Goal: Task Accomplishment & Management: Manage account settings

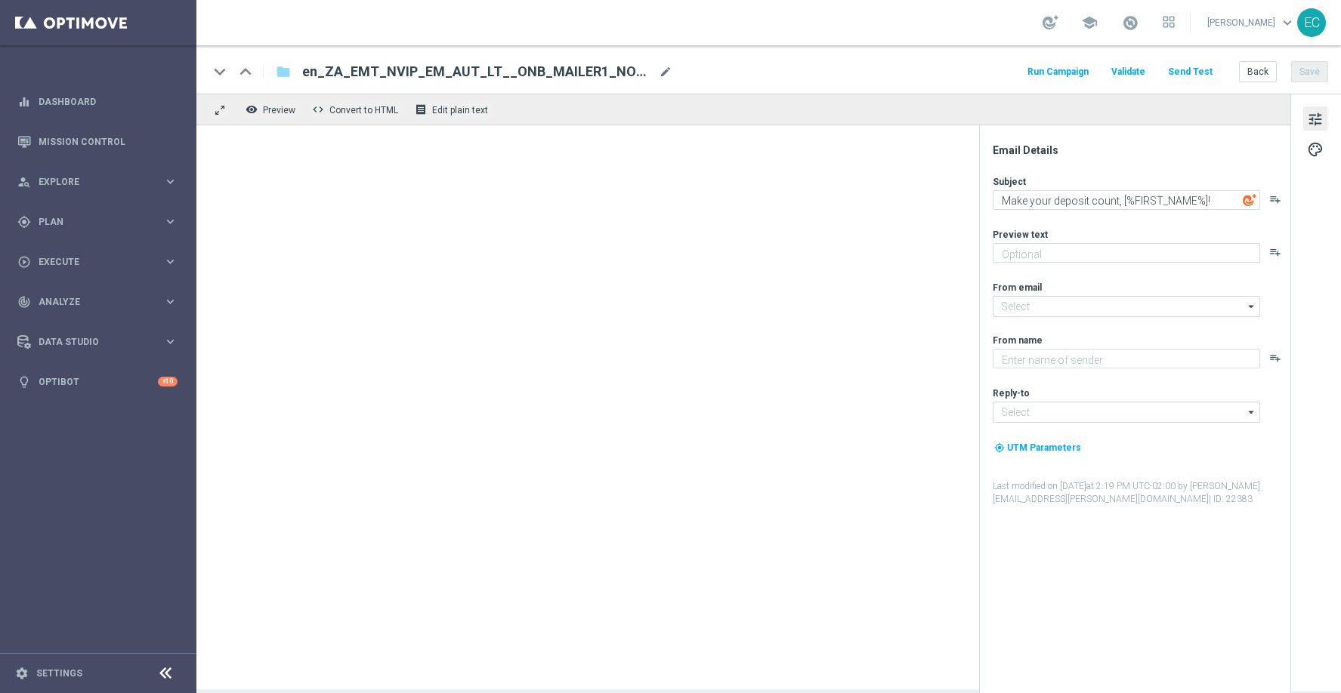
type textarea "Kickstart your Lottoland adventure in STYLE..."
type input "[EMAIL_ADDRESS][DOMAIN_NAME]"
type textarea "Lottoland"
type input "support@lottoland.co.za"
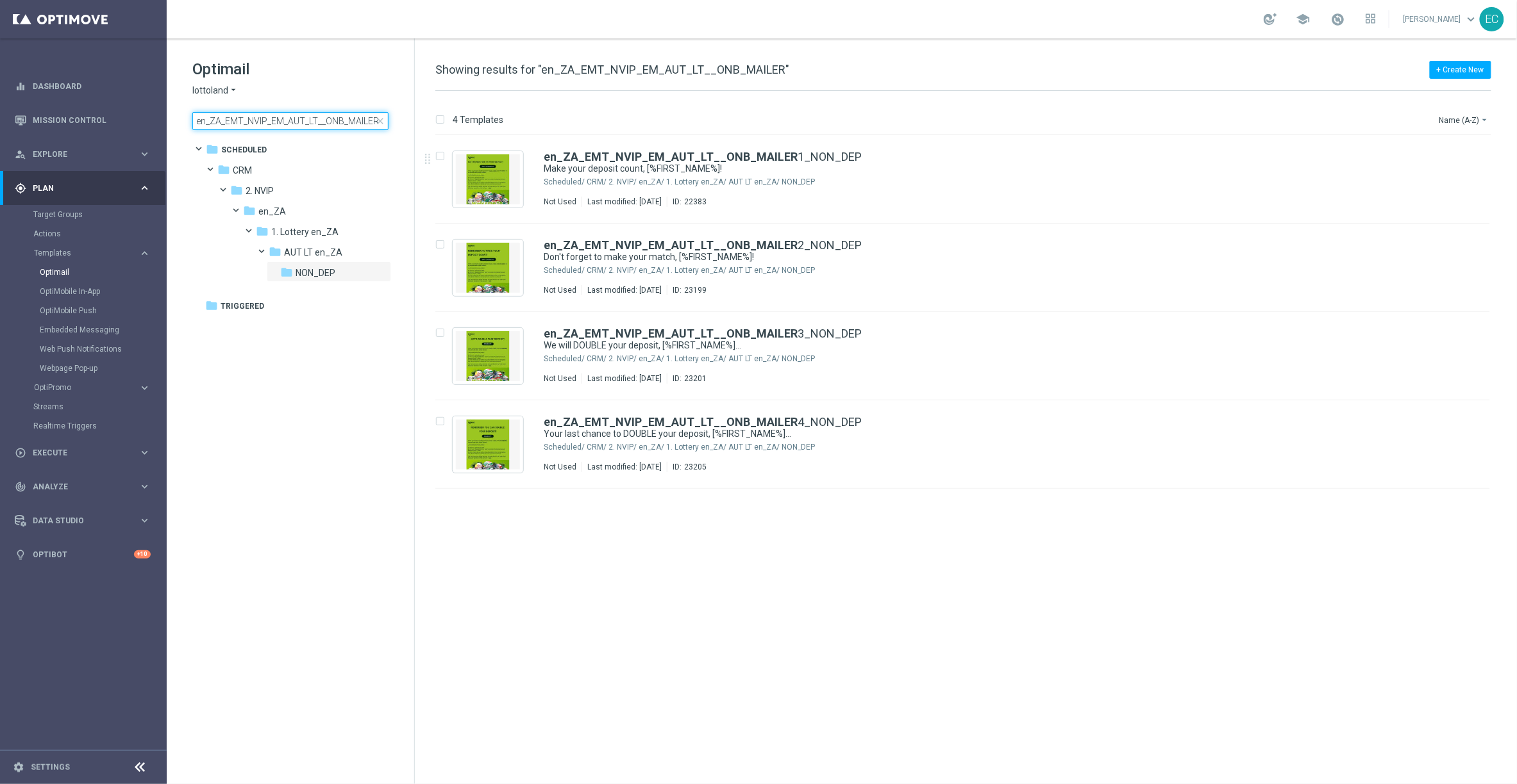
click at [306, 119] on input "en_ZA_EMT_NVIP_EM_AUT_LT__ONB_MAILER" at bounding box center [290, 120] width 196 height 18
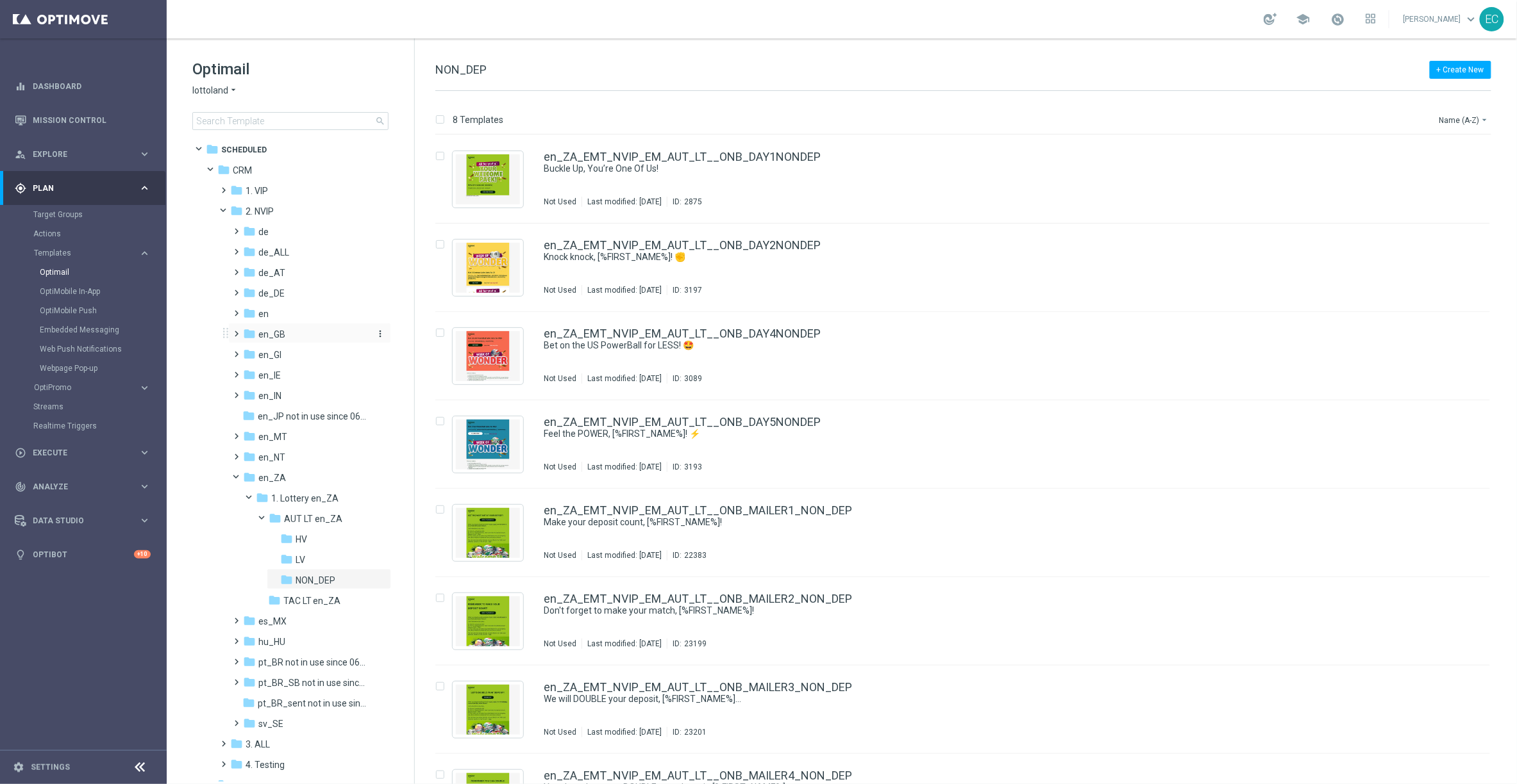
click at [282, 339] on span "en_GB" at bounding box center [272, 334] width 27 height 12
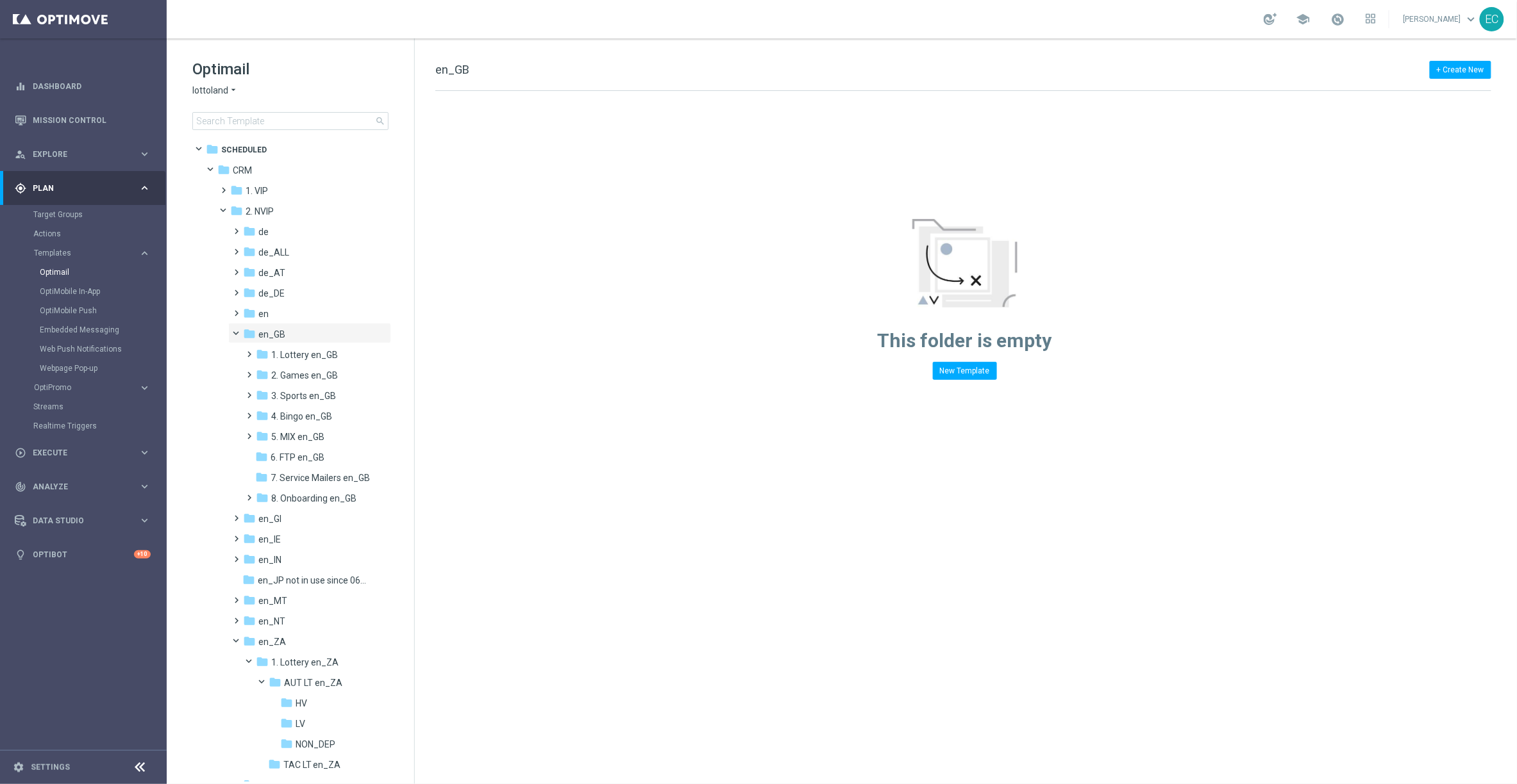
drag, startPoint x: 296, startPoint y: 357, endPoint x: 393, endPoint y: 381, distance: 99.9
click at [296, 357] on span "1. Lottery en_GB" at bounding box center [304, 356] width 67 height 12
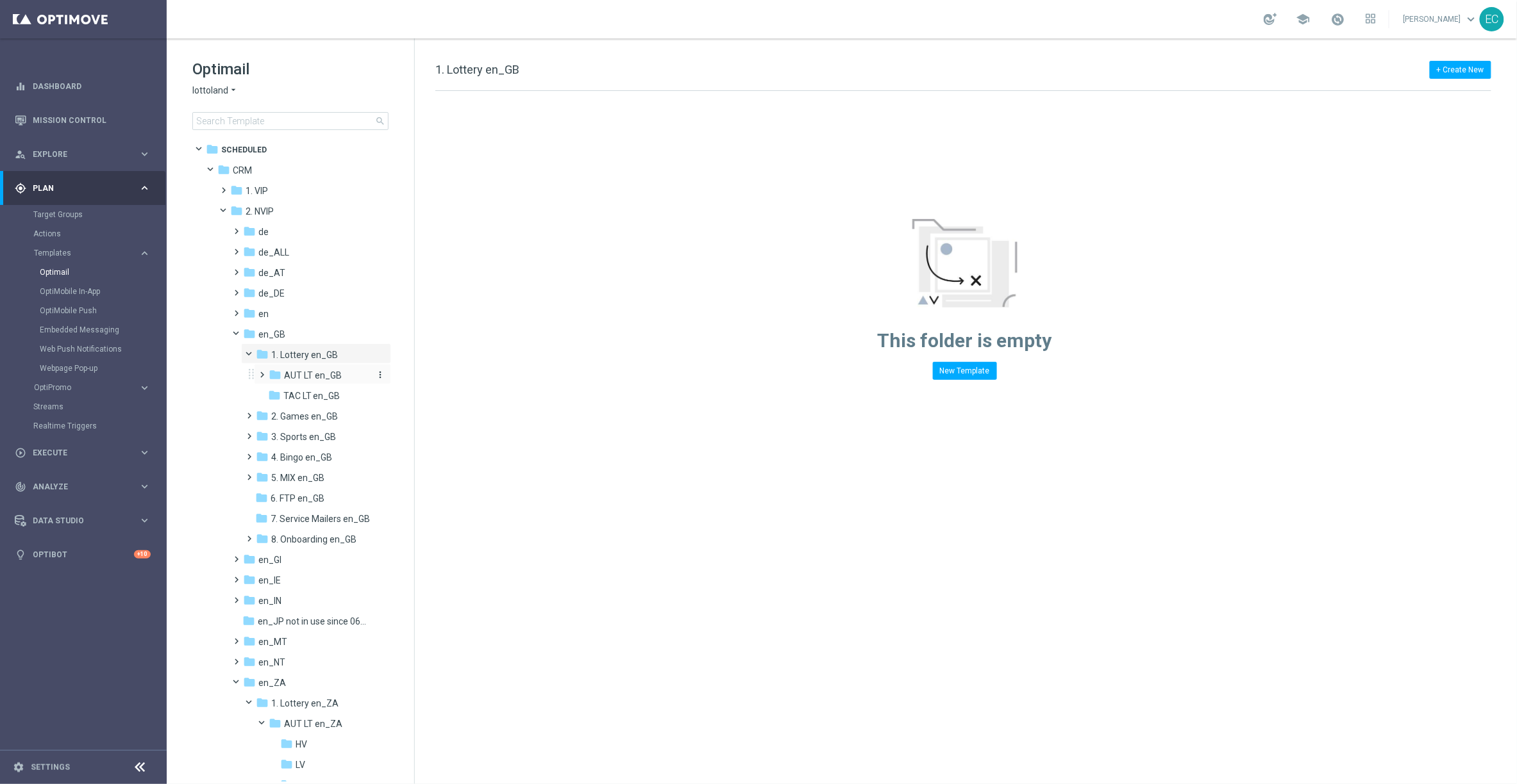
click at [321, 370] on span "AUT LT en_GB" at bounding box center [313, 376] width 58 height 12
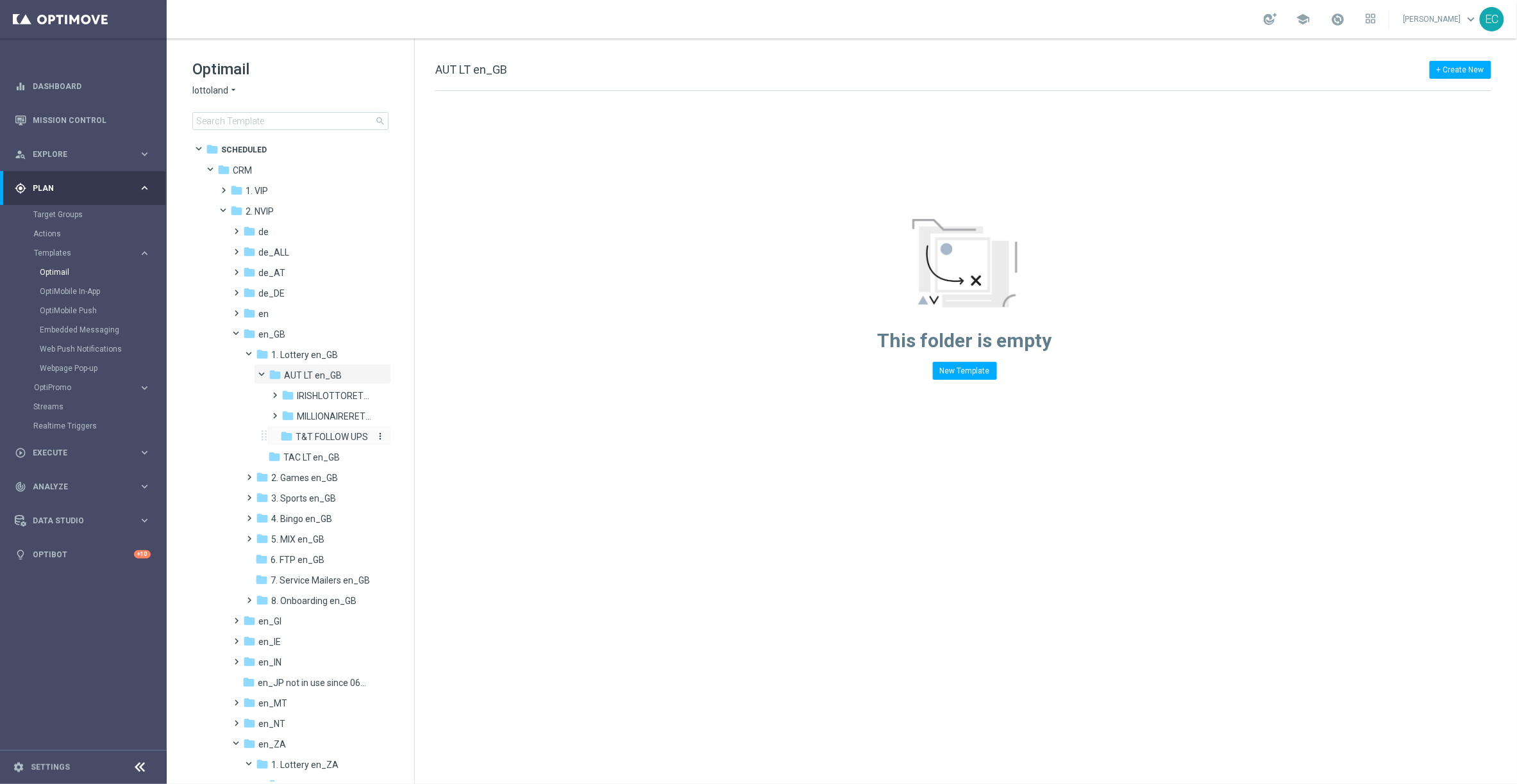
click at [349, 436] on span "T&T FOLLOW UPS" at bounding box center [331, 437] width 72 height 12
click at [239, 333] on span at bounding box center [242, 331] width 5 height 6
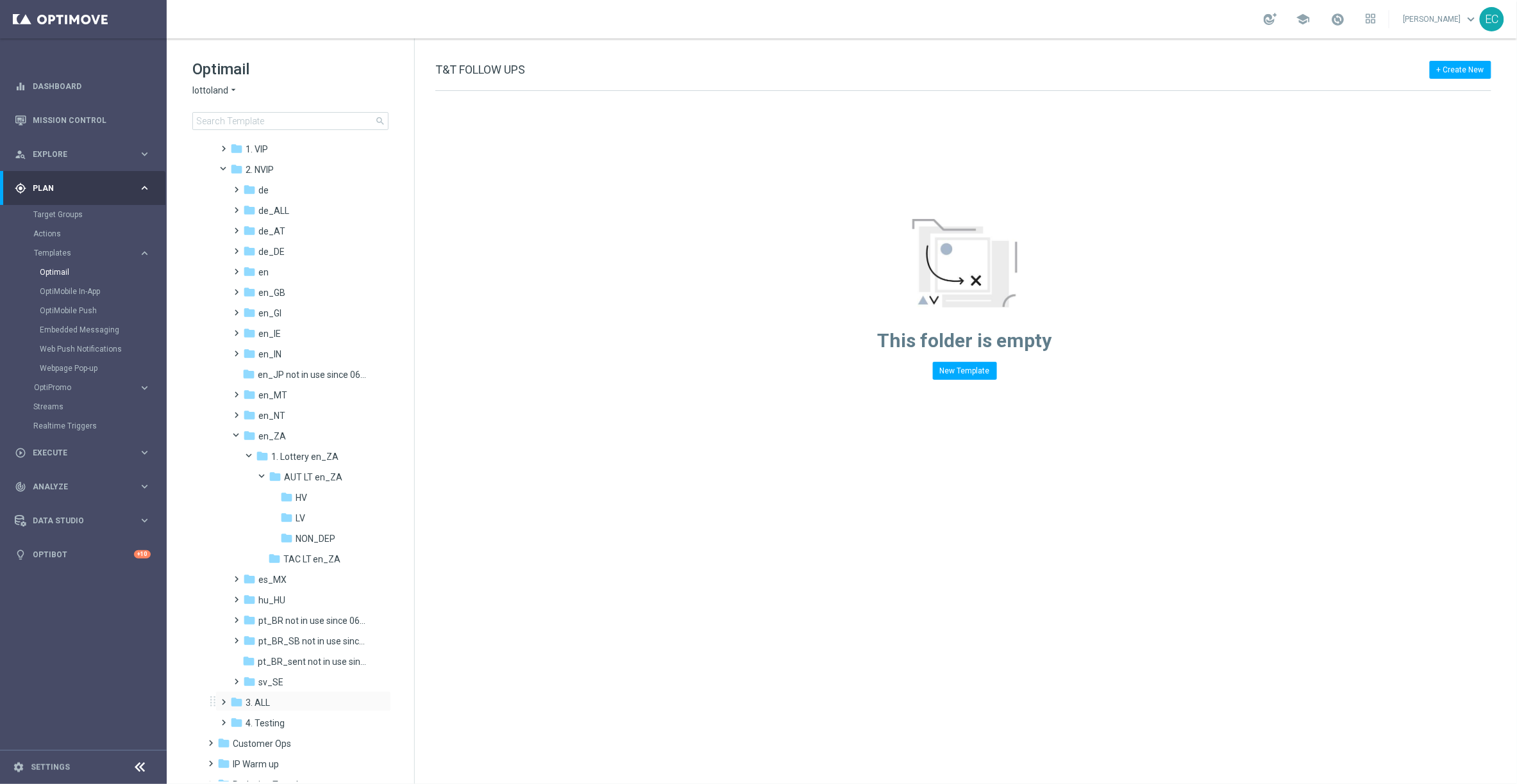
scroll to position [108, 0]
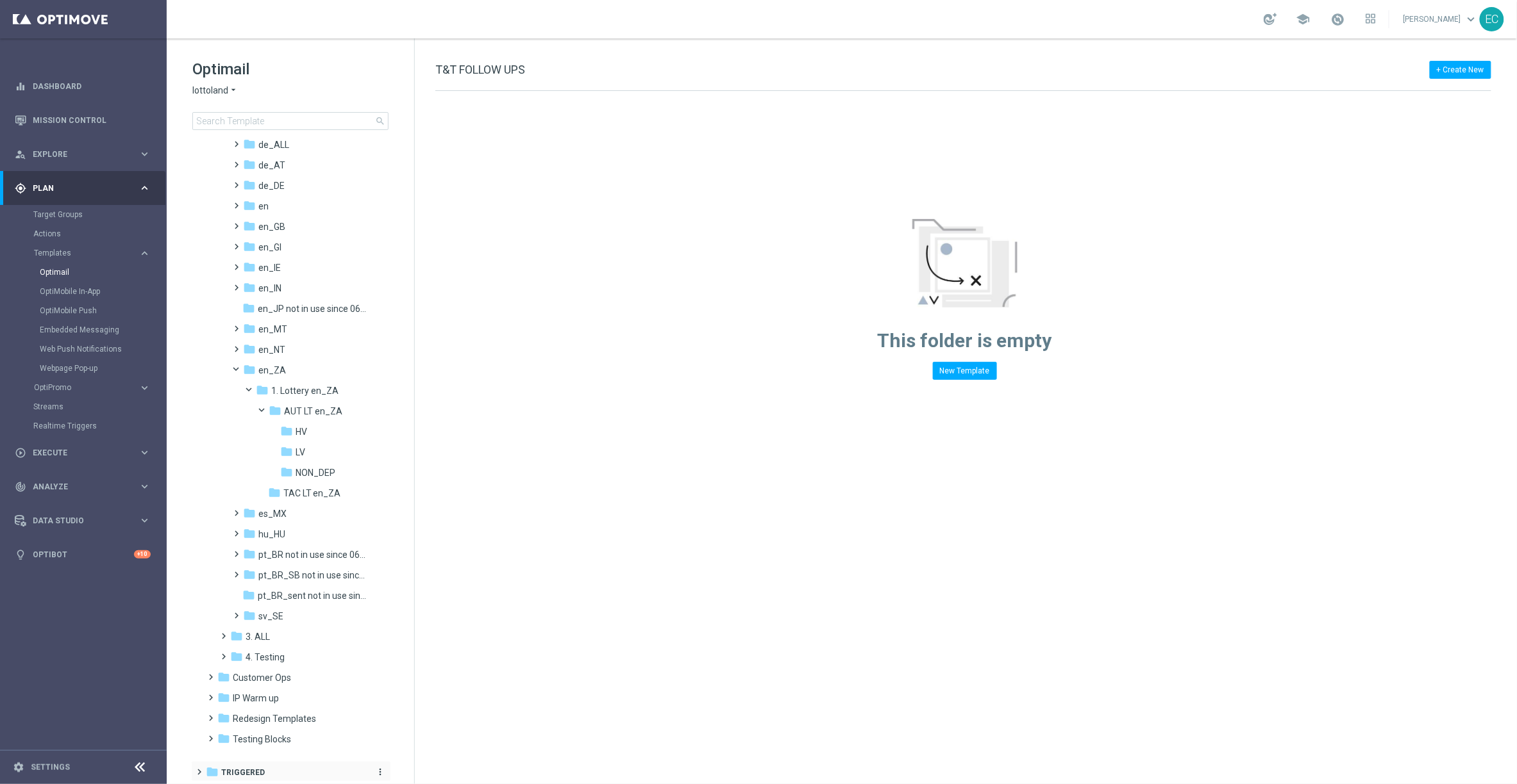
click at [249, 772] on span "Triggered" at bounding box center [243, 773] width 43 height 12
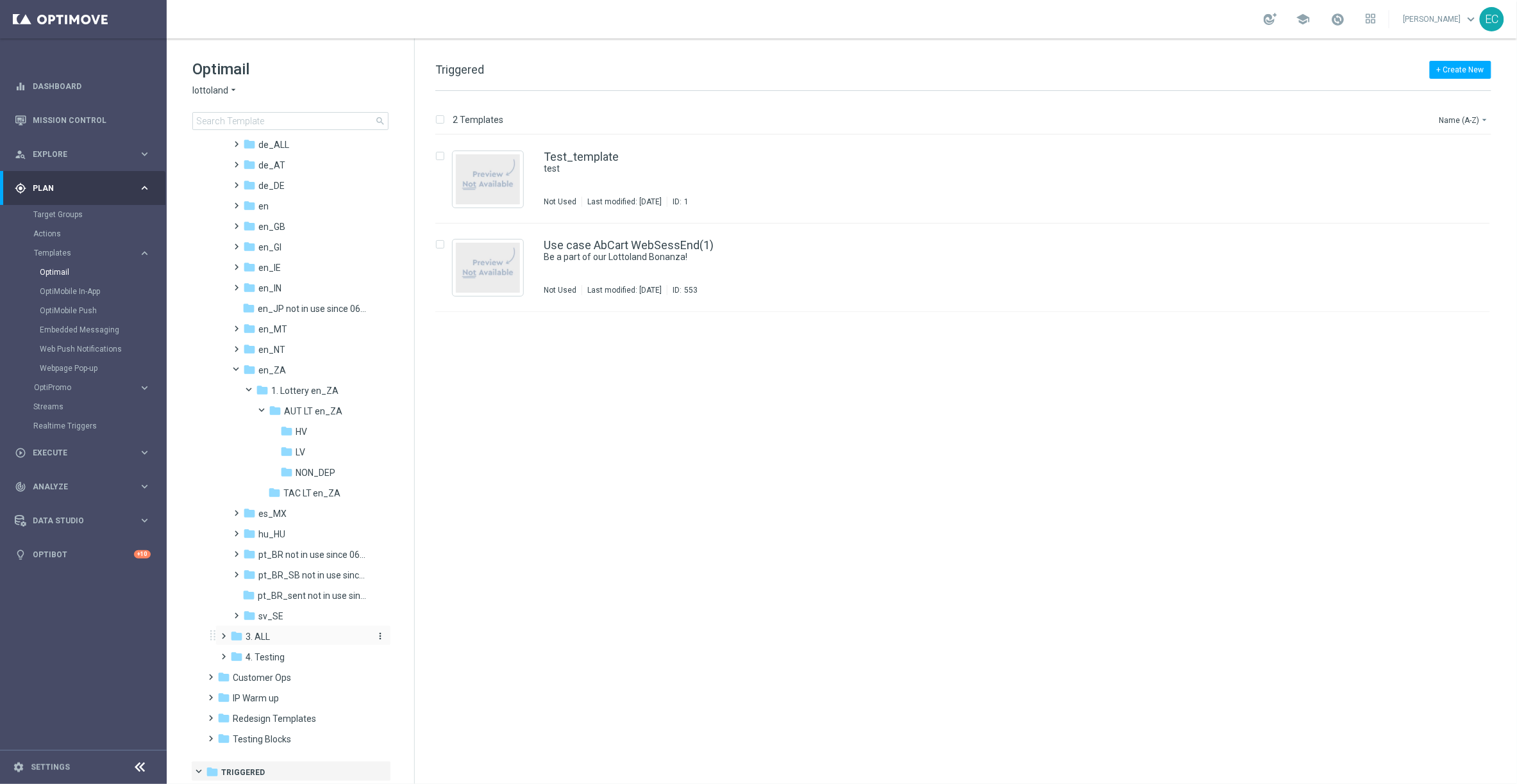
scroll to position [152, 0]
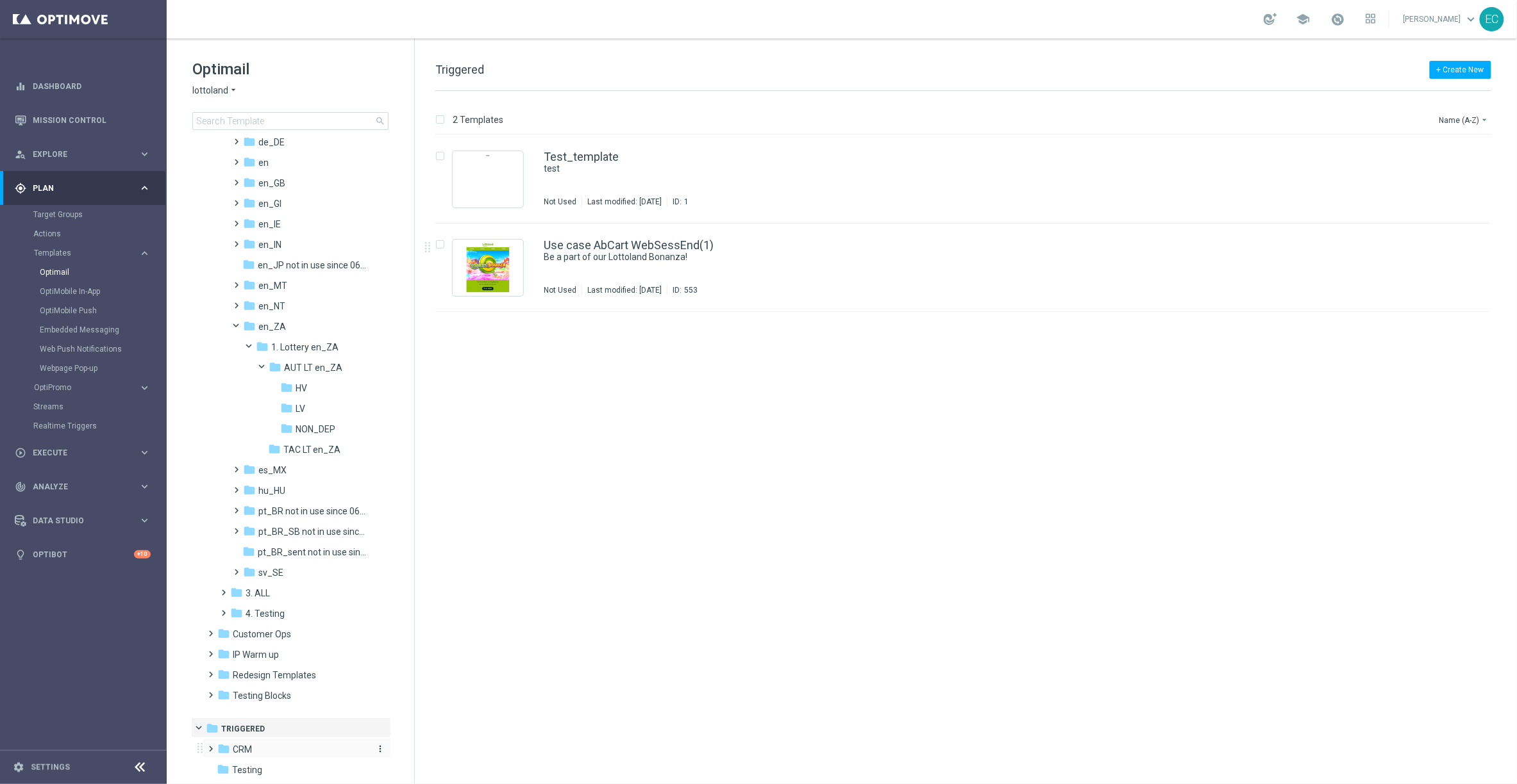
click at [278, 752] on div "folder CRM" at bounding box center [291, 749] width 148 height 14
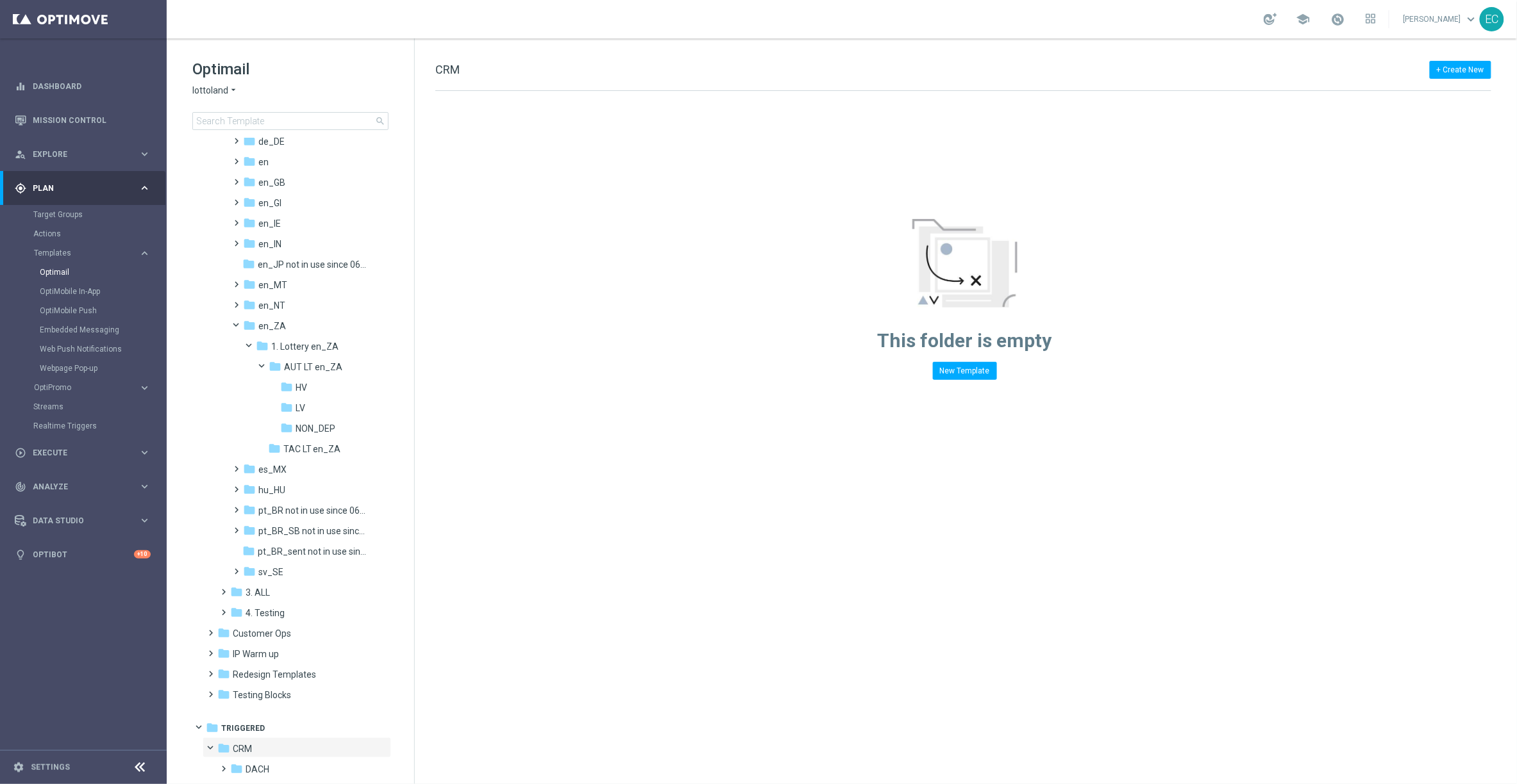
scroll to position [234, 0]
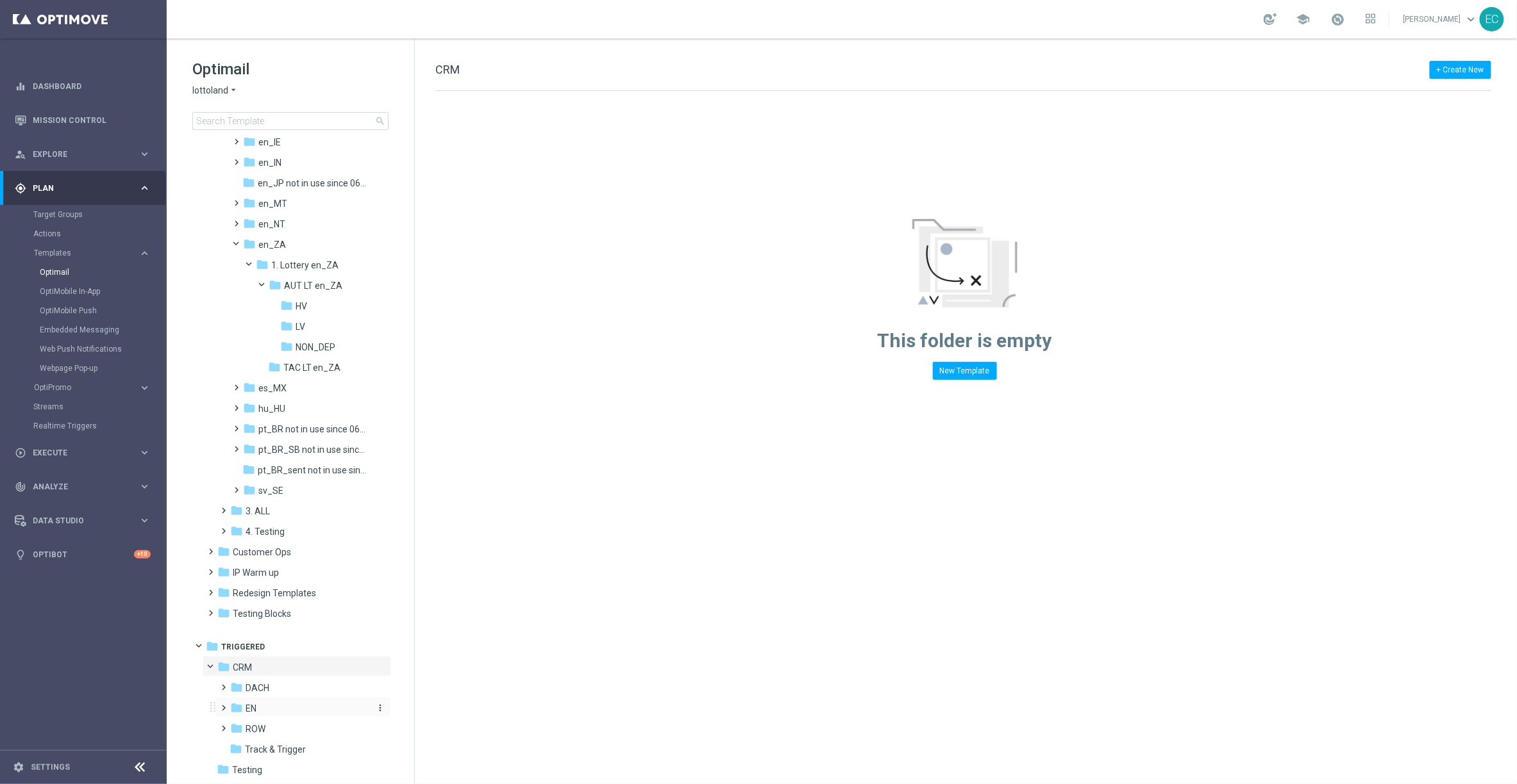
click at [263, 702] on div "folder EN" at bounding box center [298, 708] width 137 height 14
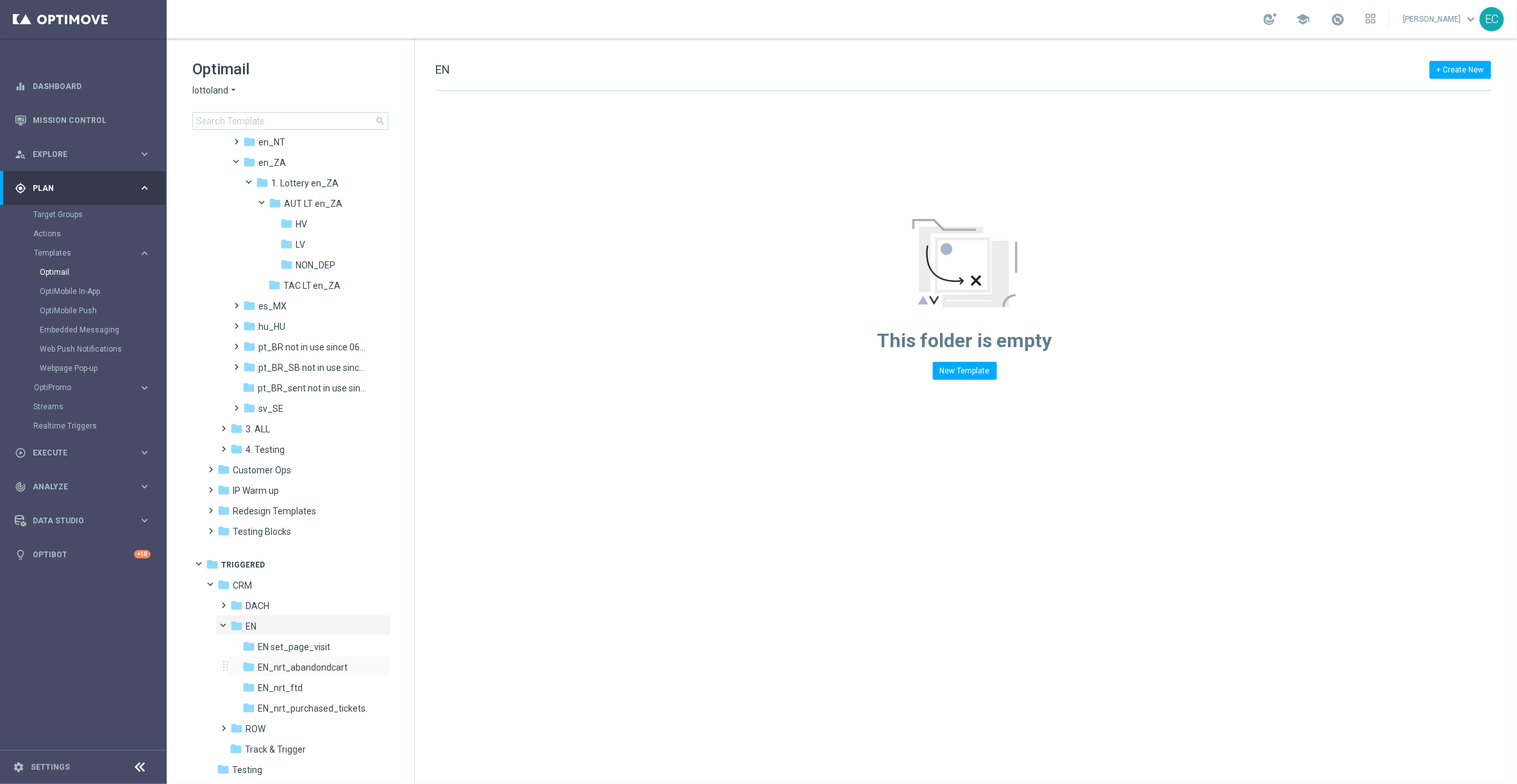
scroll to position [316, 0]
click at [320, 638] on div "folder EN set_page_visit more_vert" at bounding box center [310, 646] width 163 height 20
click at [312, 648] on span "EN set_page_visit" at bounding box center [294, 647] width 72 height 12
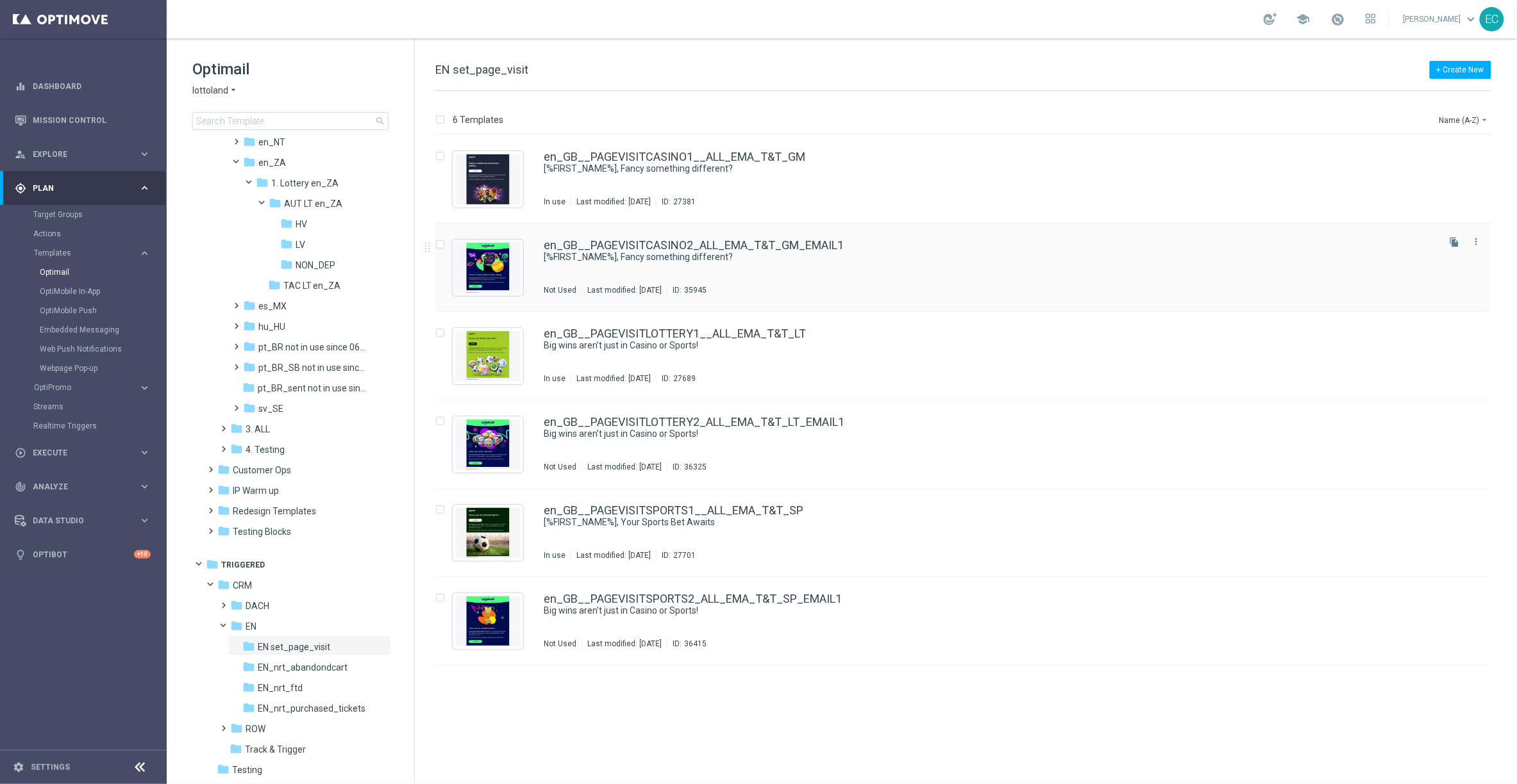
click at [441, 245] on input "Press SPACE to select this row." at bounding box center [440, 246] width 8 height 8
checkbox input "true"
click at [1419, 120] on p "Copy to" at bounding box center [1416, 120] width 27 height 10
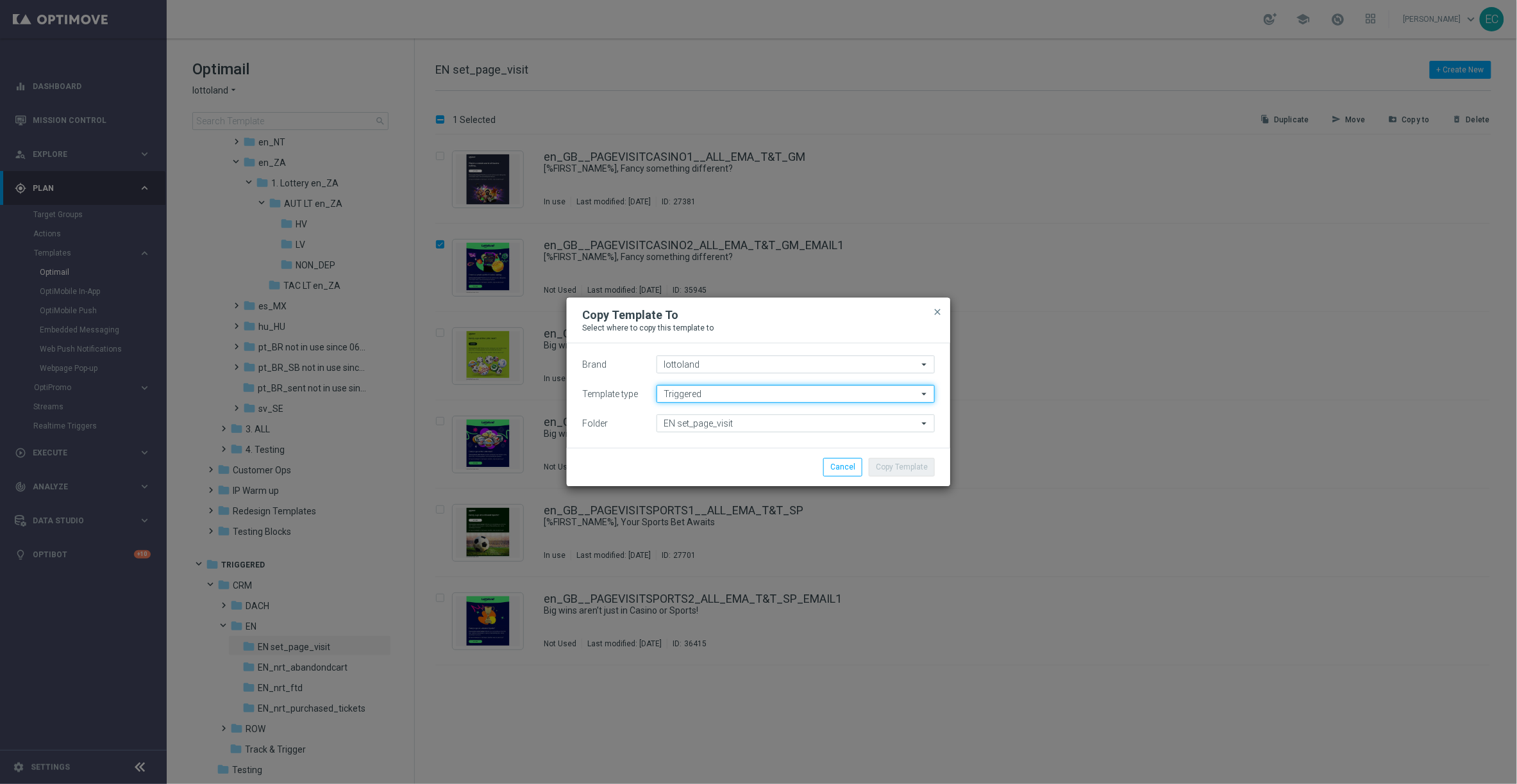
click at [803, 393] on input "Triggered" at bounding box center [795, 394] width 278 height 18
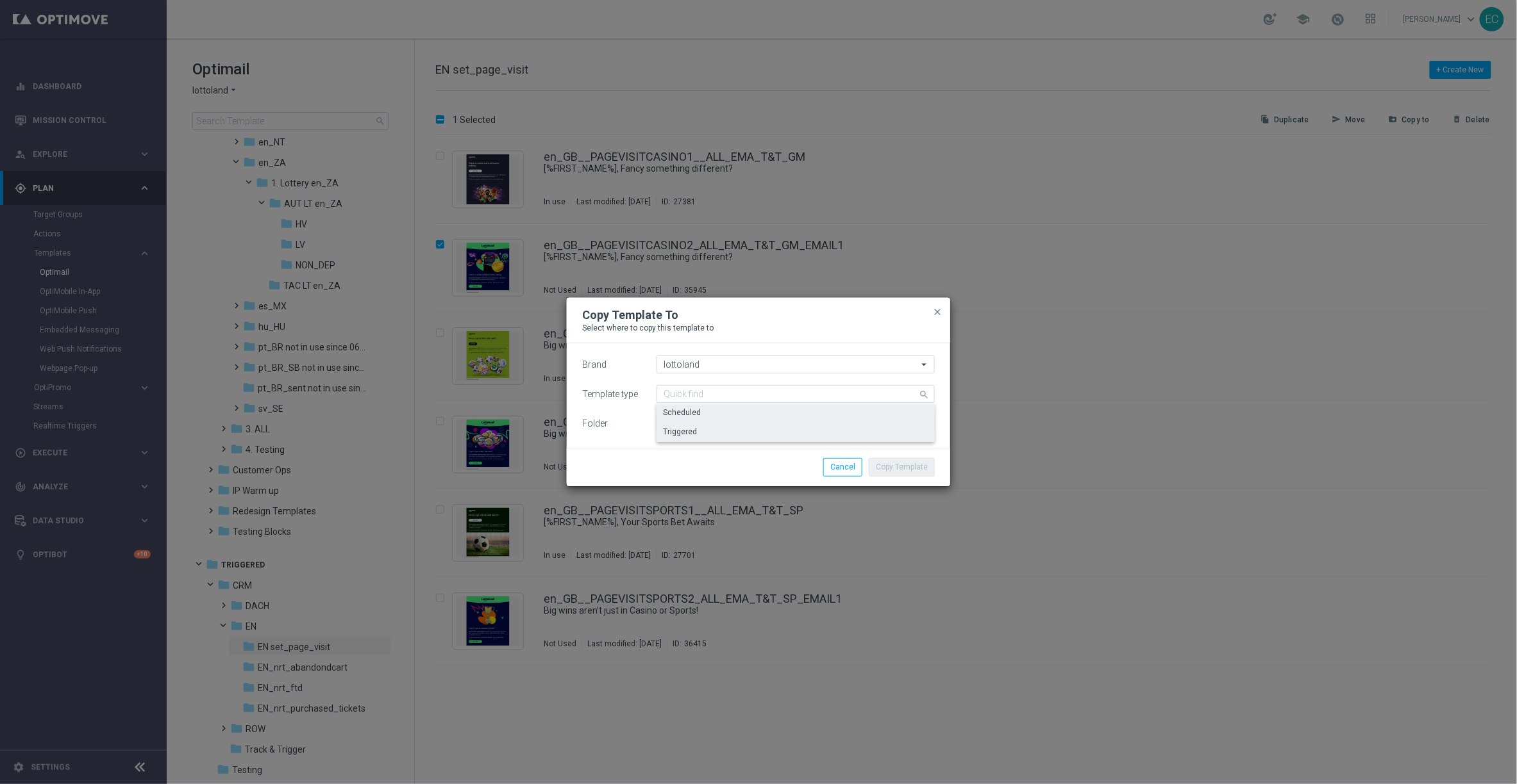
click at [723, 407] on div "Scheduled" at bounding box center [795, 412] width 278 height 18
type input "Scheduled"
click at [719, 423] on input "Scheduled" at bounding box center [795, 423] width 278 height 18
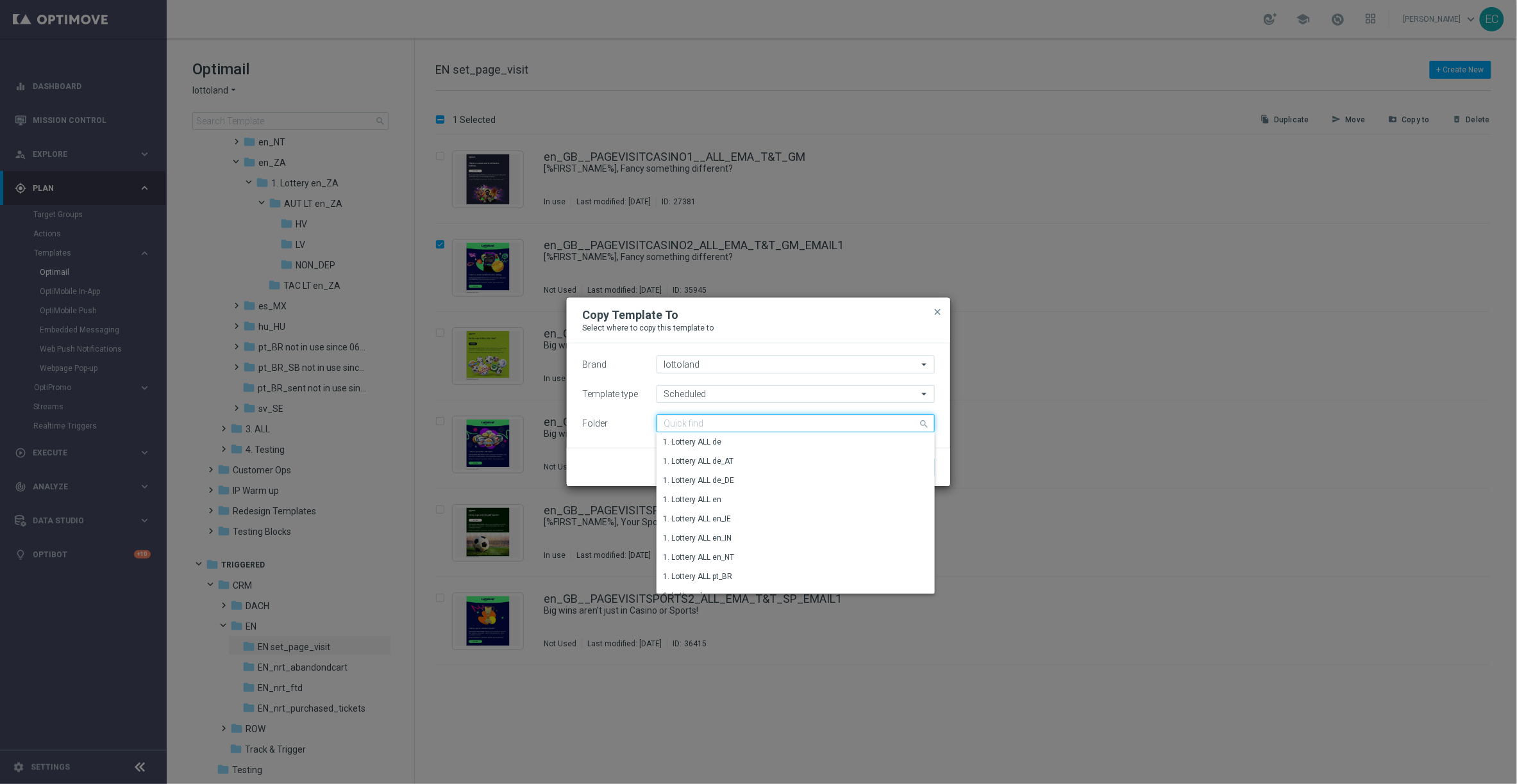
click at [719, 423] on input at bounding box center [795, 423] width 278 height 18
click at [719, 436] on div "T&T FOLLOW UPS" at bounding box center [694, 442] width 62 height 12
type input "T&T FOLLOW UPS"
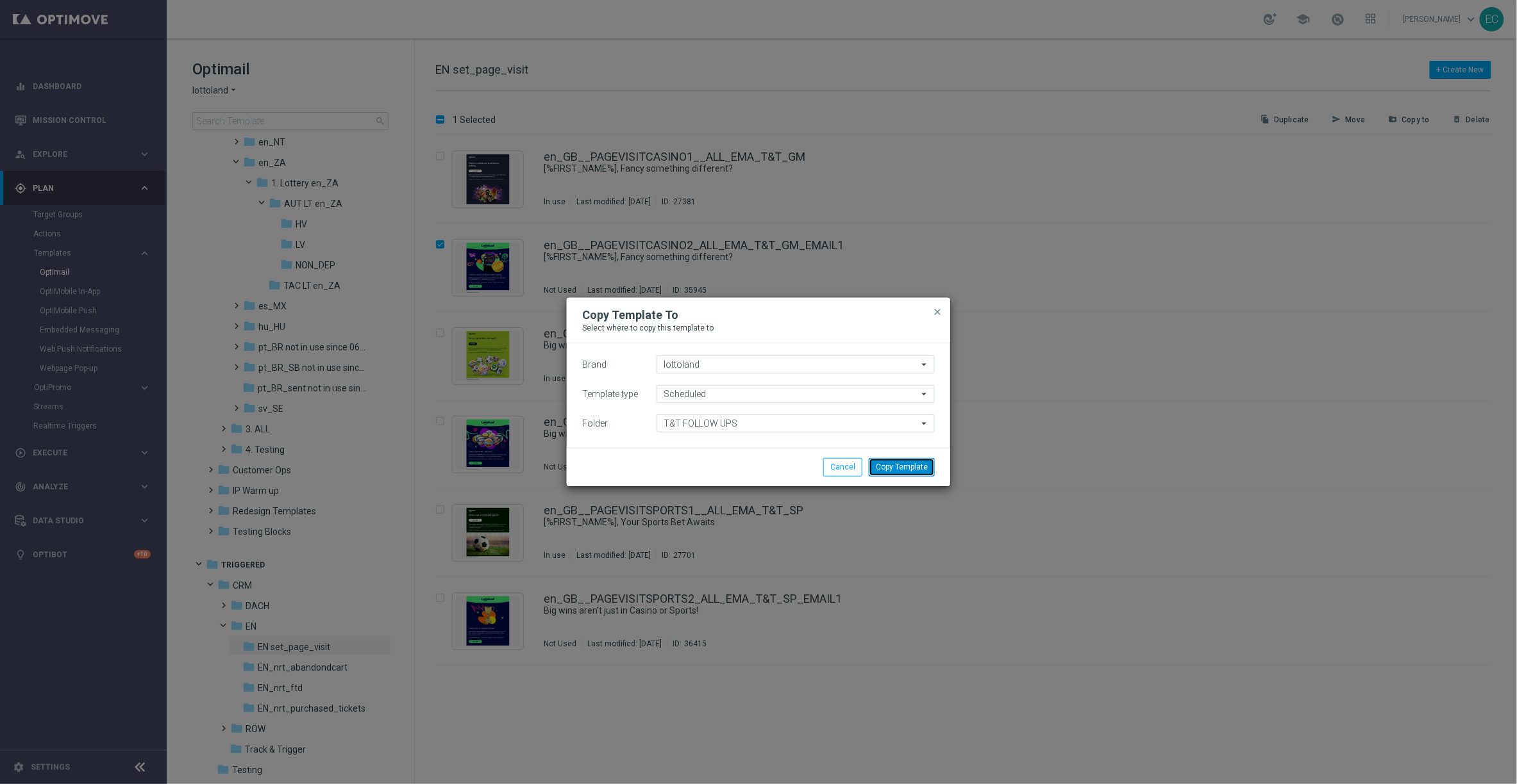
click at [902, 462] on button "Copy Template" at bounding box center [902, 467] width 66 height 18
checkbox input "false"
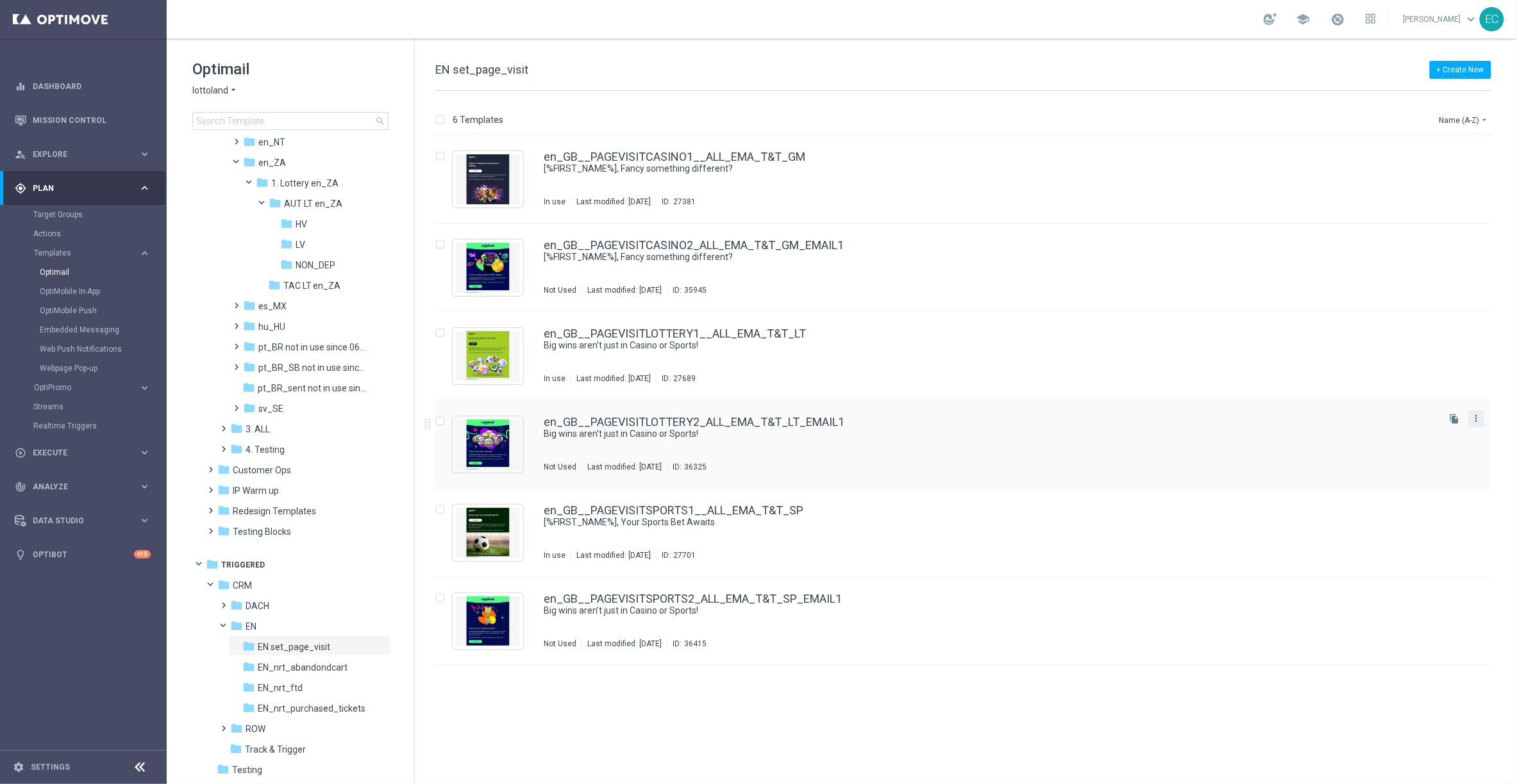
click at [1472, 419] on icon "more_vert" at bounding box center [1476, 418] width 10 height 10
click at [1444, 456] on div "drive_file_move Copy To" at bounding box center [1419, 451] width 103 height 18
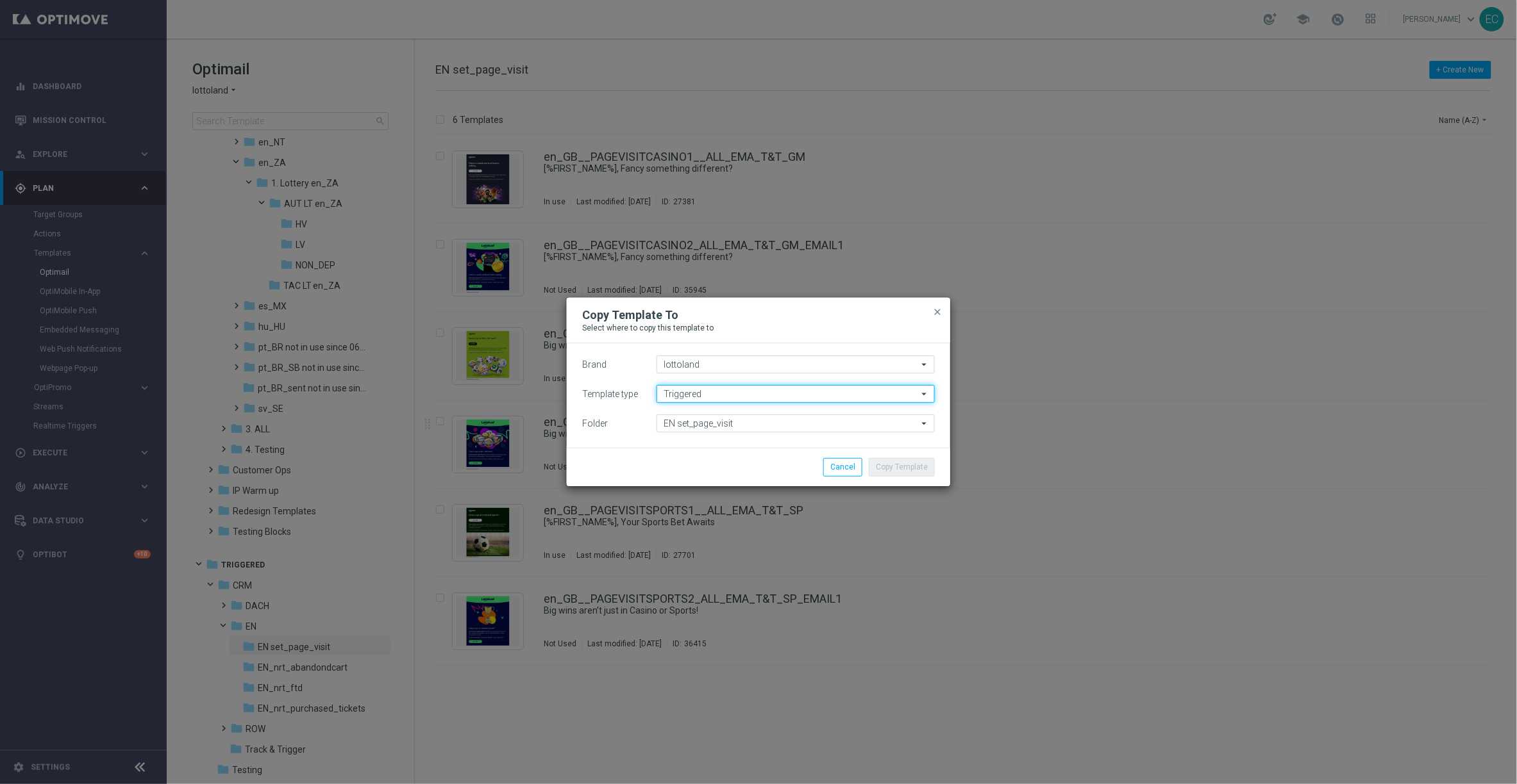
click at [785, 386] on input "Triggered" at bounding box center [795, 394] width 278 height 18
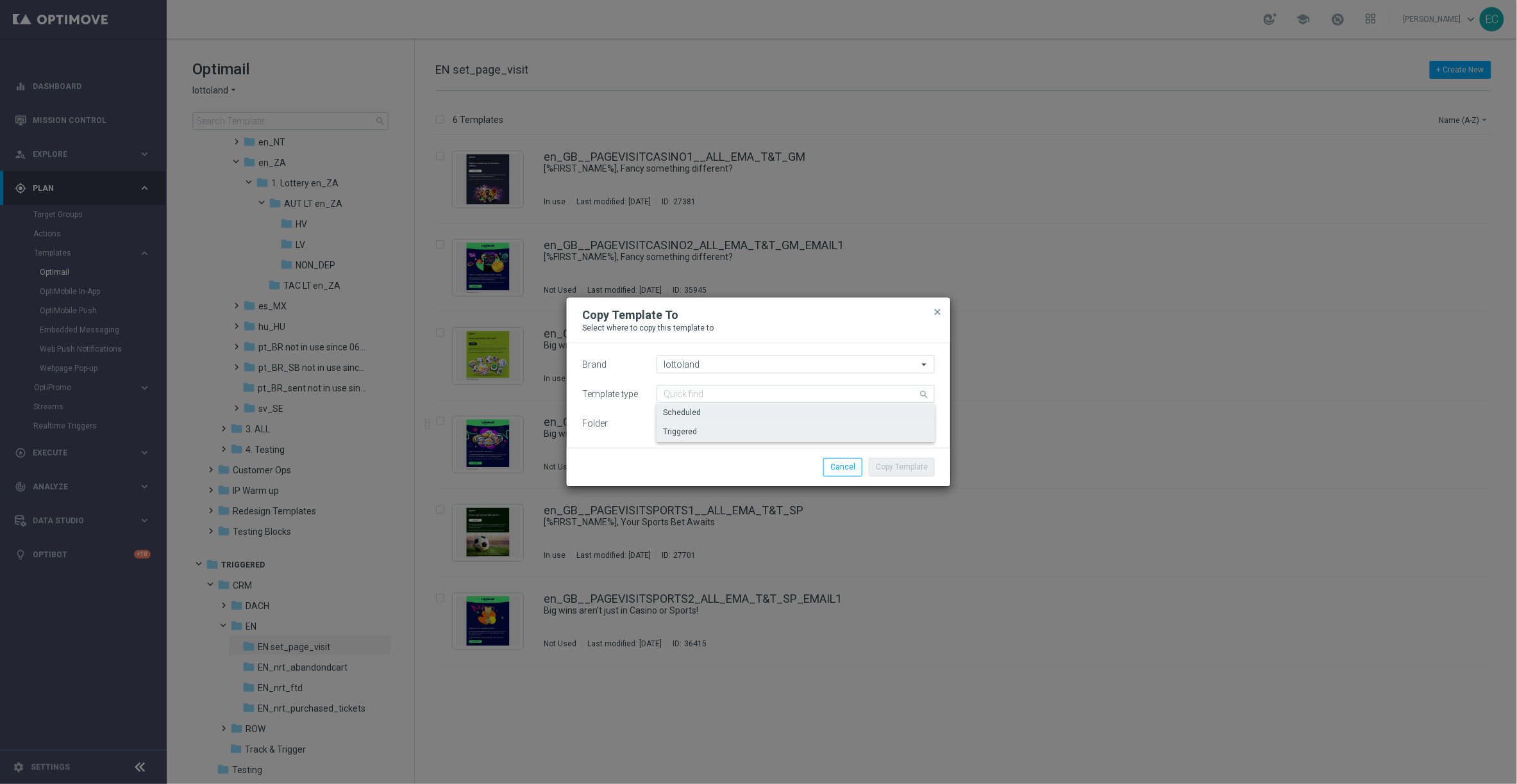
click at [774, 413] on div "Scheduled" at bounding box center [795, 412] width 278 height 18
type input "Scheduled"
click at [749, 423] on input "Scheduled" at bounding box center [795, 423] width 278 height 18
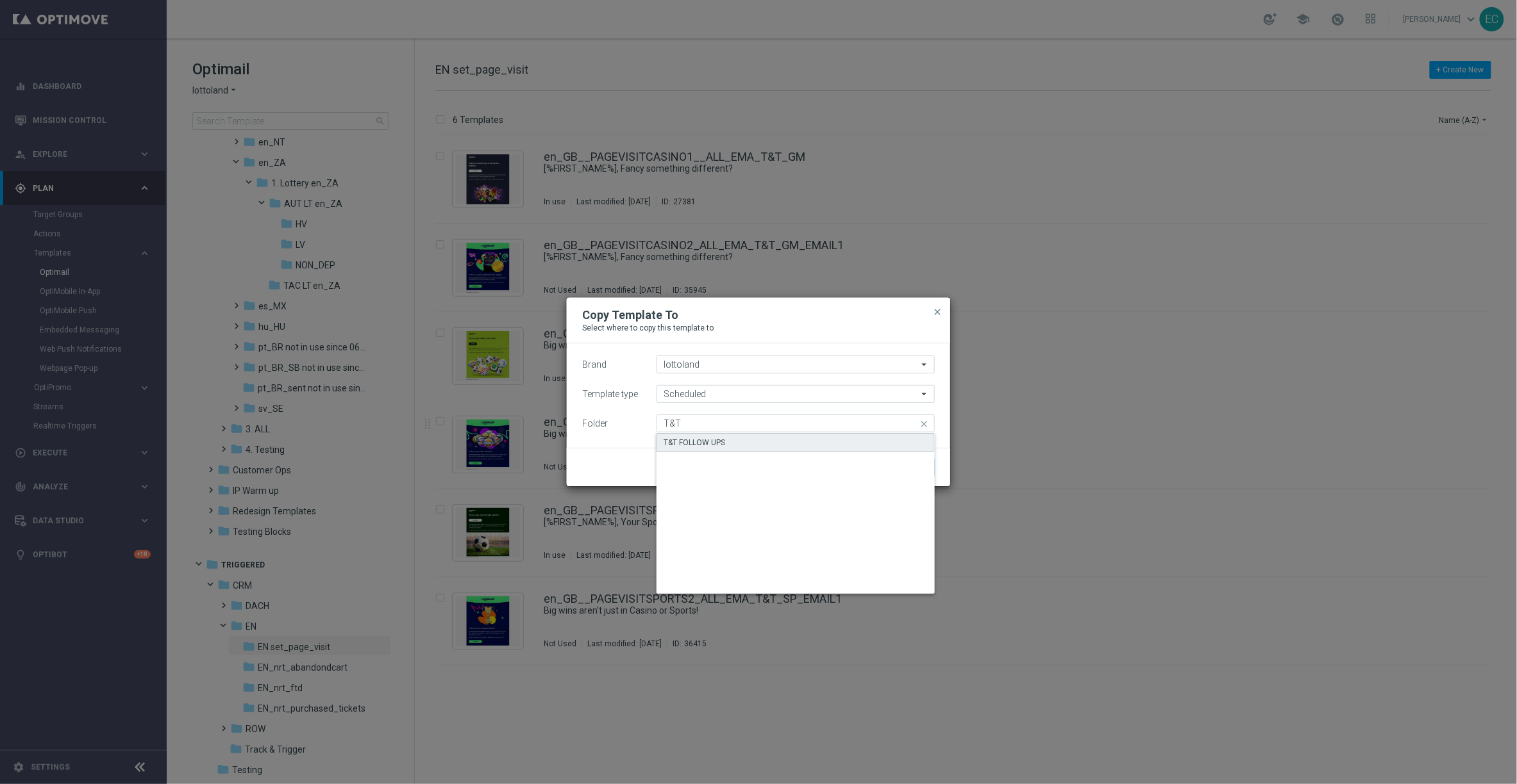
click at [801, 444] on div "T&T FOLLOW UPS" at bounding box center [795, 443] width 278 height 20
type input "T&T FOLLOW UPS"
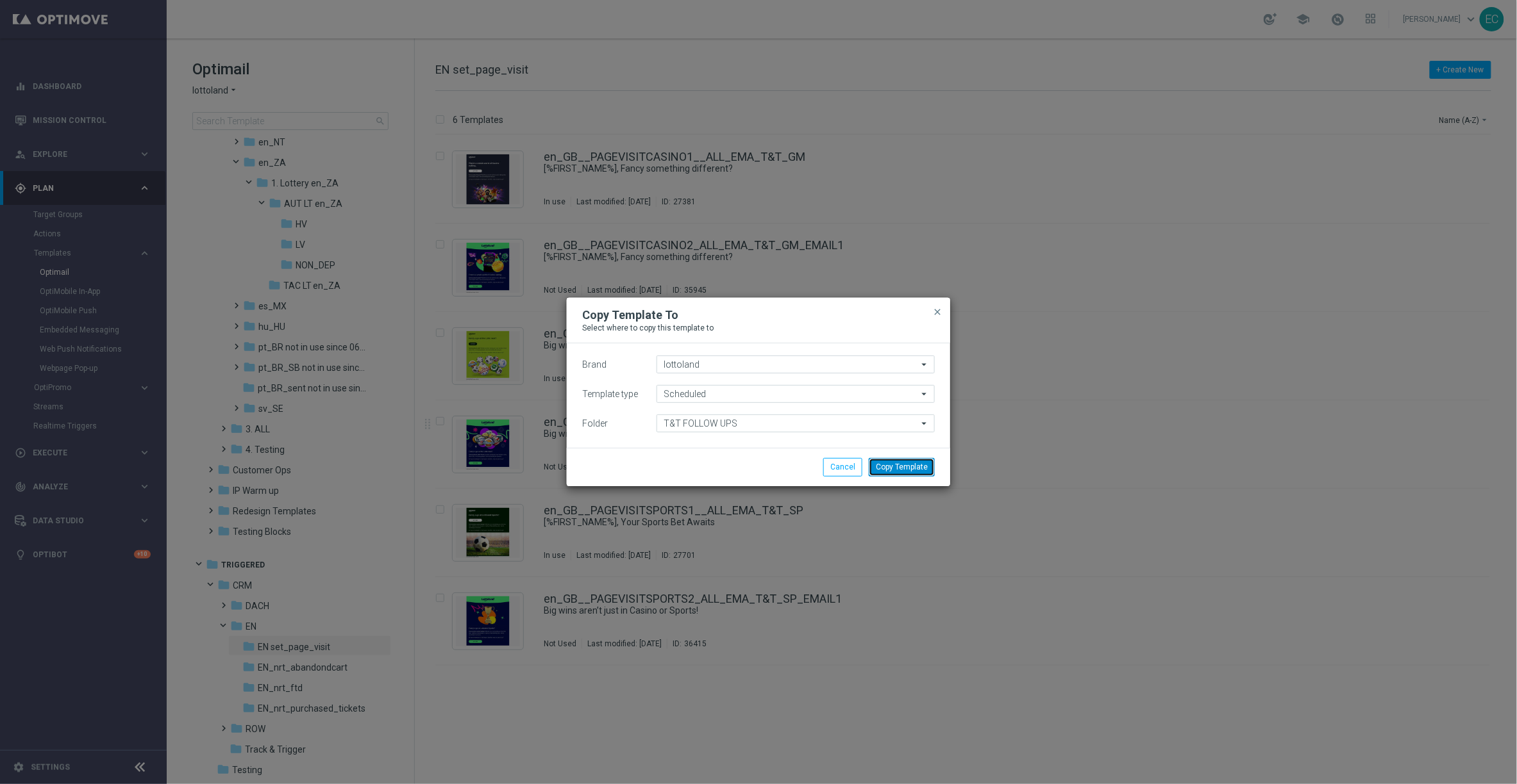
click at [887, 473] on button "Copy Template" at bounding box center [902, 467] width 66 height 18
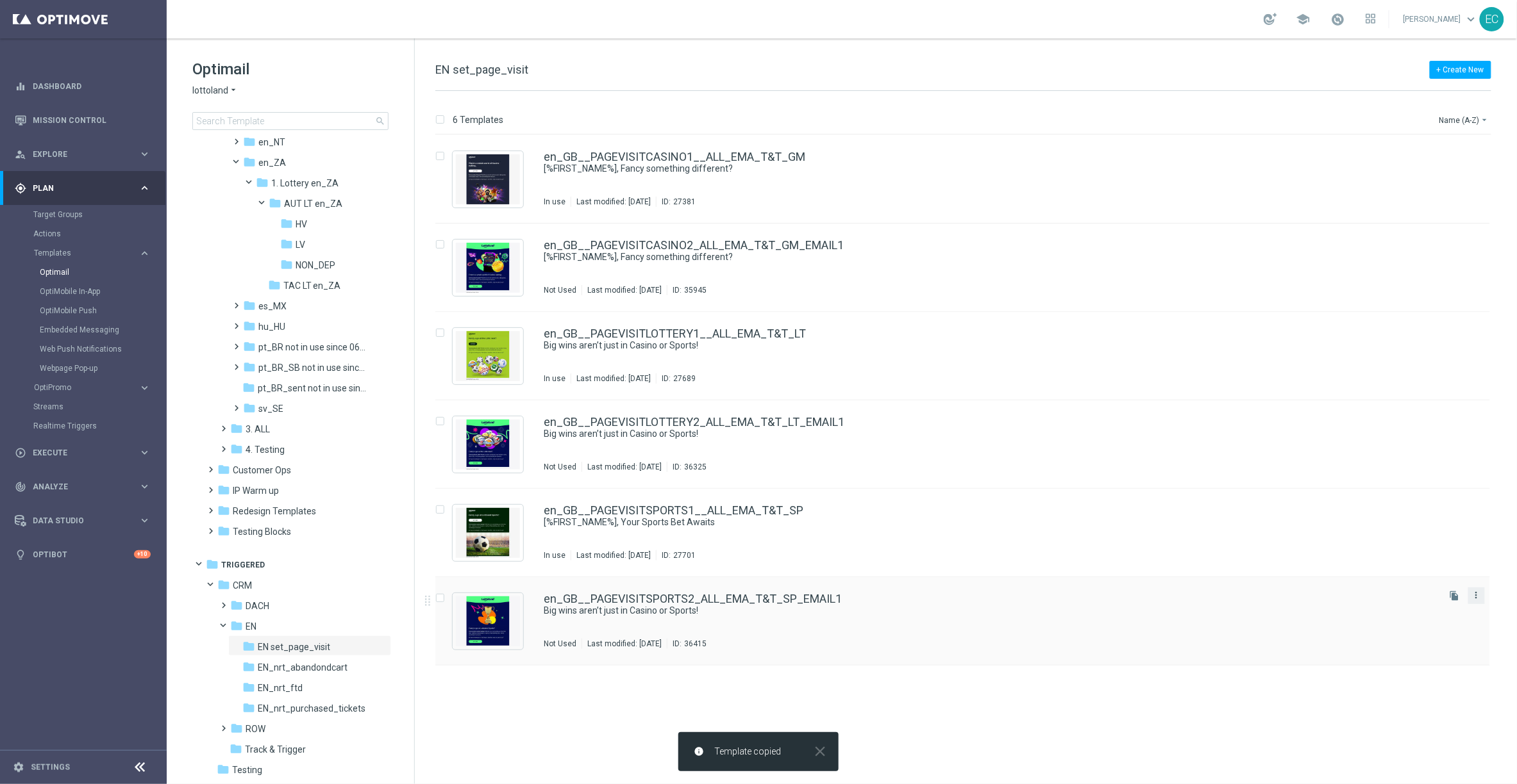
click at [1479, 595] on icon "more_vert" at bounding box center [1476, 596] width 10 height 10
click at [1429, 630] on div "Copy To" at bounding box center [1425, 627] width 77 height 9
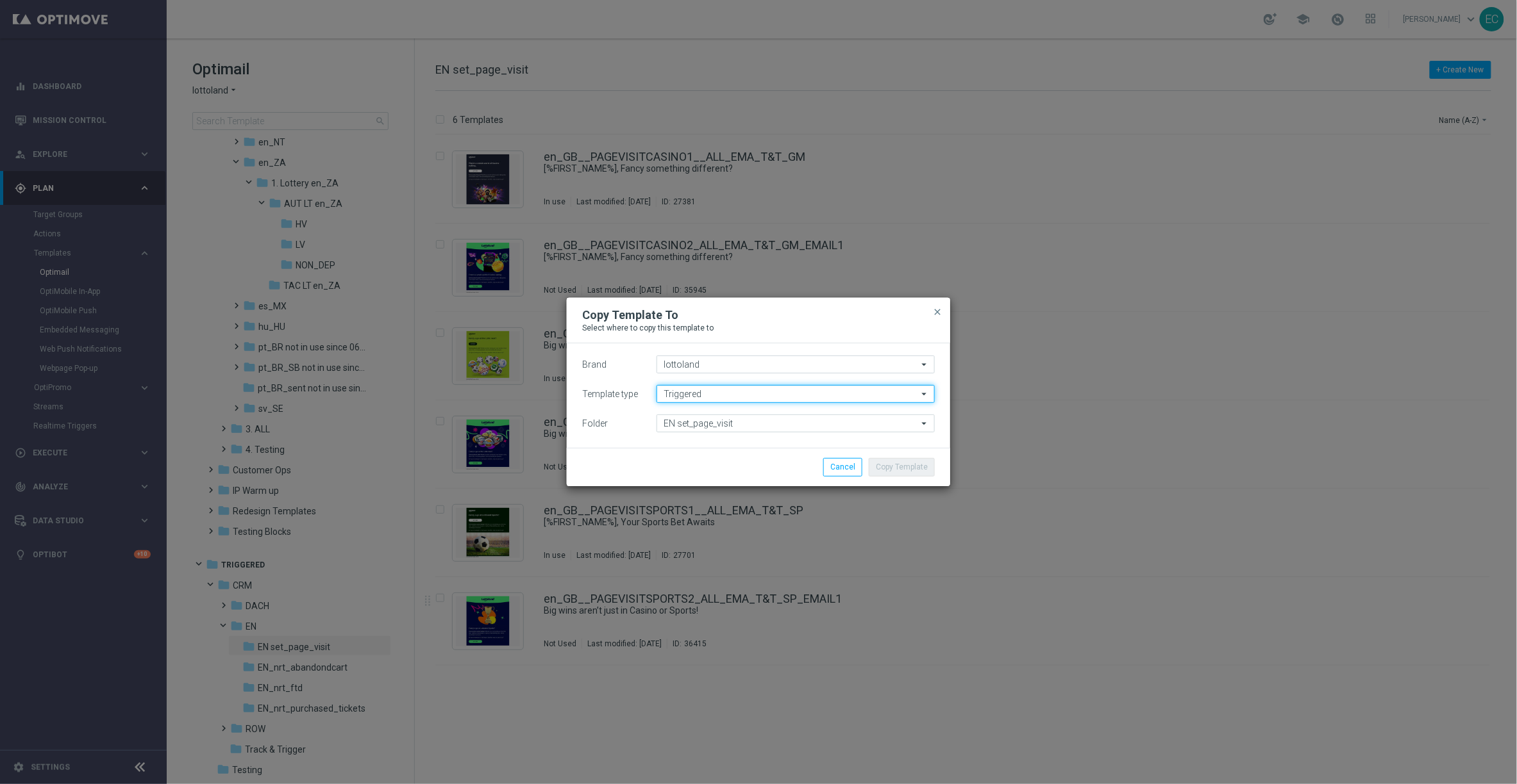
click at [753, 388] on input "Triggered" at bounding box center [795, 394] width 278 height 18
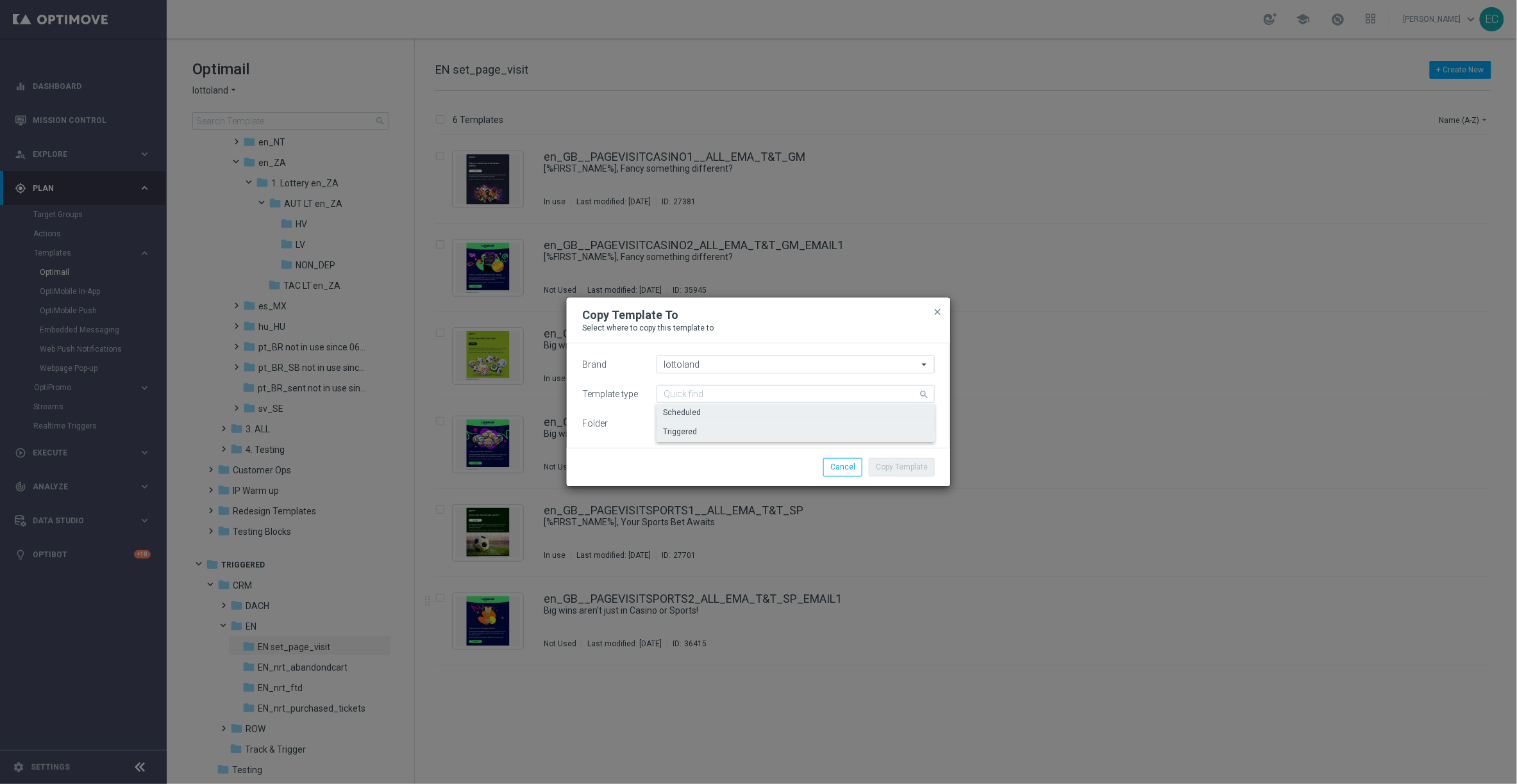
click at [748, 416] on div "Scheduled" at bounding box center [795, 412] width 278 height 18
type input "Scheduled"
click at [806, 428] on input "Scheduled" at bounding box center [795, 423] width 278 height 18
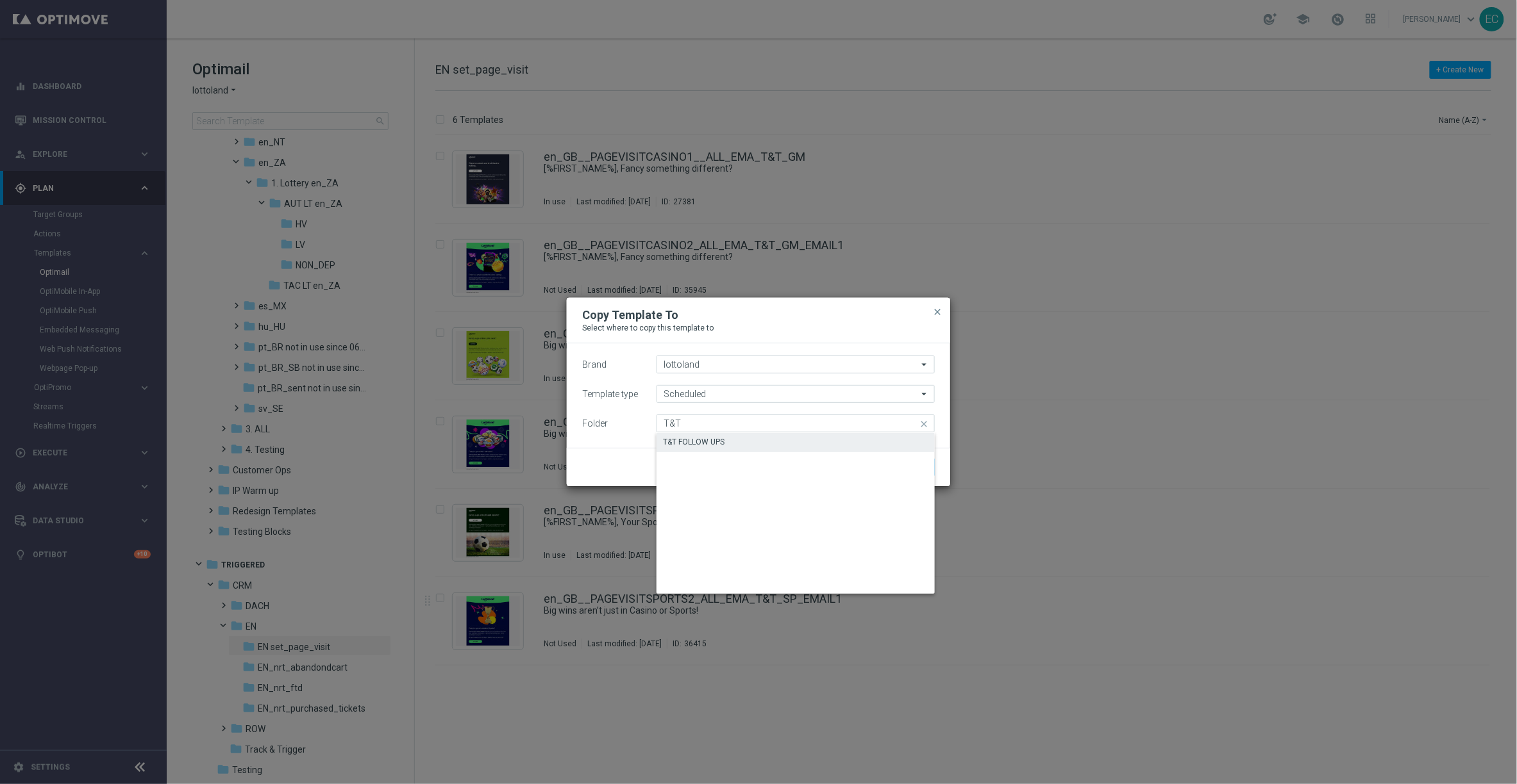
click at [810, 444] on div "T&T FOLLOW UPS" at bounding box center [795, 442] width 278 height 18
type input "T&T FOLLOW UPS"
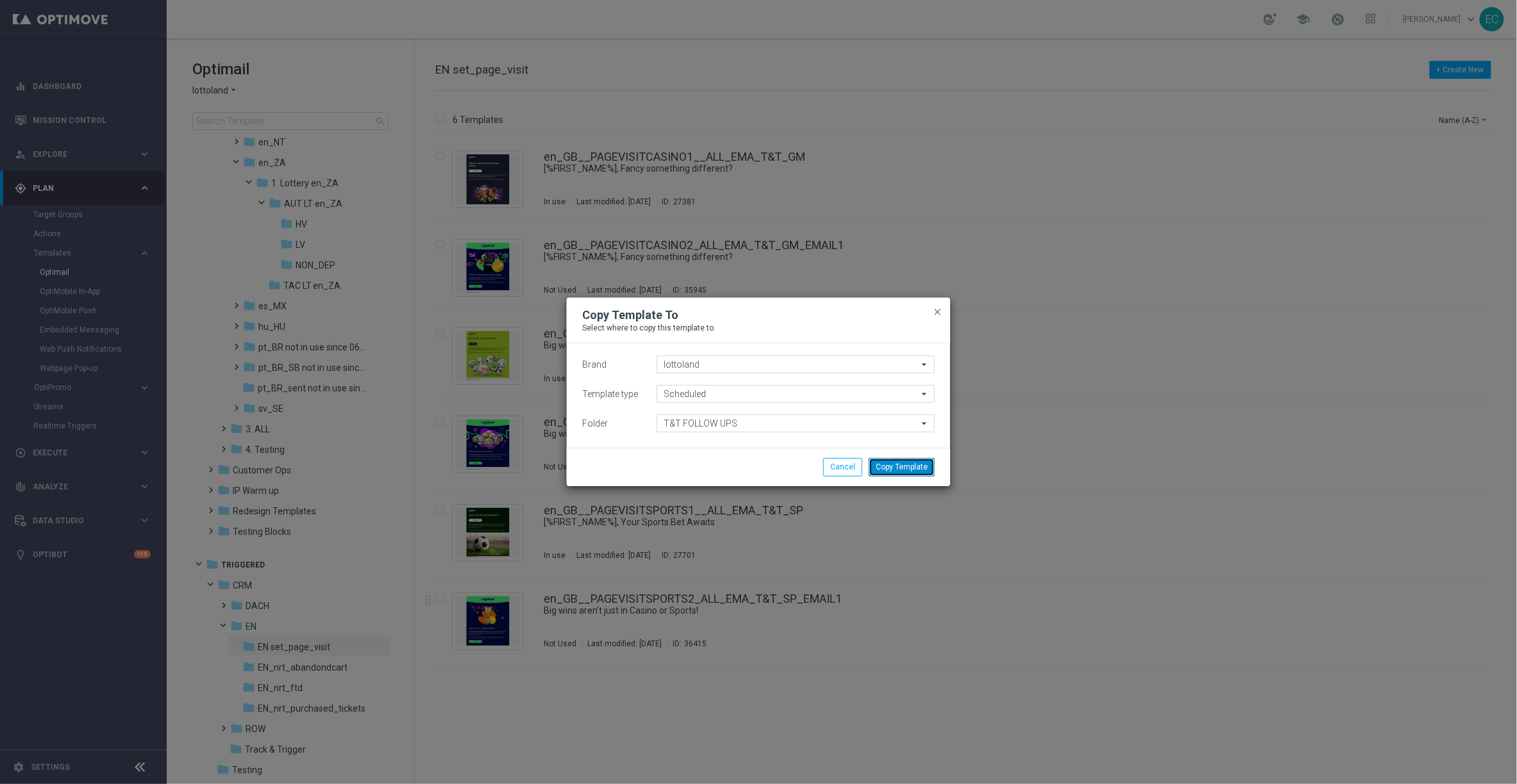
click at [907, 469] on button "Copy Template" at bounding box center [902, 467] width 66 height 18
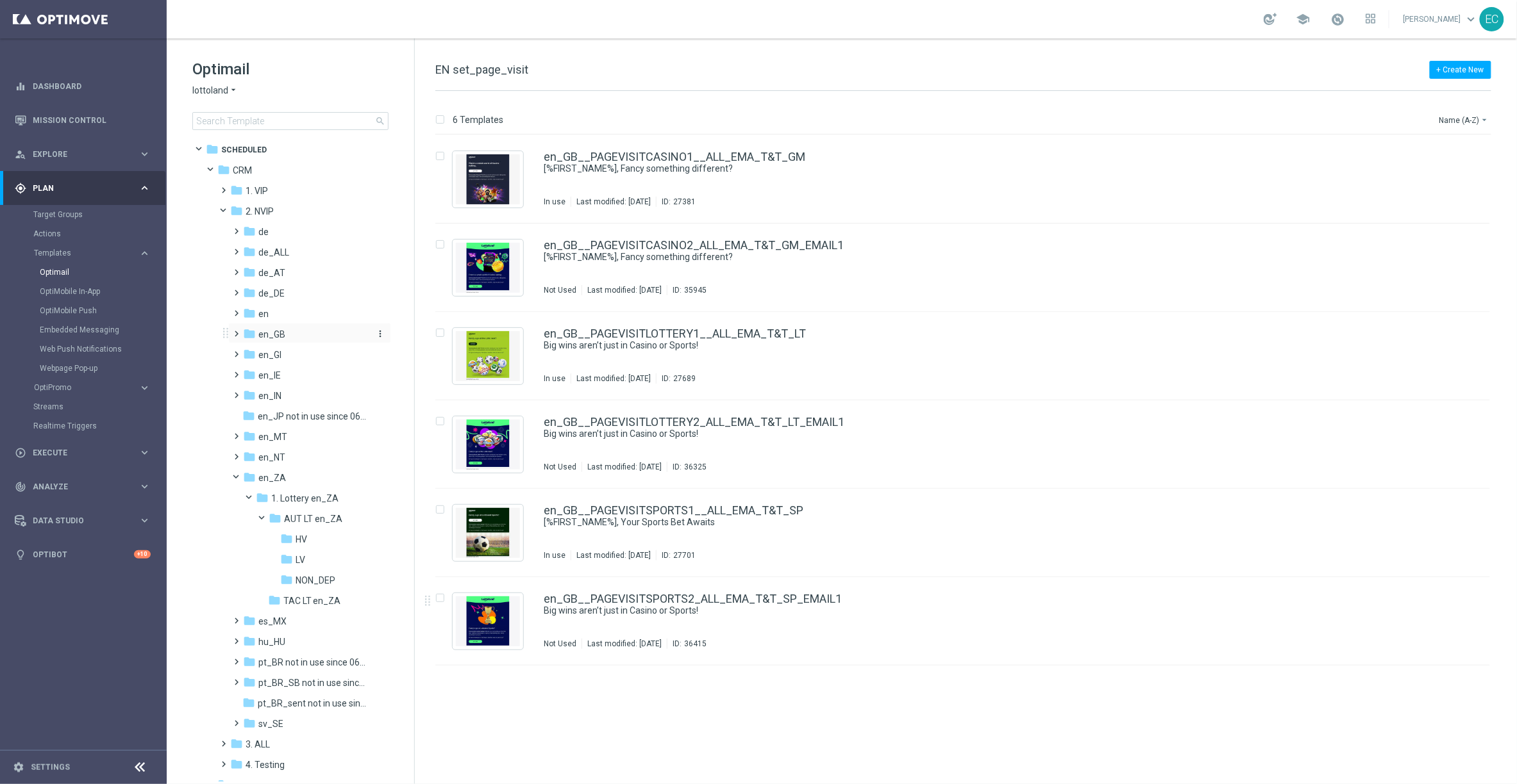
click at [271, 329] on span "en_GB" at bounding box center [272, 334] width 27 height 12
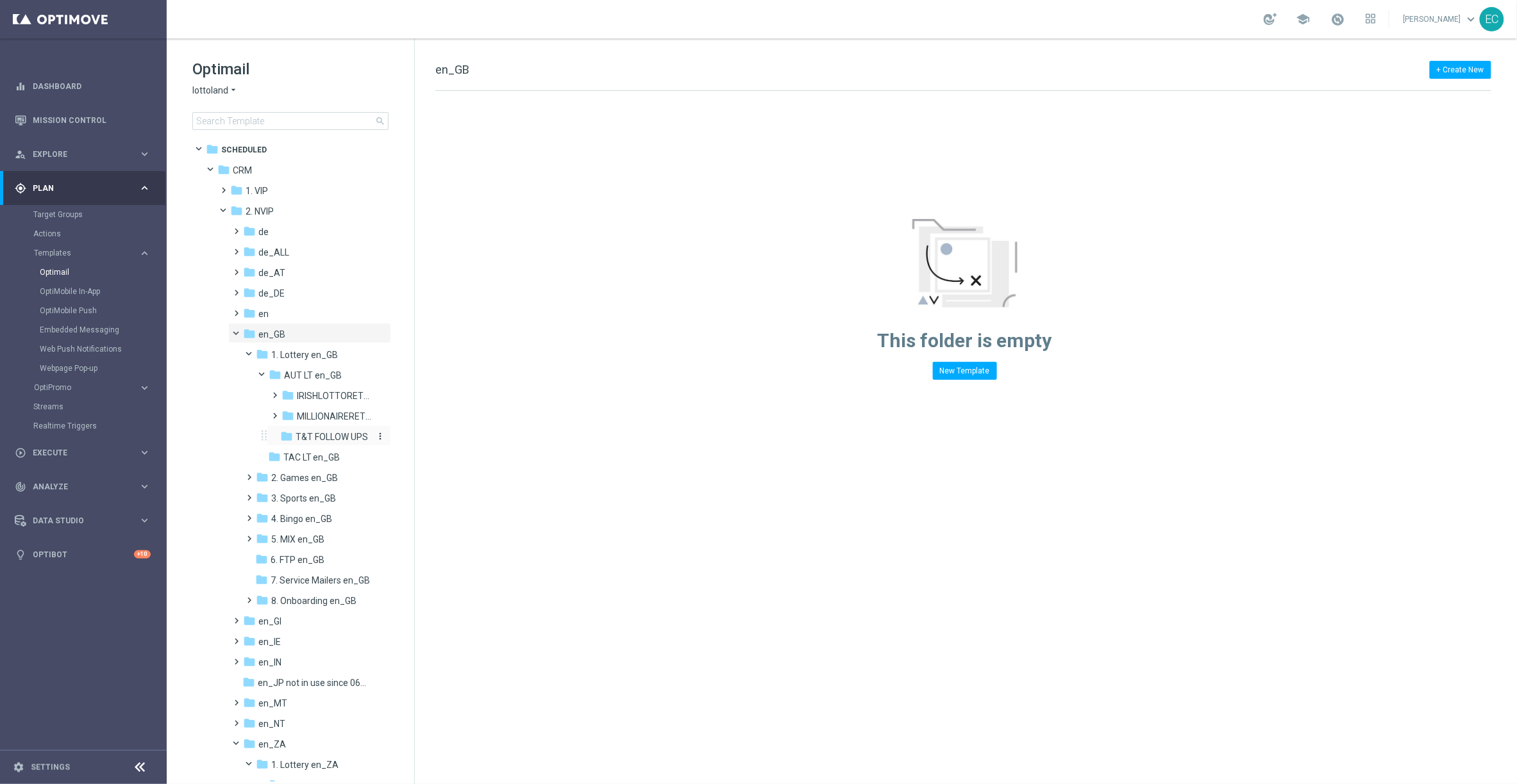
click at [323, 431] on span "T&T FOLLOW UPS" at bounding box center [331, 437] width 72 height 12
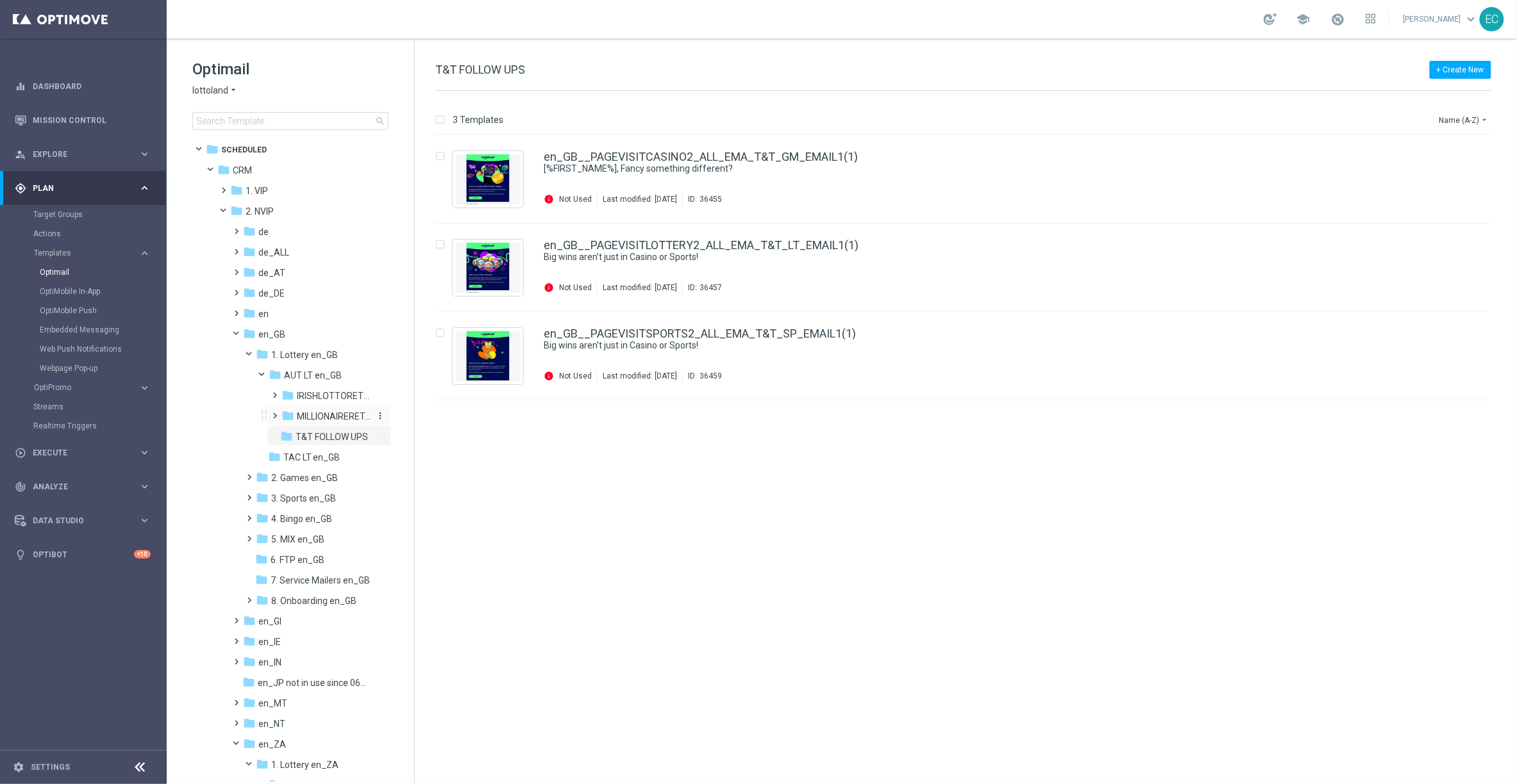
click at [319, 411] on span "MILLIONAIRERET_GB" at bounding box center [334, 417] width 75 height 12
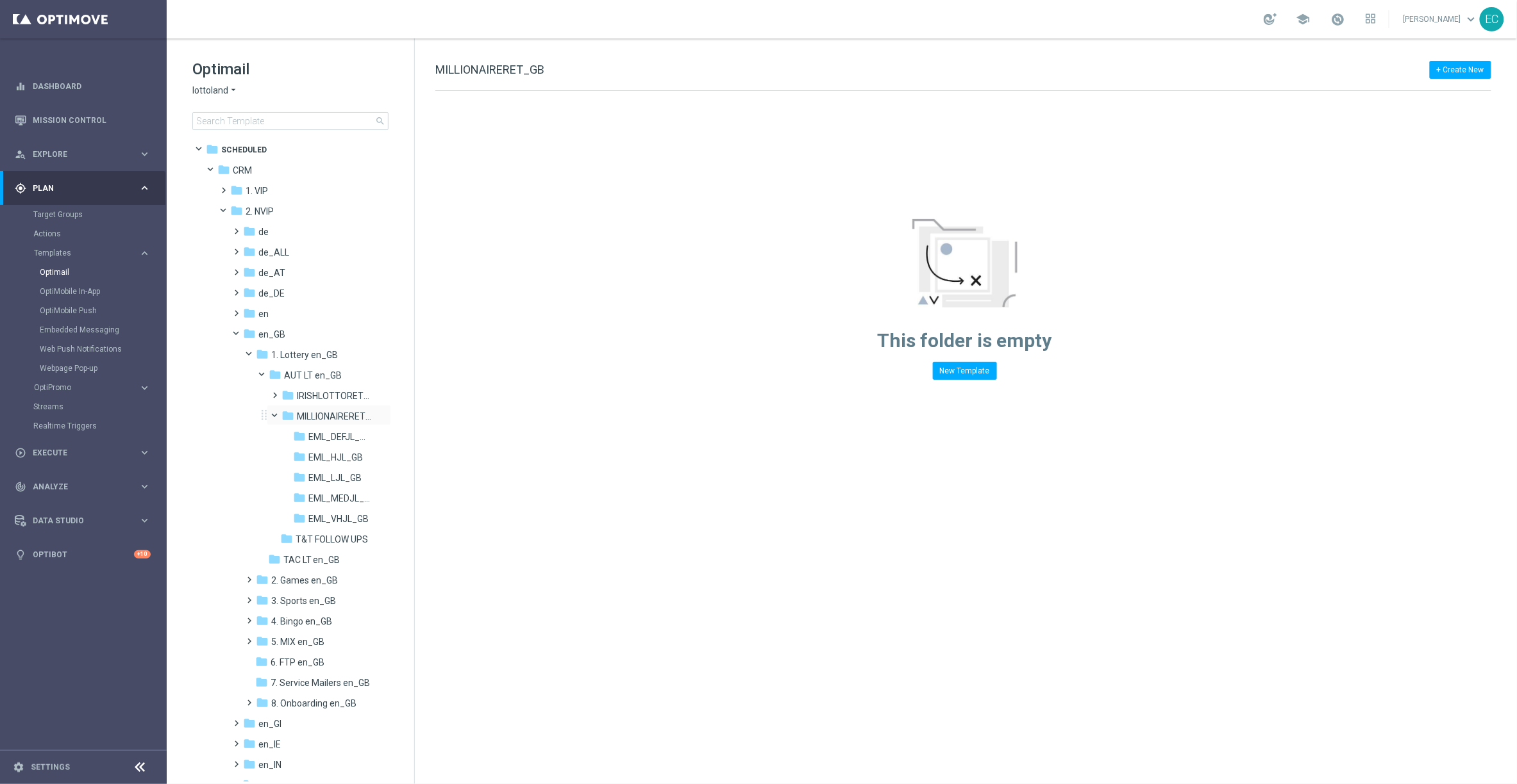
click at [278, 415] on span at bounding box center [281, 412] width 5 height 6
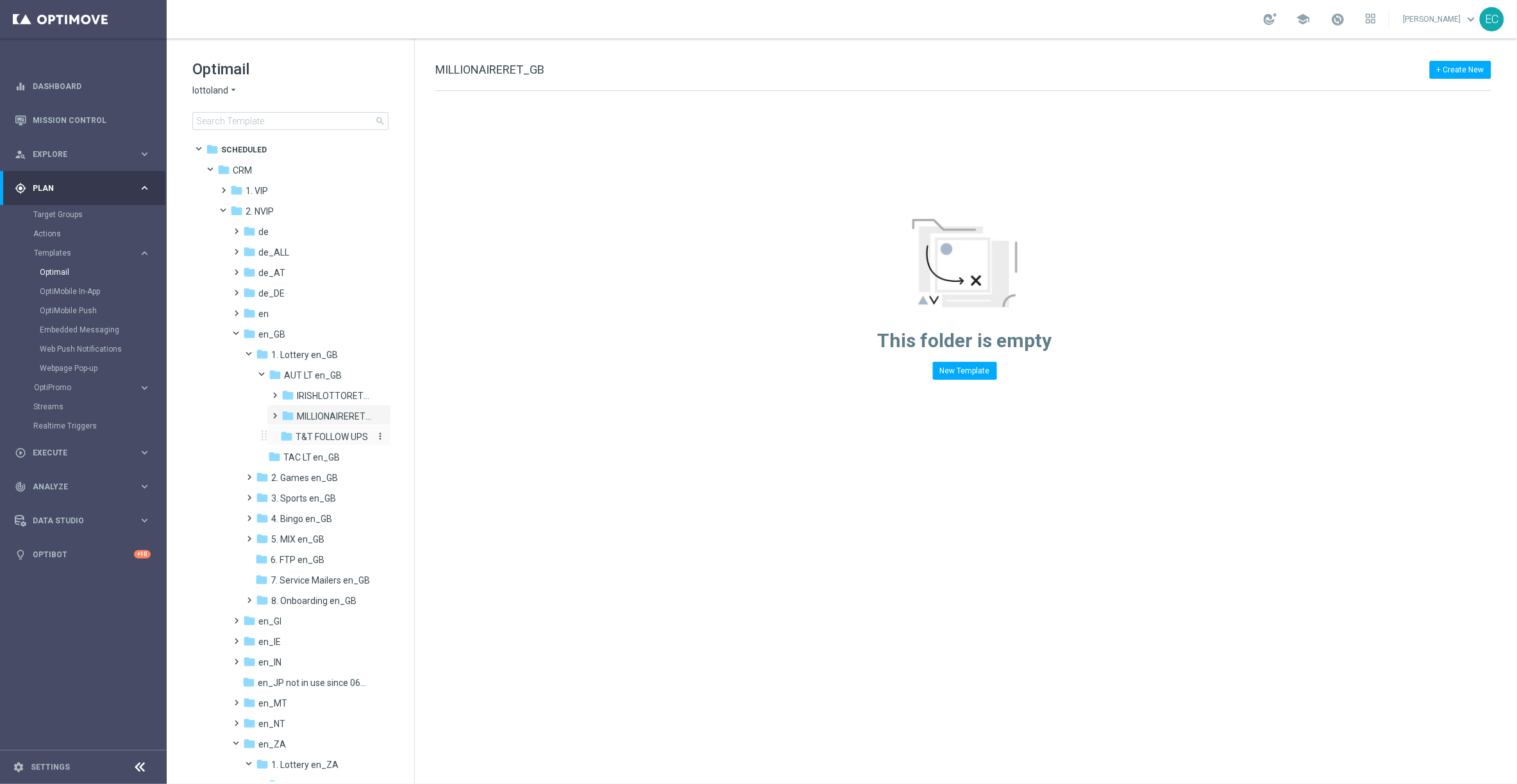
click at [302, 438] on span "T&T FOLLOW UPS" at bounding box center [331, 437] width 72 height 12
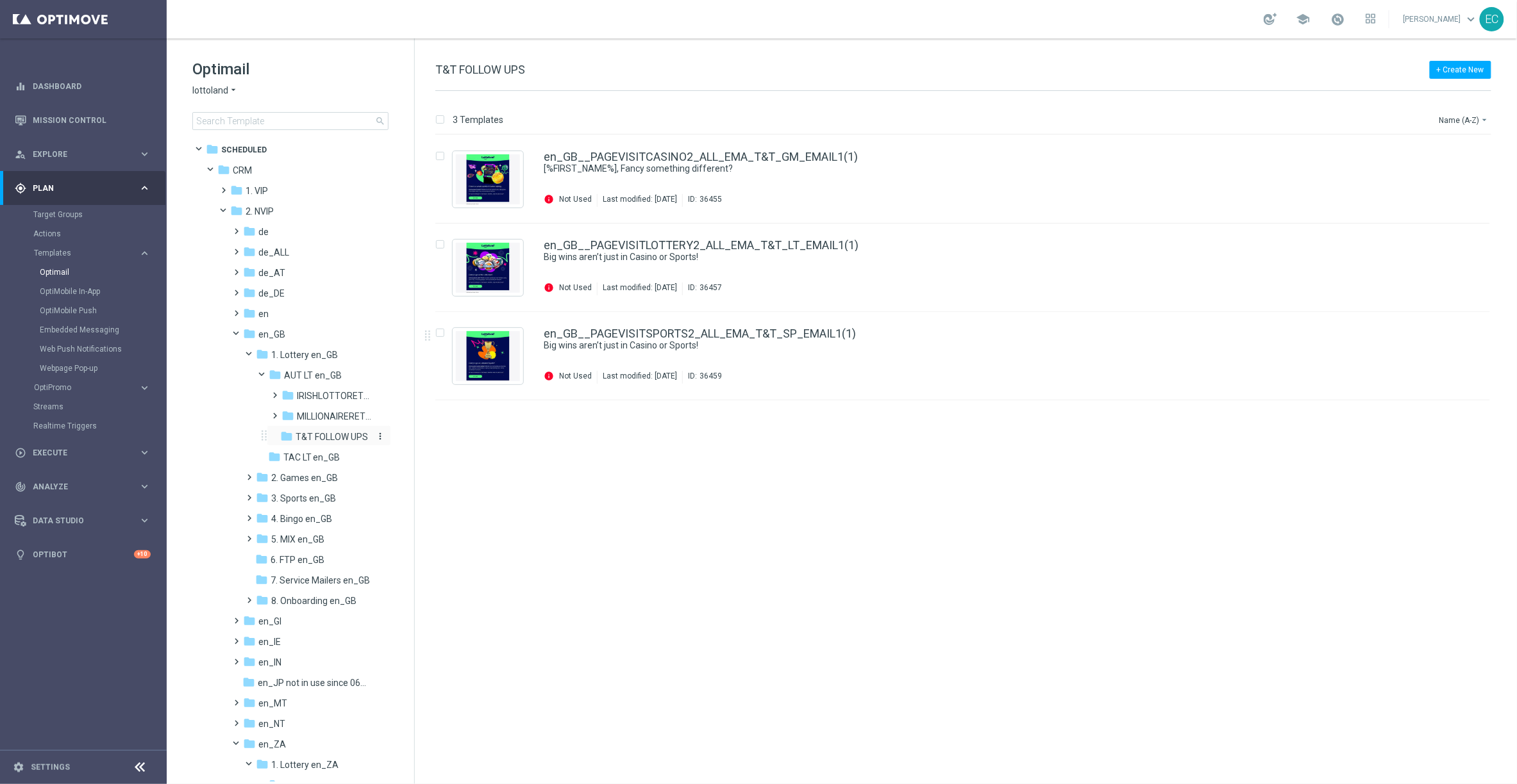
click at [380, 434] on icon "more_vert" at bounding box center [380, 436] width 10 height 10
click at [677, 446] on div "insert_drive_file en_GB__PAGEVISITCASINO2_ALL_EMA_T&T_GM_EMAIL1(1) [%FIRST_NAME…" at bounding box center [969, 459] width 1092 height 649
click at [376, 435] on icon "more_vert" at bounding box center [380, 436] width 10 height 10
click at [441, 442] on span "New Folder" at bounding box center [430, 439] width 39 height 10
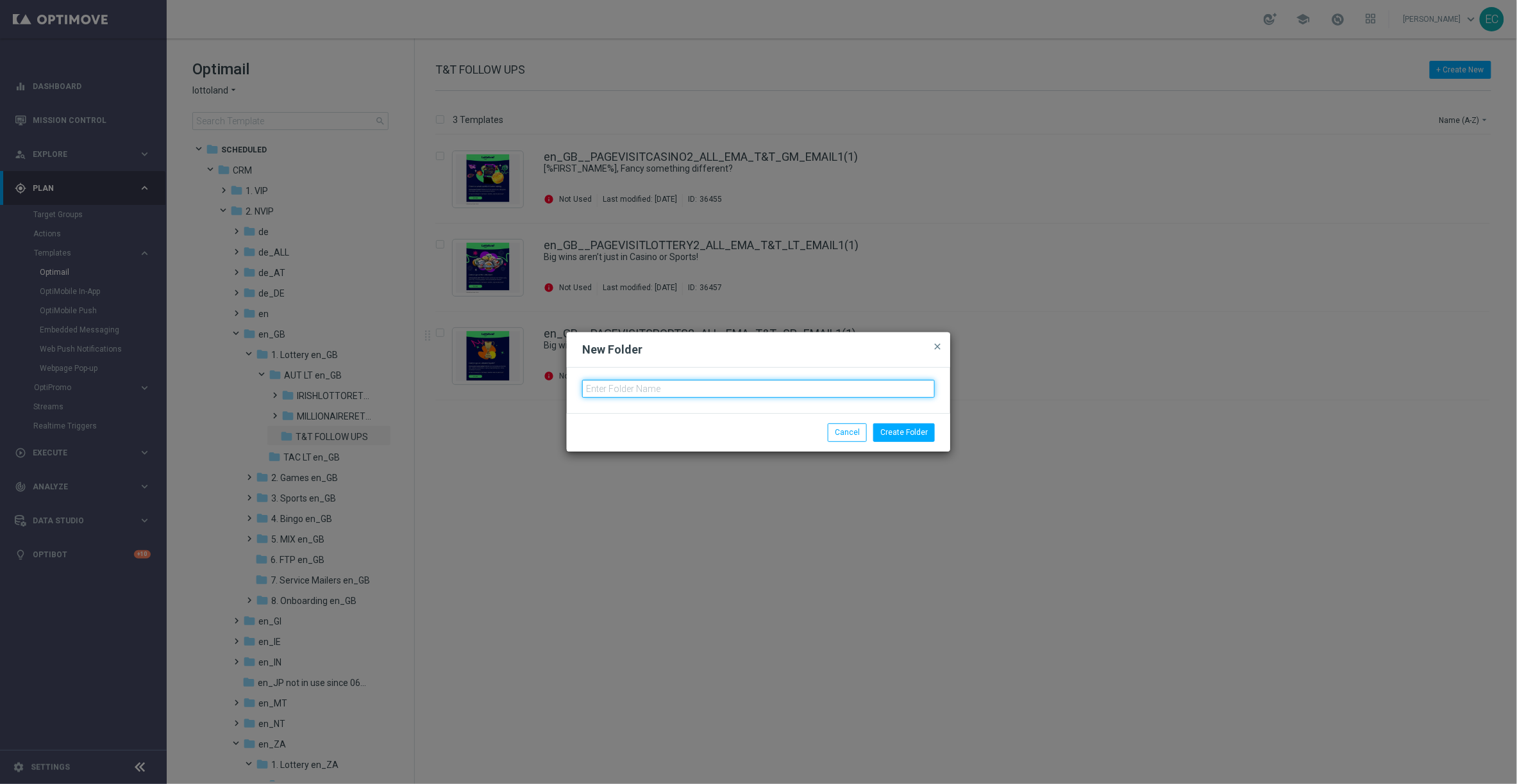
click at [740, 396] on input "text" at bounding box center [758, 389] width 352 height 18
click at [739, 391] on input "text" at bounding box center [758, 389] width 352 height 18
click at [711, 389] on input "T&T FOLLOW UPS -" at bounding box center [758, 389] width 352 height 18
click at [668, 386] on input "T&T FOLLOW UPS - Page Visit" at bounding box center [758, 389] width 352 height 18
click at [705, 386] on input "T&T FOLLOW UPS - nrt_page Visit" at bounding box center [758, 389] width 352 height 18
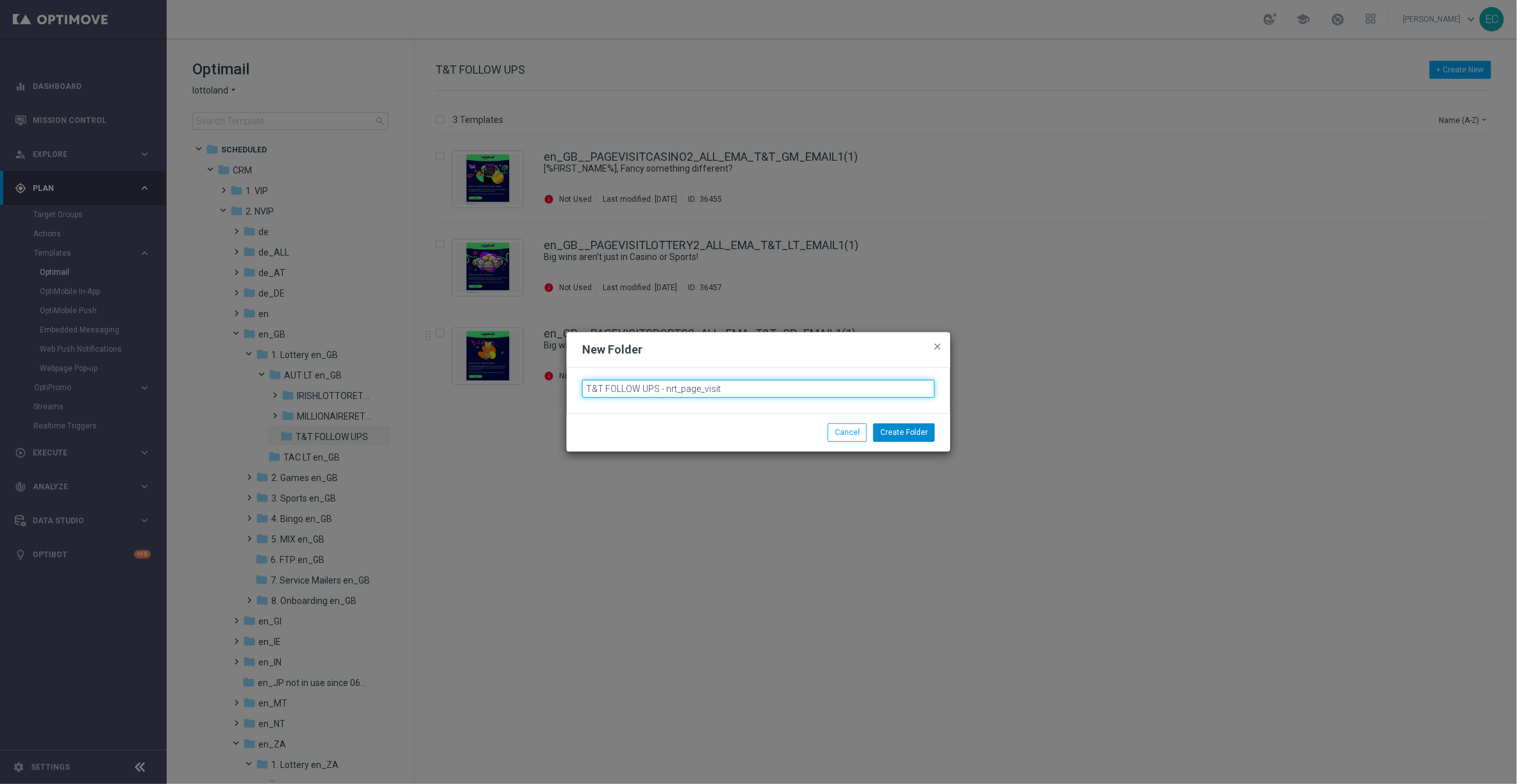
type input "T&T FOLLOW UPS - nrt_page_visit"
click at [913, 429] on button "Create Folder" at bounding box center [904, 432] width 62 height 18
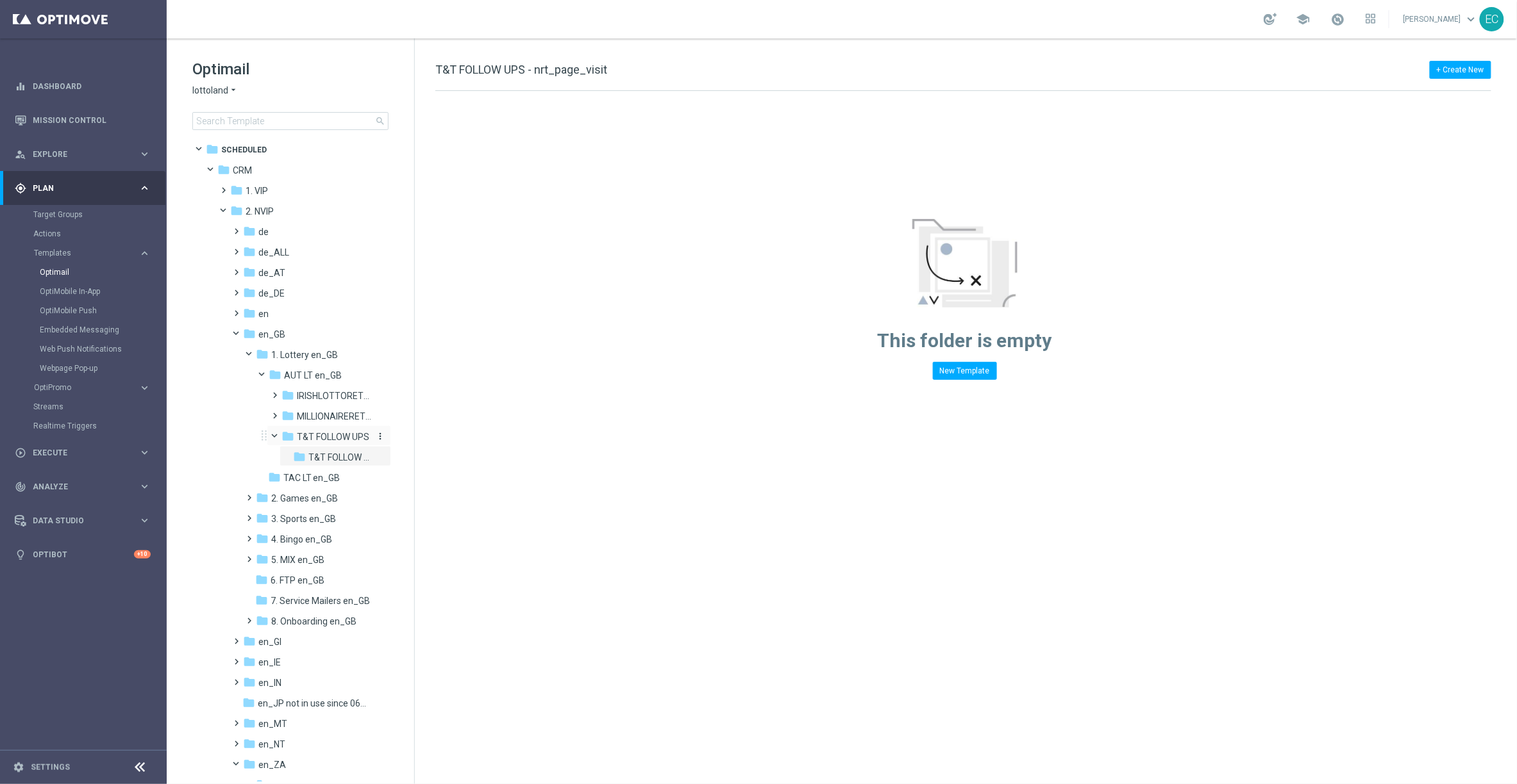
click at [345, 439] on span "T&T FOLLOW UPS" at bounding box center [333, 437] width 72 height 12
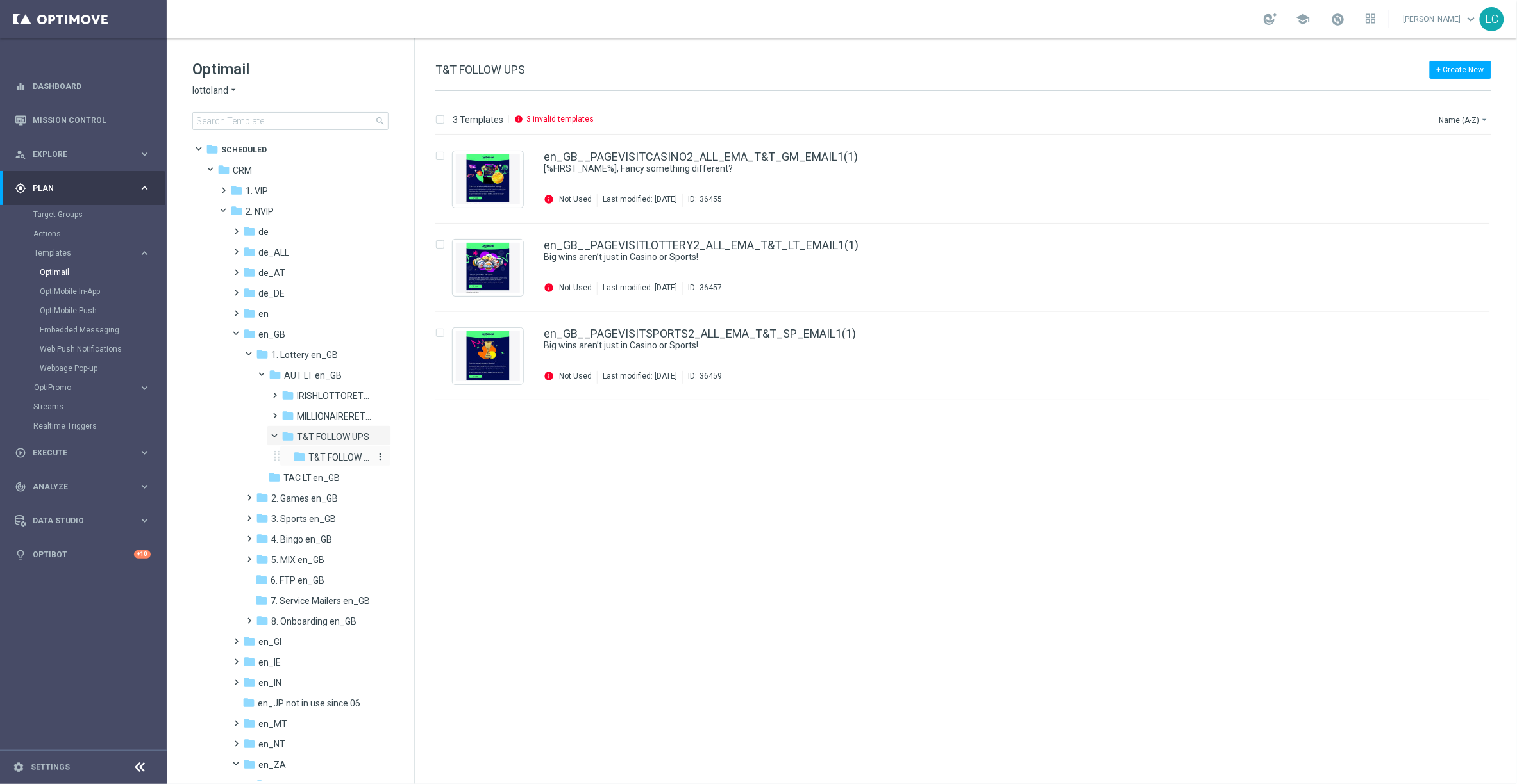
click at [350, 457] on span "T&T FOLLOW UPS - nrt_page_visit" at bounding box center [339, 457] width 62 height 12
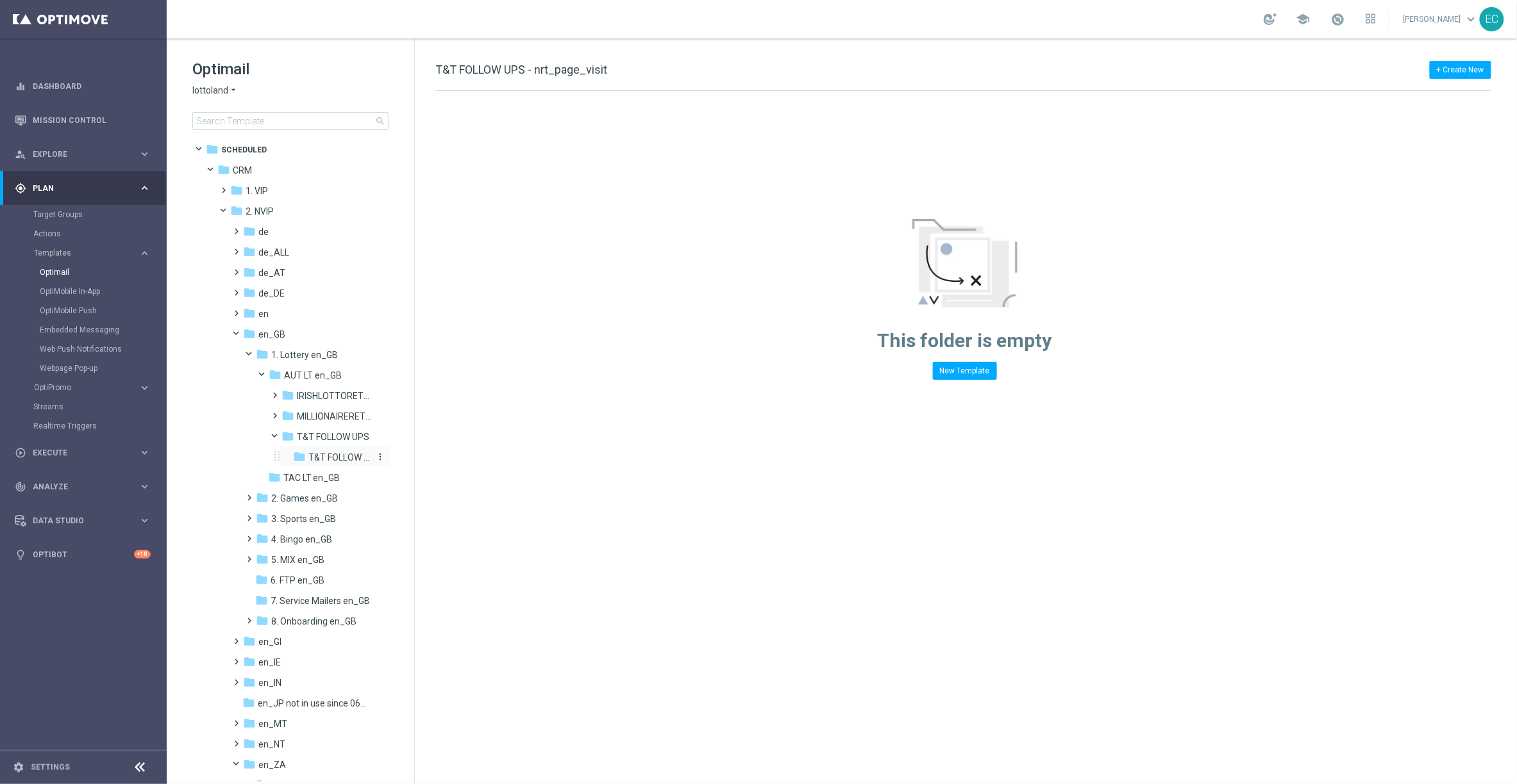
click at [379, 456] on icon "more_vert" at bounding box center [380, 456] width 10 height 10
click at [443, 473] on button "mode_edit Rename" at bounding box center [432, 475] width 83 height 15
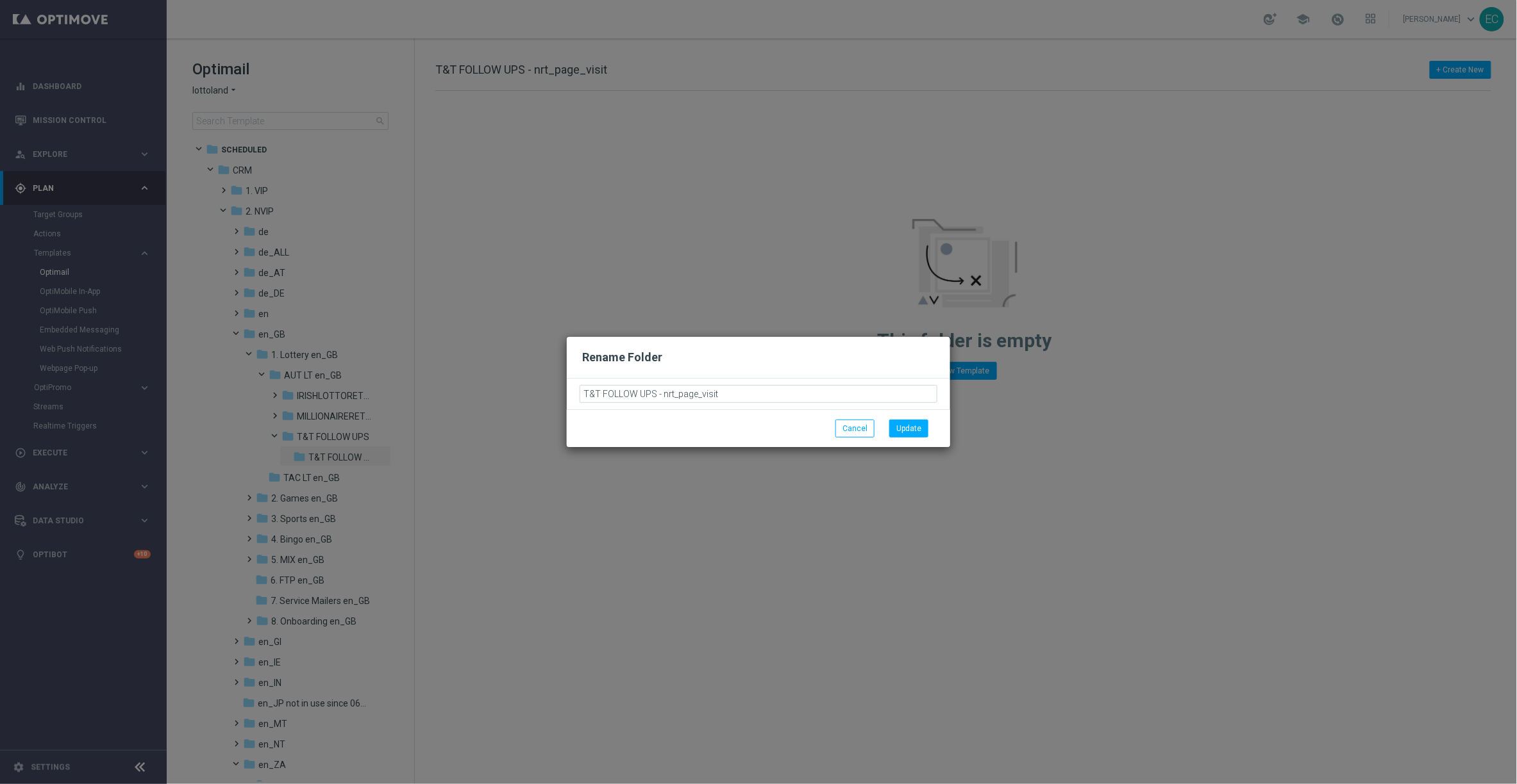
click at [666, 389] on input "T&T FOLLOW UPS - nrt_page_visit" at bounding box center [758, 394] width 357 height 18
drag, startPoint x: 662, startPoint y: 393, endPoint x: 604, endPoint y: 391, distance: 58.0
click at [604, 391] on input "T&T FOLLOW UPS - nrt_page_visit" at bounding box center [758, 394] width 357 height 18
type input "nrt_page_visit"
click at [919, 428] on button "Update" at bounding box center [908, 428] width 39 height 18
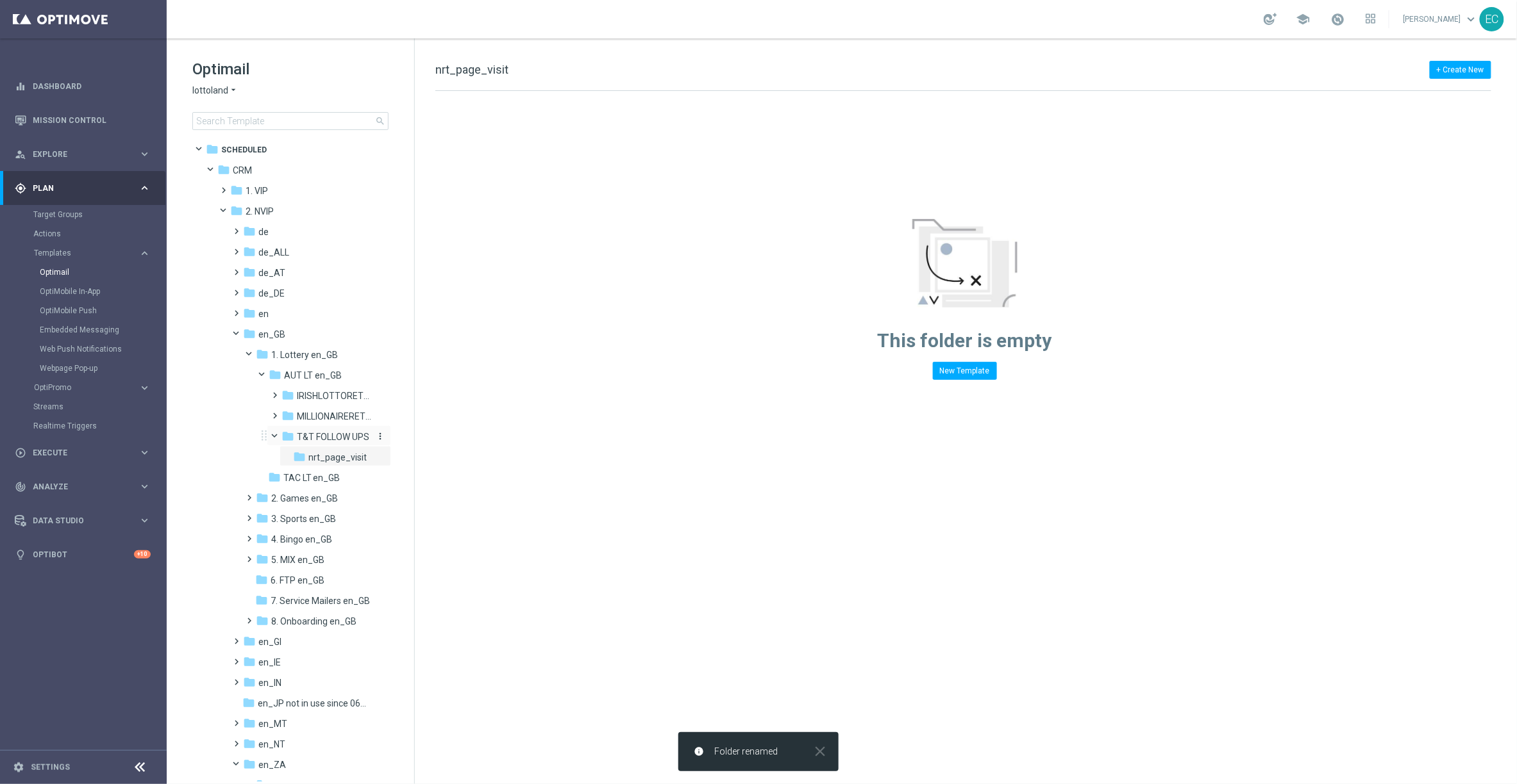
click at [352, 438] on span "T&T FOLLOW UPS" at bounding box center [333, 437] width 72 height 12
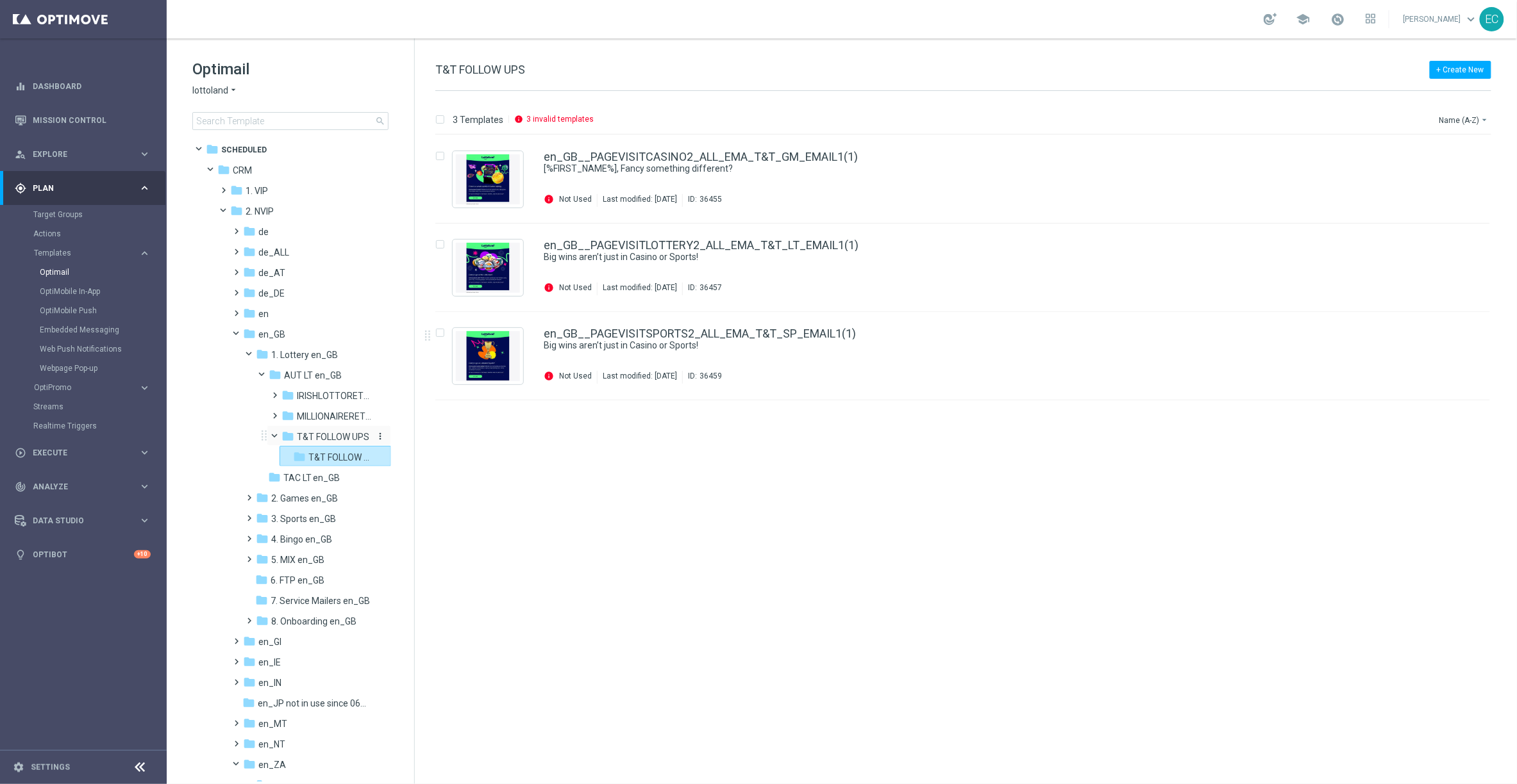
click at [335, 440] on span "T&T FOLLOW UPS" at bounding box center [333, 437] width 72 height 12
click at [332, 435] on span "T&T FOLLOW UPS" at bounding box center [333, 437] width 72 height 12
click at [331, 456] on span "T&T FOLLOW UPS - nrt_page_visit" at bounding box center [339, 457] width 62 height 12
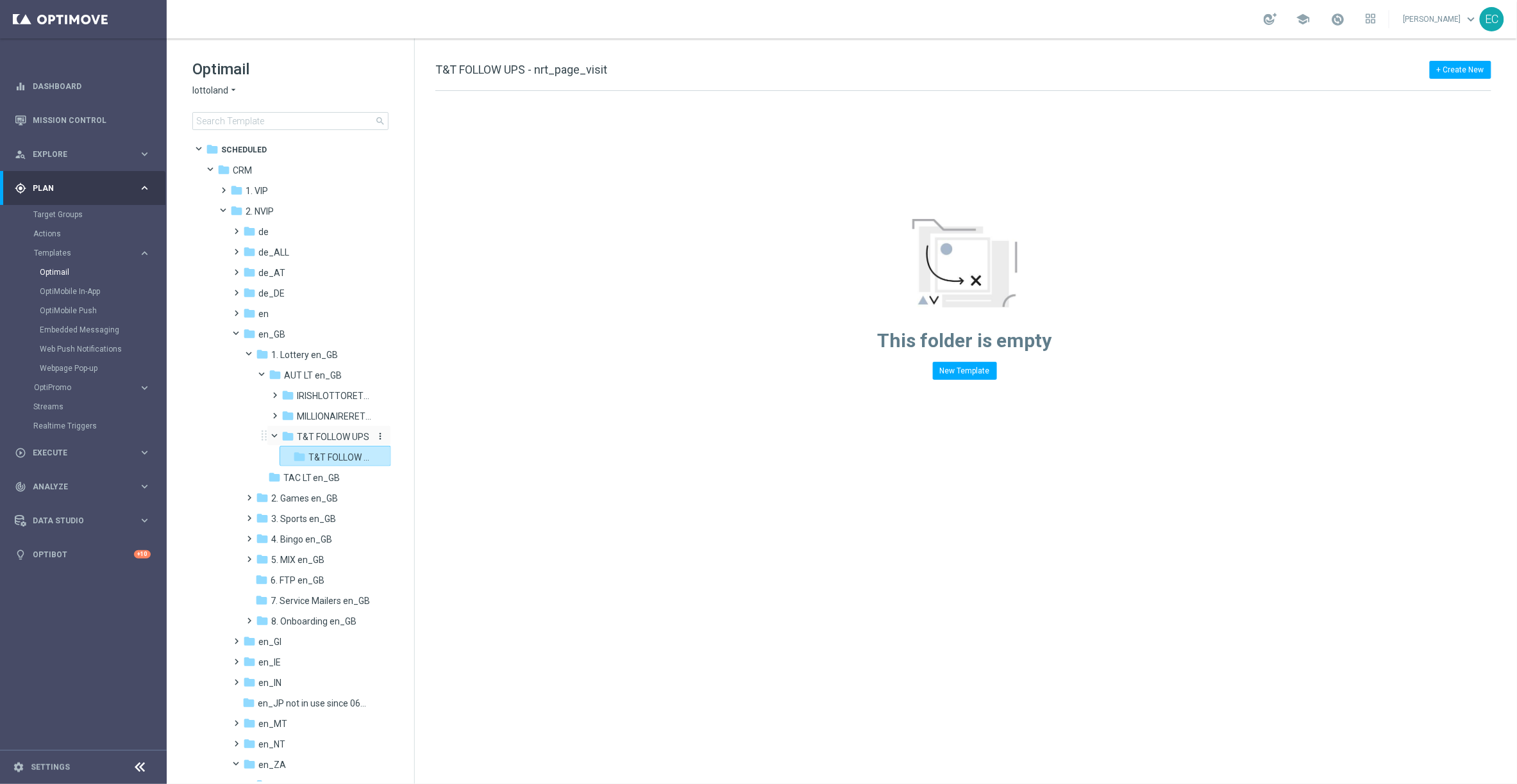
click at [334, 434] on span "T&T FOLLOW UPS" at bounding box center [333, 437] width 72 height 12
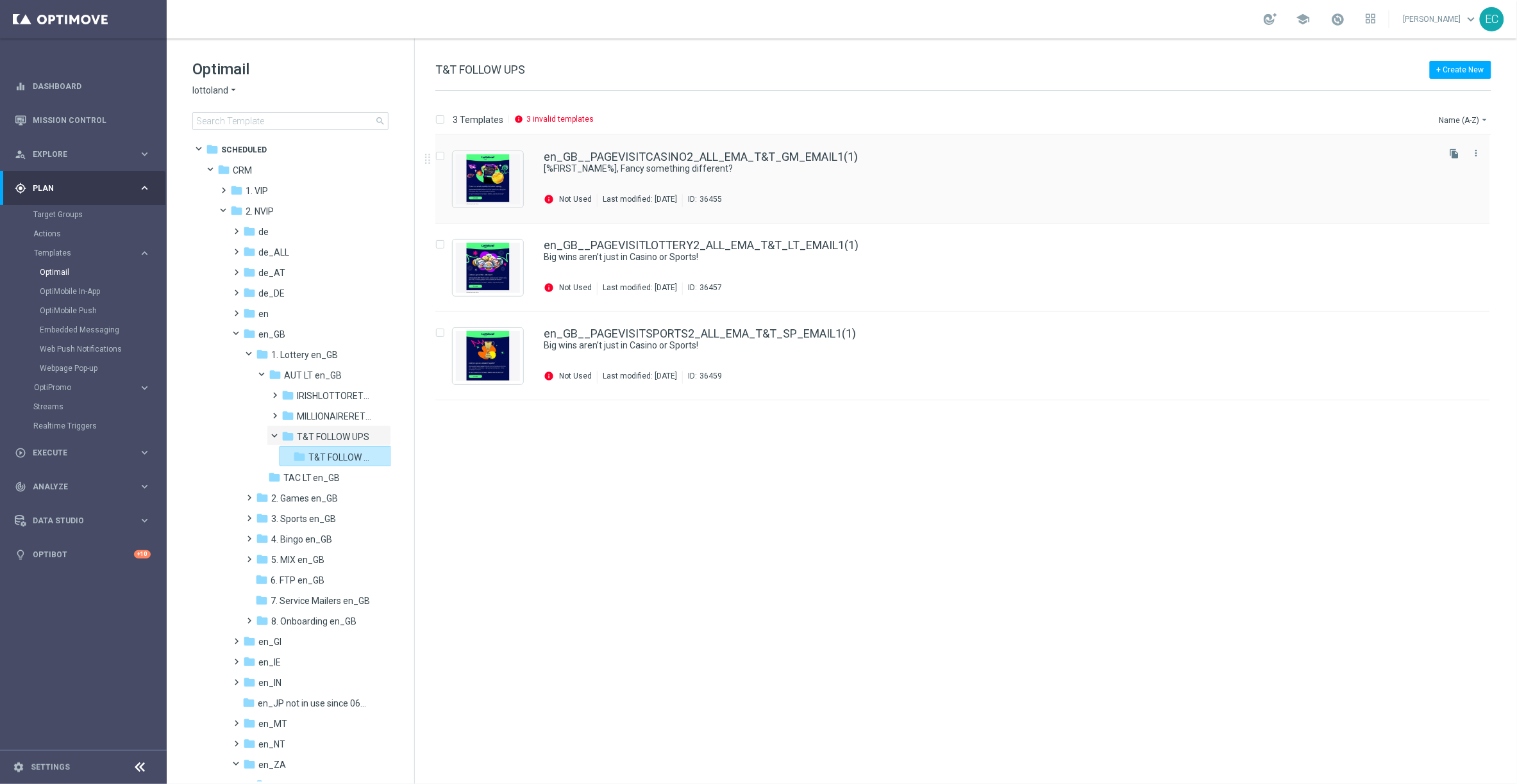
click at [441, 154] on input "Press SPACE to select this row." at bounding box center [440, 158] width 8 height 8
checkbox input "true"
click at [442, 243] on input "Press SPACE to select this row." at bounding box center [440, 246] width 8 height 8
checkbox input "true"
click at [440, 333] on input "Press SPACE to select this row." at bounding box center [440, 335] width 8 height 8
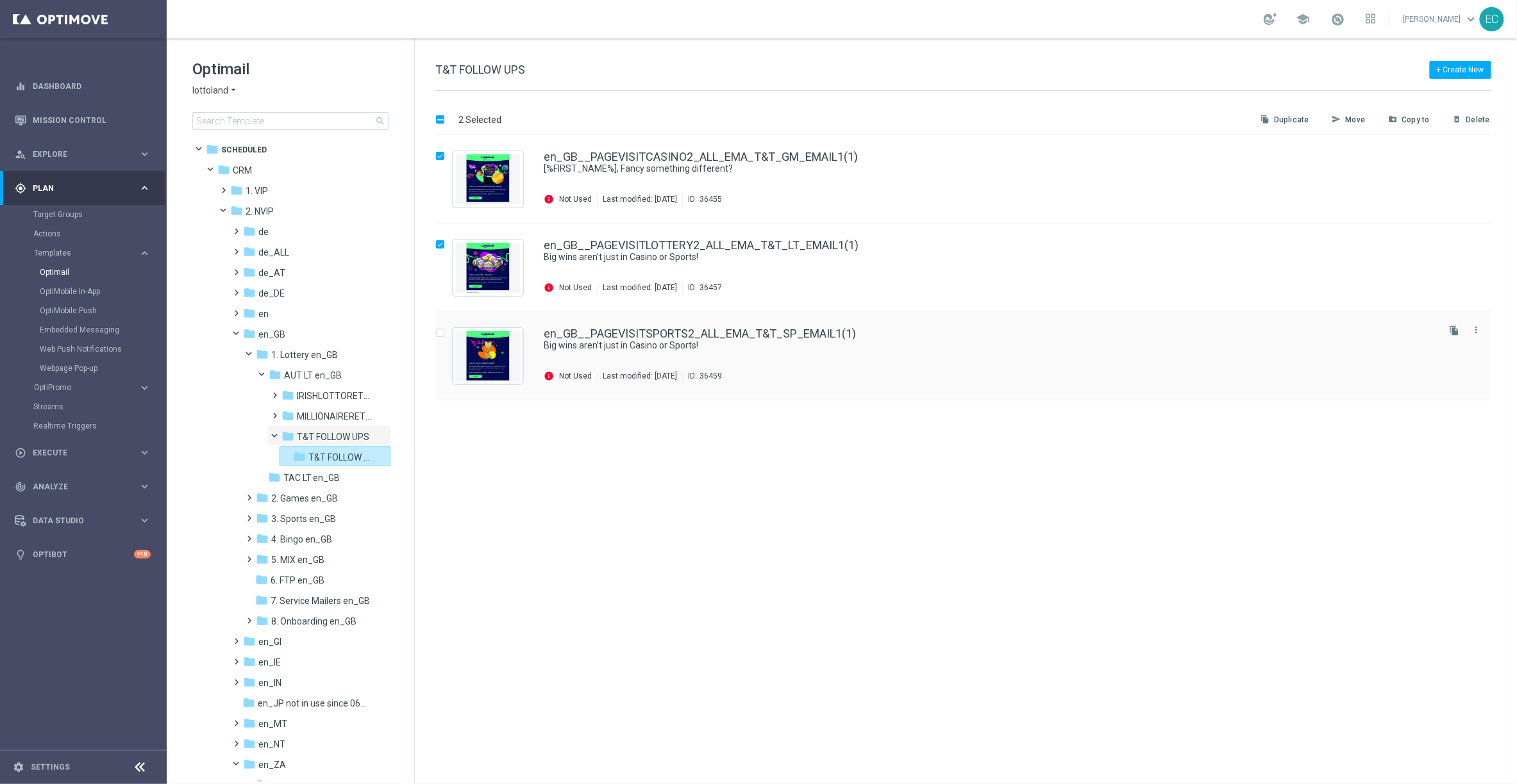
checkbox input "true"
click at [1349, 120] on p "Move" at bounding box center [1355, 120] width 20 height 10
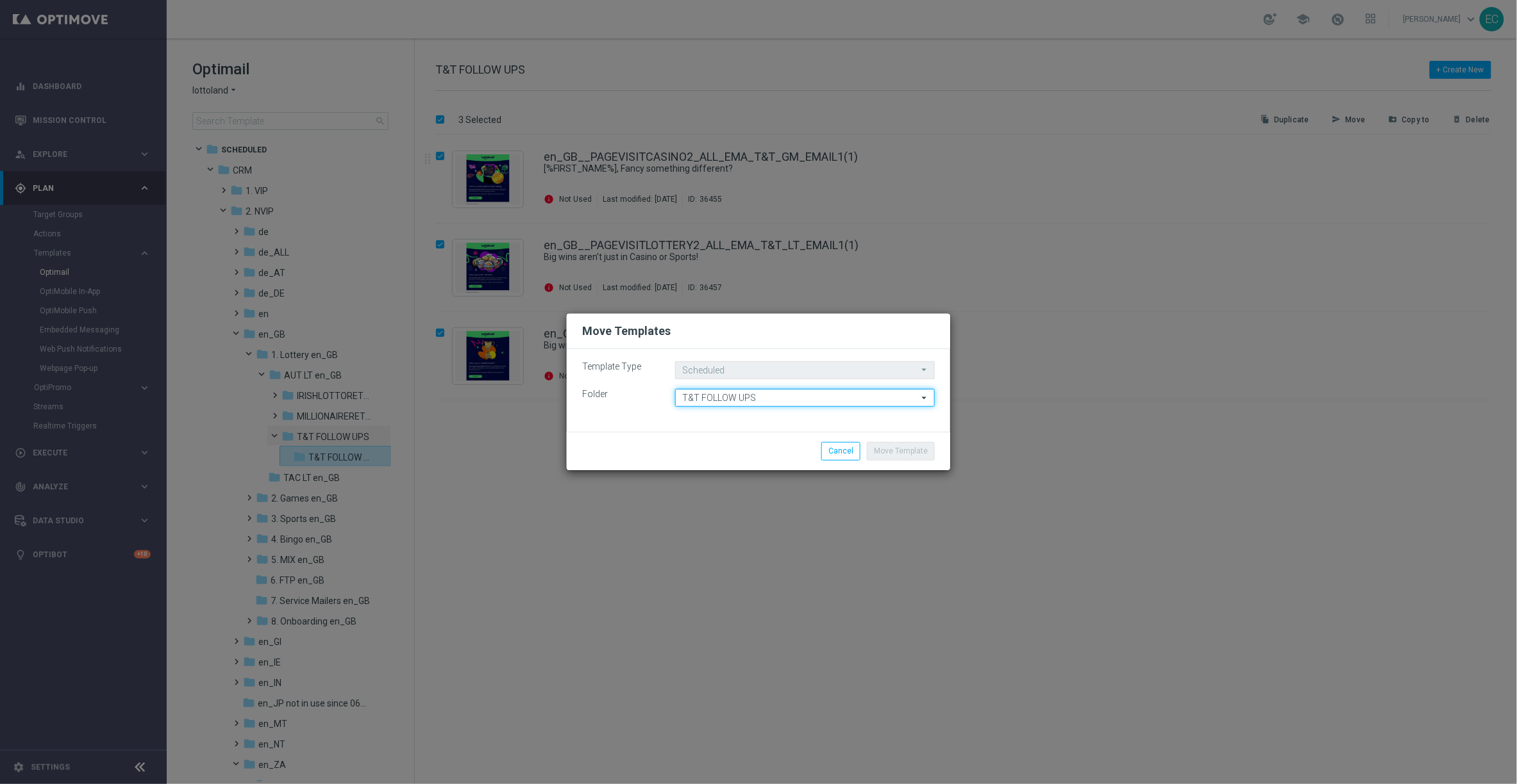
click at [807, 397] on input "T&T FOLLOW UPS" at bounding box center [805, 397] width 260 height 18
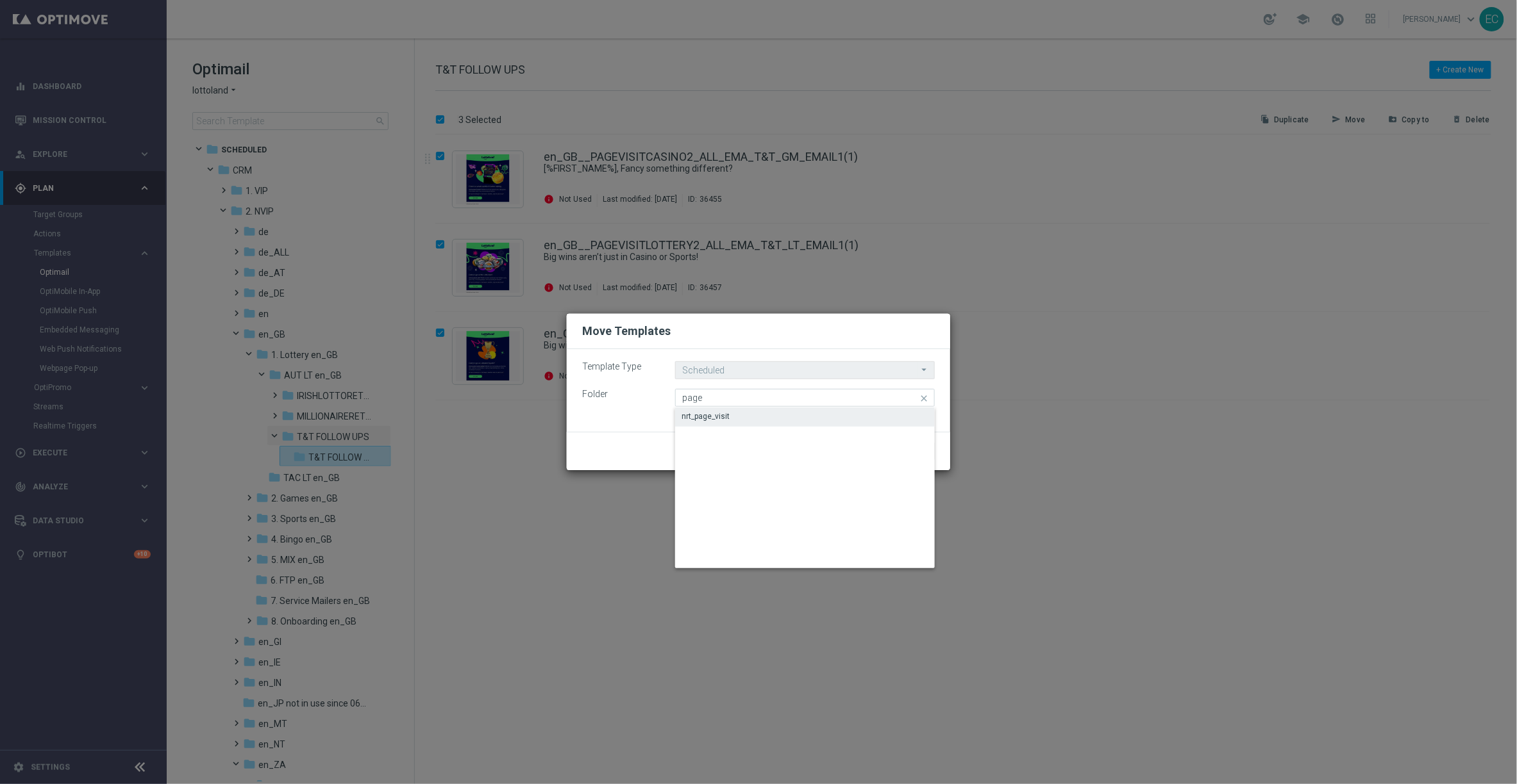
click at [789, 413] on div "nrt_page_visit" at bounding box center [805, 416] width 260 height 18
type input "nrt_page_visit"
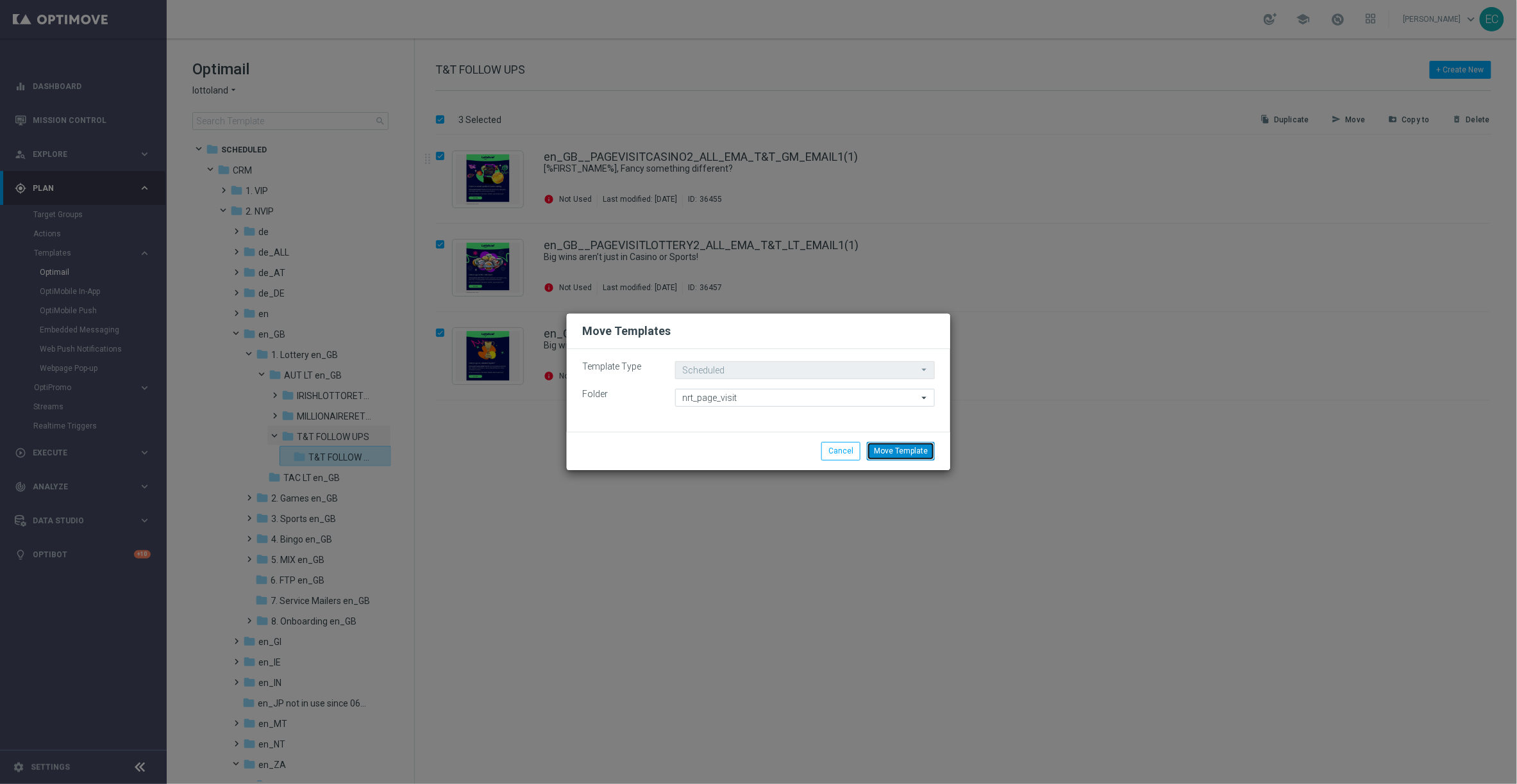
click at [924, 456] on button "Move Template" at bounding box center [901, 451] width 68 height 18
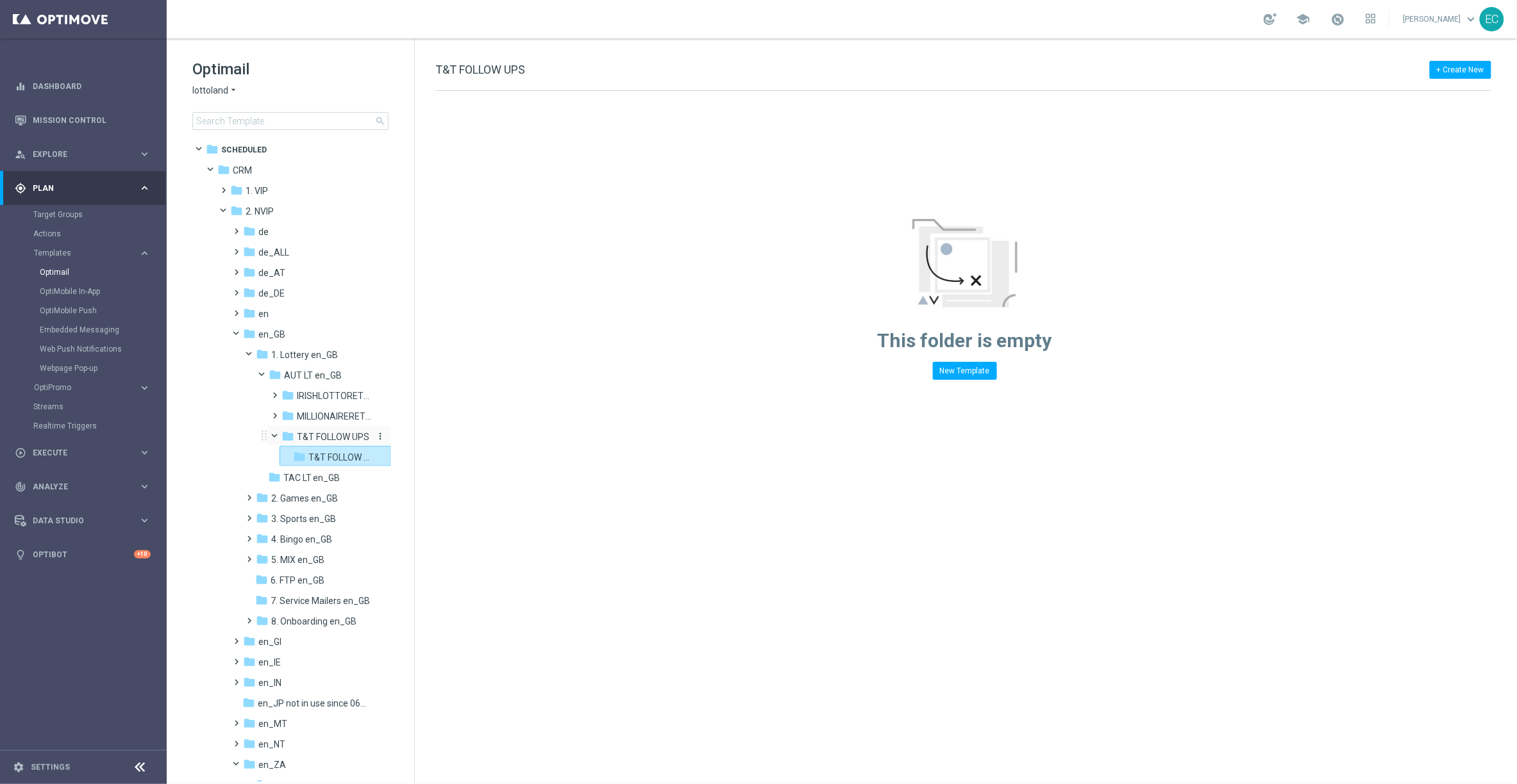
click at [355, 439] on span "T&T FOLLOW UPS" at bounding box center [333, 437] width 72 height 12
click at [339, 443] on div "folder T&T FOLLOW UPS" at bounding box center [329, 437] width 93 height 14
click at [329, 451] on span "T&T FOLLOW UPS - nrt_page_visit" at bounding box center [339, 457] width 62 height 12
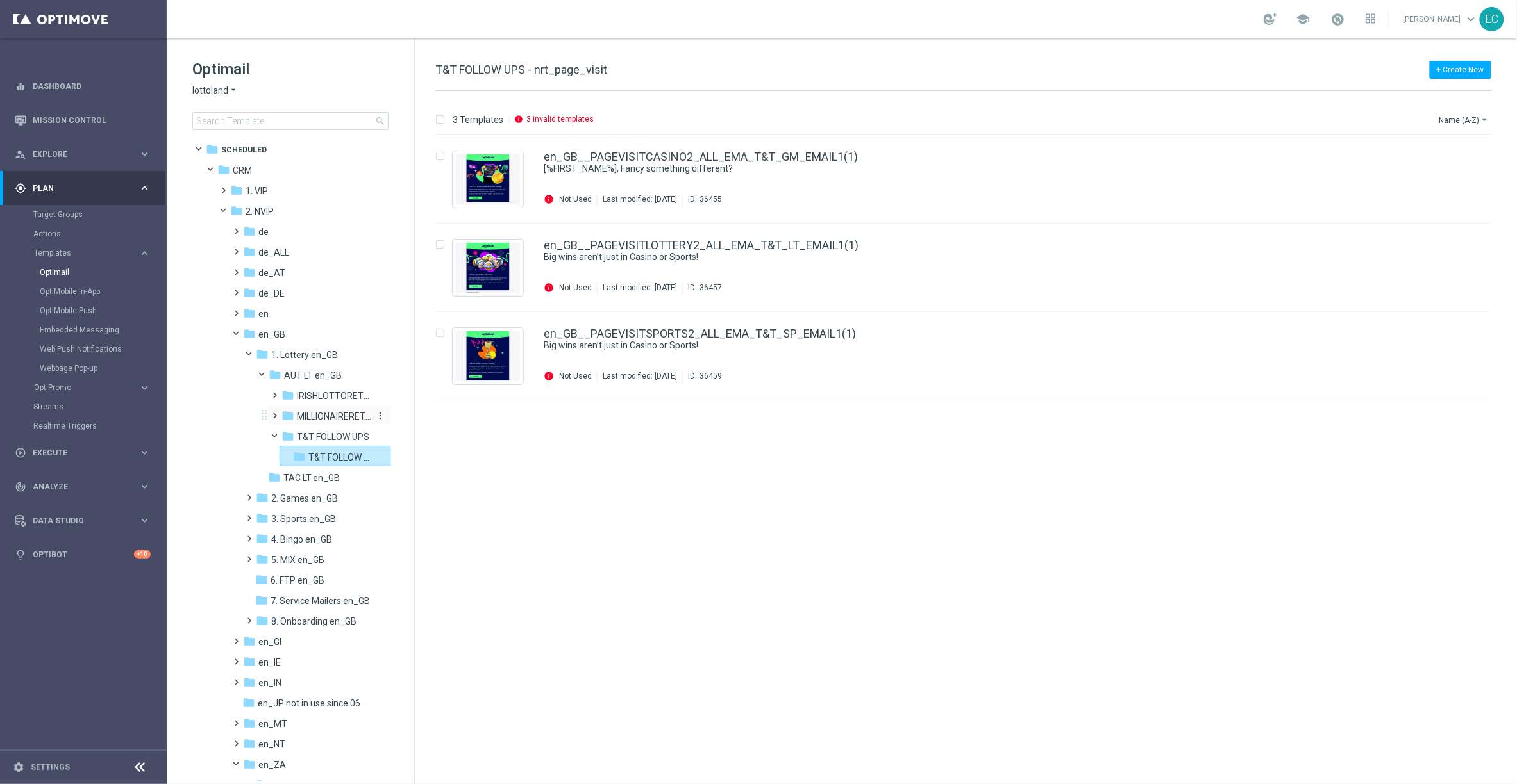
click at [331, 413] on span "MILLIONAIRERET_GB" at bounding box center [334, 417] width 75 height 12
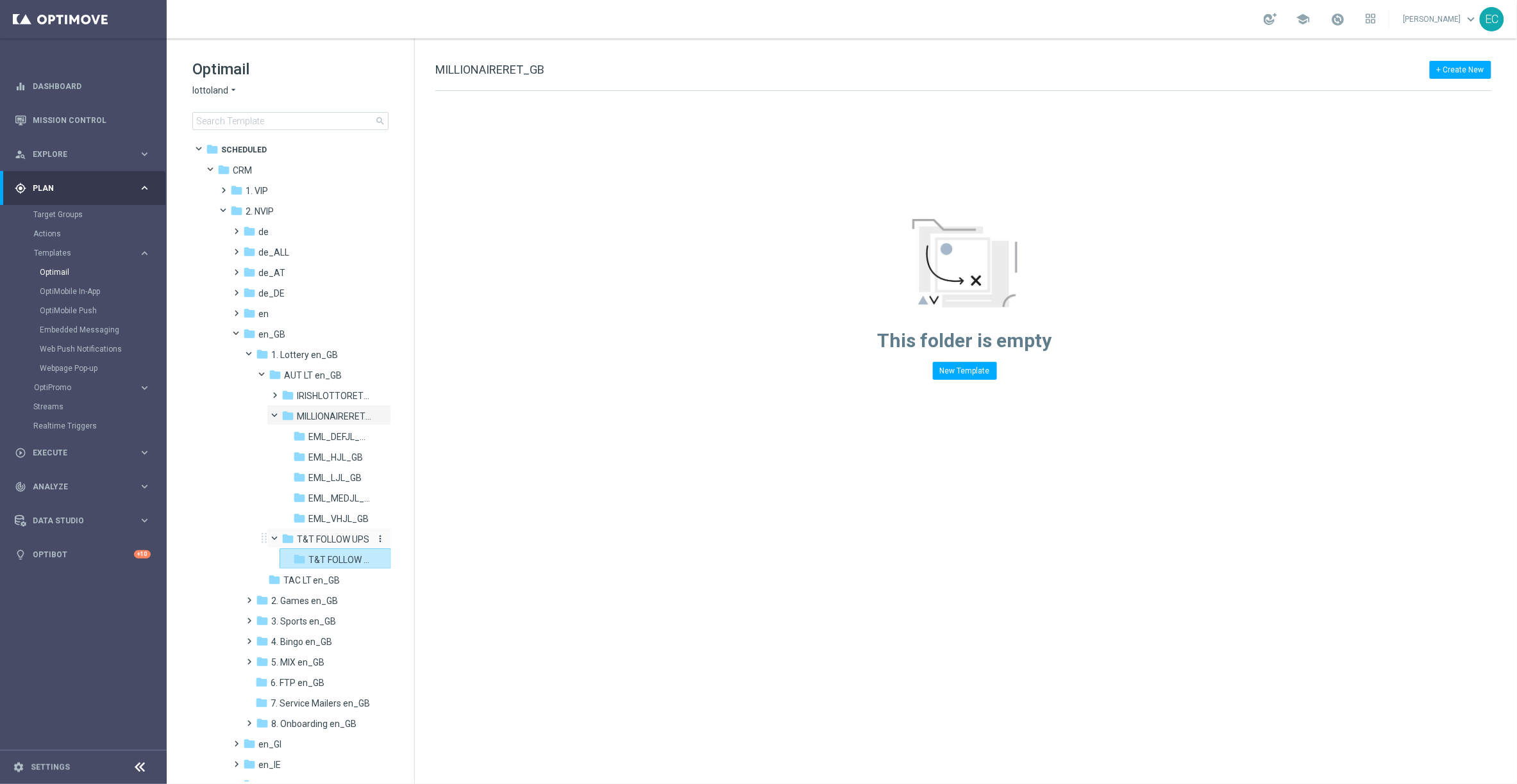
click at [336, 540] on span "T&T FOLLOW UPS" at bounding box center [333, 540] width 72 height 12
click at [337, 553] on div "folder T&T FOLLOW UPS - nrt_page_visit" at bounding box center [334, 560] width 82 height 14
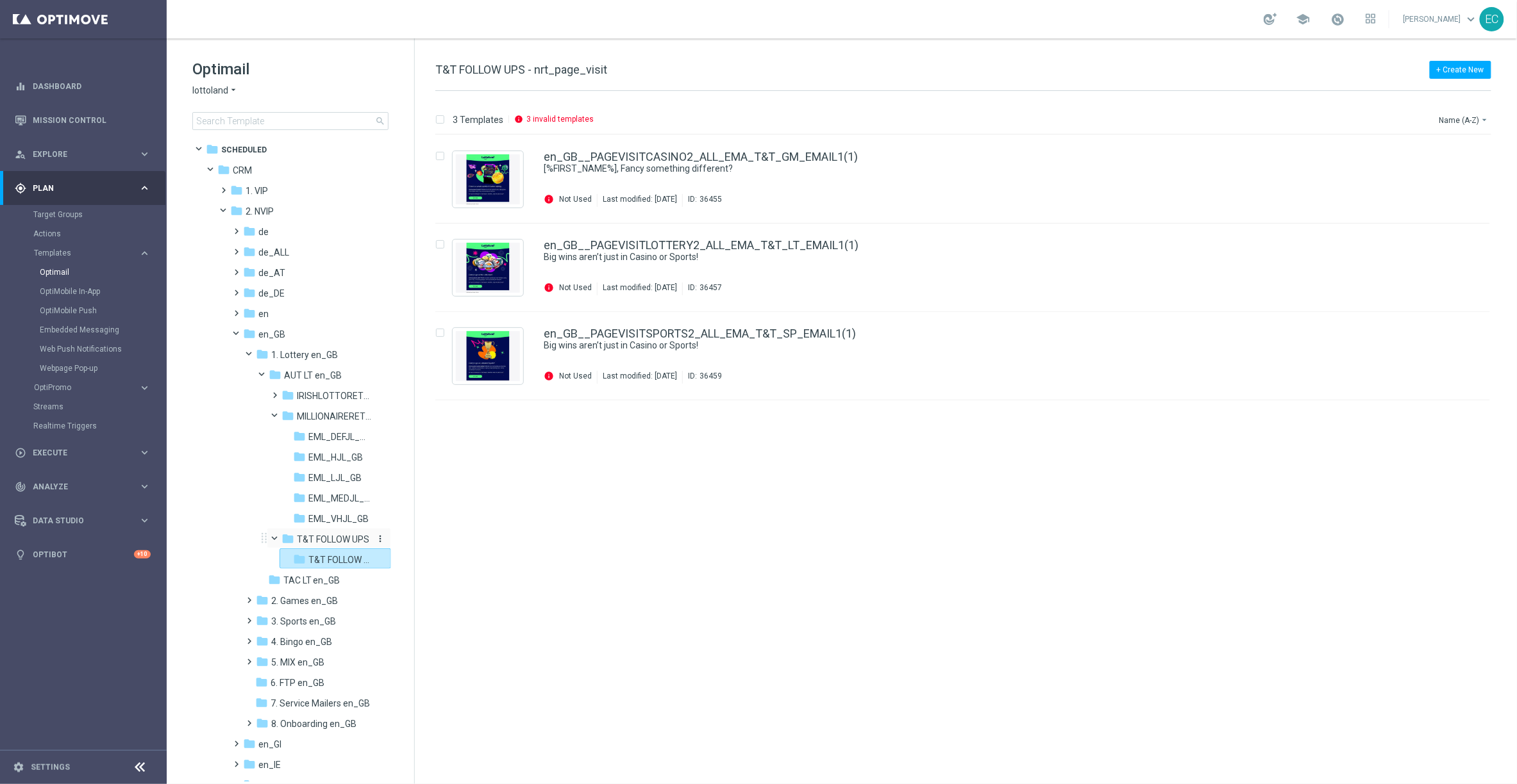
click at [340, 539] on span "T&T FOLLOW UPS" at bounding box center [333, 540] width 72 height 12
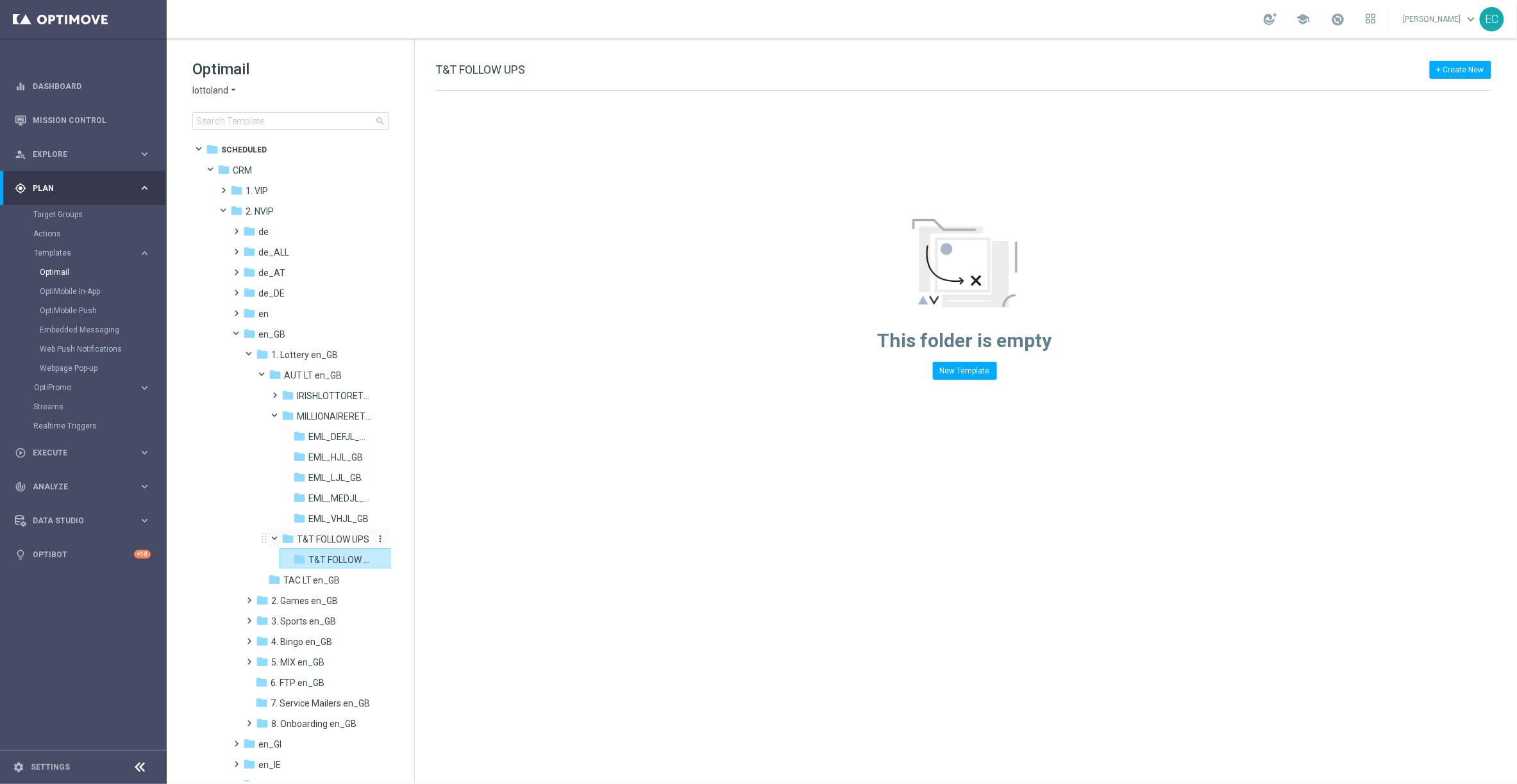
click at [321, 537] on span "T&T FOLLOW UPS" at bounding box center [333, 540] width 72 height 12
click at [329, 533] on div "folder T&T FOLLOW UPS" at bounding box center [329, 540] width 93 height 14
click at [321, 555] on span "T&T FOLLOW UPS - nrt_page_visit" at bounding box center [339, 560] width 62 height 12
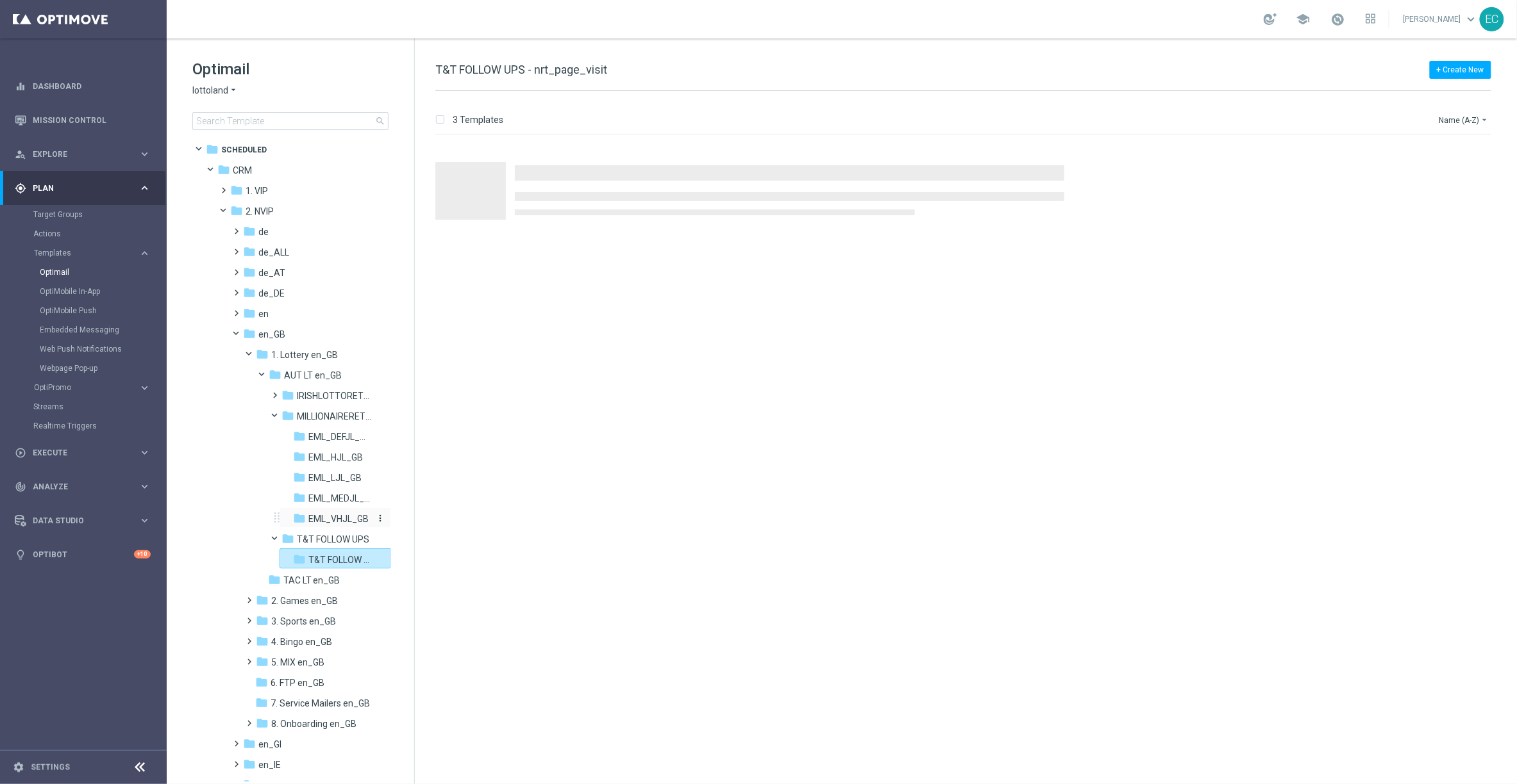
click at [326, 514] on span "EML_VHJL_GB" at bounding box center [338, 519] width 60 height 12
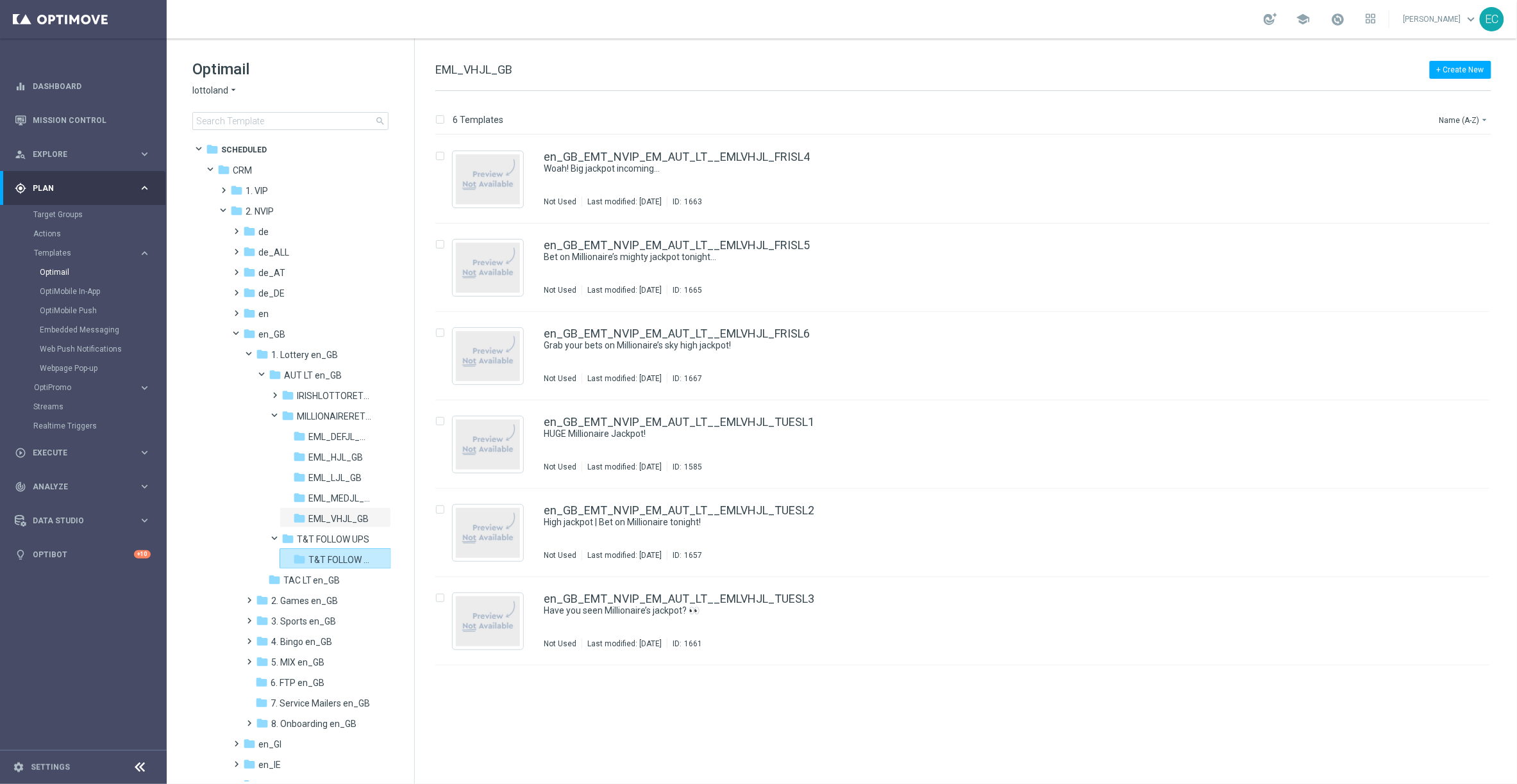
click at [326, 514] on span "EML_VHJL_GB" at bounding box center [338, 519] width 60 height 12
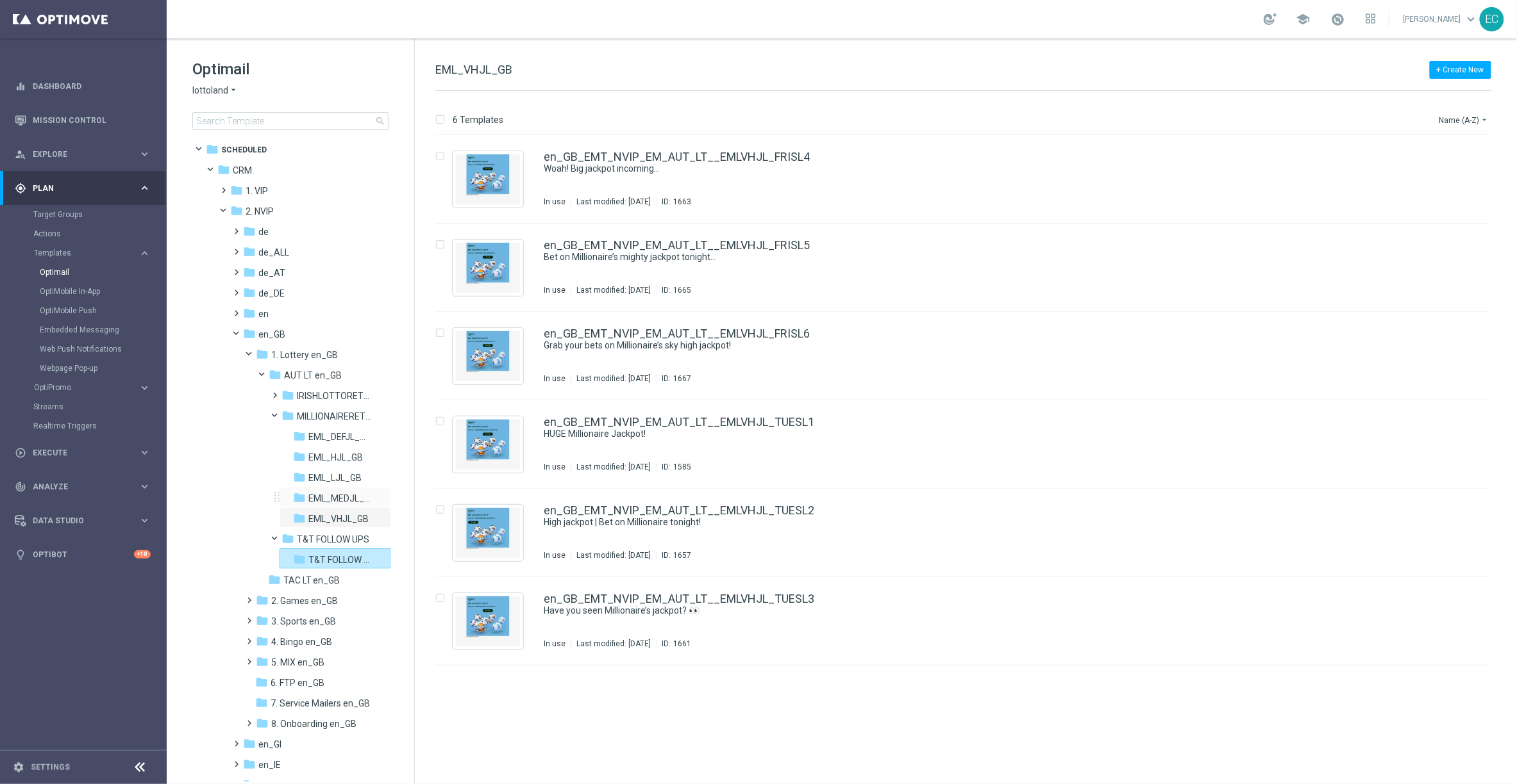
click at [329, 488] on div "folder EML_MEDJL_GB more_vert" at bounding box center [334, 497] width 111 height 20
click at [329, 475] on span "EML_LJL_GB" at bounding box center [334, 479] width 53 height 12
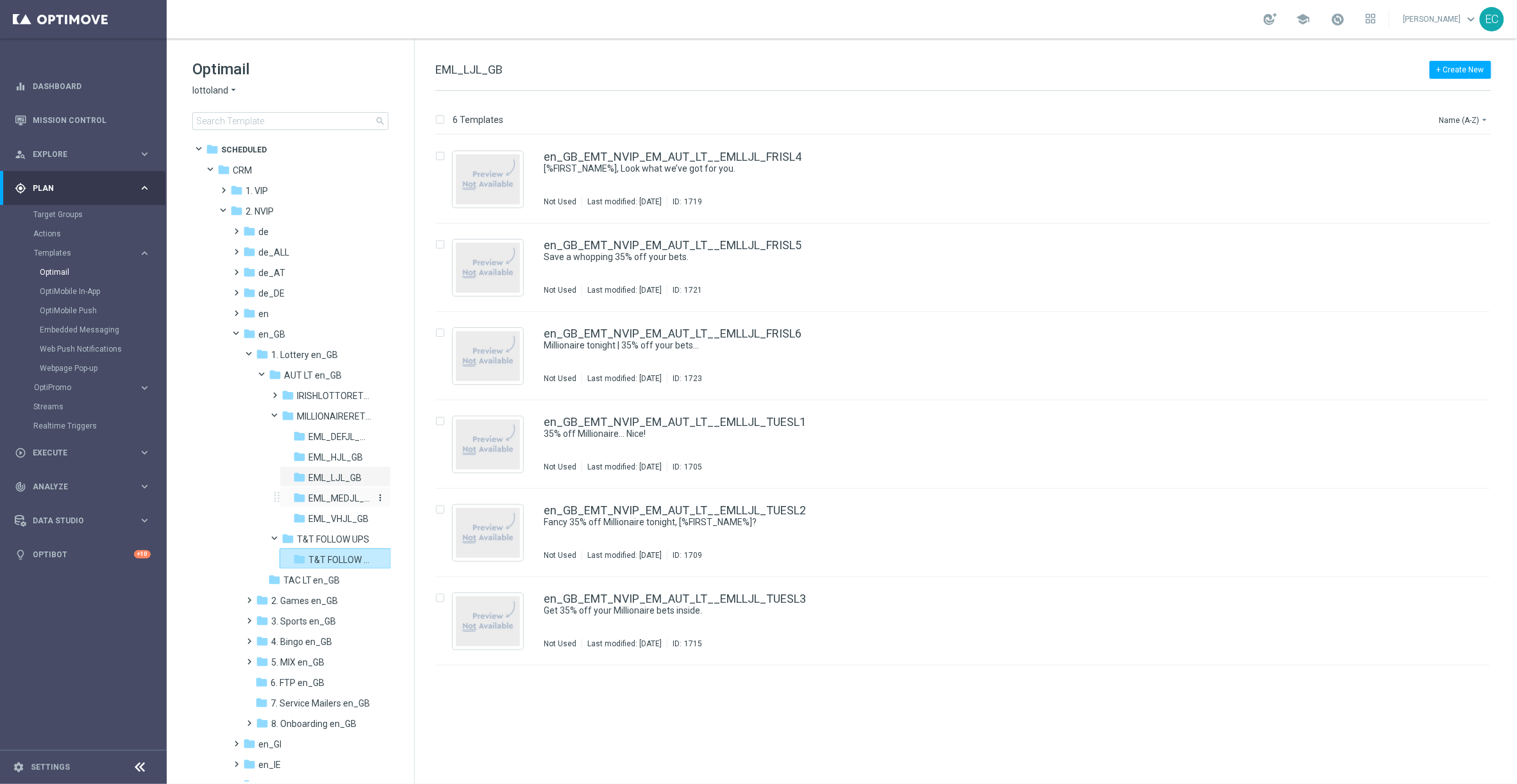
click at [342, 498] on span "EML_MEDJL_GB" at bounding box center [339, 499] width 62 height 12
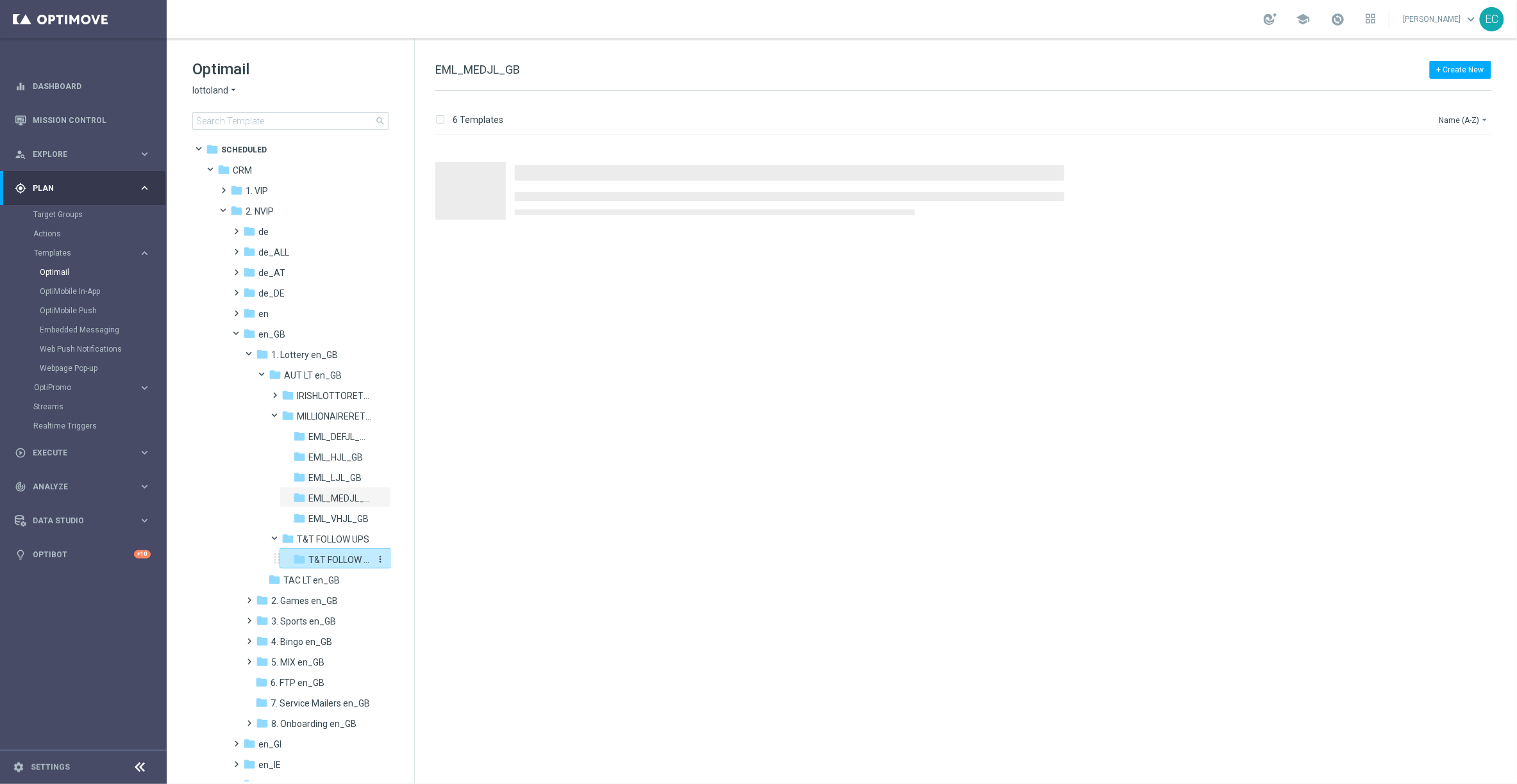
click at [343, 562] on span "T&T FOLLOW UPS - nrt_page_visit" at bounding box center [339, 560] width 62 height 12
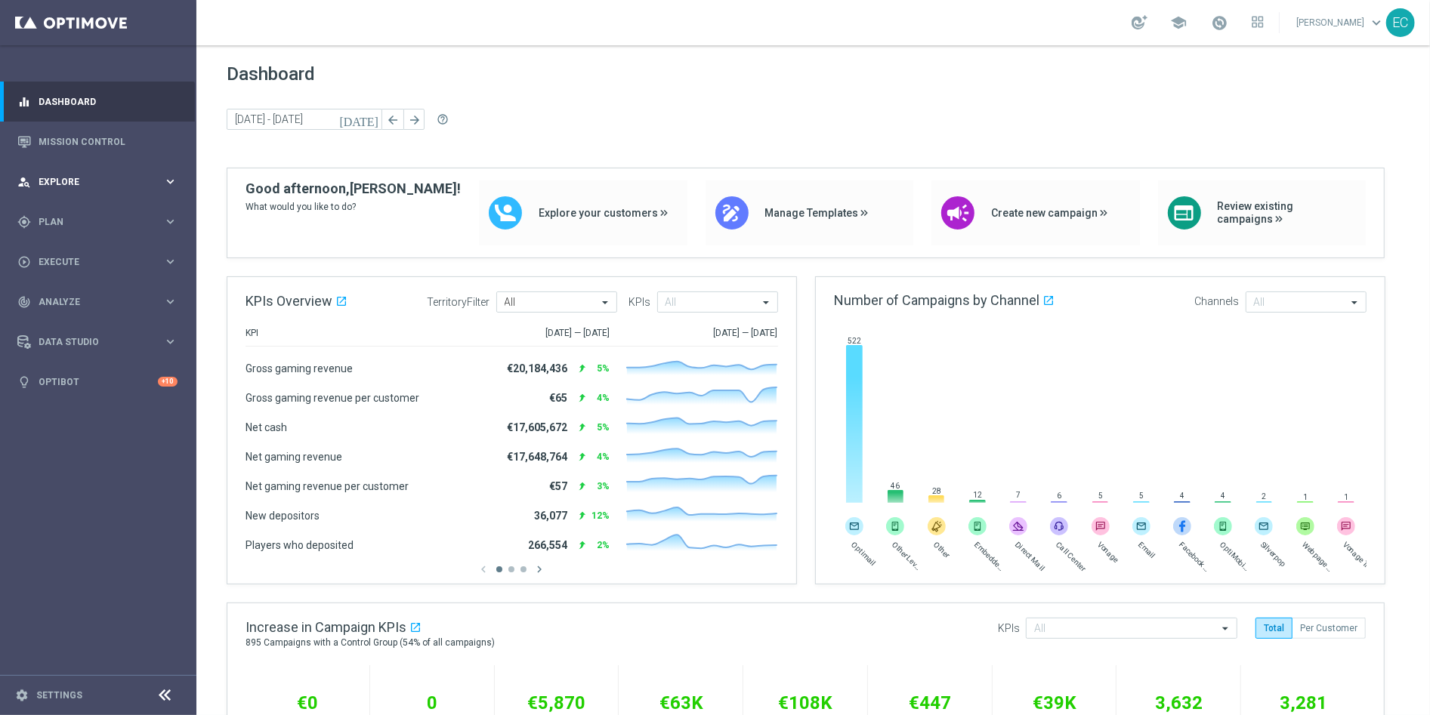
click at [82, 195] on div "person_search Explore keyboard_arrow_right" at bounding box center [97, 182] width 195 height 40
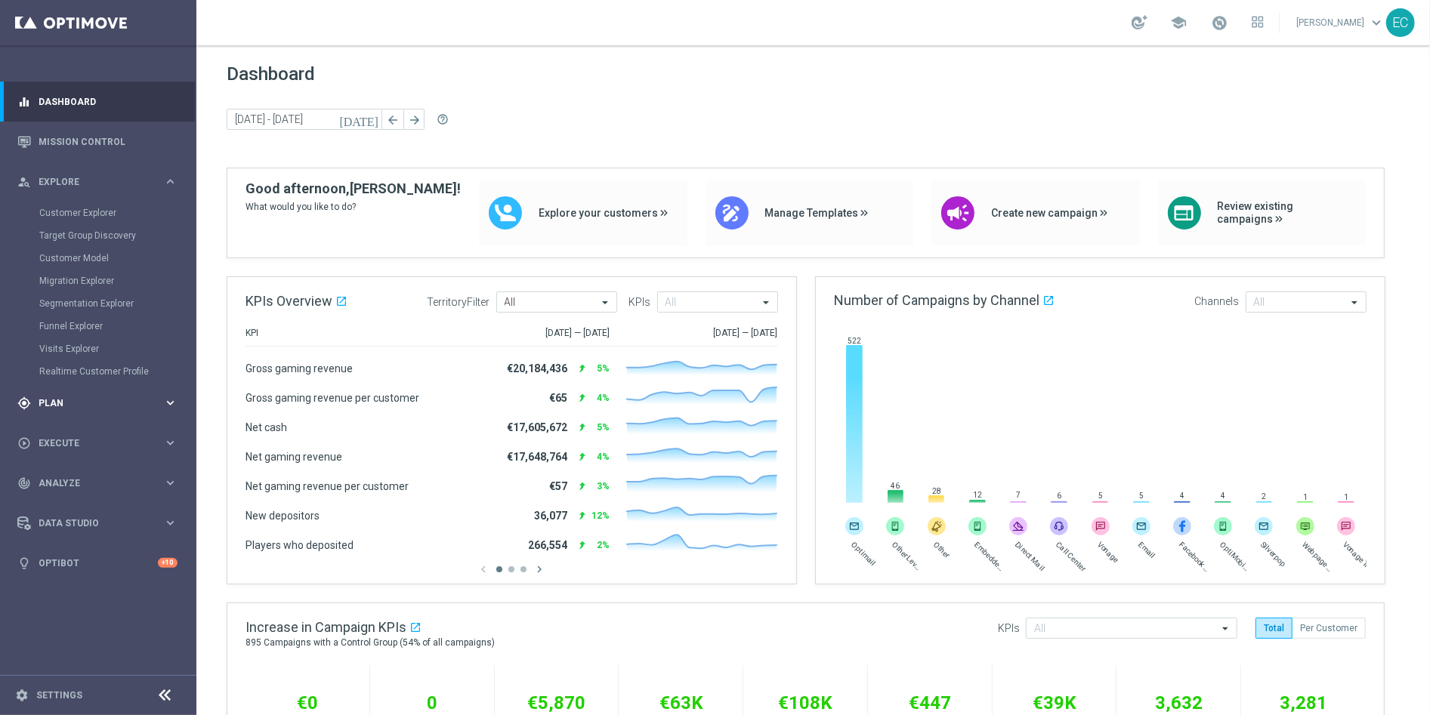
click at [95, 384] on div "gps_fixed Plan keyboard_arrow_right" at bounding box center [97, 403] width 195 height 40
click at [70, 255] on link "Target Groups" at bounding box center [98, 253] width 118 height 12
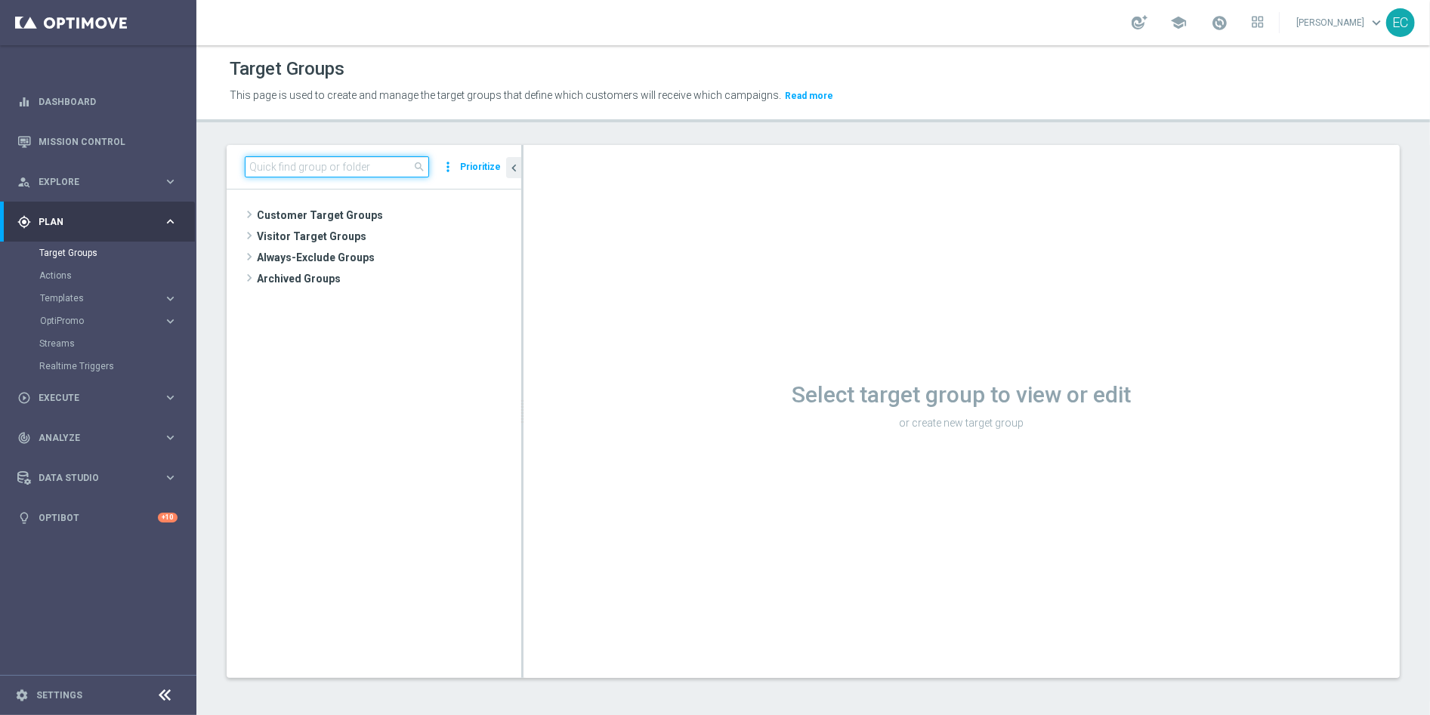
click at [335, 165] on input at bounding box center [337, 166] width 184 height 21
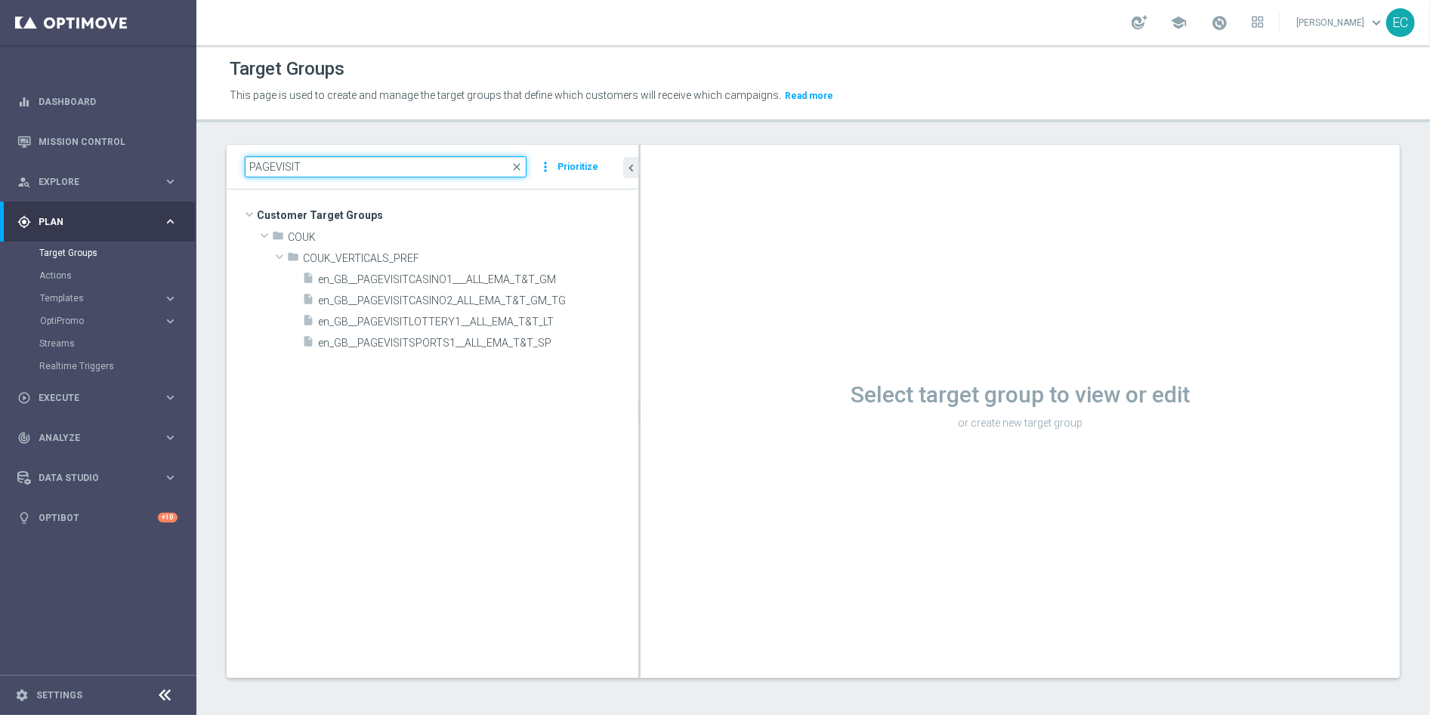
drag, startPoint x: 522, startPoint y: 260, endPoint x: 804, endPoint y: 251, distance: 282.6
click at [804, 251] on as-split "PAGEVISIT close more_vert Prioritize Customer Target Groups library_add create_…" at bounding box center [813, 411] width 1173 height 533
type input "PAGEVISIT"
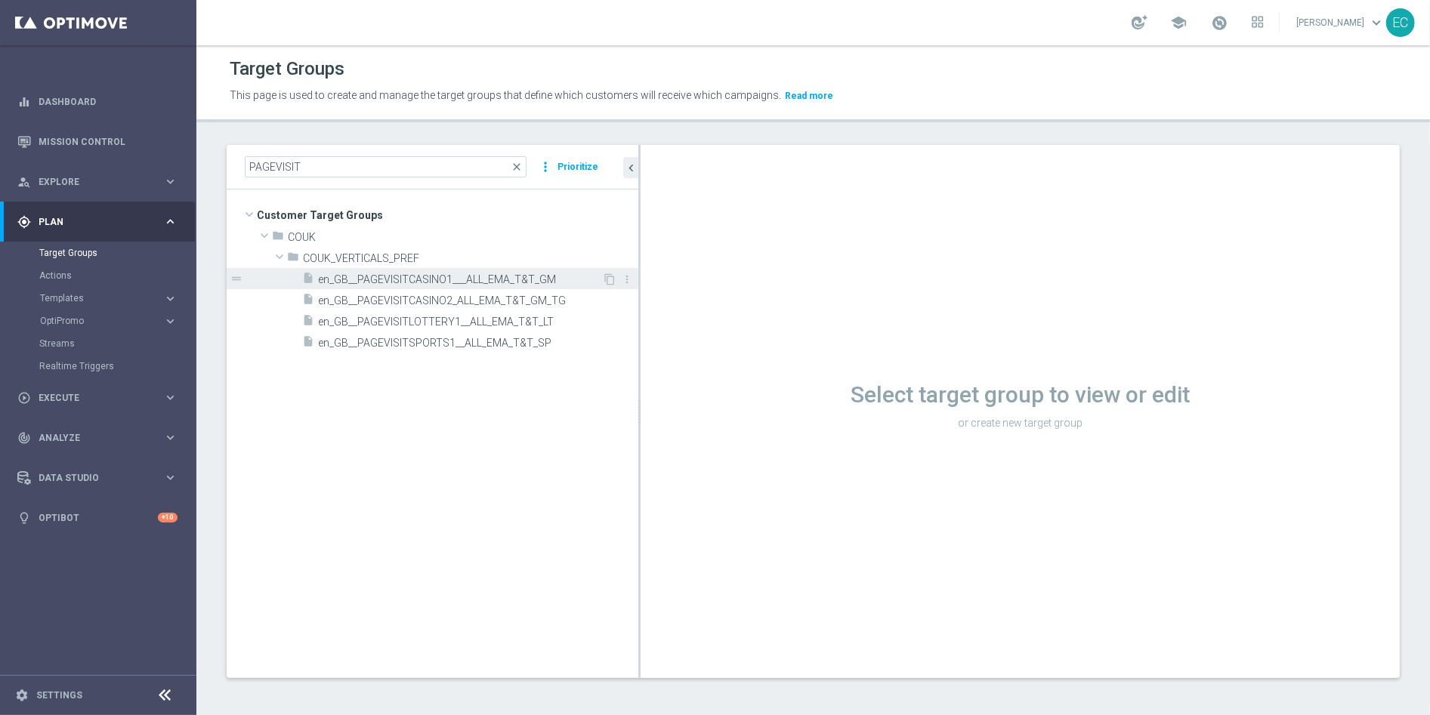
click at [517, 282] on span "en_GB__PAGEVISITCASINO1___ALL_EMA_T&T_GM" at bounding box center [460, 279] width 284 height 13
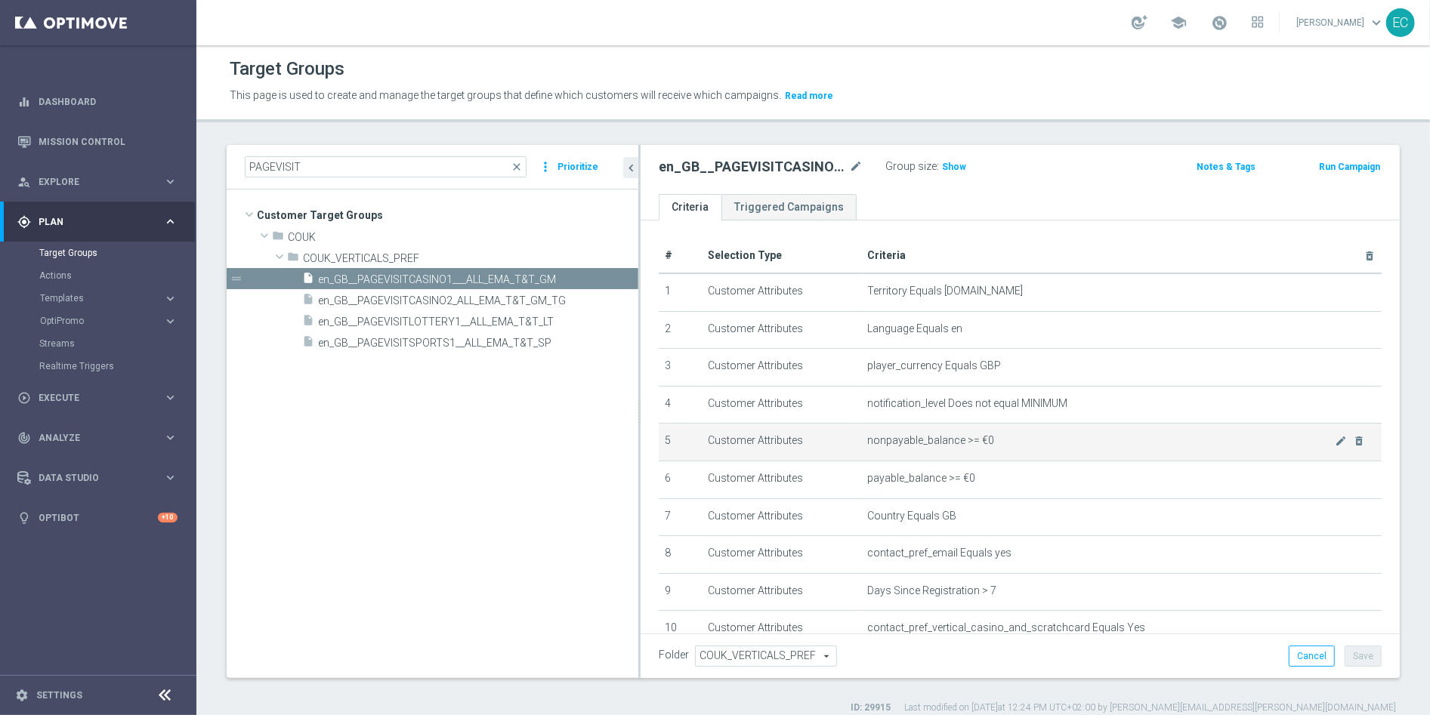
scroll to position [349, 0]
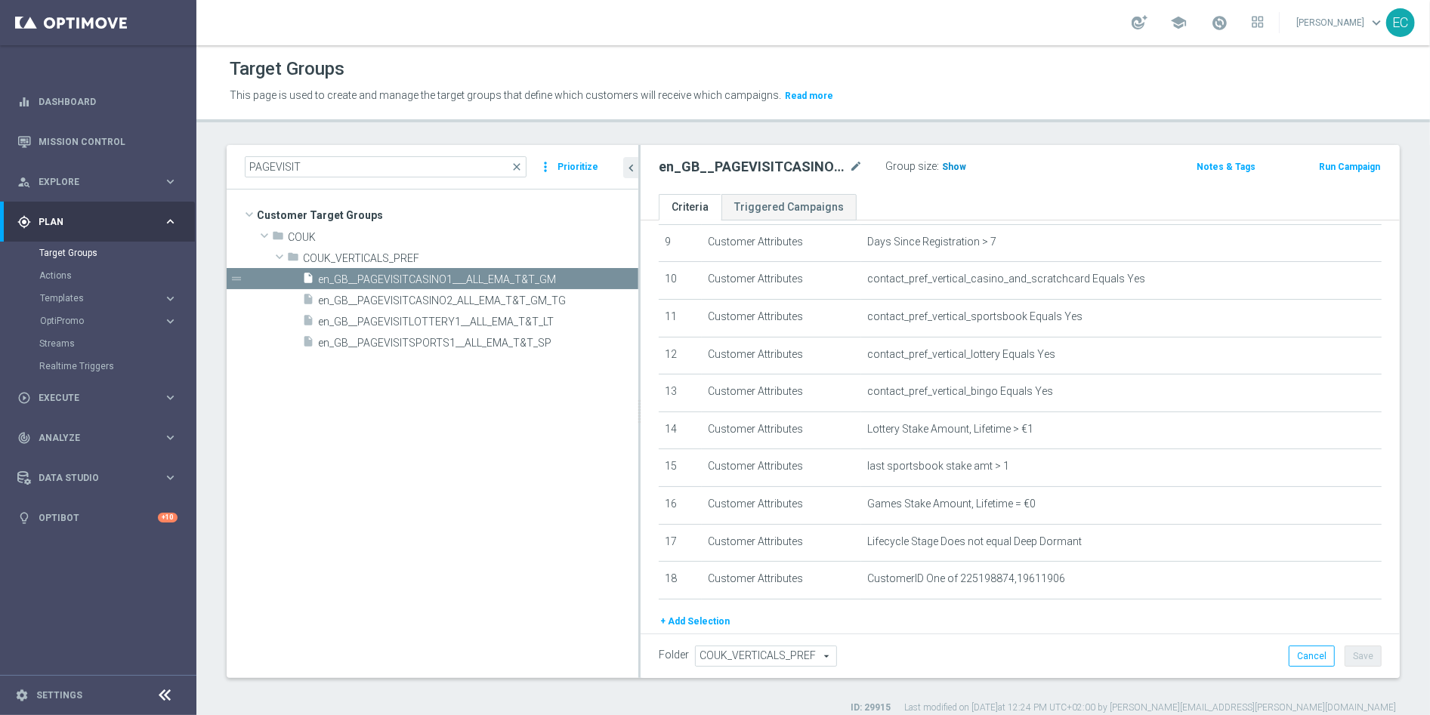
click at [960, 164] on span "Show" at bounding box center [954, 167] width 24 height 11
click at [572, 240] on icon "library_add" at bounding box center [575, 237] width 12 height 12
checkbox input "false"
type input "COUK"
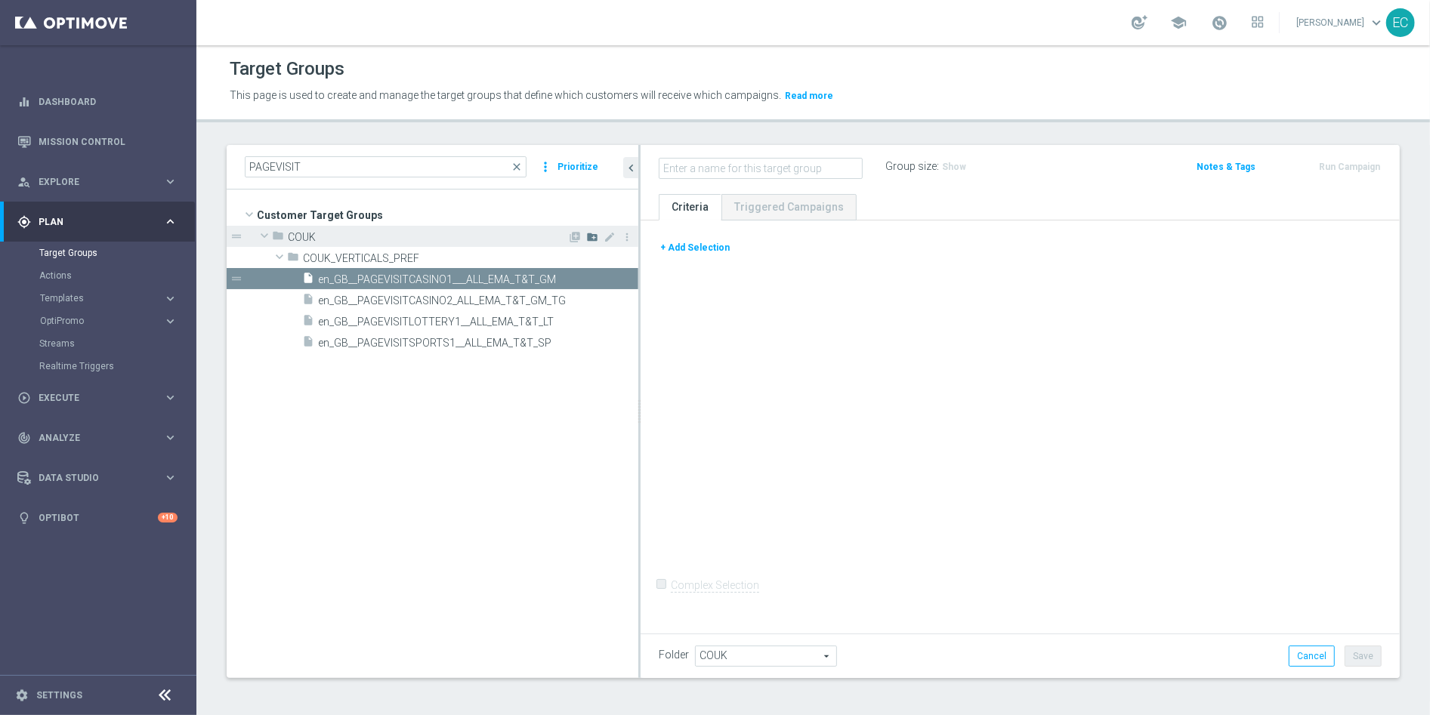
click at [589, 239] on icon "create_new_folder" at bounding box center [592, 237] width 12 height 12
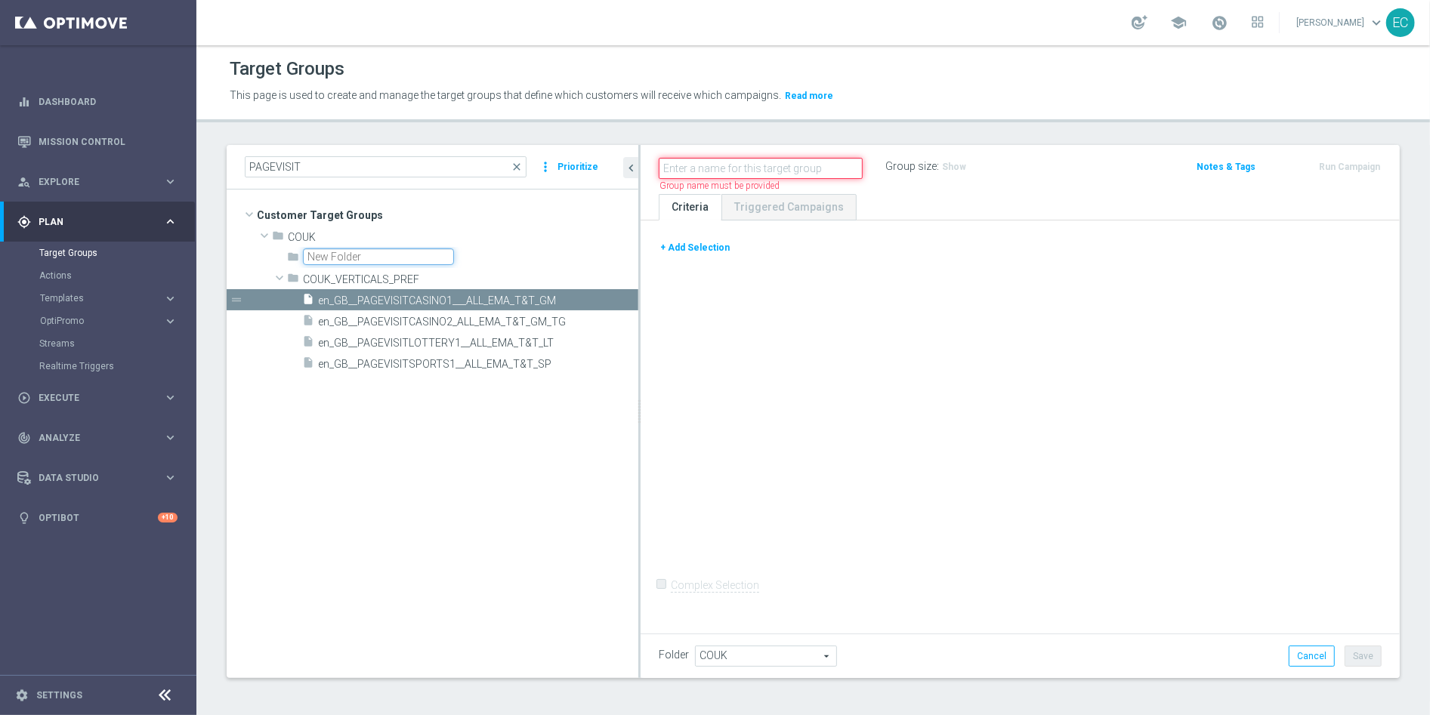
click at [692, 171] on input "text" at bounding box center [761, 168] width 204 height 21
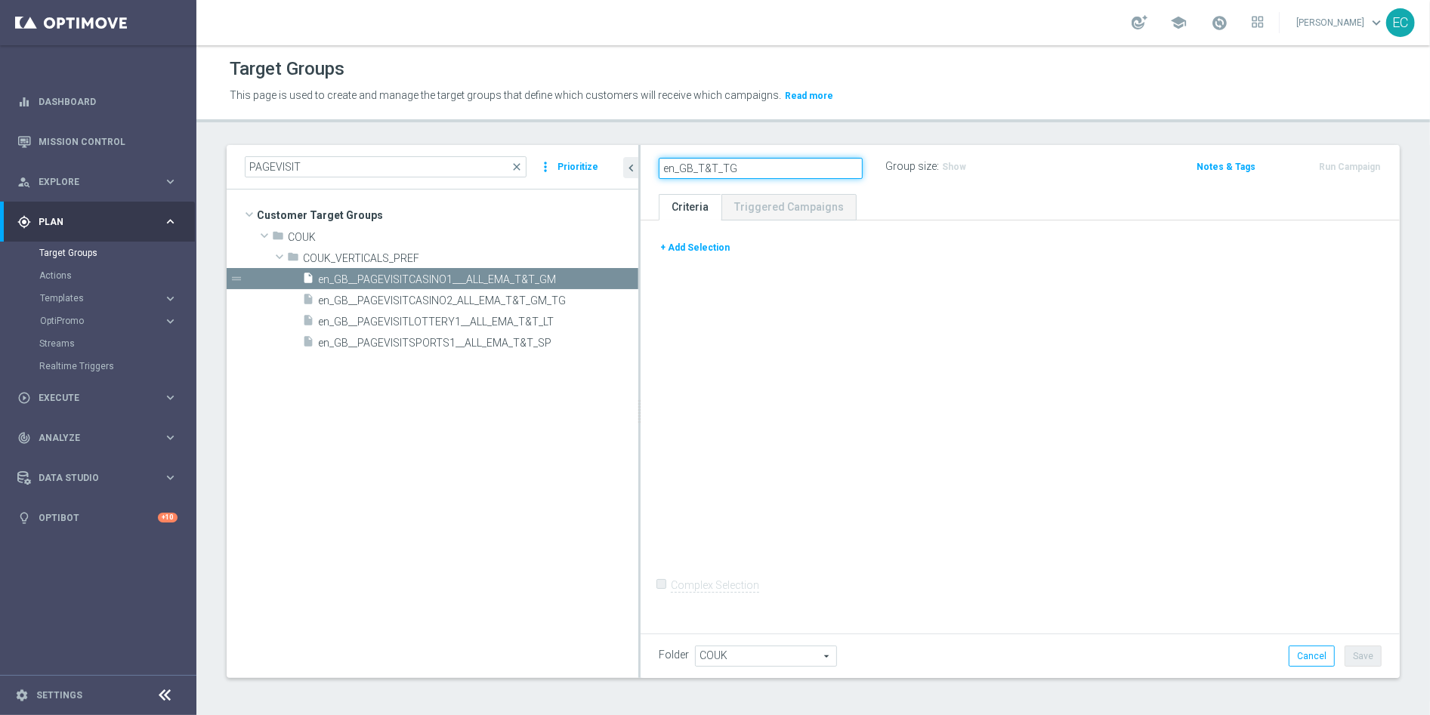
type input "en_GB_T&T_TG"
click at [835, 155] on div "en_GB_T&T_TG Group size : Show Notes & Tags Run Campaign" at bounding box center [1019, 169] width 759 height 49
click at [764, 165] on icon "mode_edit" at bounding box center [771, 167] width 14 height 18
click at [762, 165] on input "en_GB_T&T_TG" at bounding box center [761, 168] width 204 height 21
click at [748, 170] on input "en_GB_T&T_TG" at bounding box center [761, 168] width 204 height 21
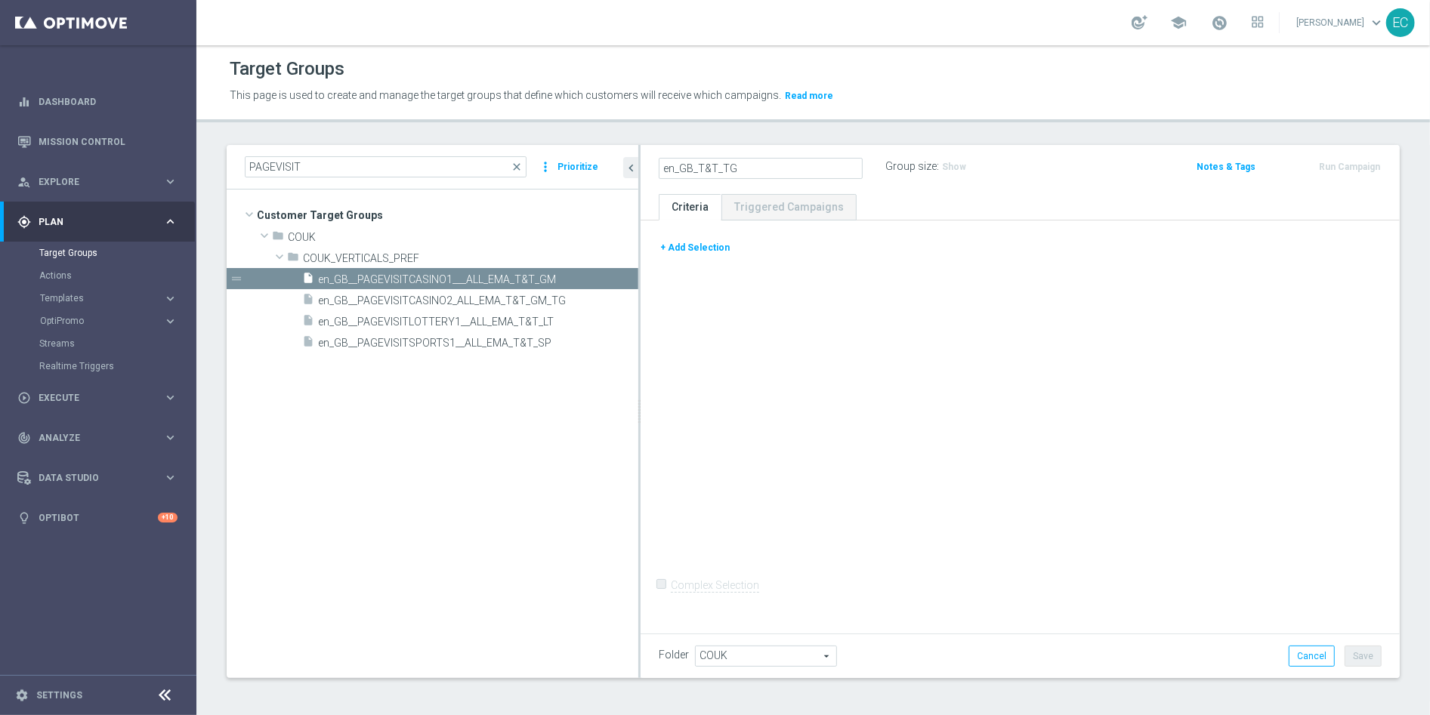
click at [748, 170] on input "en_GB_T&T_TG" at bounding box center [761, 168] width 204 height 21
click at [596, 238] on icon "create_new_folder" at bounding box center [592, 237] width 12 height 12
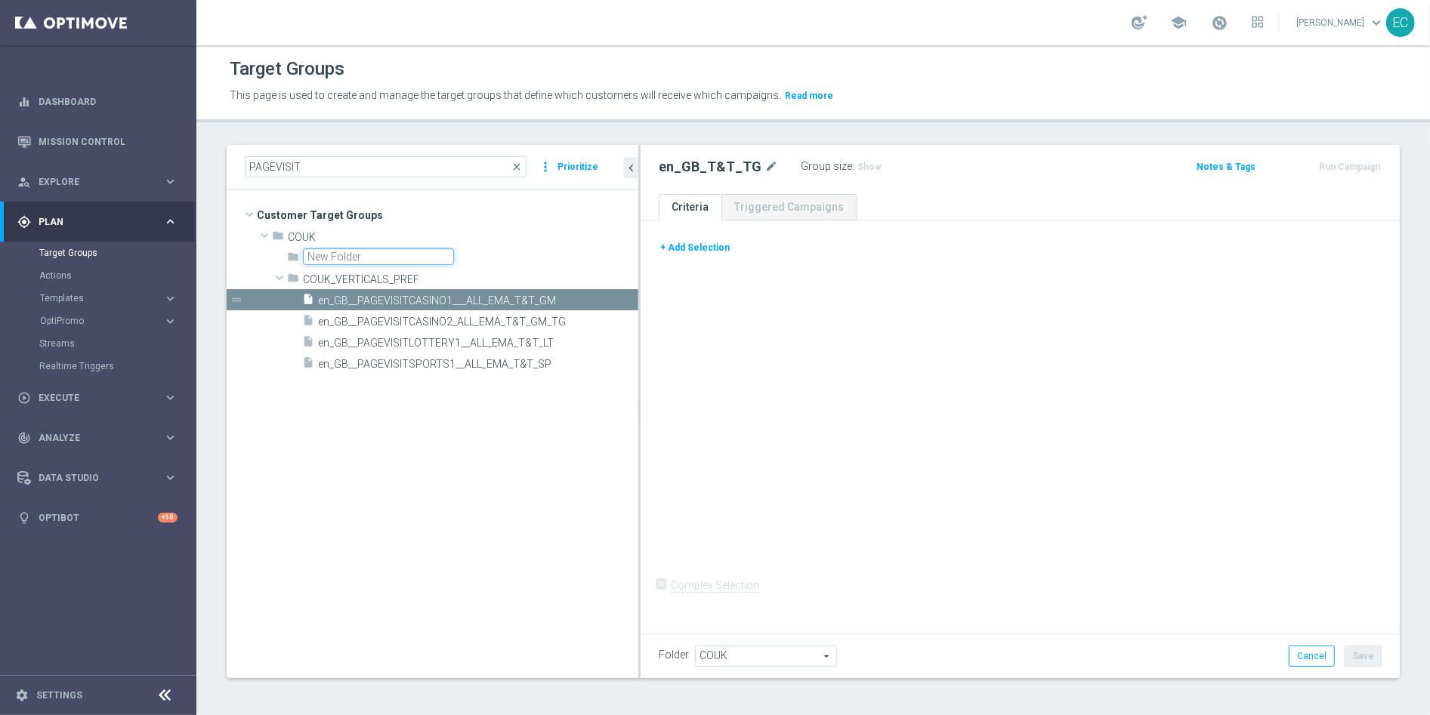
click at [432, 253] on input "text" at bounding box center [378, 256] width 151 height 17
click at [764, 166] on icon "mode_edit" at bounding box center [771, 167] width 14 height 18
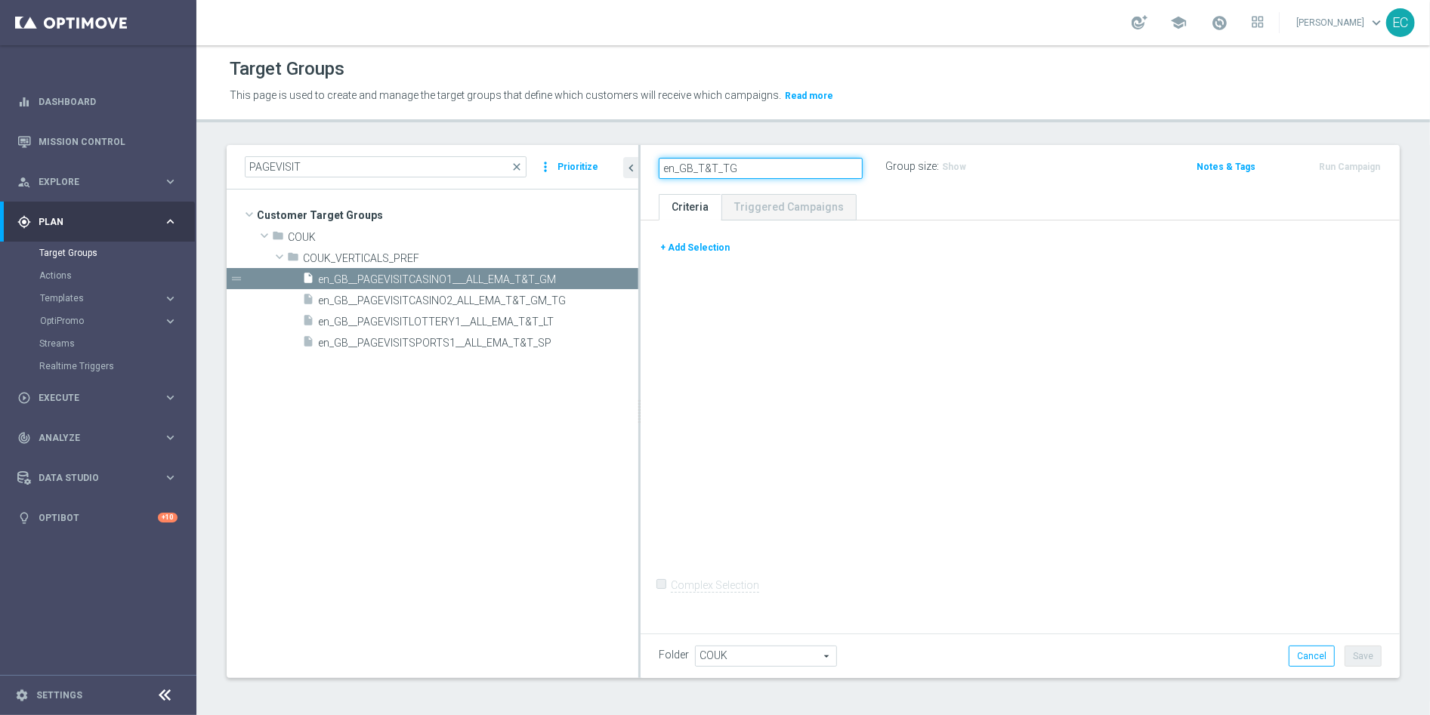
click at [741, 167] on input "en_GB_T&T_TG" at bounding box center [761, 168] width 204 height 21
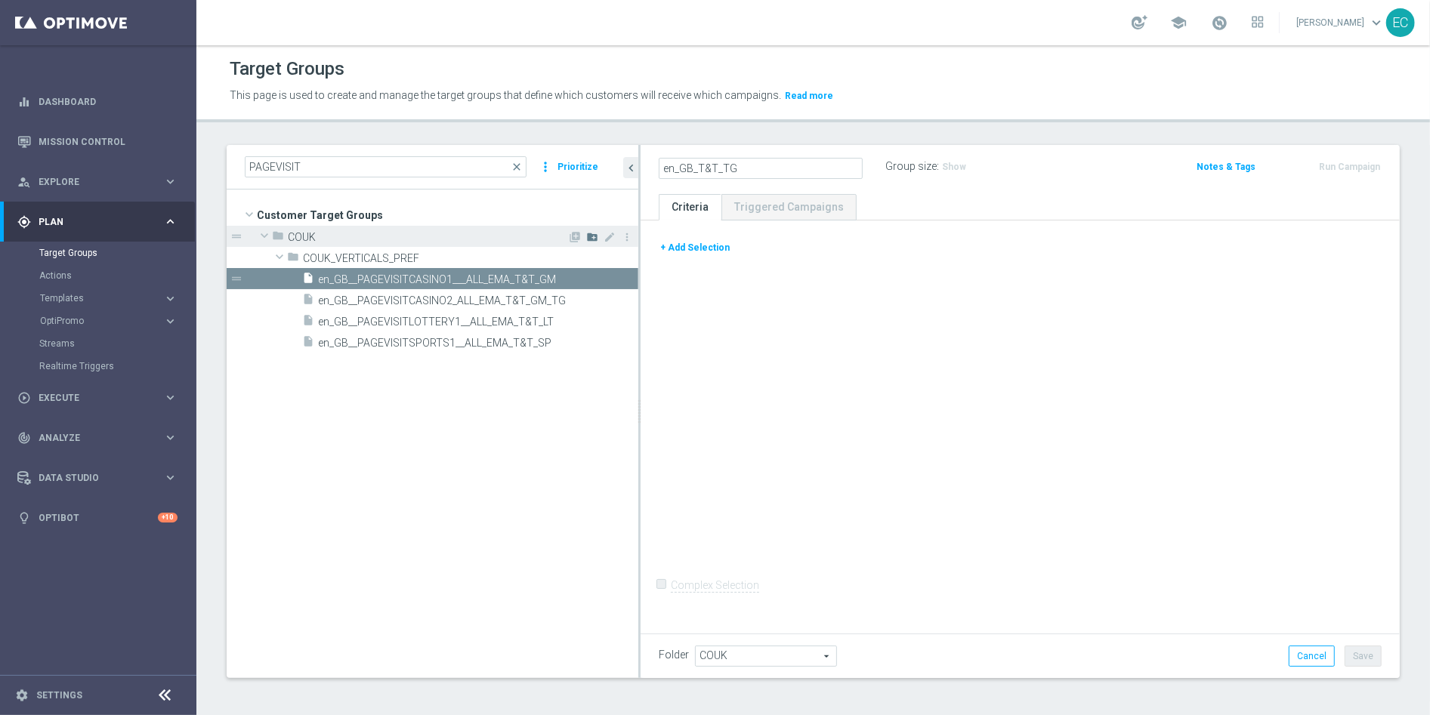
click at [592, 235] on icon "create_new_folder" at bounding box center [592, 237] width 12 height 12
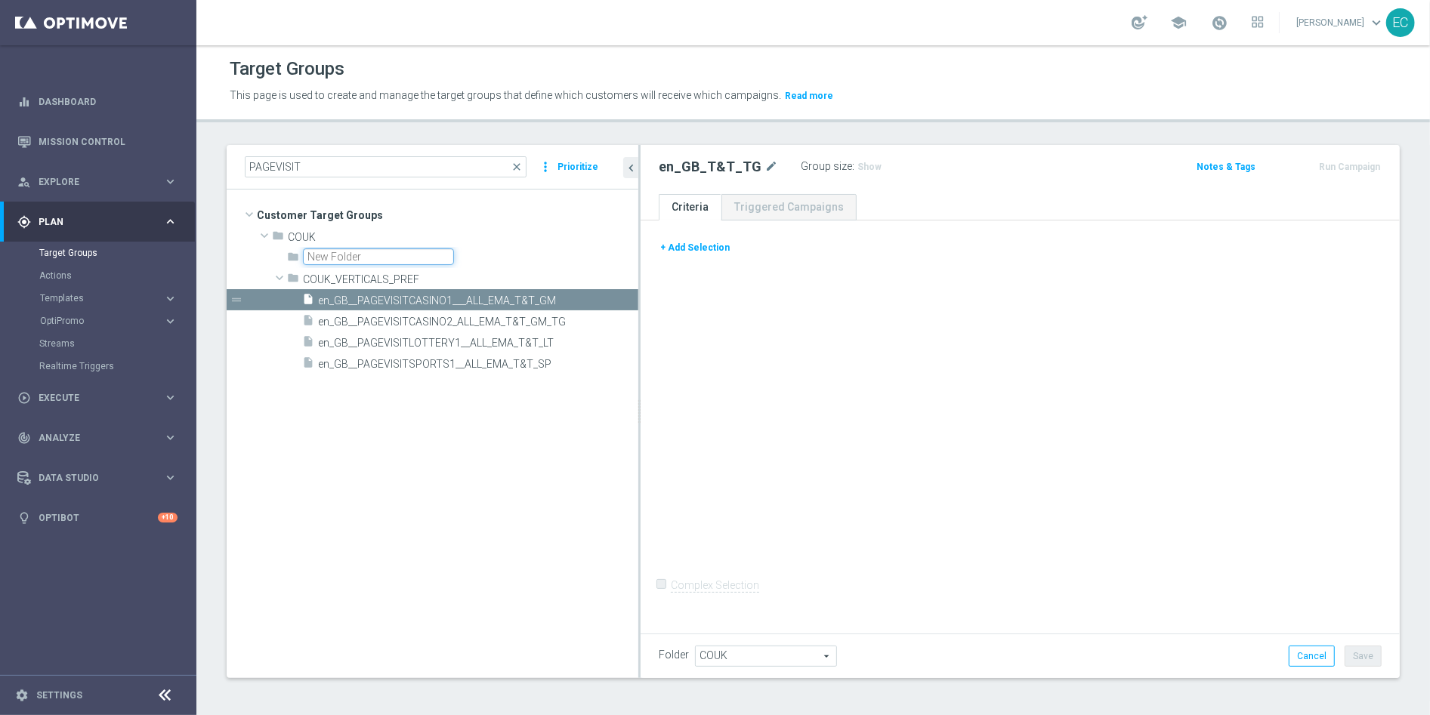
paste input "en_GB_T&T_TG"
type input "en_GB_T&T_TG"
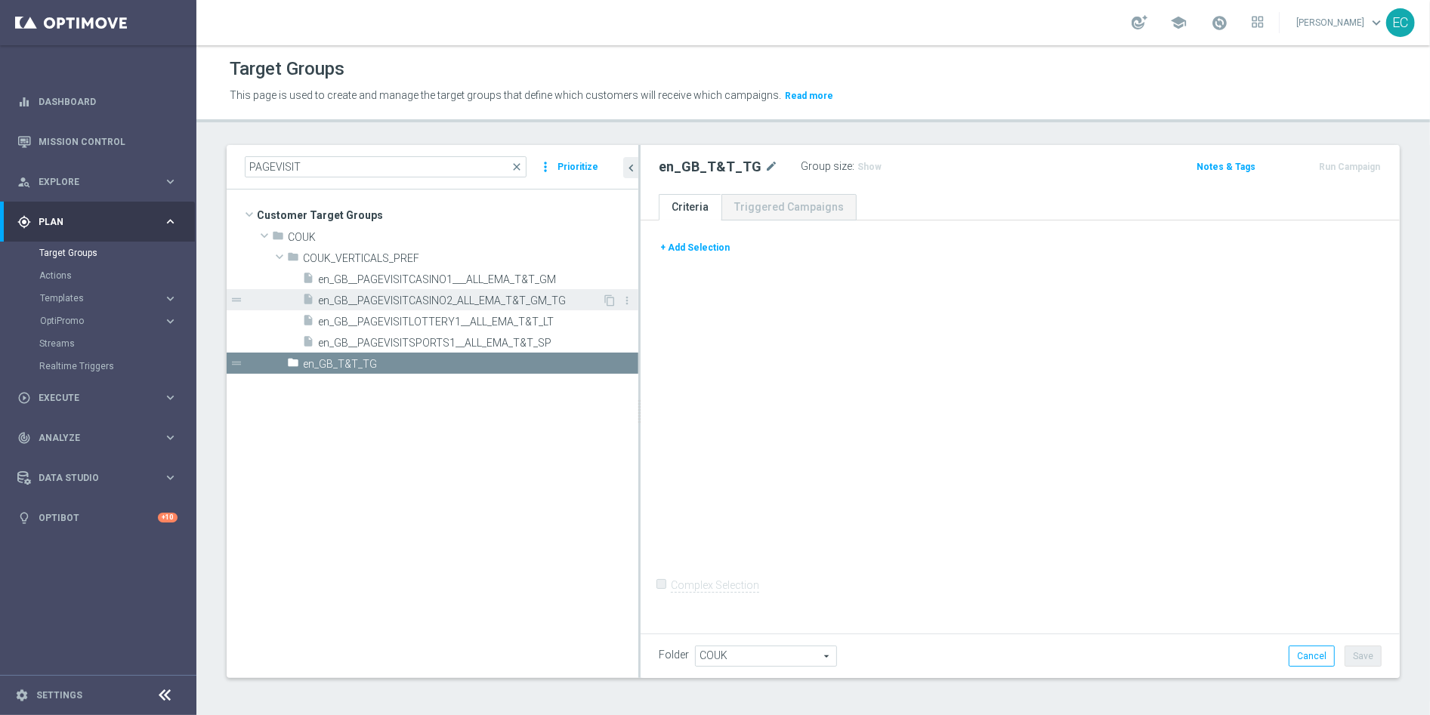
drag, startPoint x: 508, startPoint y: 298, endPoint x: 496, endPoint y: 304, distance: 13.5
click at [625, 298] on icon "more_vert" at bounding box center [627, 301] width 12 height 12
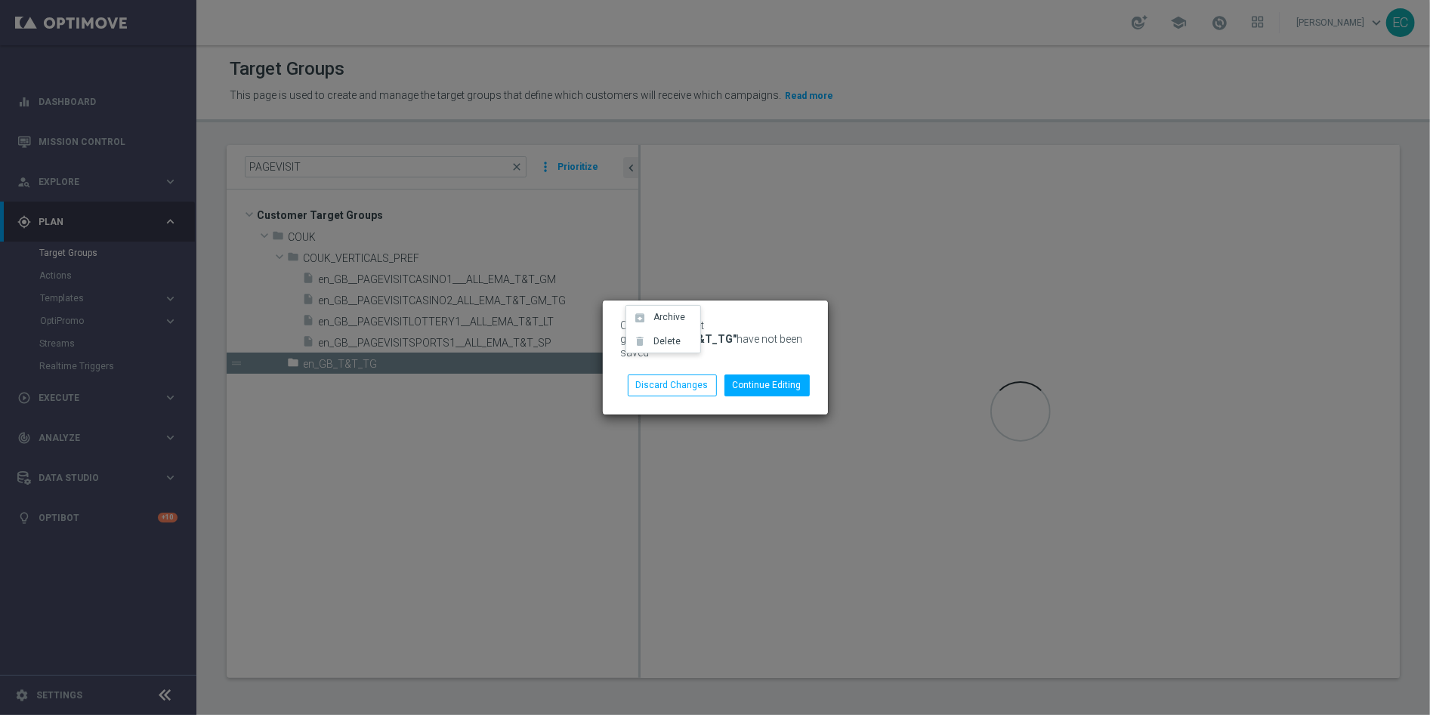
click at [559, 488] on div "Changes to target group "en_GB_T&T_TG" have not been saved Continue Editing Dis…" at bounding box center [715, 357] width 1430 height 715
click at [695, 383] on button "Discard Changes" at bounding box center [672, 385] width 89 height 21
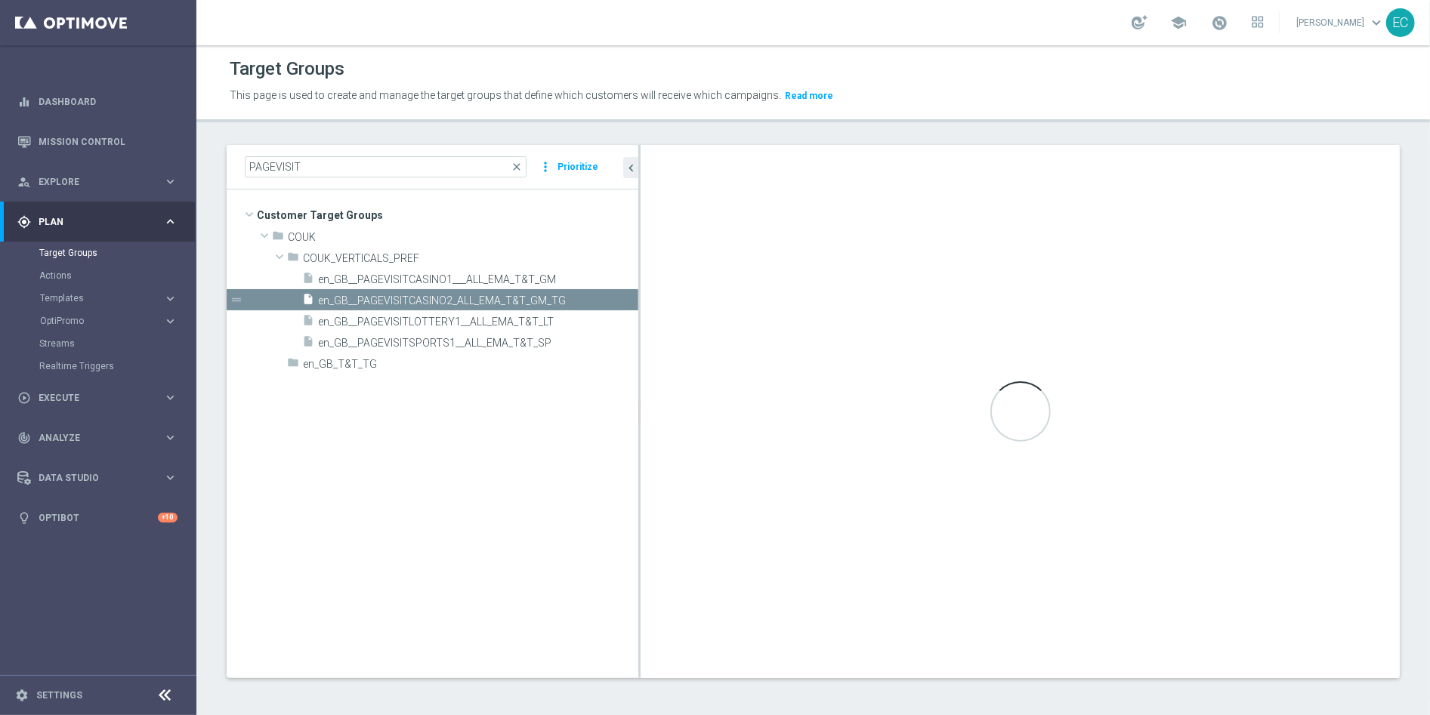
checkbox input "true"
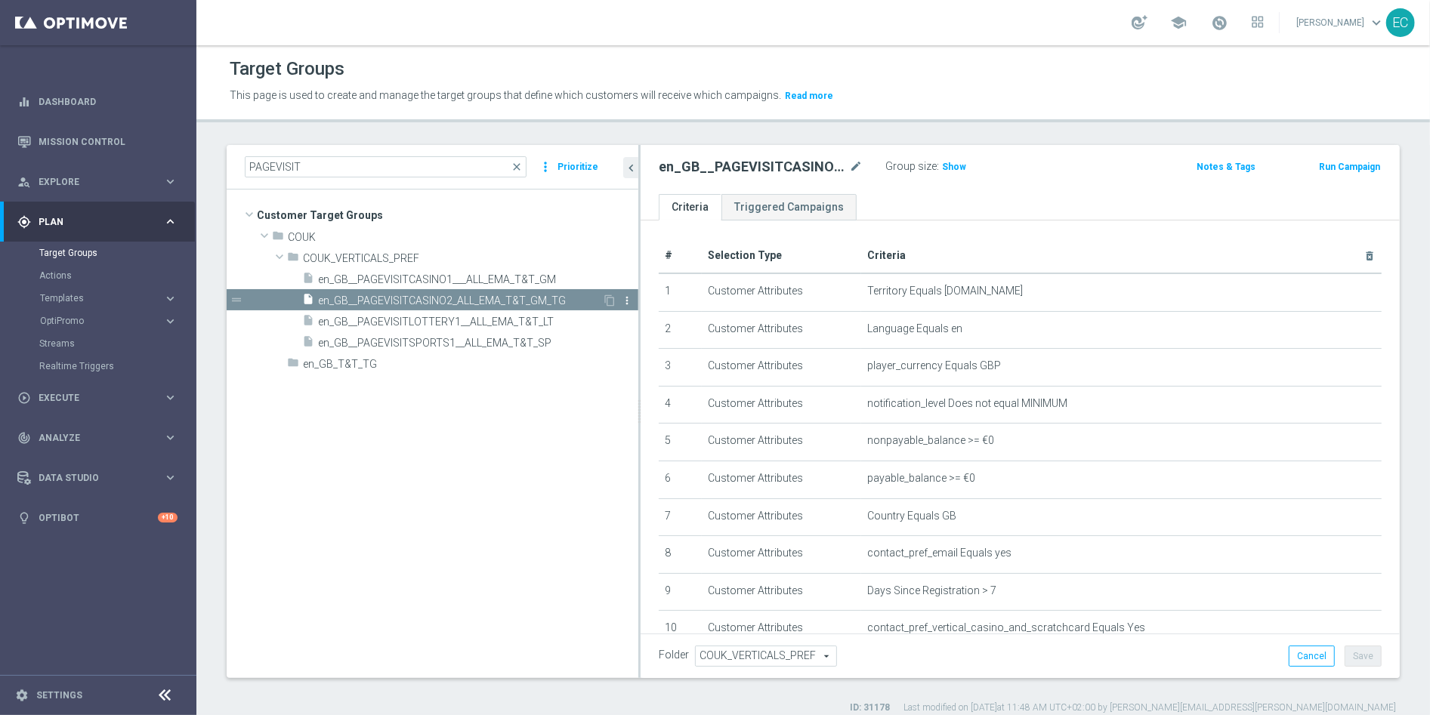
click at [627, 302] on icon "more_vert" at bounding box center [627, 301] width 12 height 12
type input "en_GB_T&T_TG"
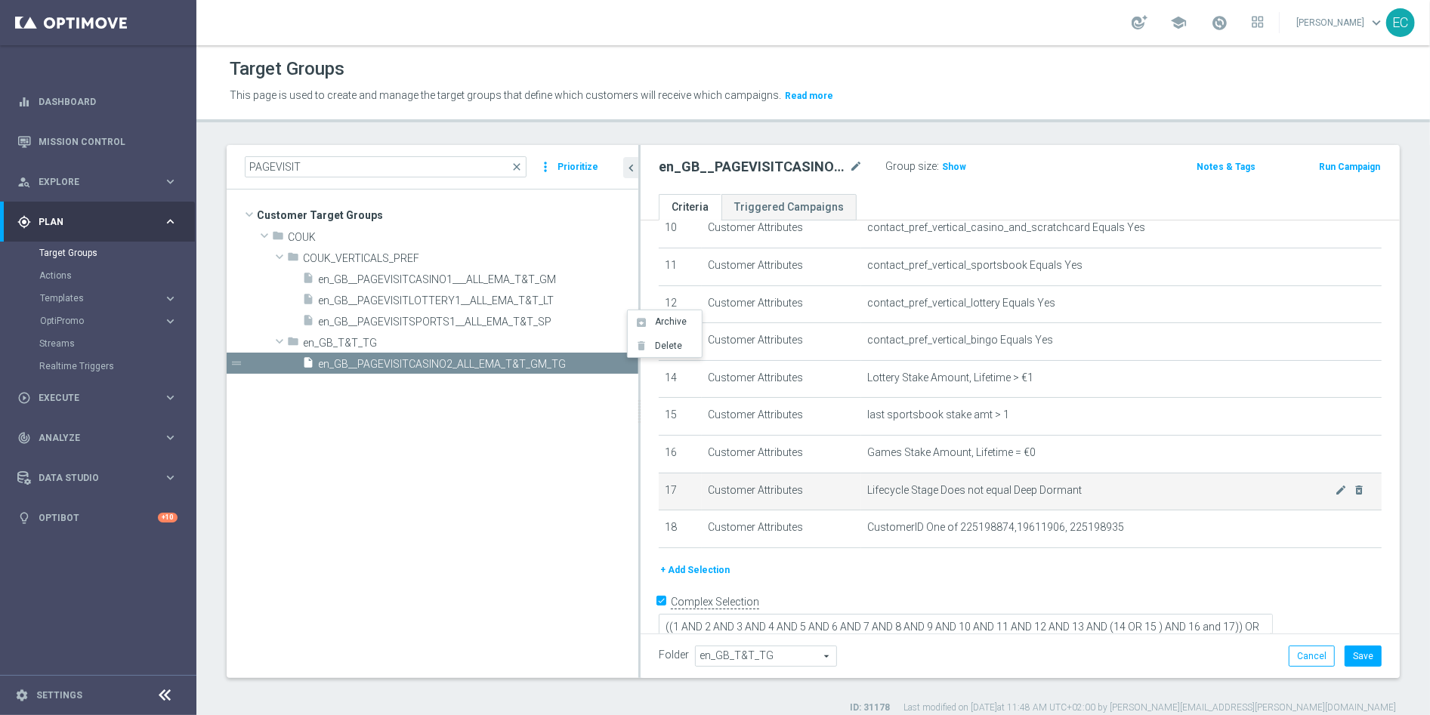
scroll to position [13, 0]
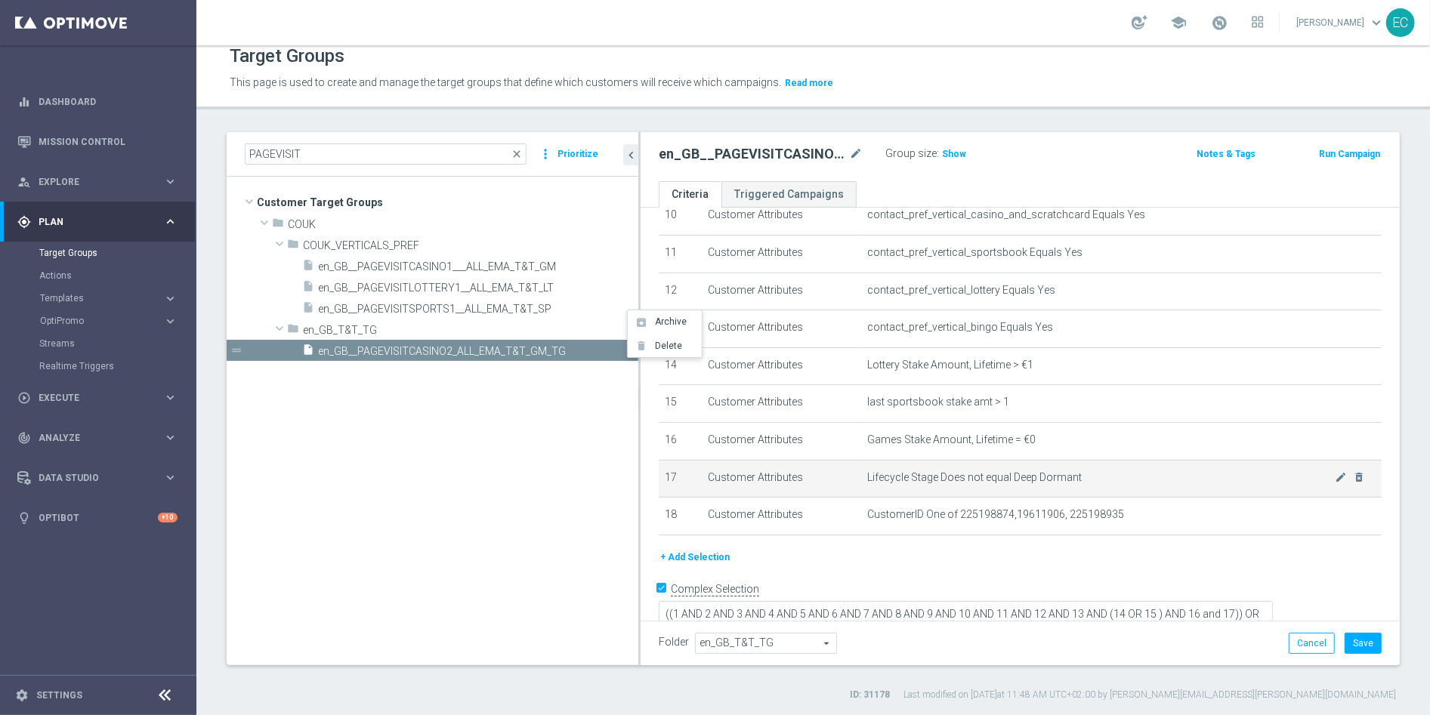
click at [1152, 478] on span "Lifecycle Stage Does not equal Deep Dormant" at bounding box center [1100, 477] width 467 height 13
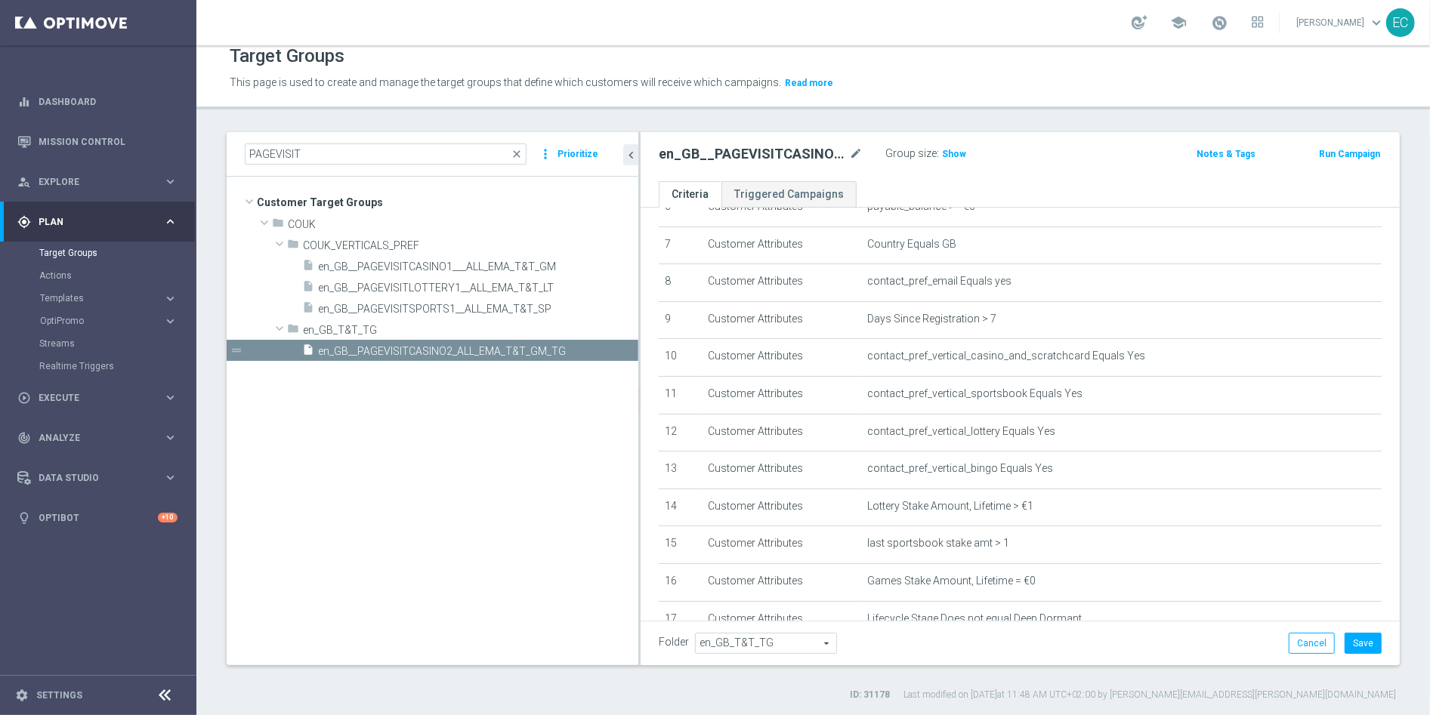
scroll to position [255, 0]
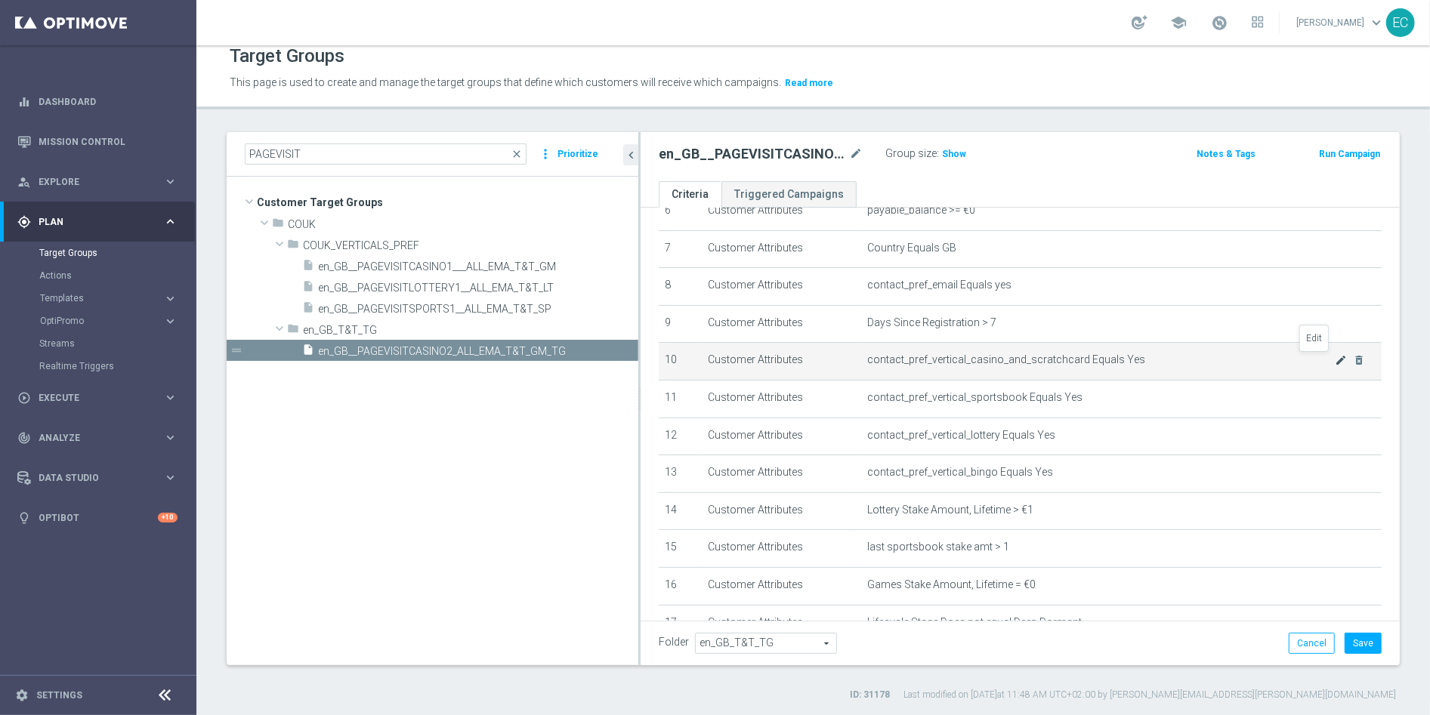
click at [1334, 362] on icon "mode_edit" at bounding box center [1340, 360] width 12 height 12
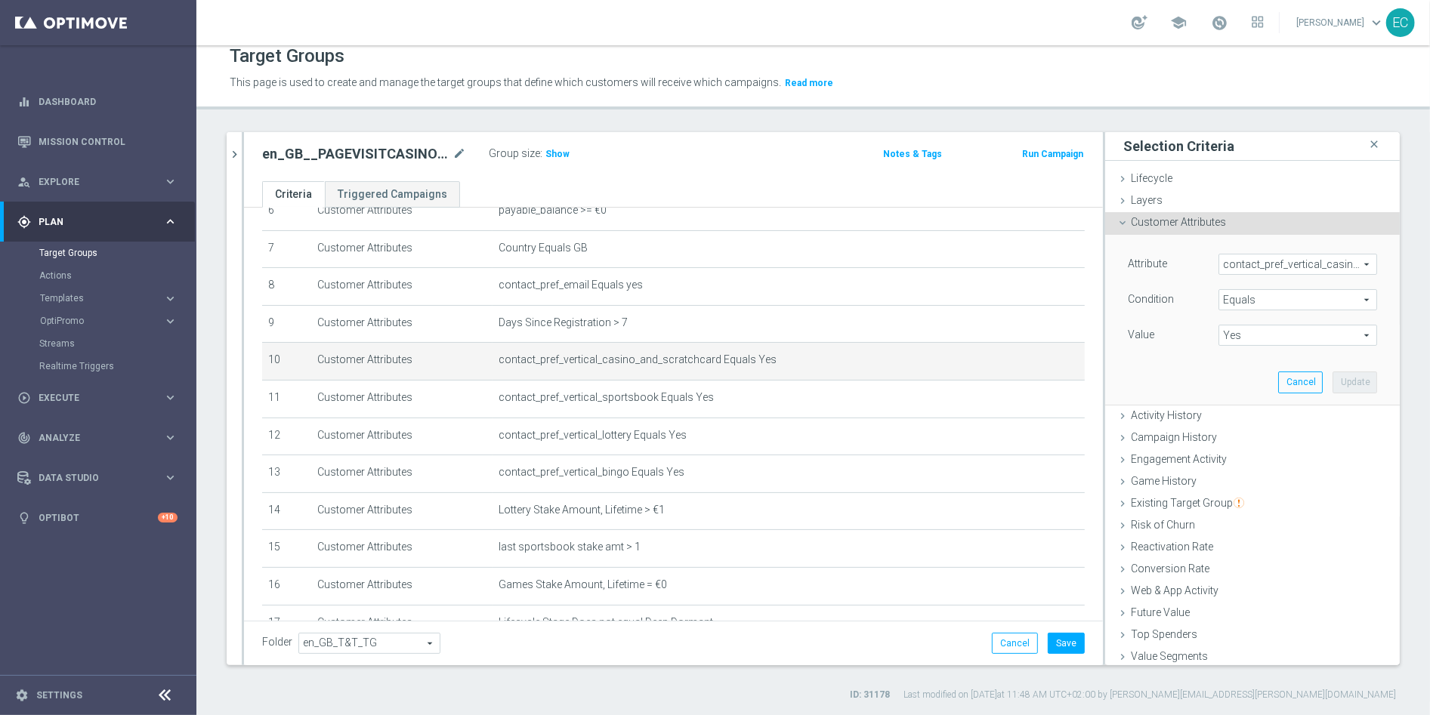
click at [1297, 269] on span "contact_pref_vertical_casino_and_scratchcard" at bounding box center [1297, 265] width 157 height 20
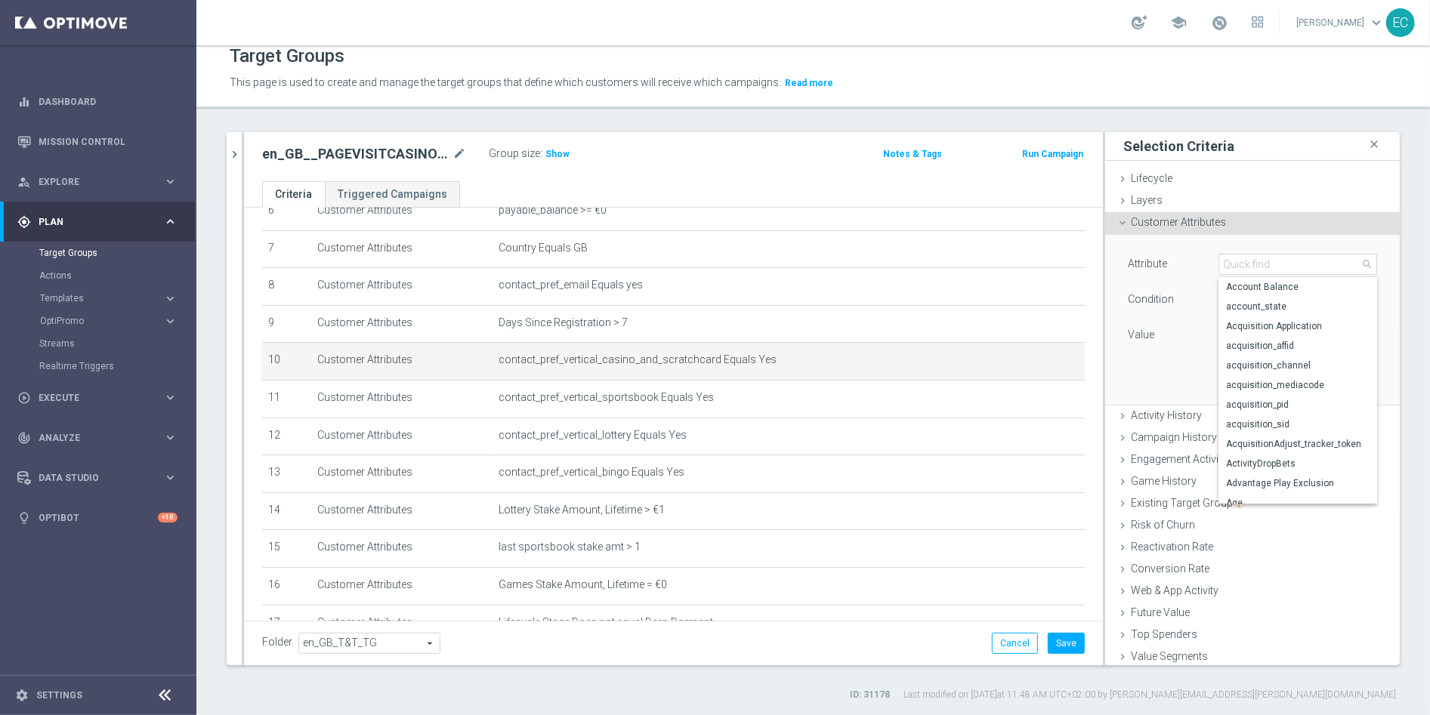
click at [1134, 338] on label "Value" at bounding box center [1141, 335] width 26 height 14
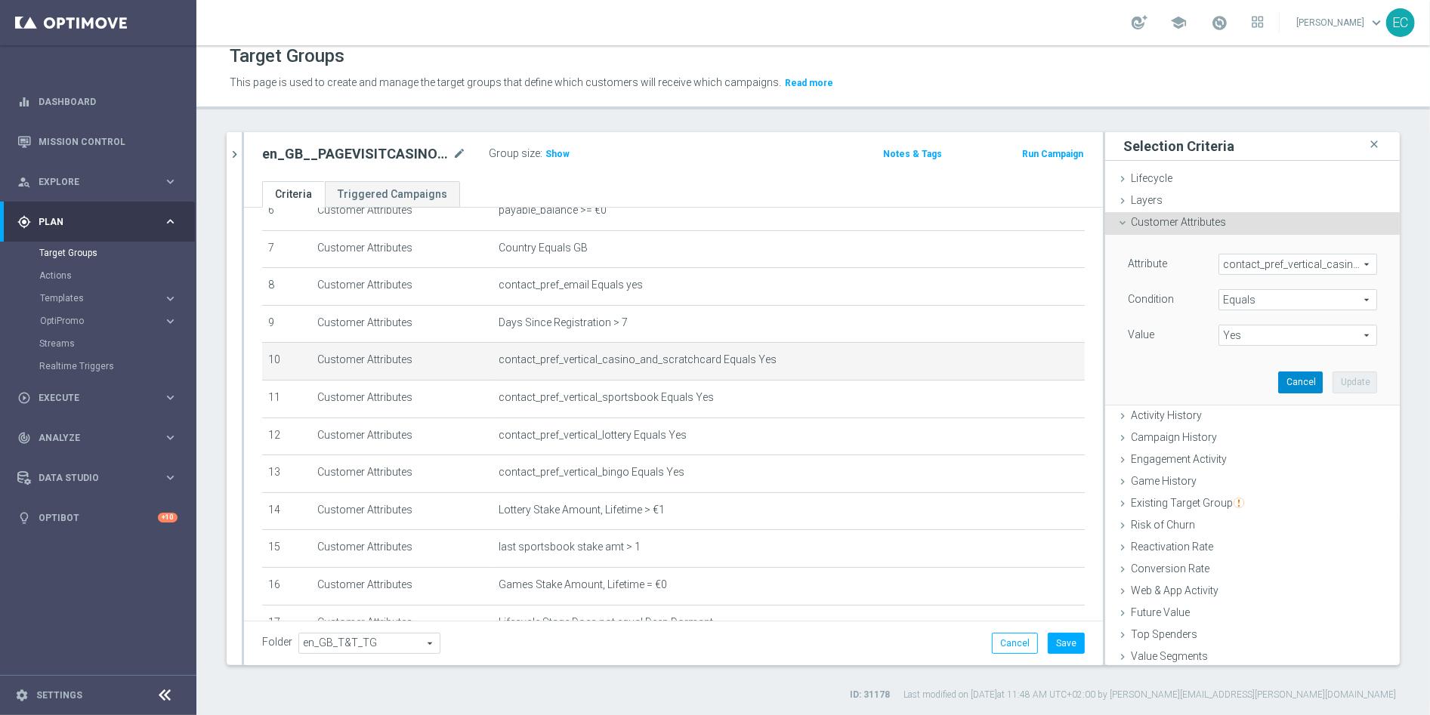
click at [1278, 381] on button "Cancel" at bounding box center [1300, 382] width 45 height 21
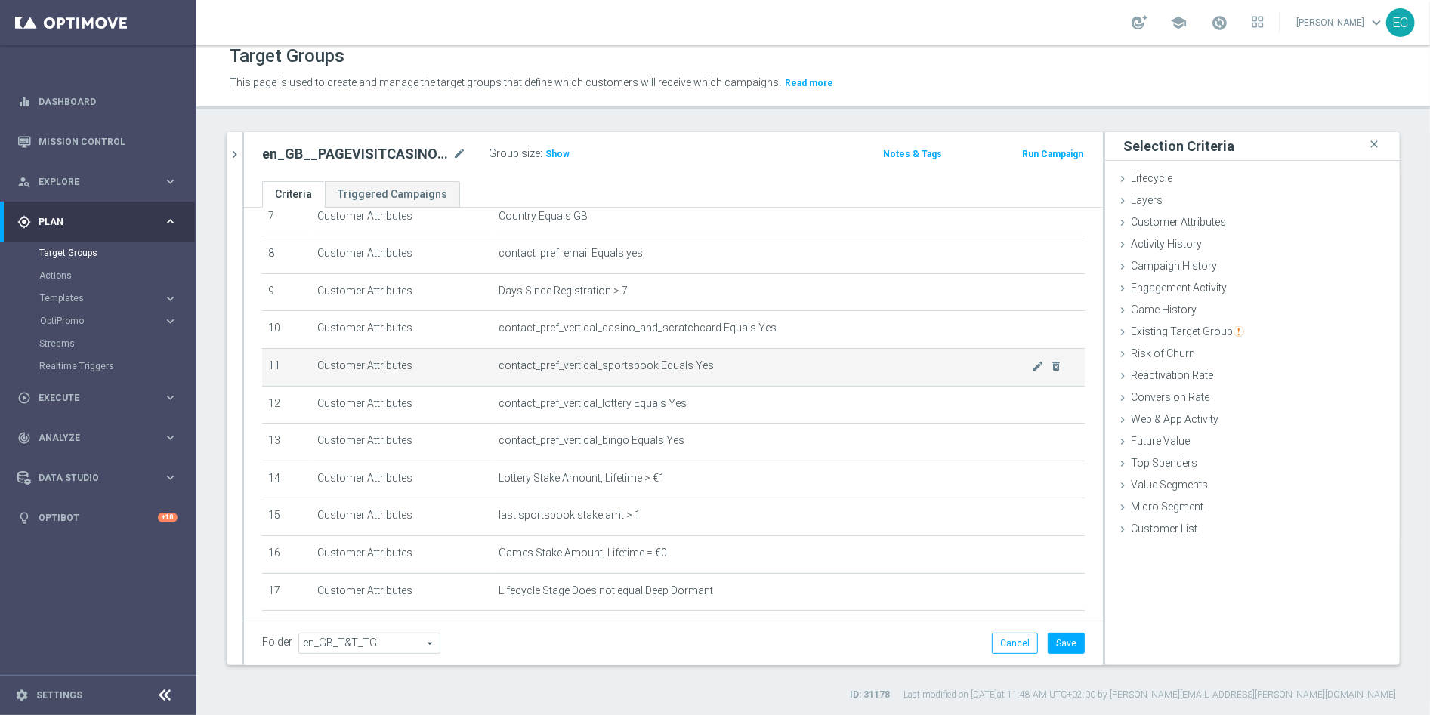
scroll to position [295, 0]
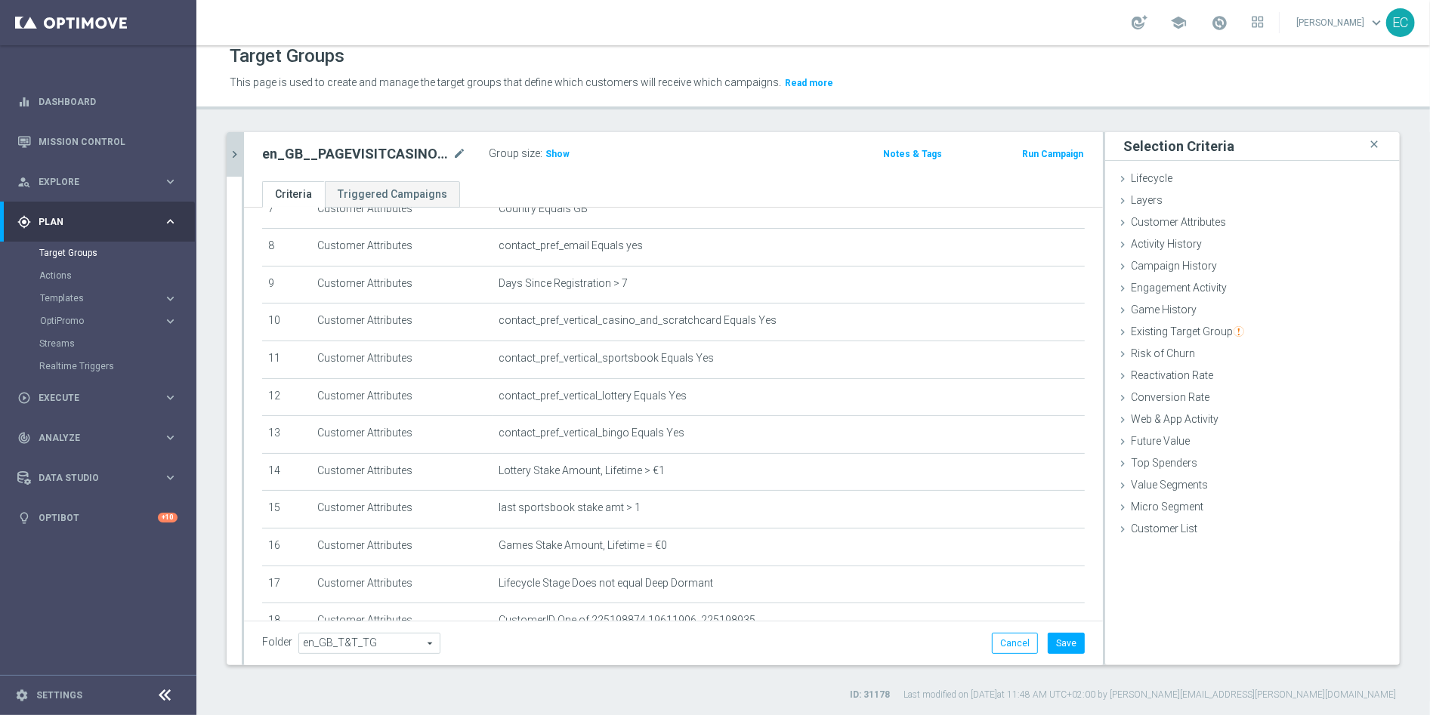
click at [228, 156] on icon "chevron_right" at bounding box center [234, 154] width 14 height 14
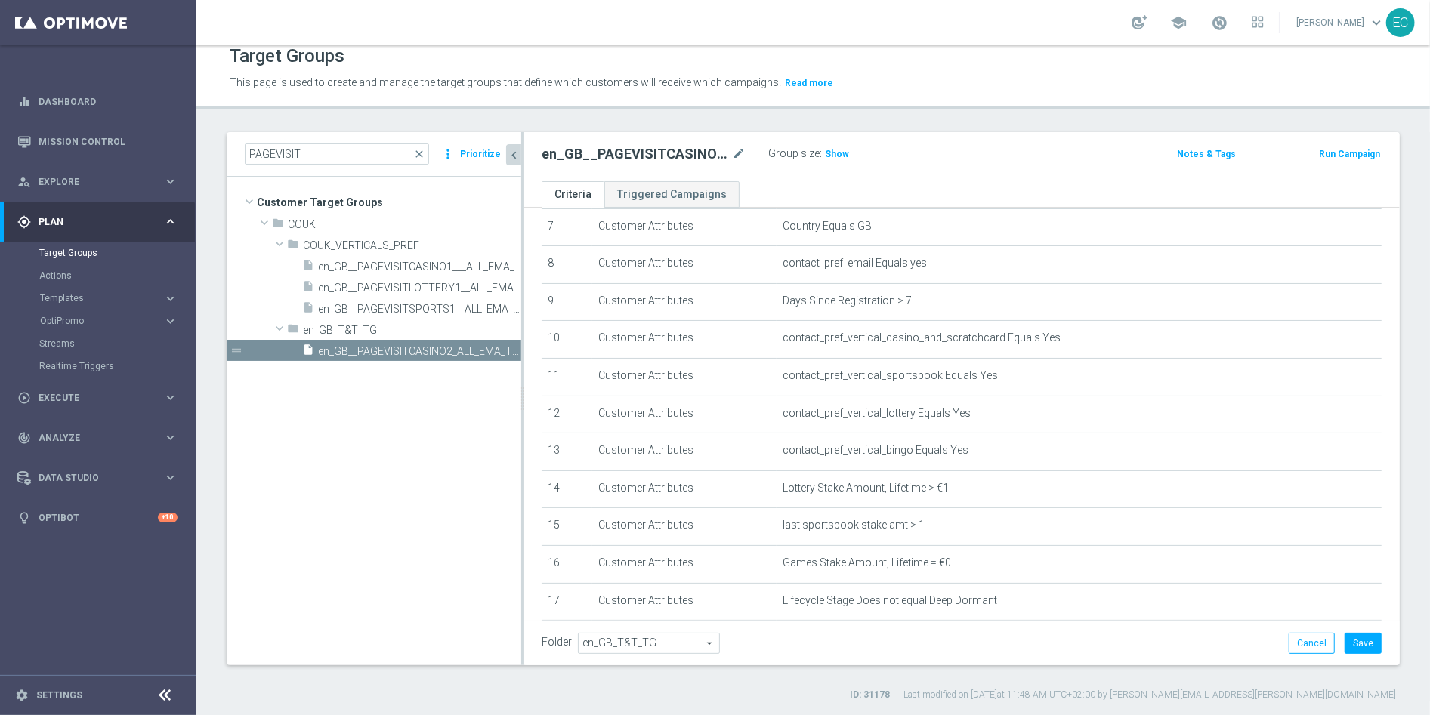
scroll to position [278, 0]
click at [427, 541] on tree-viewport "Customer Target Groups library_add create_new_folder folder" at bounding box center [374, 421] width 295 height 488
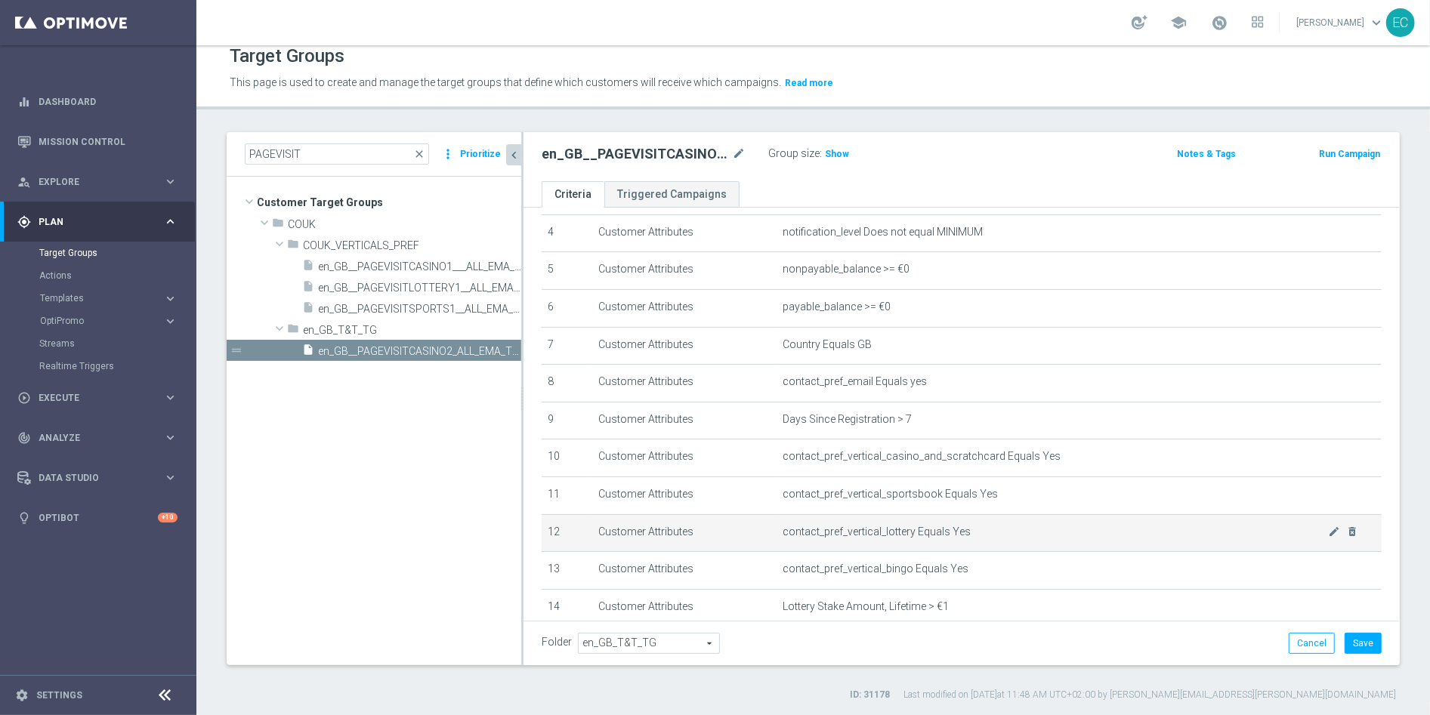
scroll to position [400, 0]
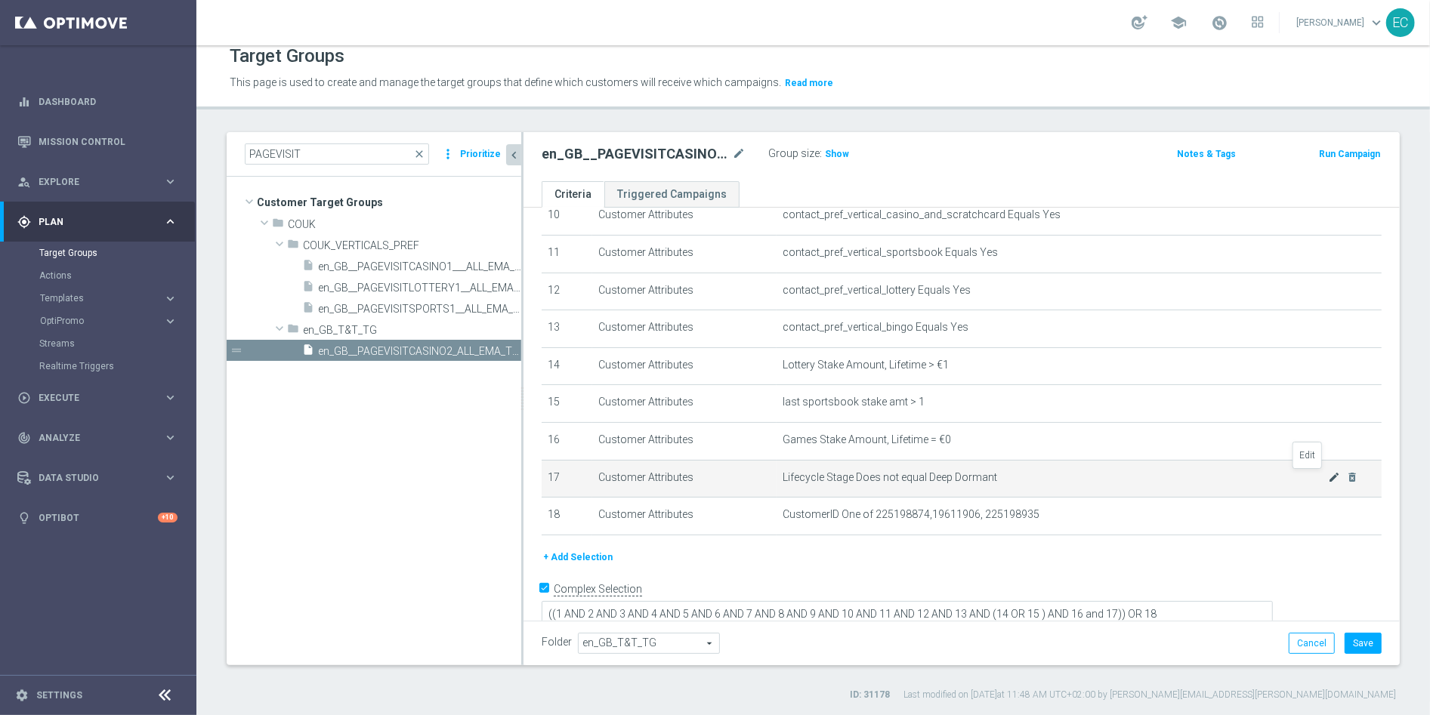
click at [1328, 480] on icon "mode_edit" at bounding box center [1334, 477] width 12 height 12
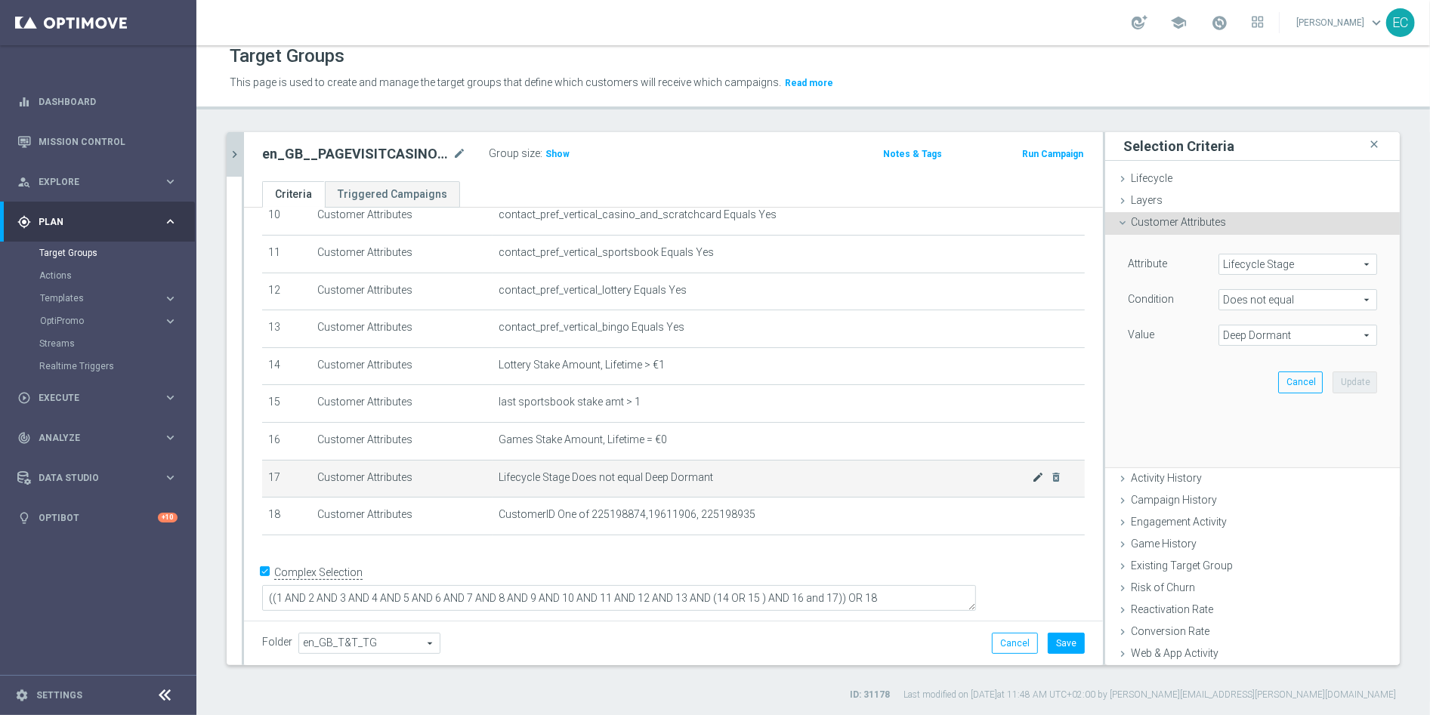
scroll to position [384, 0]
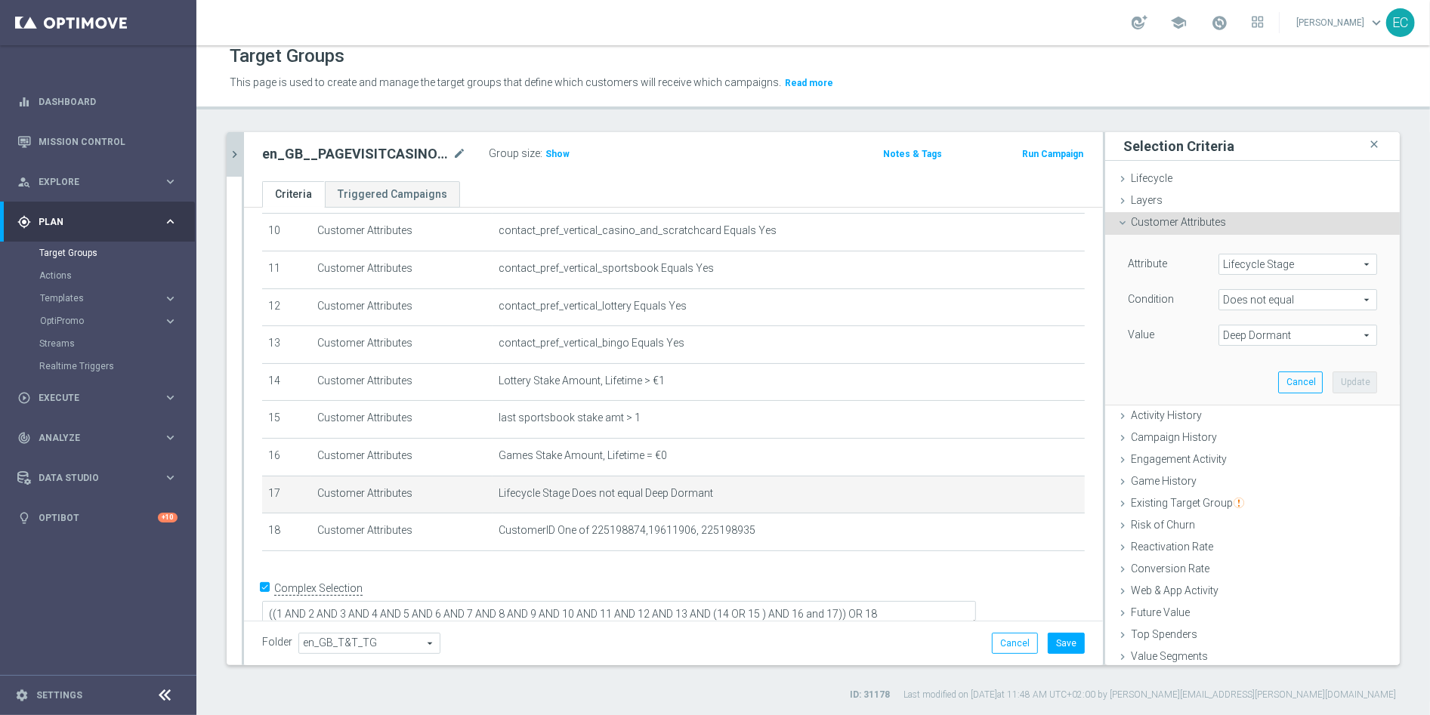
click at [1272, 337] on span "Deep Dormant" at bounding box center [1297, 335] width 157 height 20
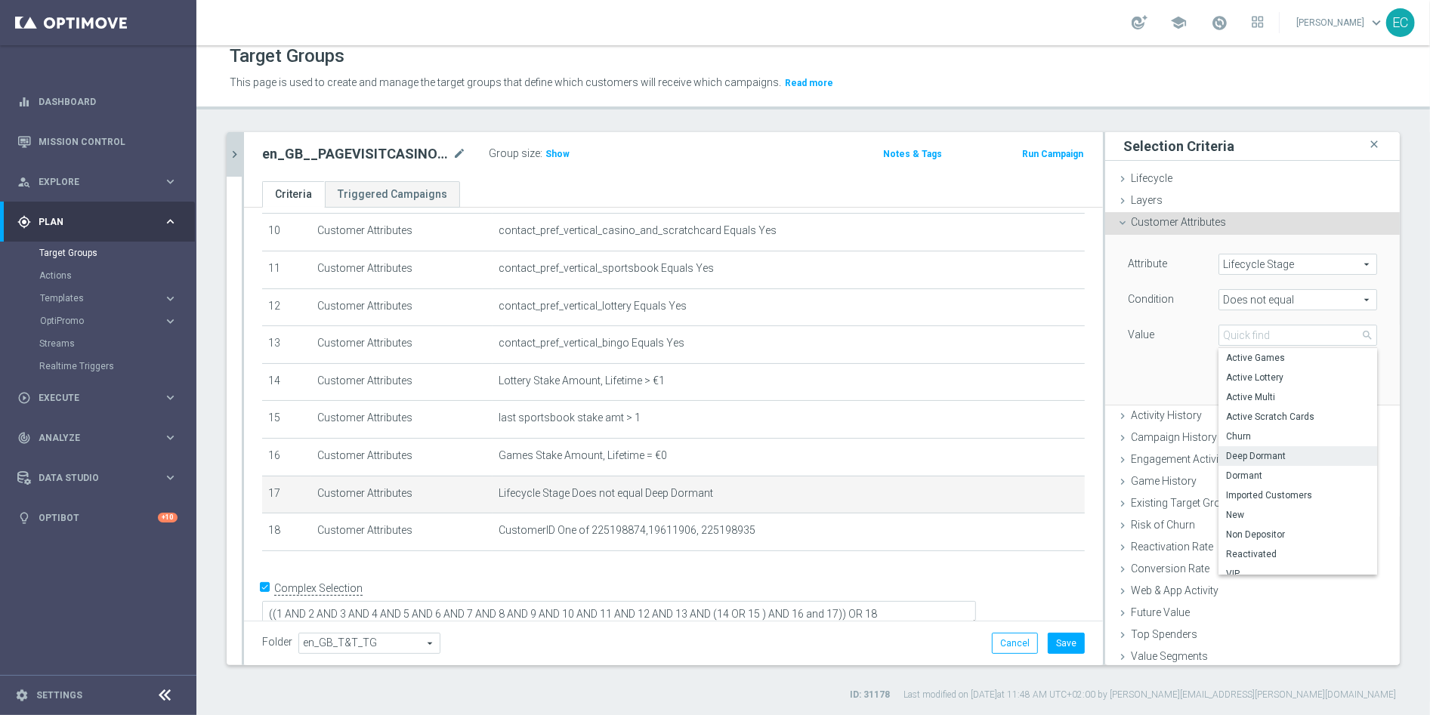
click at [1250, 295] on span "Does not equal" at bounding box center [1297, 300] width 157 height 20
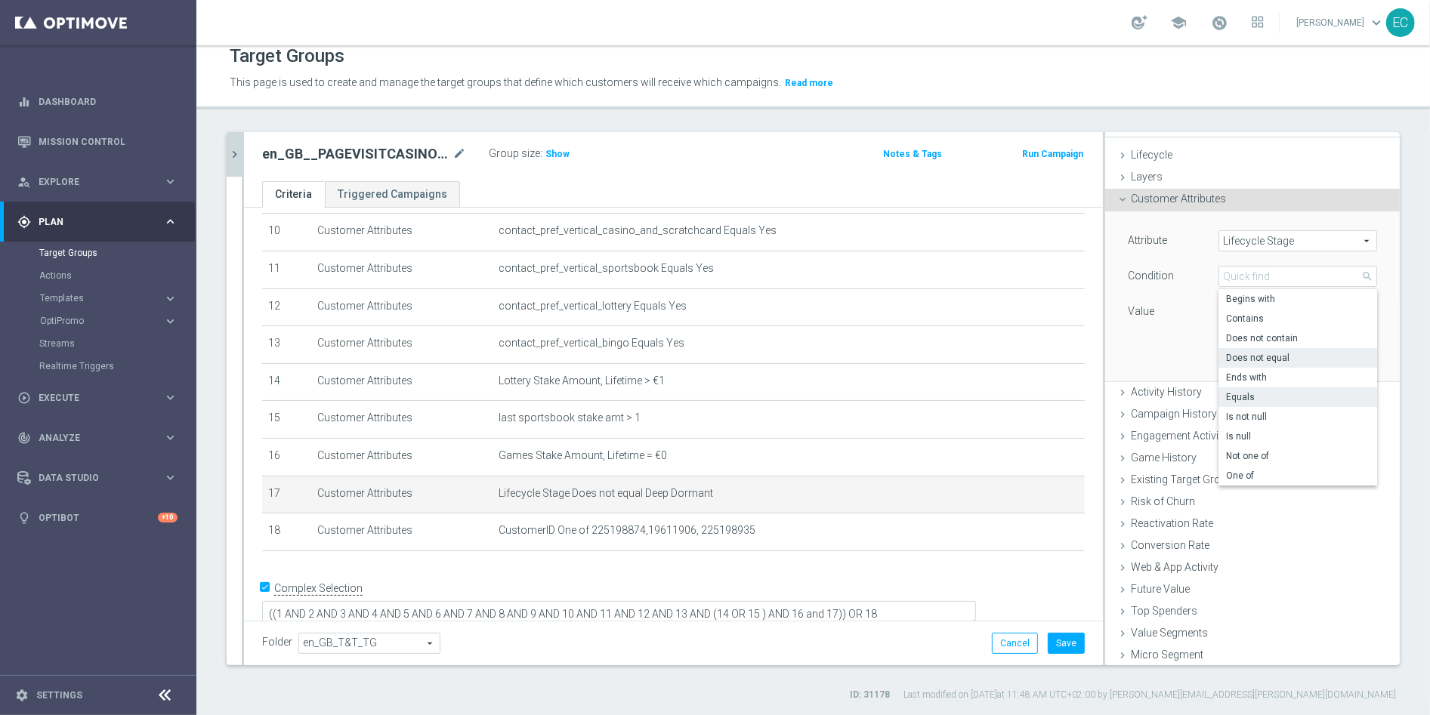
scroll to position [46, 0]
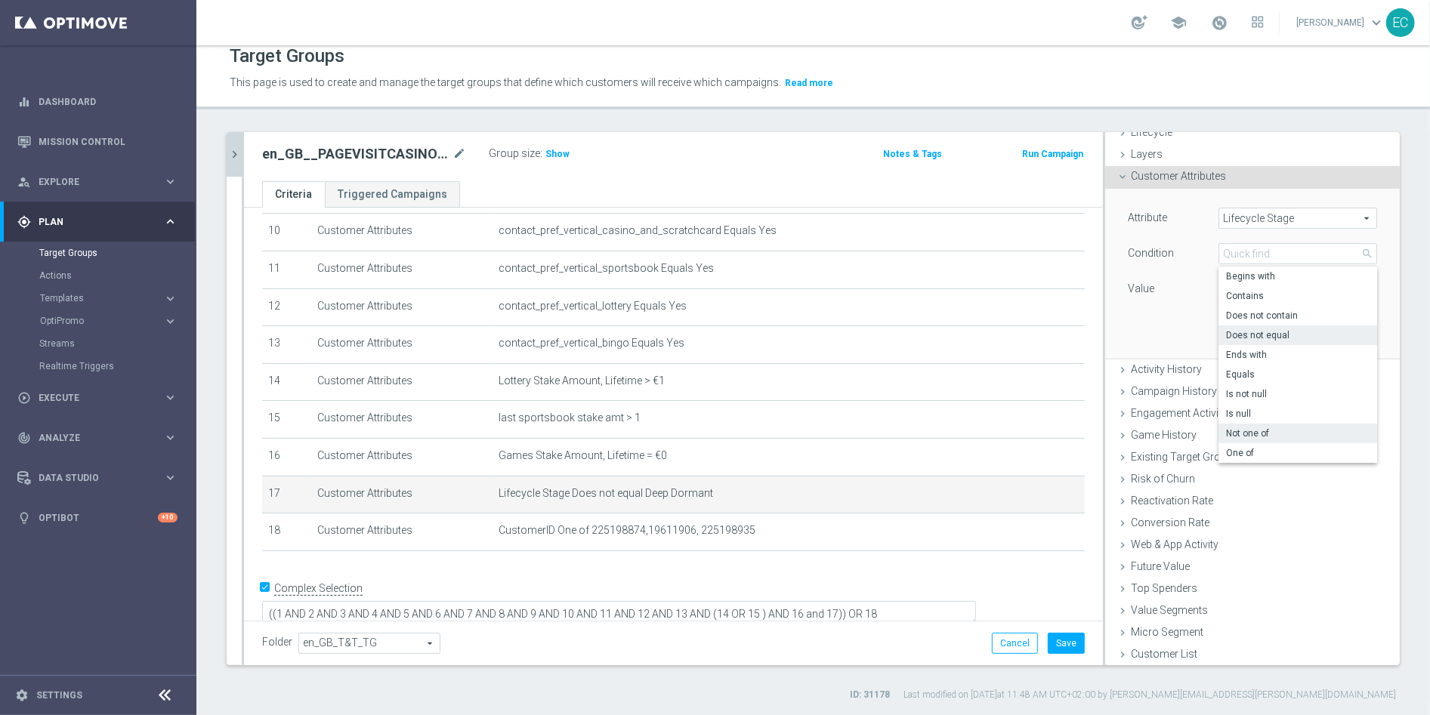
click at [1260, 433] on span "Not one of" at bounding box center [1297, 433] width 143 height 12
type input "Not one of"
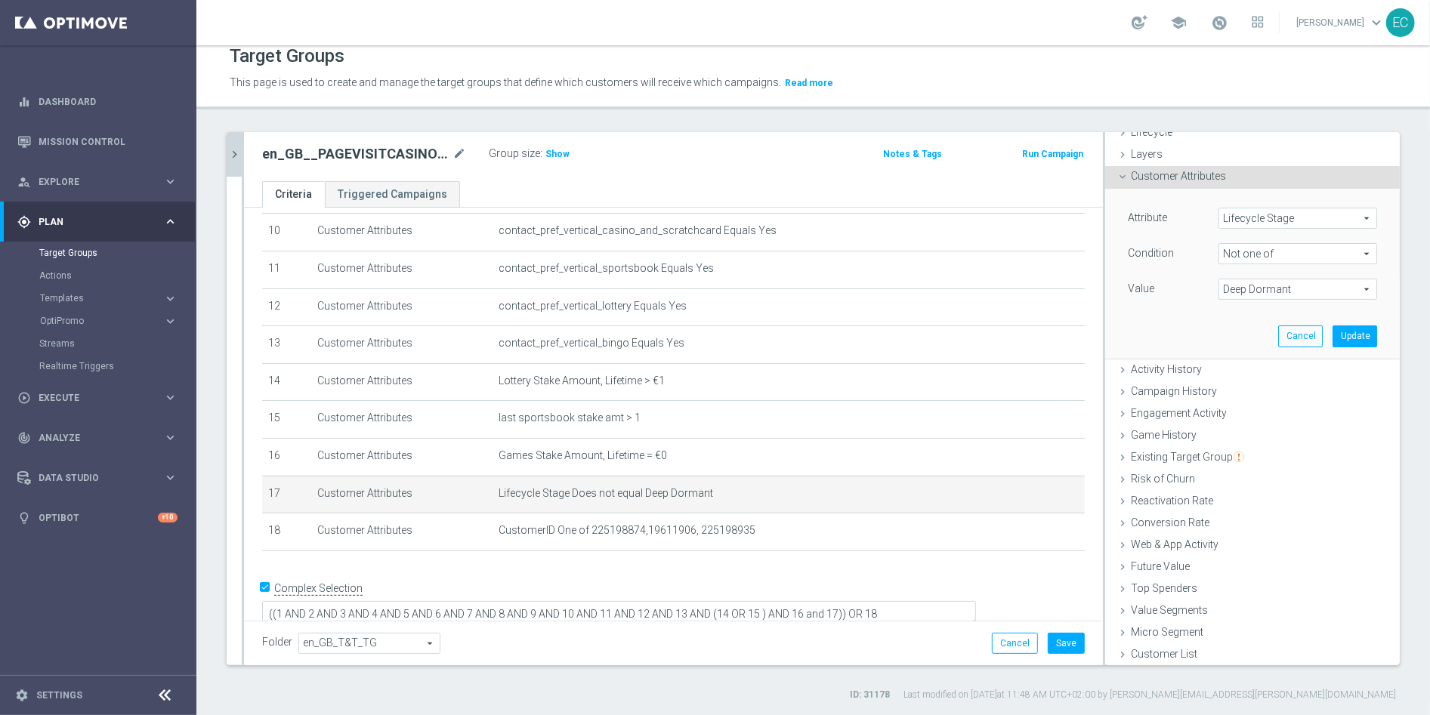
click at [1253, 290] on span "Deep Dormant" at bounding box center [1297, 289] width 157 height 20
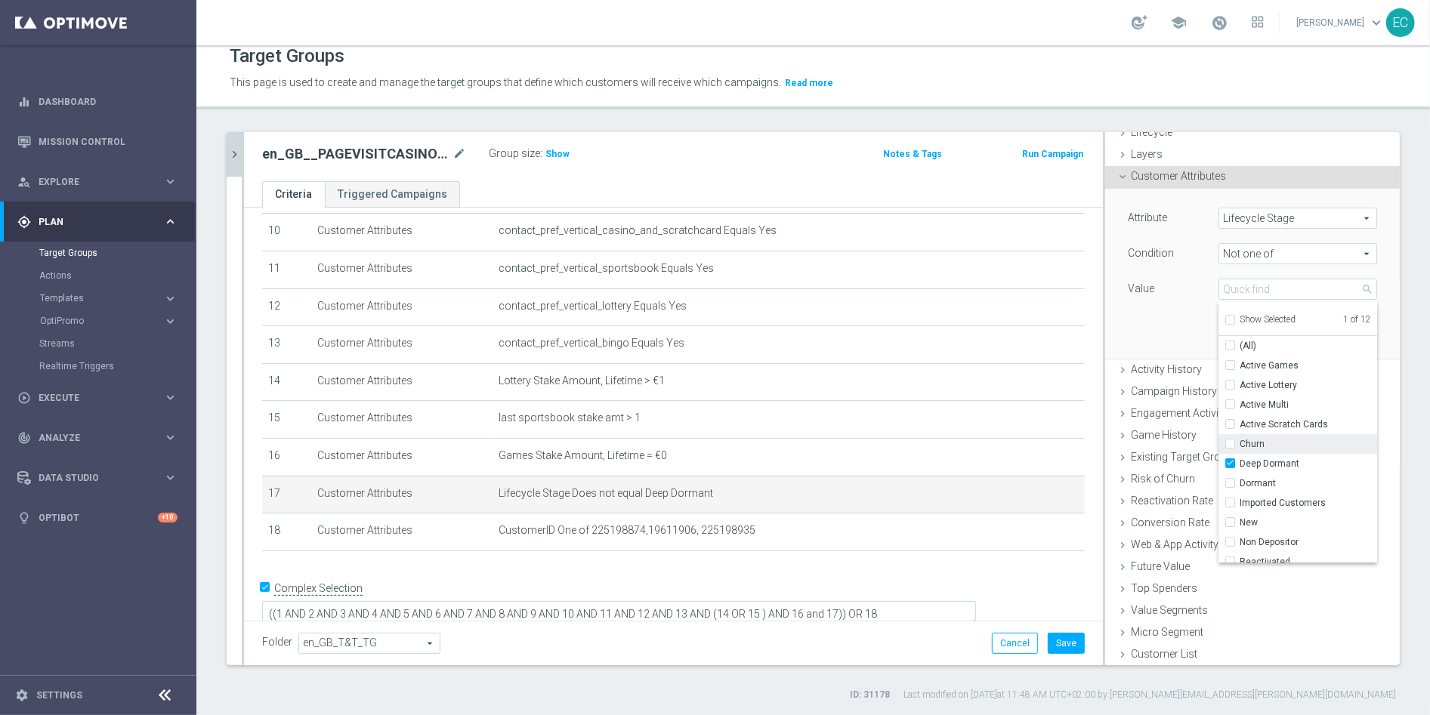
click at [1239, 439] on span "Churn" at bounding box center [1307, 444] width 137 height 12
click at [1233, 440] on input "Churn" at bounding box center [1234, 445] width 10 height 10
checkbox input "true"
type input "Selected 2 of 12"
click at [1273, 474] on span "Dormant" at bounding box center [1307, 474] width 137 height 12
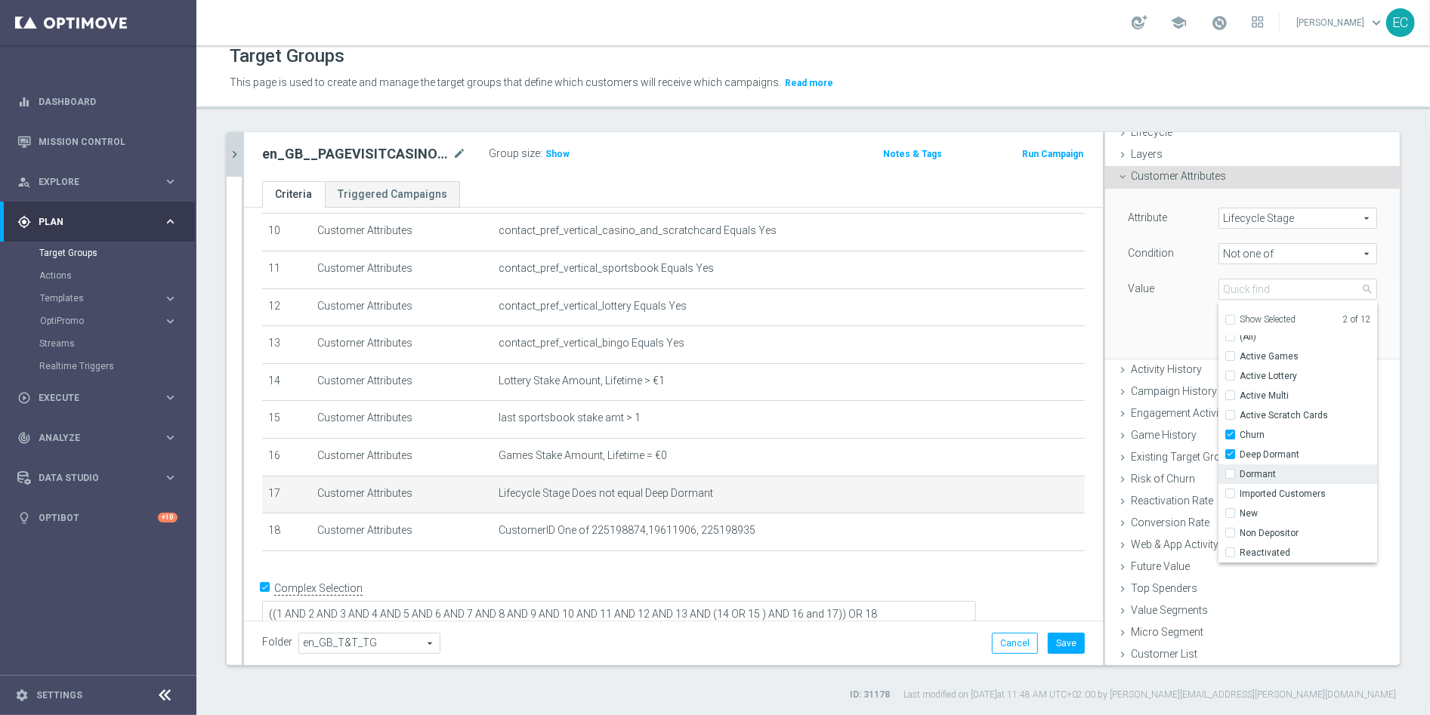
click at [1239, 474] on input "Dormant" at bounding box center [1234, 475] width 10 height 10
checkbox input "true"
type input "Selected 3 of 12"
click at [1229, 515] on input "Non Depositor" at bounding box center [1234, 514] width 10 height 10
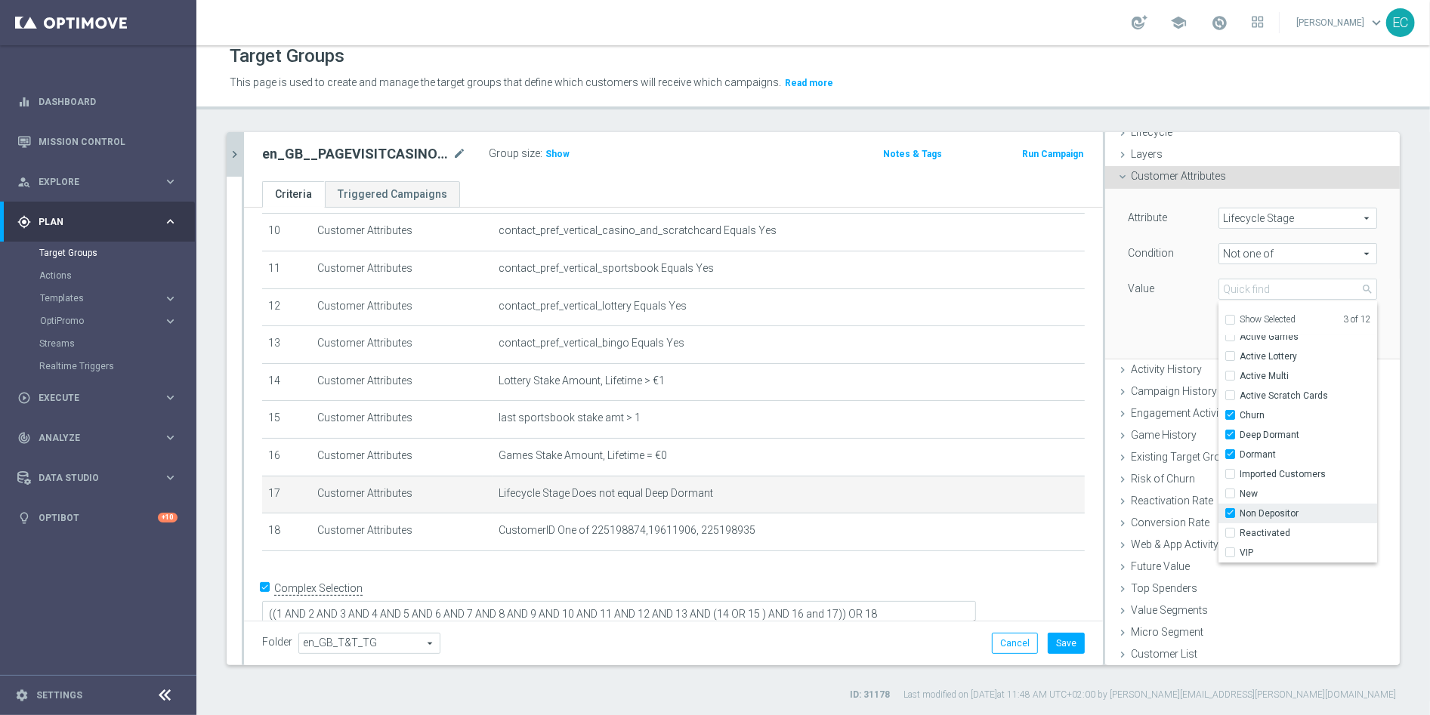
checkbox input "true"
type input "Selected 4 of 12"
click at [1144, 298] on div "Value" at bounding box center [1161, 291] width 91 height 24
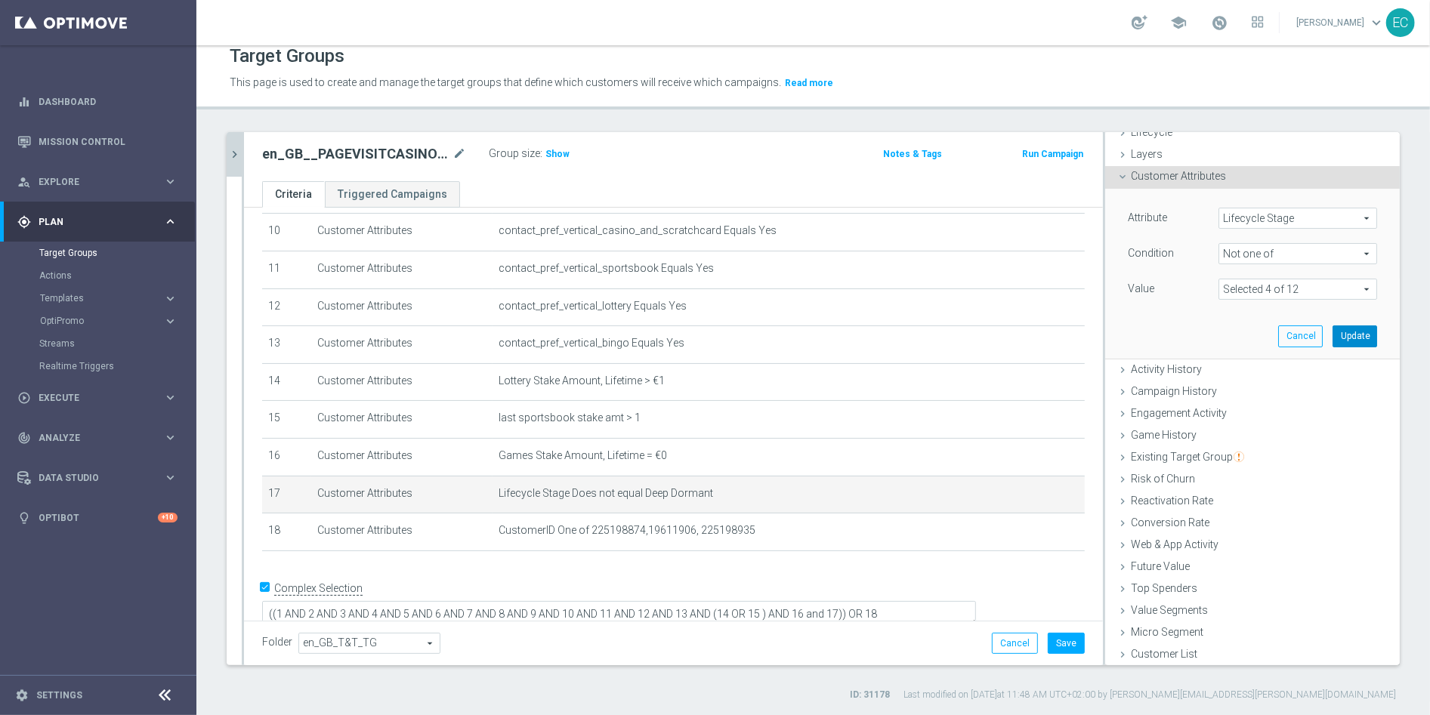
click at [1332, 337] on button "Update" at bounding box center [1354, 335] width 45 height 21
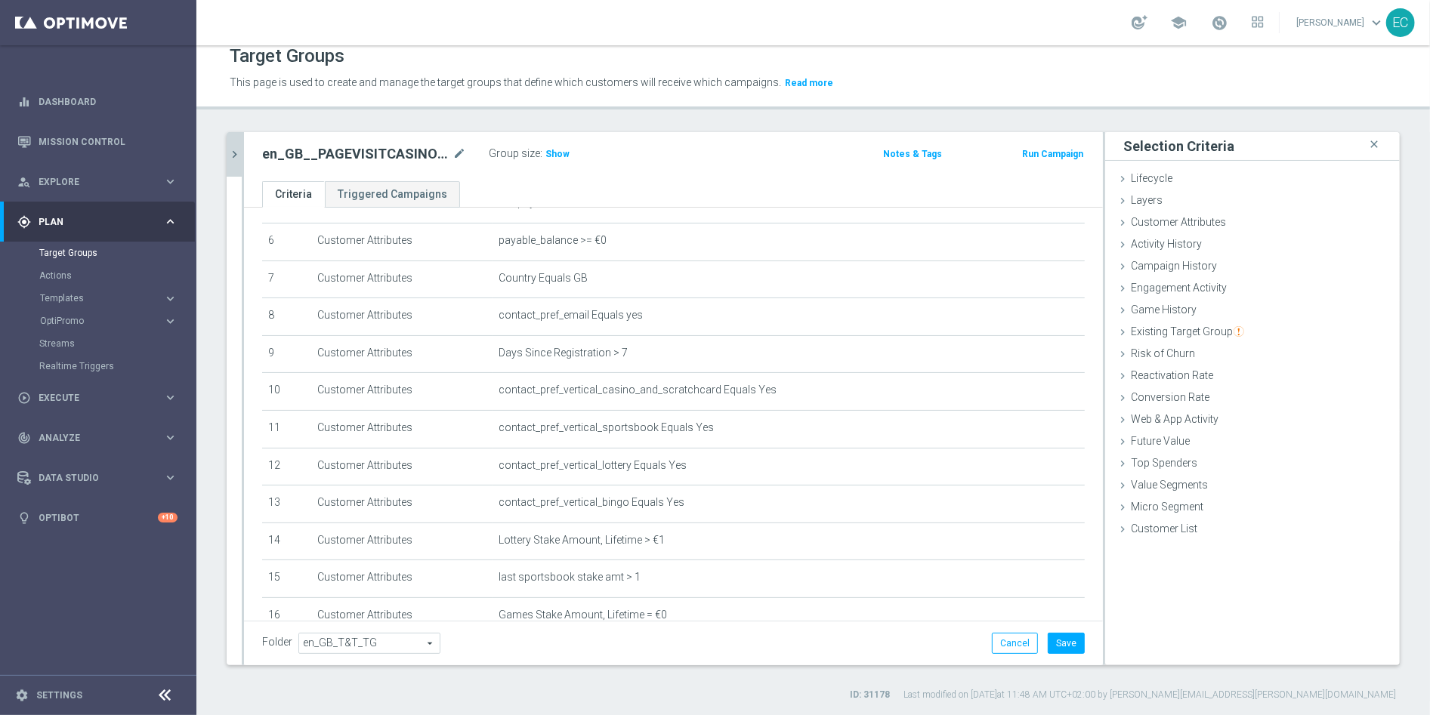
scroll to position [239, 0]
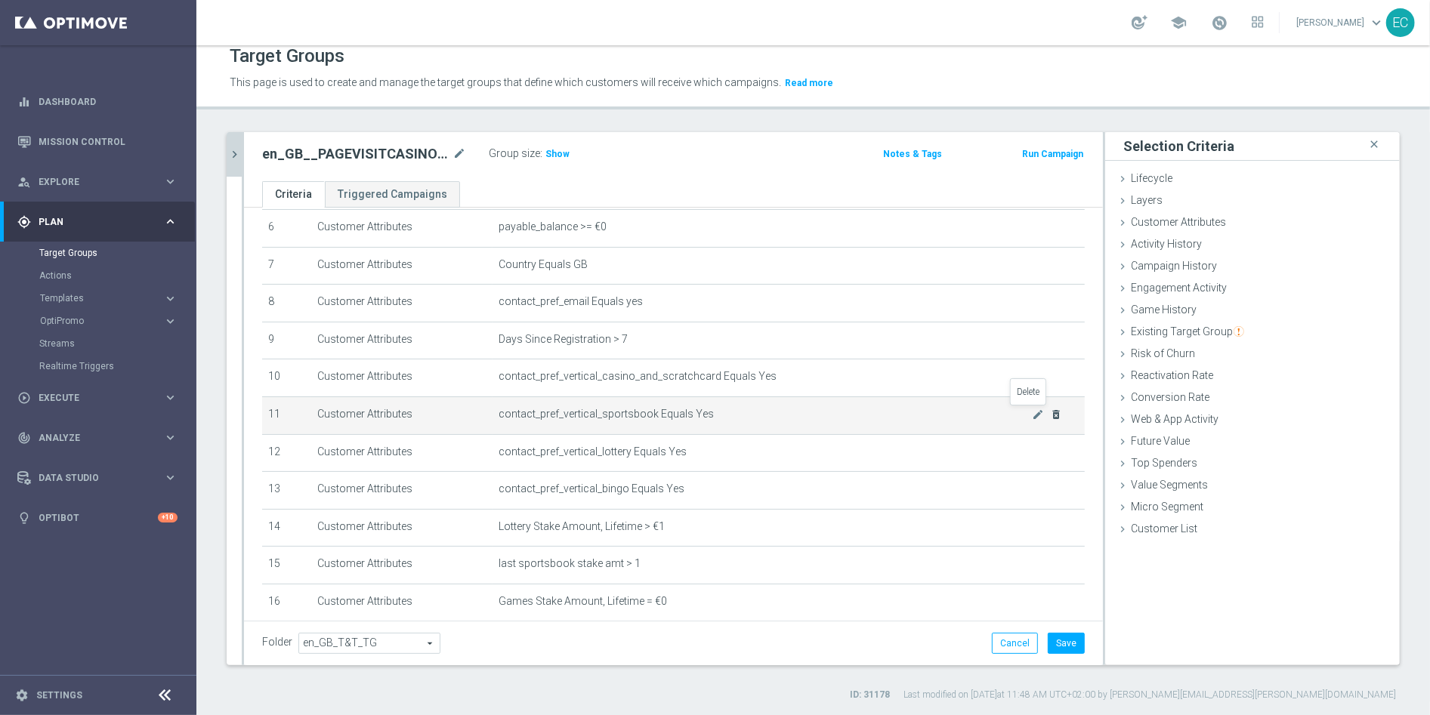
click at [1051, 412] on icon "delete_forever" at bounding box center [1057, 415] width 12 height 12
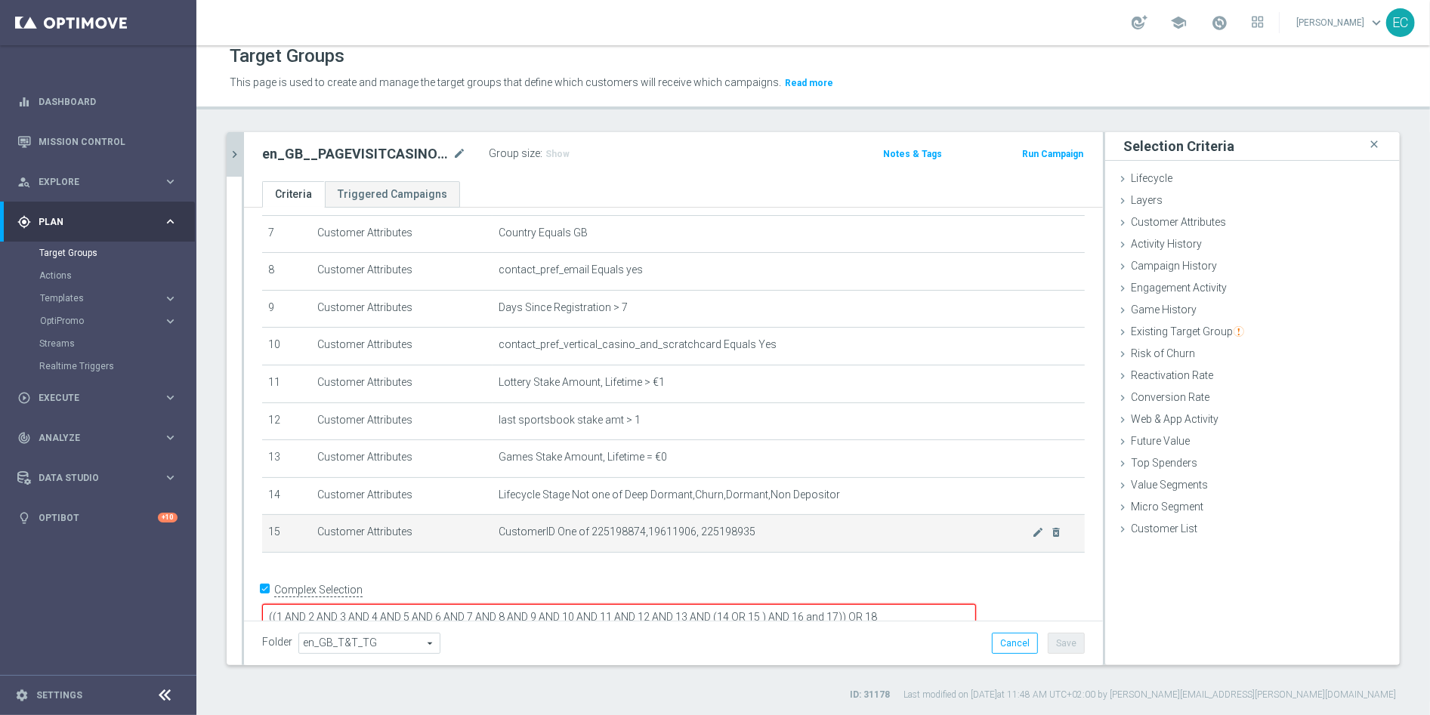
scroll to position [273, 0]
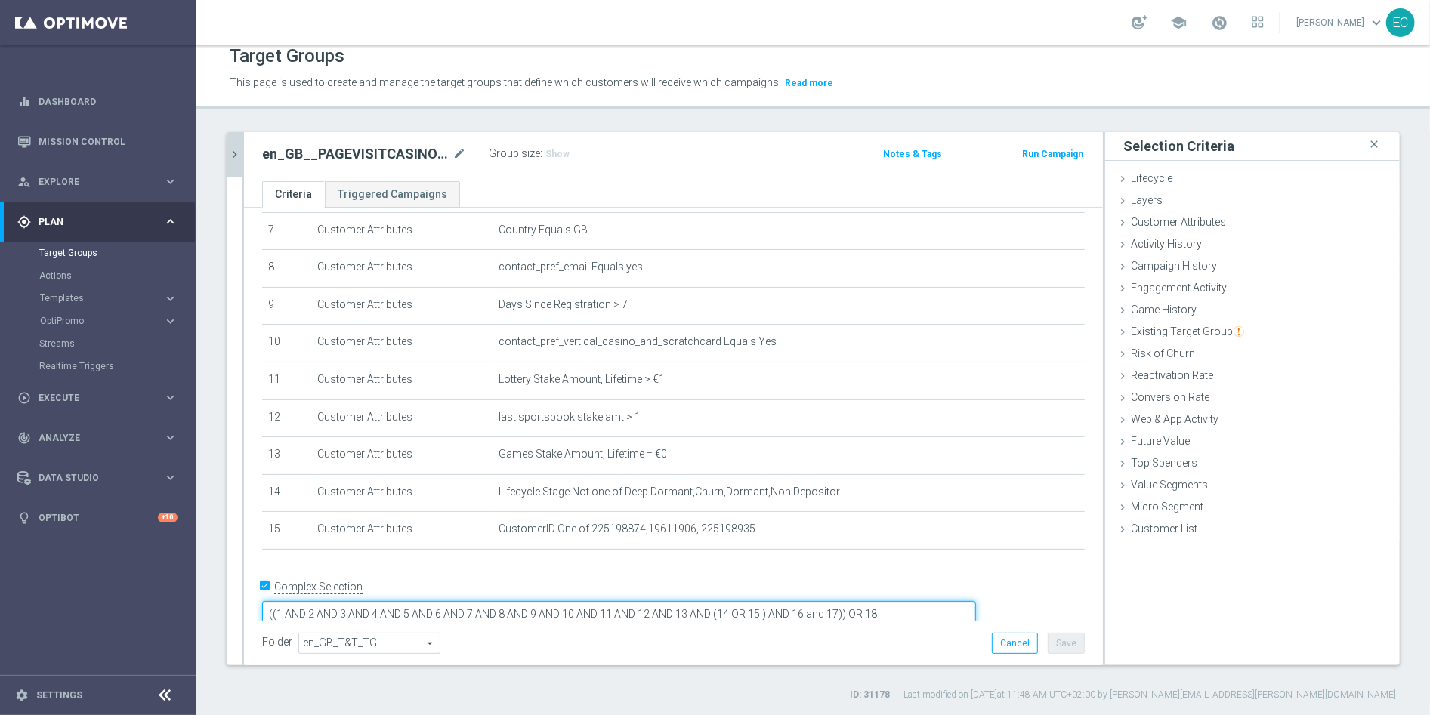
click at [749, 601] on textarea "((1 AND 2 AND 3 AND 4 AND 5 AND 6 AND 7 AND 8 AND 9 AND 10 AND 11 AND 12 AND 13…" at bounding box center [619, 614] width 714 height 26
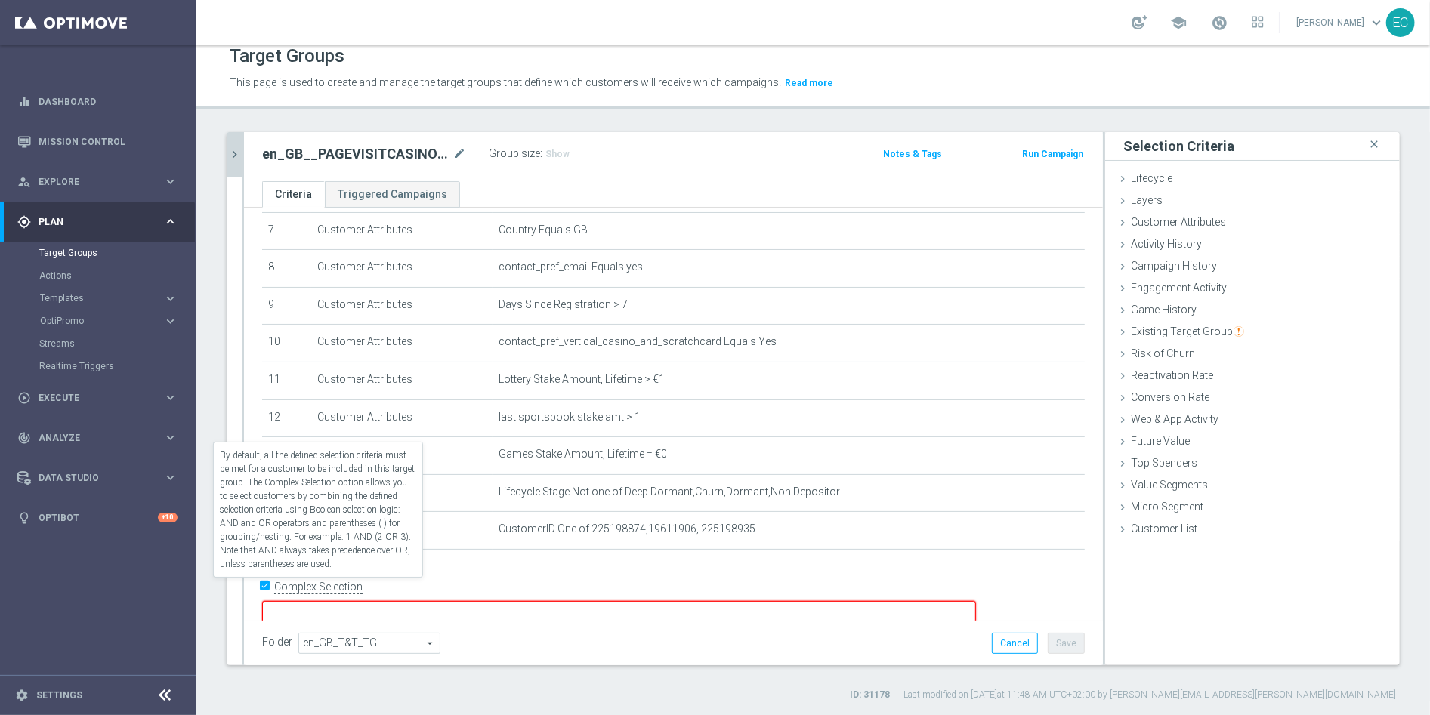
click at [262, 581] on input "Complex Selection" at bounding box center [267, 588] width 10 height 21
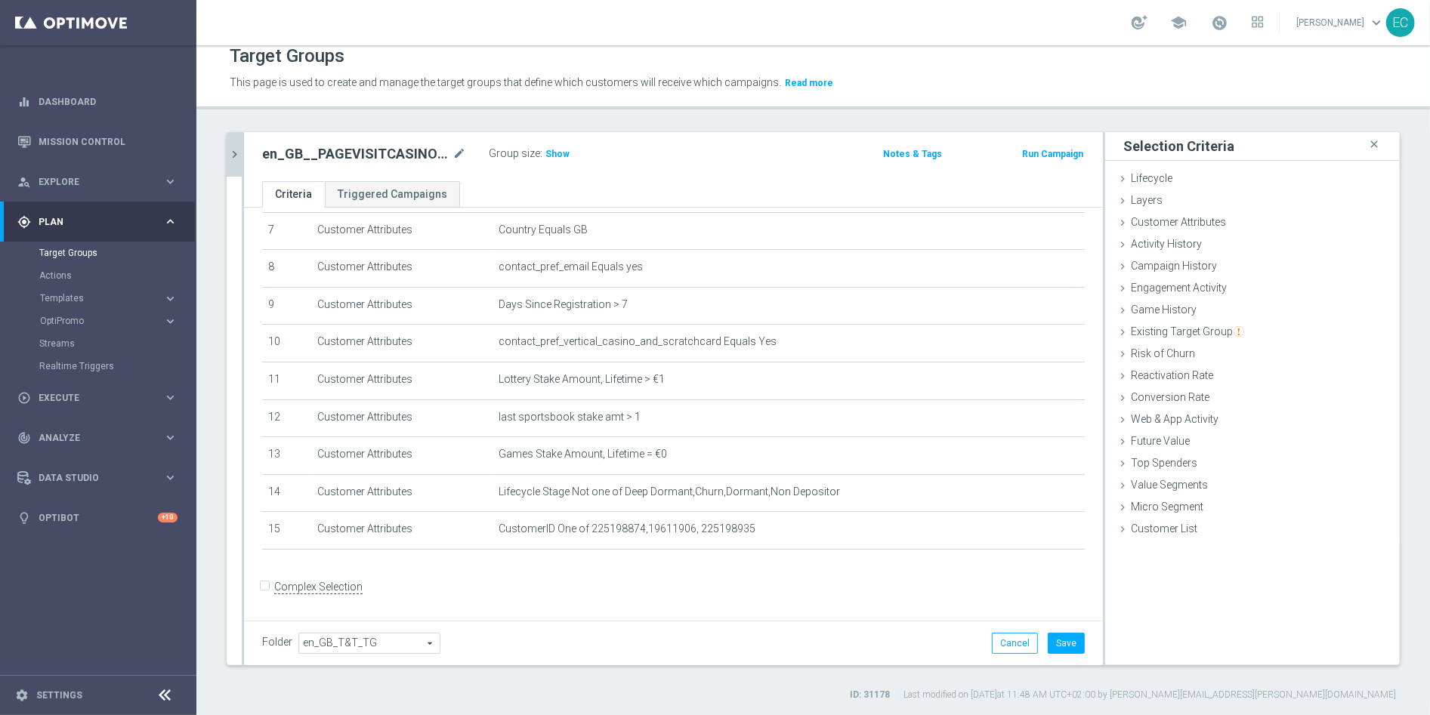
scroll to position [270, 0]
click at [266, 582] on input "Complex Selection" at bounding box center [267, 592] width 10 height 21
checkbox input "true"
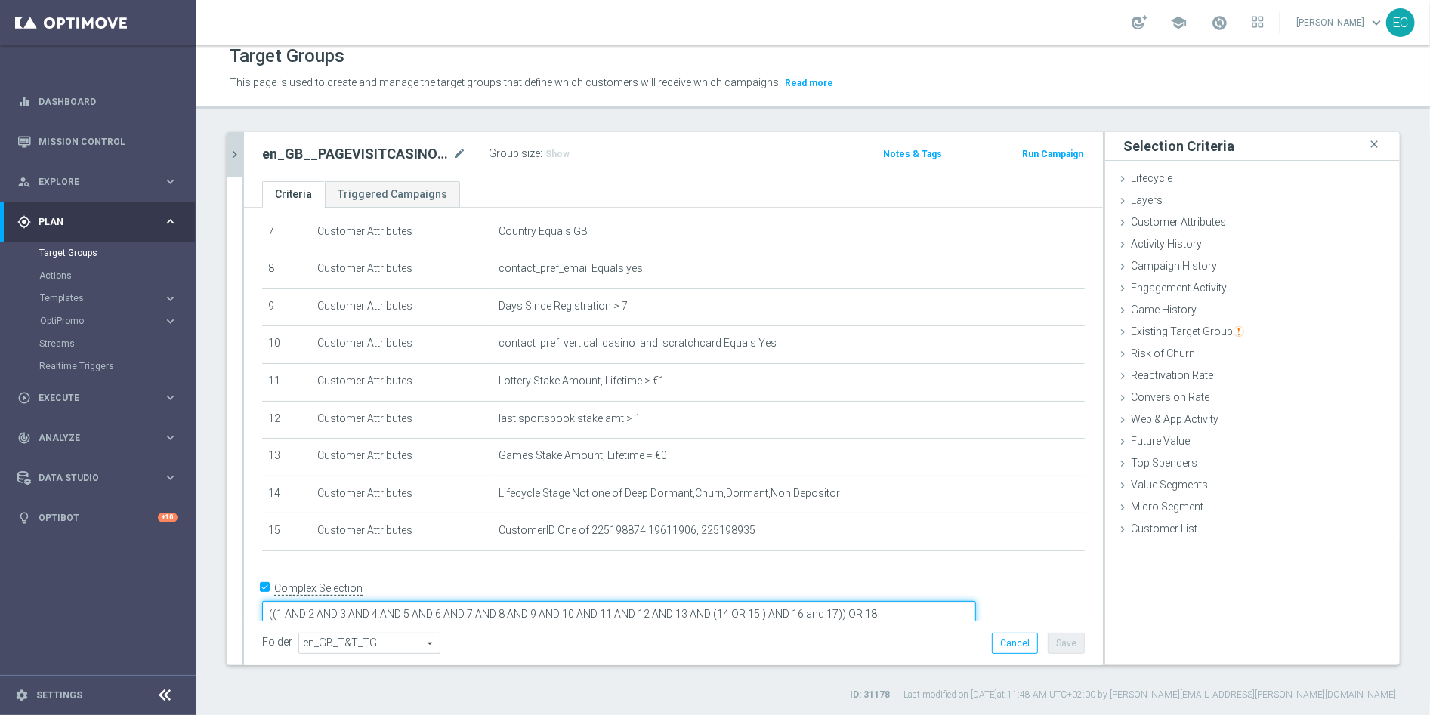
click at [540, 601] on textarea "((1 AND 2 AND 3 AND 4 AND 5 AND 6 AND 7 AND 8 AND 9 AND 10 AND 11 AND 12 AND 13…" at bounding box center [619, 614] width 714 height 26
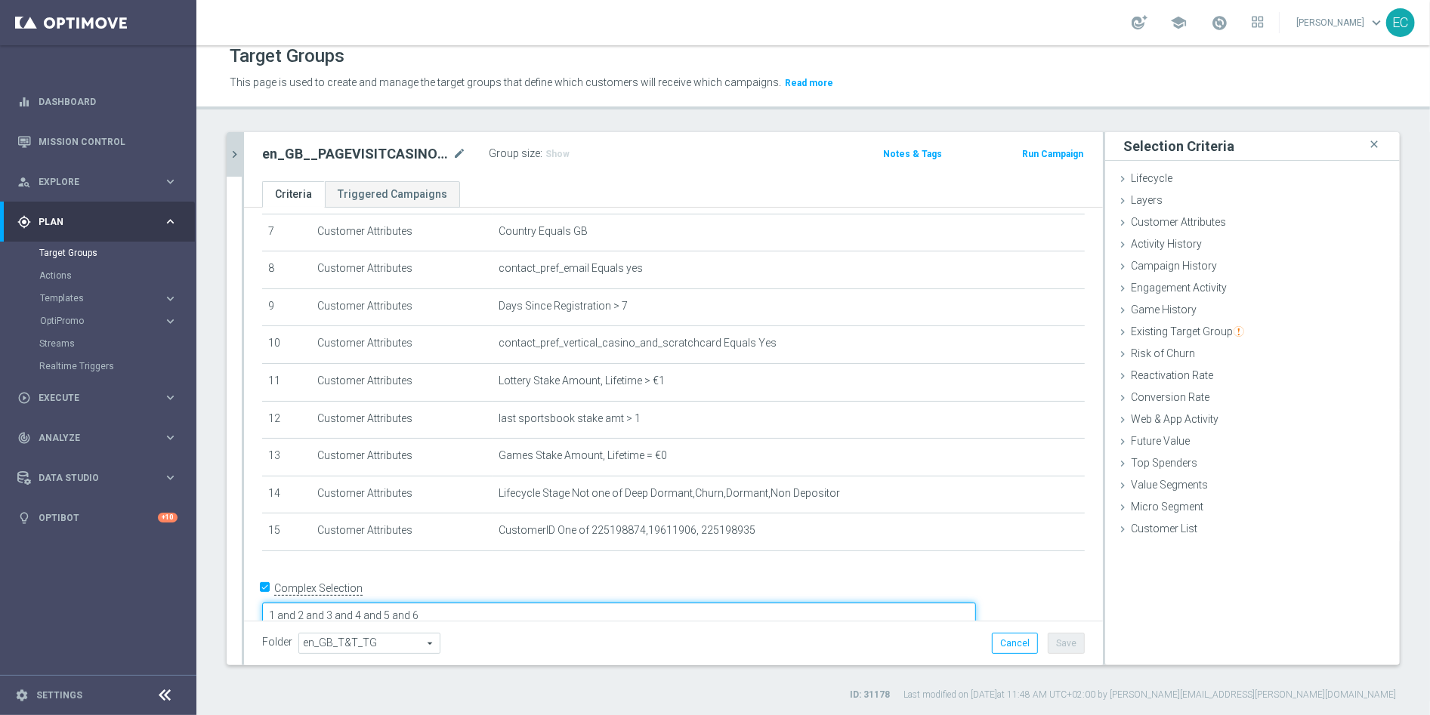
click at [609, 603] on textarea "1 and 2 and 3 and 4 and 5 and 6" at bounding box center [619, 616] width 714 height 26
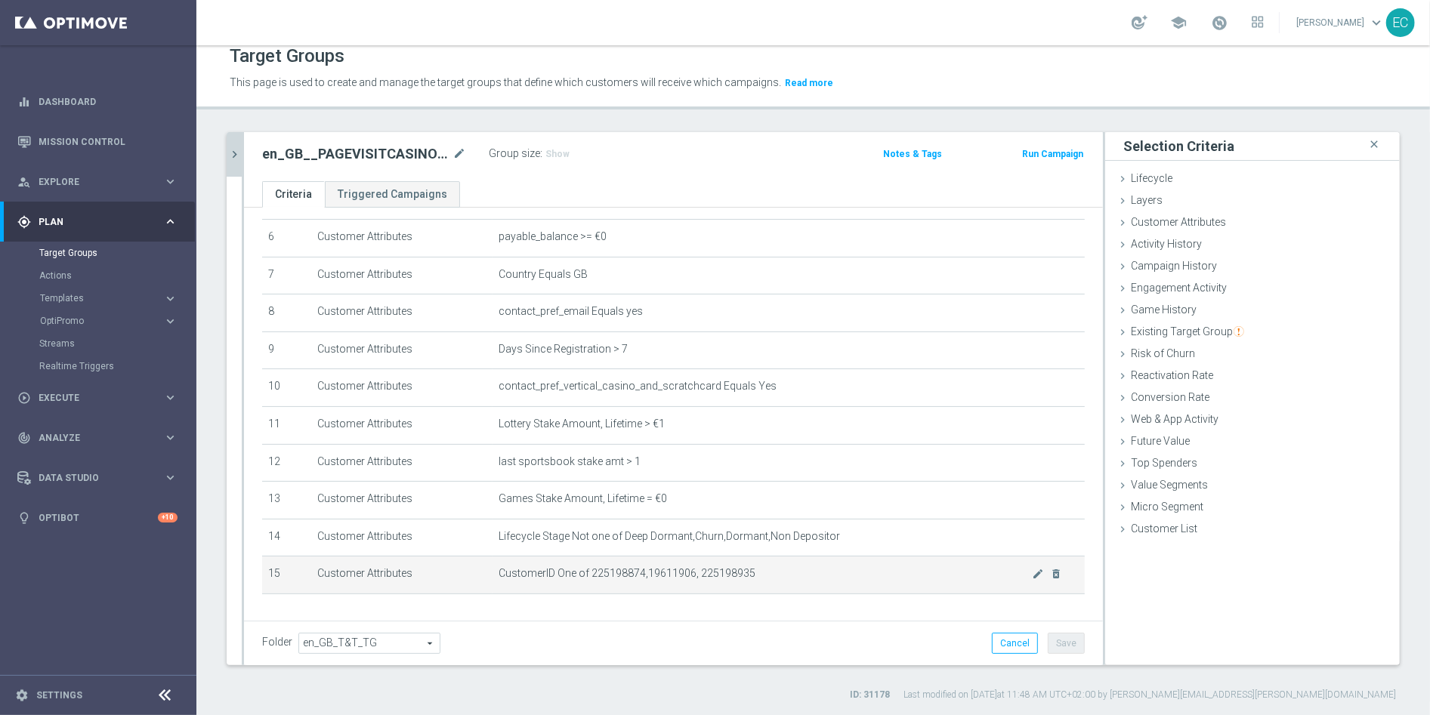
scroll to position [273, 0]
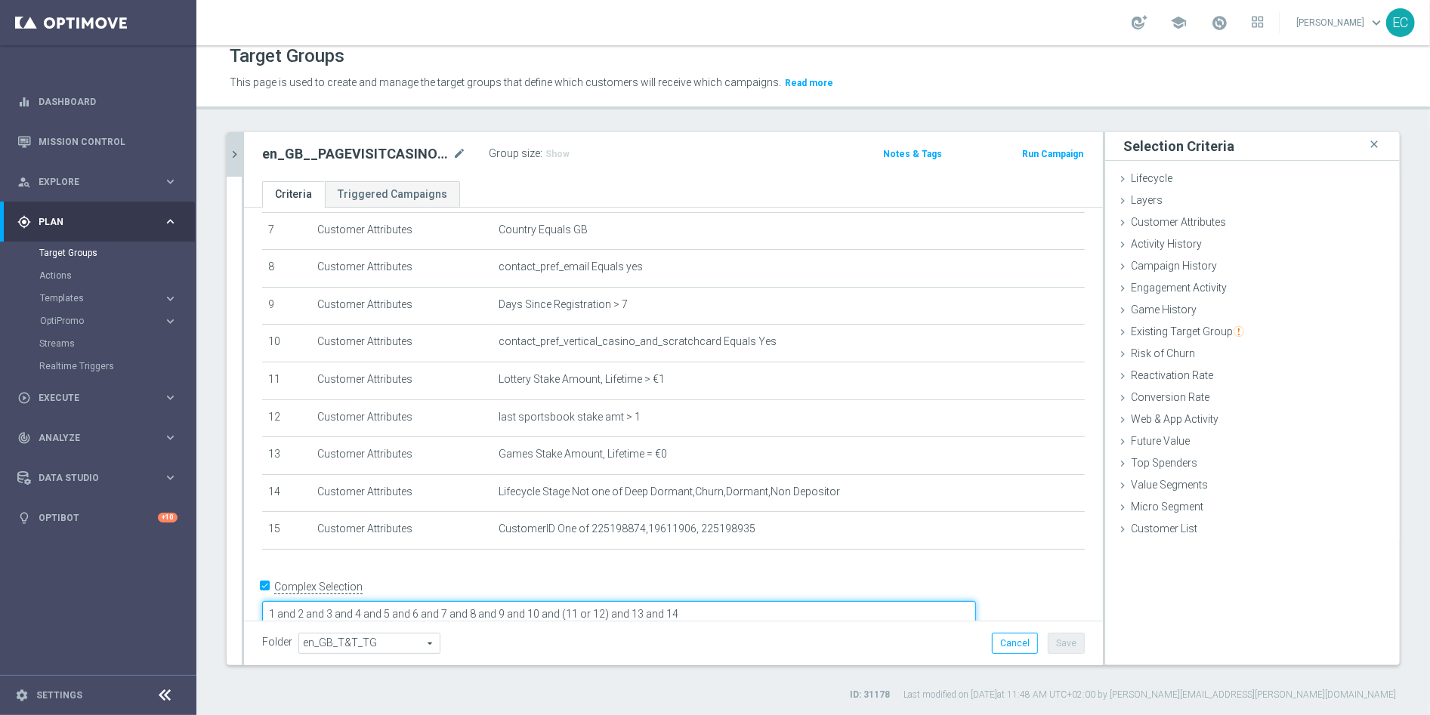
type textarea "1 and 2 and 3 and 4 and 5 and 6 and 7 and 8 and 9 and 10 and (11 or 12) and 13 …"
click at [721, 561] on div "# Selection Type Criteria delete_forever 1 Customer Attributes Territory Equals…" at bounding box center [673, 257] width 845 height 611
click at [859, 601] on textarea "1 and 2 and 3 and 4 and 5 and 6 and 7 and 8 and 9 and 10 and (11 or 12) and 13 …" at bounding box center [619, 614] width 714 height 26
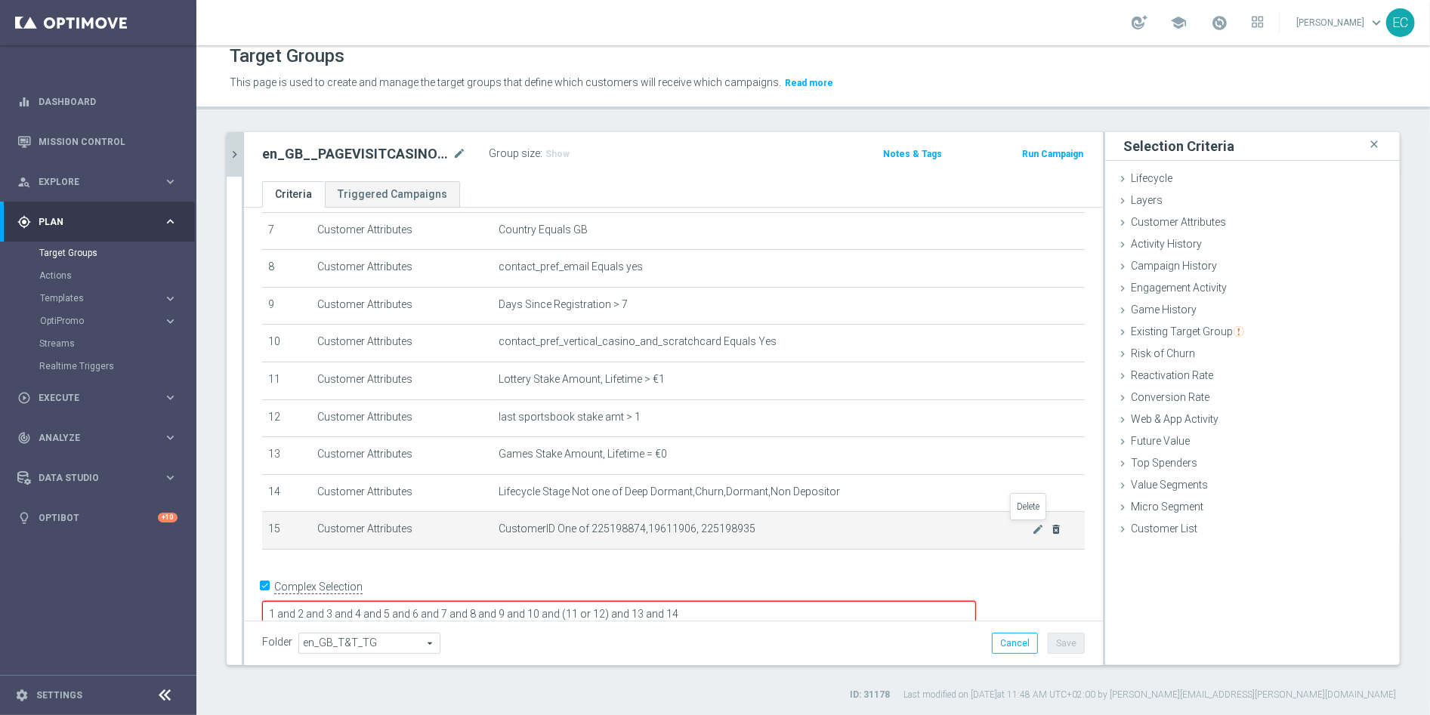
click at [1051, 530] on icon "delete_forever" at bounding box center [1057, 529] width 12 height 12
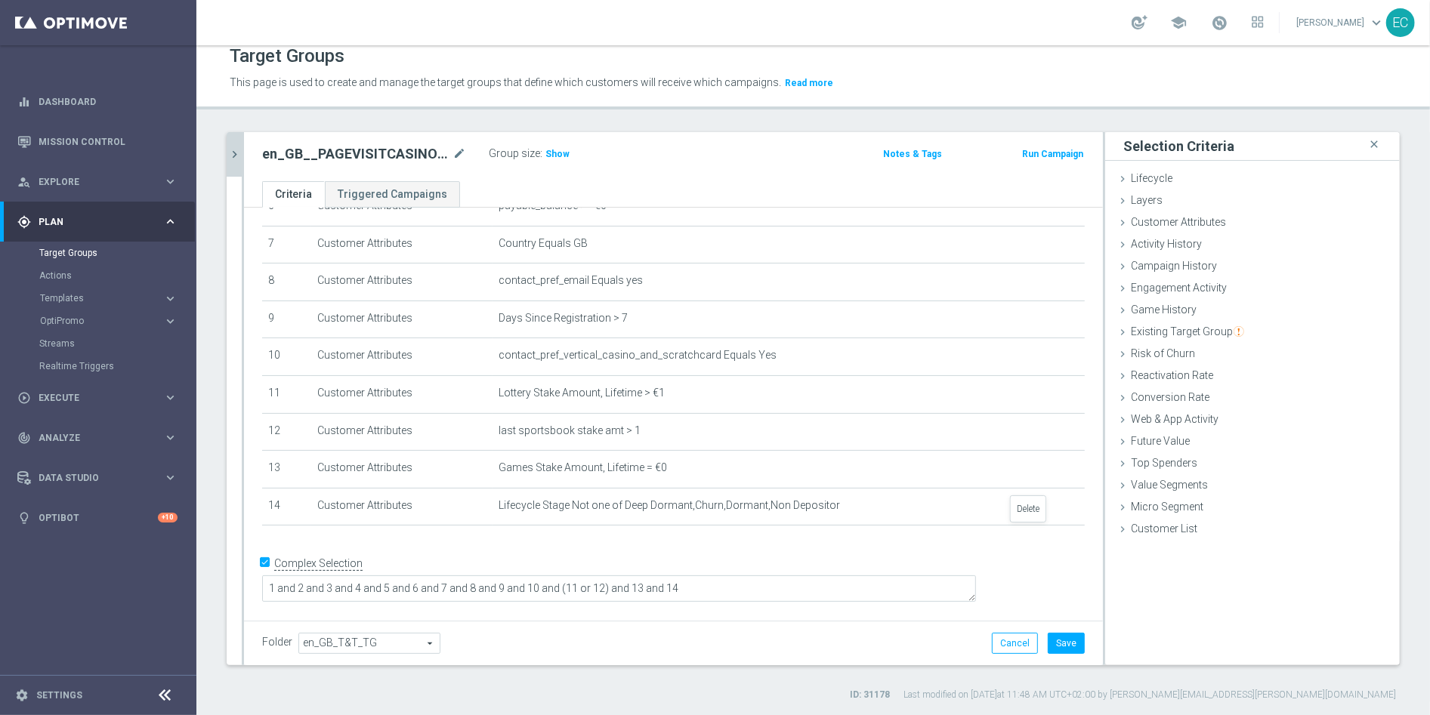
scroll to position [234, 0]
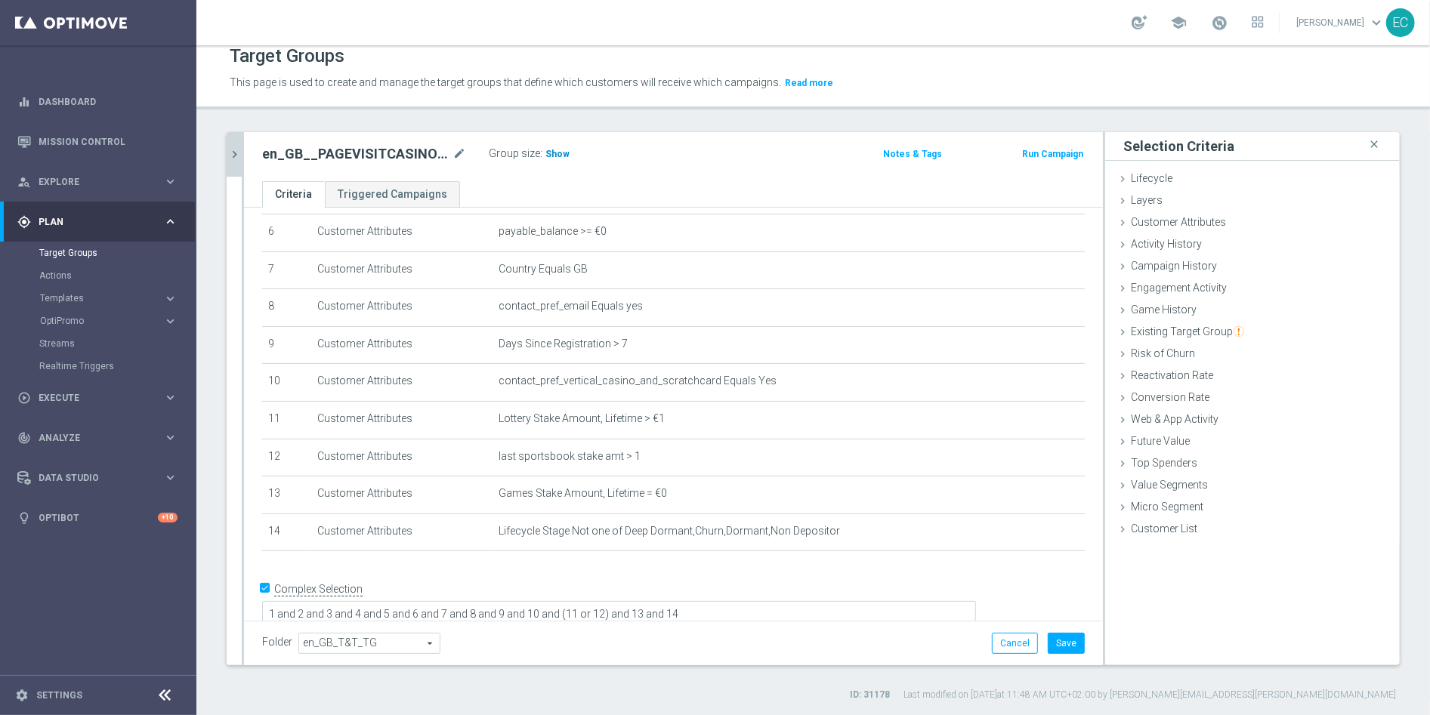
click at [557, 149] on span "Show" at bounding box center [557, 154] width 24 height 11
click at [1002, 647] on button "Cancel" at bounding box center [1015, 643] width 46 height 21
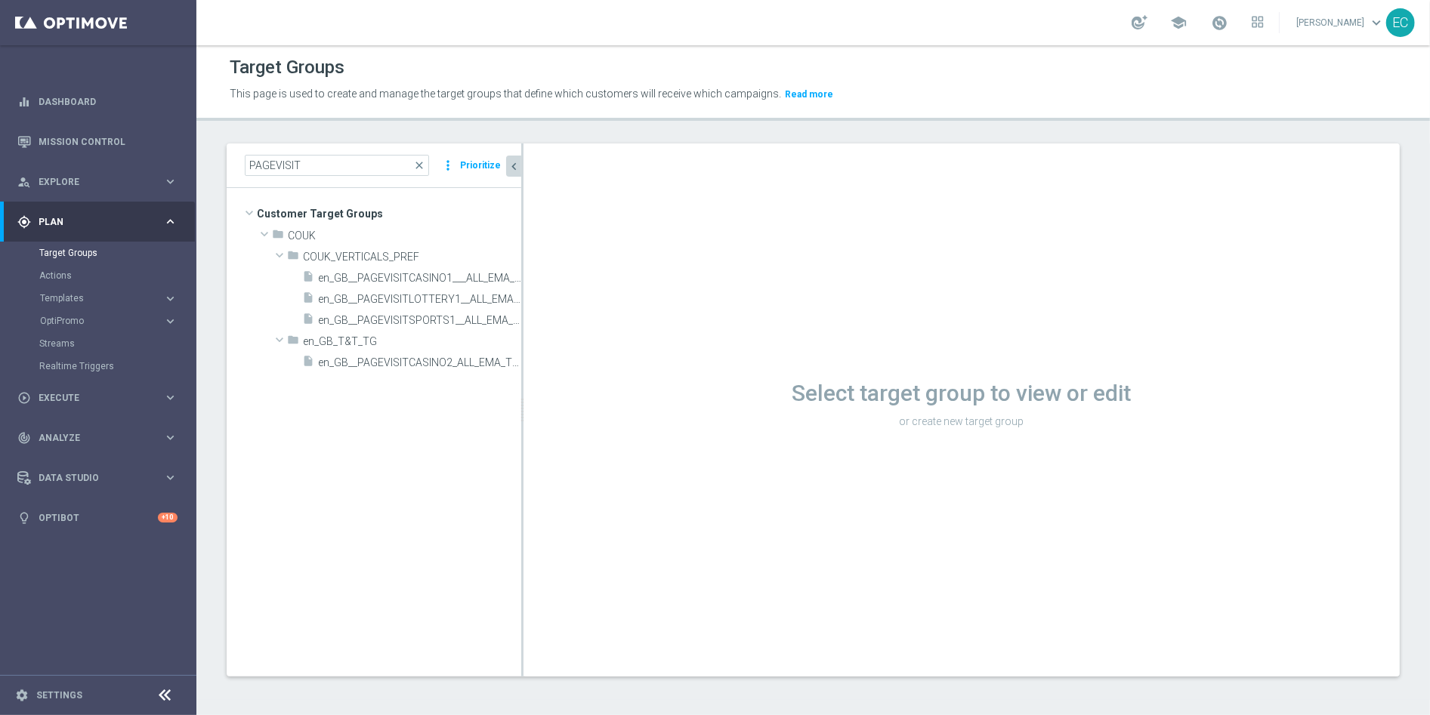
scroll to position [1, 0]
click at [421, 360] on span "en_GB__PAGEVISITCASINO2_ALL_EMA_T&T_GM_TG" at bounding box center [402, 363] width 169 height 13
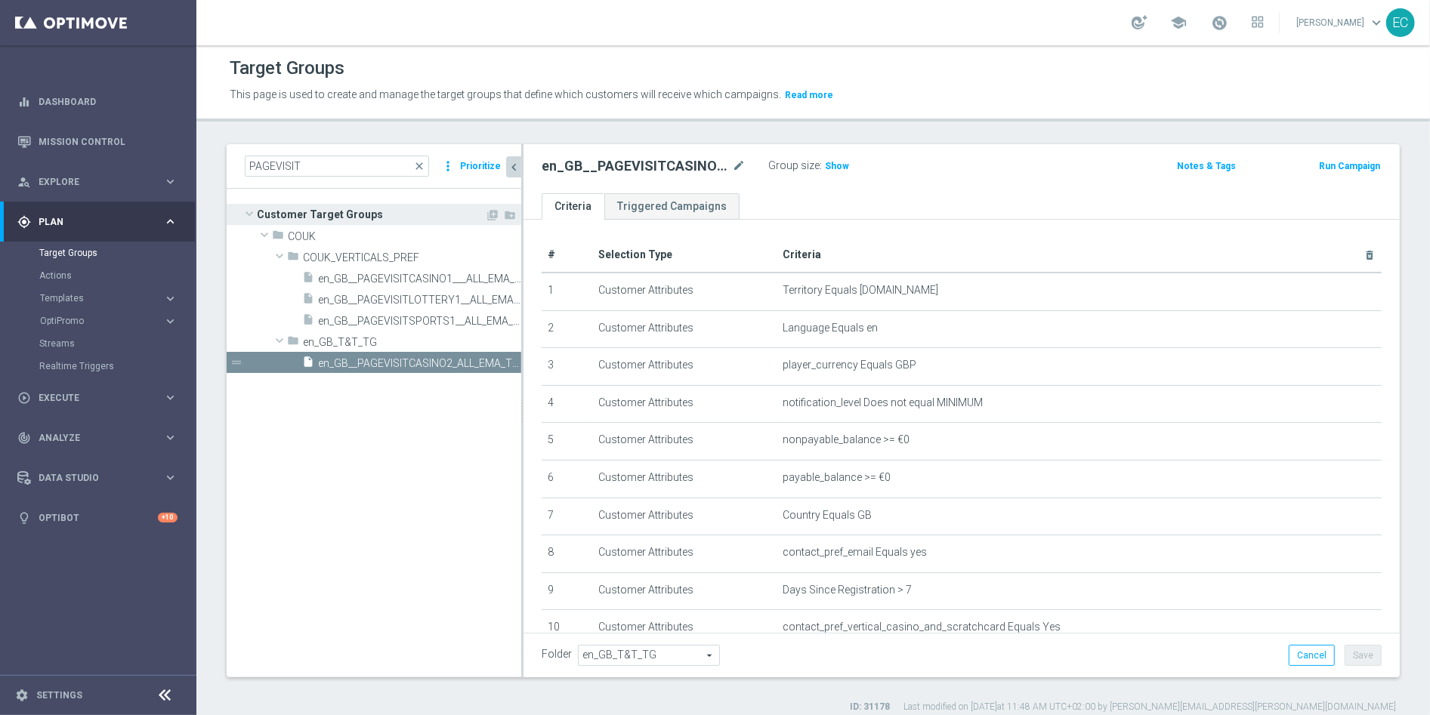
drag, startPoint x: 521, startPoint y: 212, endPoint x: 344, endPoint y: 215, distance: 177.5
click at [344, 216] on as-split "PAGEVISIT close more_vert Prioritize Customer Target Groups library_add create_…" at bounding box center [813, 410] width 1173 height 533
drag, startPoint x: 522, startPoint y: 190, endPoint x: 360, endPoint y: 183, distance: 161.8
click at [359, 183] on as-split "PAGEVISIT close more_vert Prioritize Customer Target Groups library_add create_…" at bounding box center [813, 410] width 1173 height 533
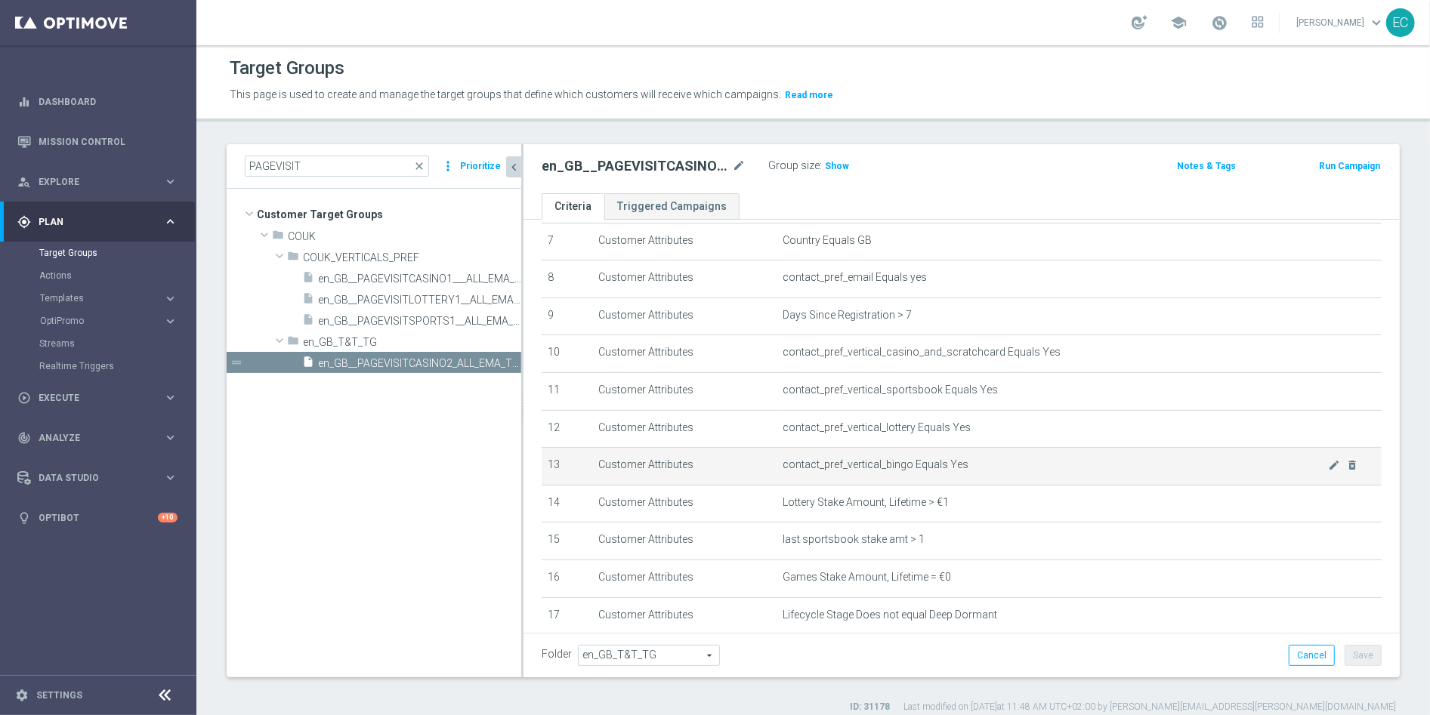
scroll to position [400, 0]
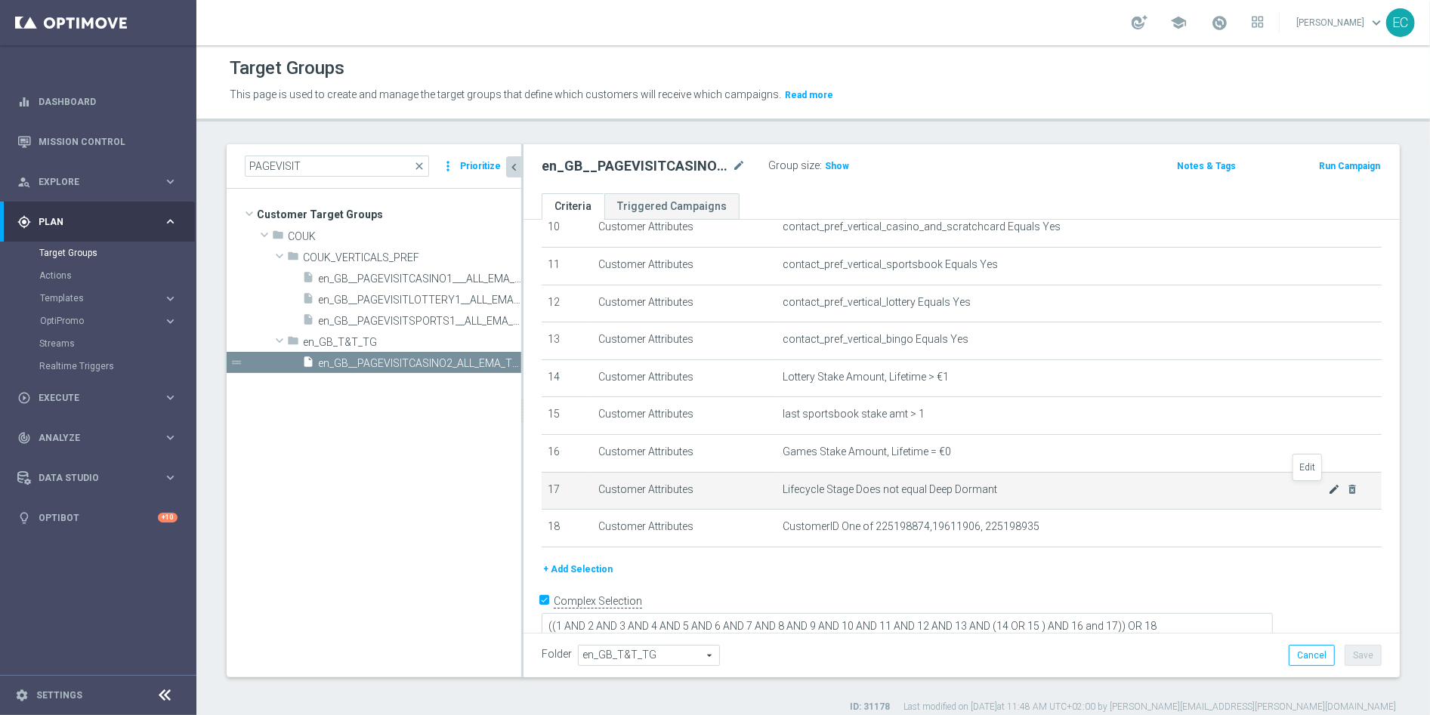
click at [1328, 492] on icon "mode_edit" at bounding box center [1334, 489] width 12 height 12
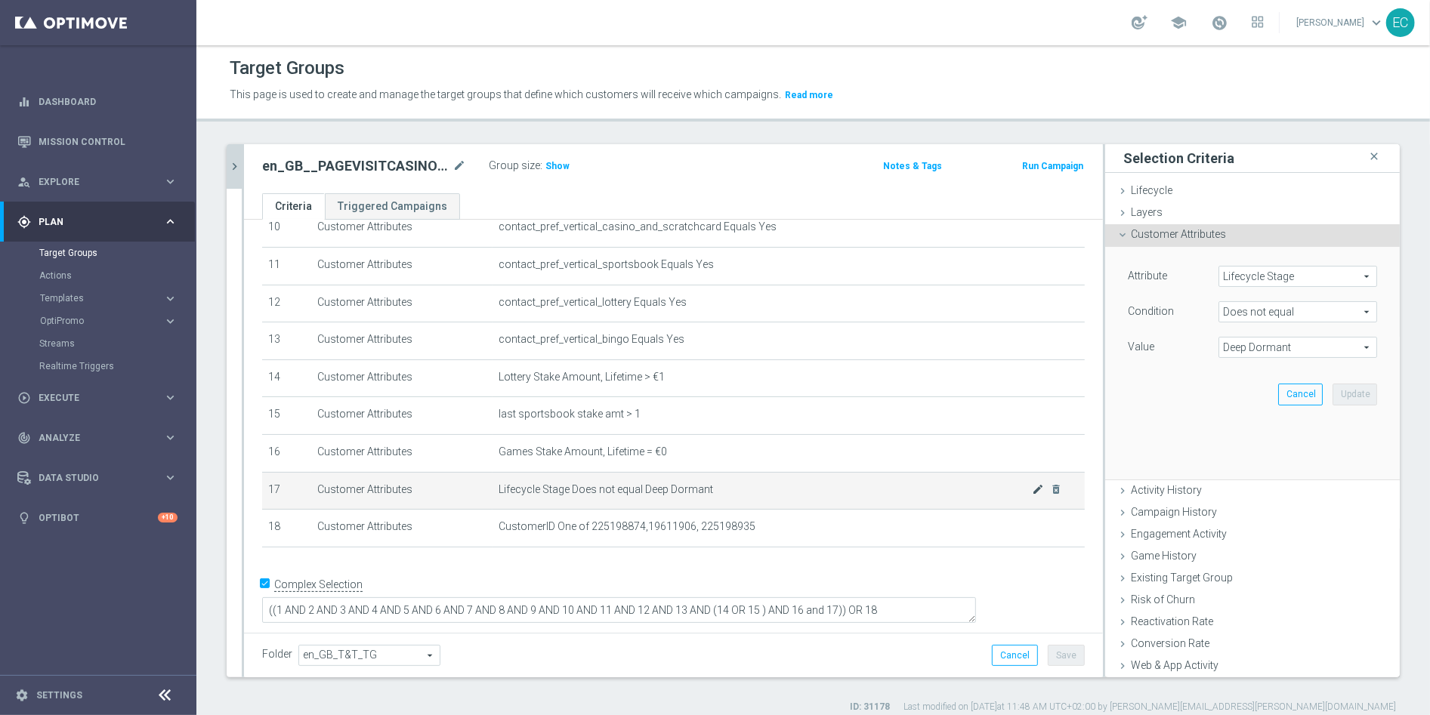
scroll to position [384, 0]
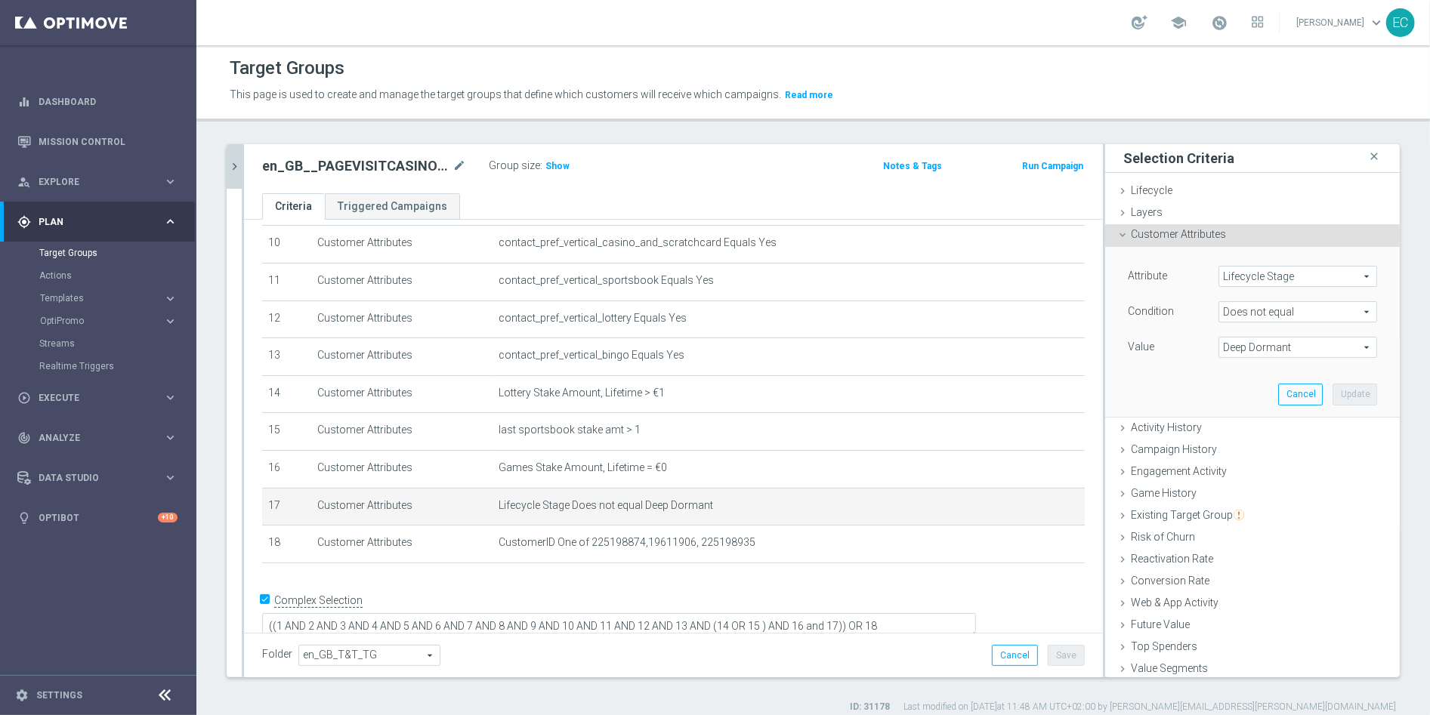
click at [1263, 352] on span "Deep Dormant" at bounding box center [1297, 348] width 157 height 20
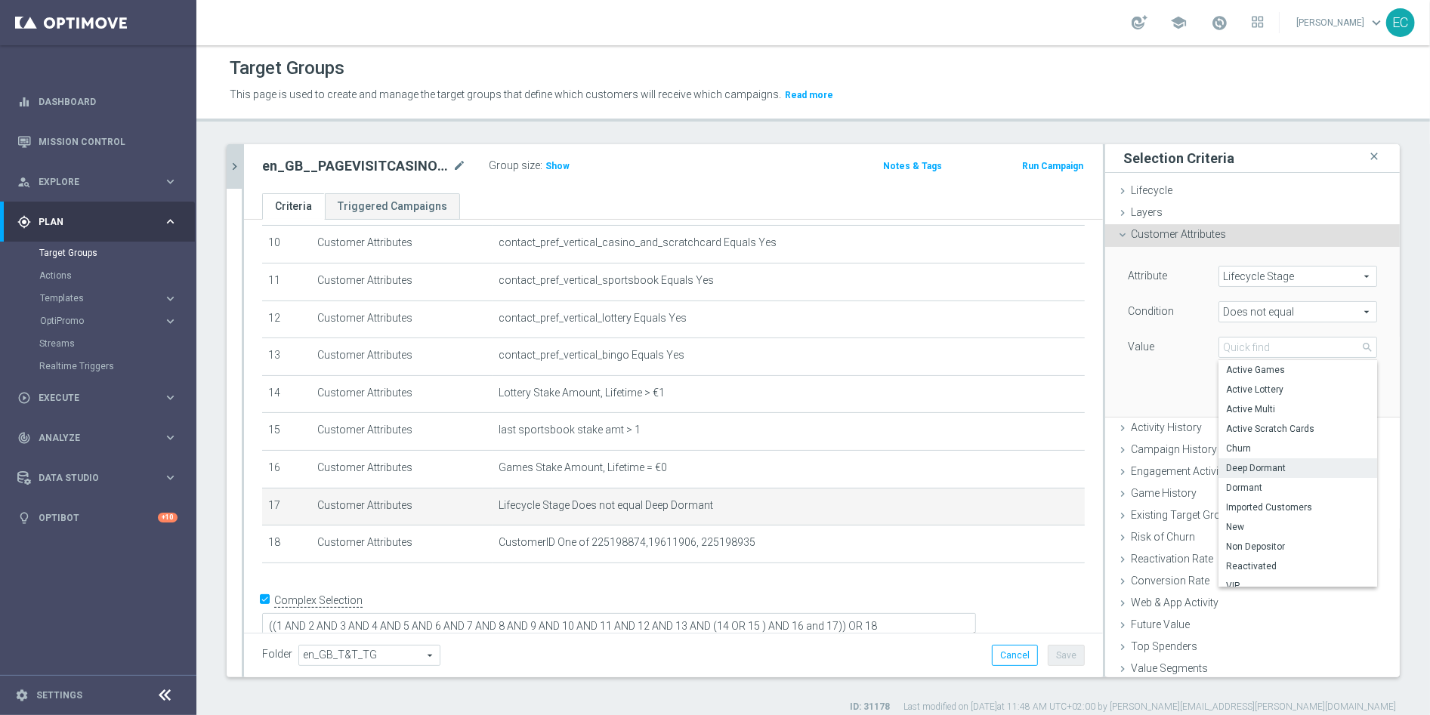
click at [1153, 329] on div "Attribute Lifecycle Stage Lifecycle Stage arrow_drop_down search Condition Does…" at bounding box center [1252, 313] width 249 height 95
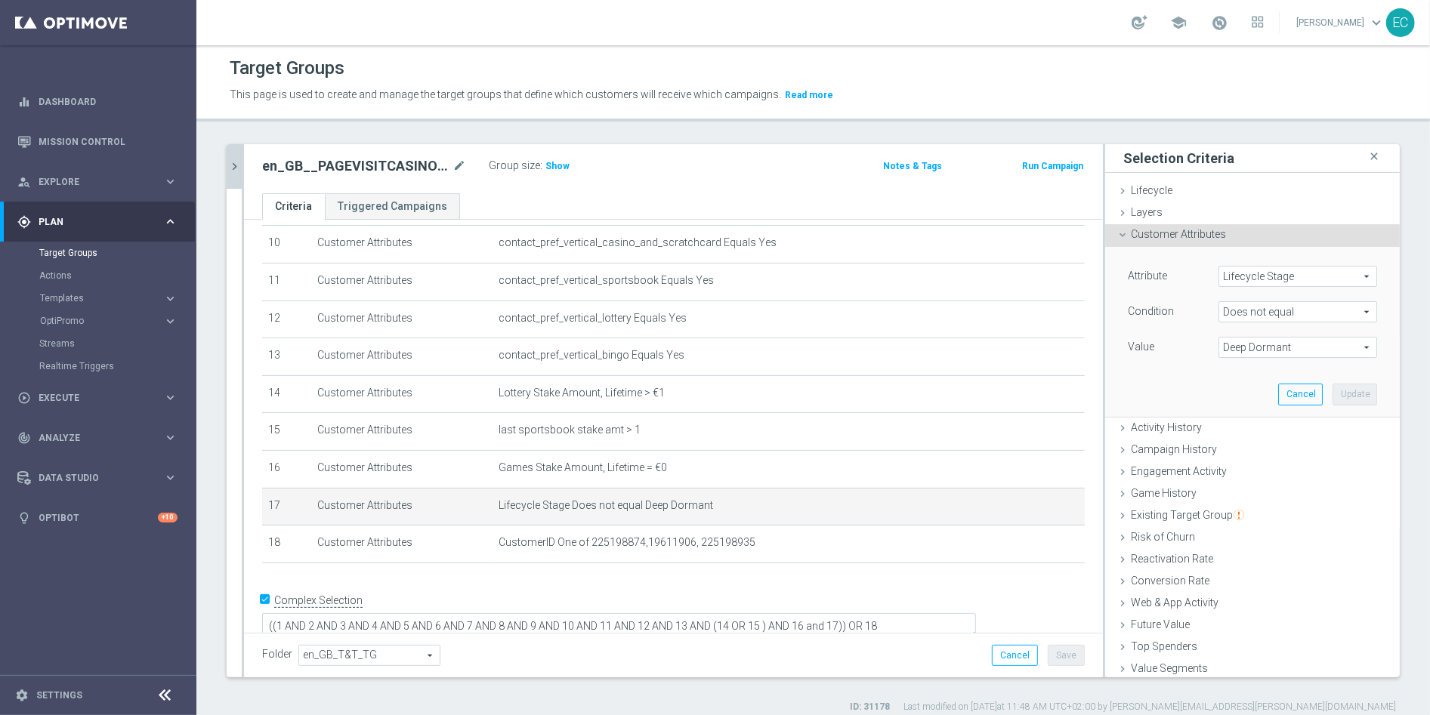
click at [1267, 294] on div "Attribute Lifecycle Stage Lifecycle Stage arrow_drop_down search Condition Does…" at bounding box center [1252, 313] width 249 height 95
click at [1233, 351] on span "Deep Dormant" at bounding box center [1297, 348] width 157 height 20
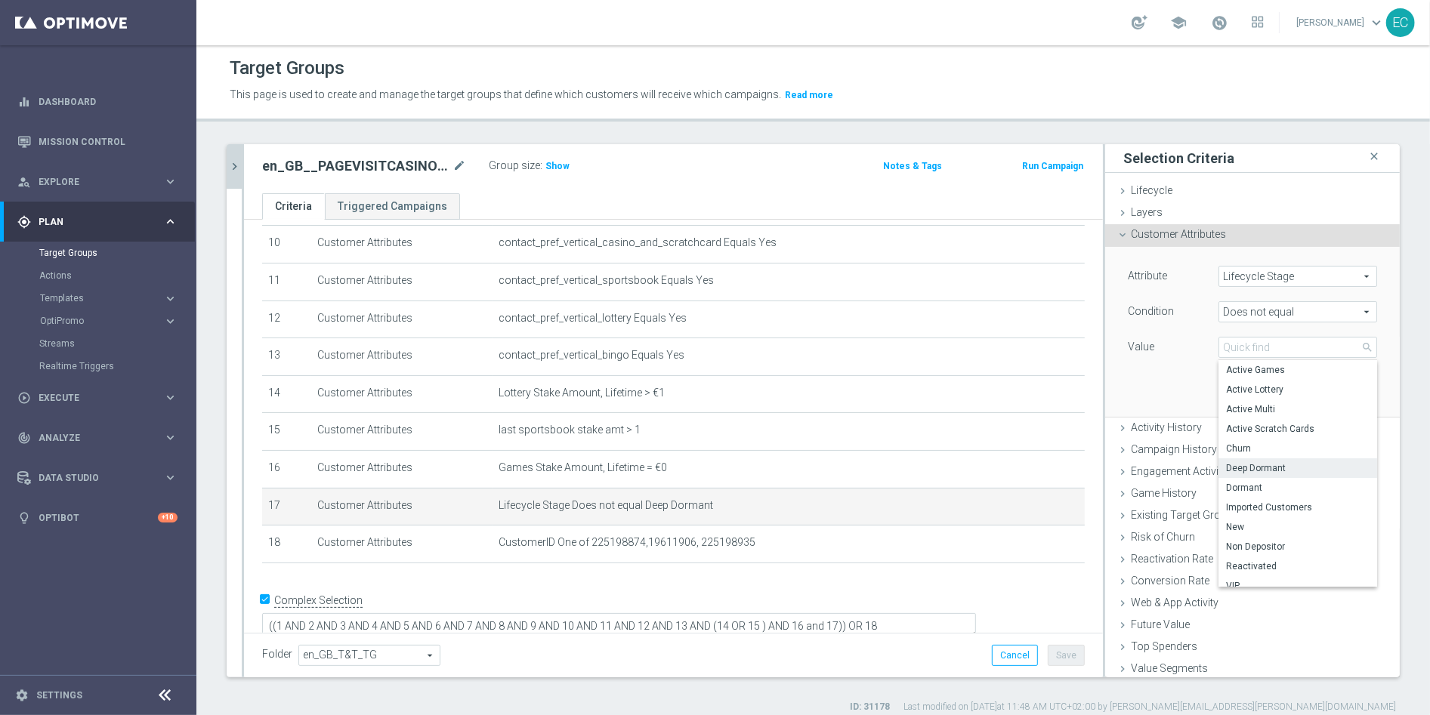
click at [1248, 302] on span "Does not equal" at bounding box center [1297, 312] width 157 height 20
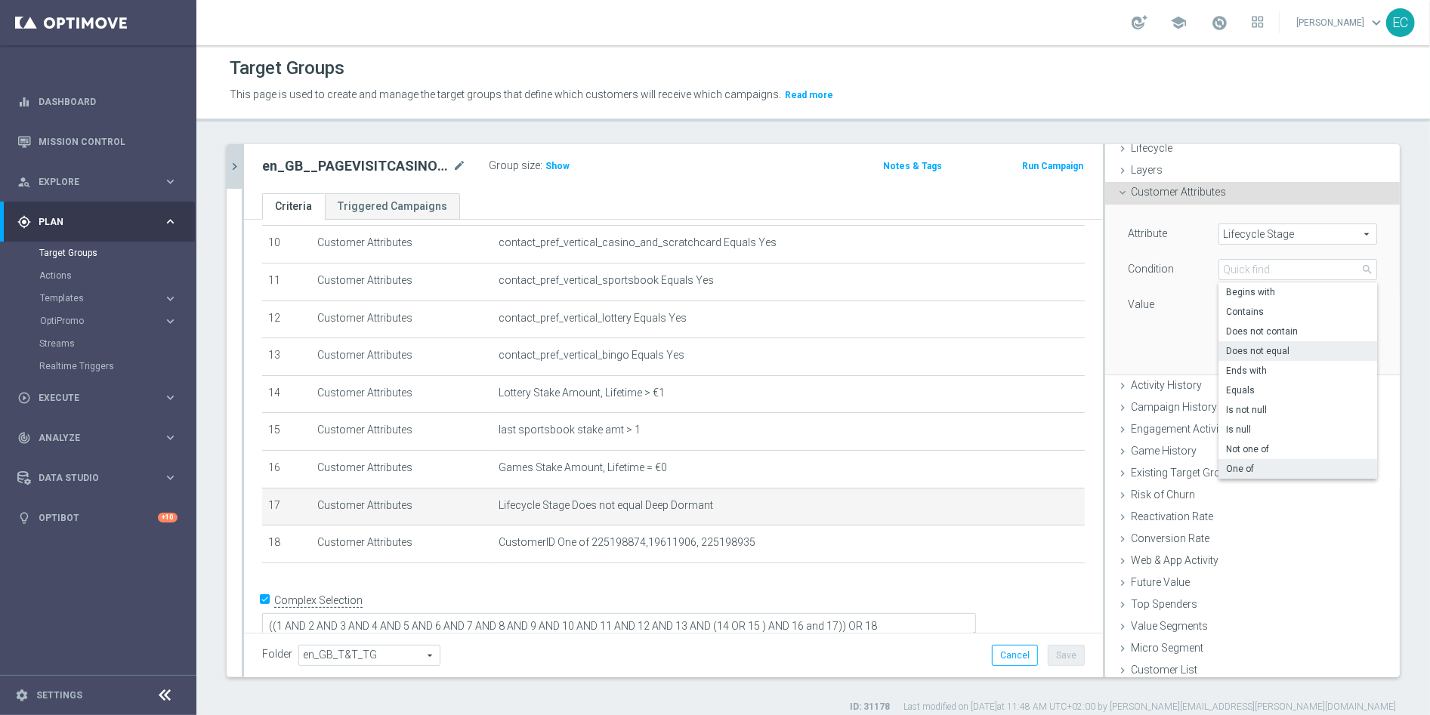
scroll to position [46, 0]
click at [1251, 440] on span "Not one of" at bounding box center [1297, 446] width 143 height 12
type input "Not one of"
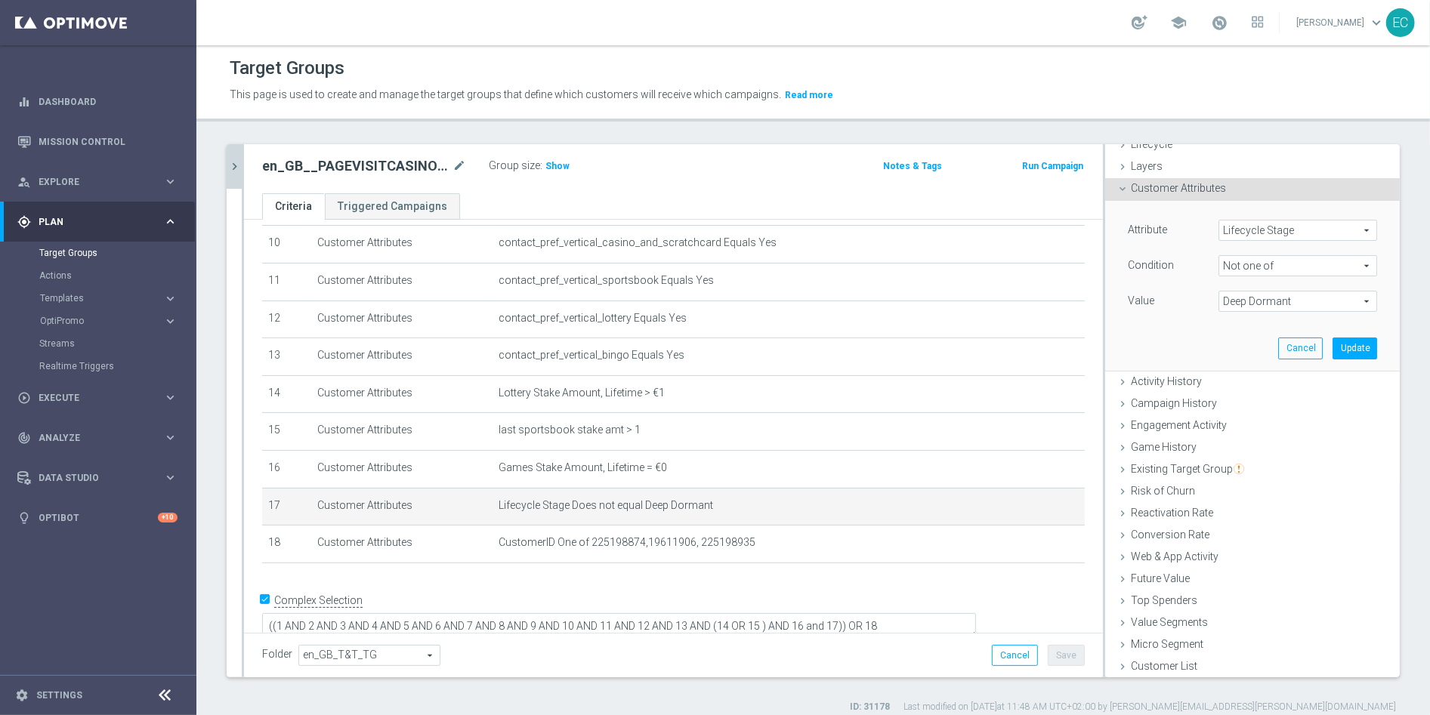
click at [1257, 302] on span "Deep Dormant" at bounding box center [1297, 302] width 157 height 20
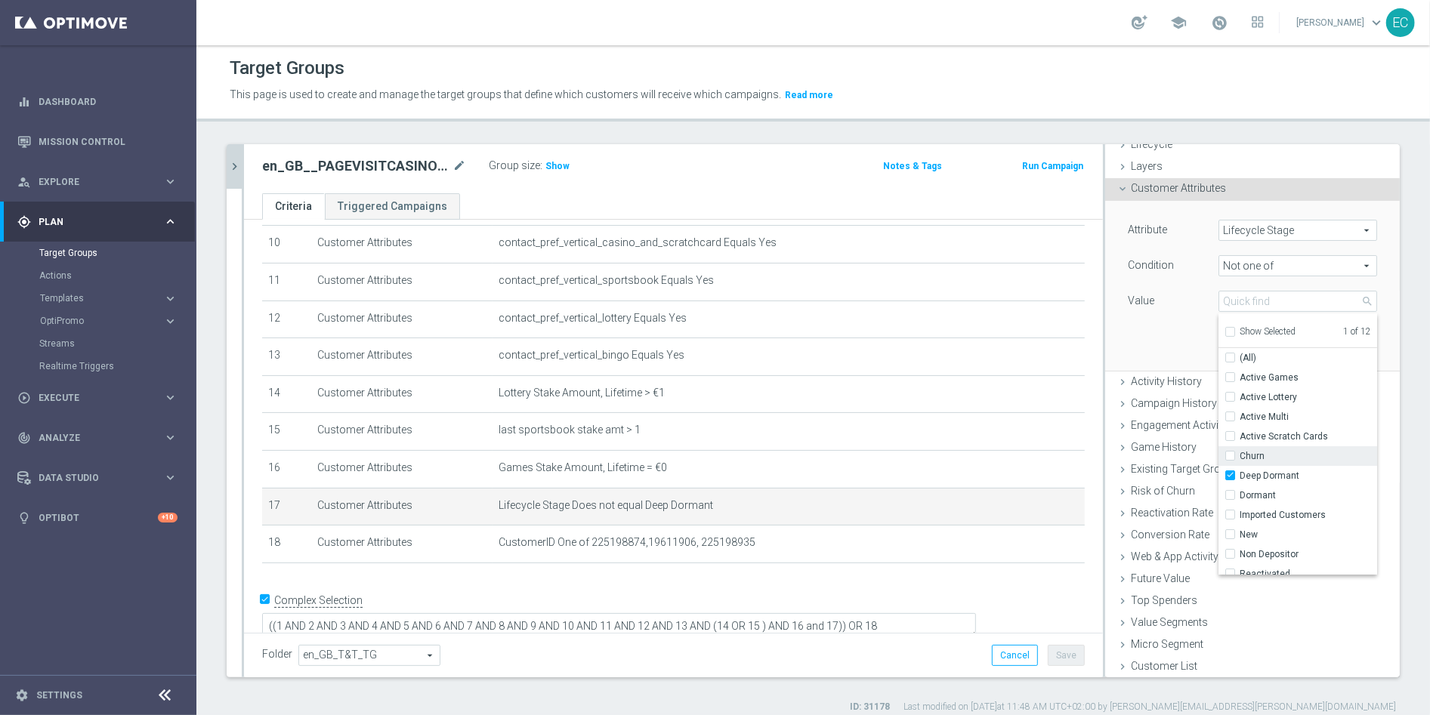
click at [1239, 456] on span "Churn" at bounding box center [1307, 456] width 137 height 12
click at [1233, 456] on input "Churn" at bounding box center [1234, 457] width 10 height 10
checkbox input "true"
type input "Selected 2 of 12"
click at [1239, 493] on span "Dormant" at bounding box center [1307, 495] width 137 height 12
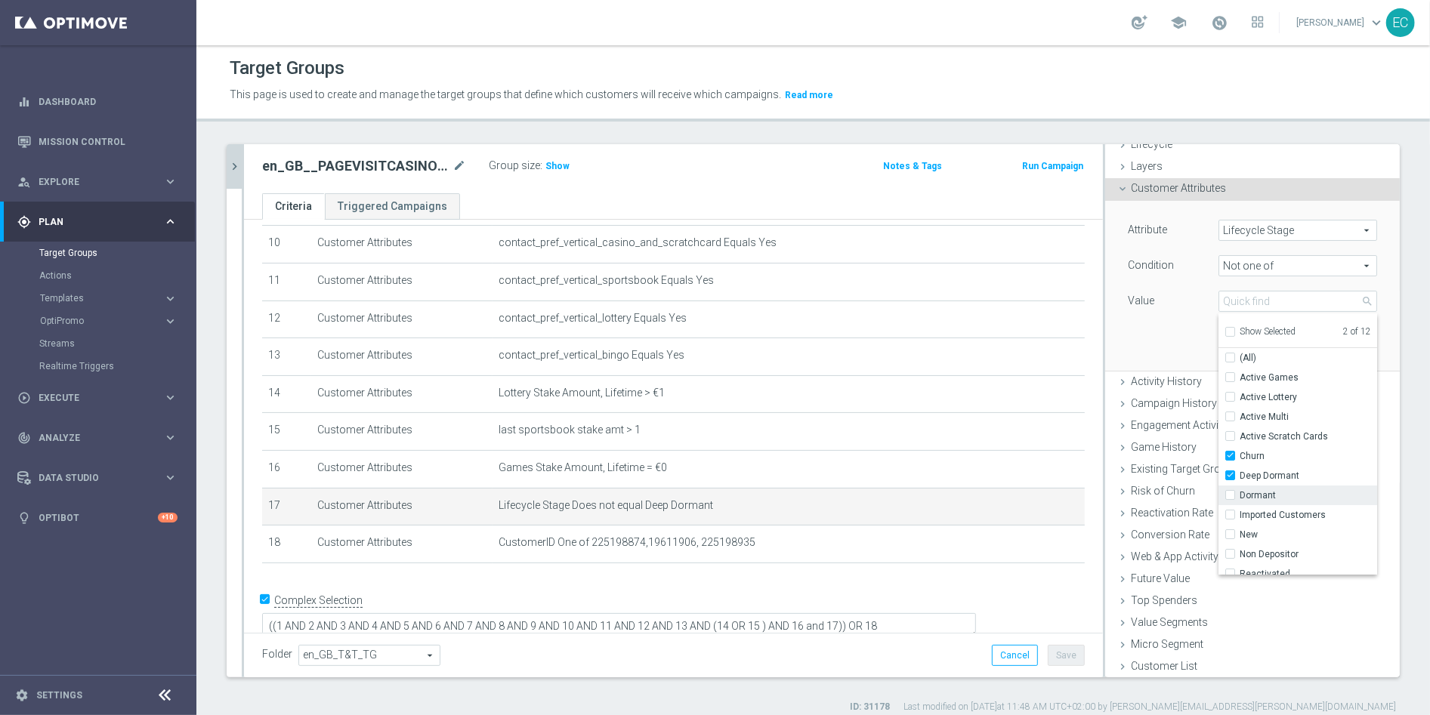
click at [1236, 493] on input "Dormant" at bounding box center [1234, 496] width 10 height 10
checkbox input "true"
type input "Selected 3 of 12"
click at [1268, 526] on span "Non Depositor" at bounding box center [1307, 526] width 137 height 12
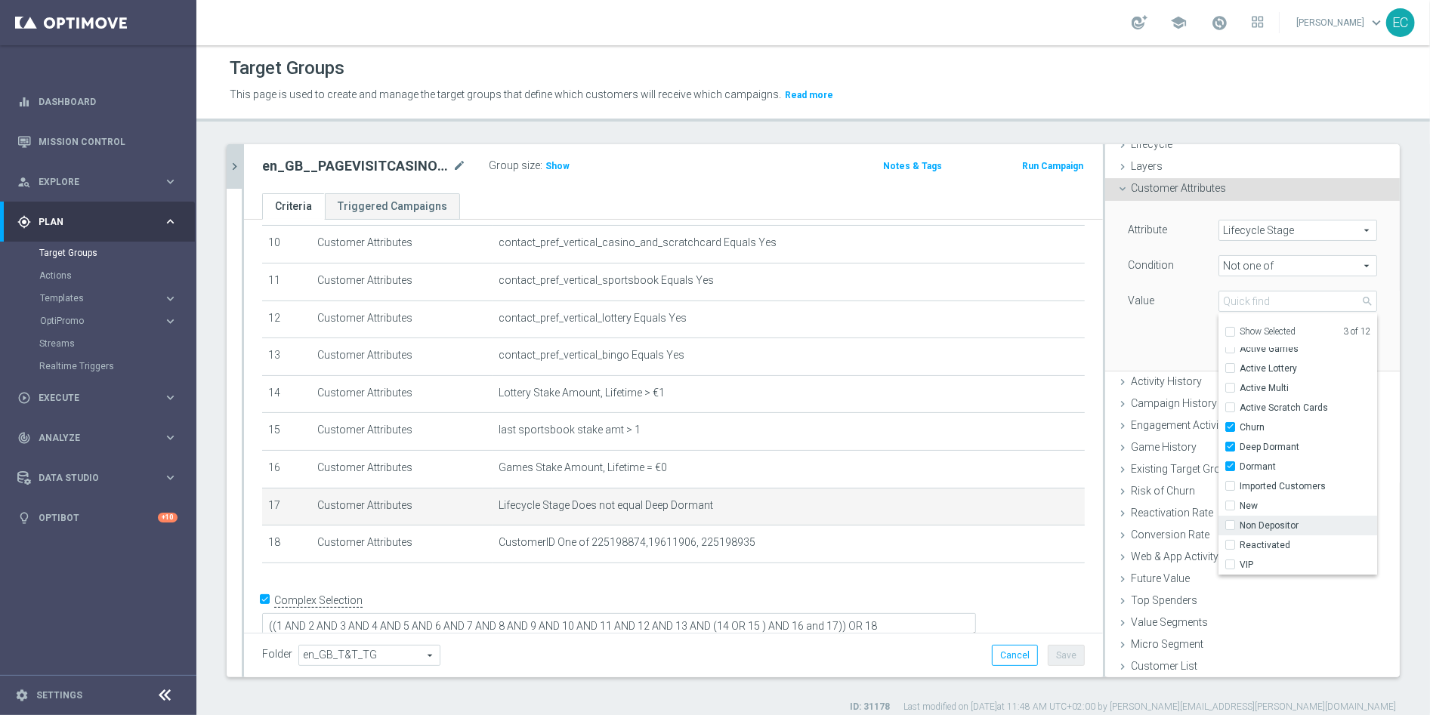
click at [1239, 526] on input "Non Depositor" at bounding box center [1234, 526] width 10 height 10
checkbox input "true"
type input "Selected 4 of 12"
click at [1157, 330] on div "Attribute Lifecycle Stage Lifecycle Stage arrow_drop_down search Condition Not …" at bounding box center [1252, 285] width 272 height 169
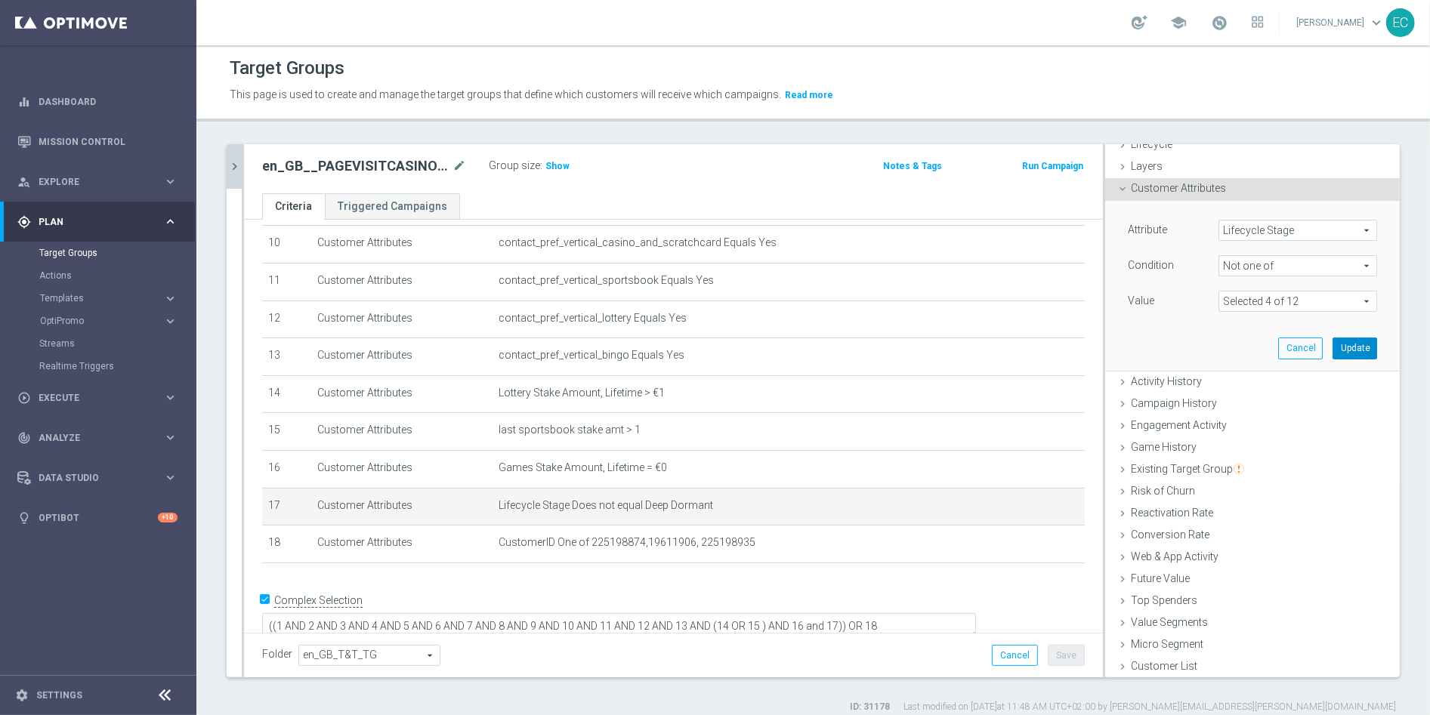
click at [1332, 347] on button "Update" at bounding box center [1354, 348] width 45 height 21
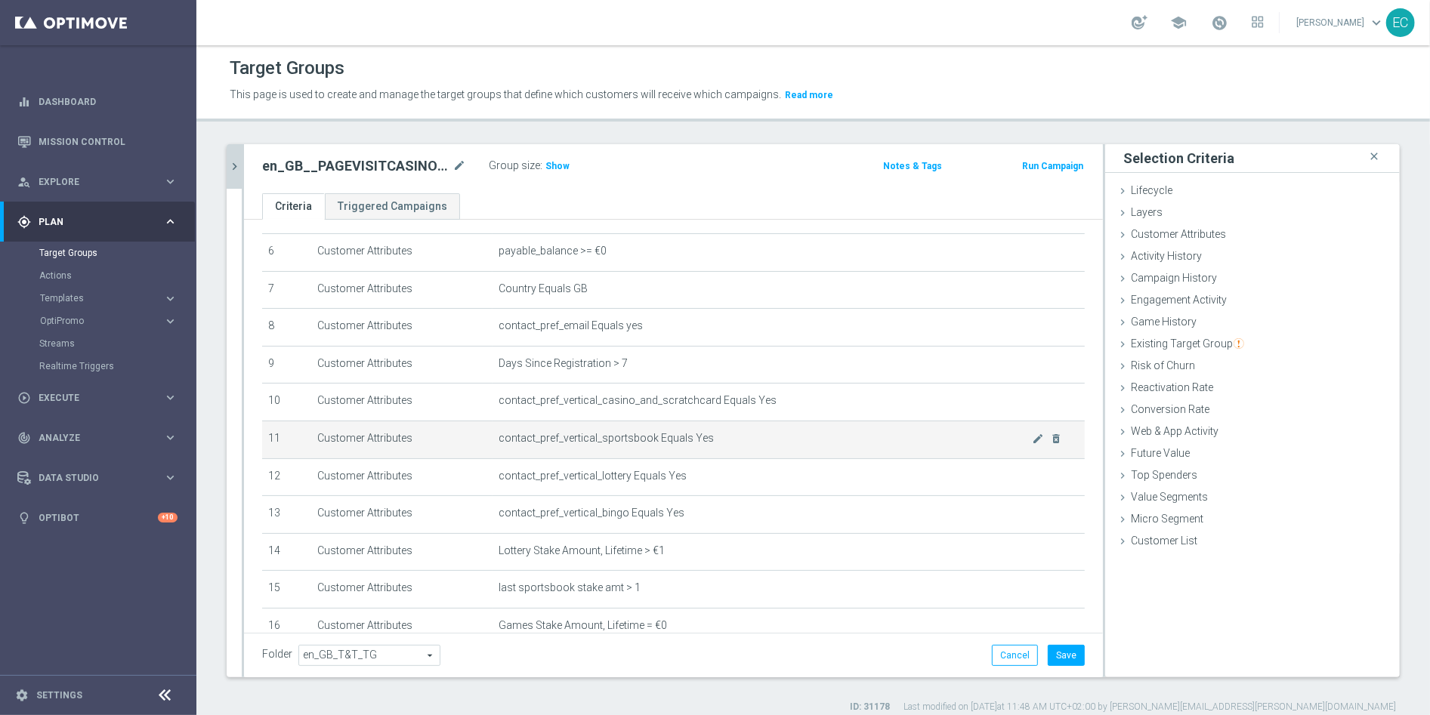
scroll to position [384, 0]
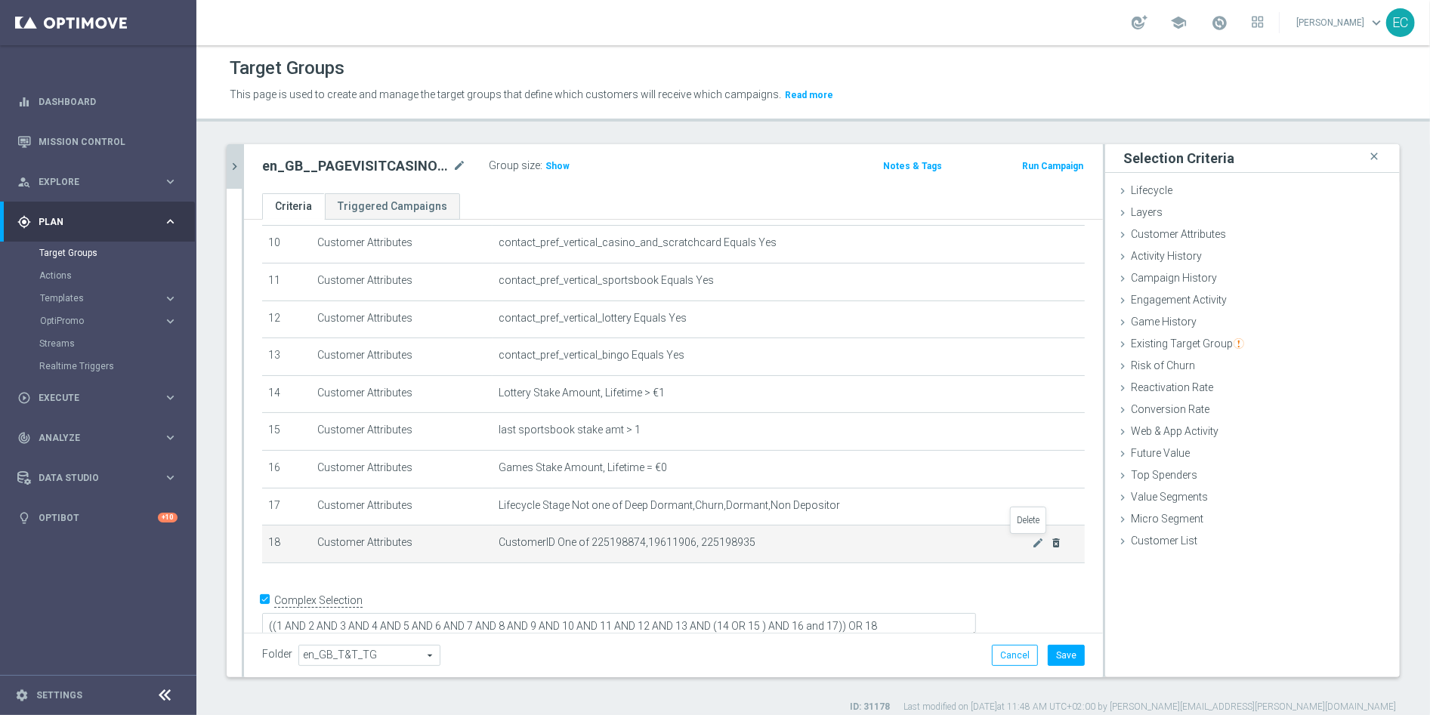
click at [1051, 538] on icon "delete_forever" at bounding box center [1057, 543] width 12 height 12
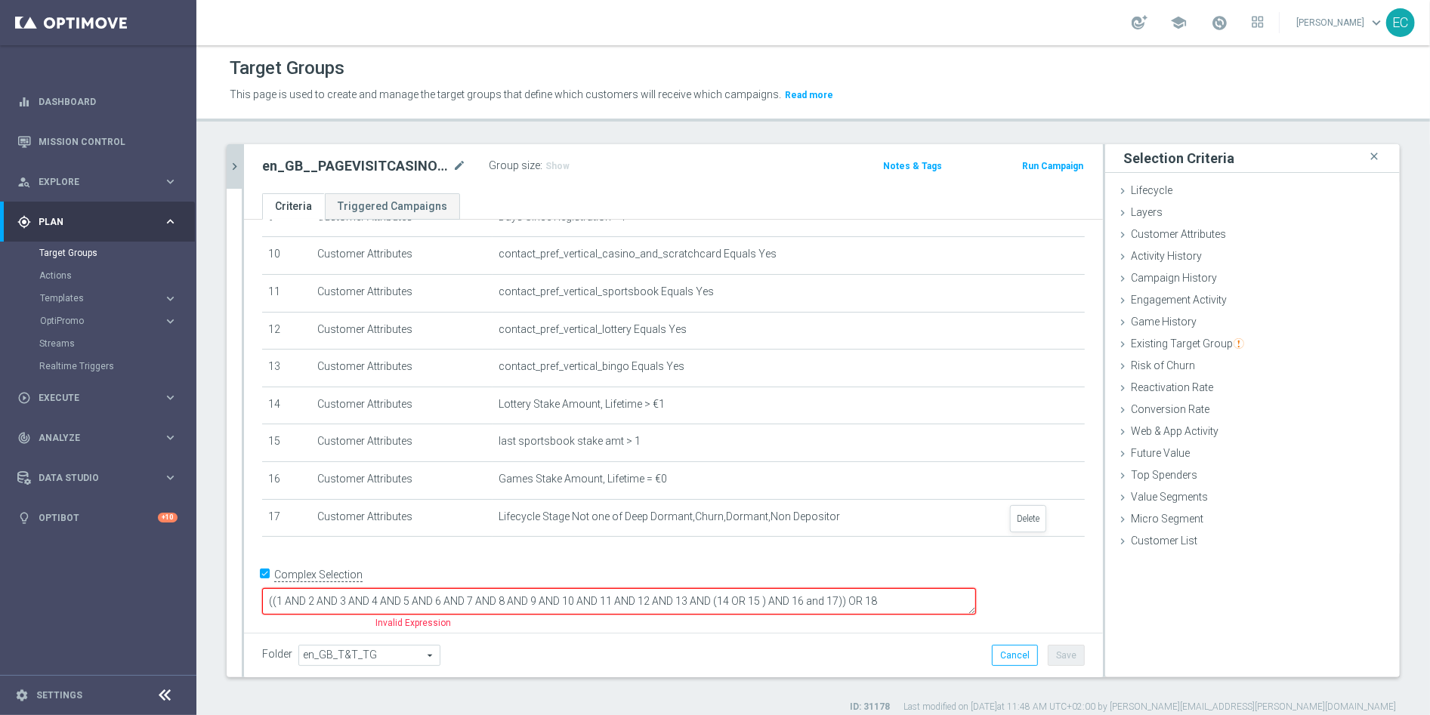
scroll to position [349, 0]
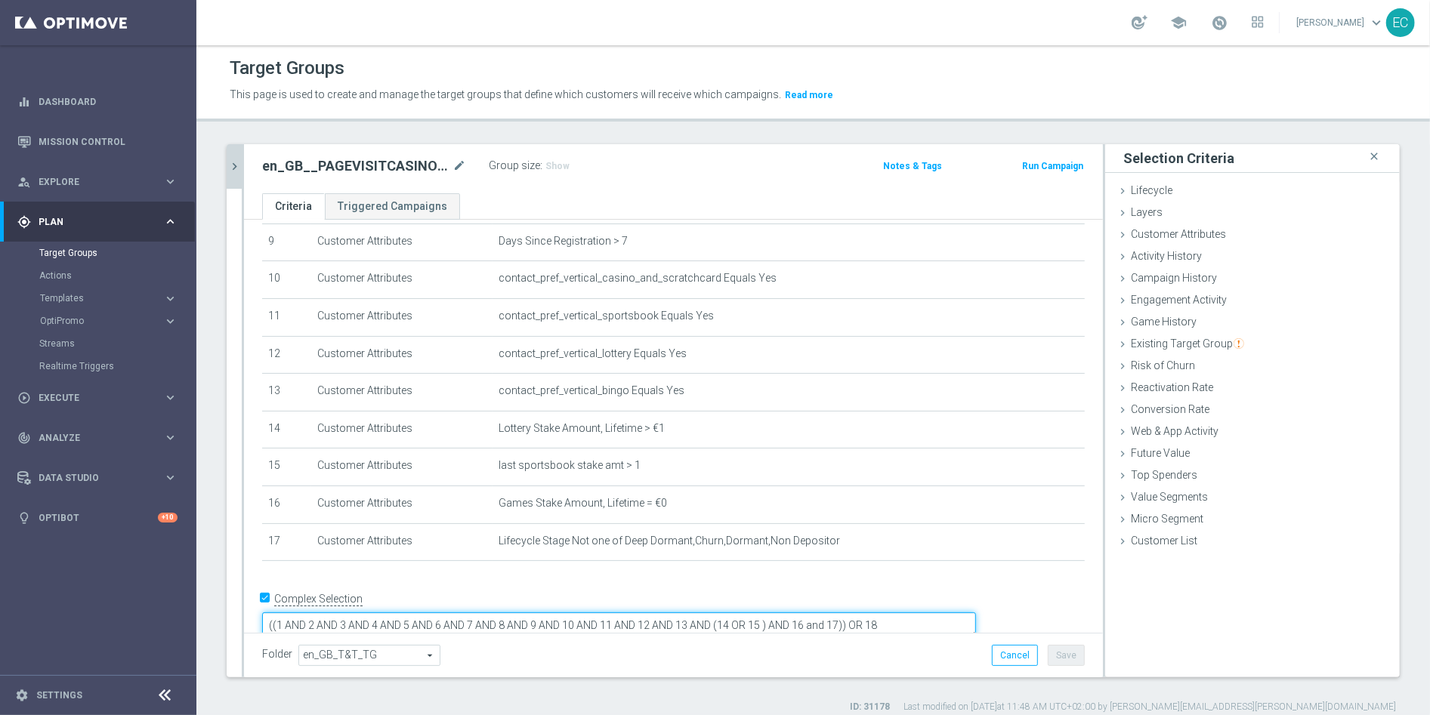
drag, startPoint x: 1014, startPoint y: 599, endPoint x: 955, endPoint y: 601, distance: 59.0
click at [955, 612] on textarea "((1 AND 2 AND 3 AND 4 AND 5 AND 6 AND 7 AND 8 AND 9 AND 10 AND 11 AND 12 AND 13…" at bounding box center [619, 625] width 714 height 26
type textarea "((1 AND 2 AND 3 AND 4 AND 5 AND 6 AND 7 AND 8 AND 9 AND 10 AND 11 AND 12 AND 13…"
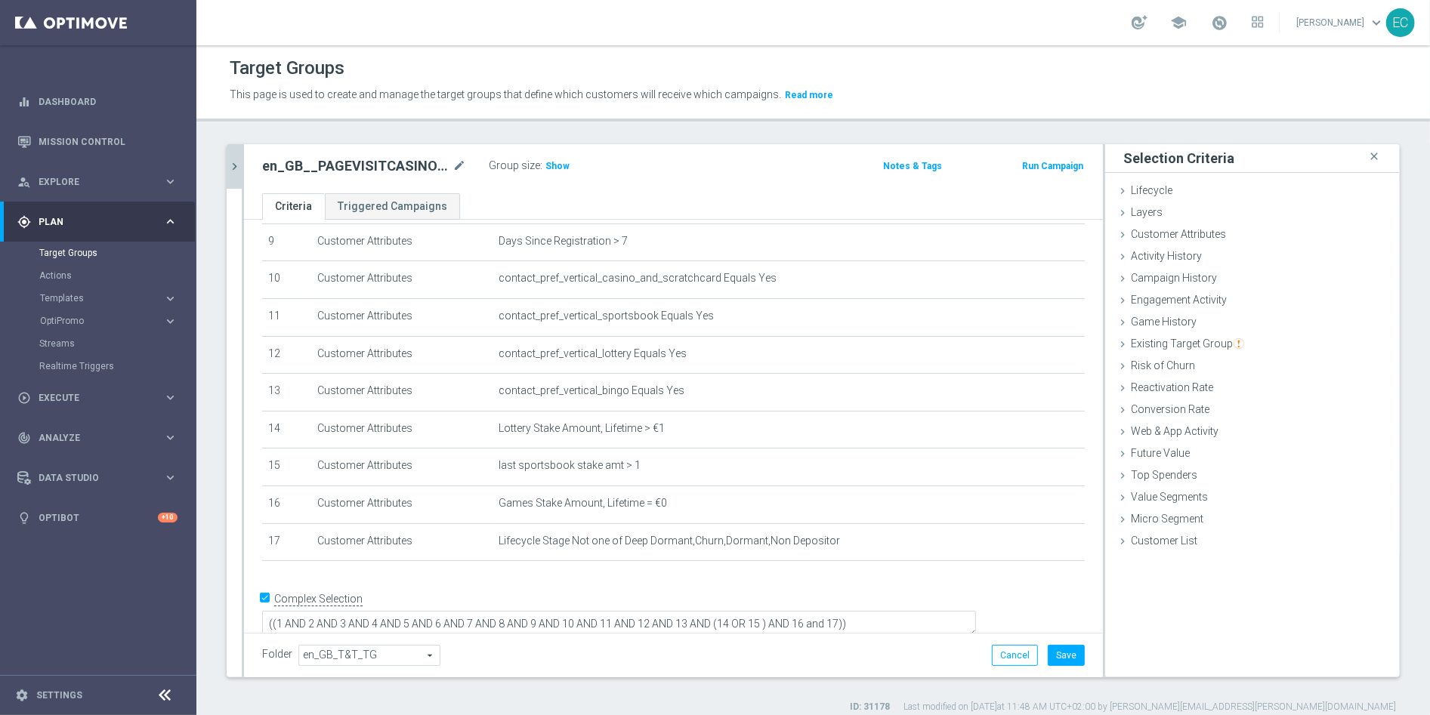
click at [998, 574] on div "# Selection Type Criteria delete_forever 1 Customer Attributes Territory Equals…" at bounding box center [673, 263] width 859 height 785
click at [551, 165] on span "Show" at bounding box center [557, 166] width 24 height 11
click at [1032, 543] on icon "mode_edit" at bounding box center [1038, 542] width 12 height 12
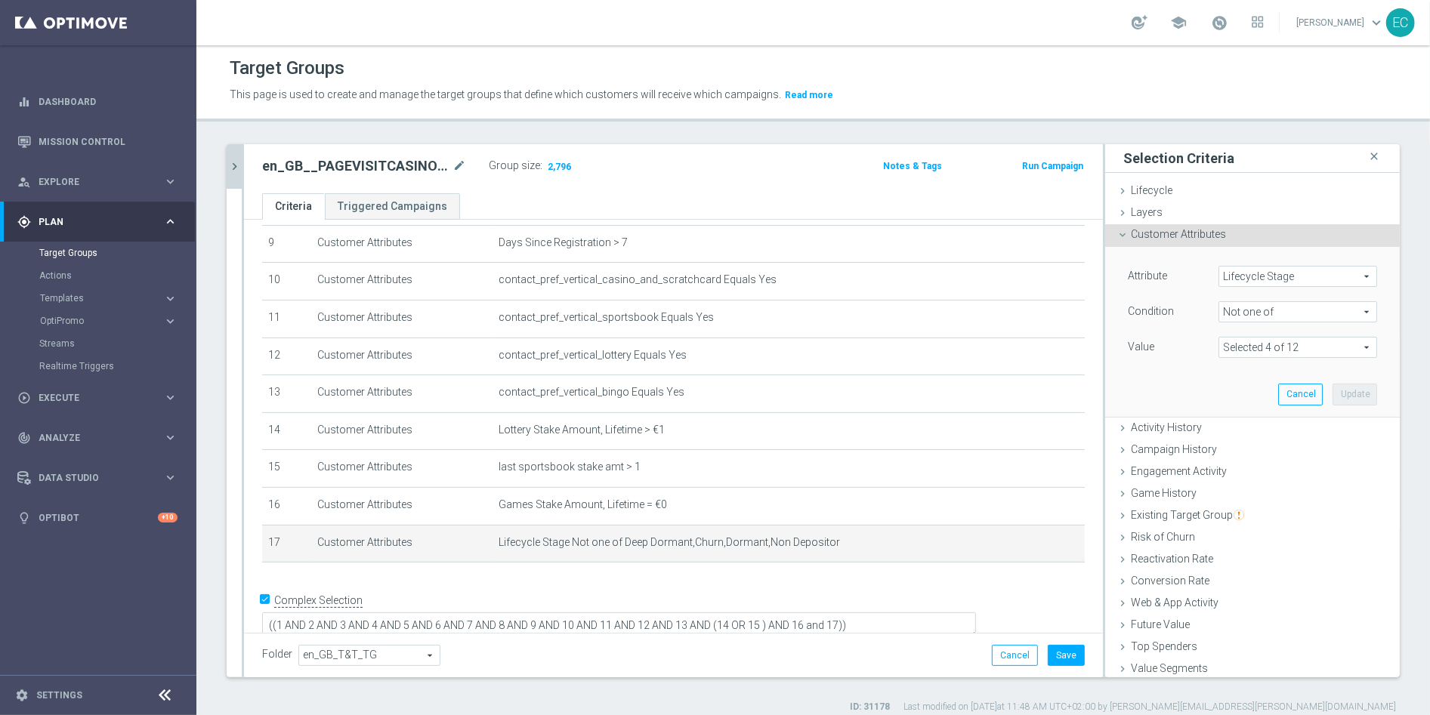
click at [1236, 338] on span at bounding box center [1297, 348] width 157 height 20
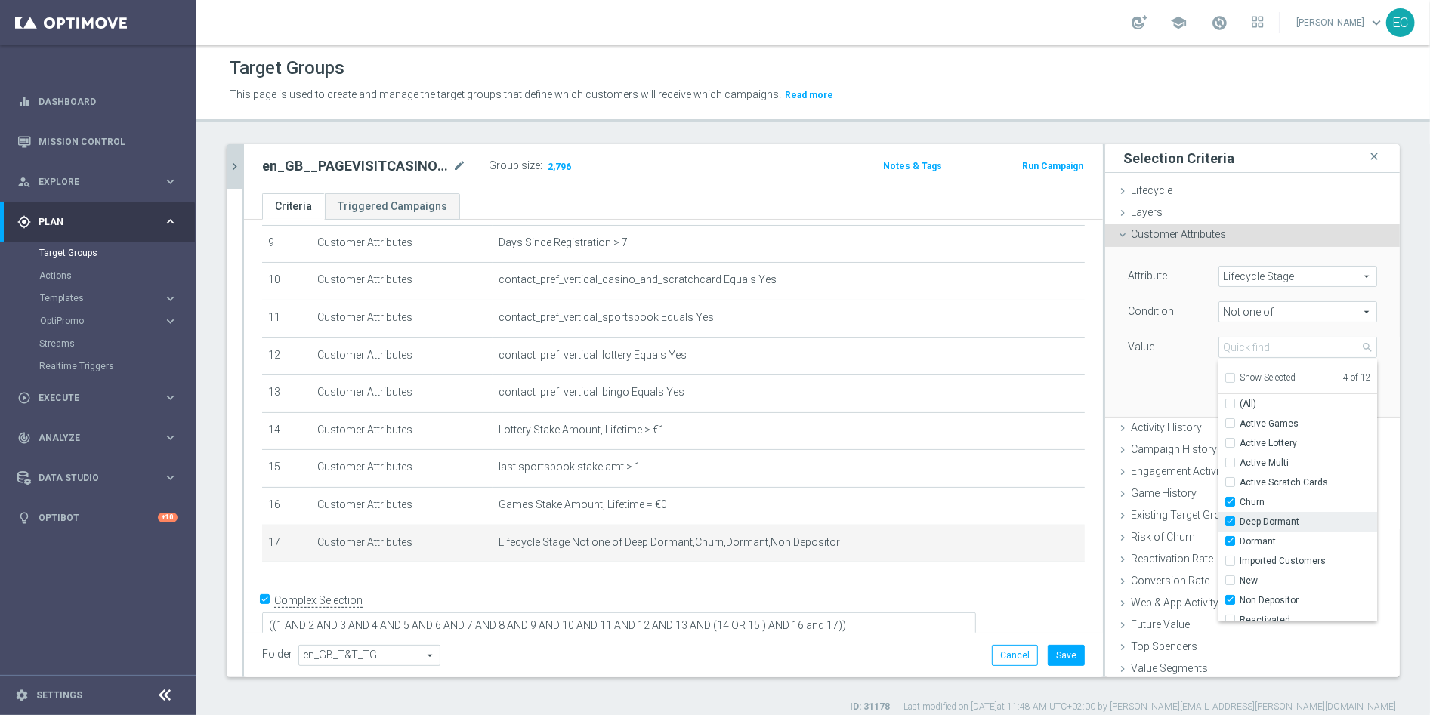
click at [1260, 521] on span "Deep Dormant" at bounding box center [1307, 522] width 137 height 12
click at [1239, 521] on input "Deep Dormant" at bounding box center [1234, 522] width 10 height 10
checkbox input "false"
type input "Selected 3 of 12"
click at [1260, 521] on span "Deep Dormant" at bounding box center [1307, 522] width 137 height 12
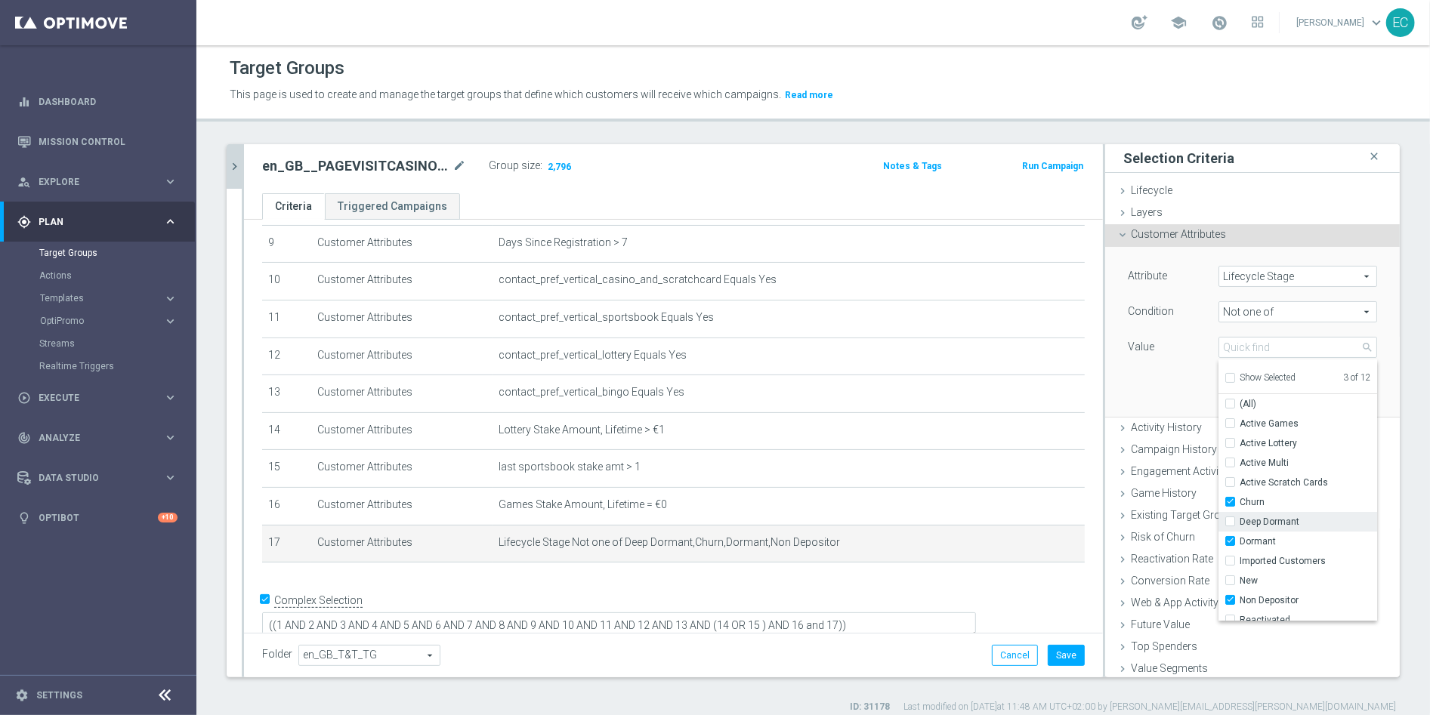
click at [1239, 521] on input "Deep Dormant" at bounding box center [1234, 522] width 10 height 10
checkbox input "true"
type input "Selected 4 of 12"
click at [1269, 543] on span "Dormant" at bounding box center [1307, 541] width 137 height 12
click at [1239, 543] on input "Dormant" at bounding box center [1234, 542] width 10 height 10
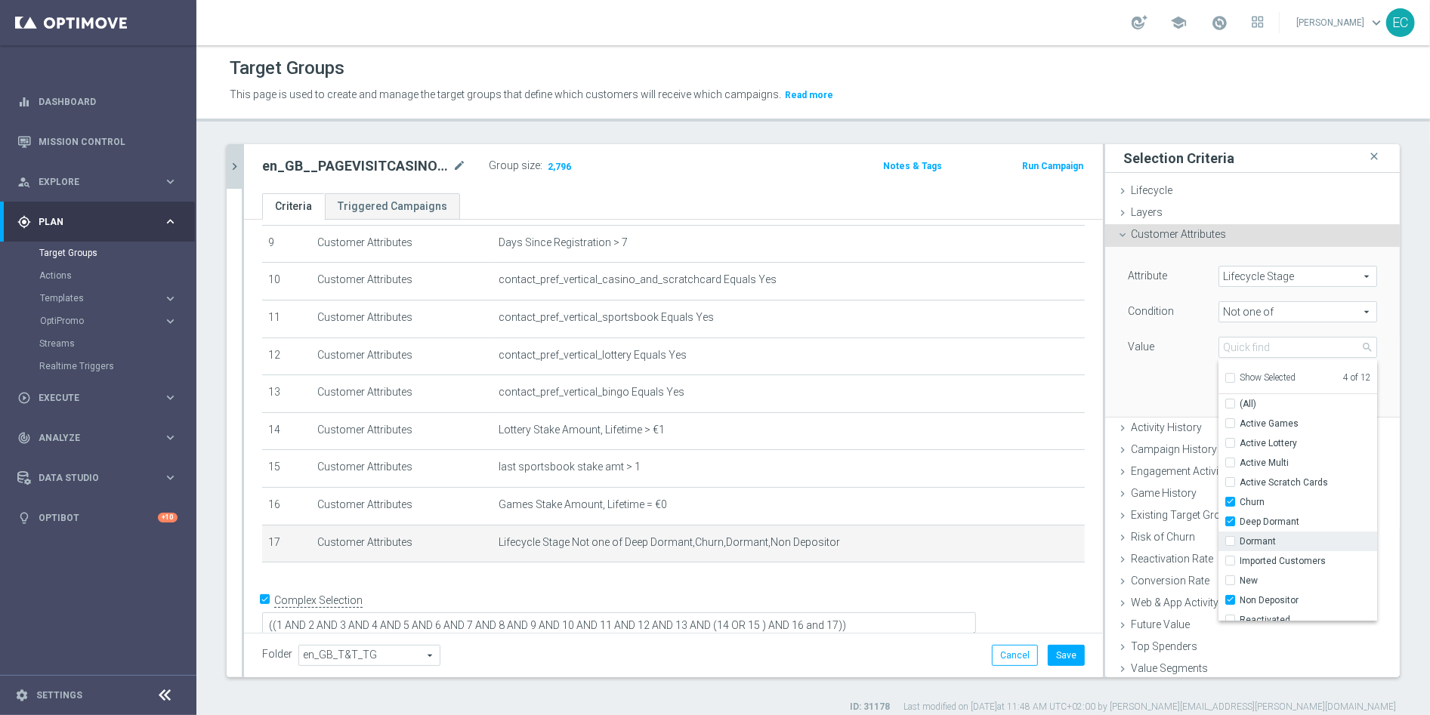
checkbox input "false"
type input "Selected 3 of 12"
click at [1279, 507] on label "Churn" at bounding box center [1307, 502] width 137 height 20
click at [1239, 507] on input "Churn" at bounding box center [1234, 503] width 10 height 10
checkbox input "false"
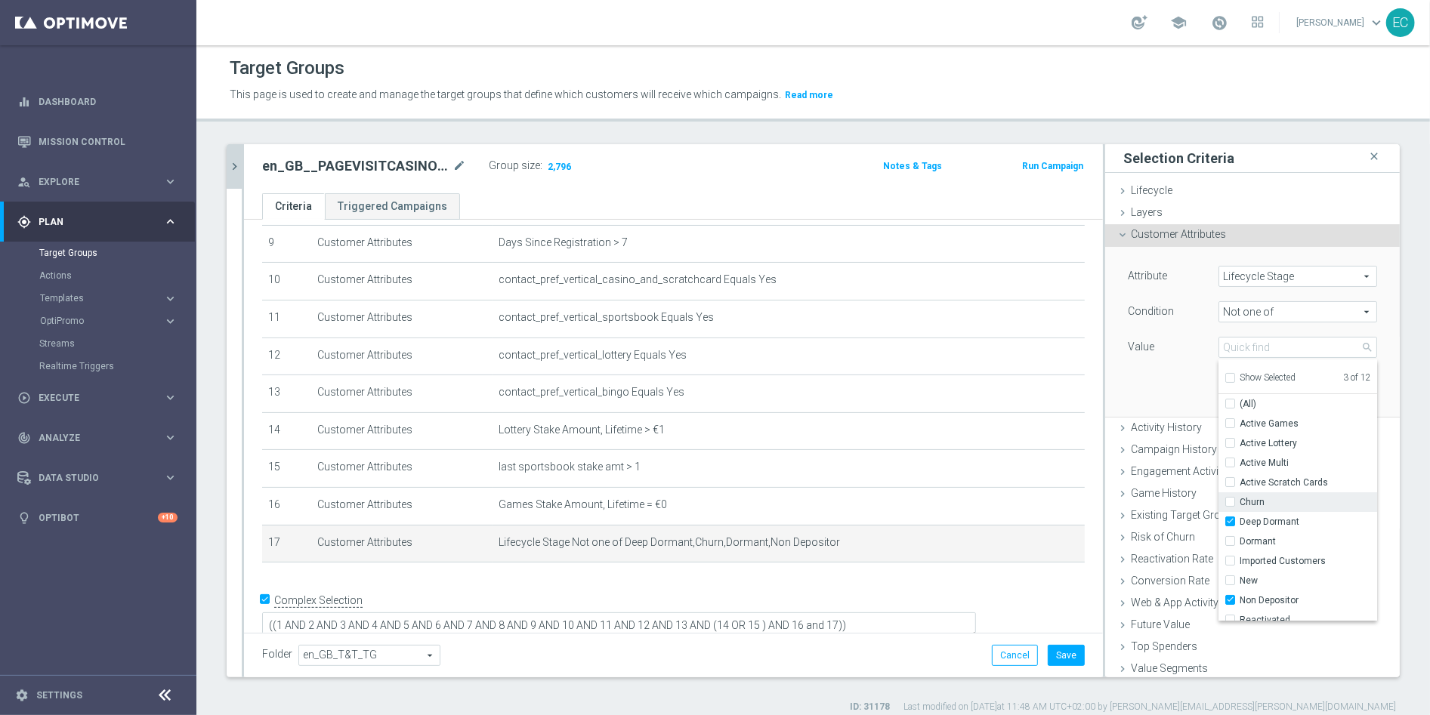
type input "Selected 2 of 12"
click at [1133, 328] on div "Attribute Lifecycle Stage Lifecycle Stage arrow_drop_down search Condition Not …" at bounding box center [1252, 313] width 249 height 95
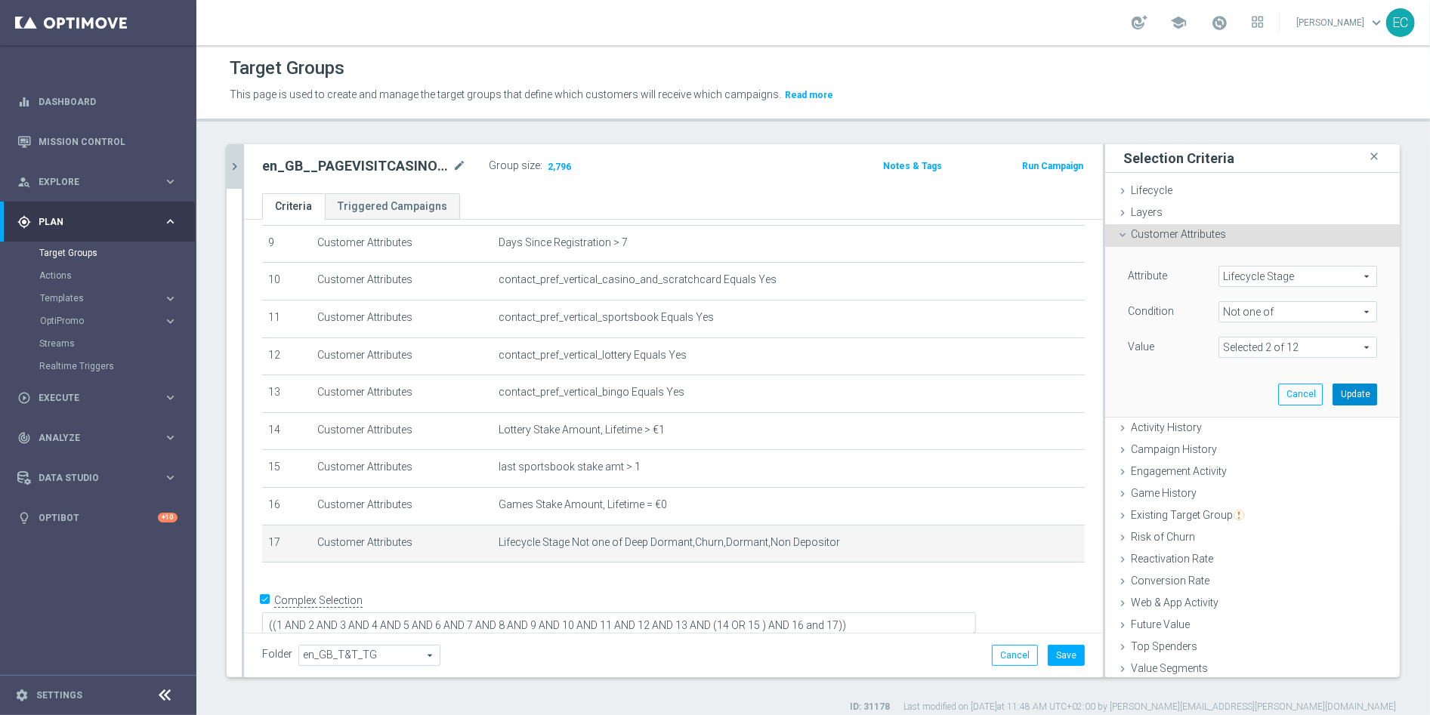
click at [1332, 402] on button "Update" at bounding box center [1354, 394] width 45 height 21
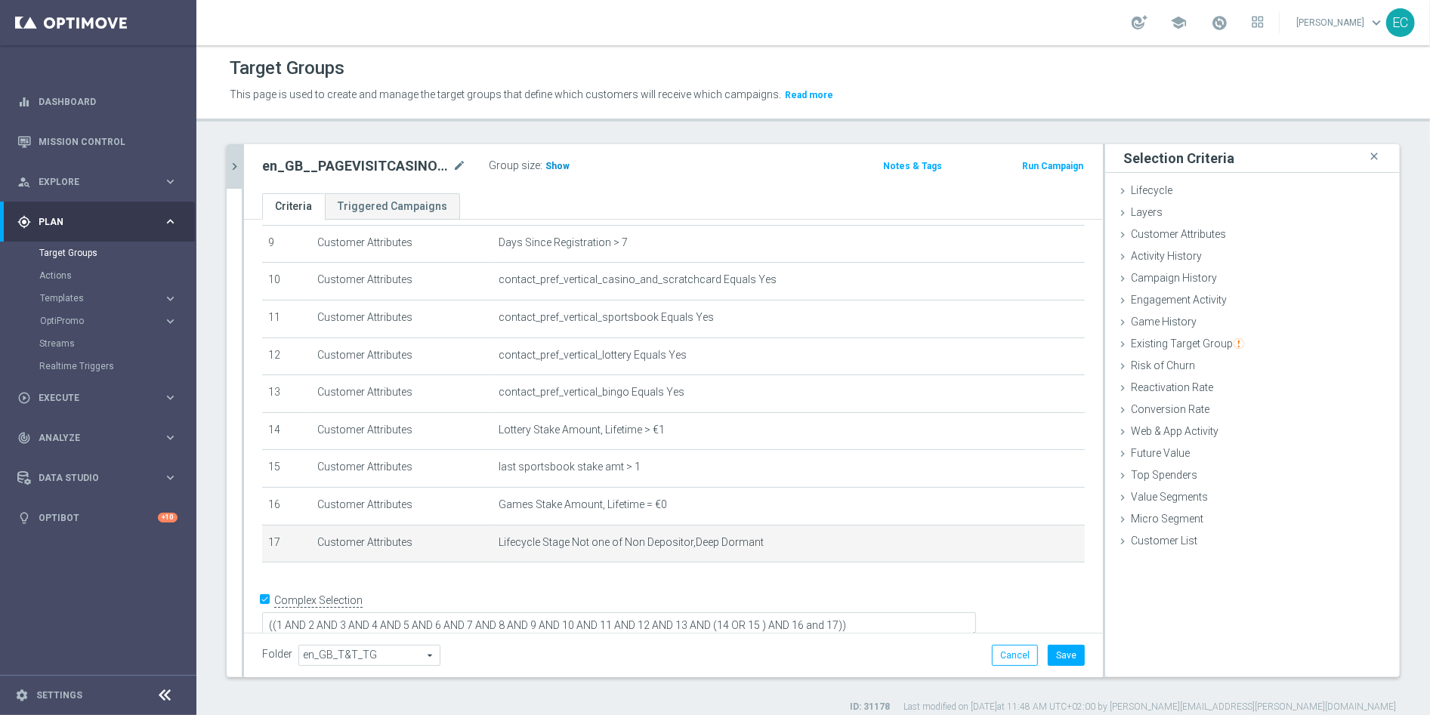
click at [551, 164] on span "Show" at bounding box center [557, 166] width 24 height 11
click at [1202, 228] on span "Customer Attributes" at bounding box center [1178, 234] width 95 height 12
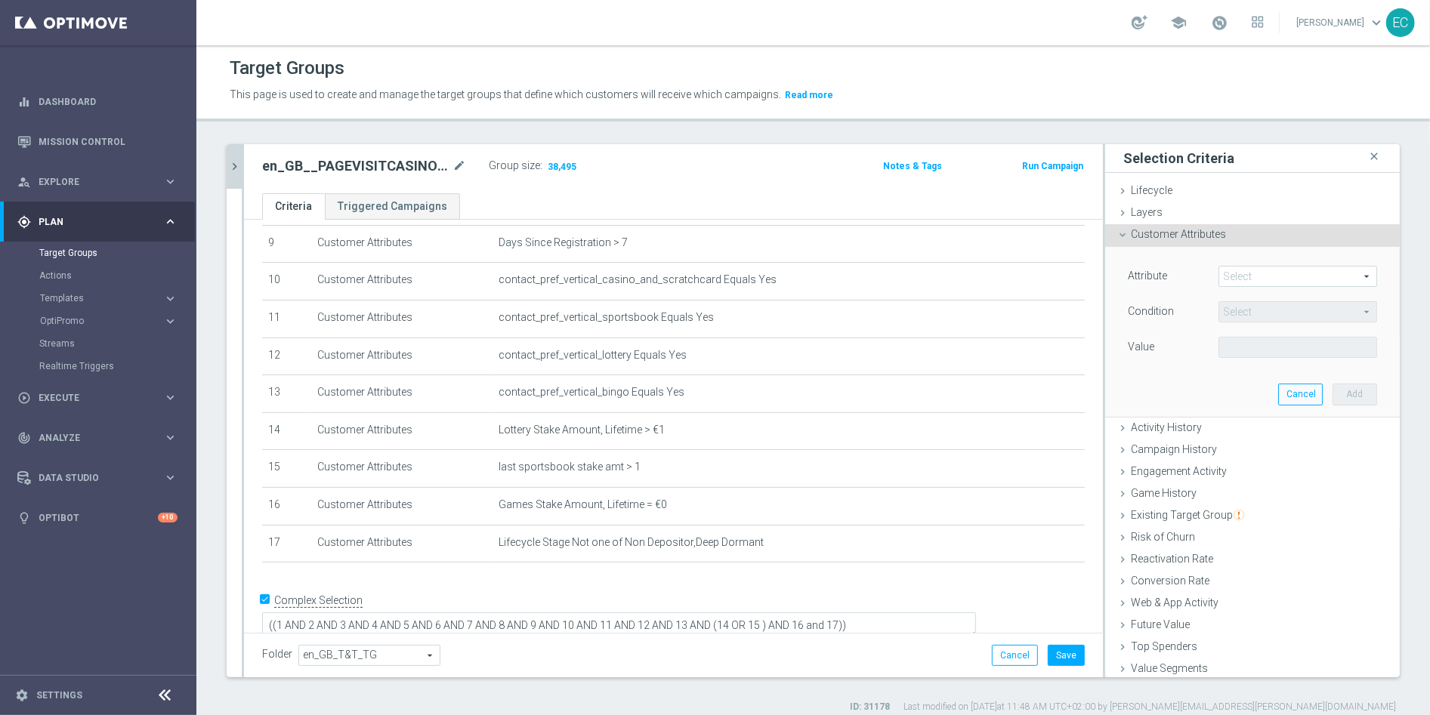
click at [768, 576] on div "+ Add Selection" at bounding box center [673, 576] width 845 height 1
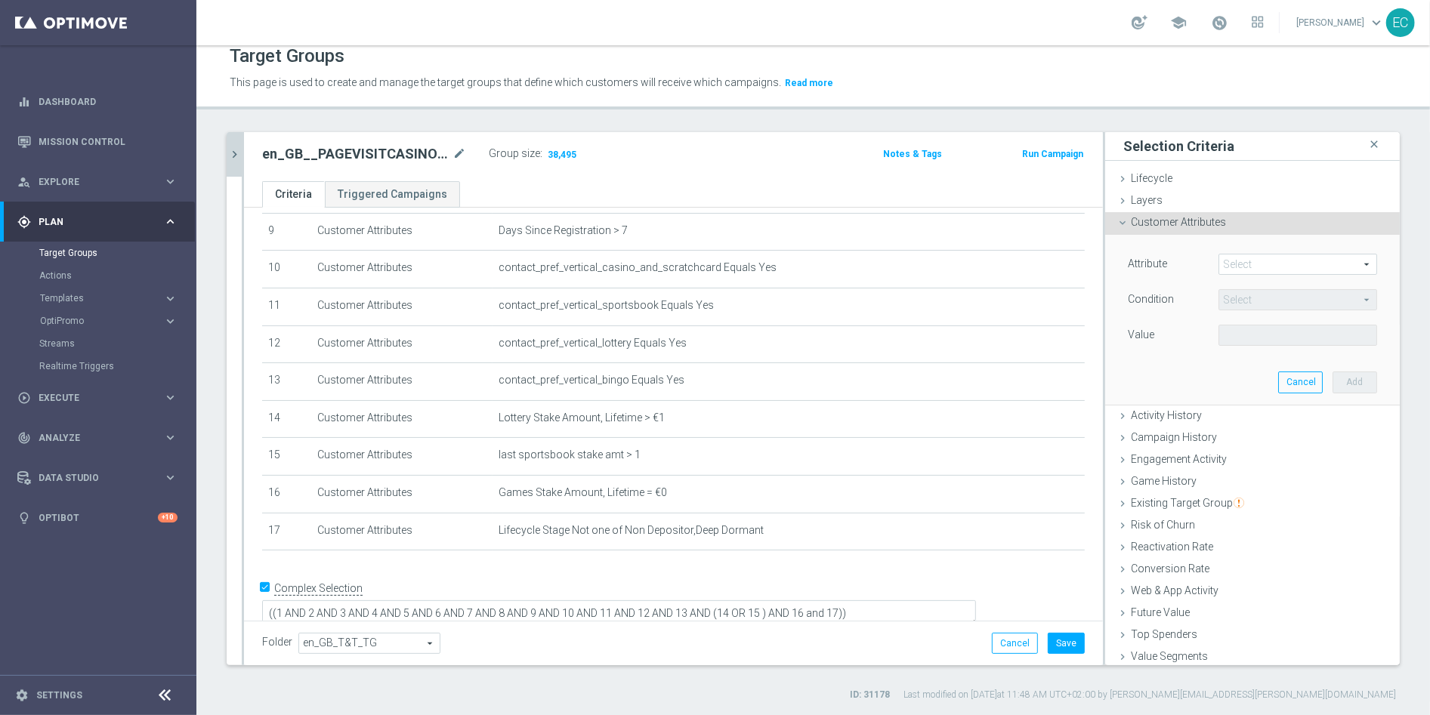
click at [1229, 273] on span at bounding box center [1297, 265] width 157 height 20
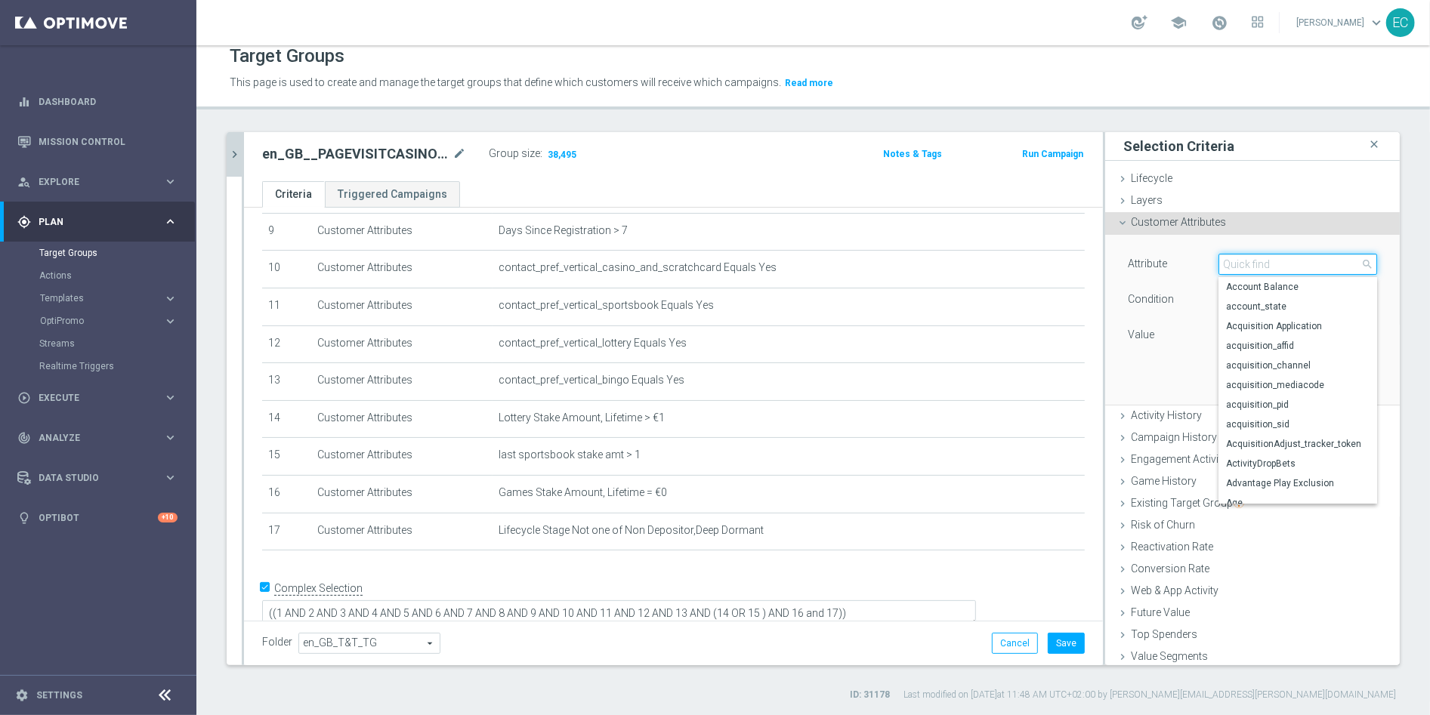
click at [1240, 264] on input "search" at bounding box center [1297, 264] width 159 height 21
type input "NGR"
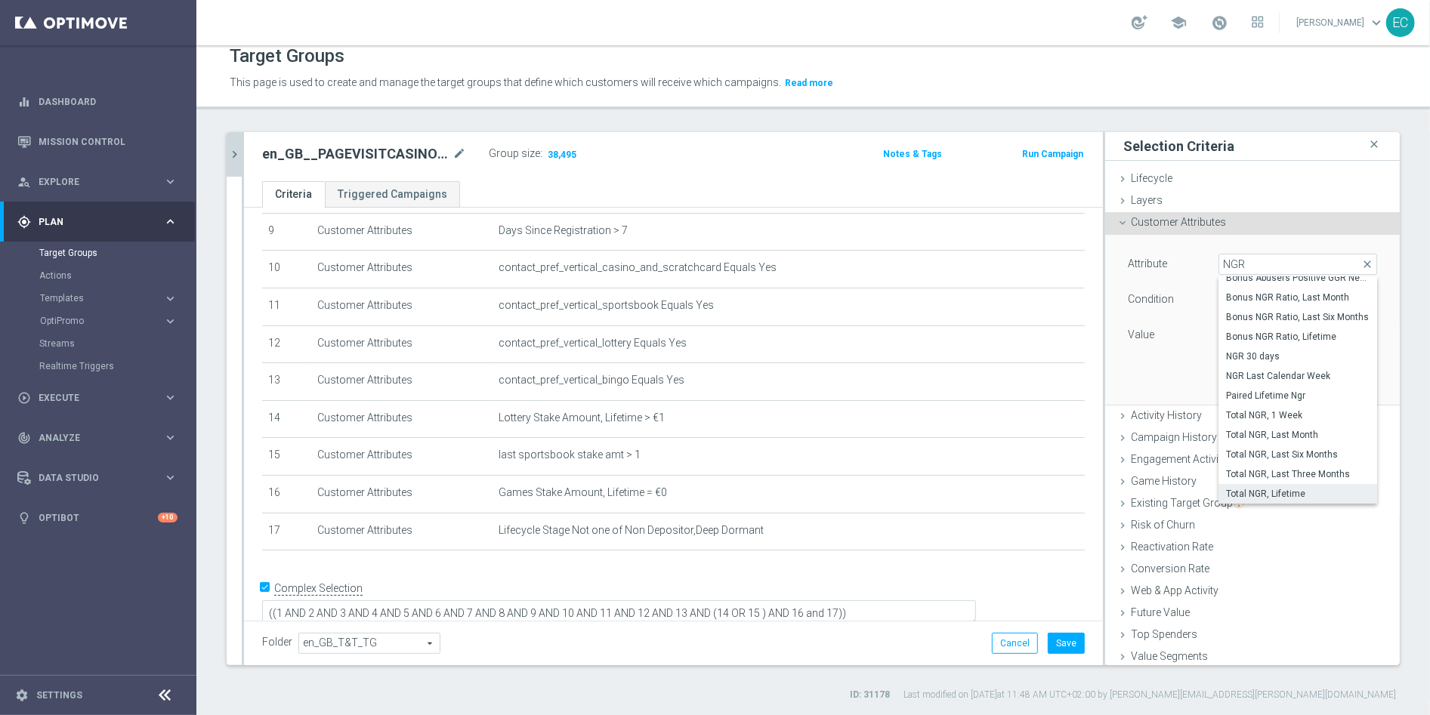
click at [1279, 491] on span "Total NGR, Lifetime" at bounding box center [1297, 494] width 143 height 12
type input "Total NGR, Lifetime"
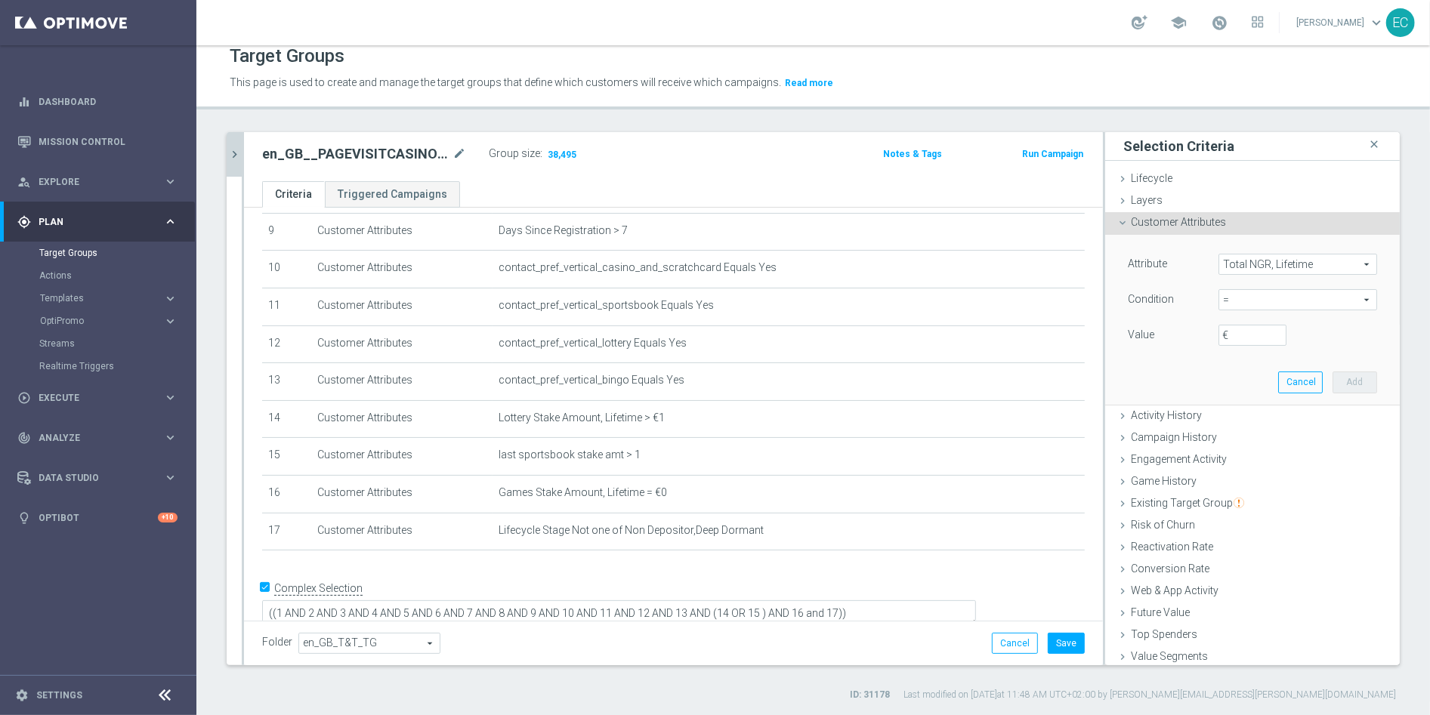
click at [1285, 297] on span "=" at bounding box center [1297, 300] width 157 height 20
click at [1278, 404] on span ">" at bounding box center [1297, 401] width 143 height 12
type input ">"
click at [1236, 329] on input "€" at bounding box center [1252, 335] width 68 height 21
type input "15"
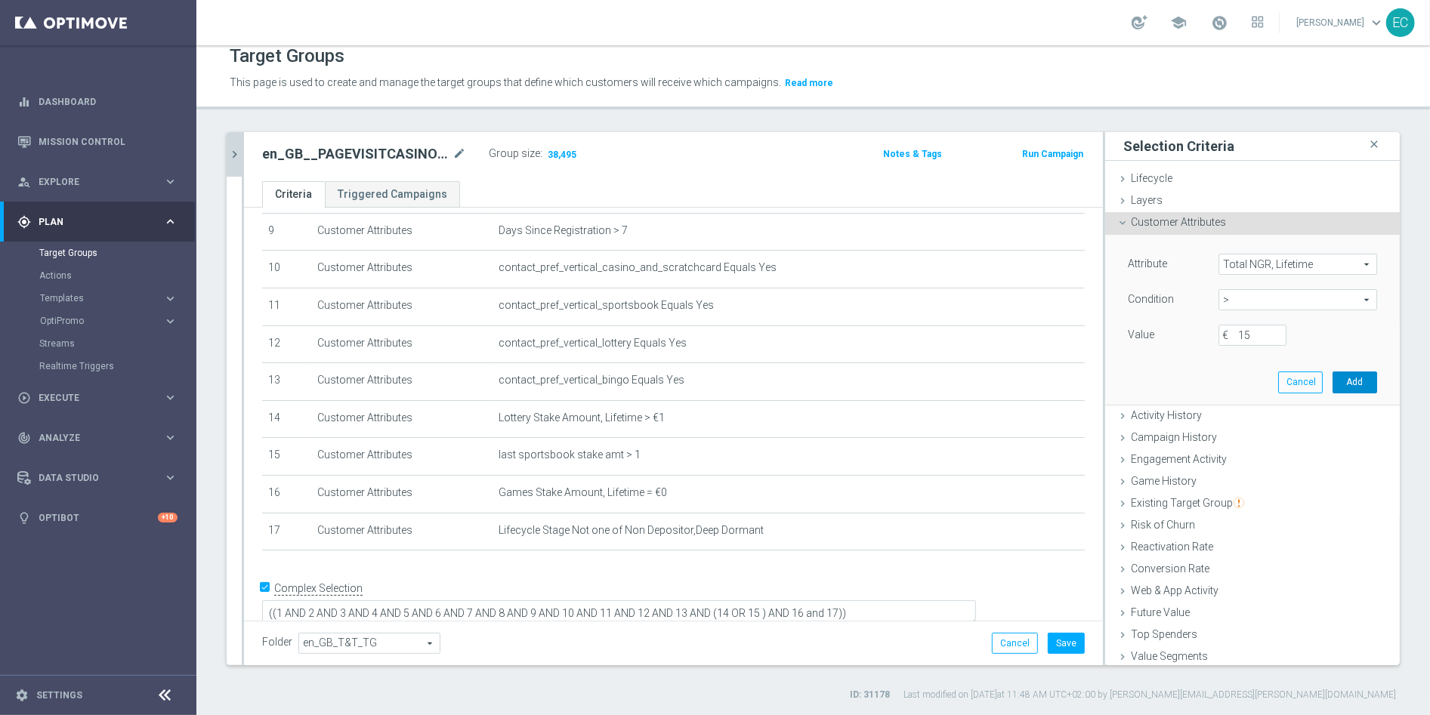
click at [1332, 378] on button "Add" at bounding box center [1354, 382] width 45 height 21
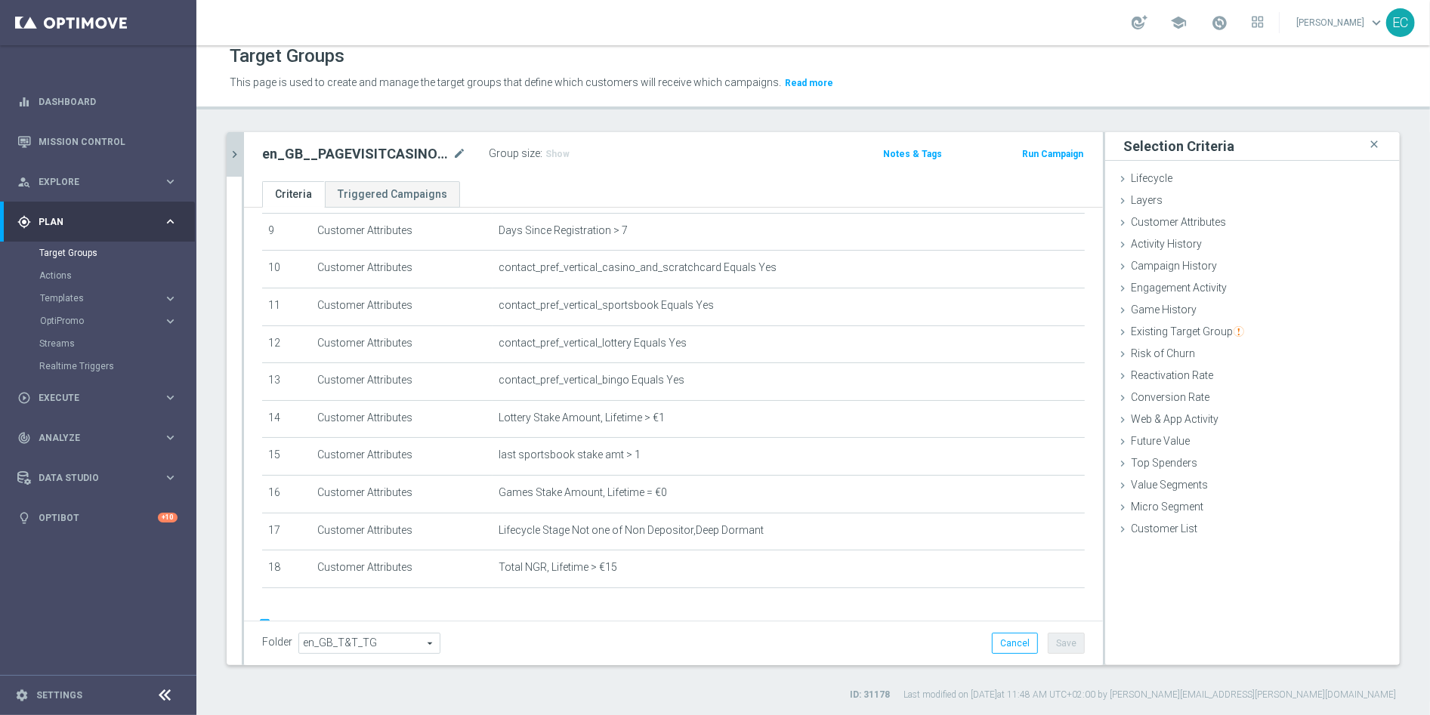
scroll to position [386, 0]
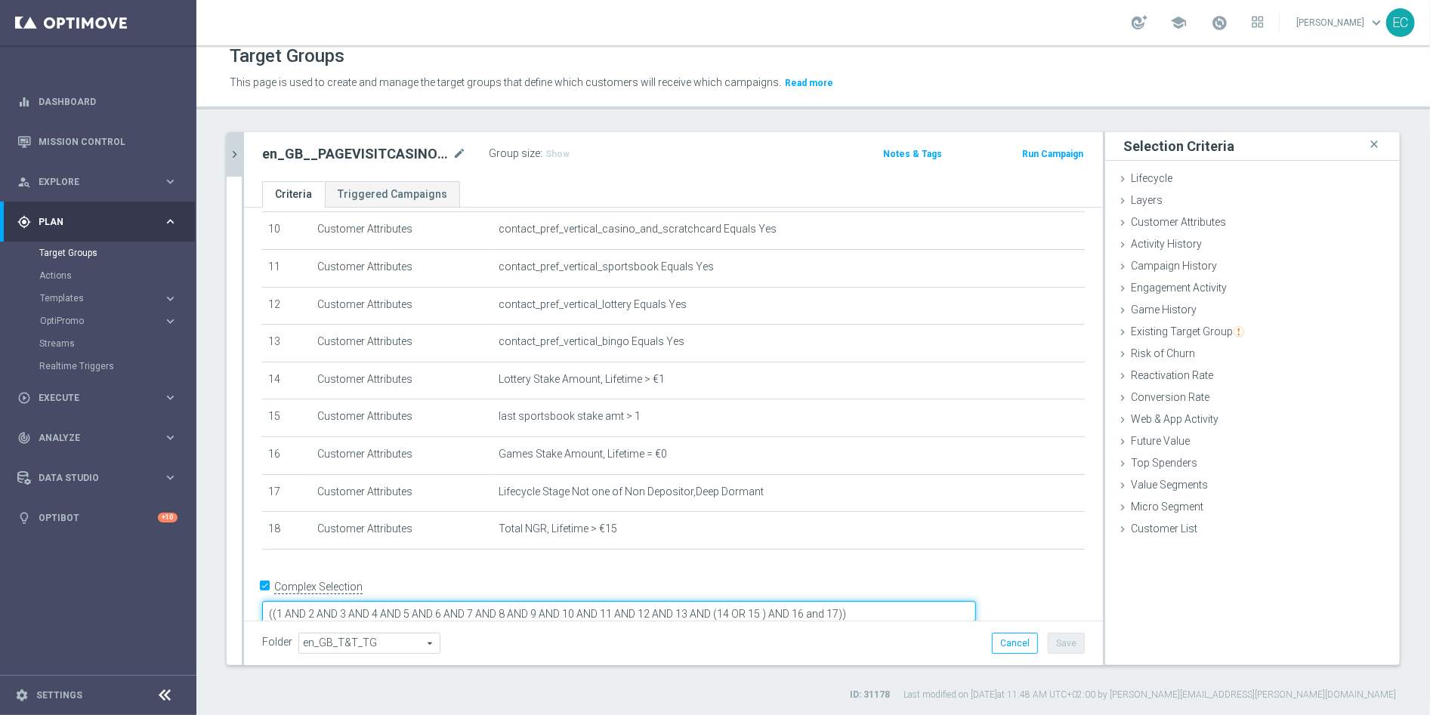
click at [976, 601] on textarea "((1 AND 2 AND 3 AND 4 AND 5 AND 6 AND 7 AND 8 AND 9 AND 10 AND 11 AND 12 AND 13…" at bounding box center [619, 614] width 714 height 26
click at [954, 601] on textarea "((1 AND 2 AND 3 AND 4 AND 5 AND 6 AND 7 AND 8 AND 9 AND 10 AND 11 AND 12 AND 13…" at bounding box center [619, 614] width 714 height 26
click at [381, 601] on textarea "((1 AND 2 AND 3 AND 4 AND 5 AND 6 AND 7 AND 8 AND 9 AND 10 AND 11 AND 12 AND 13…" at bounding box center [619, 614] width 714 height 26
click at [976, 601] on textarea "(1 AND 2 AND 3 AND 4 AND 5 AND 6 AND 7 AND 8 AND 9 AND 10 AND 11 AND 12 AND 13 …" at bounding box center [619, 614] width 714 height 26
type textarea "(1 AND 2 AND 3 AND 4 AND 5 AND 6 AND 7 AND 8 AND 9 AND 10 AND 11 AND 12 AND 13 …"
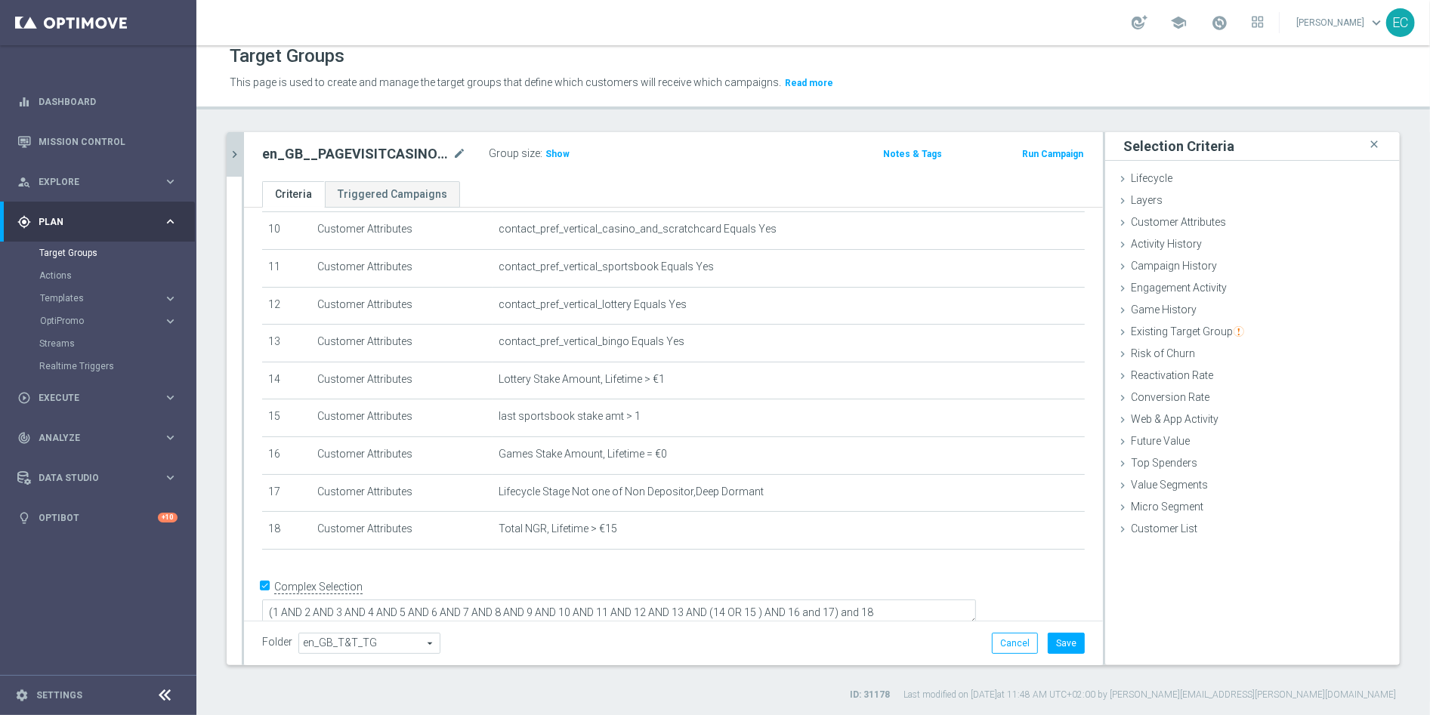
click at [796, 571] on div "+ Add Selection" at bounding box center [673, 569] width 845 height 12
click at [560, 159] on h3 "Show" at bounding box center [557, 154] width 27 height 17
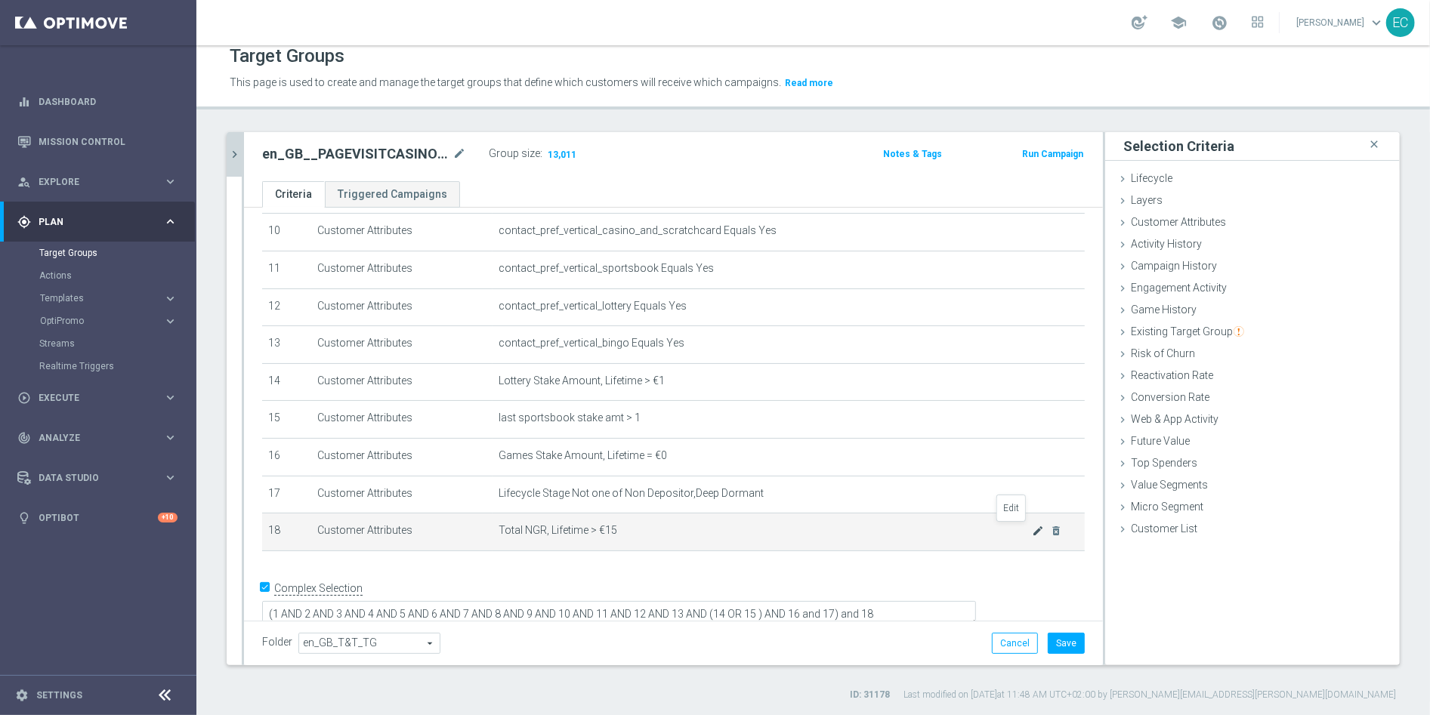
click at [1032, 533] on icon "mode_edit" at bounding box center [1038, 531] width 12 height 12
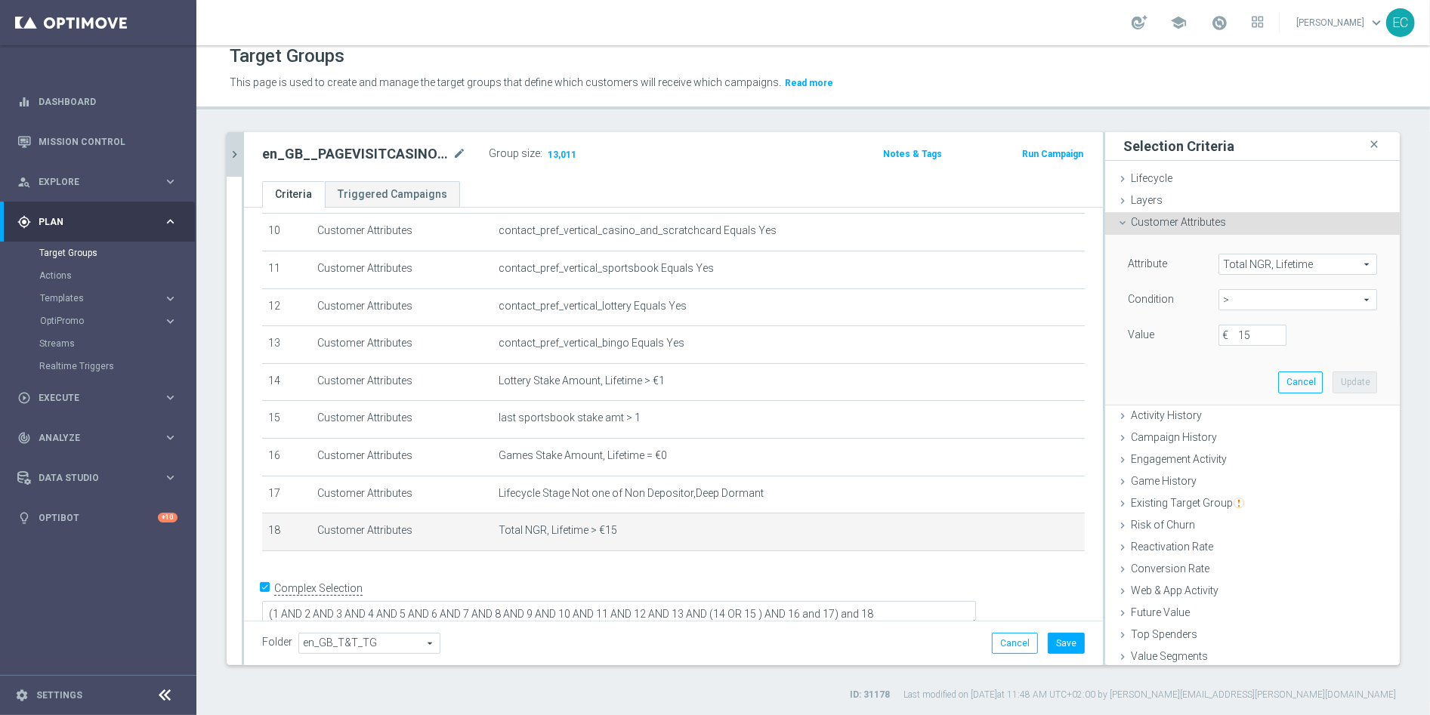
click at [1250, 262] on span "Total NGR, Lifetime" at bounding box center [1297, 265] width 157 height 20
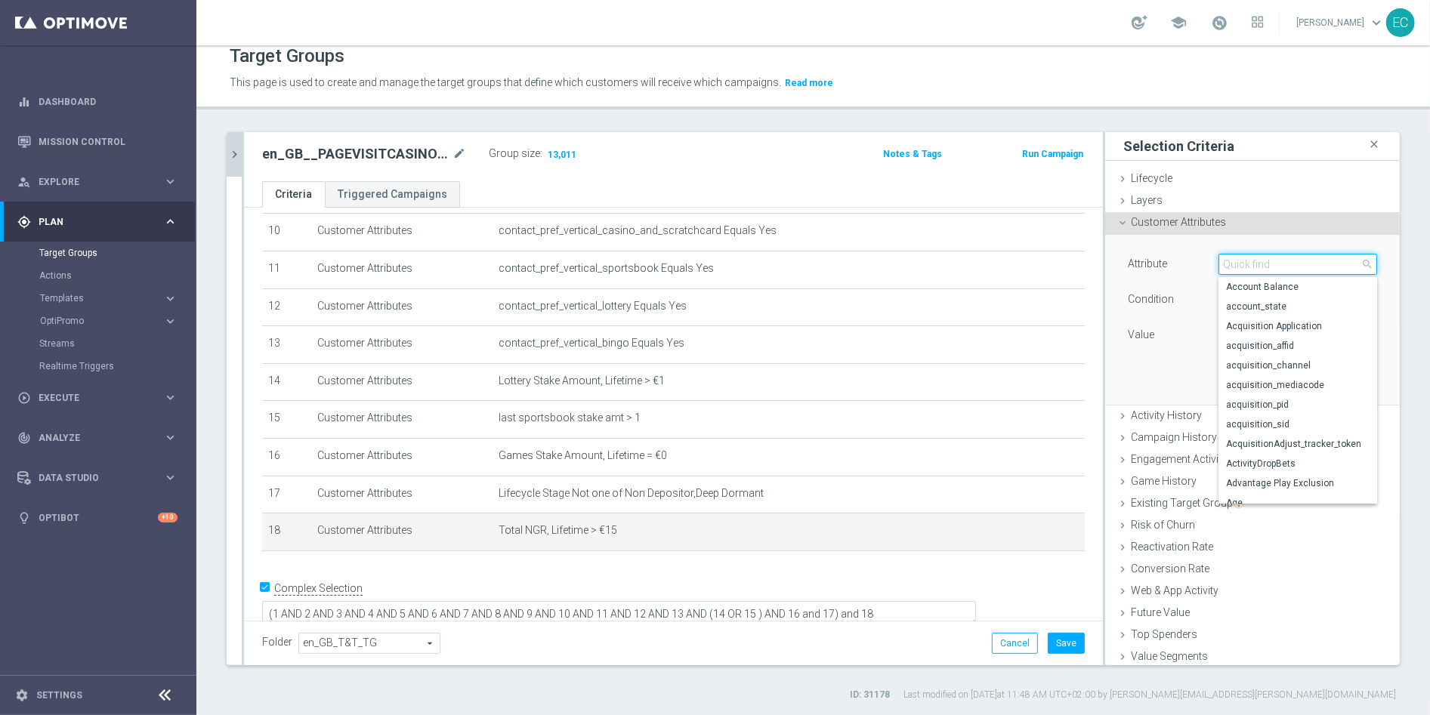
click at [1272, 262] on input "search" at bounding box center [1297, 264] width 159 height 21
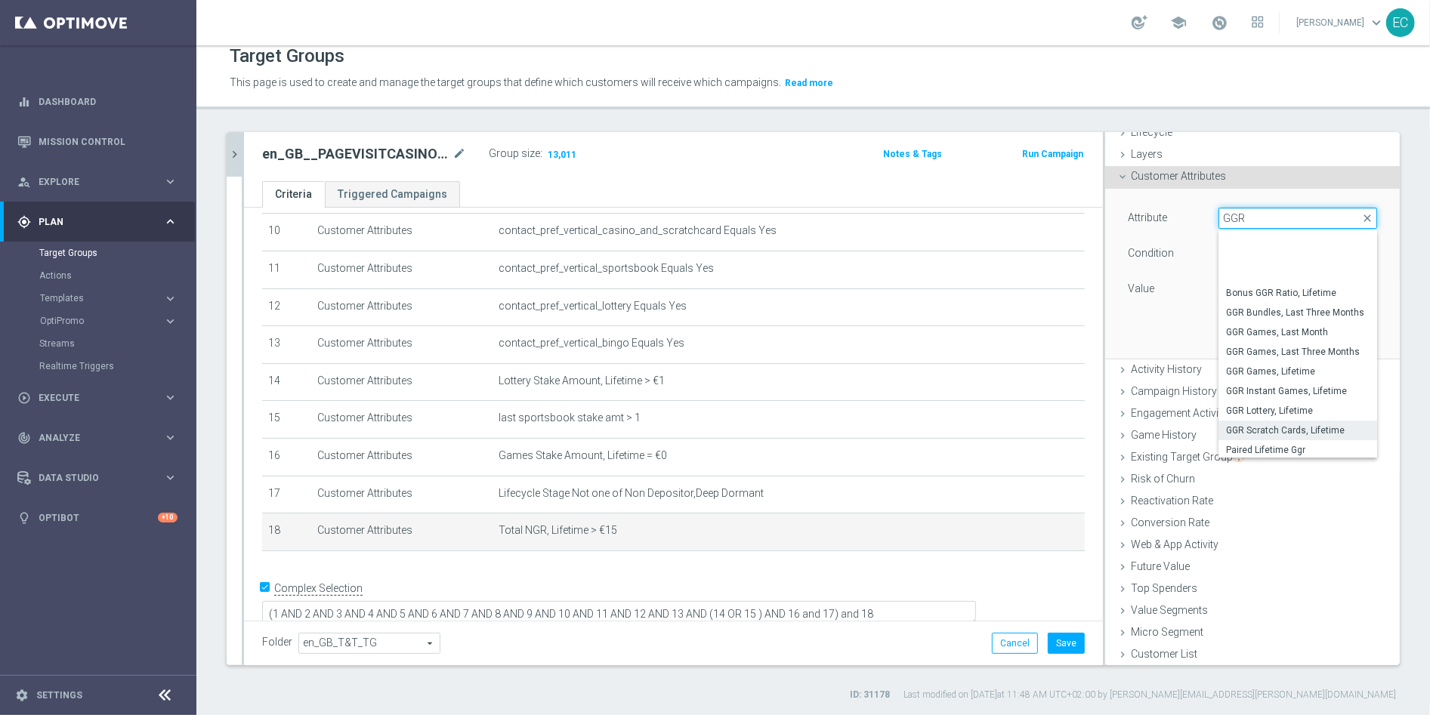
scroll to position [82, 0]
type input "GGR"
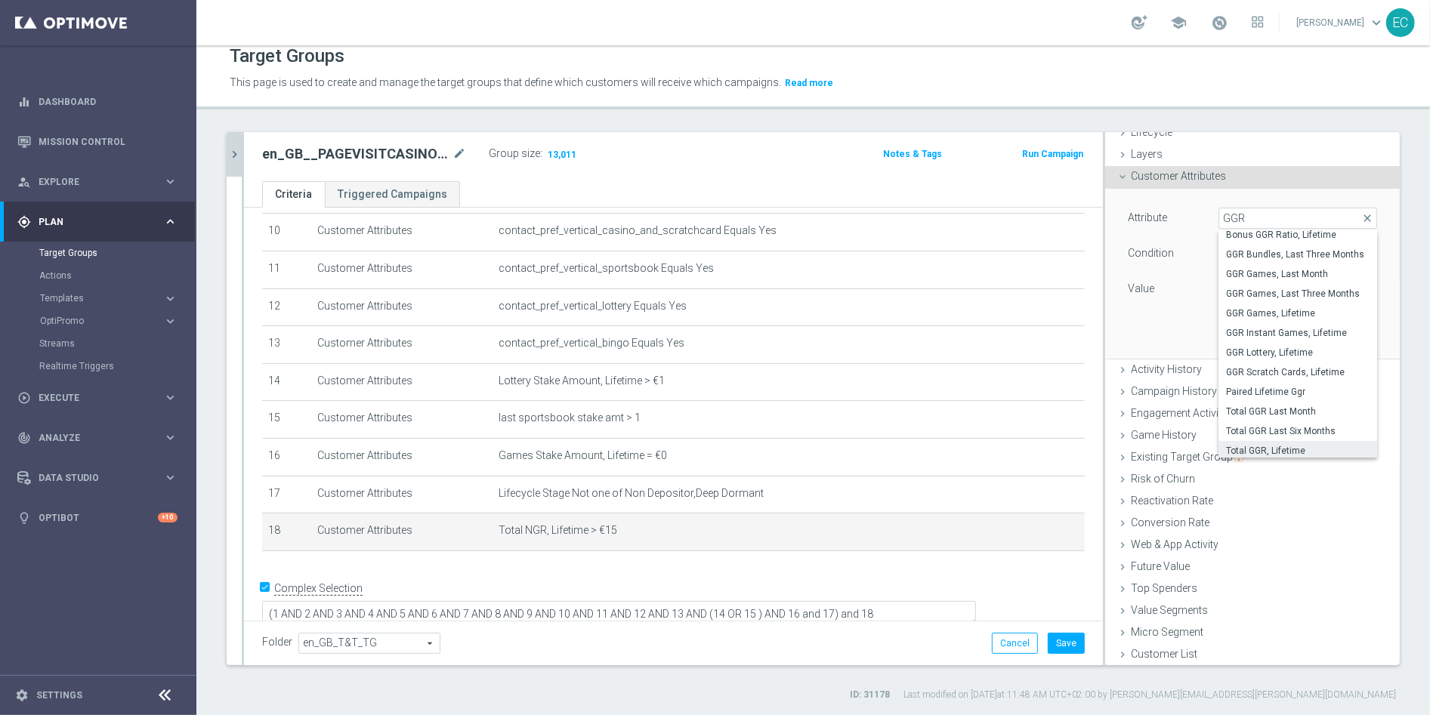
click at [1300, 446] on span "Total GGR, Lifetime" at bounding box center [1297, 451] width 143 height 12
type input "Total GGR, Lifetime"
type input "="
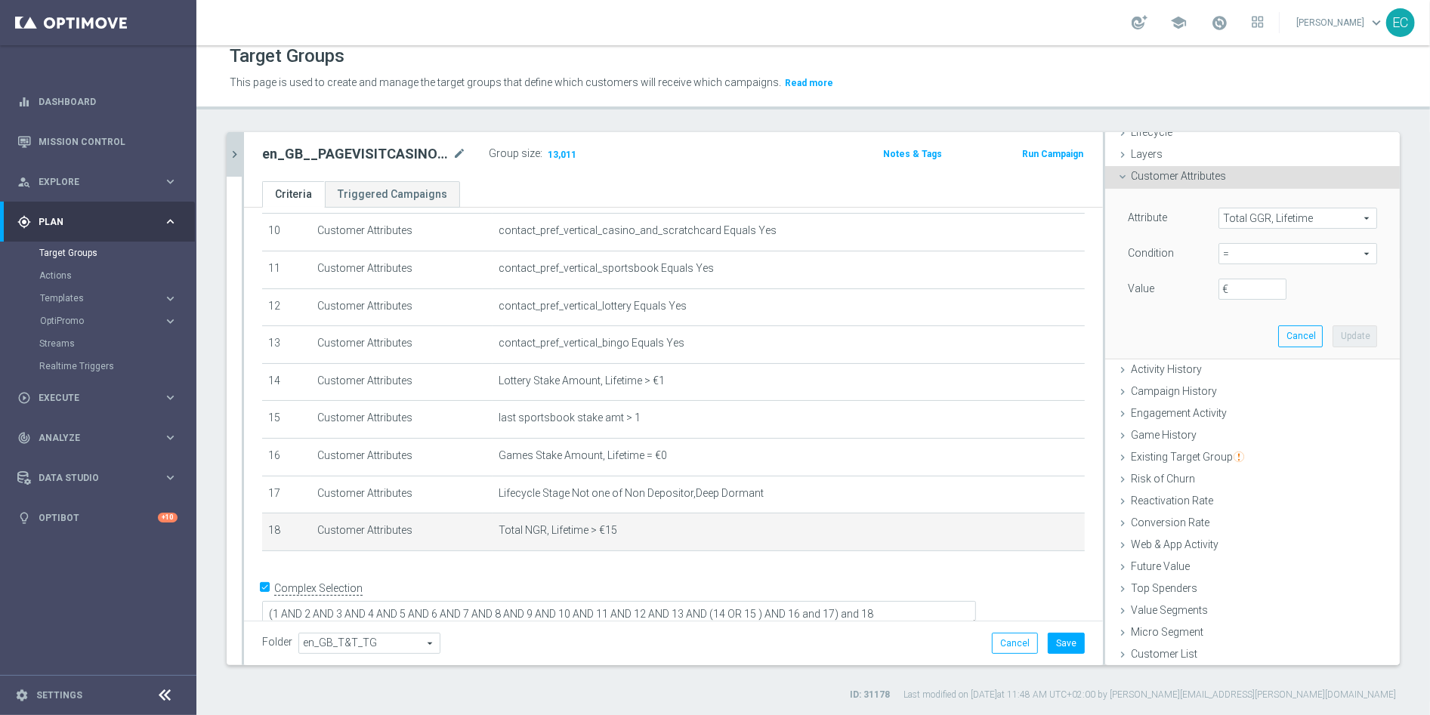
click at [1253, 263] on div "Condition = = arrow_drop_down search" at bounding box center [1252, 255] width 272 height 24
click at [1251, 257] on span "=" at bounding box center [1297, 254] width 157 height 20
click at [1239, 351] on span ">" at bounding box center [1297, 355] width 143 height 12
type input ">"
drag, startPoint x: 1215, startPoint y: 282, endPoint x: 1221, endPoint y: 288, distance: 8.5
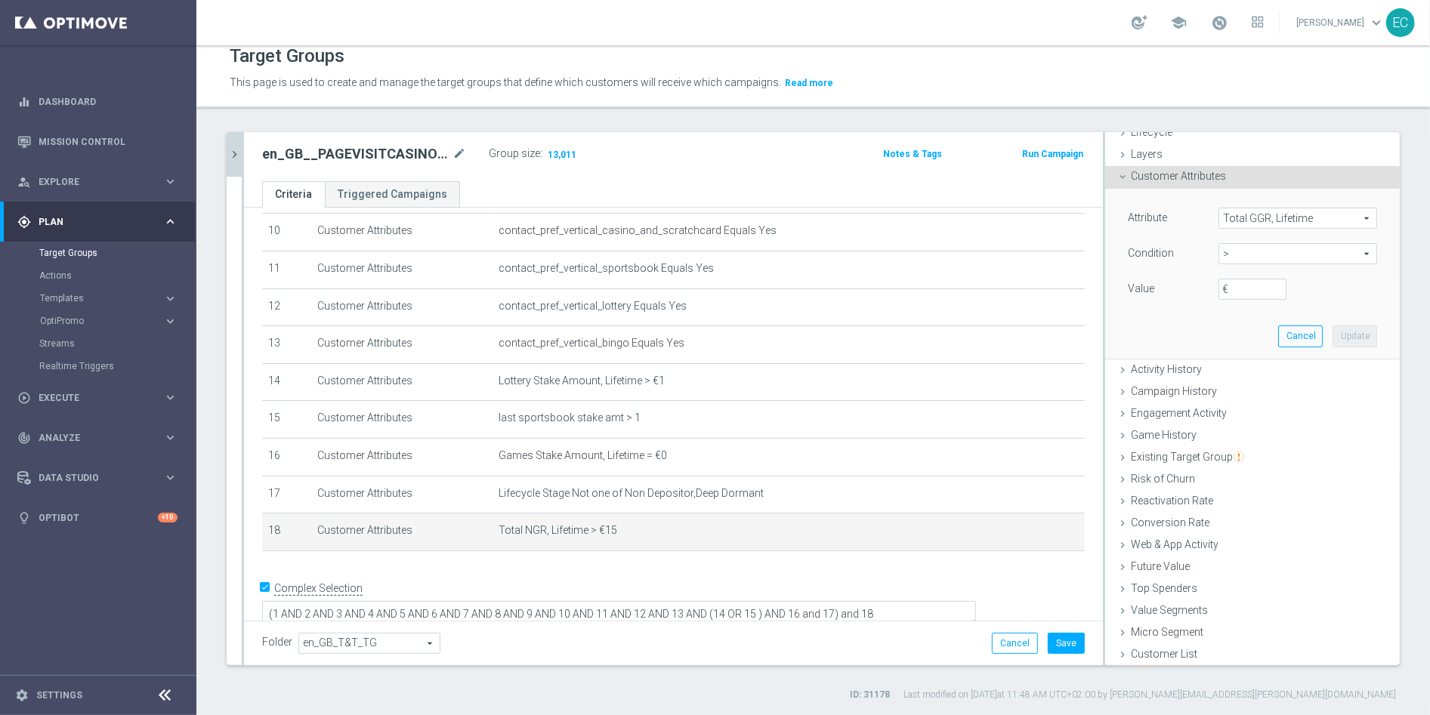
click at [1217, 282] on div "€" at bounding box center [1252, 289] width 91 height 21
click at [1221, 288] on input "€" at bounding box center [1252, 289] width 68 height 21
type input "1"
type input "50"
click at [1342, 336] on button "Update" at bounding box center [1354, 335] width 45 height 21
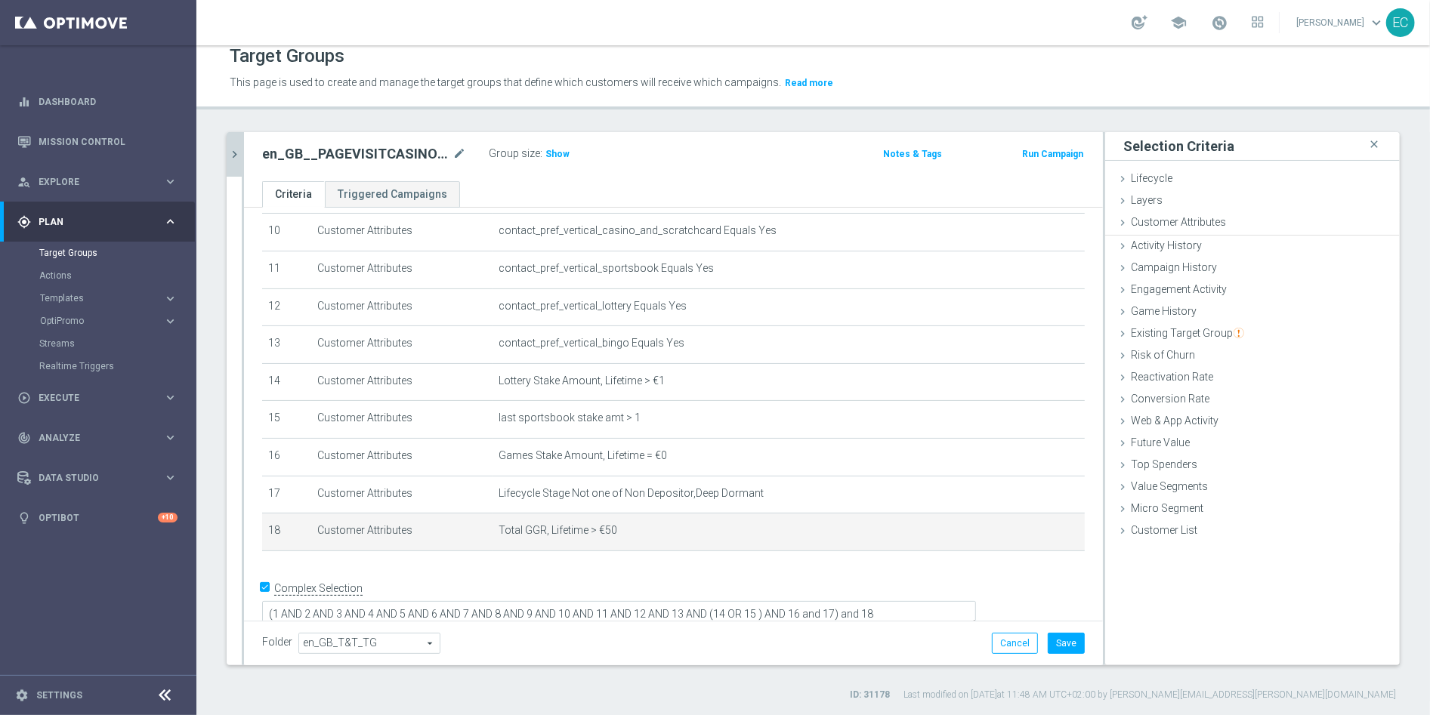
scroll to position [0, 0]
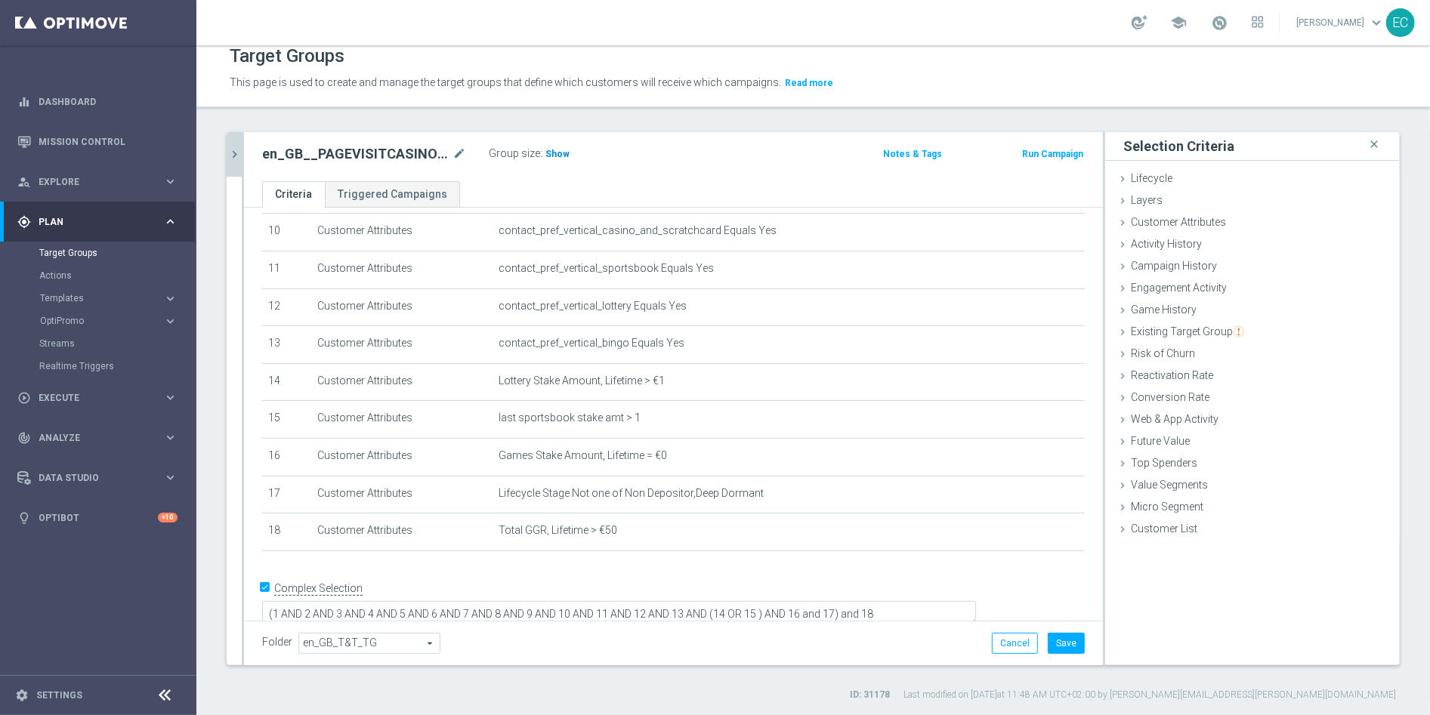
click at [553, 159] on h3 "Show" at bounding box center [557, 154] width 27 height 17
click at [1051, 635] on button "Save" at bounding box center [1065, 643] width 37 height 21
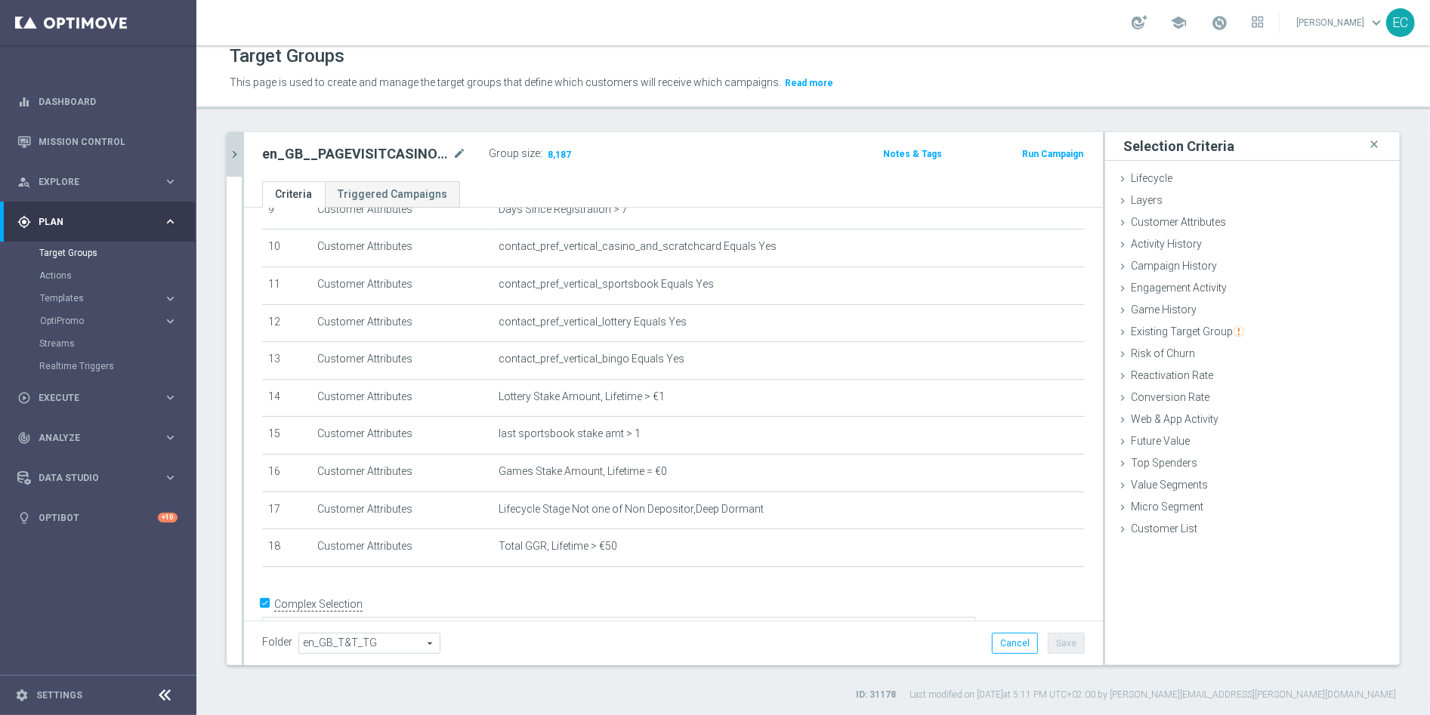
scroll to position [384, 0]
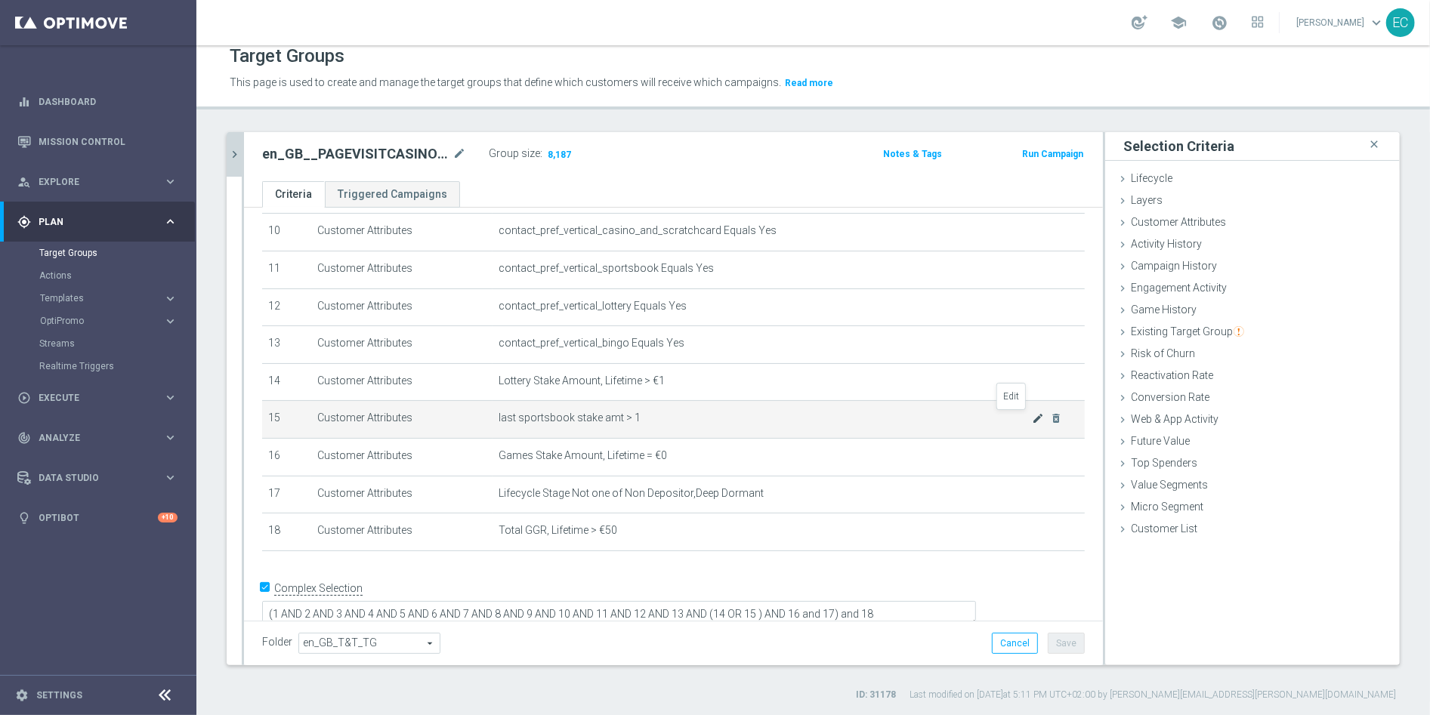
click at [1032, 420] on icon "mode_edit" at bounding box center [1038, 418] width 12 height 12
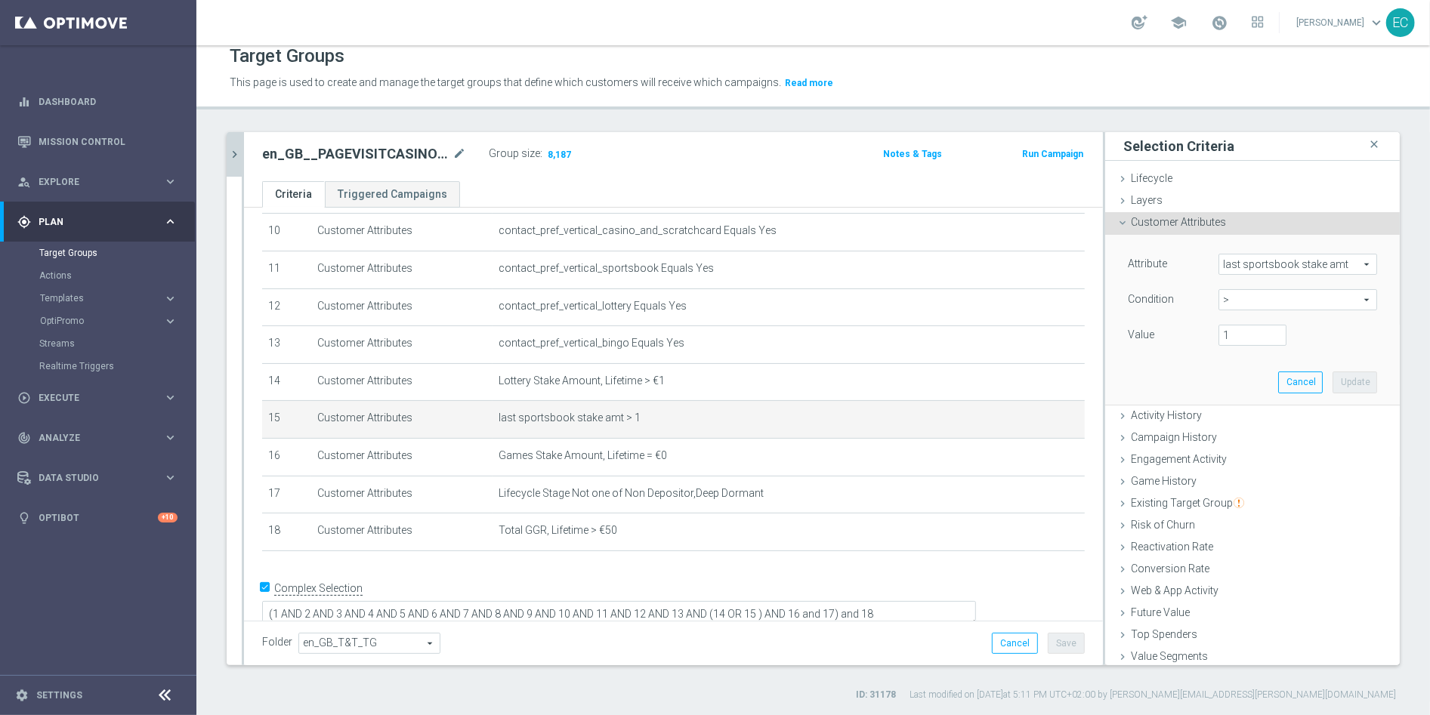
click at [1259, 261] on span "last sportsbook stake amt" at bounding box center [1297, 265] width 157 height 20
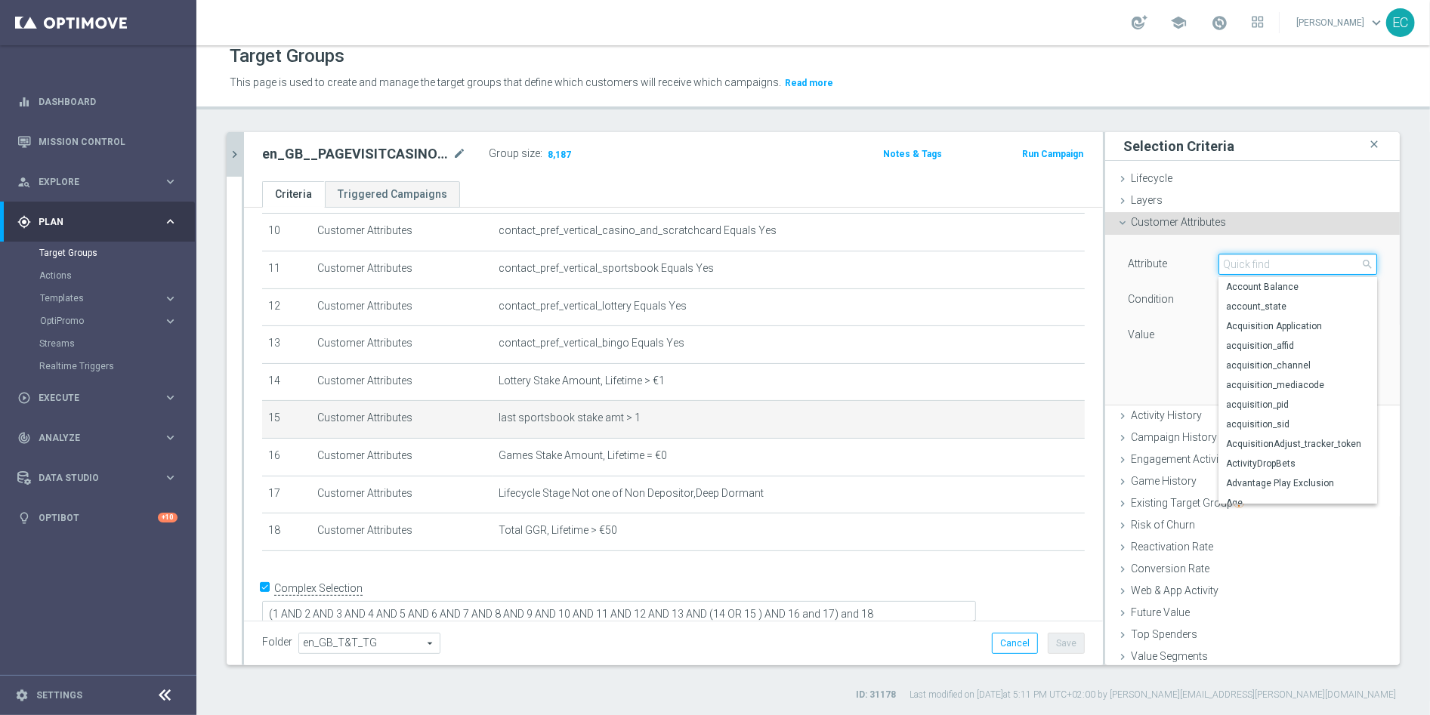
click at [1260, 262] on input "search" at bounding box center [1297, 264] width 159 height 21
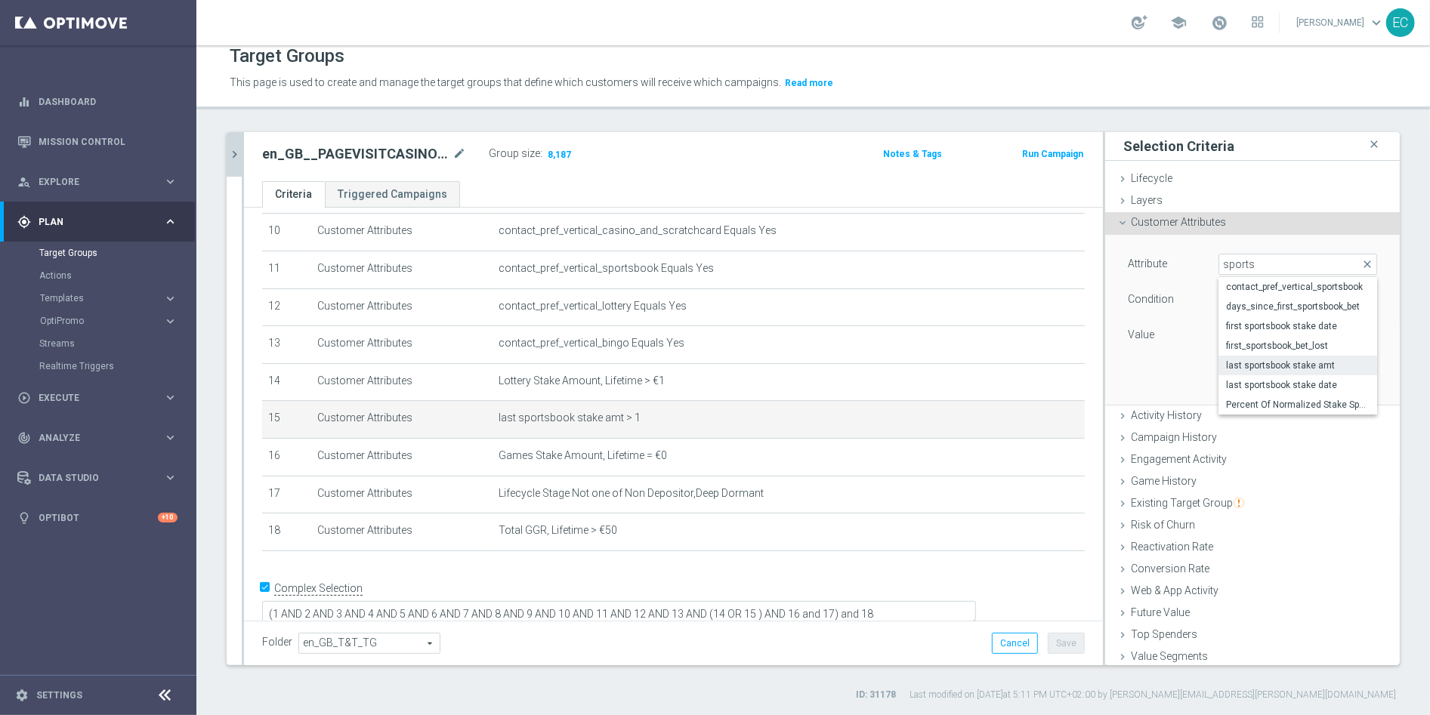
click at [1149, 356] on div "Attribute last sportsbook stake amt last sportsbook stake amt arrow_drop_down s…" at bounding box center [1252, 319] width 272 height 169
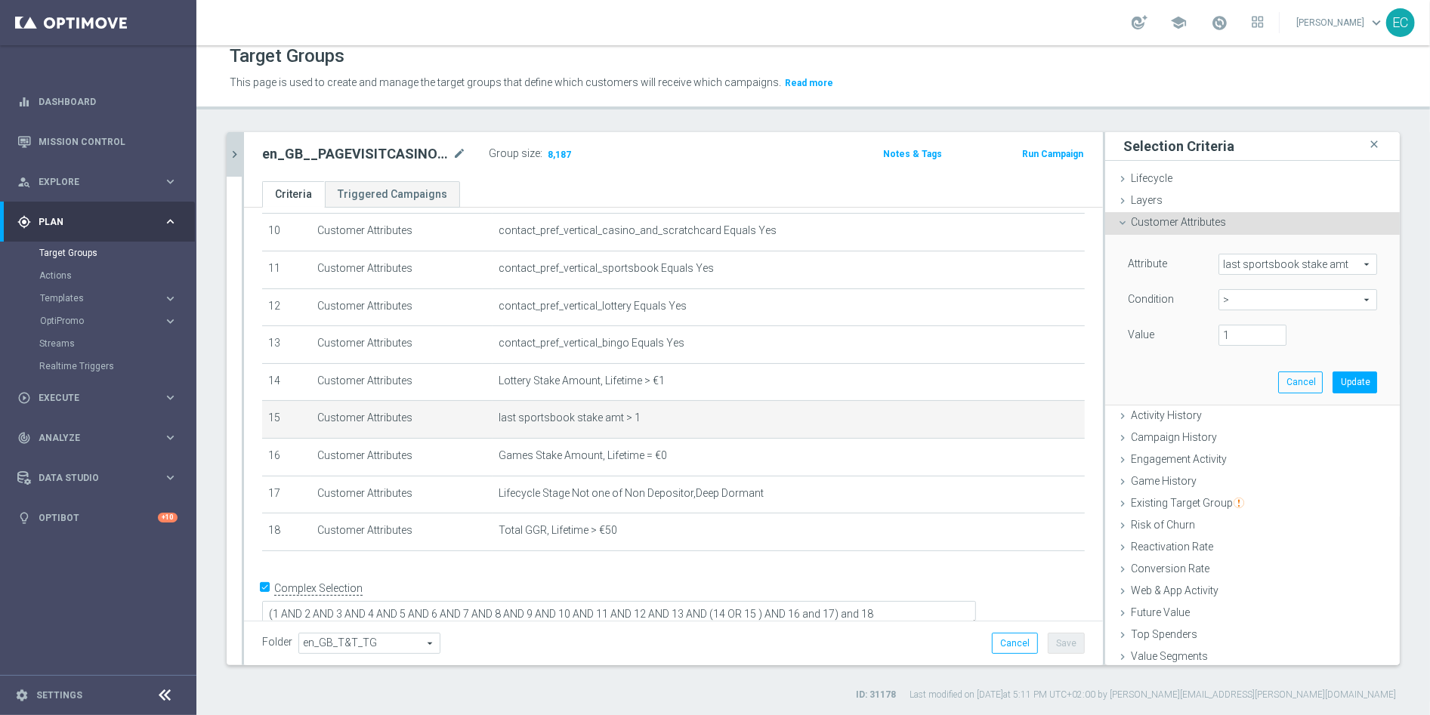
click at [1284, 260] on span "last sportsbook stake amt" at bounding box center [1297, 265] width 157 height 20
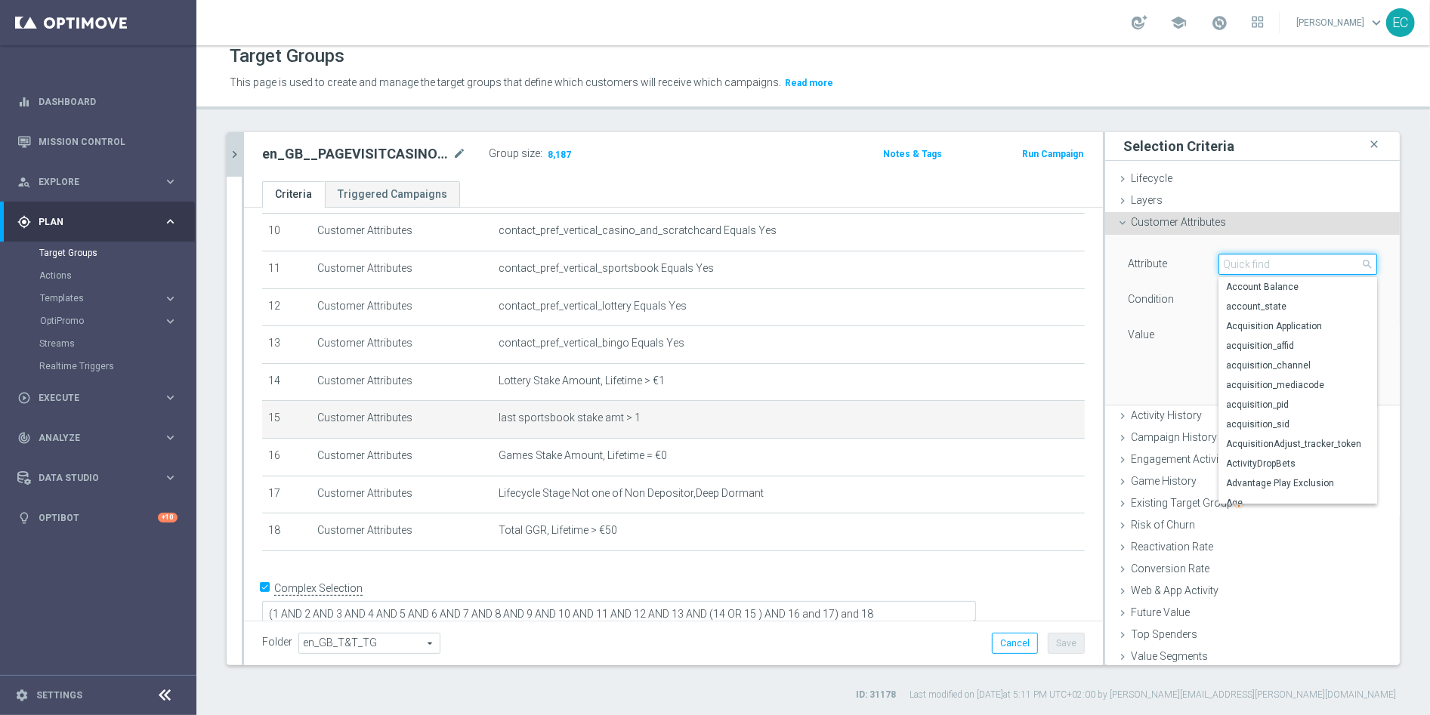
click at [1273, 264] on input "search" at bounding box center [1297, 264] width 159 height 21
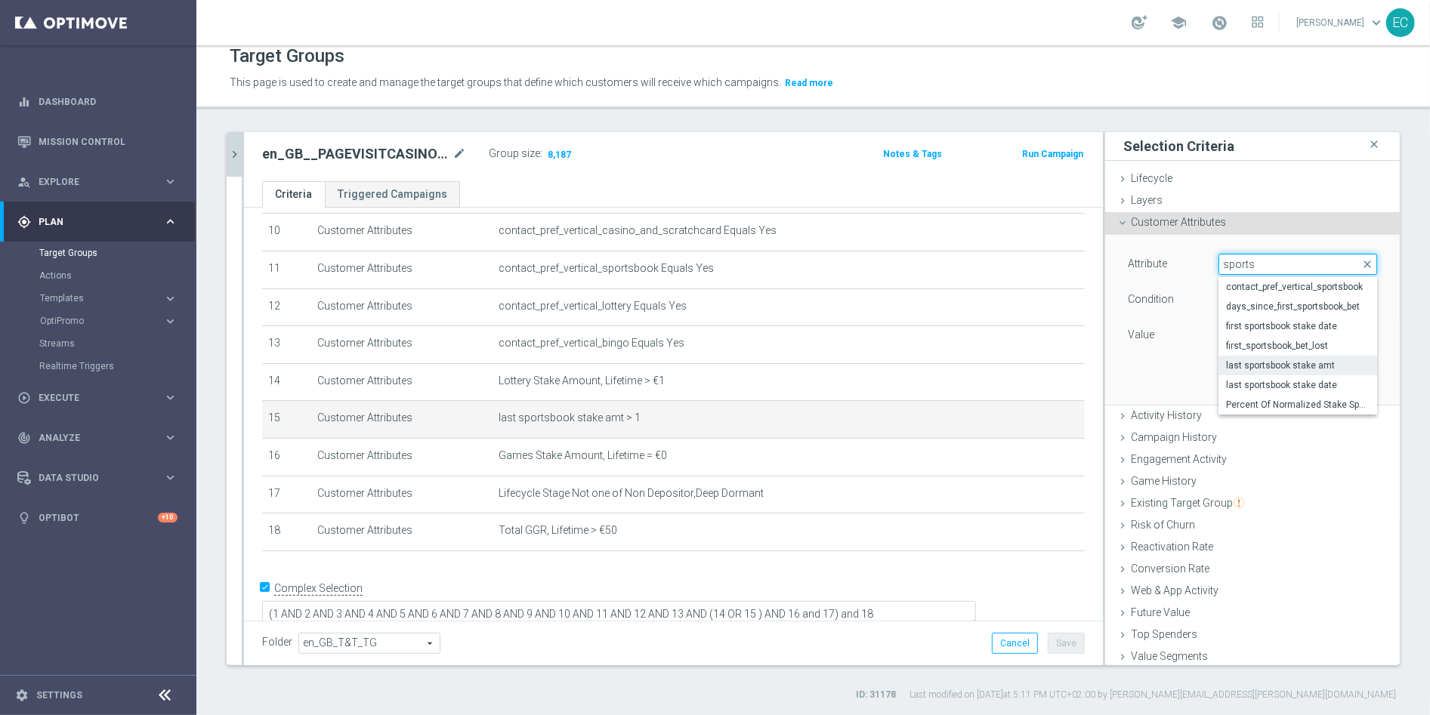
type input "sports"
click at [1219, 227] on div "Customer Attributes done selection updated" at bounding box center [1252, 223] width 295 height 23
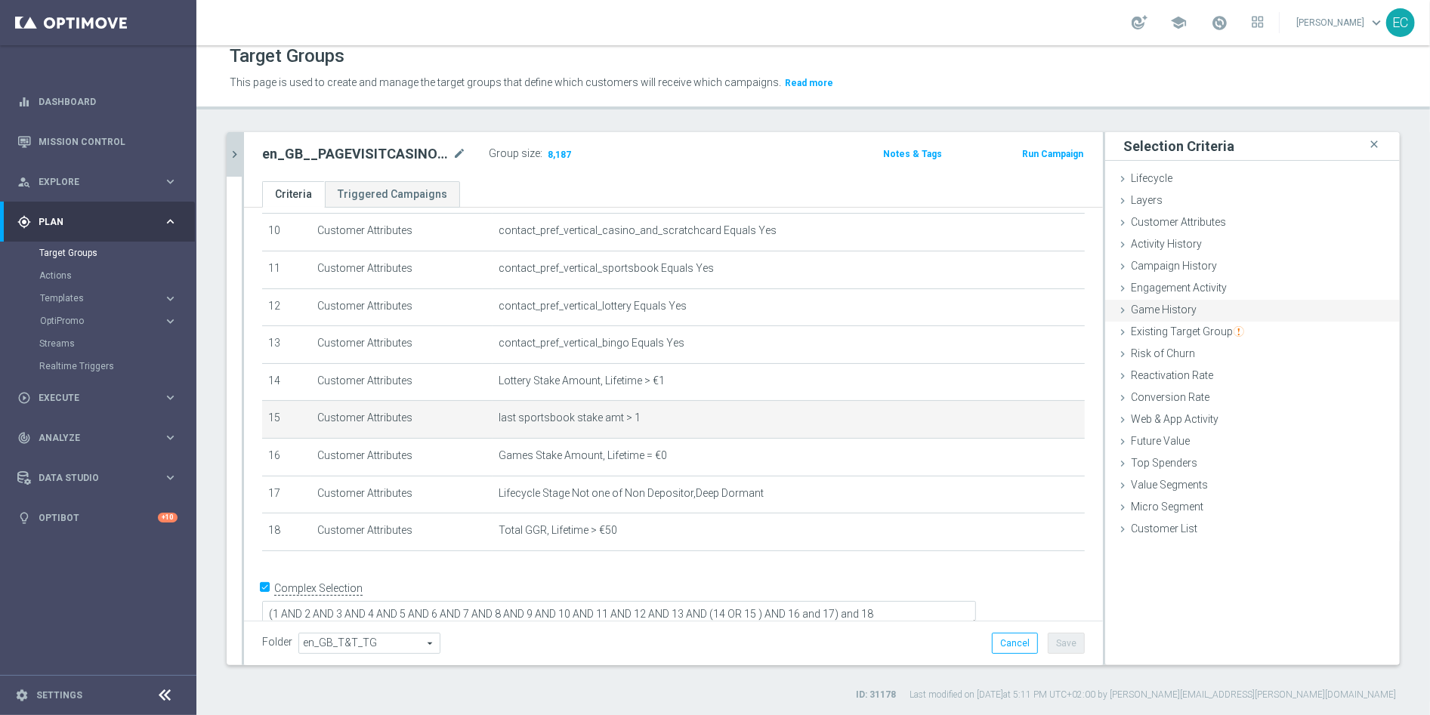
click at [1217, 306] on div "Game History done" at bounding box center [1252, 311] width 295 height 23
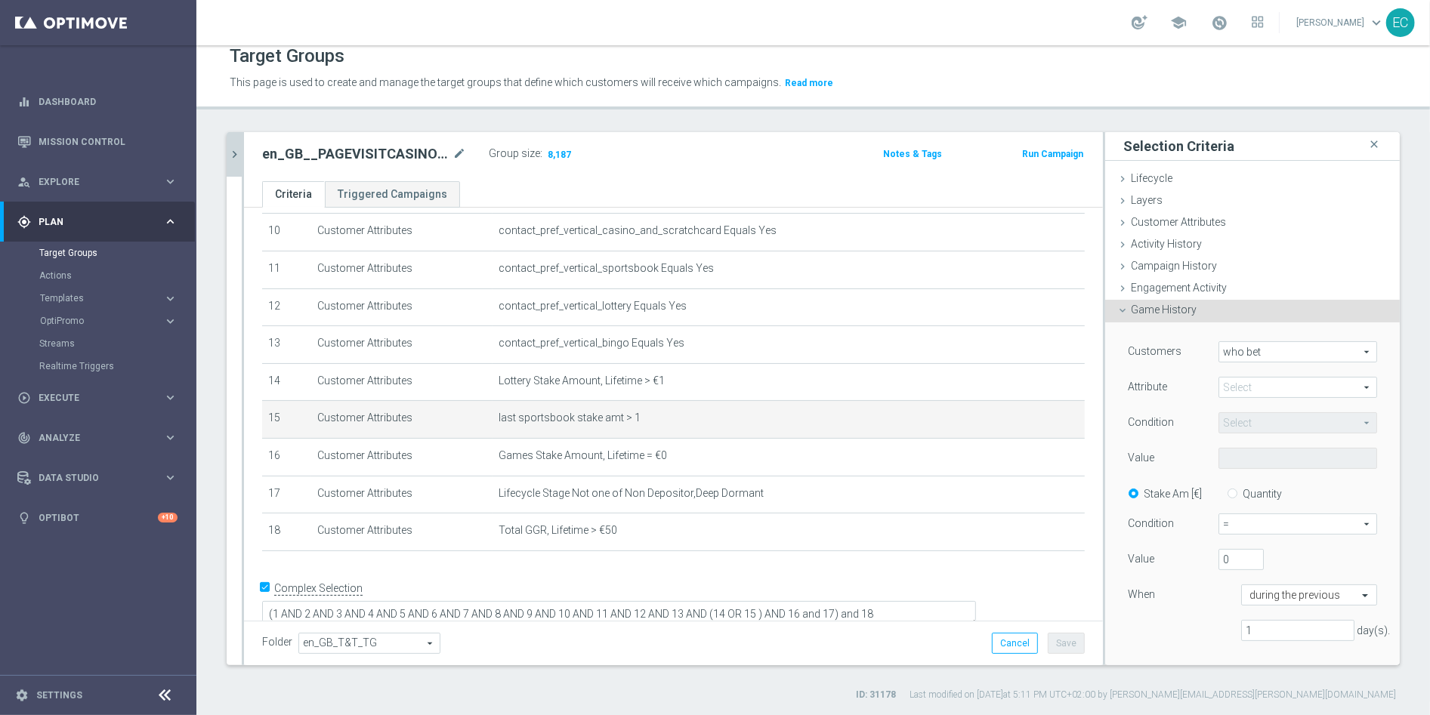
click at [1273, 349] on span "who bet" at bounding box center [1297, 352] width 157 height 20
click at [1256, 387] on span "who did not bet" at bounding box center [1297, 393] width 142 height 12
type input "who did not bet"
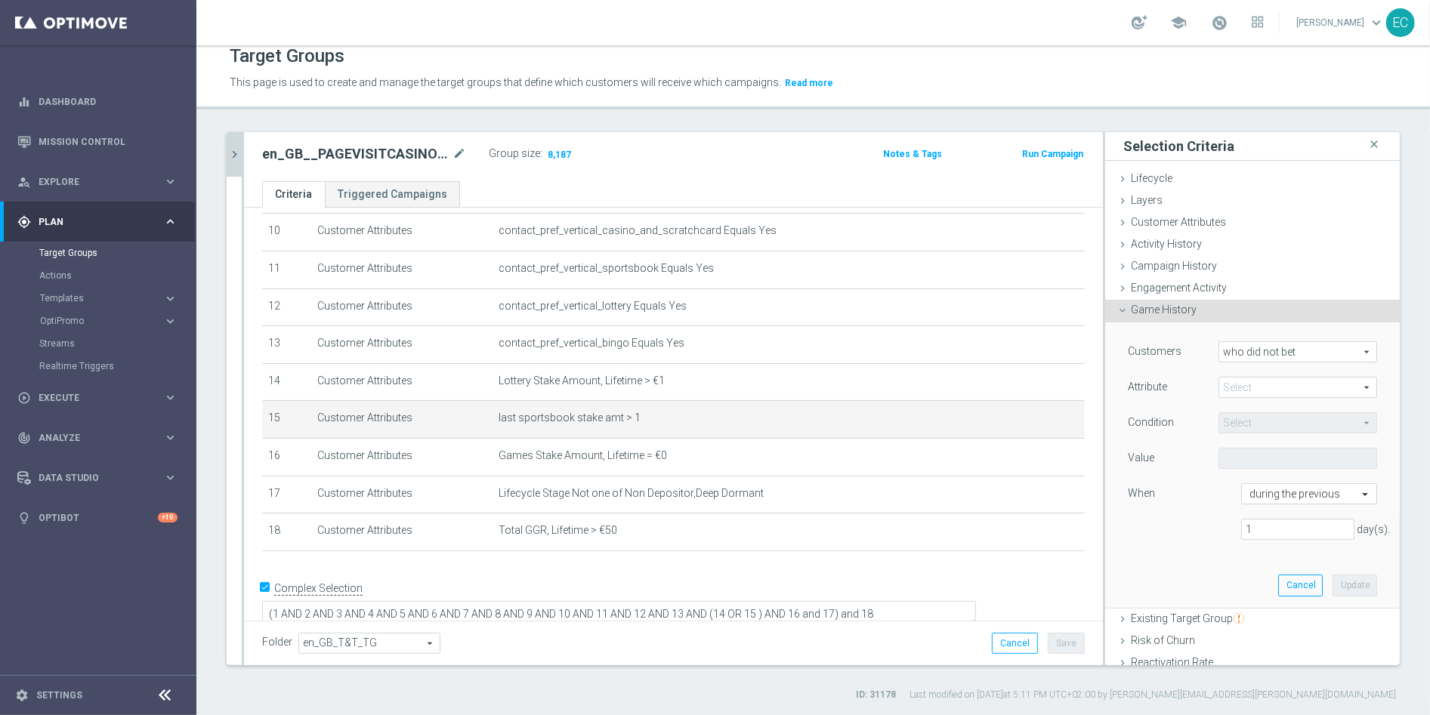
click at [1235, 383] on span at bounding box center [1297, 388] width 157 height 20
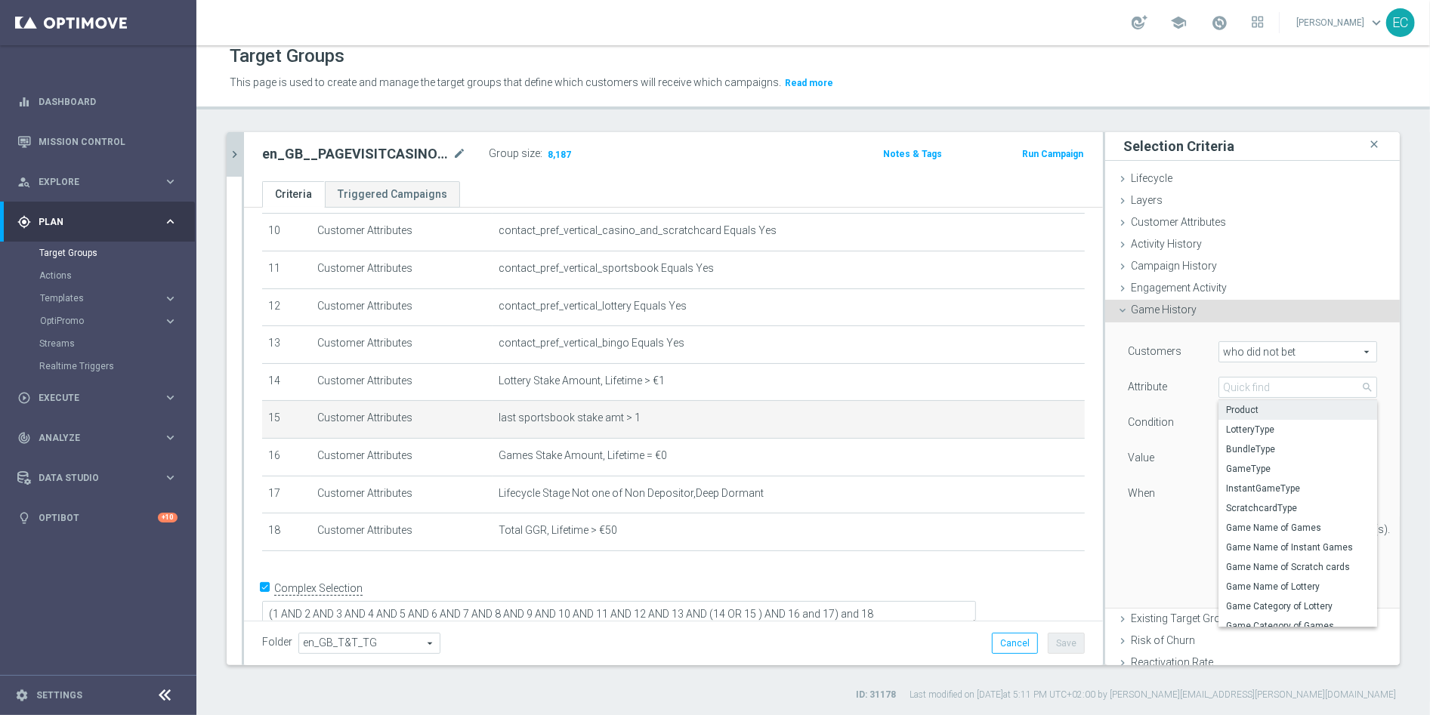
click at [1239, 410] on span "Product" at bounding box center [1297, 410] width 143 height 12
type input "Product"
type input "Equals"
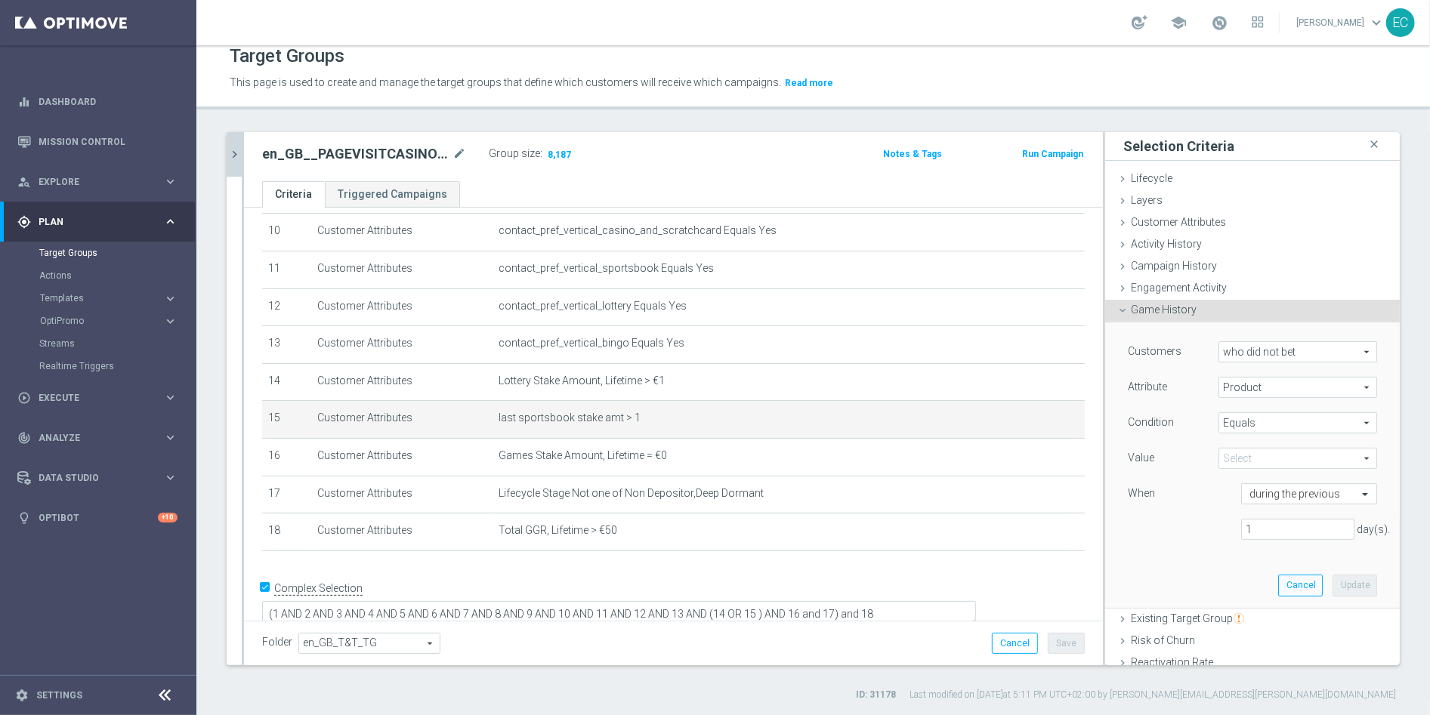
click at [1263, 422] on span "Equals" at bounding box center [1297, 423] width 157 height 20
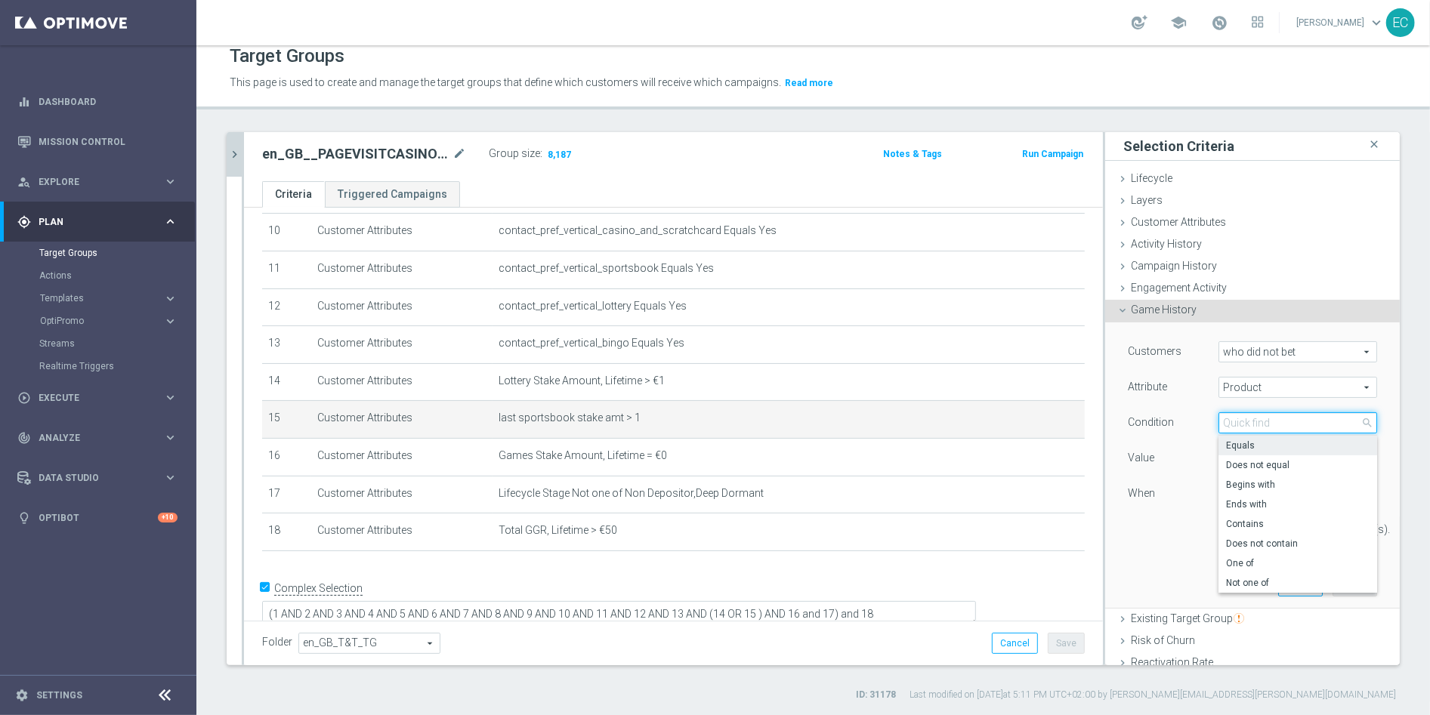
click at [1263, 422] on input "search" at bounding box center [1297, 422] width 159 height 21
click at [1160, 430] on div "Condition" at bounding box center [1161, 424] width 91 height 24
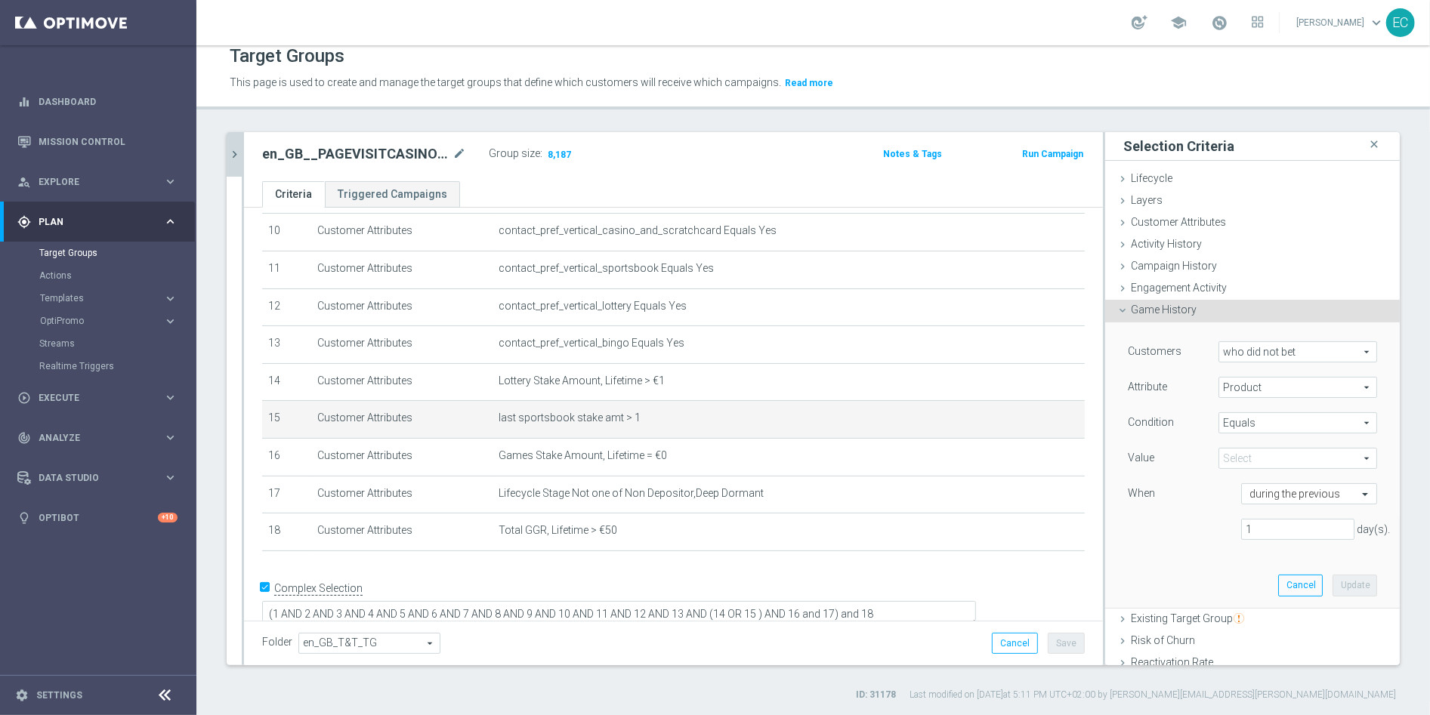
click at [1235, 454] on span at bounding box center [1297, 459] width 157 height 20
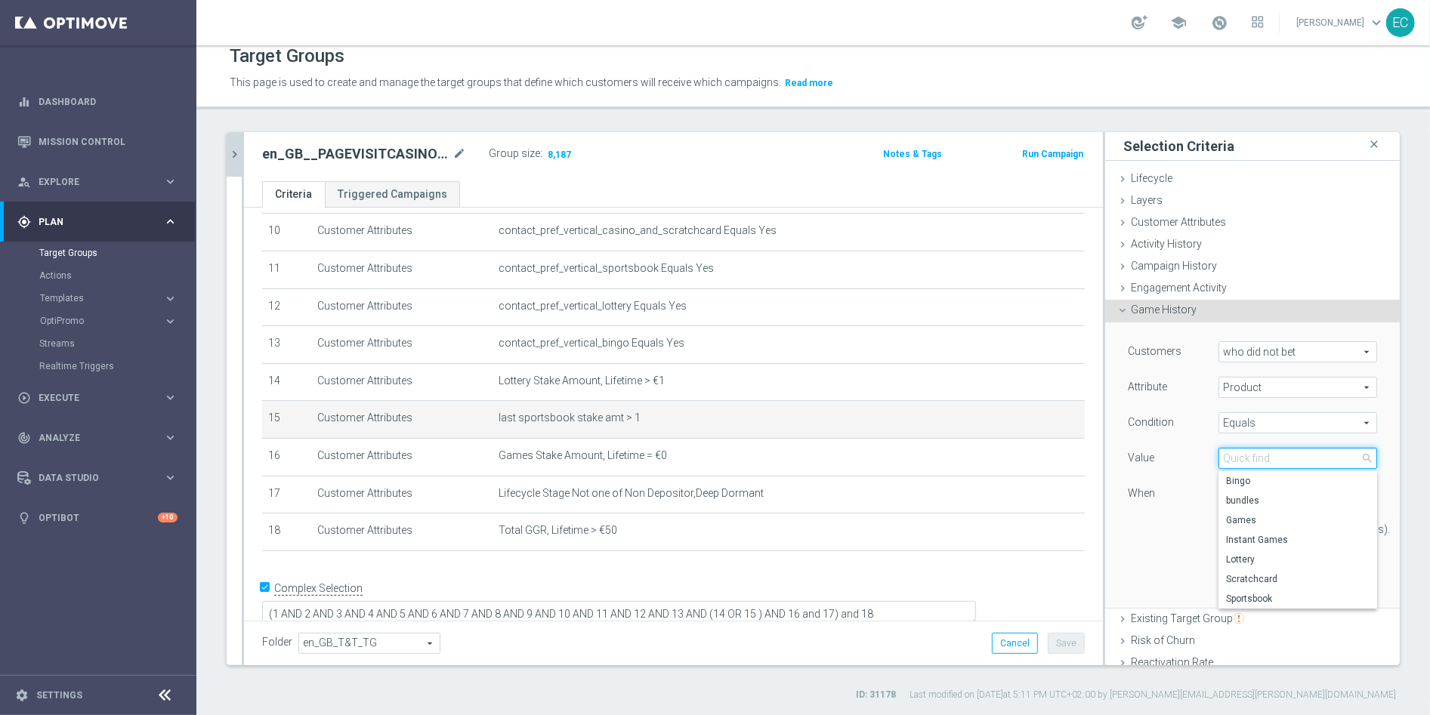
click at [1234, 454] on input "search" at bounding box center [1297, 458] width 159 height 21
type input "sports"
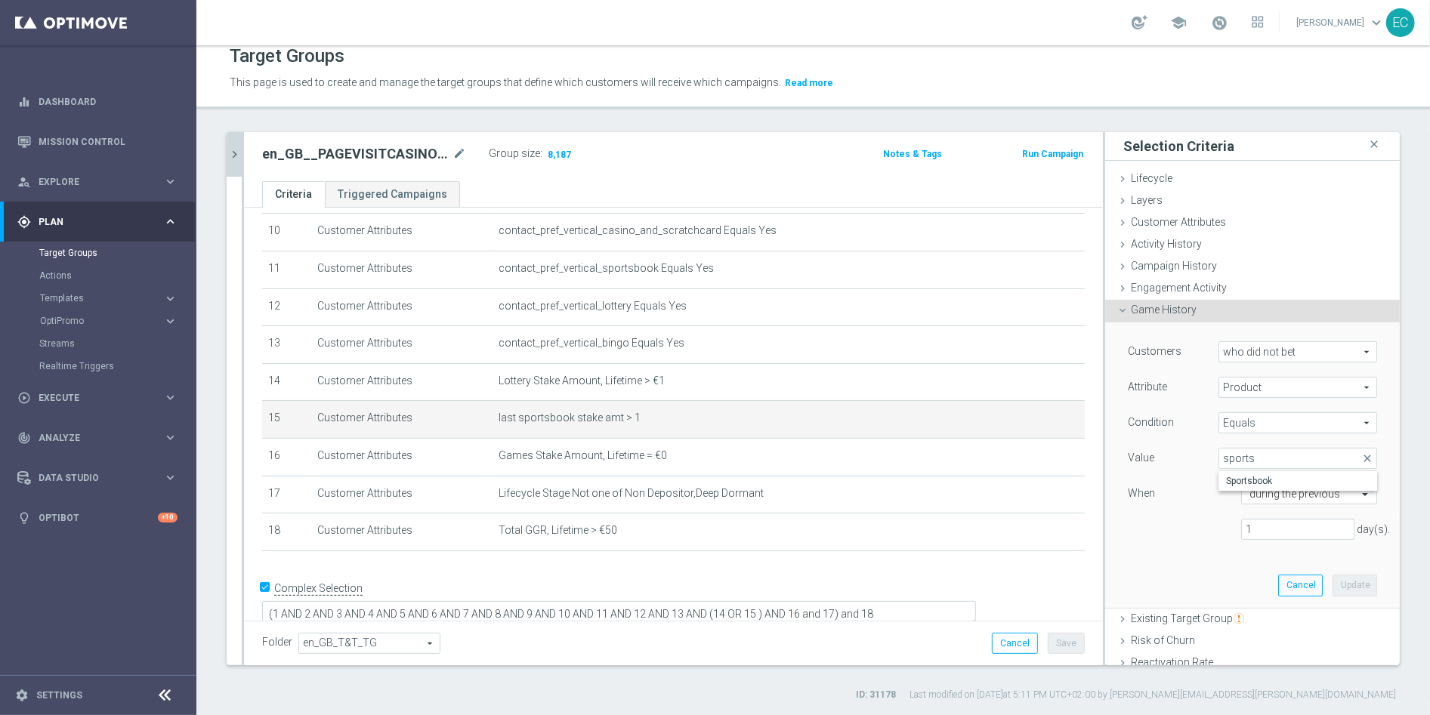
click at [1281, 343] on span "who did not bet" at bounding box center [1297, 352] width 157 height 20
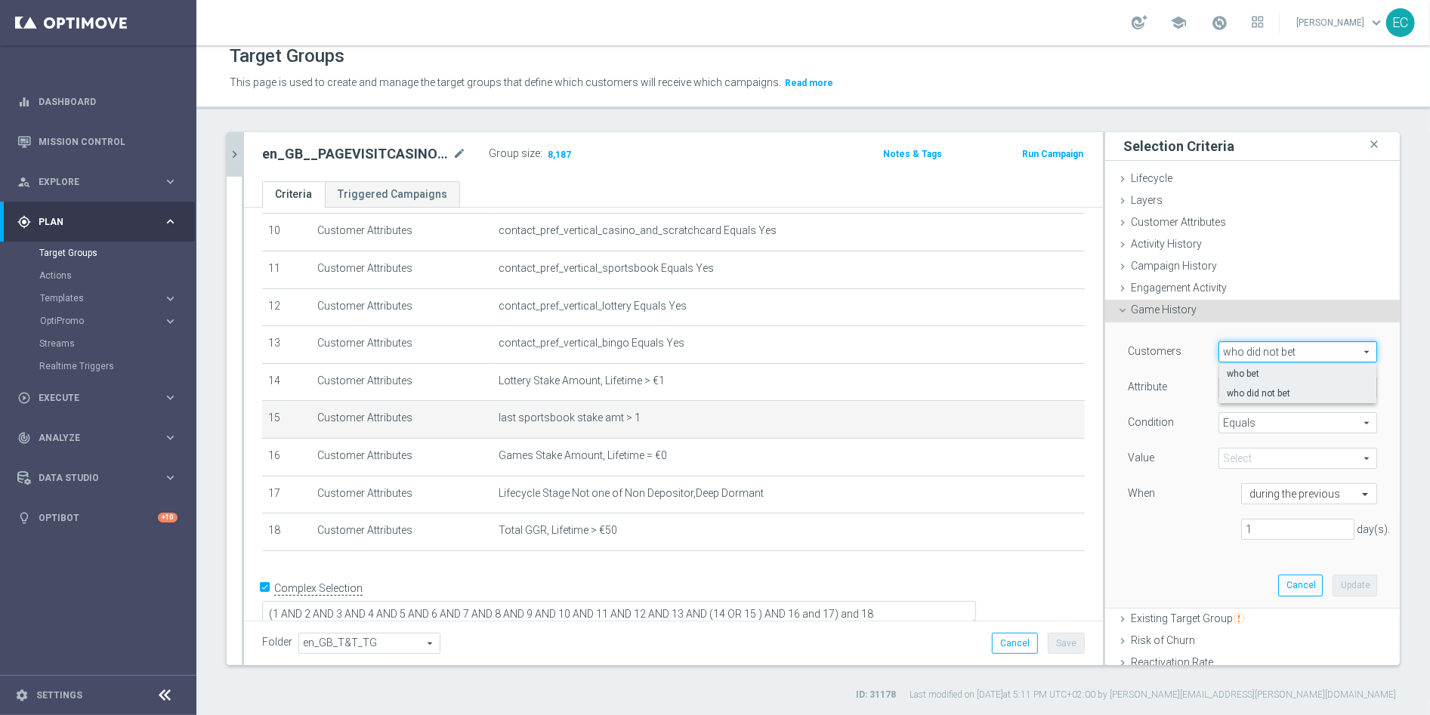
click at [1276, 372] on span "who bet" at bounding box center [1297, 374] width 142 height 12
type input "who bet"
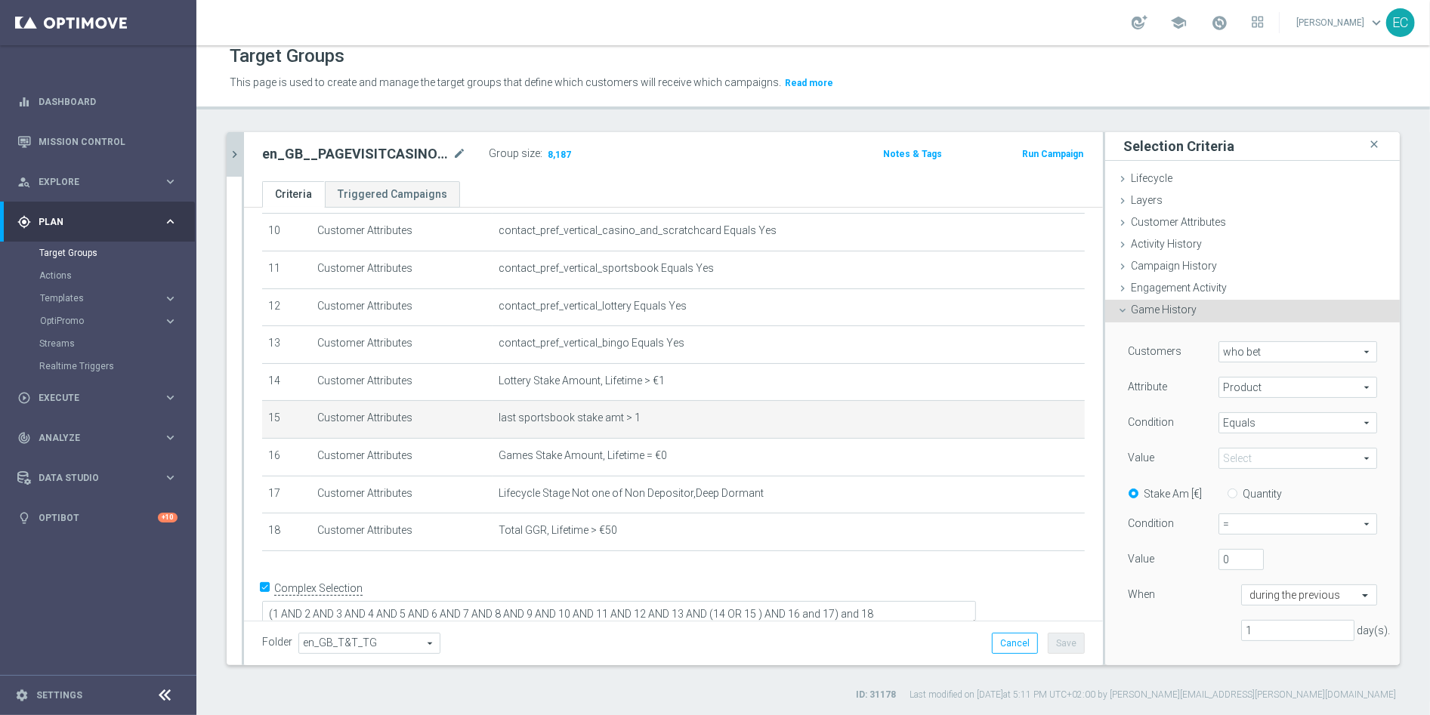
click at [1270, 452] on span at bounding box center [1297, 459] width 157 height 20
click at [1260, 597] on span "Sportsbook" at bounding box center [1297, 599] width 143 height 12
type input "Sportsbook"
click at [1222, 523] on span "=" at bounding box center [1297, 524] width 157 height 20
click at [1250, 589] on span ">" at bounding box center [1297, 585] width 142 height 12
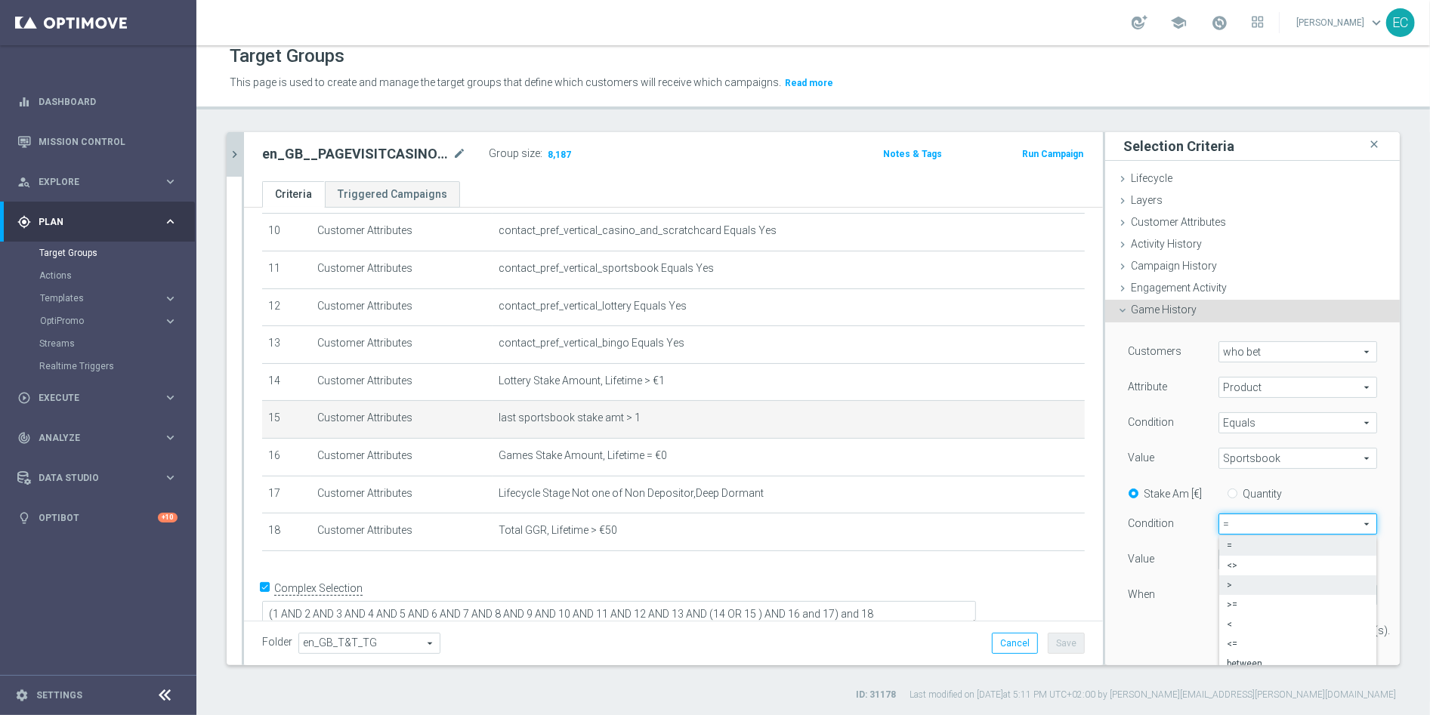
type input ">"
click at [1218, 557] on input "0" at bounding box center [1240, 559] width 45 height 21
type input "1"
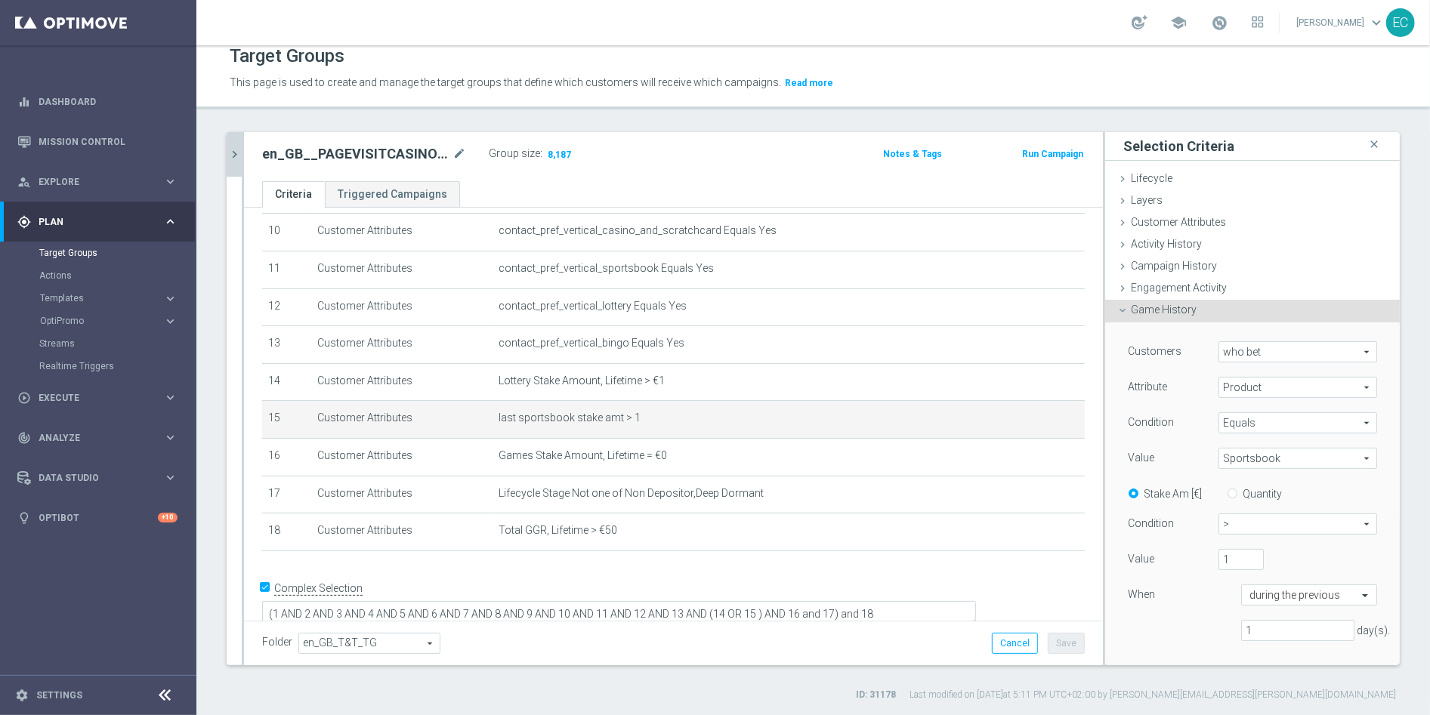
click at [1273, 546] on div "Customers who bet who bet arrow_drop_down search Attribute Product Product arro…" at bounding box center [1252, 497] width 249 height 312
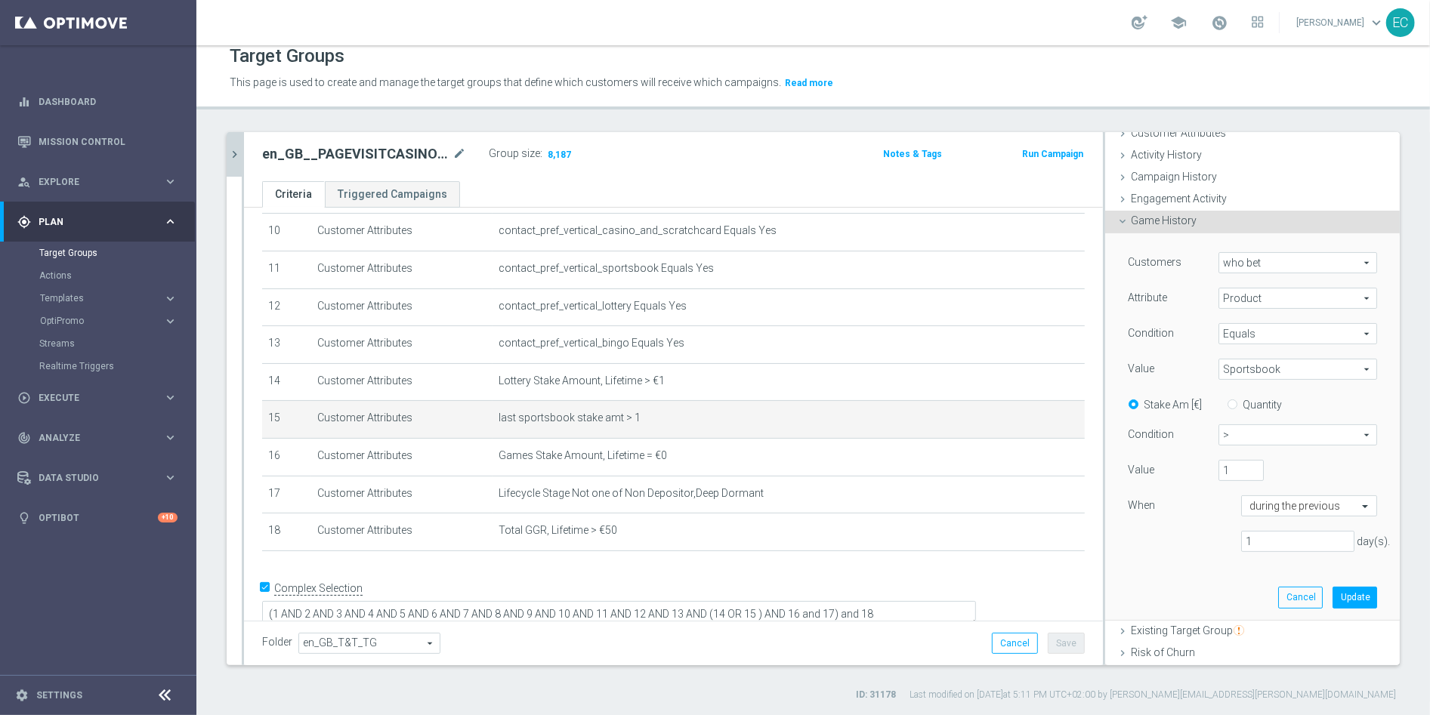
scroll to position [91, 0]
click at [1274, 537] on input "1" at bounding box center [1297, 539] width 113 height 21
type input "720"
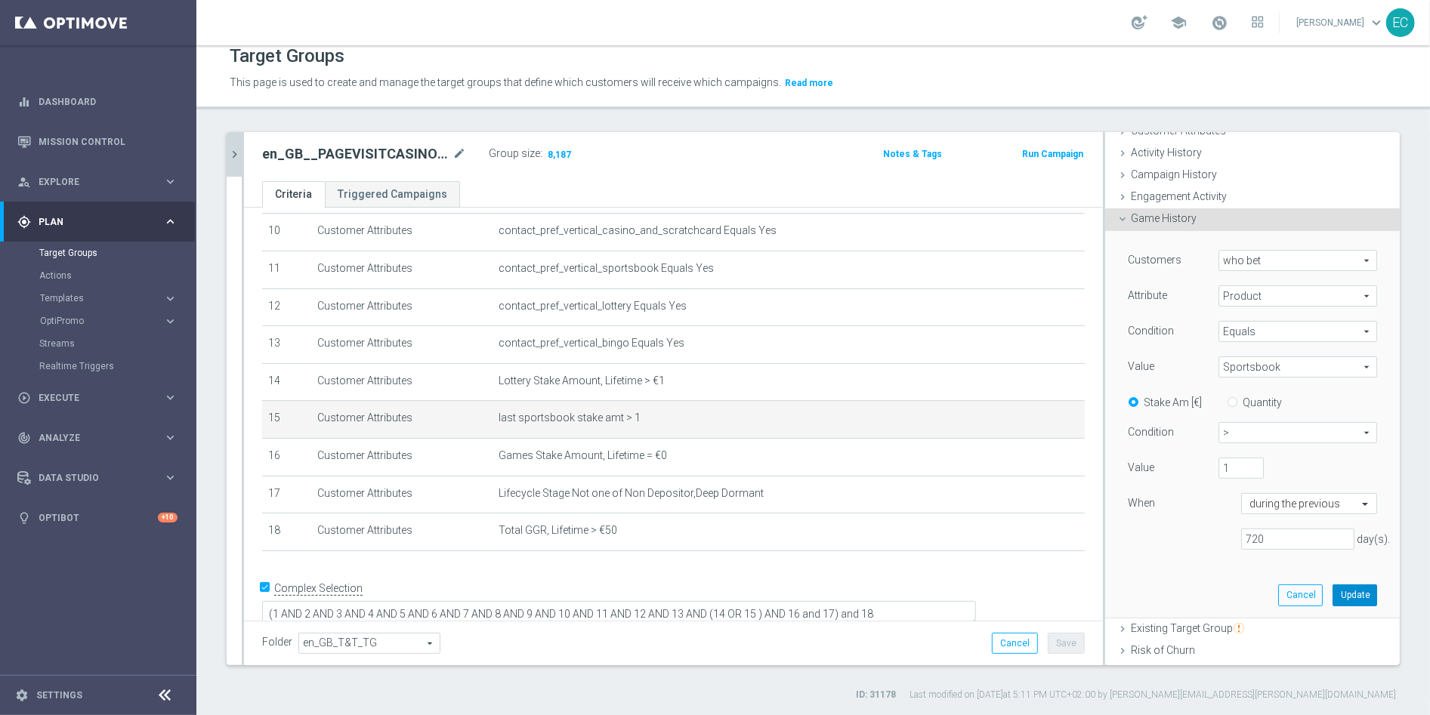
click at [1332, 594] on button "Update" at bounding box center [1354, 595] width 45 height 21
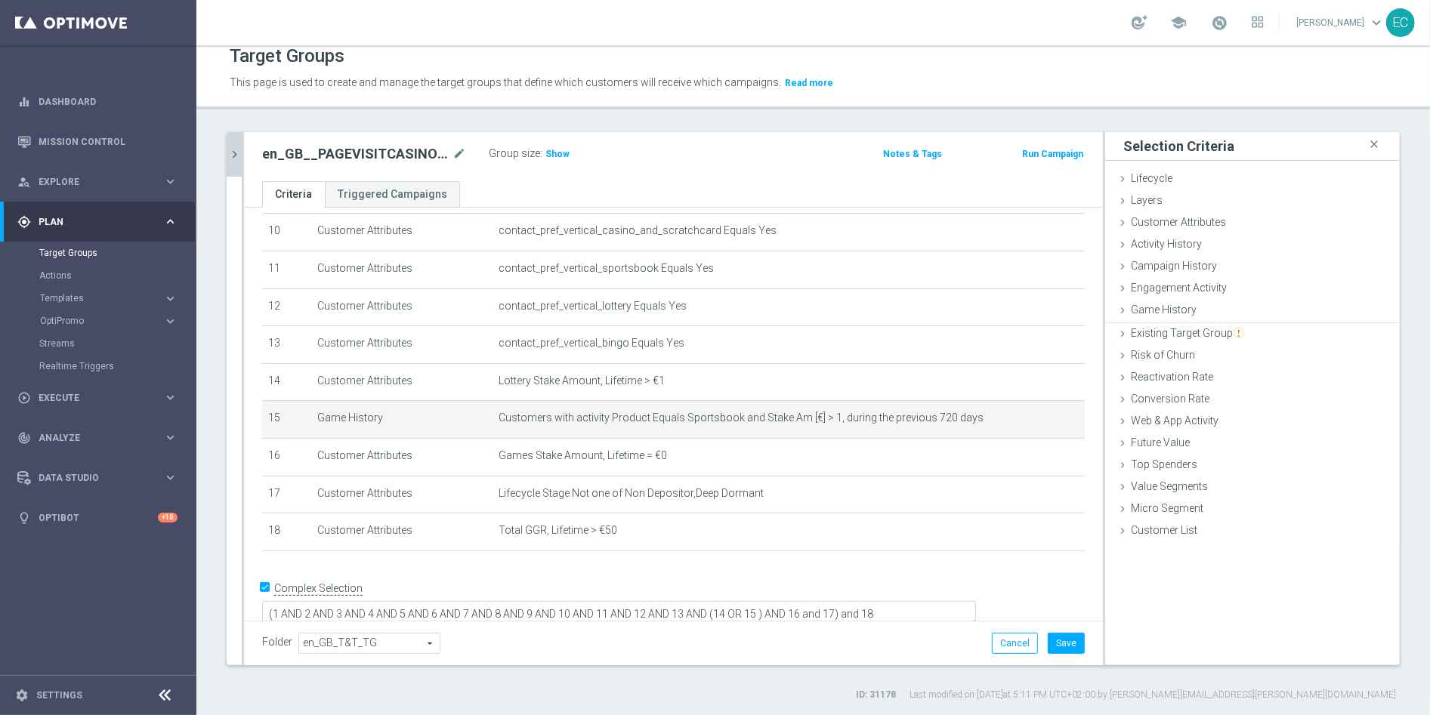
scroll to position [0, 0]
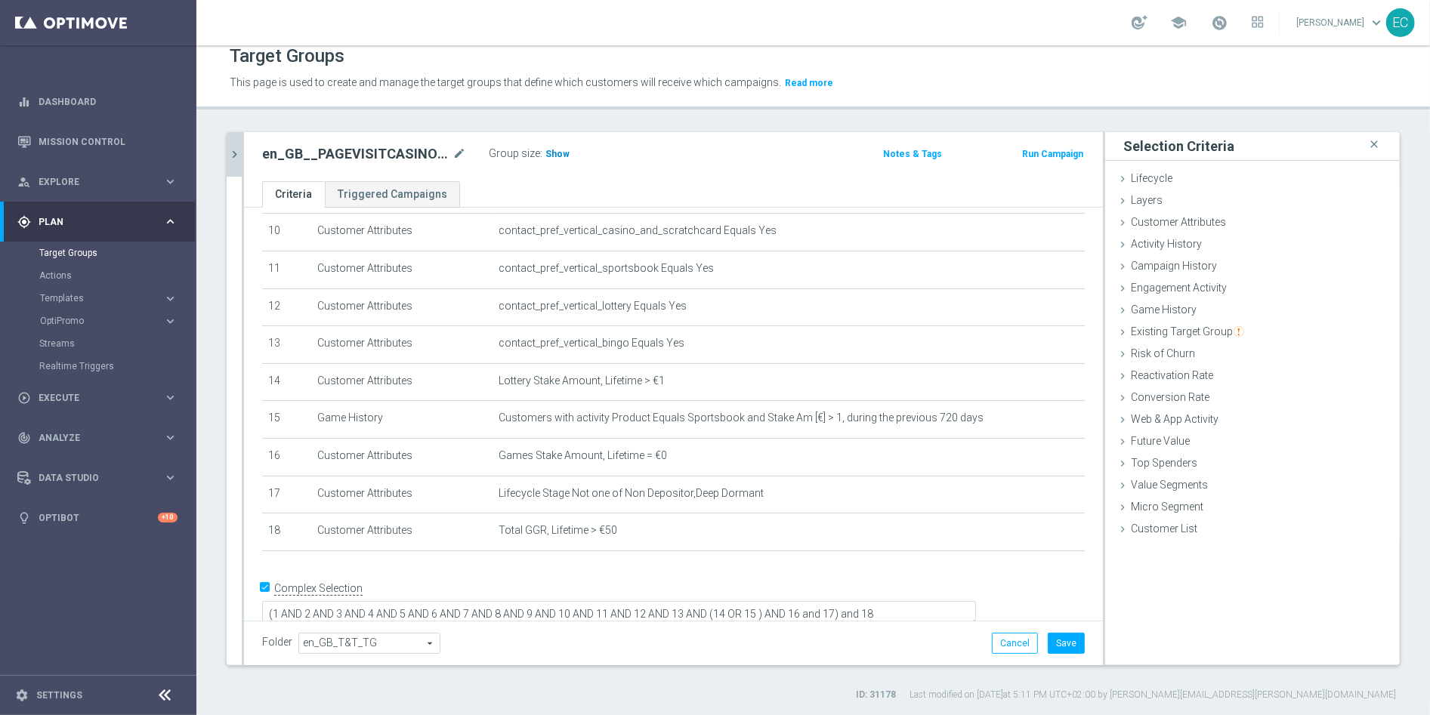
click at [554, 153] on span "Show" at bounding box center [557, 154] width 24 height 11
click at [1050, 639] on button "Save" at bounding box center [1065, 643] width 37 height 21
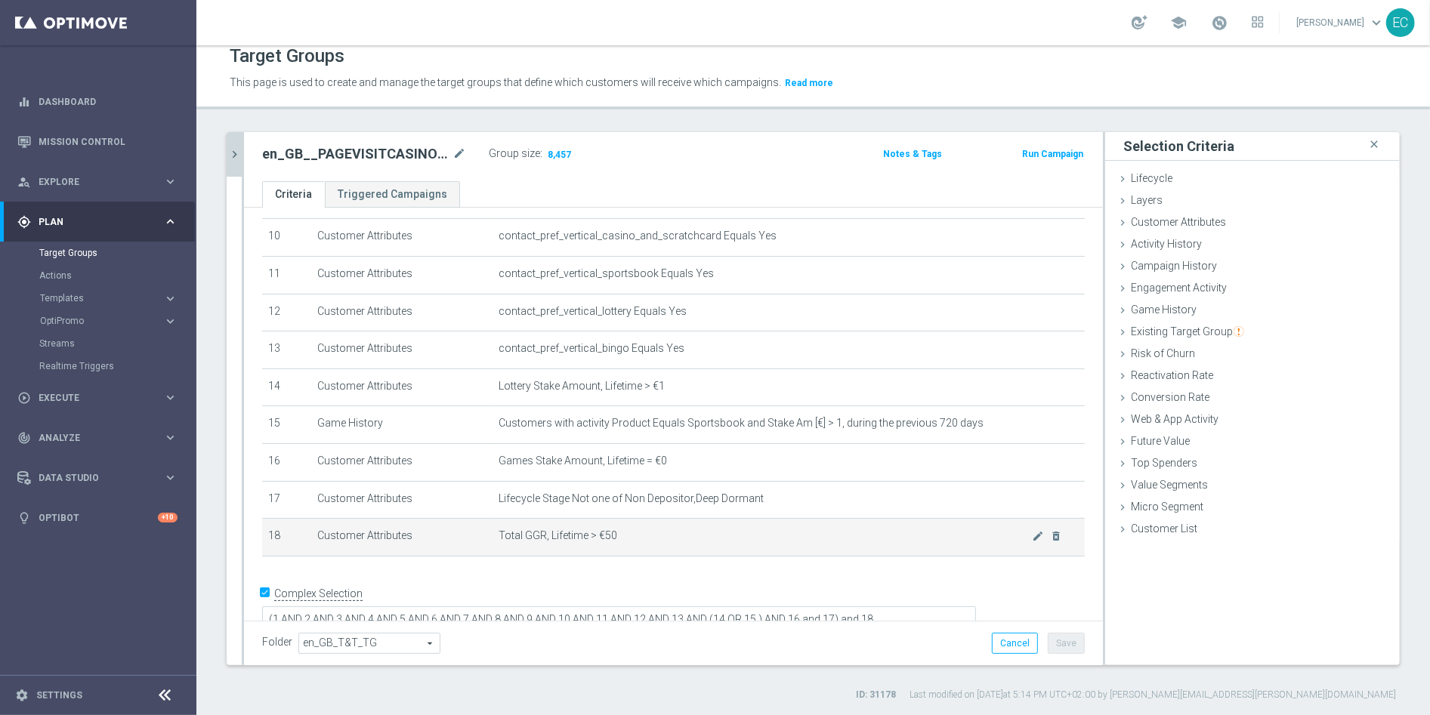
scroll to position [384, 0]
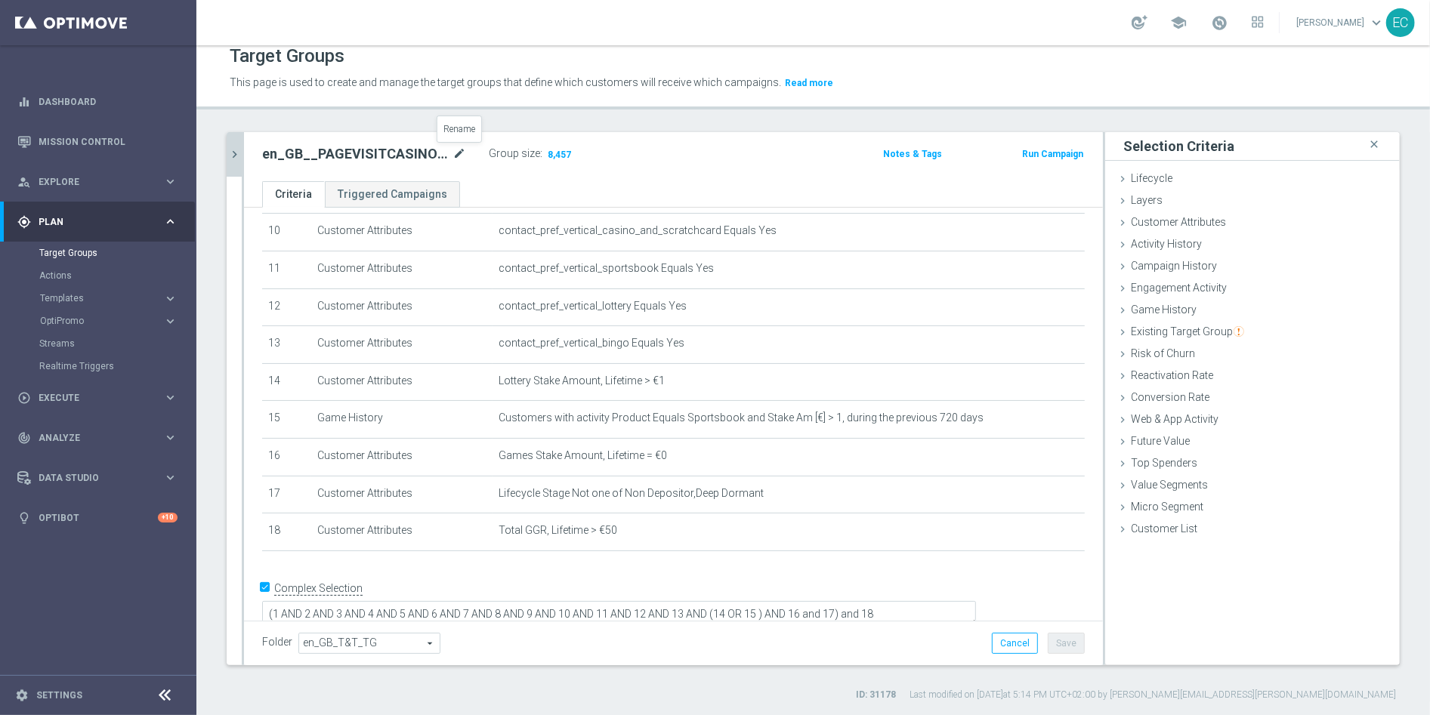
click at [458, 159] on icon "mode_edit" at bounding box center [459, 154] width 14 height 18
click at [418, 163] on input "en_GB__PAGEVISITCASINO2_ALL_EMA_T&T_GM_TG" at bounding box center [364, 155] width 204 height 21
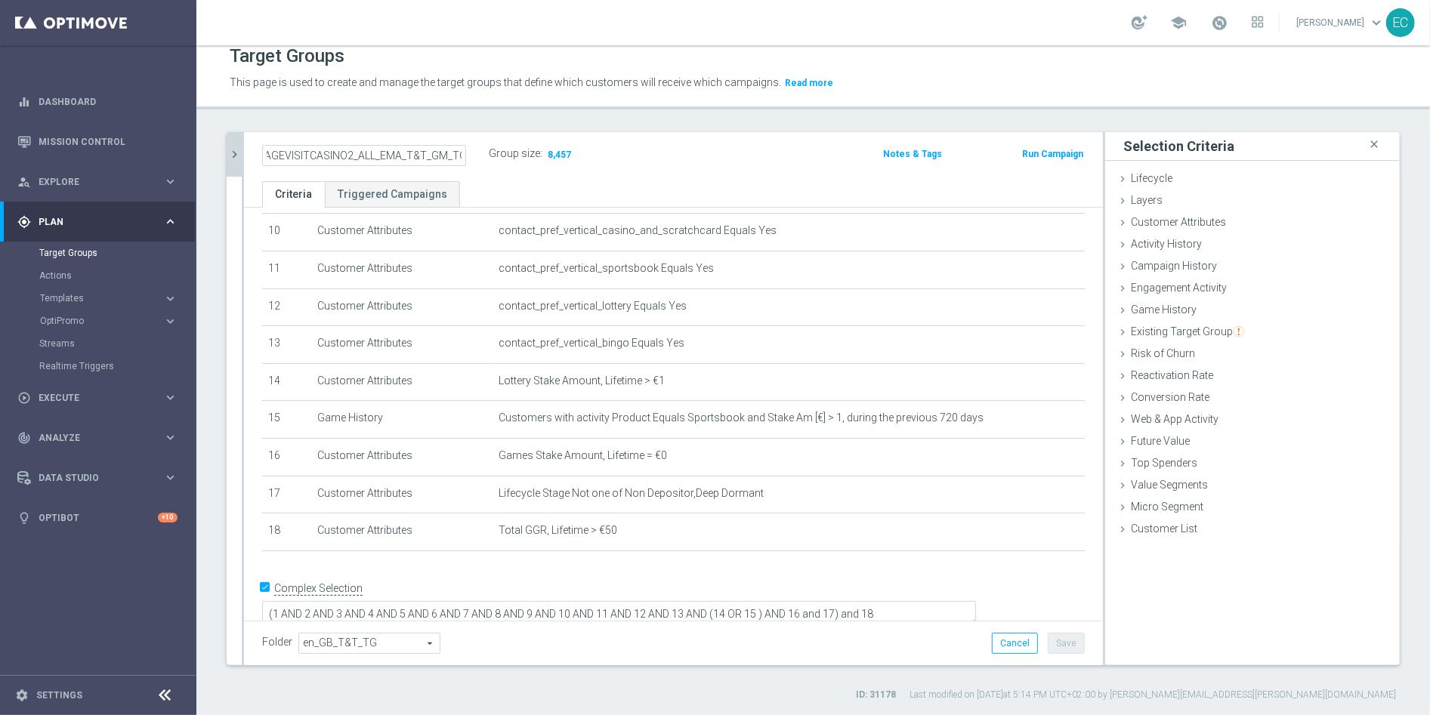
scroll to position [0, 0]
click at [236, 143] on button "chevron_right" at bounding box center [234, 154] width 15 height 45
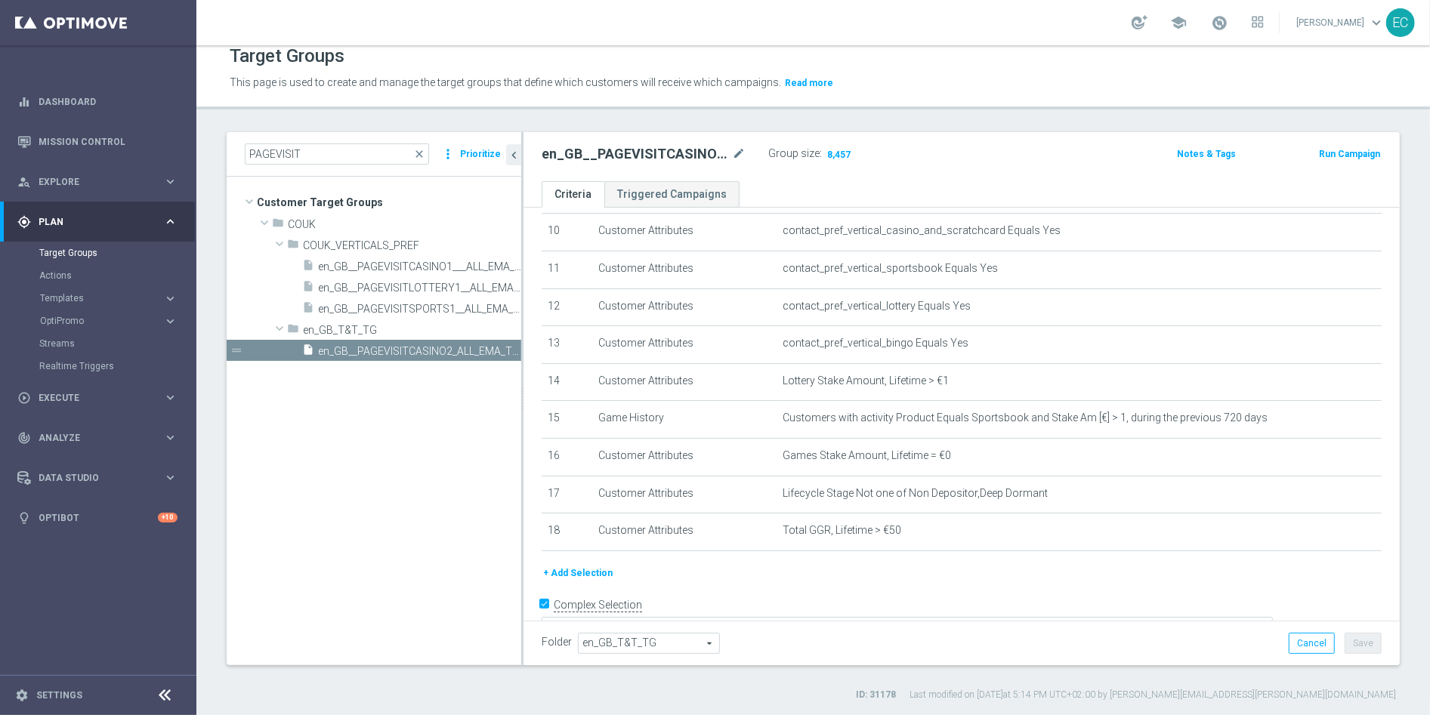
drag, startPoint x: 400, startPoint y: 405, endPoint x: 447, endPoint y: 378, distance: 53.8
click at [400, 405] on tree-viewport "Customer Target Groups library_add create_new_folder folder" at bounding box center [374, 421] width 295 height 488
click at [512, 347] on icon "more_vert" at bounding box center [512, 351] width 12 height 12
click at [458, 352] on span "en_GB__PAGEVISITCASINO2_ALL_EMA_T&T_GM_TG" at bounding box center [402, 351] width 169 height 13
click at [495, 351] on icon "content_copy" at bounding box center [495, 351] width 12 height 12
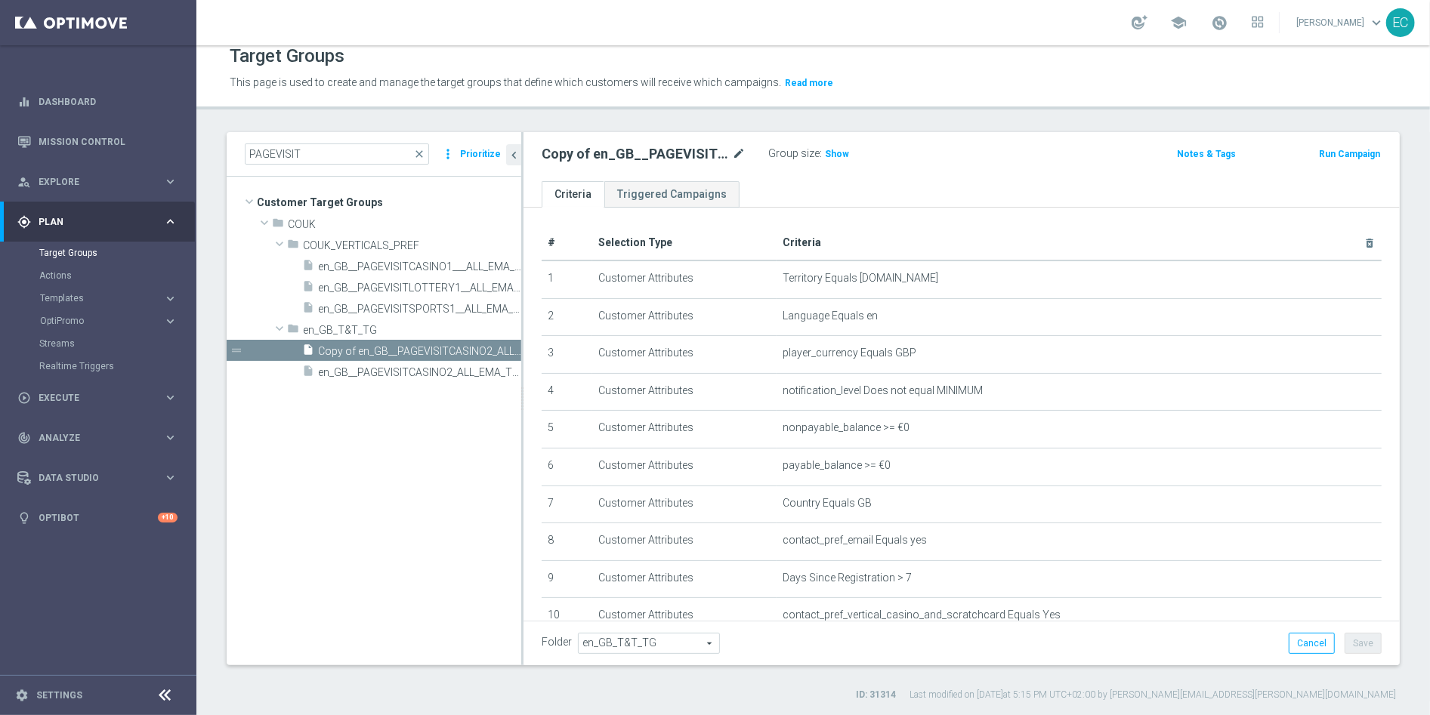
click at [737, 156] on icon "mode_edit" at bounding box center [739, 154] width 14 height 18
type input "en_GB__PAGEVISITCASINO2_ALL_EMA_T&T_GM_TG_RETARGETING"
click at [784, 177] on div "en_GB__PAGEVISITCASINO2_ALL_EMA_T&T_GM_TG_RETARGETING Group size : Show Notes &…" at bounding box center [961, 156] width 876 height 49
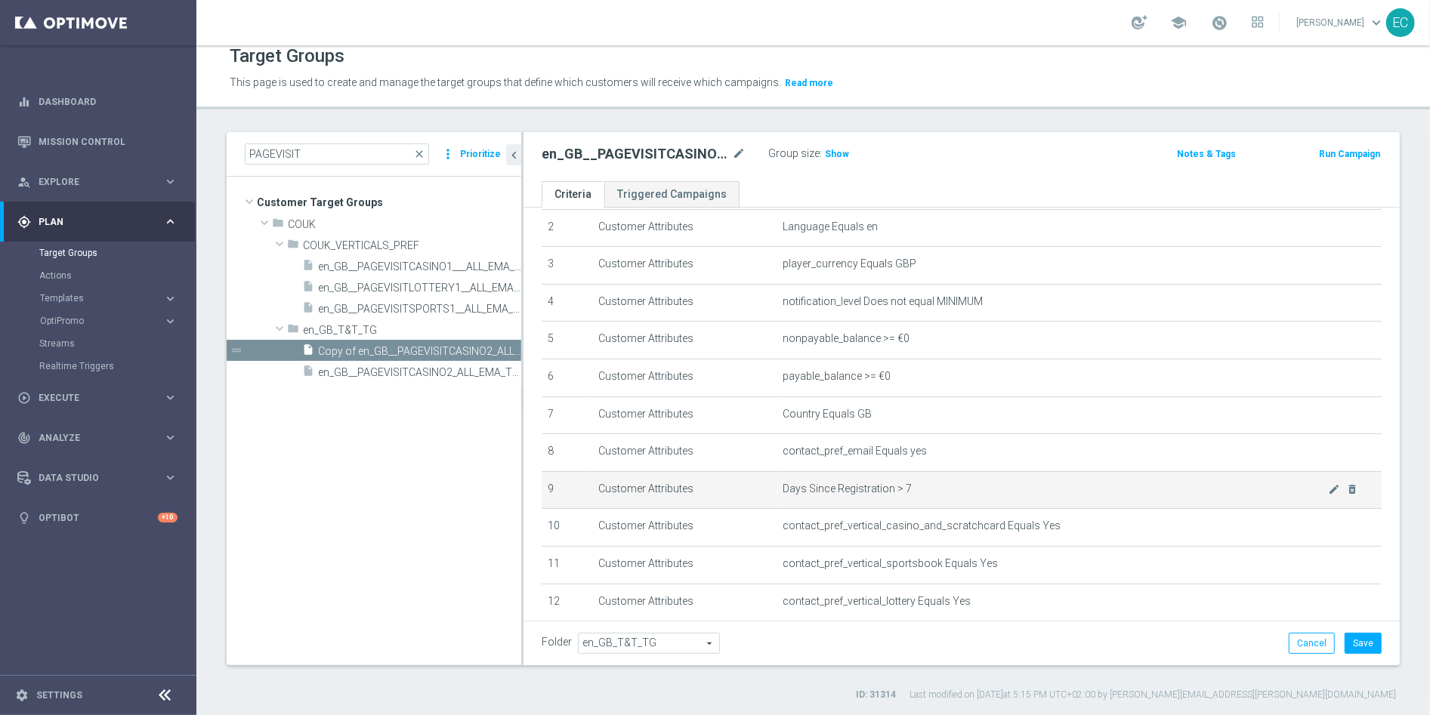
scroll to position [400, 0]
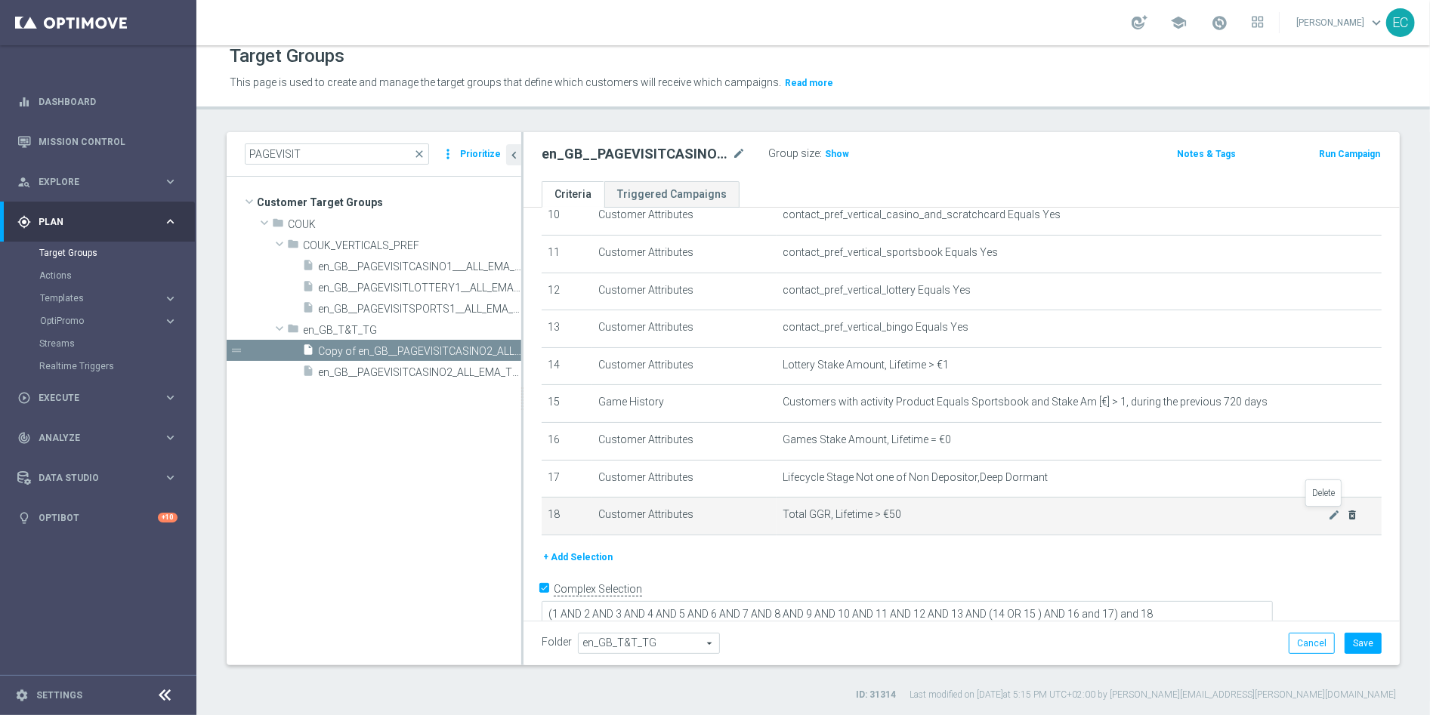
click at [1346, 510] on icon "delete_forever" at bounding box center [1352, 515] width 12 height 12
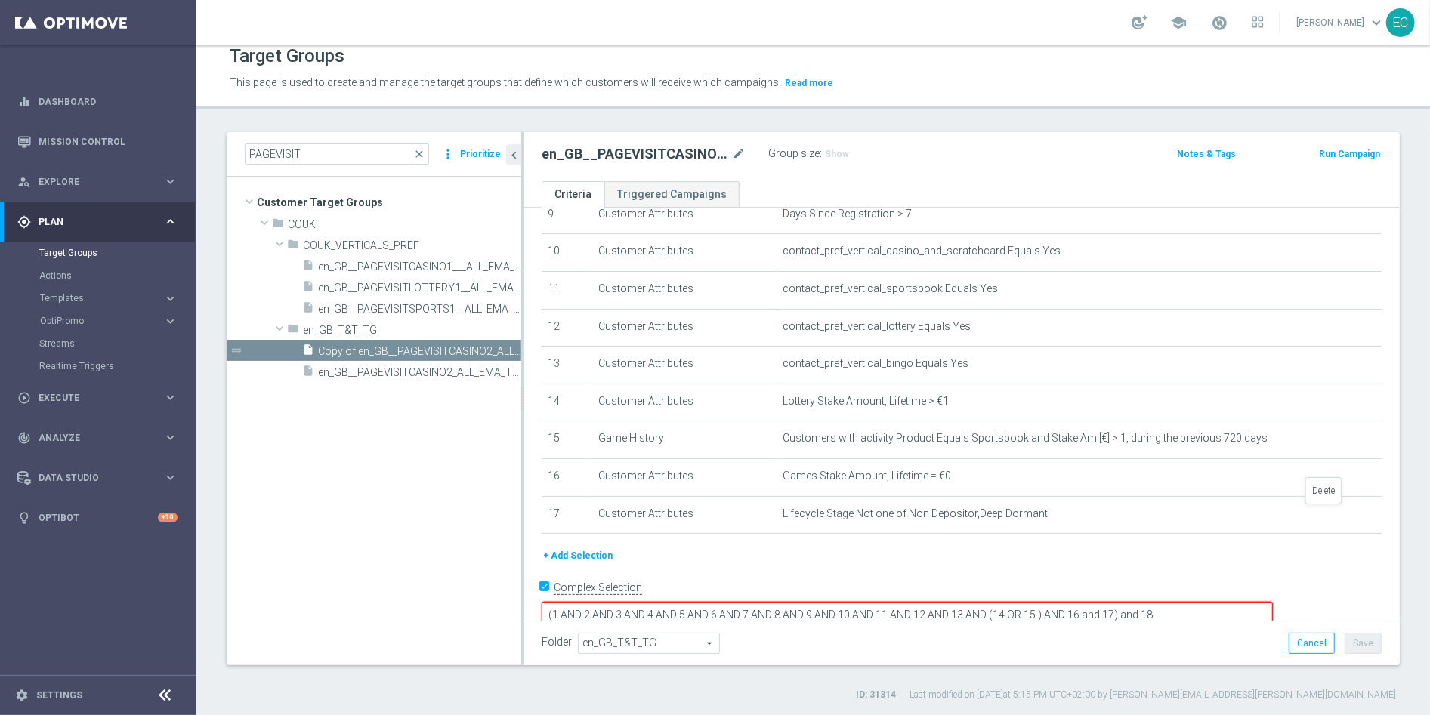
click at [0, 0] on icon "delete_forever" at bounding box center [0, 0] width 0 height 0
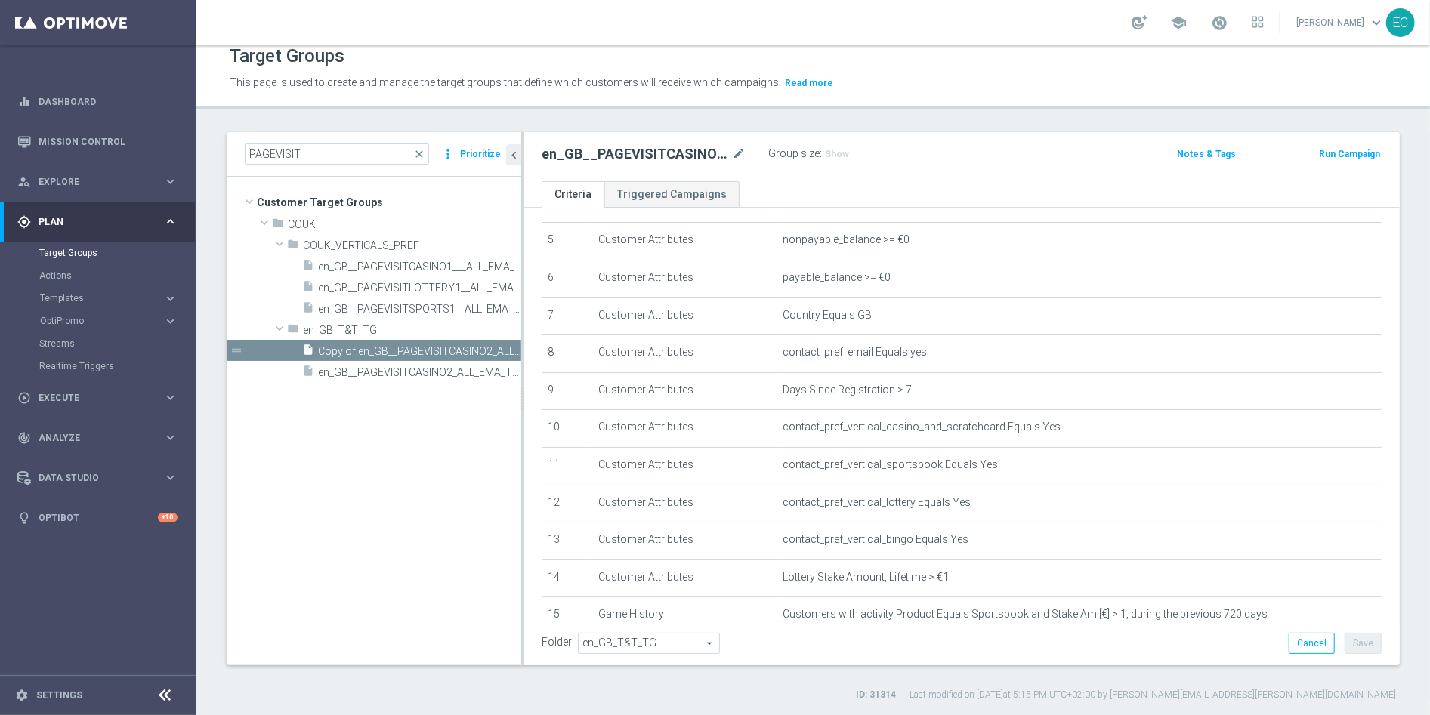
scroll to position [186, 0]
click at [1346, 390] on icon "delete_forever" at bounding box center [1352, 393] width 12 height 12
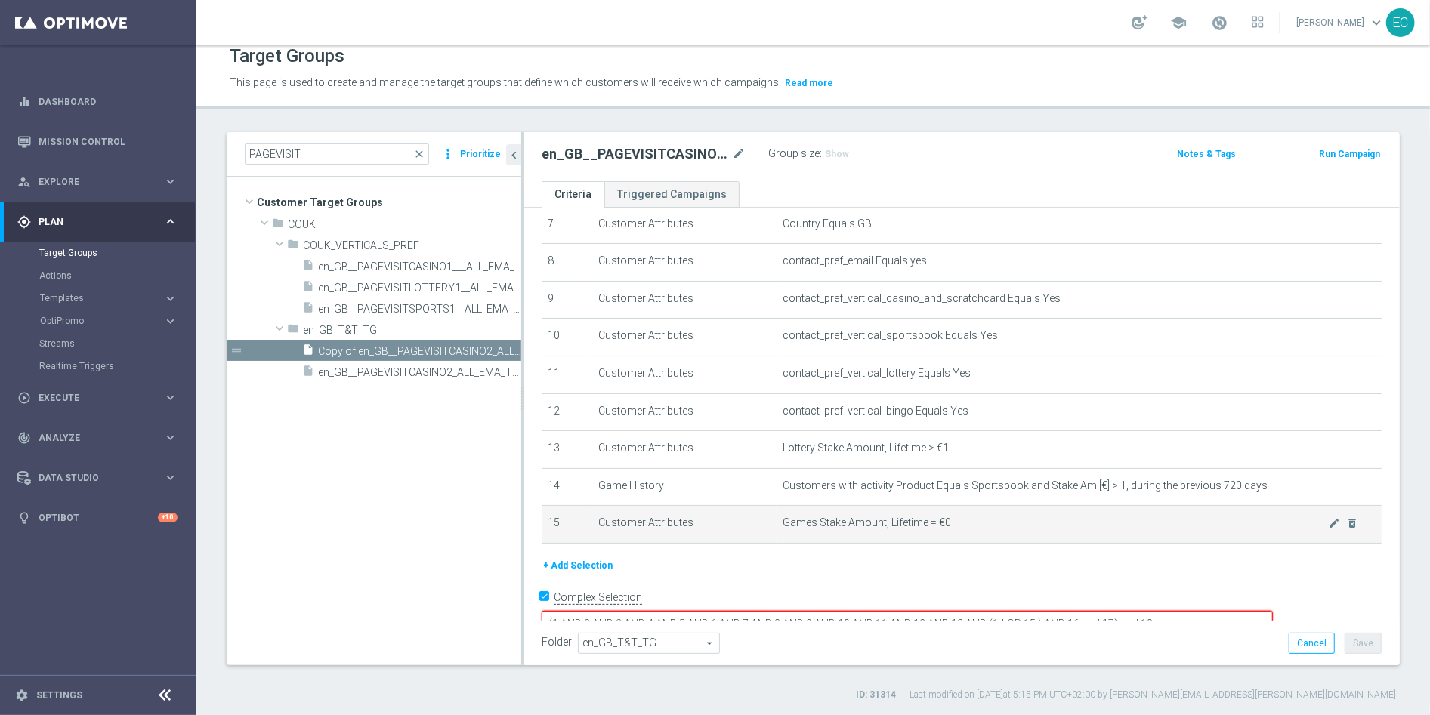
scroll to position [289, 0]
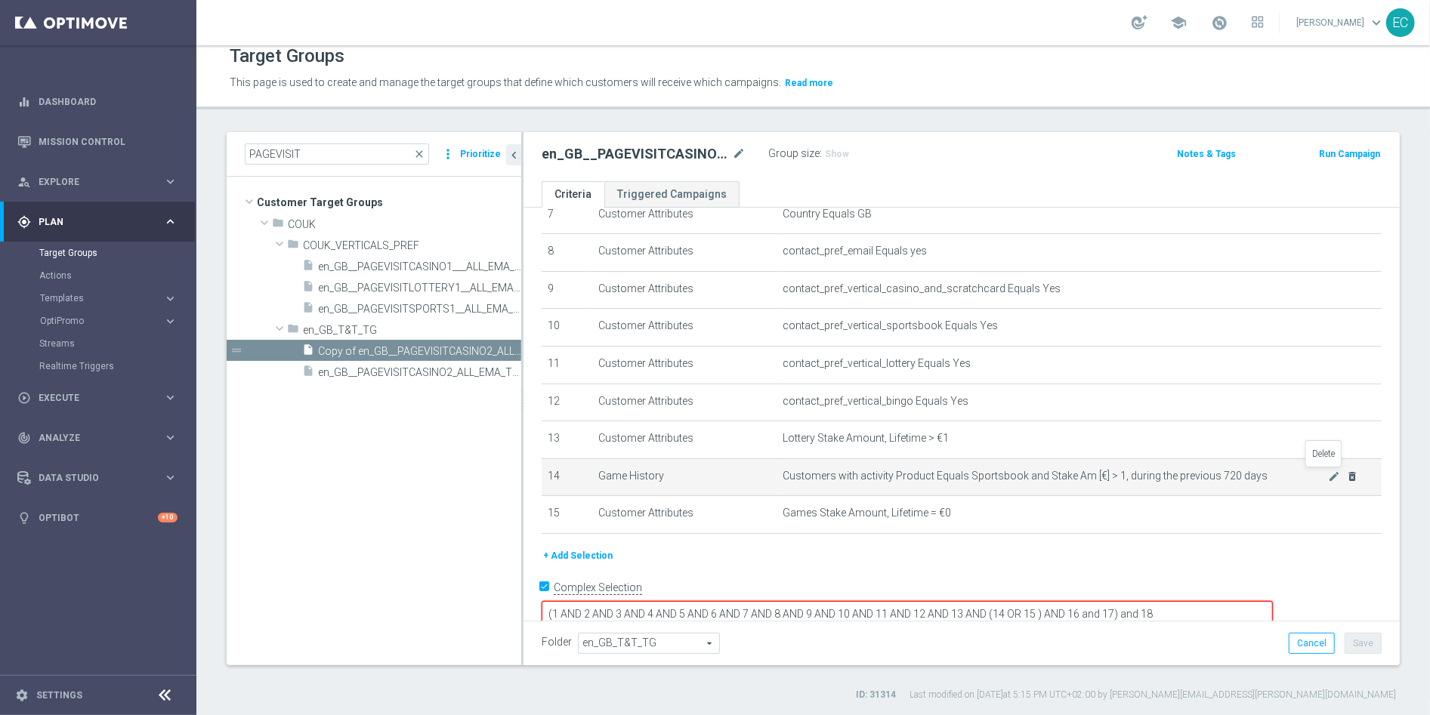
click at [1346, 476] on icon "delete_forever" at bounding box center [1352, 476] width 12 height 12
click at [1346, 474] on icon "delete_forever" at bounding box center [1352, 476] width 12 height 12
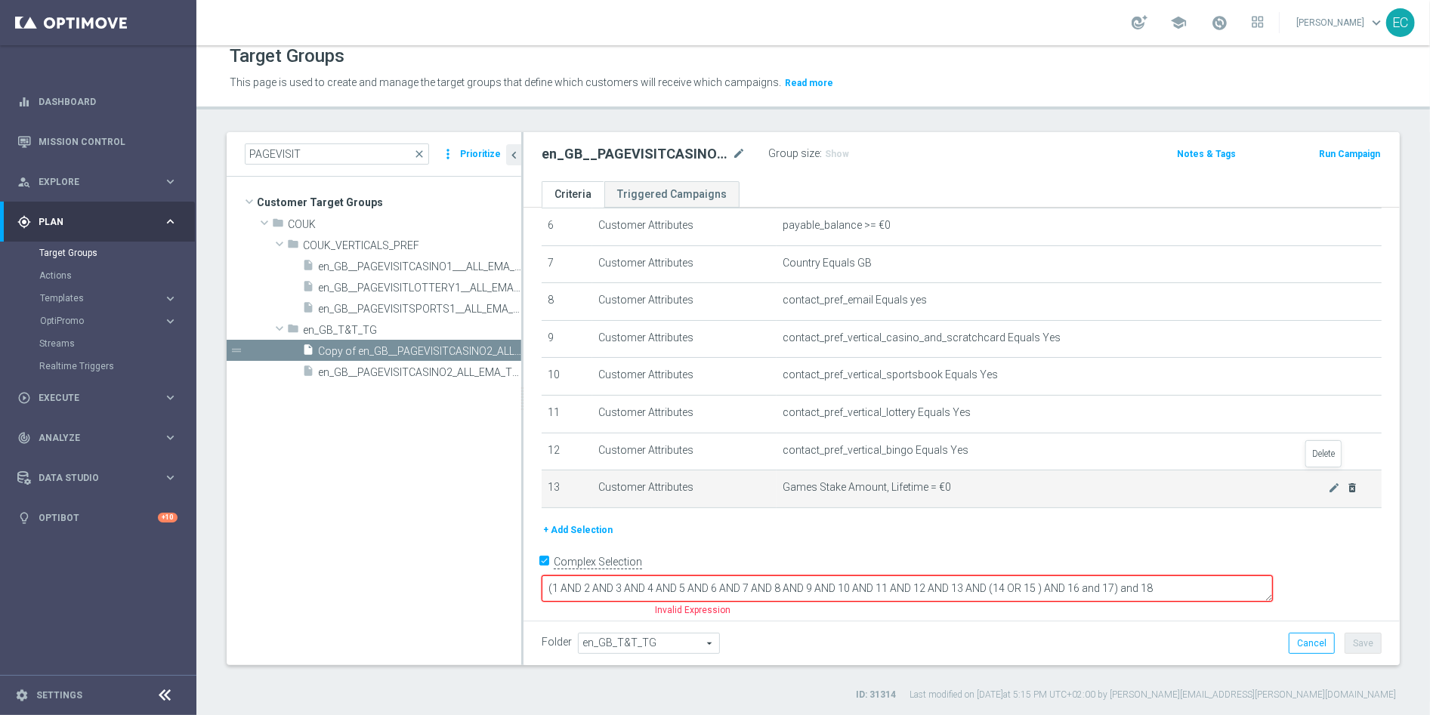
scroll to position [214, 0]
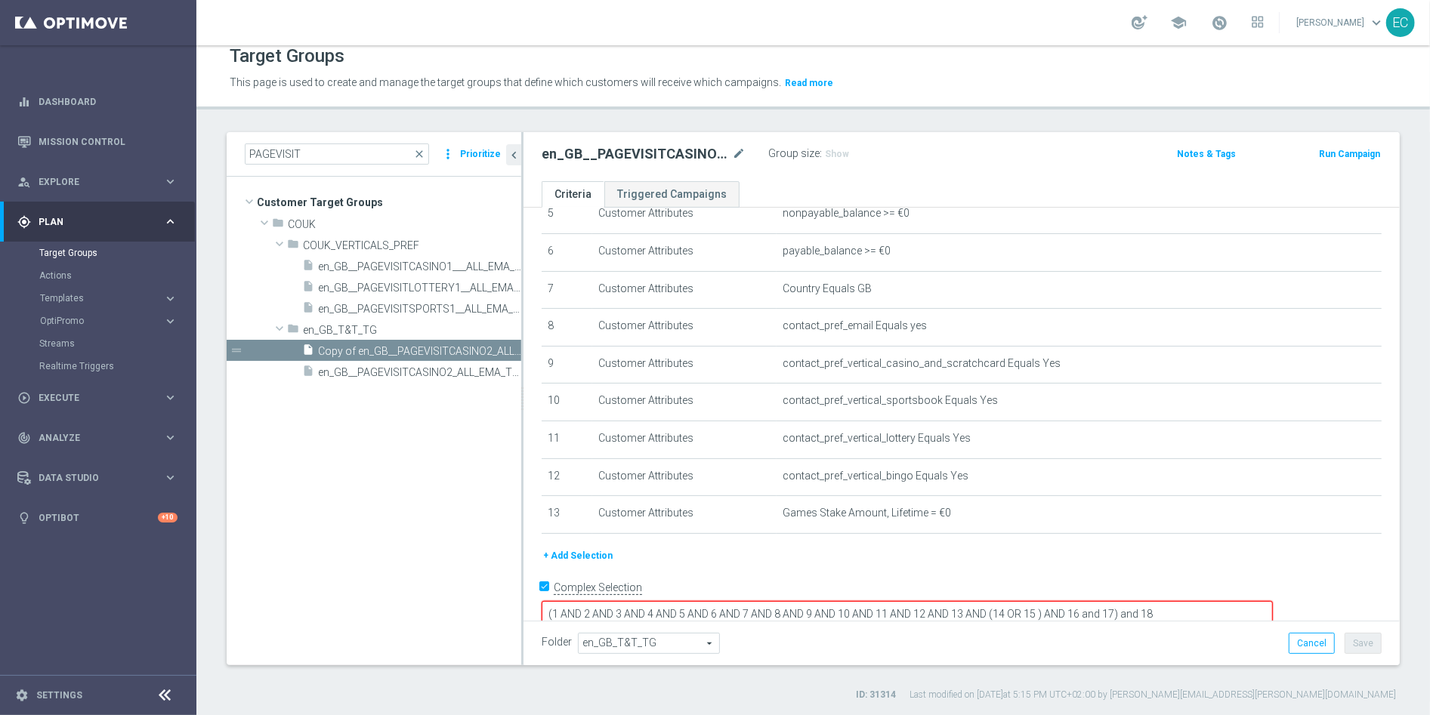
click at [543, 585] on input "Complex Selection" at bounding box center [546, 588] width 10 height 21
checkbox input "false"
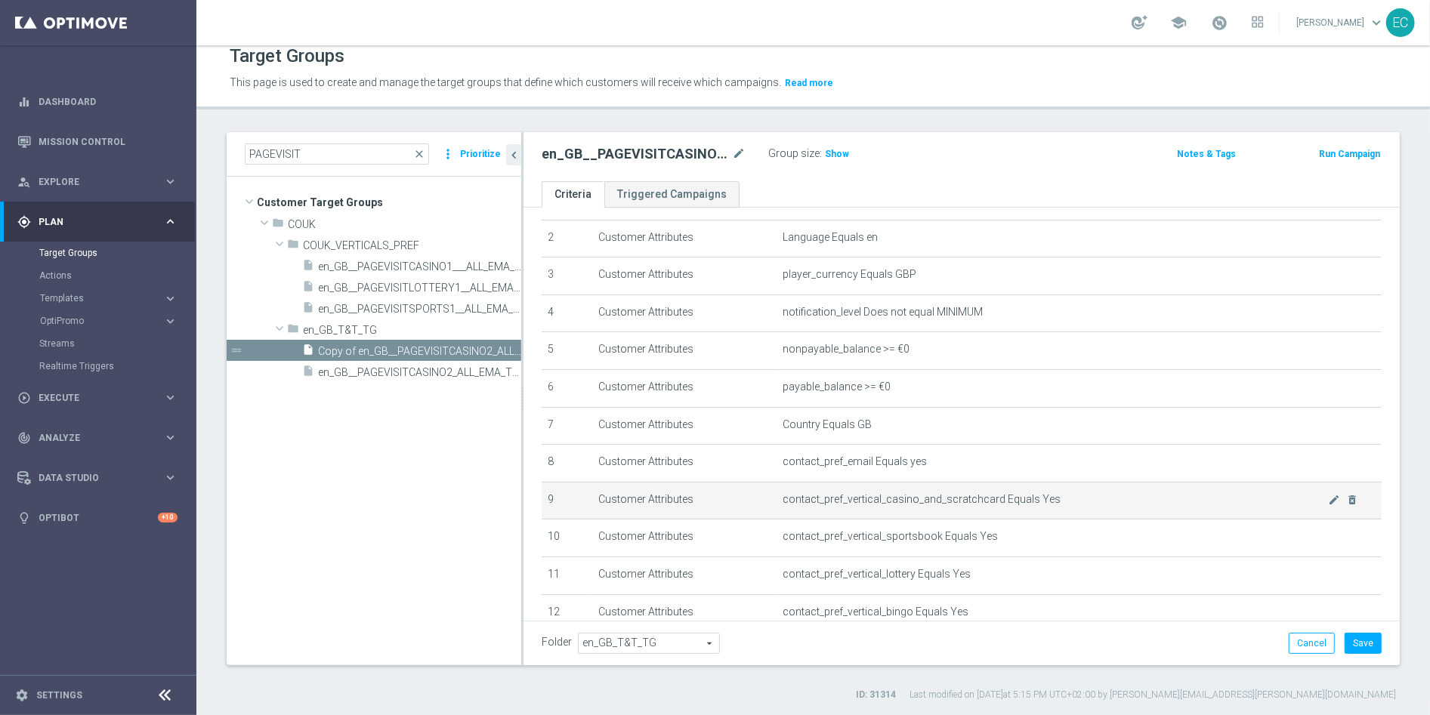
scroll to position [211, 0]
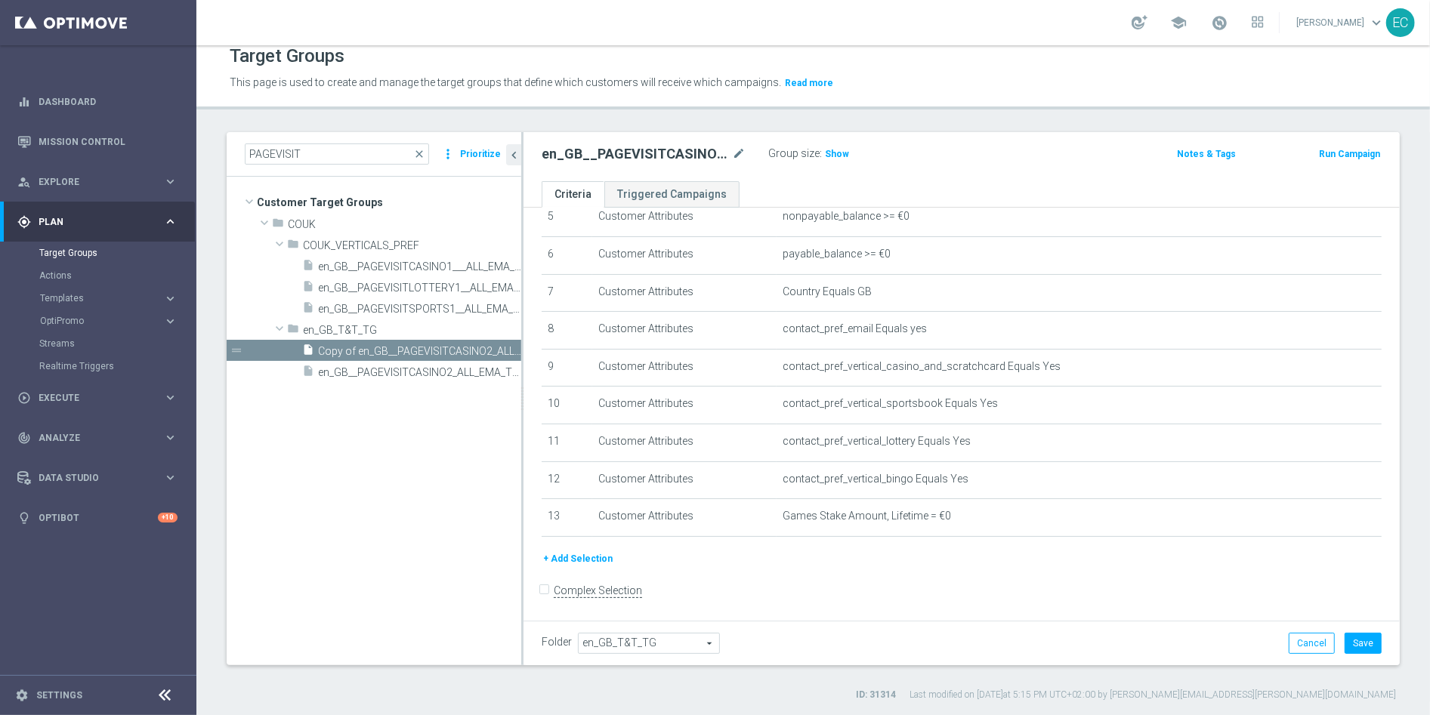
click at [571, 554] on button "+ Add Selection" at bounding box center [577, 559] width 73 height 17
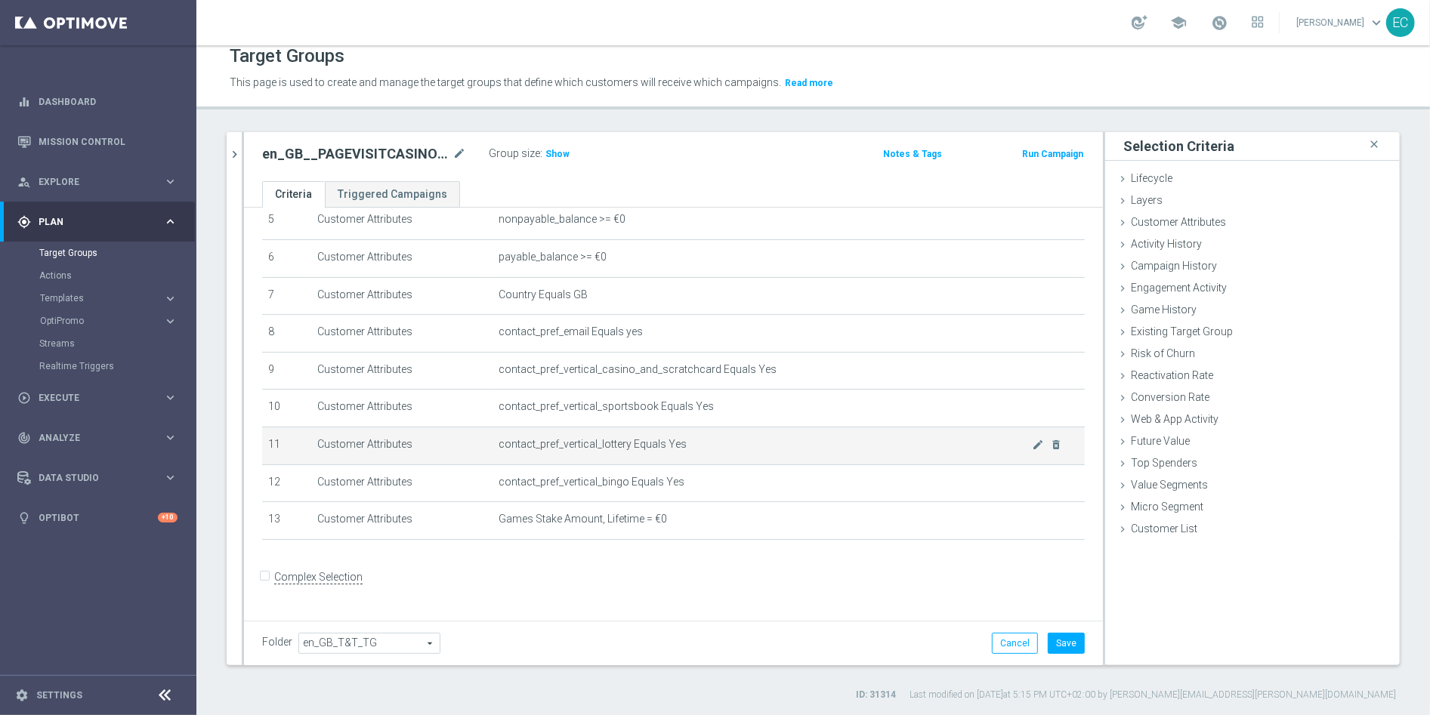
scroll to position [196, 0]
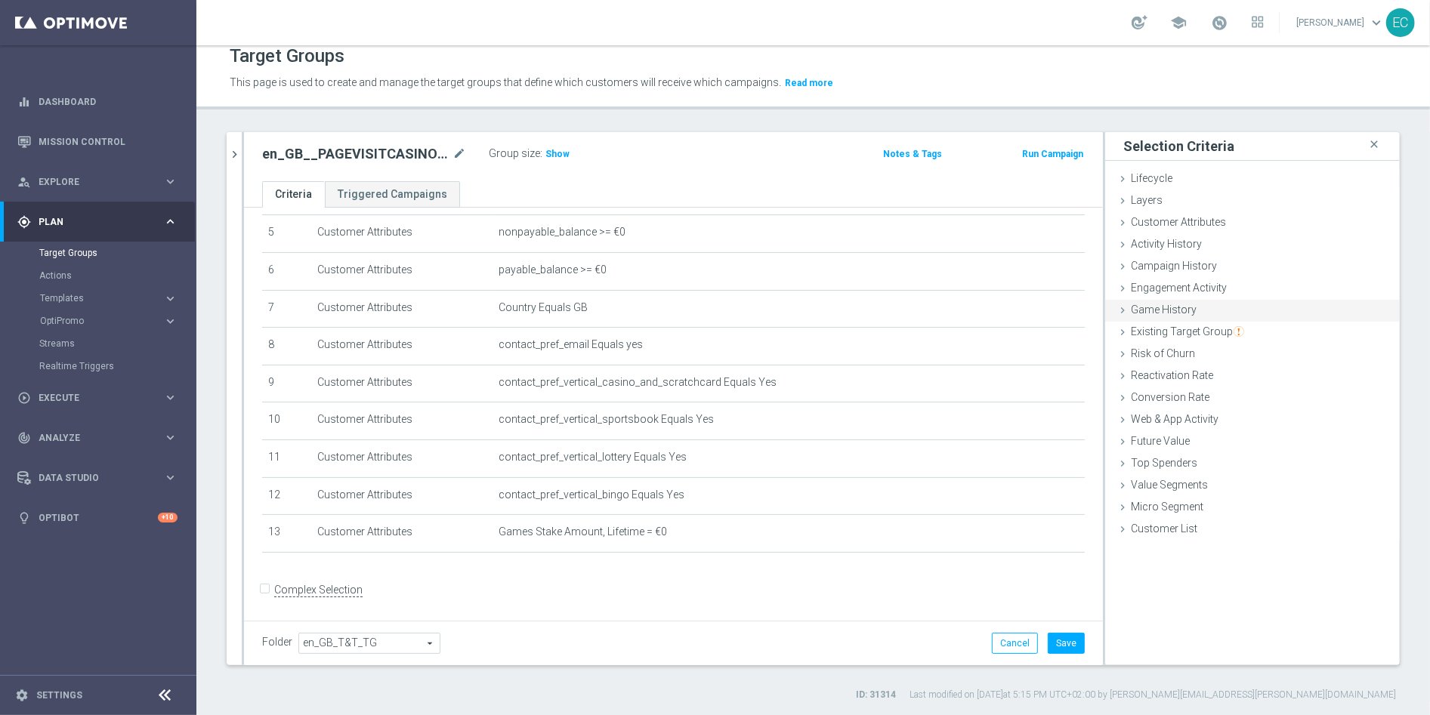
click at [1220, 313] on div "Game History done selection updated" at bounding box center [1252, 311] width 295 height 23
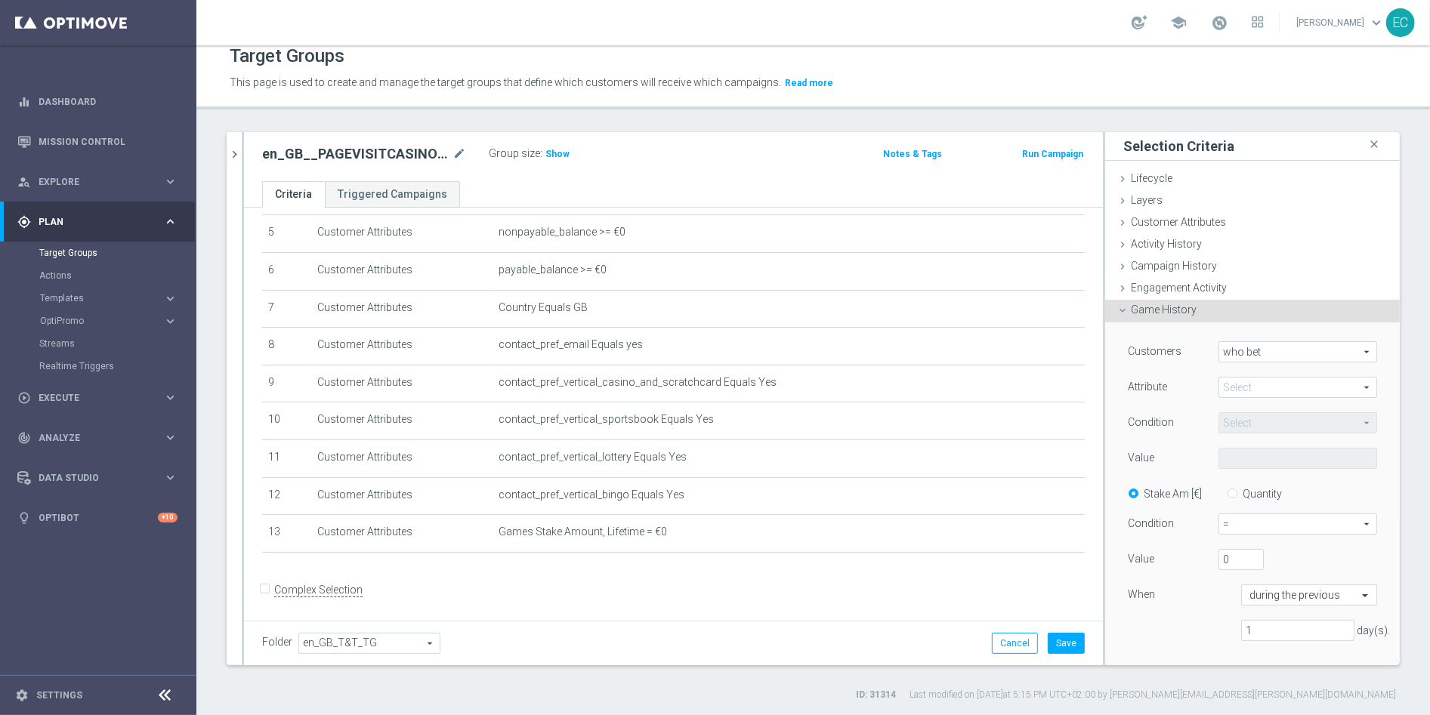
click at [1220, 313] on div "Game History done selection updated" at bounding box center [1252, 311] width 295 height 23
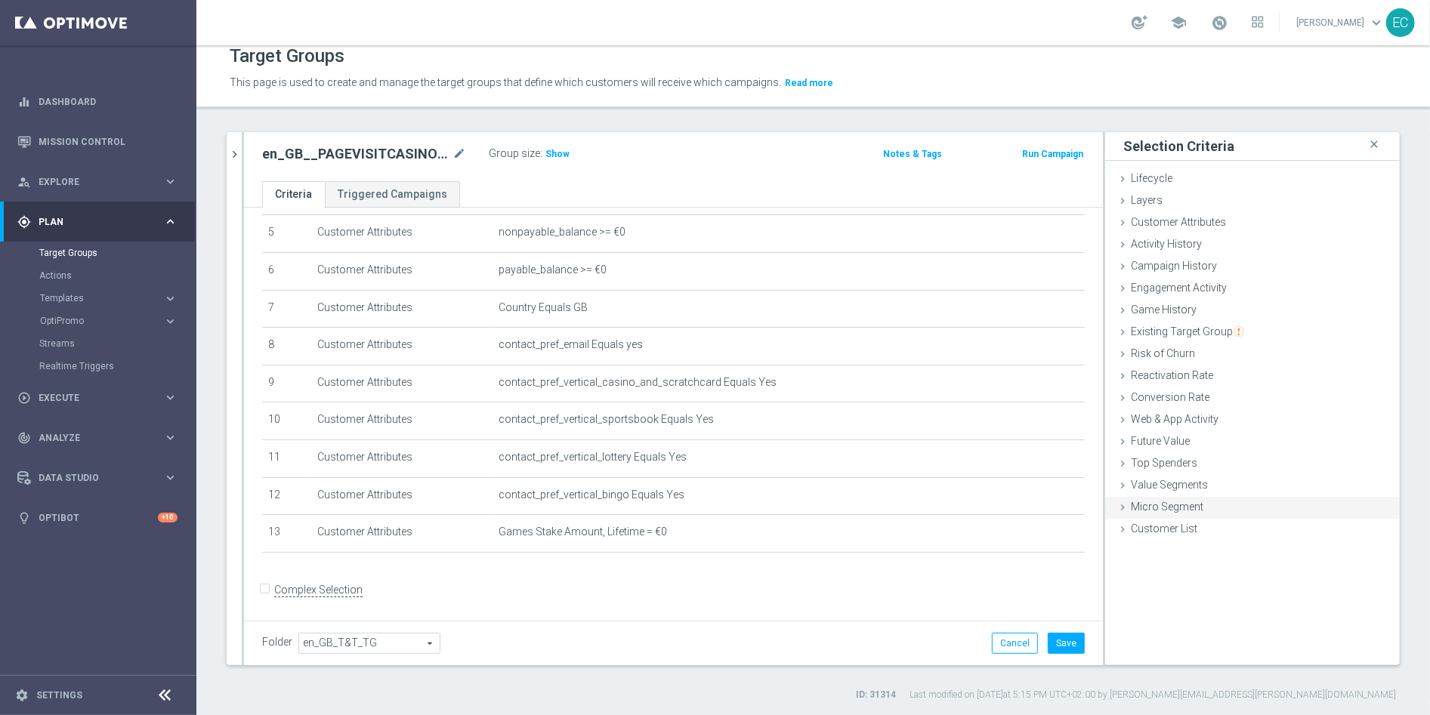
click at [1223, 504] on div "Micro Segment done" at bounding box center [1252, 508] width 295 height 23
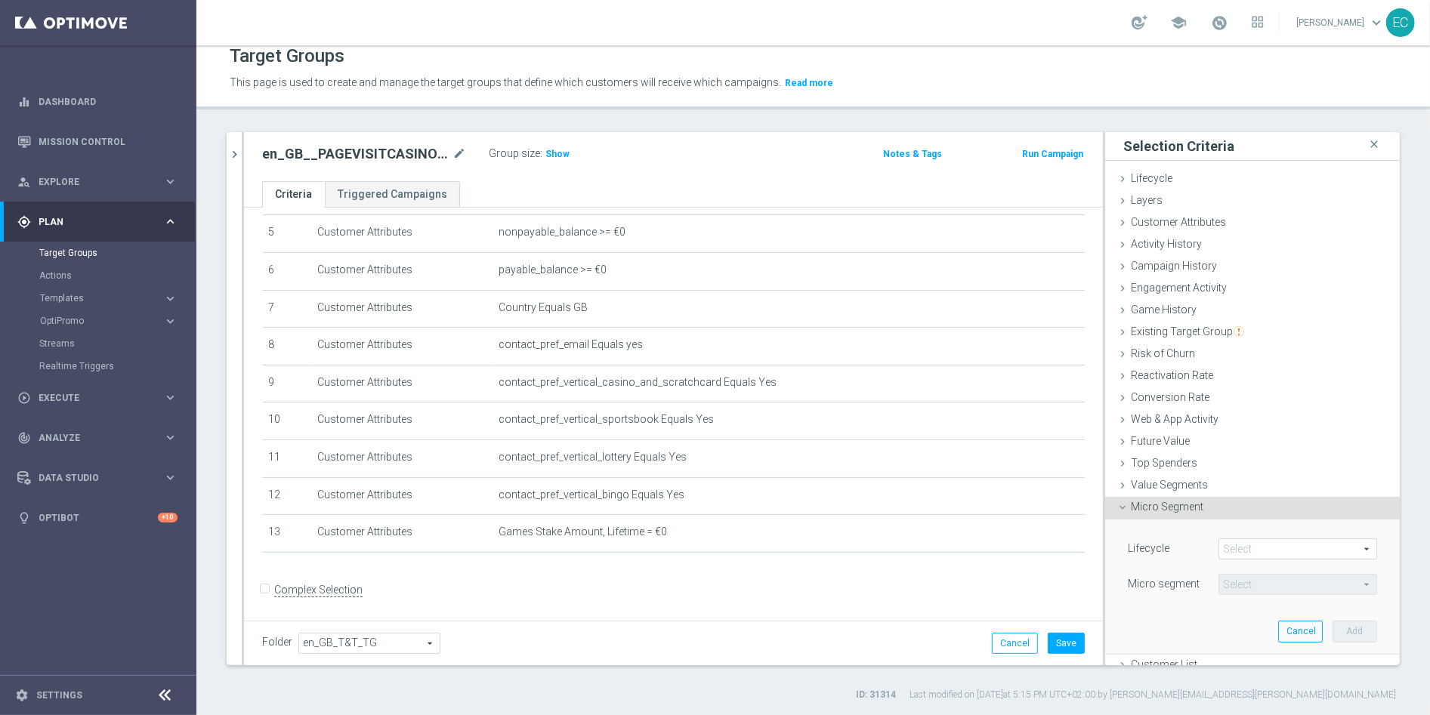
click at [1241, 540] on span at bounding box center [1297, 549] width 157 height 20
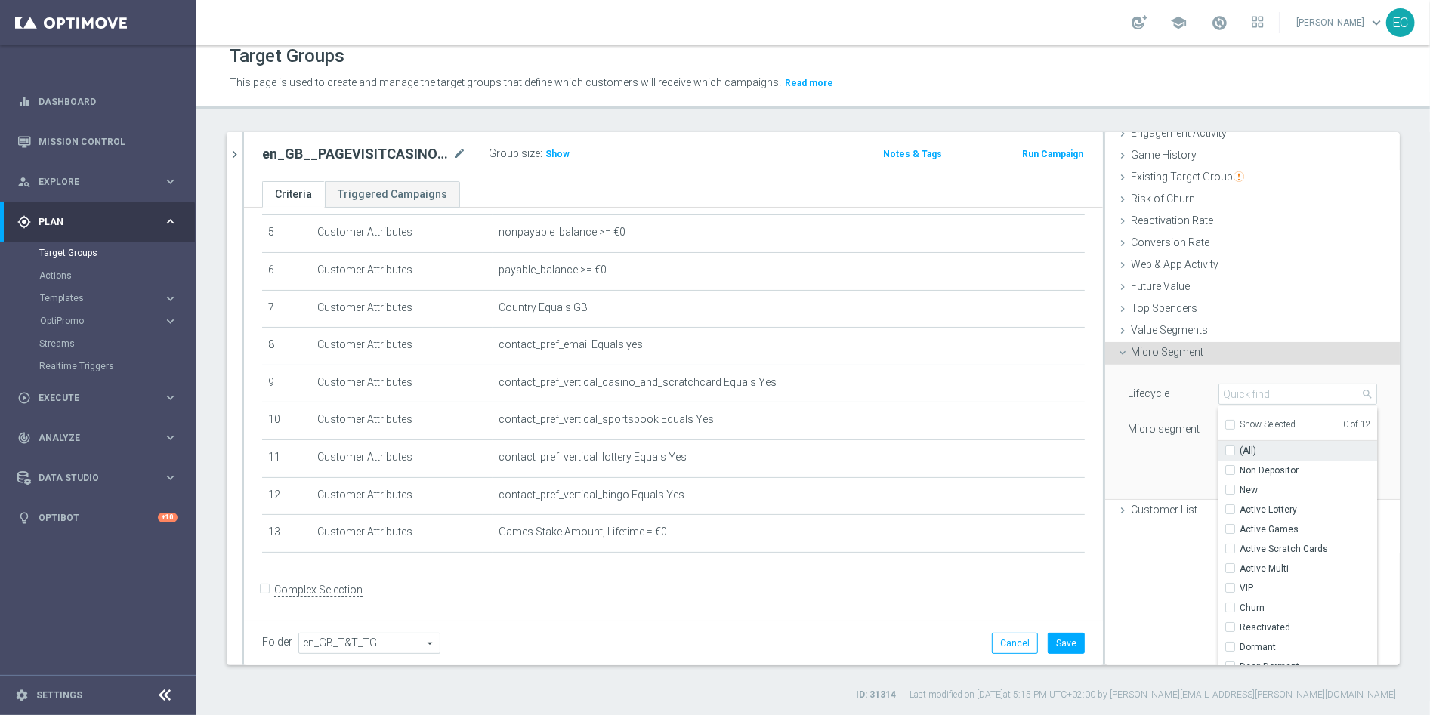
scroll to position [156, 0]
click at [1214, 350] on div "Micro Segment done" at bounding box center [1252, 352] width 295 height 23
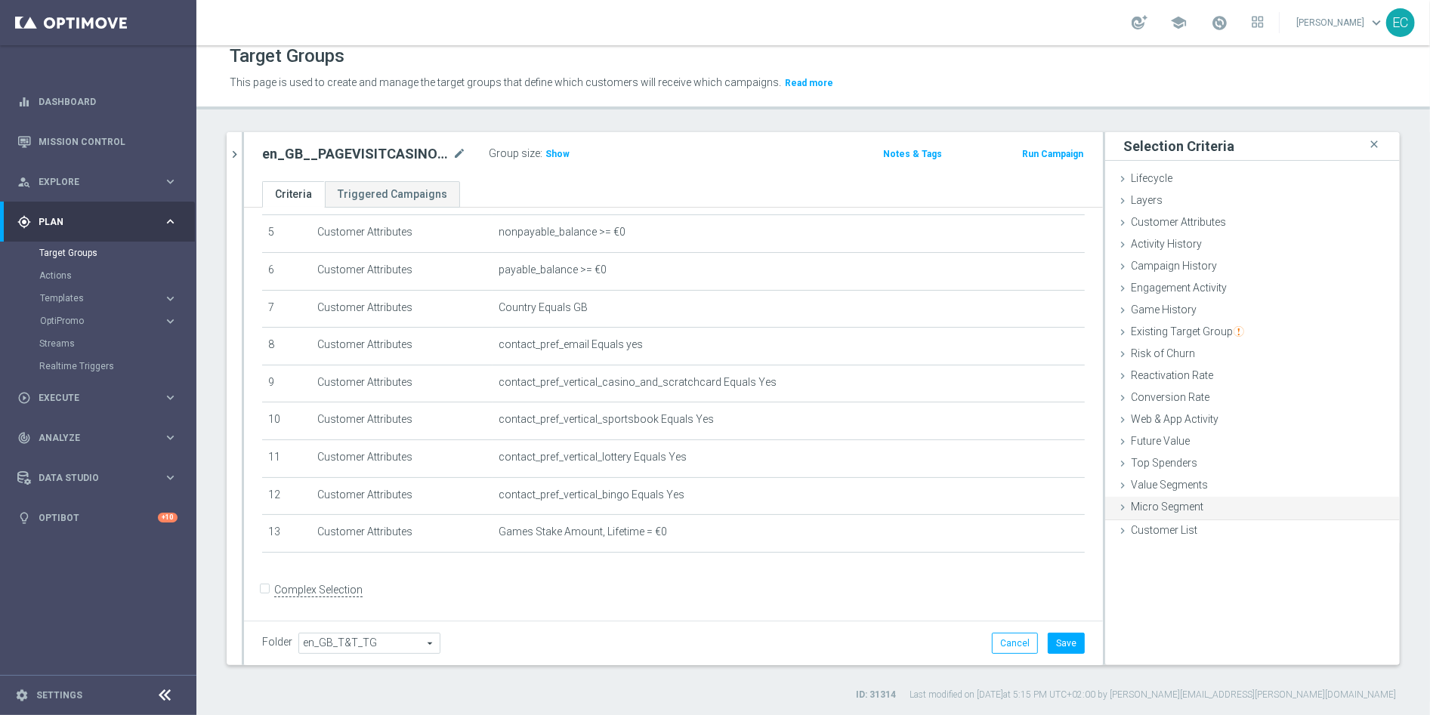
scroll to position [0, 0]
click at [1212, 426] on div "Web & App Activity done" at bounding box center [1252, 420] width 295 height 23
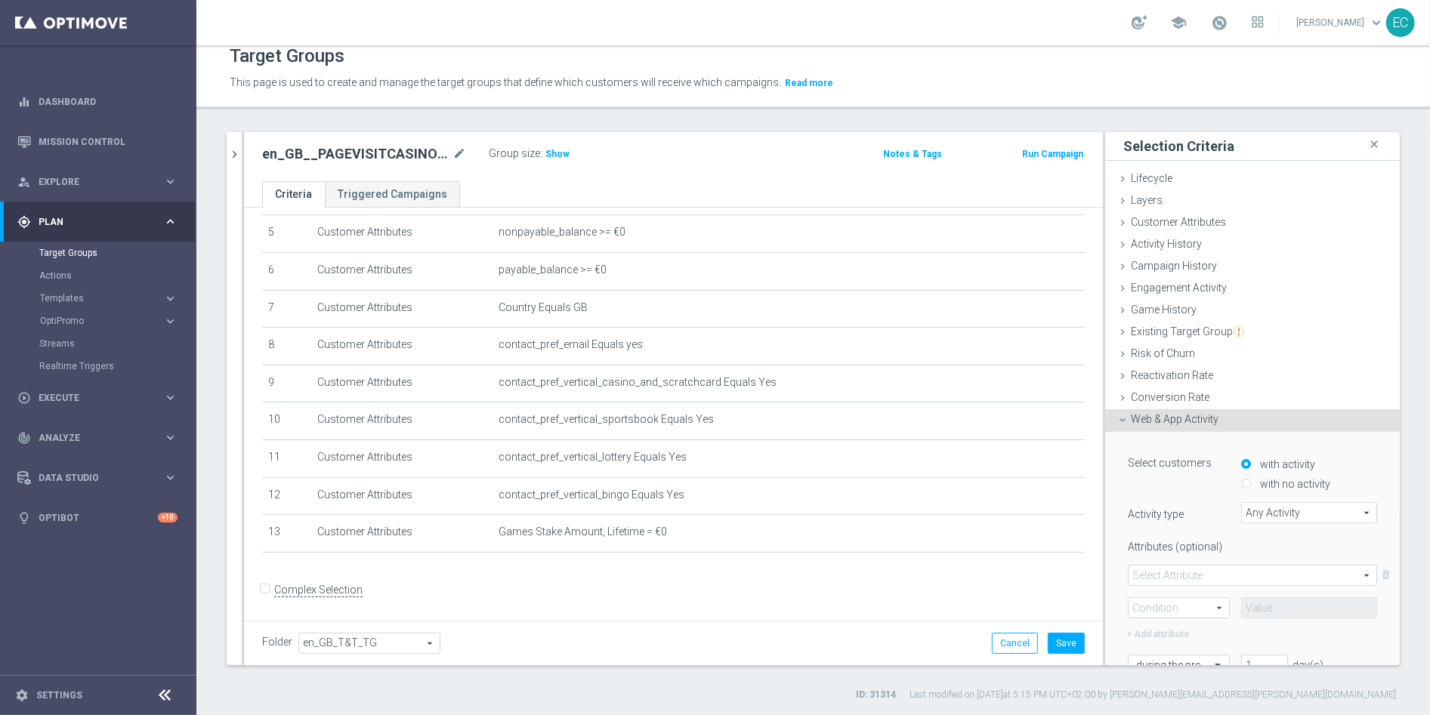
click at [1226, 422] on div "Web & App Activity done" at bounding box center [1252, 420] width 295 height 23
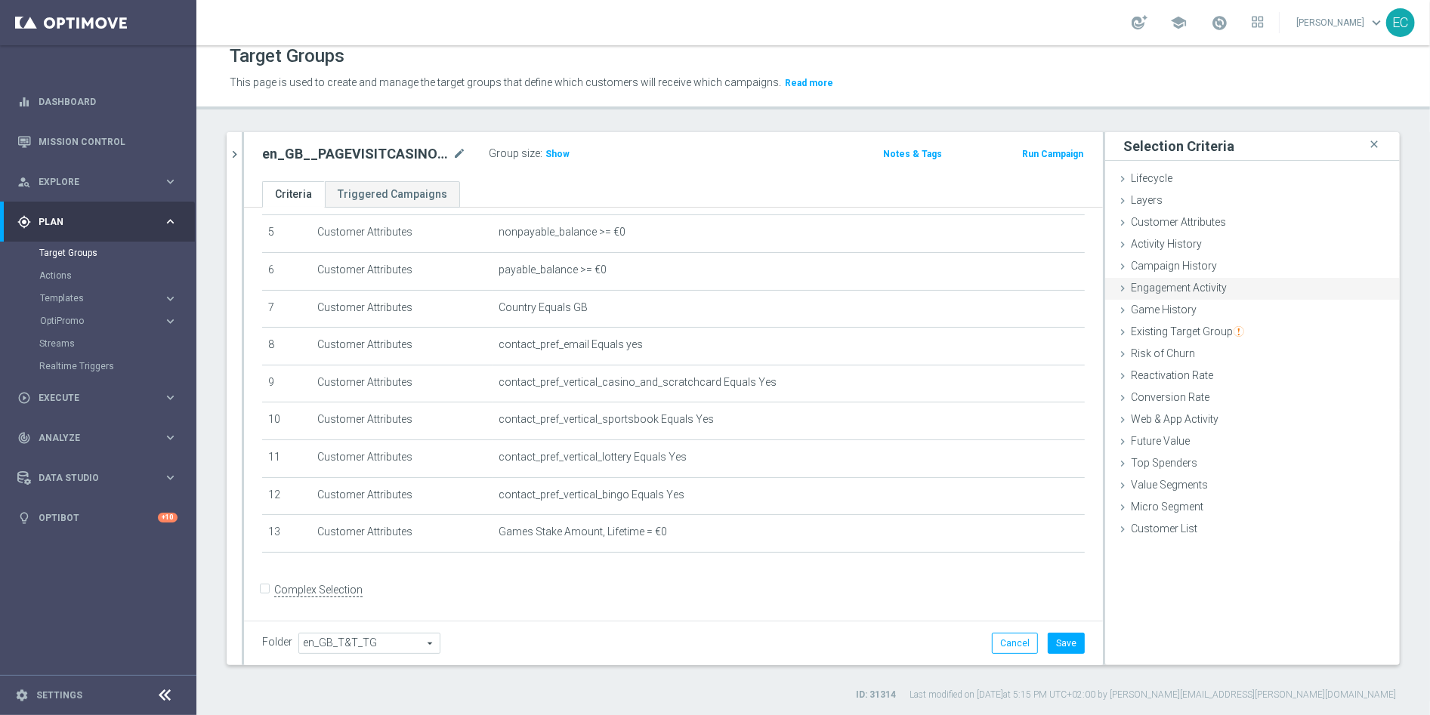
click at [1223, 292] on div "Engagement Activity done" at bounding box center [1252, 289] width 295 height 23
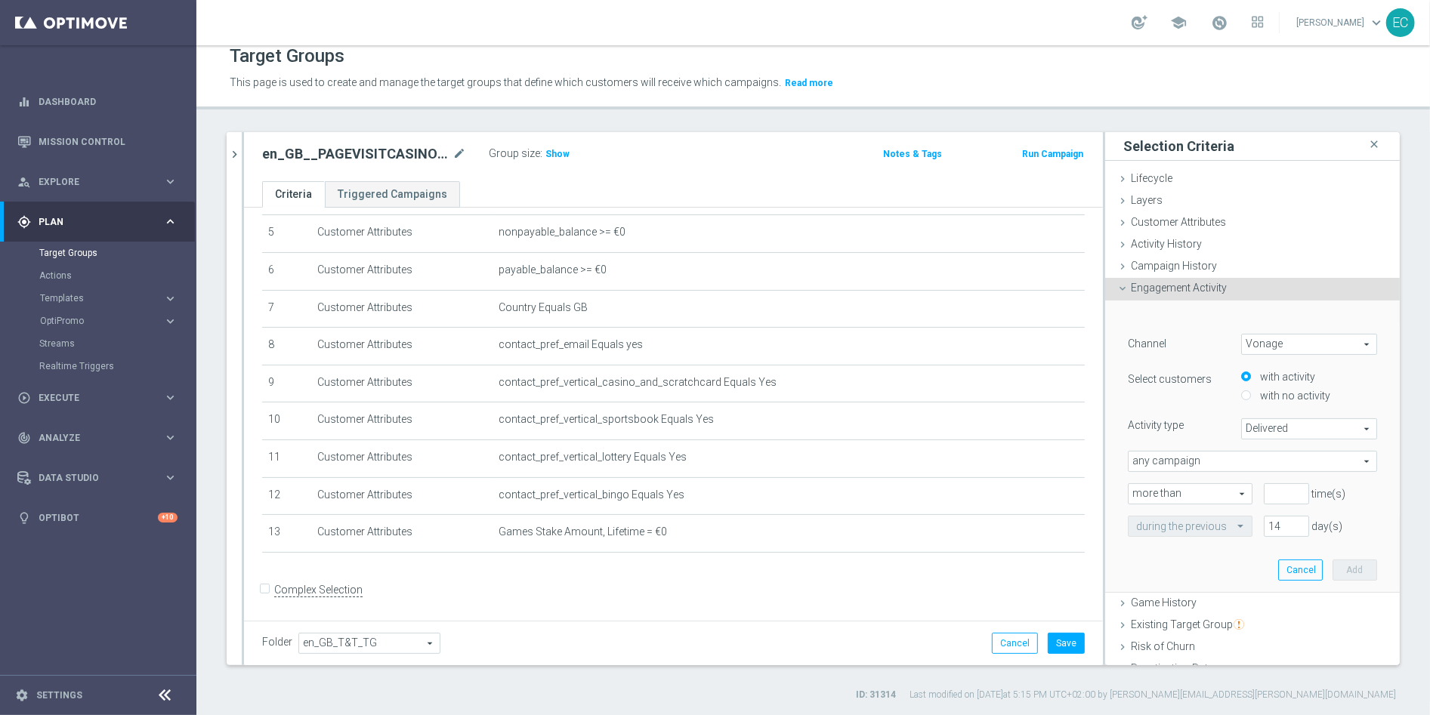
click at [1273, 337] on span "Vonage" at bounding box center [1309, 345] width 134 height 20
click at [1289, 400] on span "Optimail" at bounding box center [1308, 406] width 119 height 12
type input "Optimail"
click at [1297, 424] on span "Bounced" at bounding box center [1309, 429] width 134 height 20
click at [1282, 531] on span "Opened" at bounding box center [1308, 529] width 119 height 12
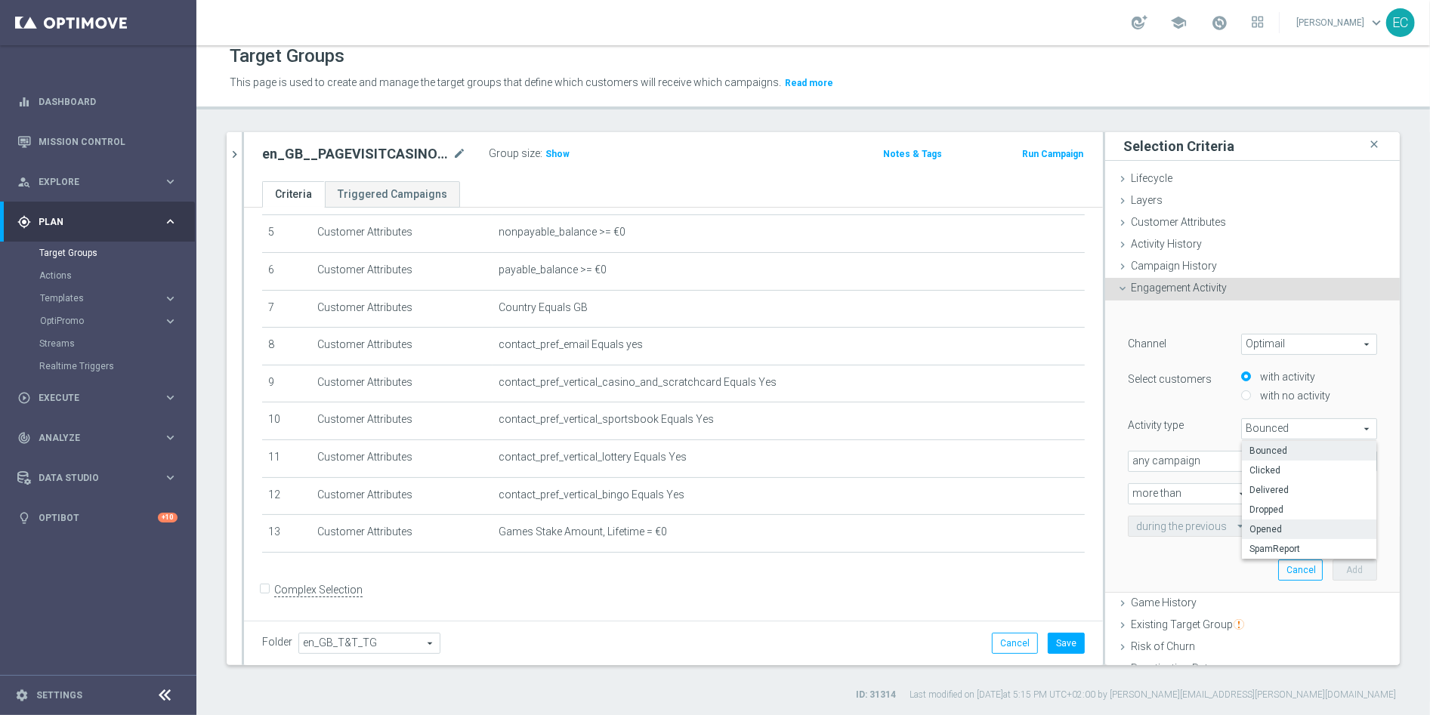
type input "Opened"
click at [1267, 421] on span "Opened" at bounding box center [1309, 429] width 134 height 20
click at [1215, 282] on div "Engagement Activity done" at bounding box center [1252, 289] width 295 height 23
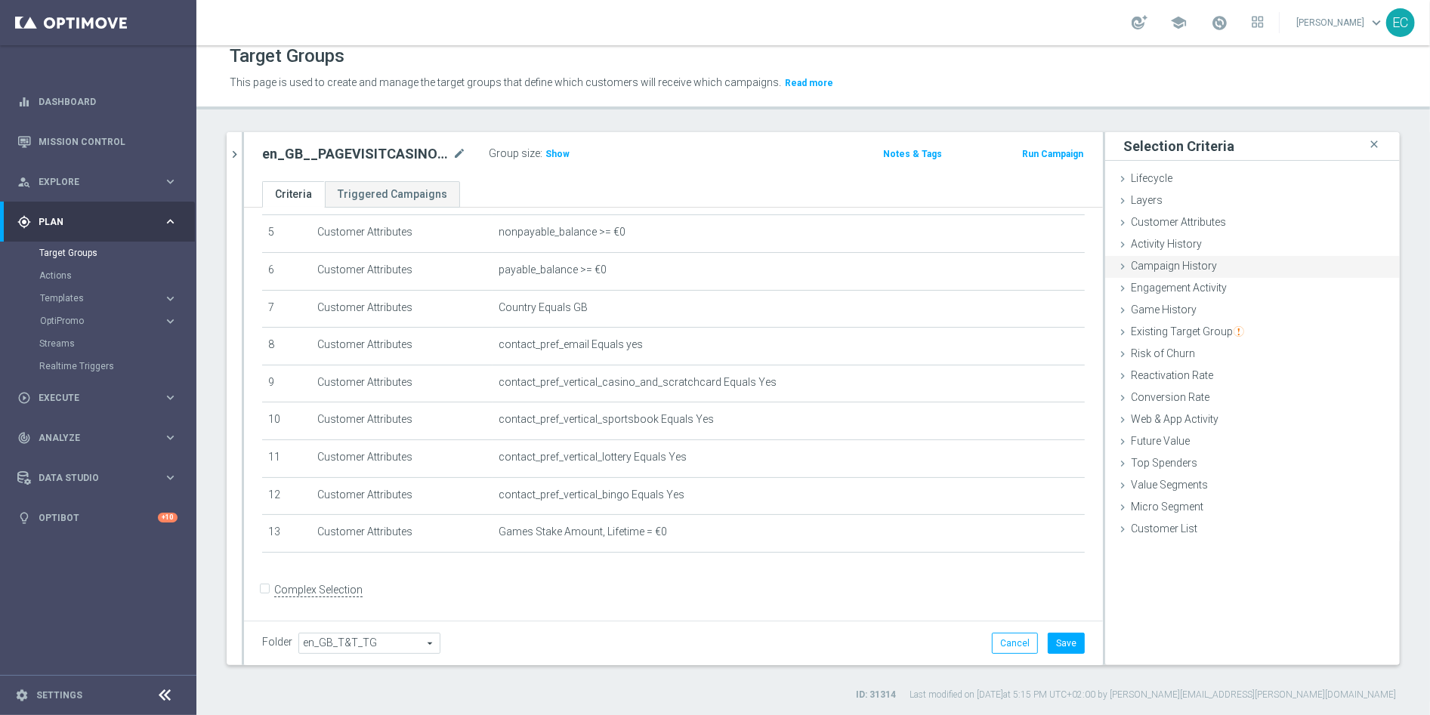
click at [1210, 258] on div "Campaign History done" at bounding box center [1252, 267] width 295 height 23
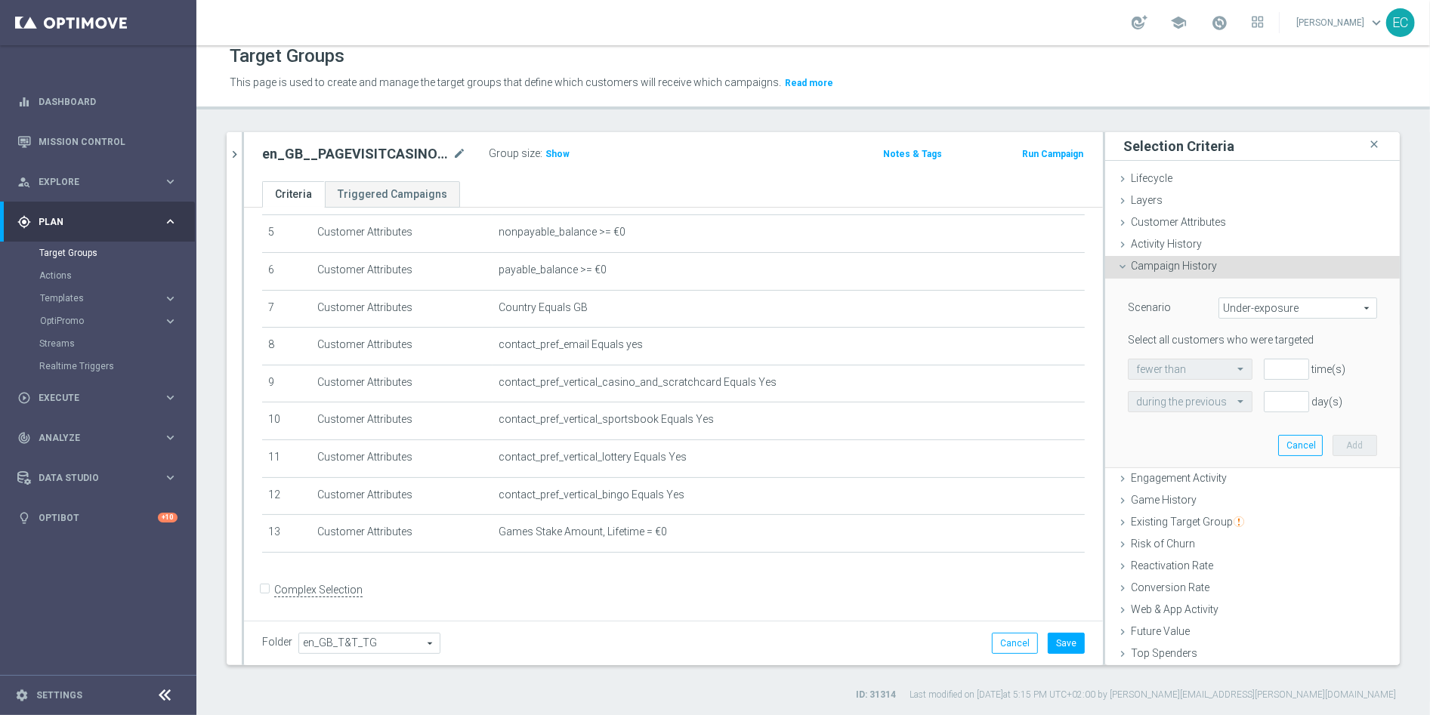
click at [1287, 300] on span "Under-exposure" at bounding box center [1297, 308] width 157 height 20
click at [1189, 271] on span "Campaign History" at bounding box center [1174, 266] width 86 height 12
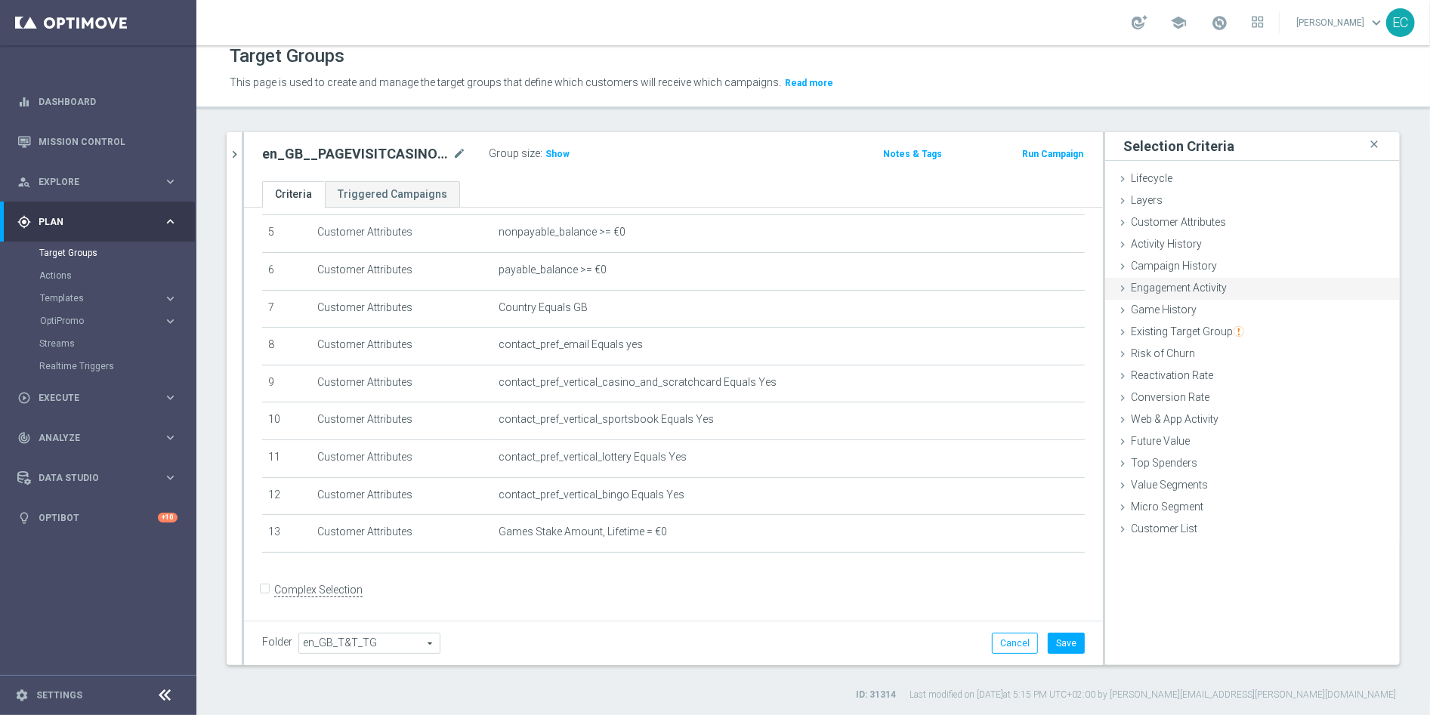
click at [1214, 288] on div "Engagement Activity done" at bounding box center [1252, 289] width 295 height 23
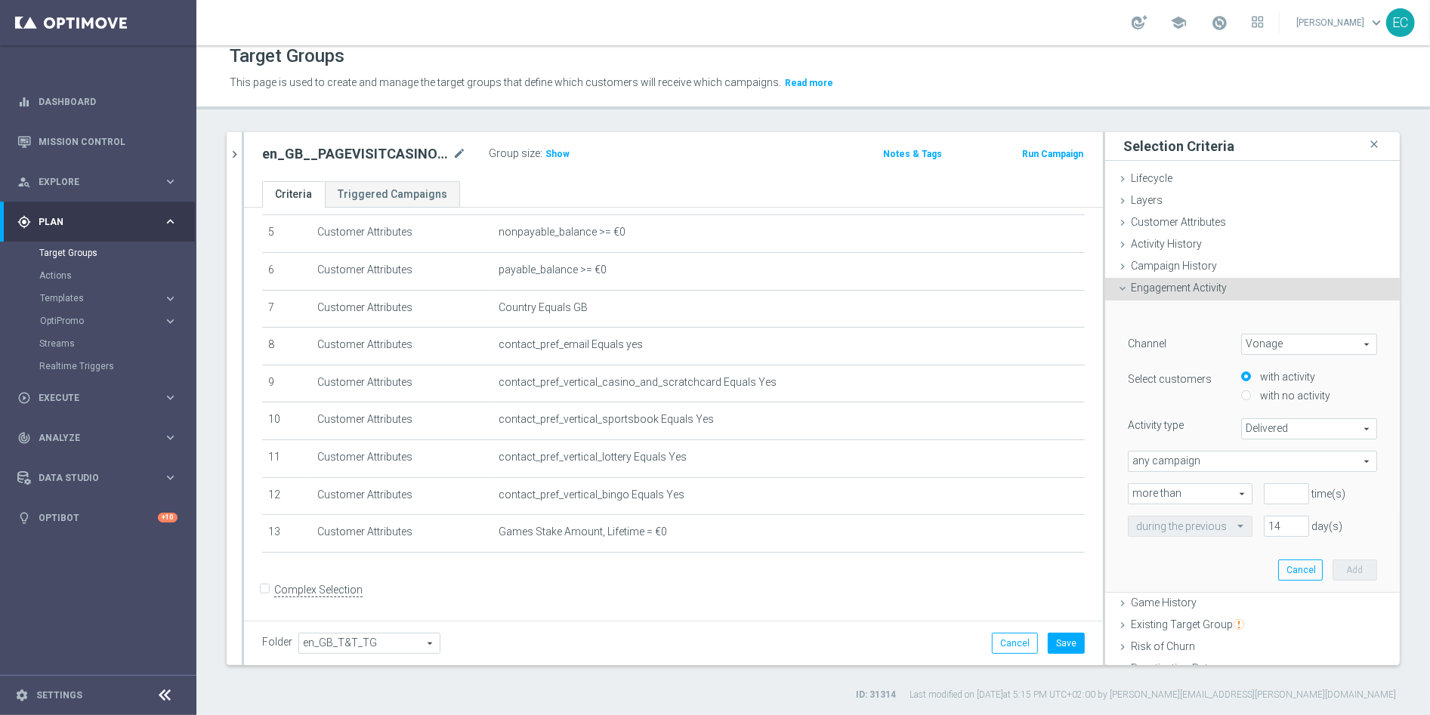
click at [1276, 430] on span "Delivered" at bounding box center [1309, 429] width 134 height 20
click at [1140, 410] on div "Channel Vonage Vonage arrow_drop_down search Select customers with activity wit…" at bounding box center [1252, 435] width 249 height 203
click at [1211, 475] on div "Channel Vonage Vonage arrow_drop_down search Select customers with activity wit…" at bounding box center [1252, 435] width 249 height 203
click at [1213, 461] on span "any campaign" at bounding box center [1252, 462] width 248 height 20
click at [1161, 402] on div "Select customers with activity with no activity" at bounding box center [1252, 388] width 272 height 38
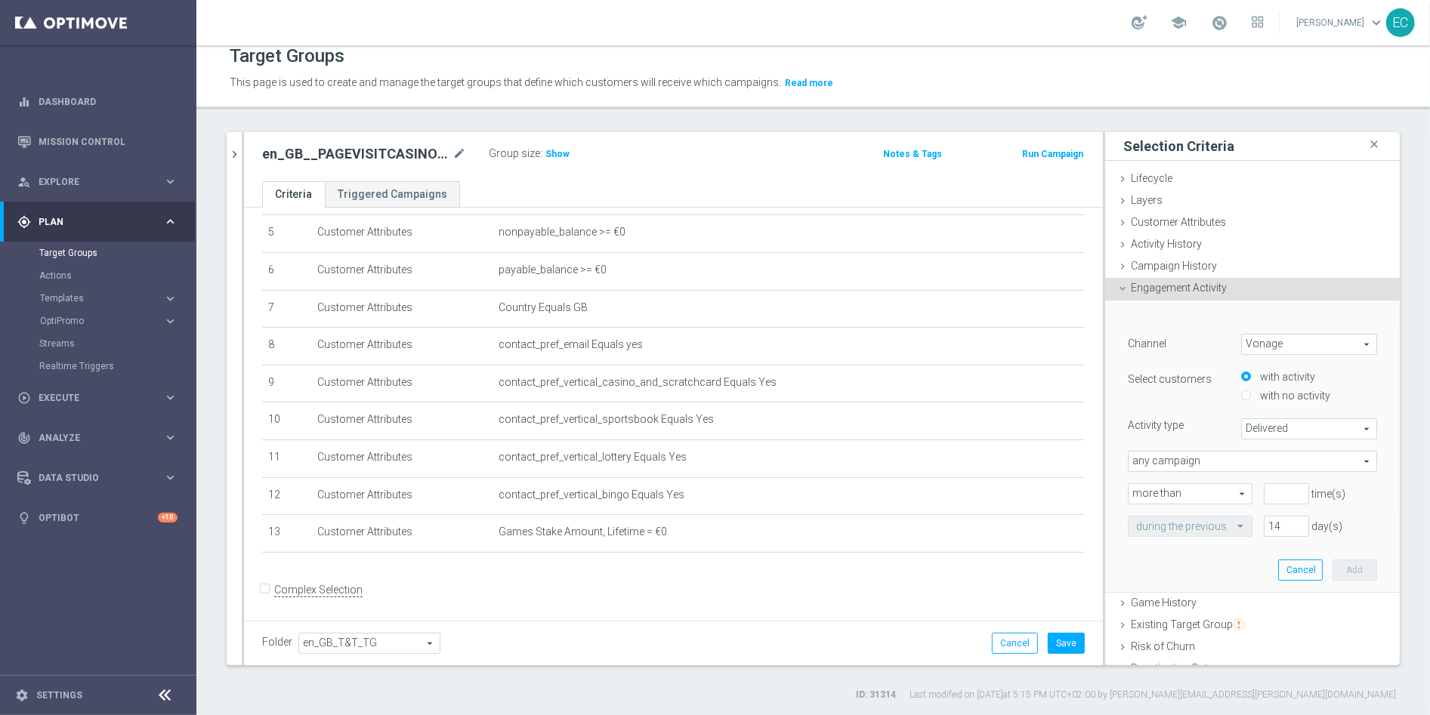
click at [1198, 489] on span "more than" at bounding box center [1189, 494] width 123 height 20
click at [1210, 455] on span "any campaign" at bounding box center [1252, 462] width 248 height 20
click at [1270, 436] on span "Delivered" at bounding box center [1309, 429] width 134 height 20
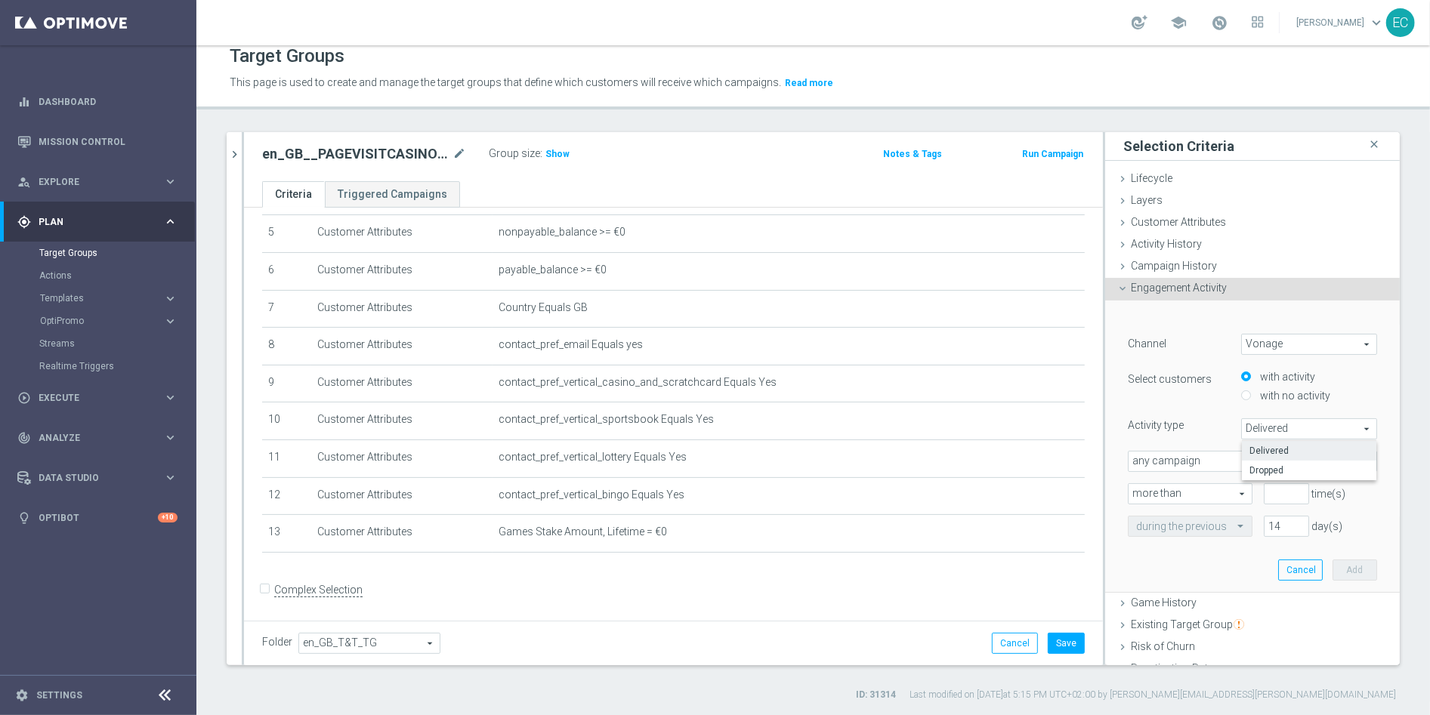
click at [1276, 353] on span "Vonage" at bounding box center [1309, 345] width 134 height 20
click at [1281, 405] on span "Optimail" at bounding box center [1308, 406] width 119 height 12
type input "Optimail"
click at [1265, 426] on span "Bounced" at bounding box center [1309, 429] width 134 height 20
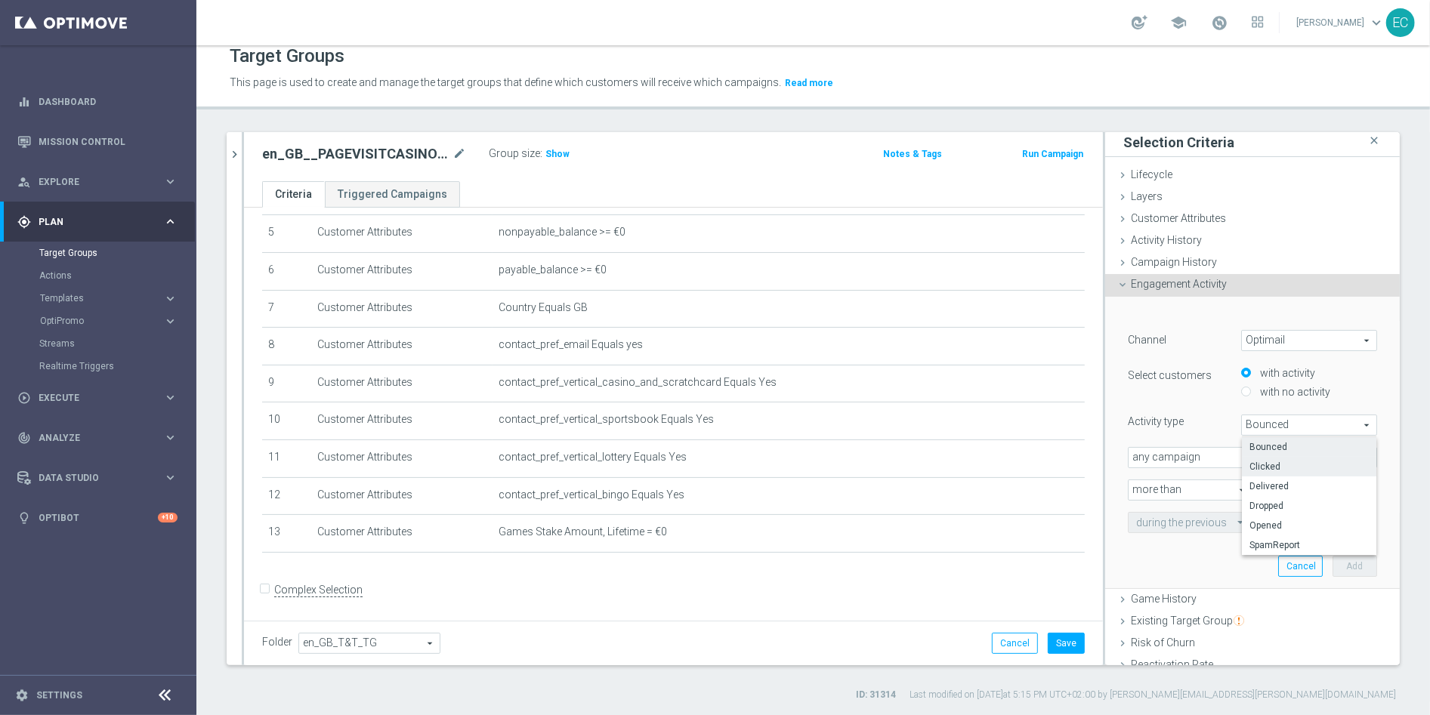
click at [1270, 462] on span "Clicked" at bounding box center [1308, 467] width 119 height 12
type input "Clicked"
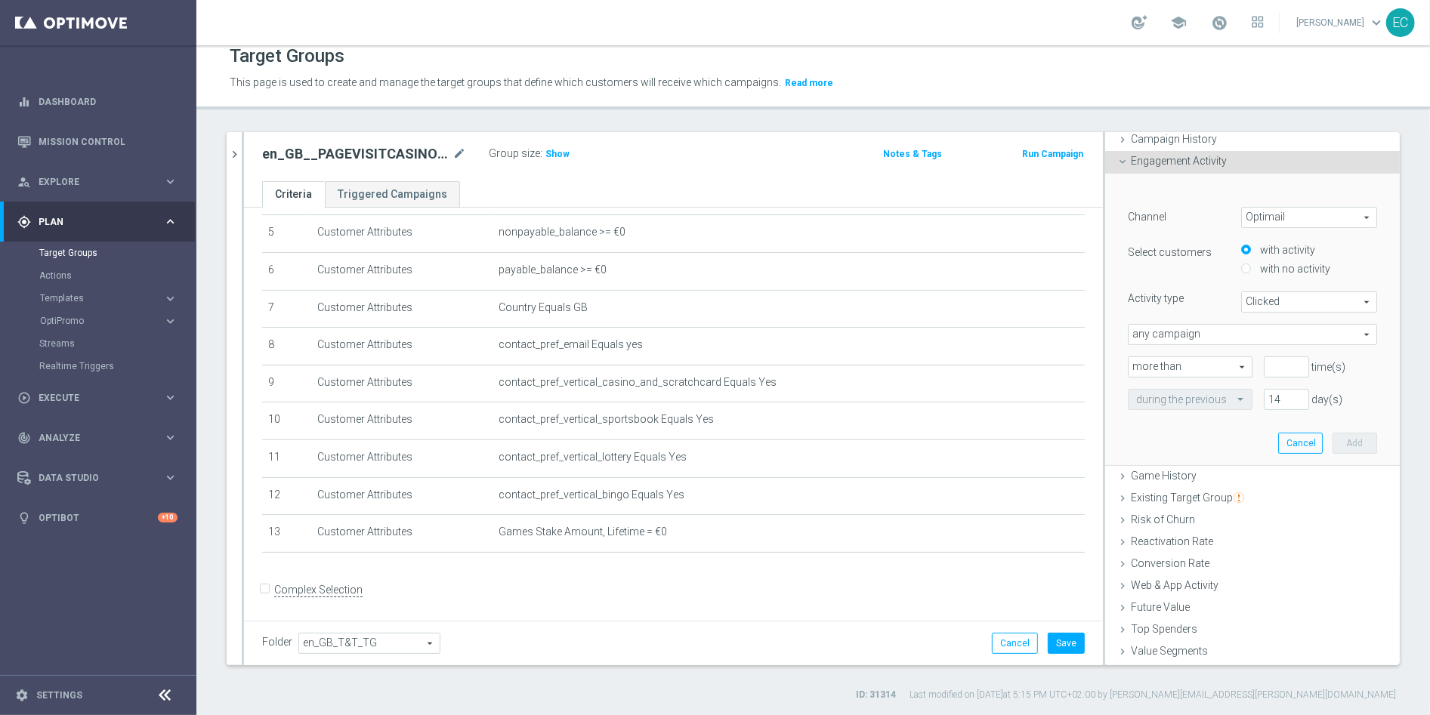
scroll to position [20, 0]
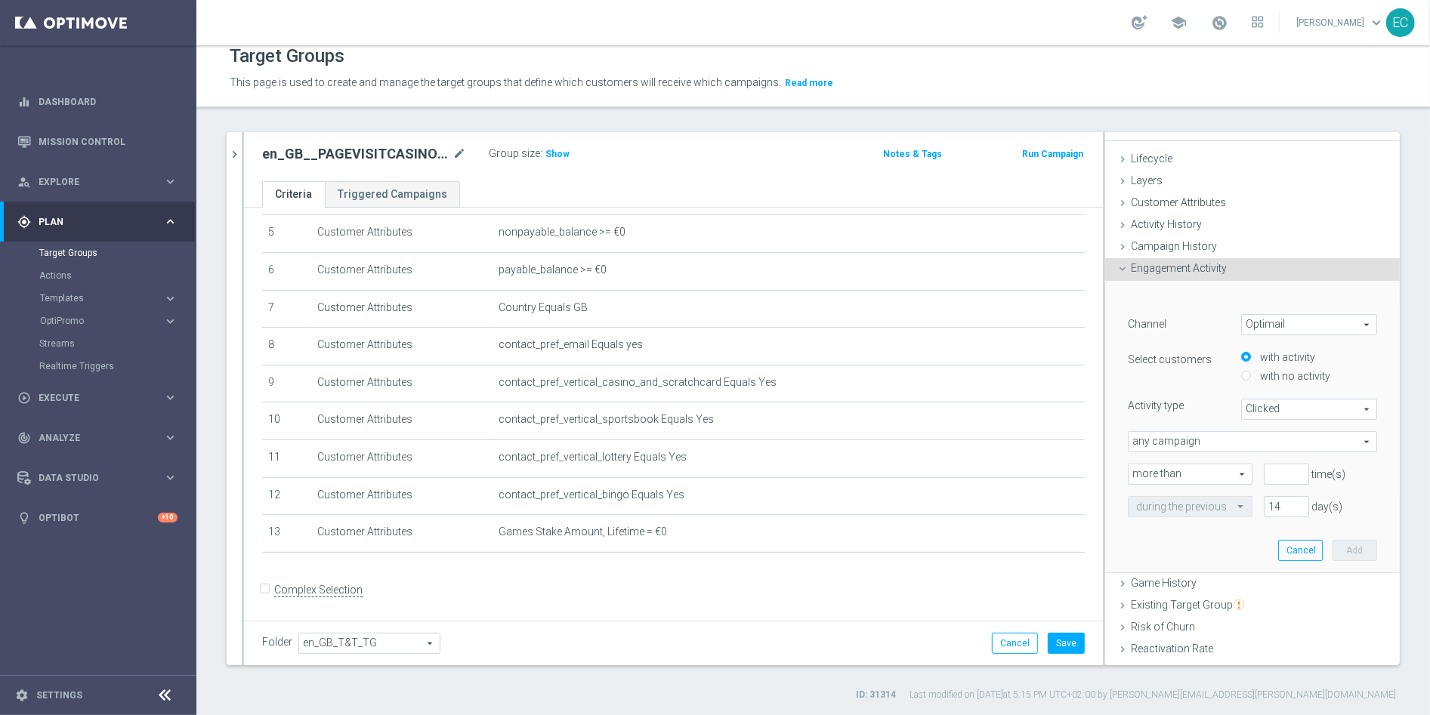
click at [1300, 396] on div "Channel Optimail Optimail arrow_drop_down search Select customers with activity…" at bounding box center [1252, 415] width 249 height 203
click at [1168, 433] on span "any campaign" at bounding box center [1252, 442] width 248 height 20
click at [1268, 374] on label "with no activity" at bounding box center [1293, 376] width 74 height 14
click at [1251, 374] on input "with no activity" at bounding box center [1246, 377] width 10 height 10
radio input "true"
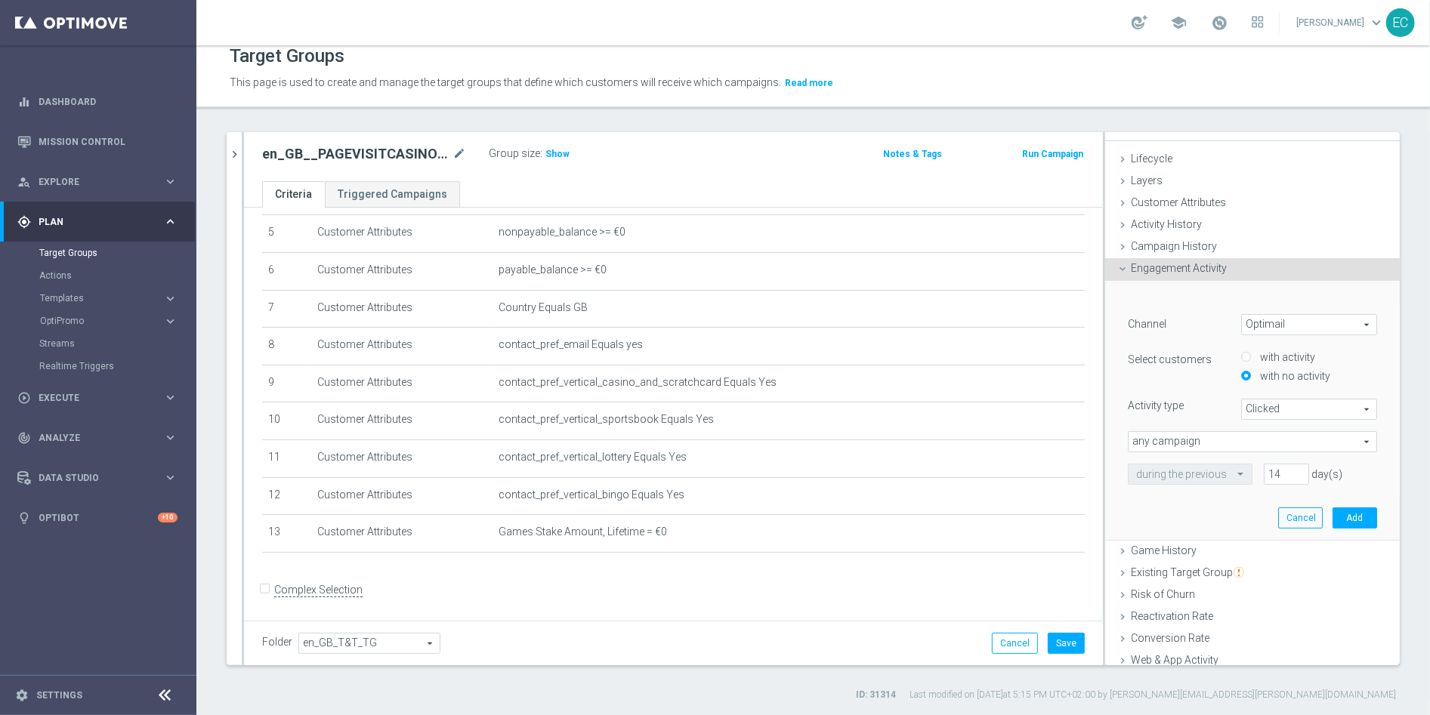
click at [1264, 446] on span "any campaign" at bounding box center [1252, 442] width 248 height 20
click at [1249, 499] on span "one or more actions" at bounding box center [1252, 503] width 233 height 12
type input "one or more actions"
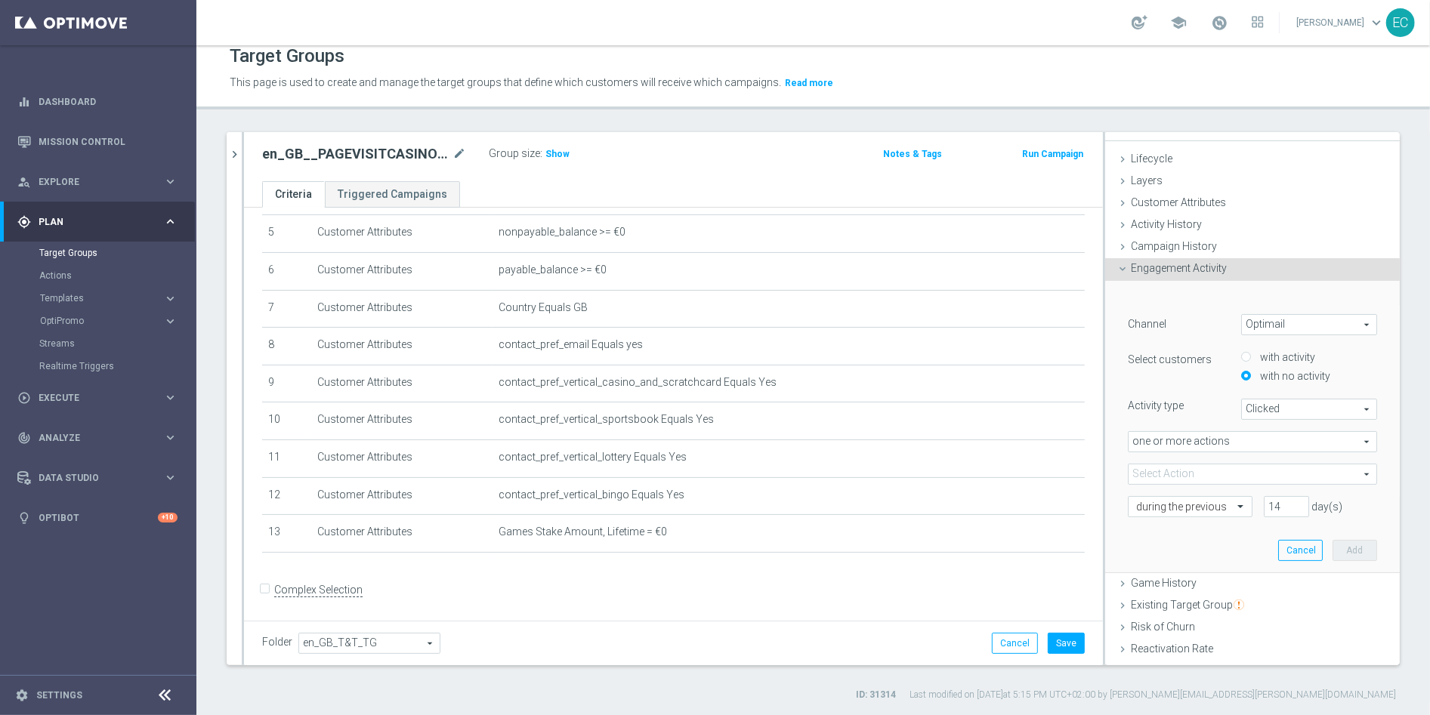
click at [1178, 477] on span at bounding box center [1252, 474] width 248 height 20
click at [1152, 400] on lable "Activity type" at bounding box center [1156, 406] width 56 height 12
click at [1186, 470] on span at bounding box center [1252, 474] width 248 height 20
click at [868, 586] on form "Complex Selection Invalid Expression" at bounding box center [673, 606] width 822 height 56
click at [1048, 640] on button "Save" at bounding box center [1065, 643] width 37 height 21
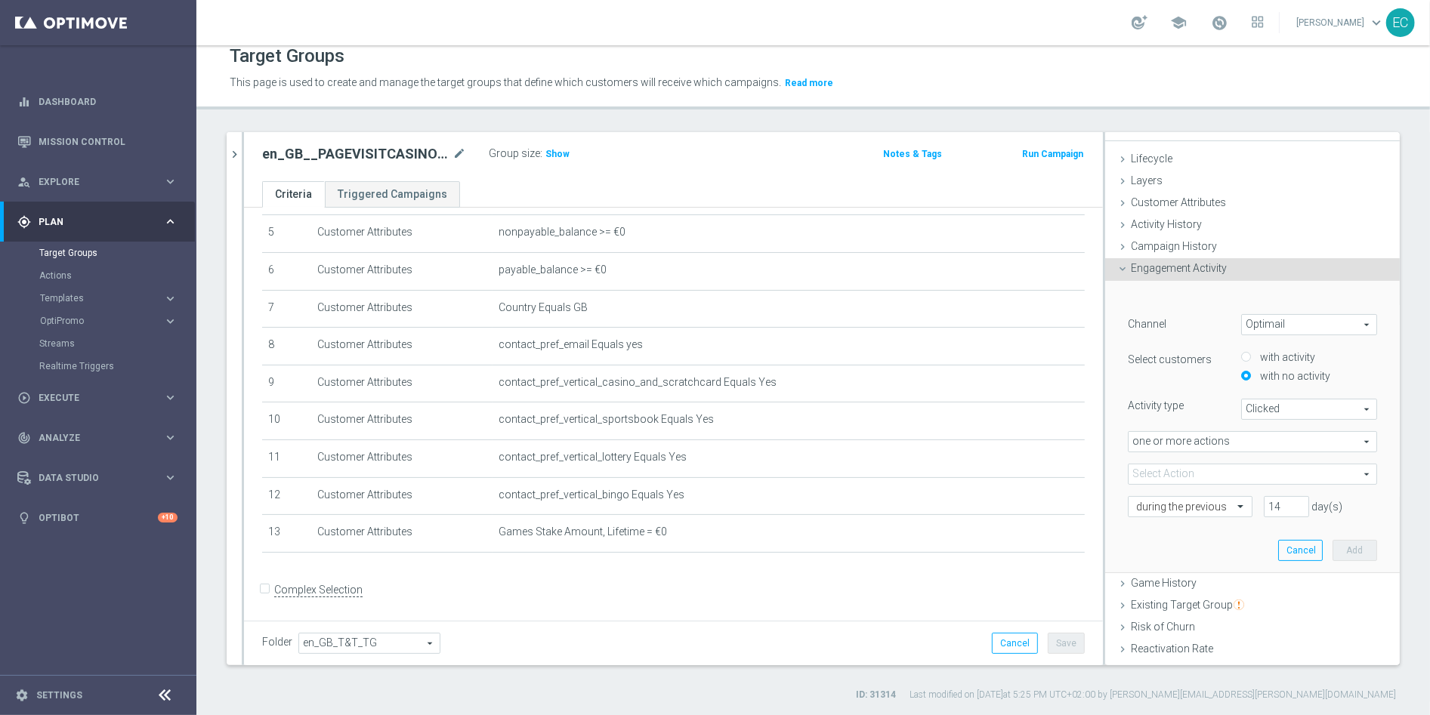
click at [1225, 469] on span at bounding box center [1252, 474] width 248 height 20
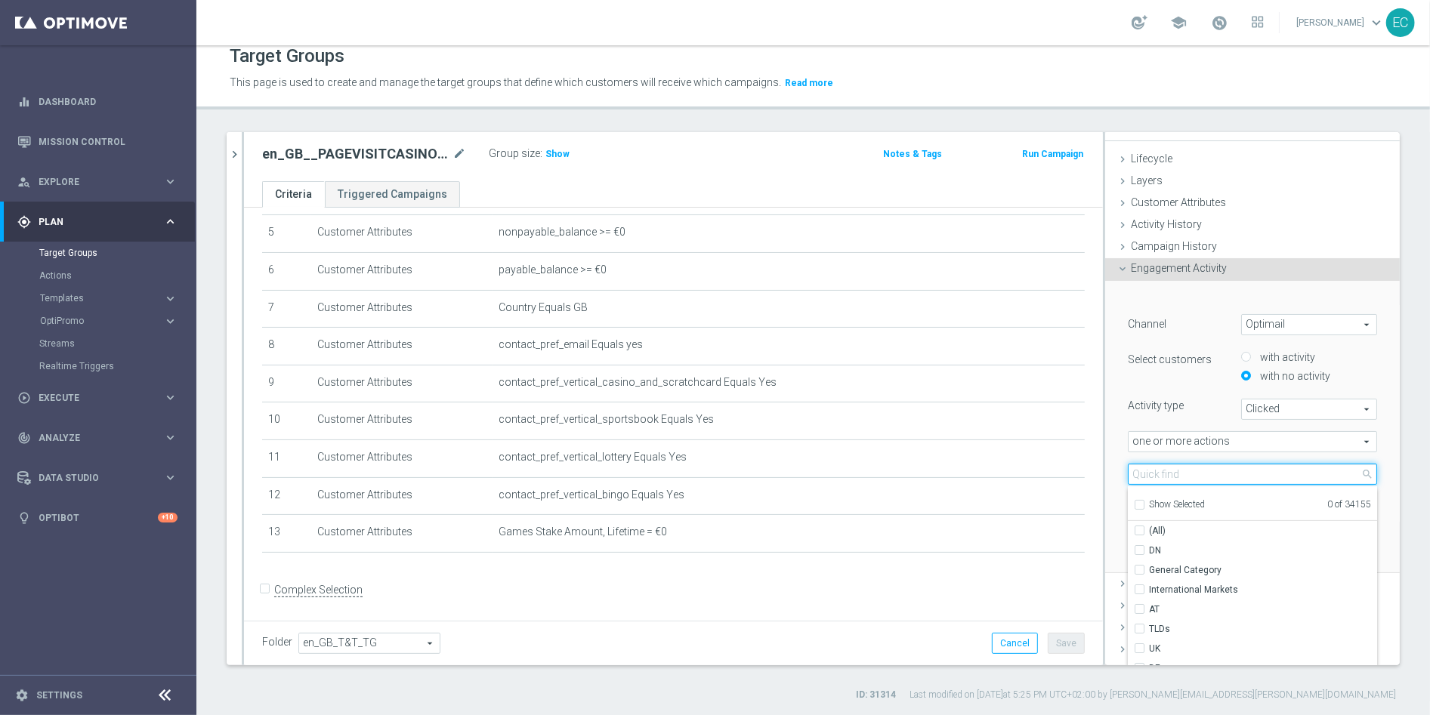
click at [1225, 469] on input "search" at bounding box center [1252, 474] width 249 height 21
paste input "Track & Trigger en_gb_set_page_visit_casino"
click at [1229, 467] on input "Track & Trigger en_gb_set_page_visit_casino" at bounding box center [1252, 474] width 249 height 21
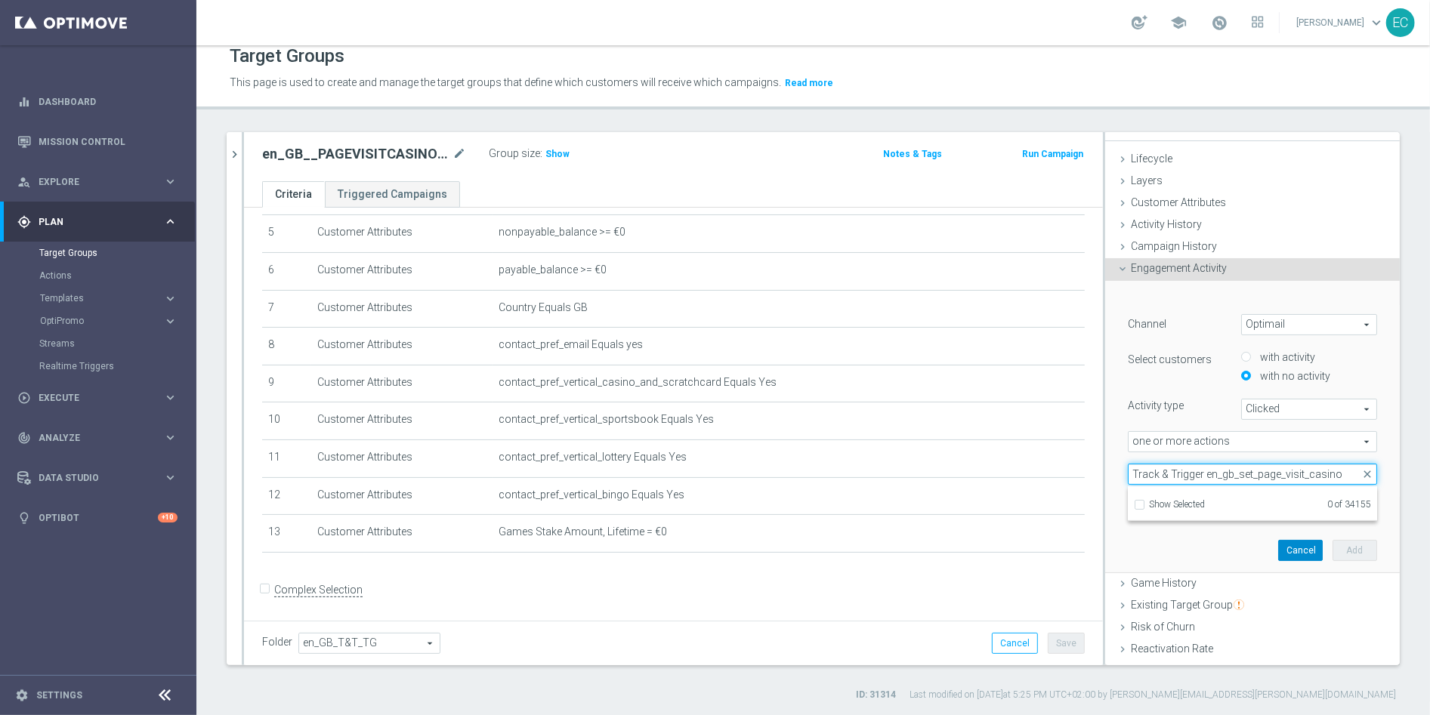
type input "Track & Trigger en_gb_set_page_visit_casino"
click at [1278, 544] on button "Cancel" at bounding box center [1300, 550] width 45 height 21
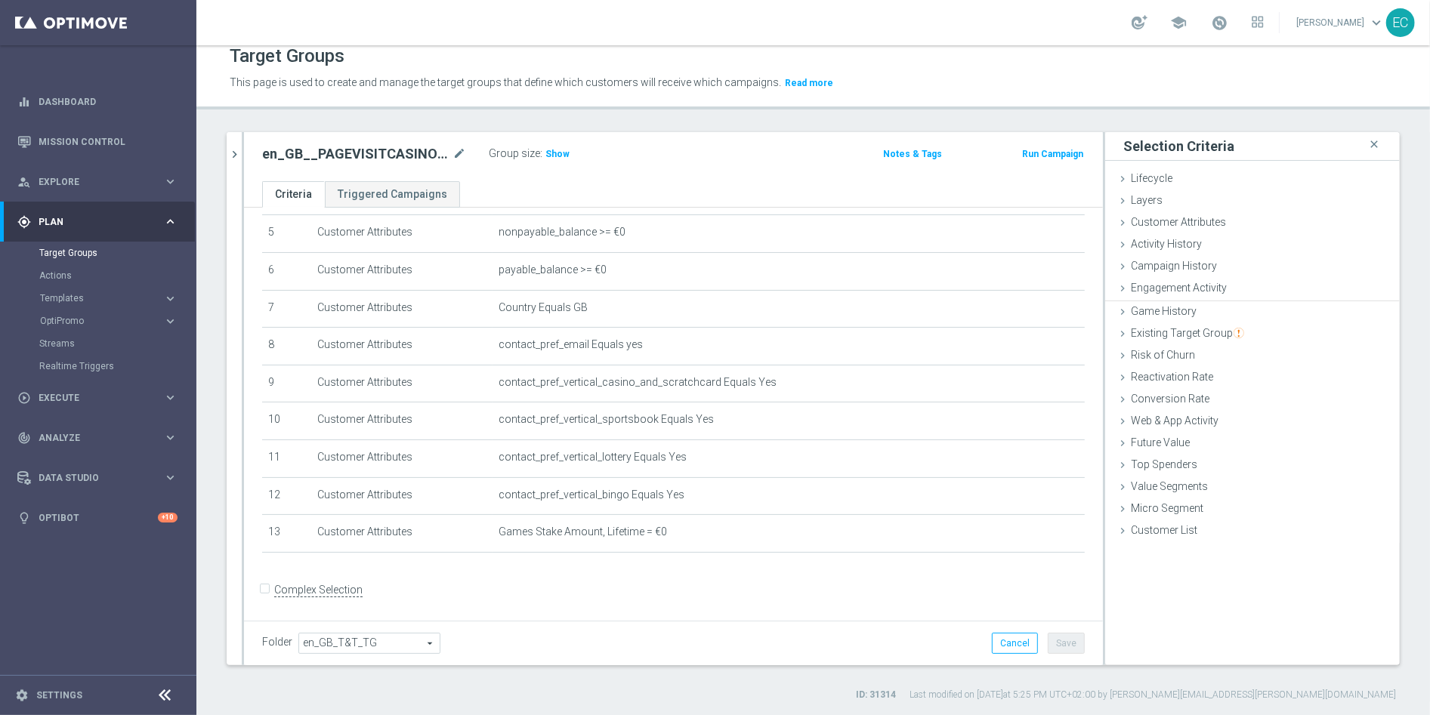
scroll to position [0, 0]
click at [237, 150] on icon "chevron_right" at bounding box center [234, 154] width 14 height 14
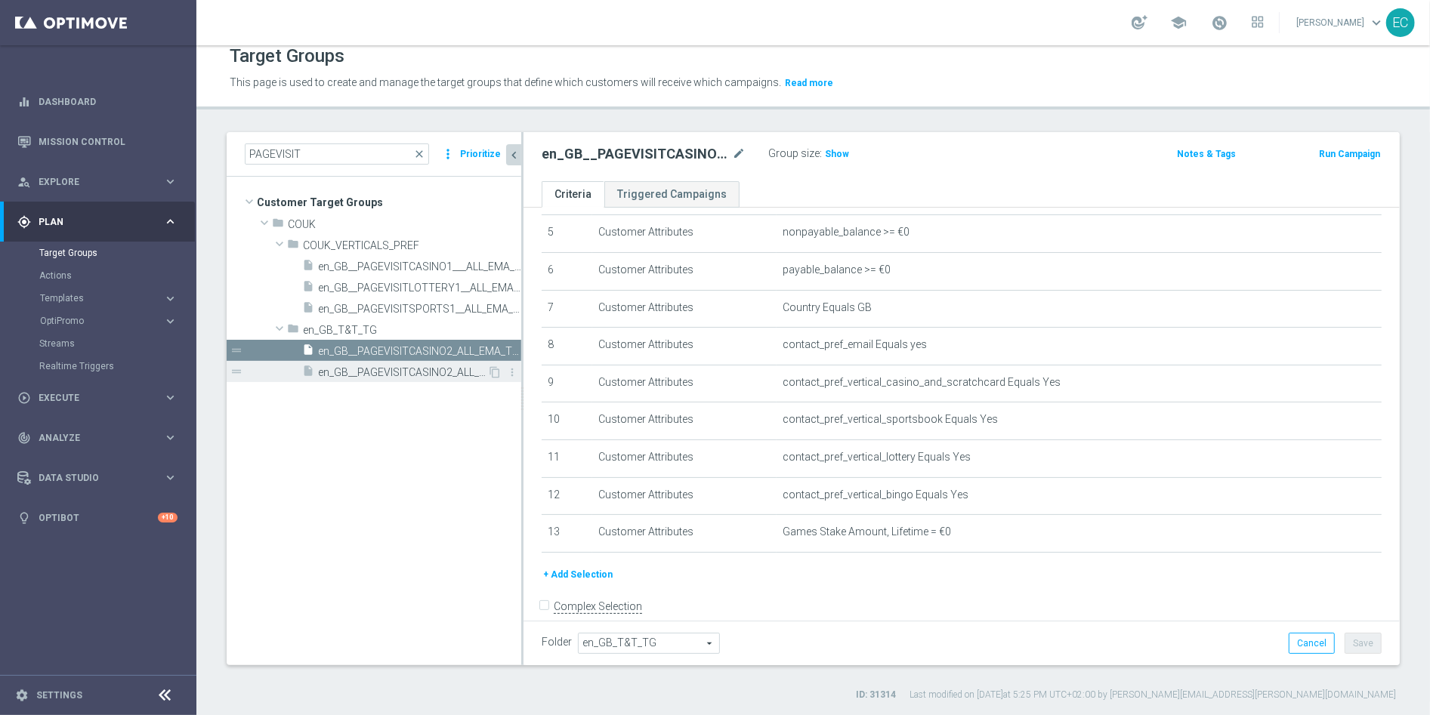
click at [428, 373] on span "en_GB__PAGEVISITCASINO2_ALL_EMA_T&T_GM_TG" at bounding box center [402, 372] width 169 height 13
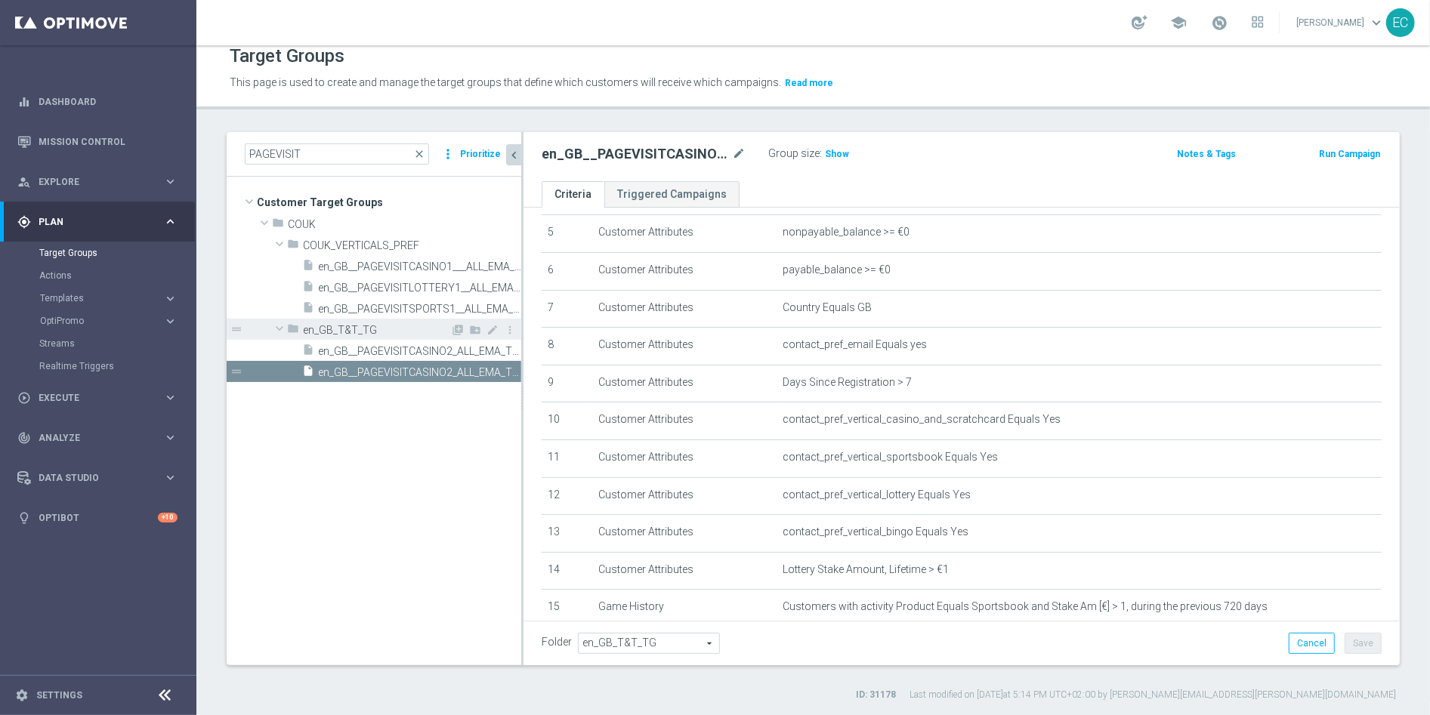
click at [420, 337] on div "folder en_GB_T&T_TG" at bounding box center [368, 329] width 163 height 21
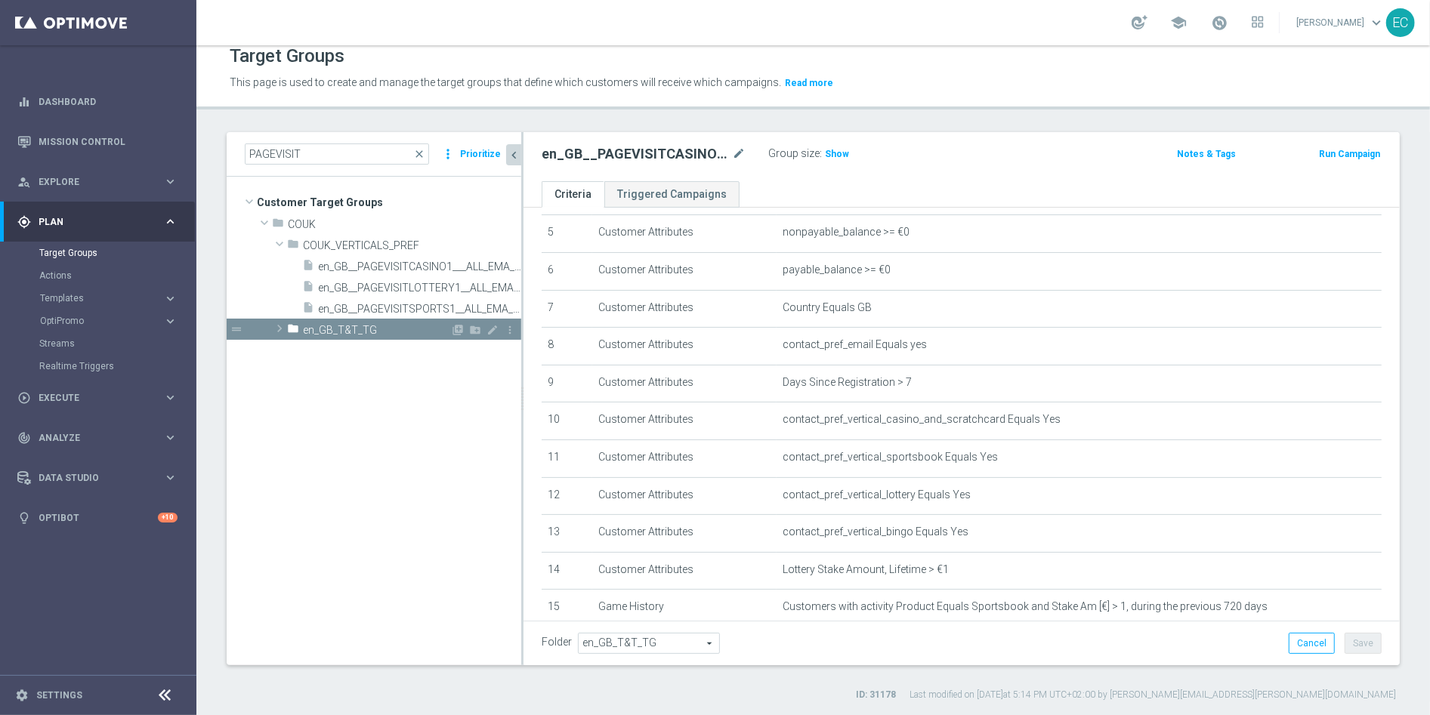
click at [420, 337] on div "folder en_GB_T&T_TG" at bounding box center [368, 329] width 163 height 21
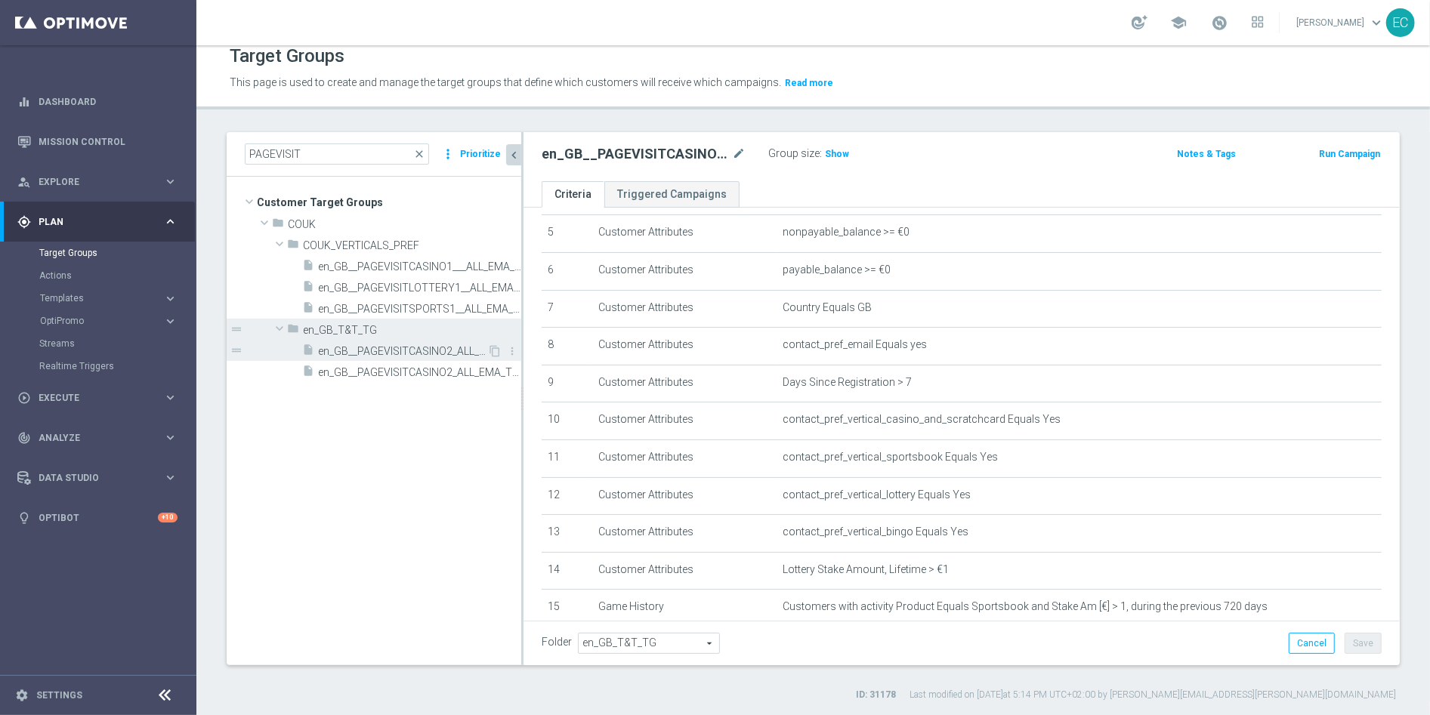
click at [420, 350] on span "en_GB__PAGEVISITCASINO2_ALL_EMA_T&T_GM_TG_RETARGETING" at bounding box center [402, 351] width 169 height 13
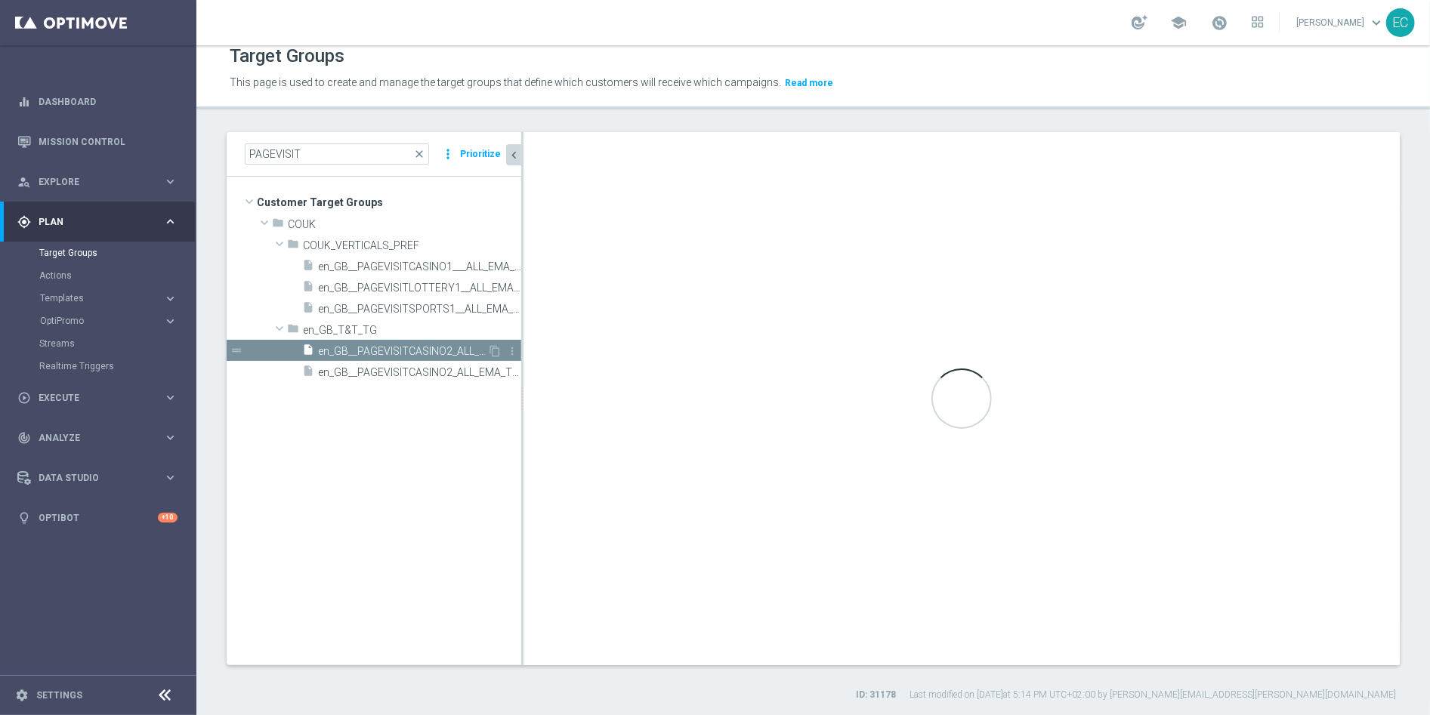
checkbox input "false"
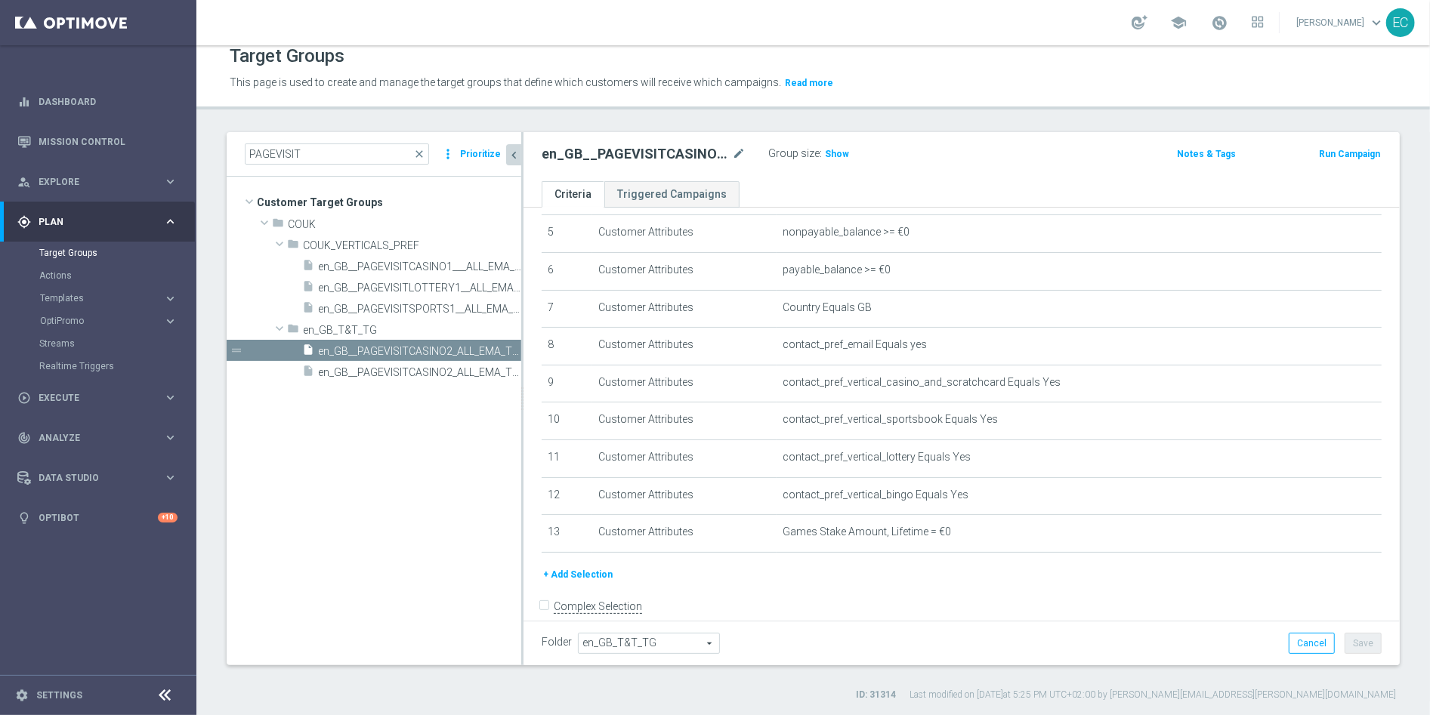
click at [587, 575] on button "+ Add Selection" at bounding box center [577, 574] width 73 height 17
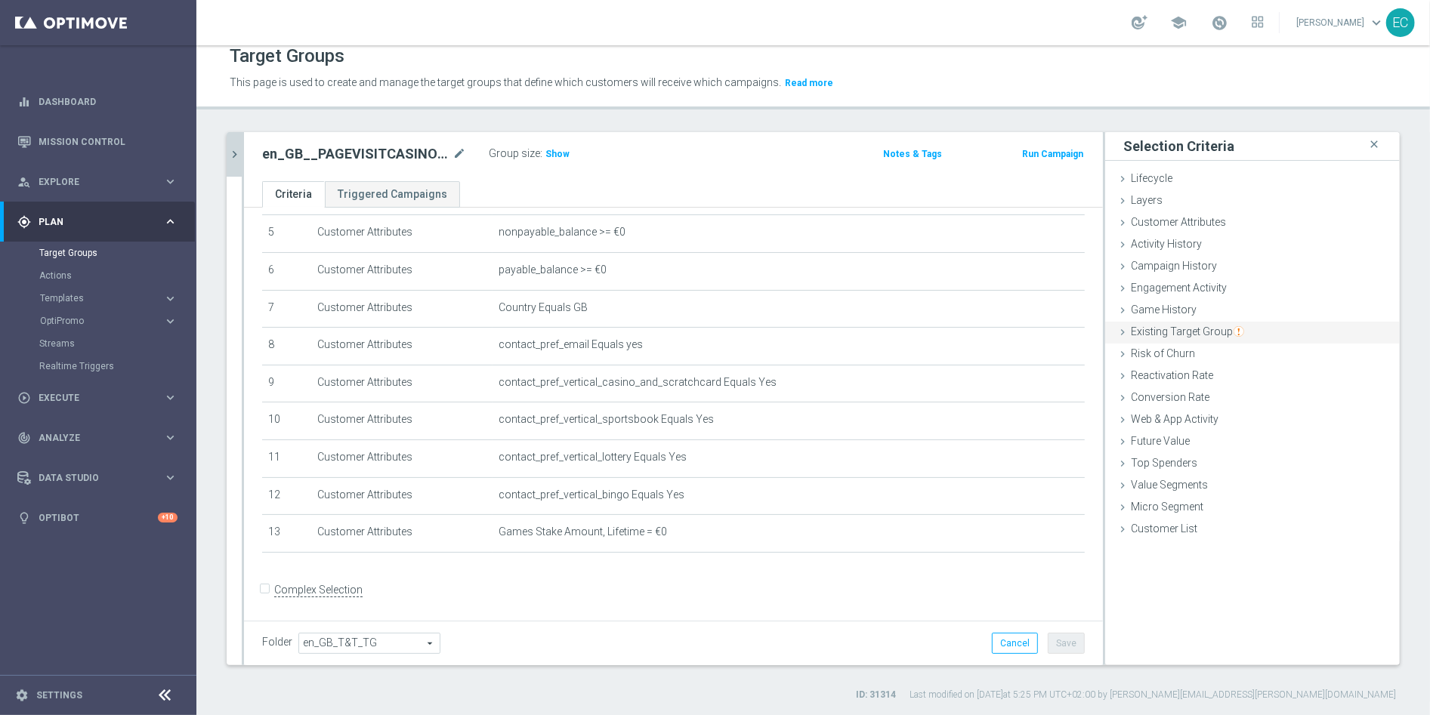
click at [1204, 330] on span "Existing Target Group" at bounding box center [1187, 331] width 113 height 12
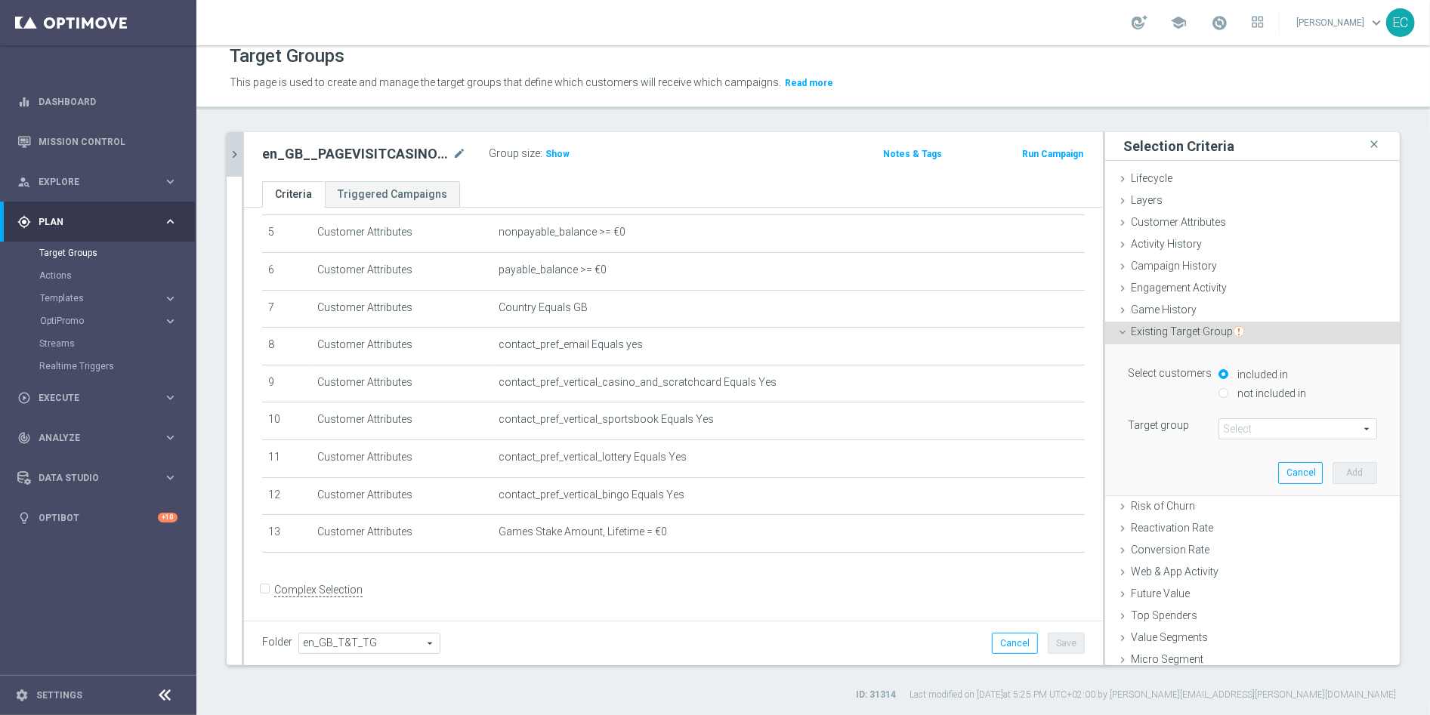
click at [1245, 424] on span at bounding box center [1297, 429] width 157 height 20
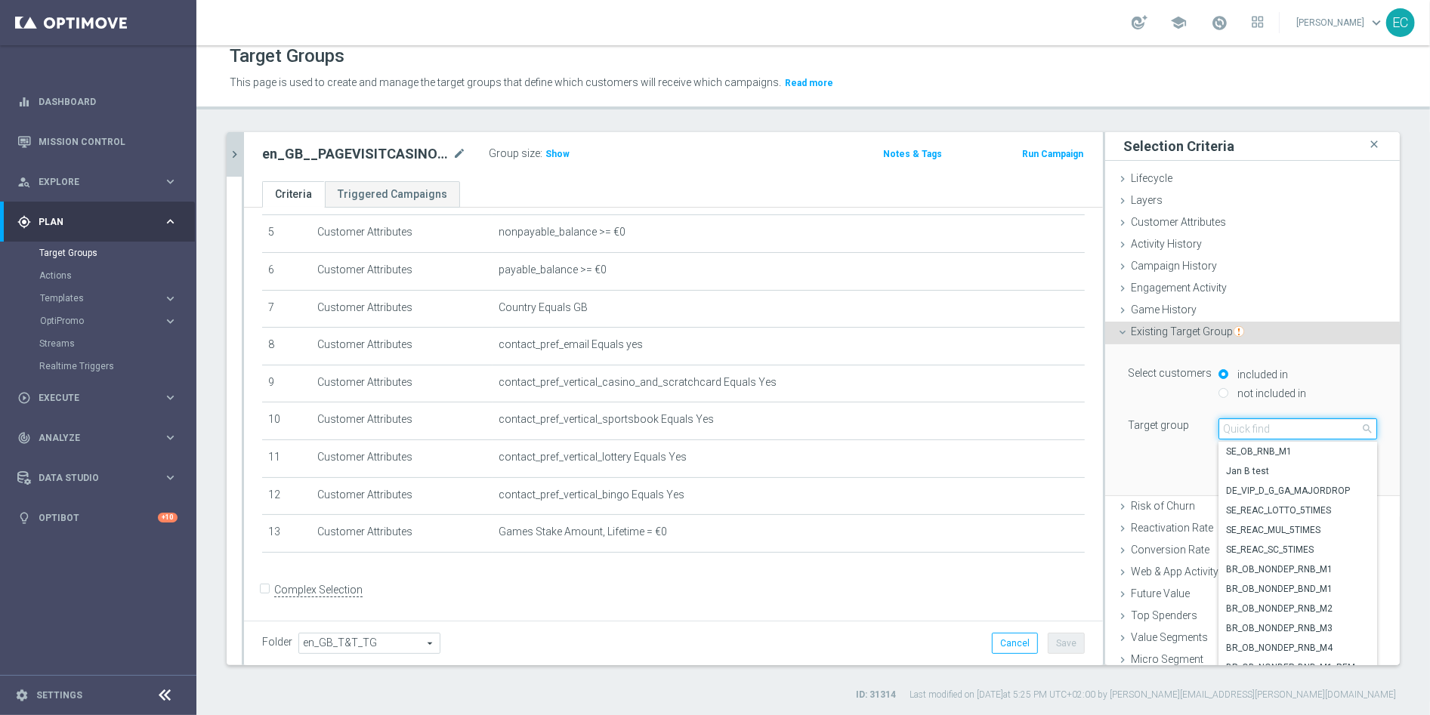
click at [1245, 424] on input "search" at bounding box center [1297, 428] width 159 height 21
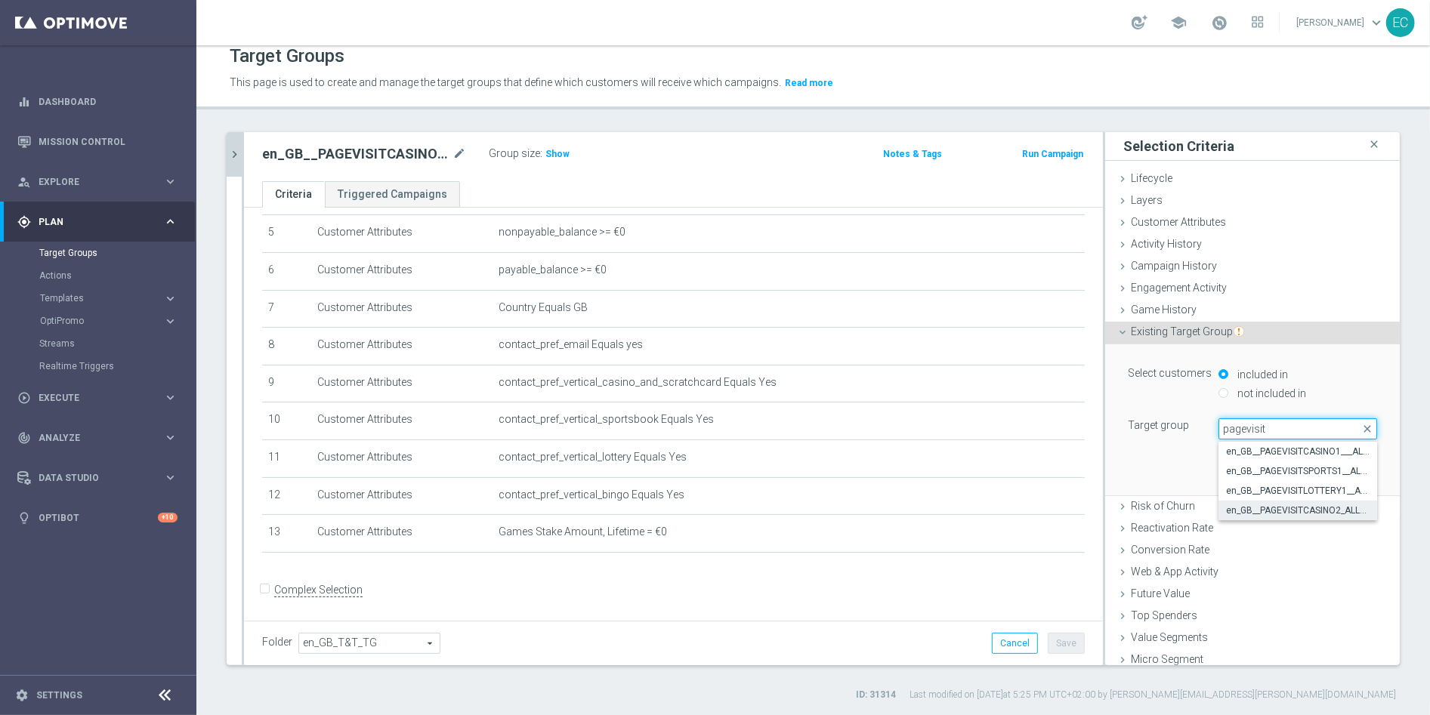
type input "pagevisit"
click at [1290, 508] on span "en_GB__PAGEVISITCASINO2_ALL_EMA_T&T_GM_TG" at bounding box center [1297, 510] width 143 height 12
type input "en_GB__PAGEVISITCASINO2_ALL_EMA_T&T_GM_TG"
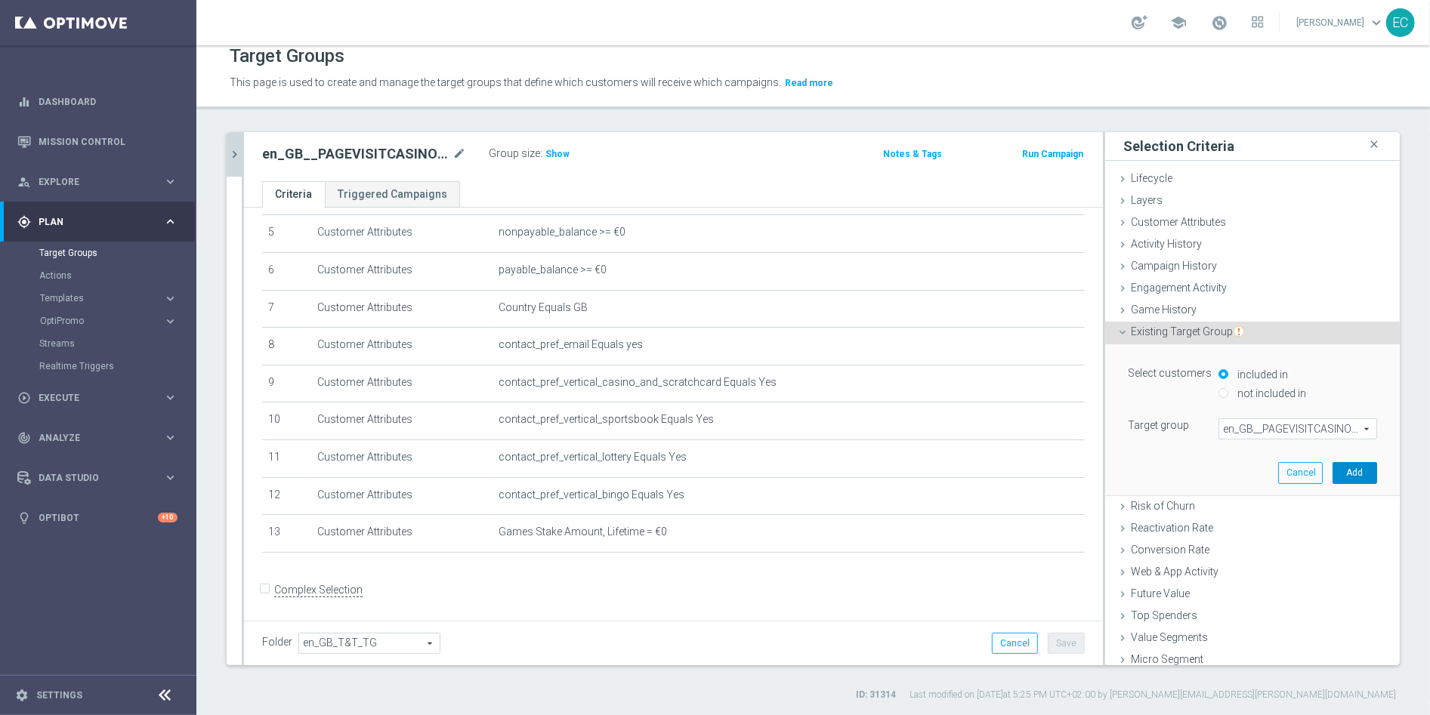
click at [1332, 466] on button "Add" at bounding box center [1354, 472] width 45 height 21
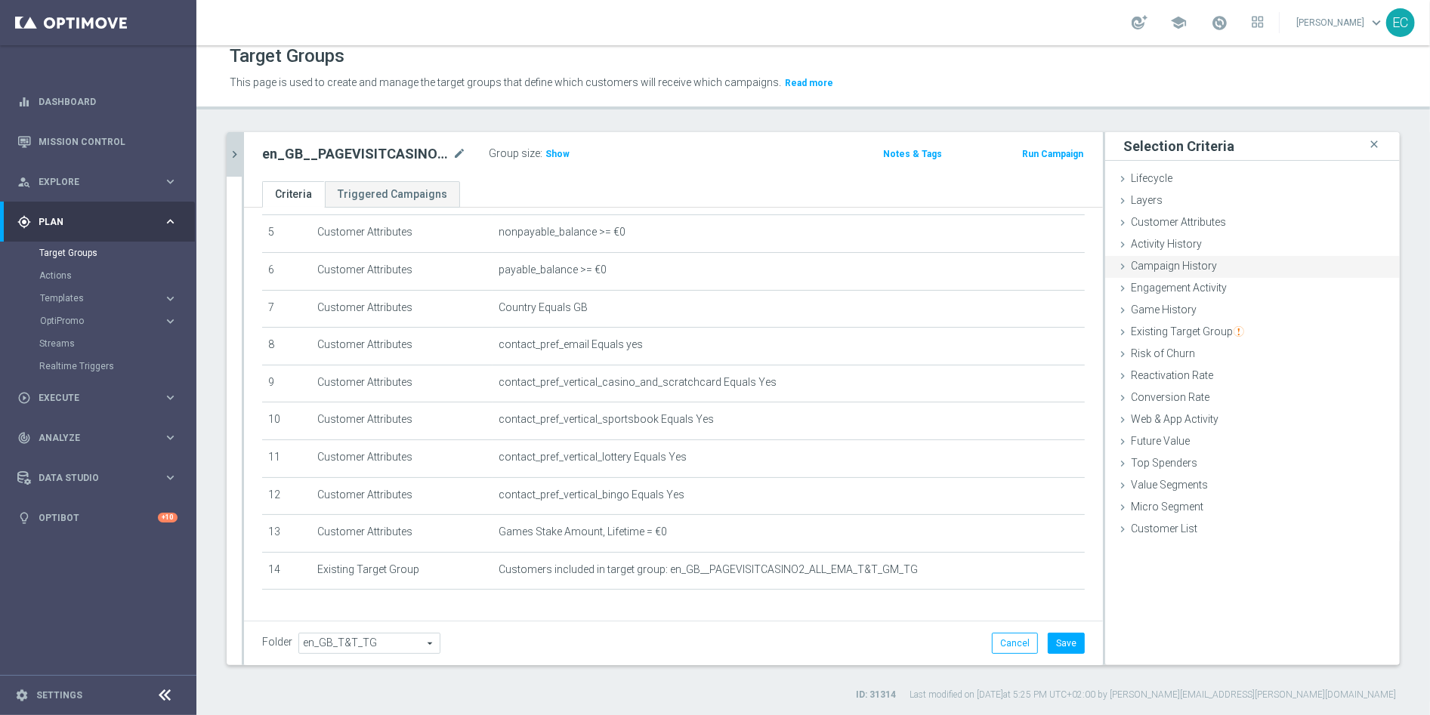
click at [1214, 276] on div "Campaign History done" at bounding box center [1252, 267] width 295 height 23
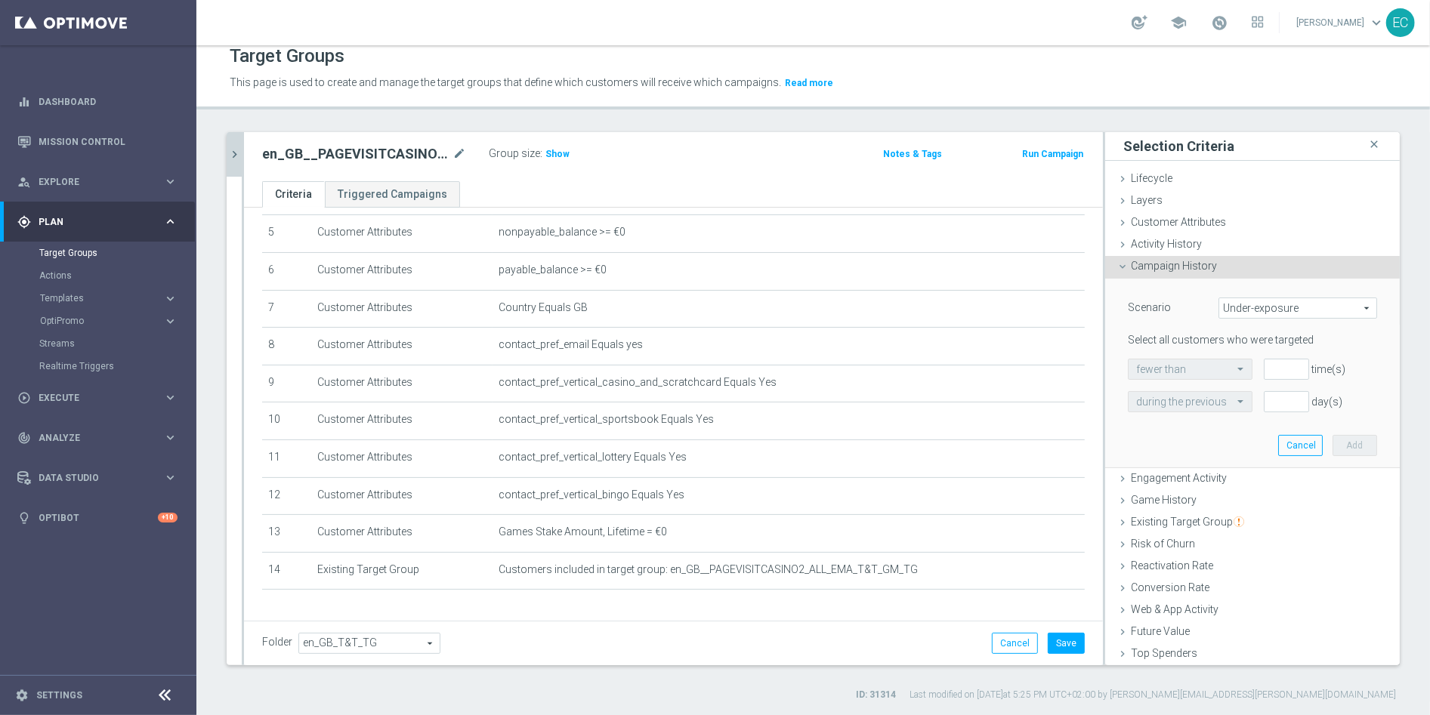
click at [1270, 327] on div "Scenario Under-exposure Under-exposure arrow_drop_down search Select all custom…" at bounding box center [1252, 355] width 249 height 114
click at [1272, 311] on span "Under-exposure" at bounding box center [1297, 308] width 157 height 20
click at [1334, 369] on span "Targeted with a specific action" at bounding box center [1297, 369] width 142 height 12
type input "Targeted with a specific action"
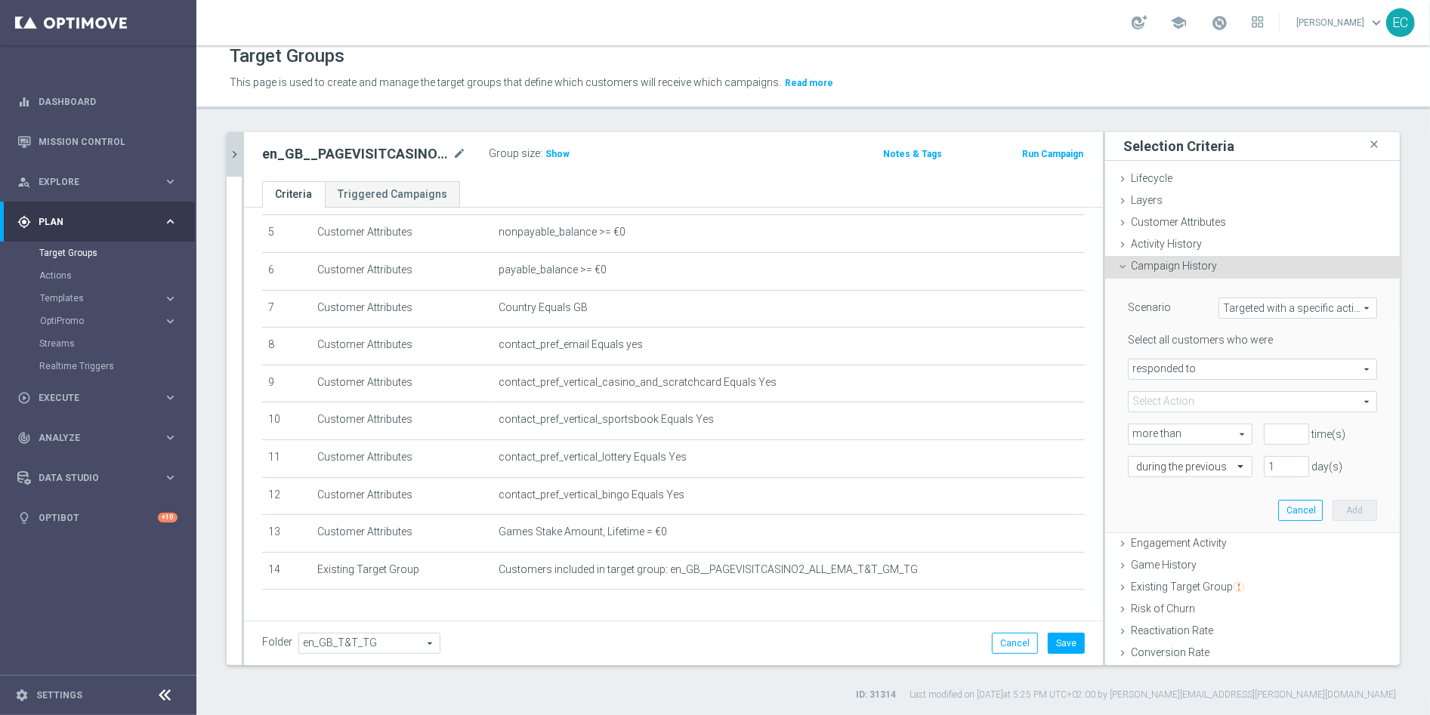
click at [1232, 372] on span "responded to" at bounding box center [1252, 369] width 248 height 20
click at [1248, 344] on lable "Select all customers who were" at bounding box center [1200, 340] width 145 height 12
click at [1210, 362] on span "responded to" at bounding box center [1252, 369] width 248 height 20
click at [1204, 392] on span "responded to" at bounding box center [1252, 391] width 233 height 12
click at [1160, 341] on lable "Select all customers who were" at bounding box center [1200, 340] width 145 height 12
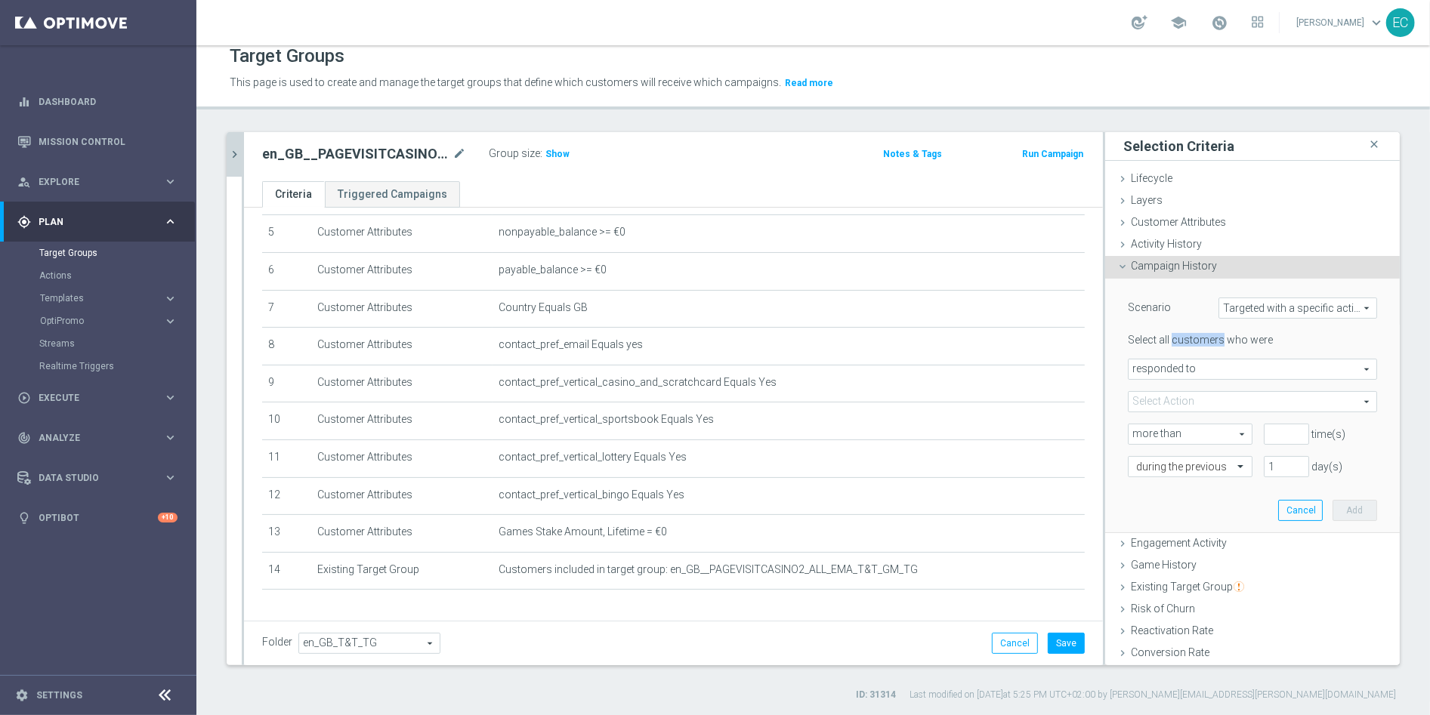
click at [1160, 341] on lable "Select all customers who were" at bounding box center [1200, 340] width 145 height 12
click at [1241, 348] on div "Select all customers who were responded to responded to arrow_drop_down search …" at bounding box center [1252, 404] width 249 height 143
click at [1177, 401] on span at bounding box center [1252, 402] width 248 height 20
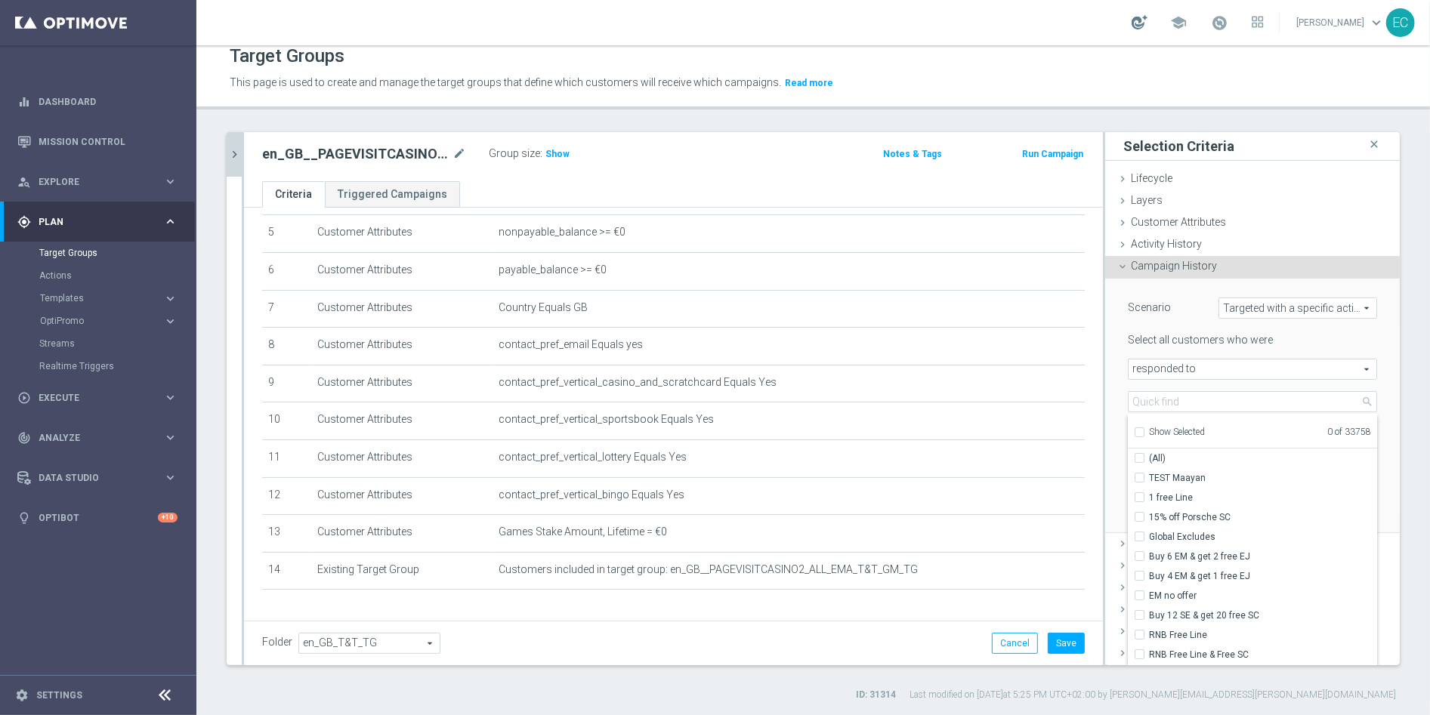
click at [1140, 22] on div at bounding box center [1139, 22] width 16 height 14
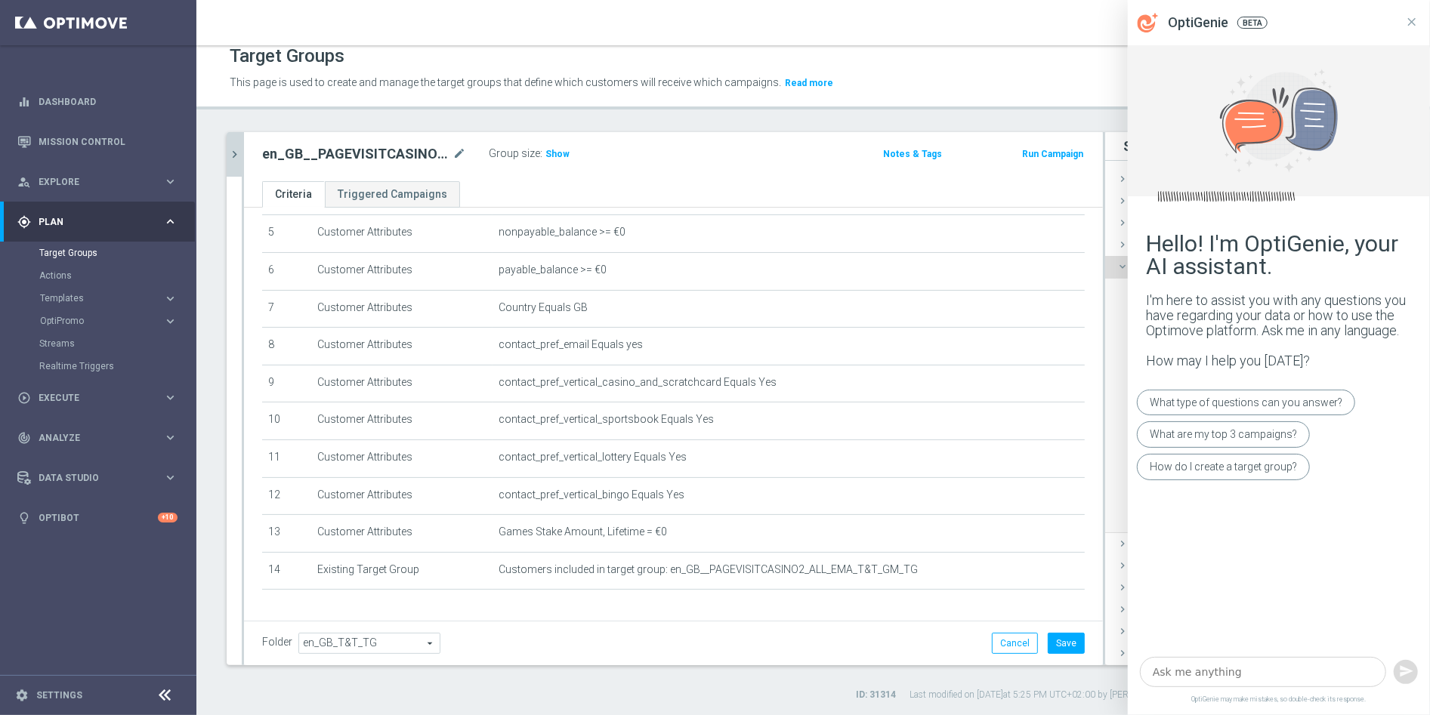
click at [1239, 671] on textarea at bounding box center [1263, 672] width 246 height 30
click at [1405, 20] on icon at bounding box center [1412, 22] width 14 height 14
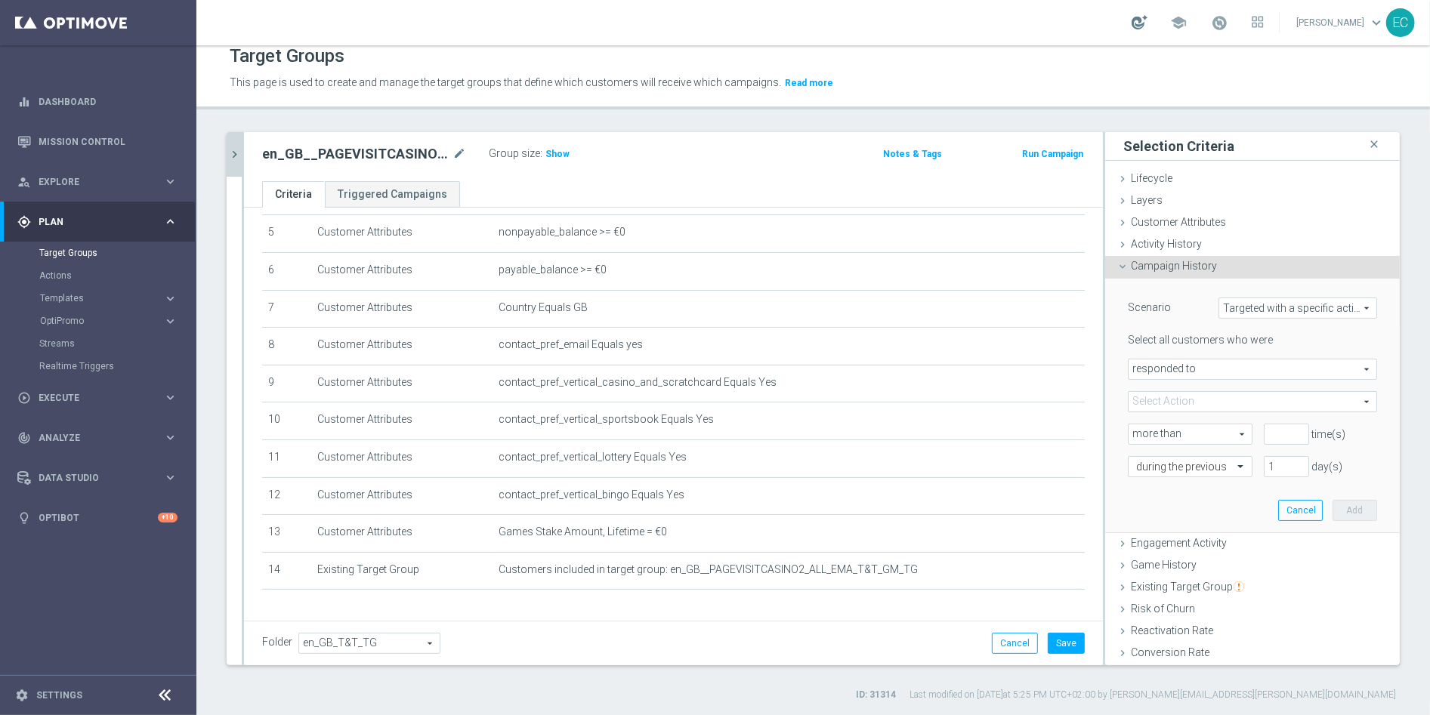
click at [1140, 23] on div at bounding box center [1139, 22] width 16 height 14
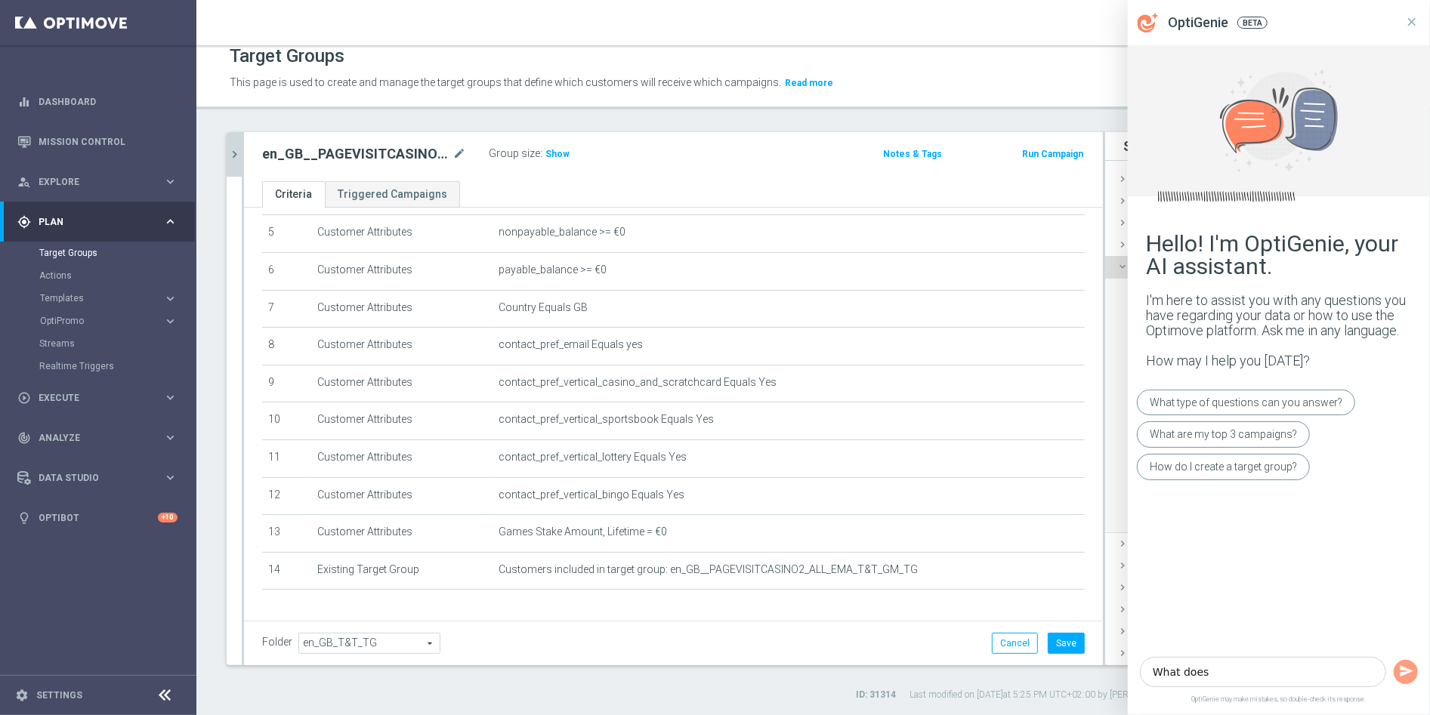
click at [1255, 663] on textarea "What does" at bounding box center [1263, 672] width 246 height 30
click at [1255, 678] on textarea "What does" at bounding box center [1263, 672] width 246 height 30
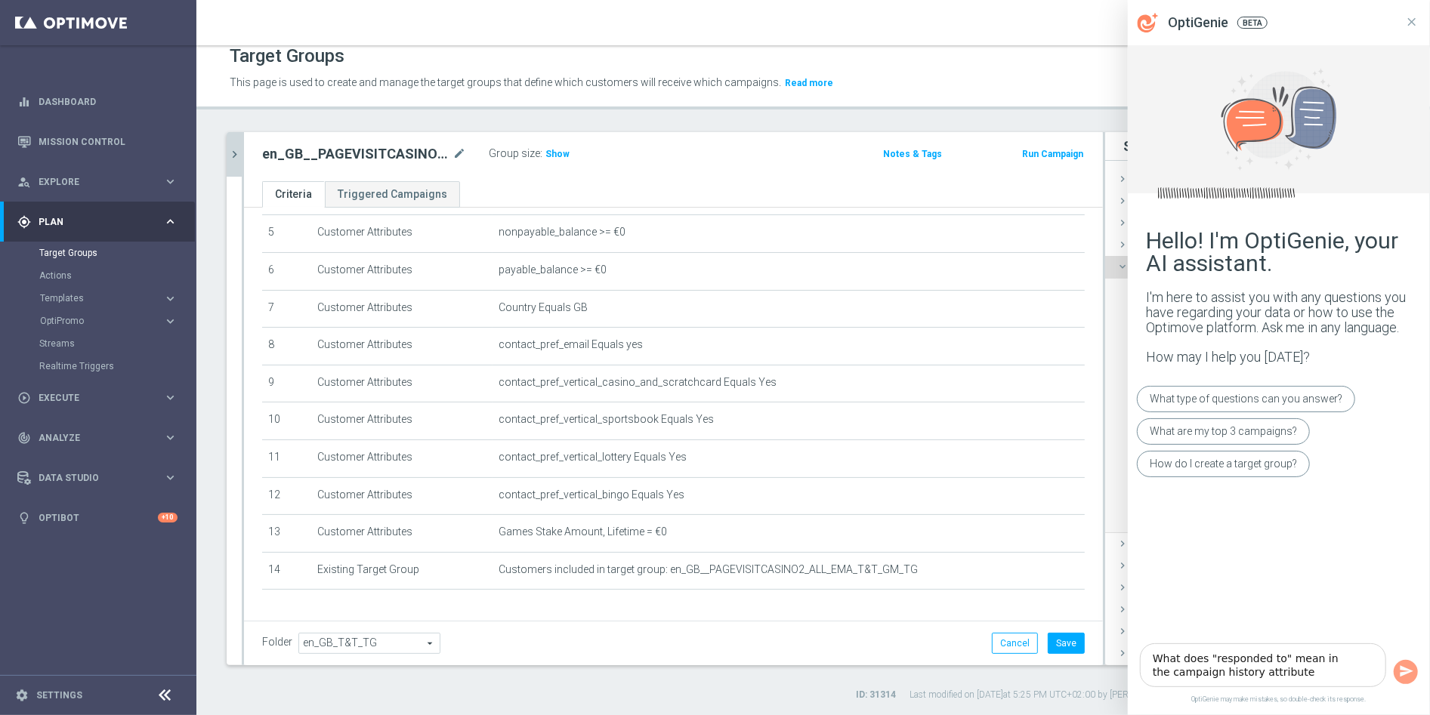
type textarea "What does "responded to" mean in the campaign history attribute?"
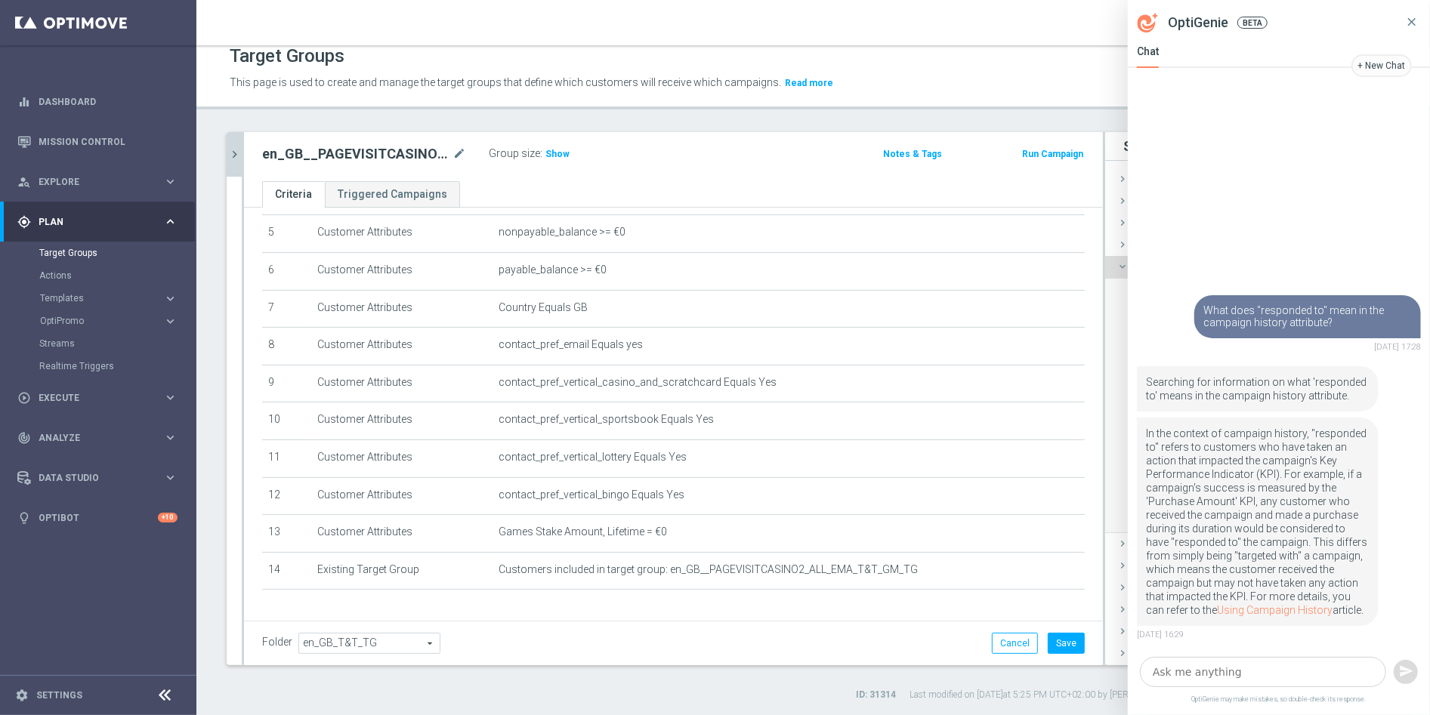
click at [1414, 20] on icon at bounding box center [1412, 22] width 14 height 14
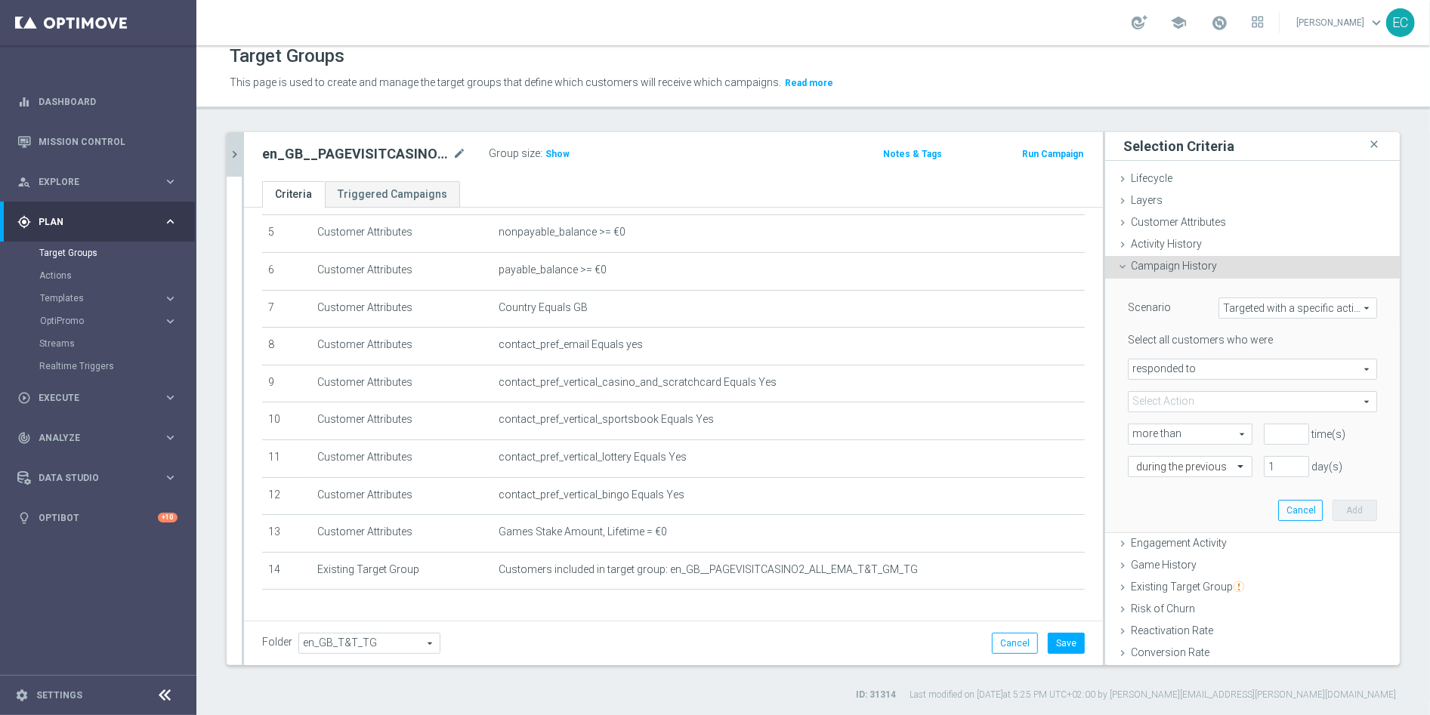
click at [1257, 315] on span "Targeted with a specific action" at bounding box center [1297, 308] width 157 height 20
click at [1251, 406] on span "Custom" at bounding box center [1297, 409] width 142 height 12
type input "Custom"
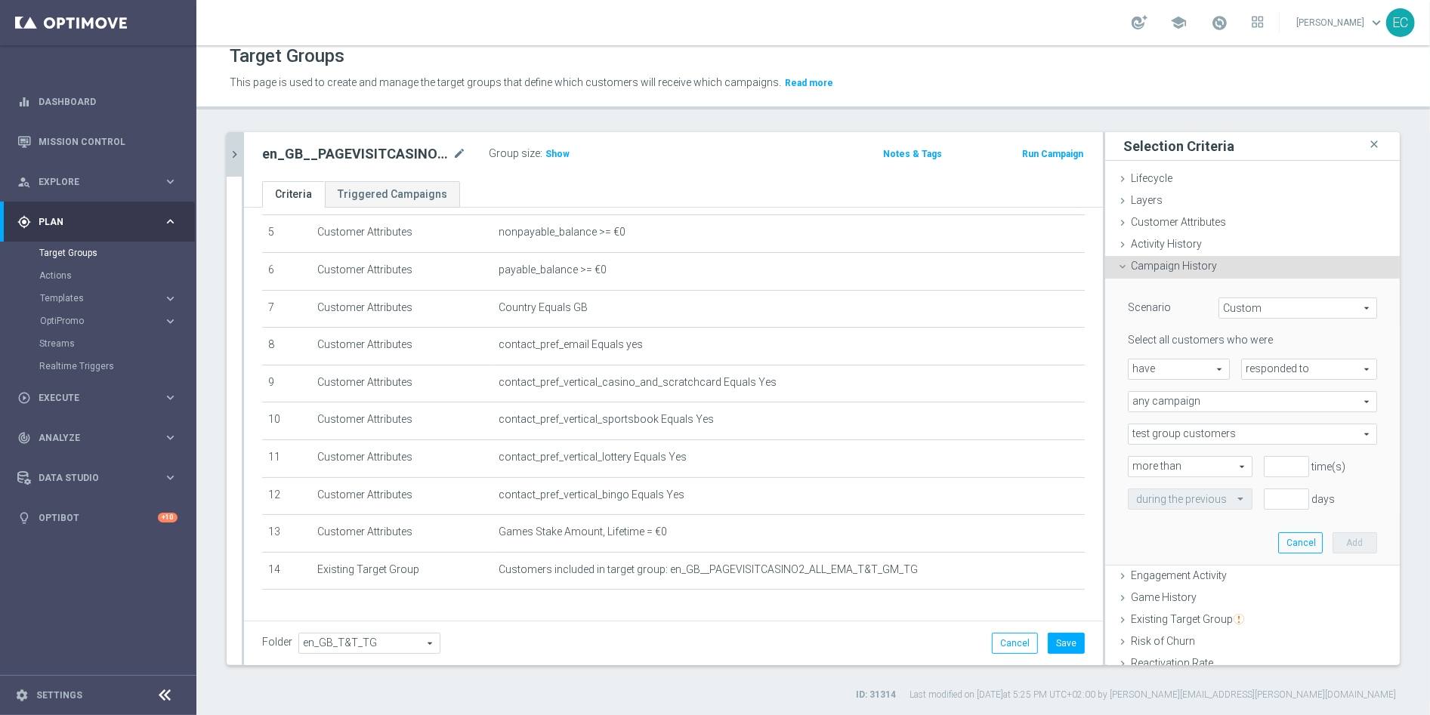
click at [1284, 368] on span "responded to" at bounding box center [1309, 369] width 134 height 20
click at [1174, 370] on span "have" at bounding box center [1178, 369] width 100 height 20
click at [1168, 401] on label "have not" at bounding box center [1178, 411] width 100 height 20
type input "have not"
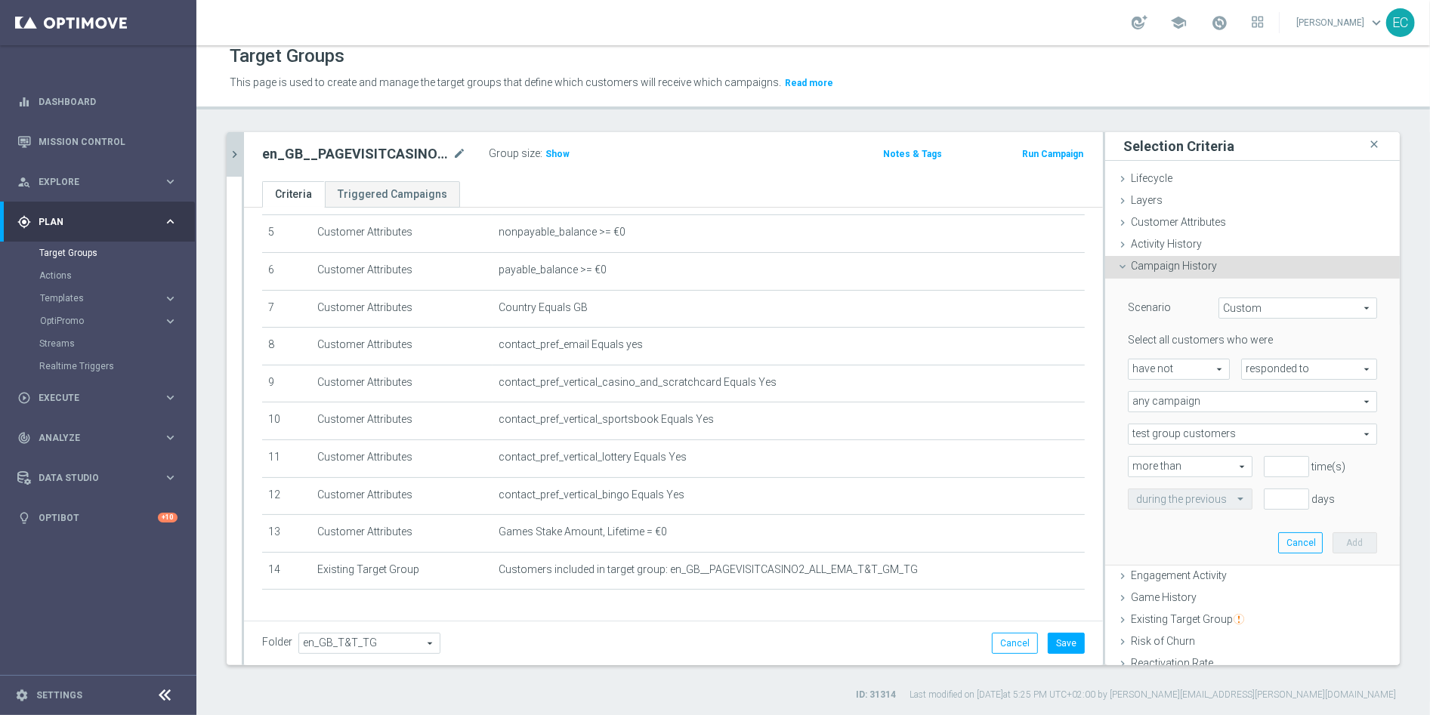
click at [1259, 400] on span "any campaign" at bounding box center [1252, 402] width 248 height 20
click at [1254, 457] on span "one or more actions" at bounding box center [1252, 463] width 233 height 12
type input "one or more actions"
click at [1161, 421] on div "Select all customers who were have not have not arrow_drop_down search responde…" at bounding box center [1252, 421] width 249 height 176
click at [1199, 440] on span at bounding box center [1252, 434] width 248 height 20
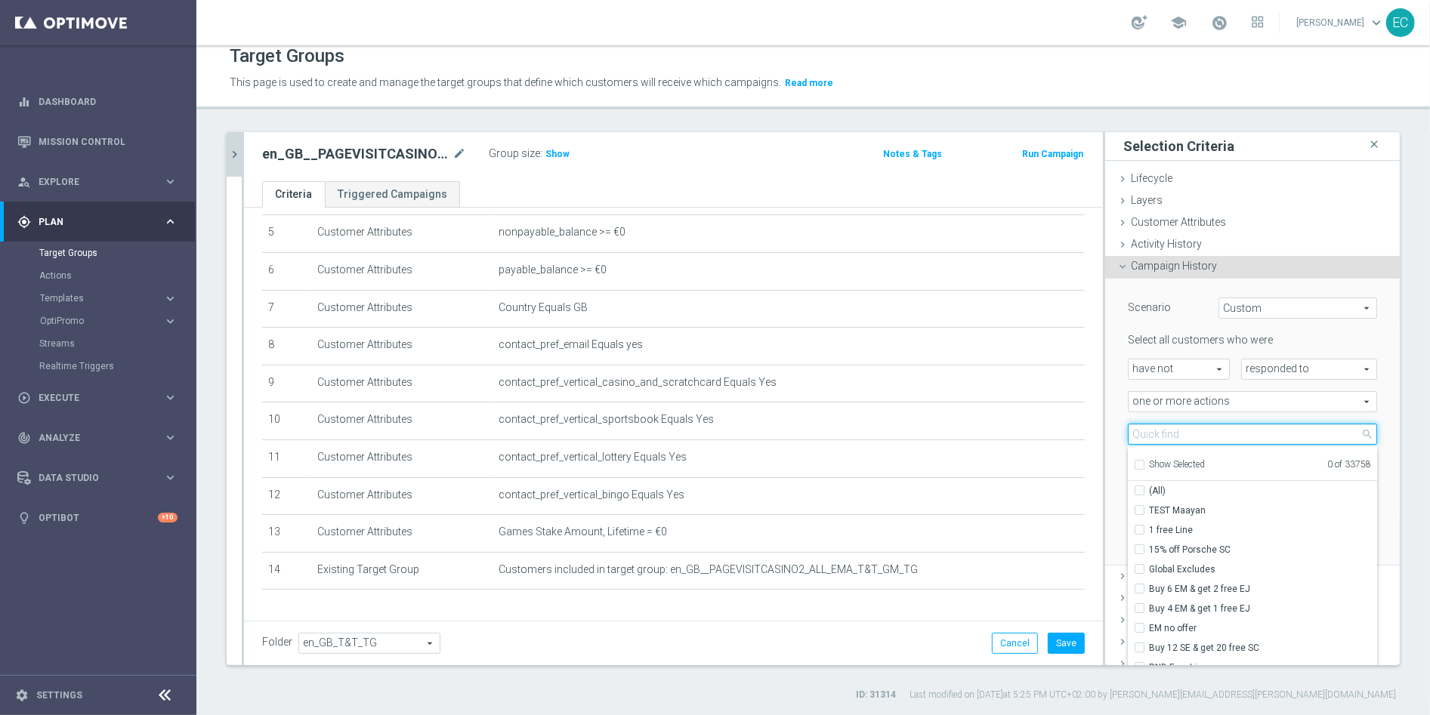
click at [1202, 439] on input "search" at bounding box center [1252, 434] width 249 height 21
click at [1190, 431] on input "search" at bounding box center [1252, 434] width 249 height 21
paste input "Track & Trigger en_gb_set_page_visit_casino"
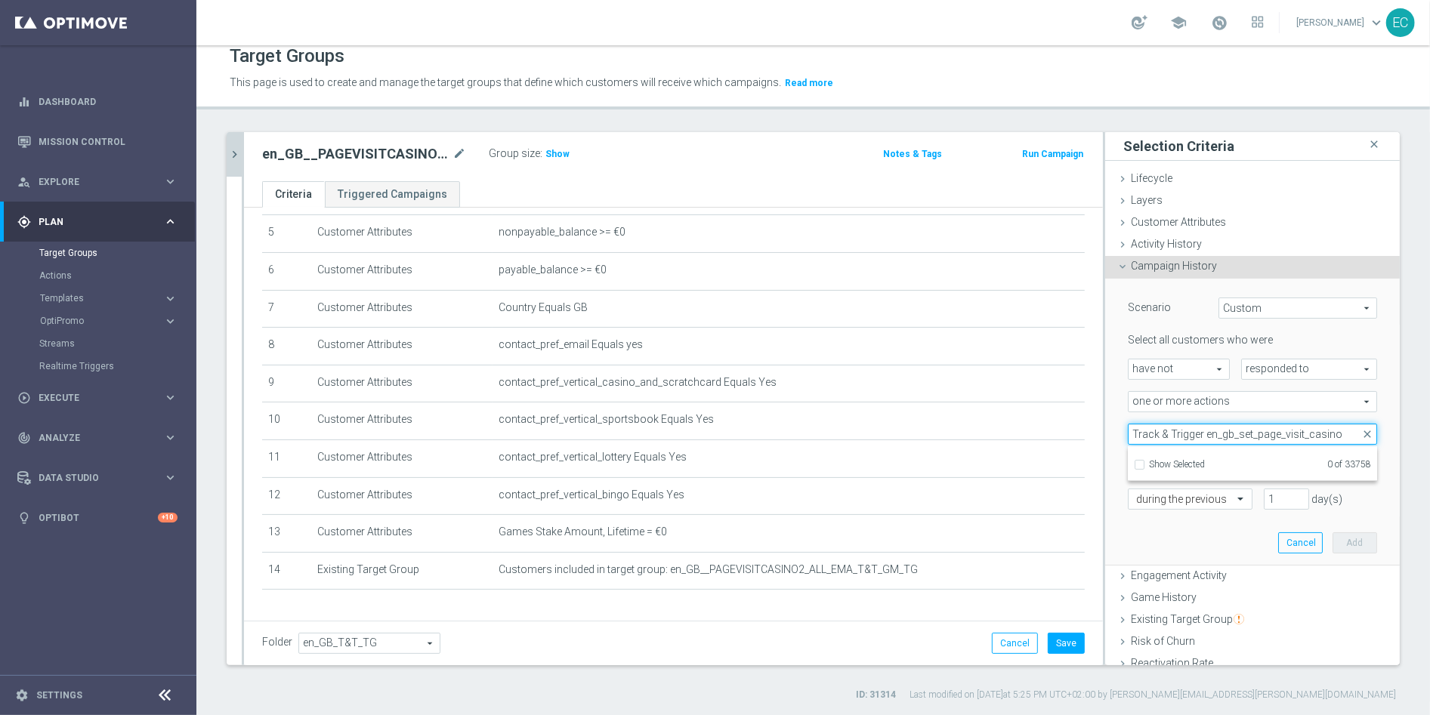
type input "Track & Trigger en_gb_set_page_visit_casino"
click at [983, 606] on div "+ Add Selection" at bounding box center [673, 609] width 845 height 12
click at [1047, 636] on button "Save" at bounding box center [1065, 643] width 37 height 21
click at [992, 640] on button "Cancel" at bounding box center [1015, 643] width 46 height 21
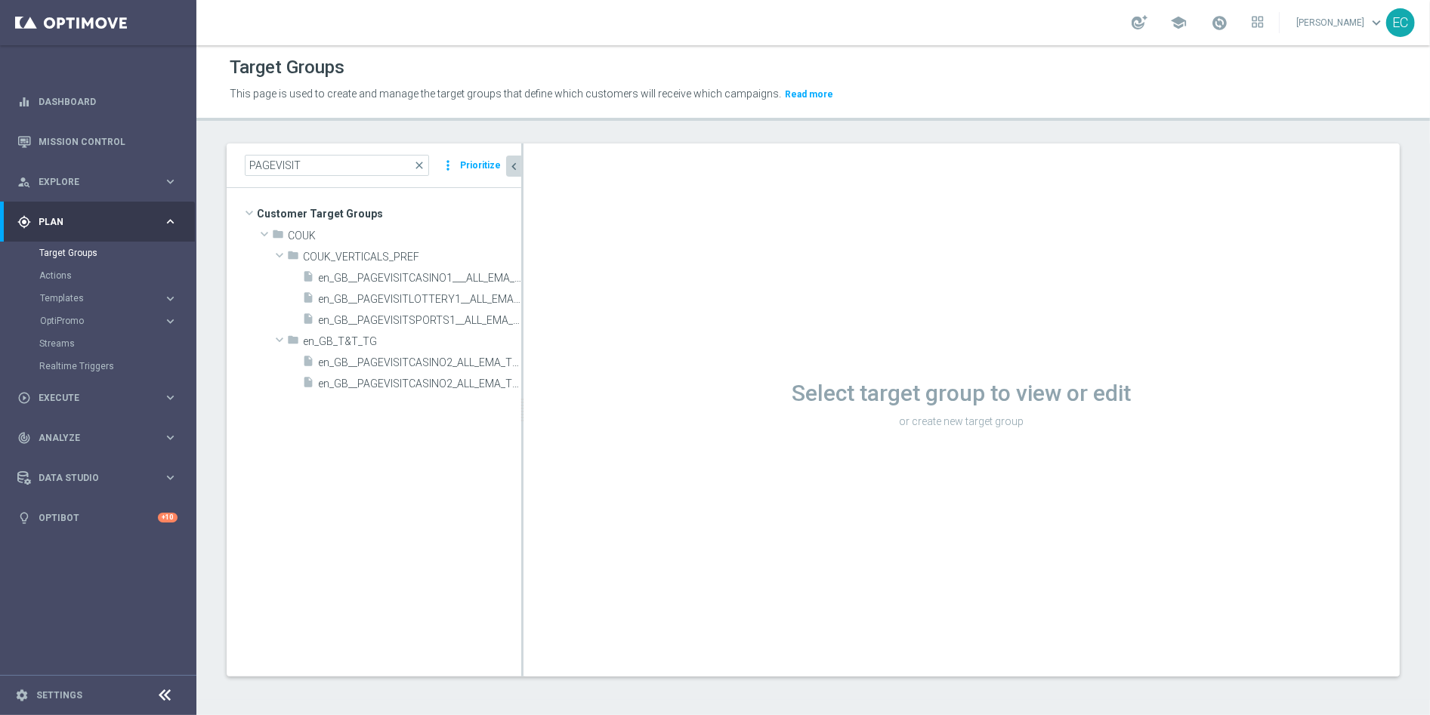
scroll to position [1, 0]
click at [394, 362] on span "en_GB__PAGEVISITCASINO2_ALL_EMA_T&T_GM_TG_RETARGETING" at bounding box center [402, 363] width 169 height 13
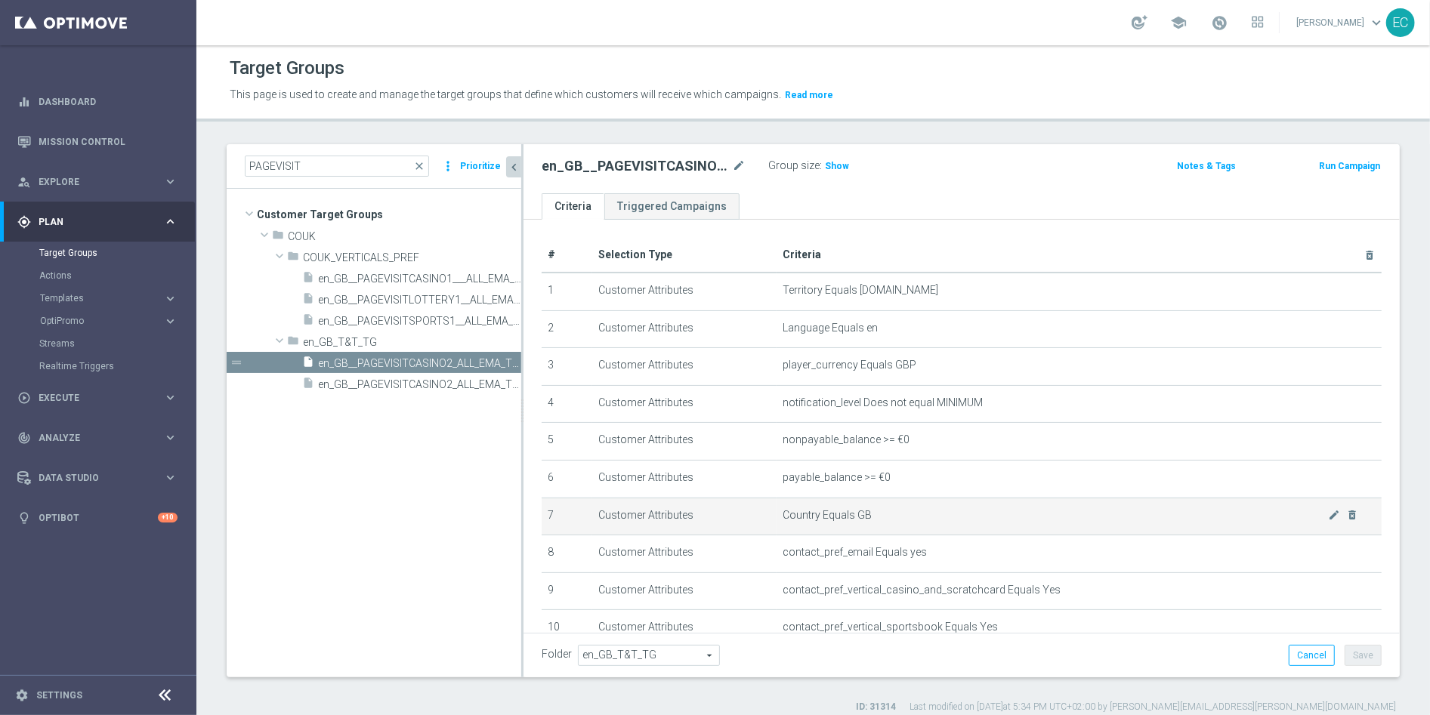
scroll to position [248, 0]
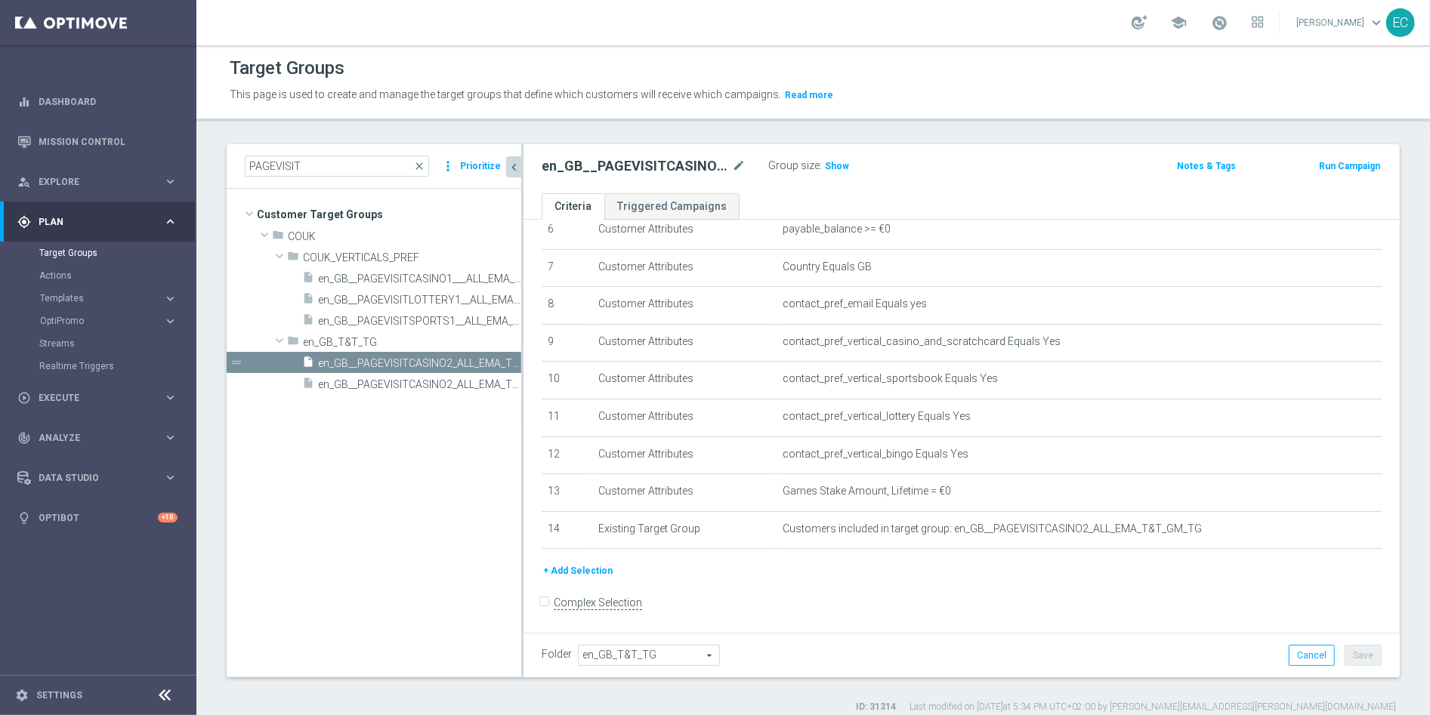
click at [591, 569] on button "+ Add Selection" at bounding box center [577, 571] width 73 height 17
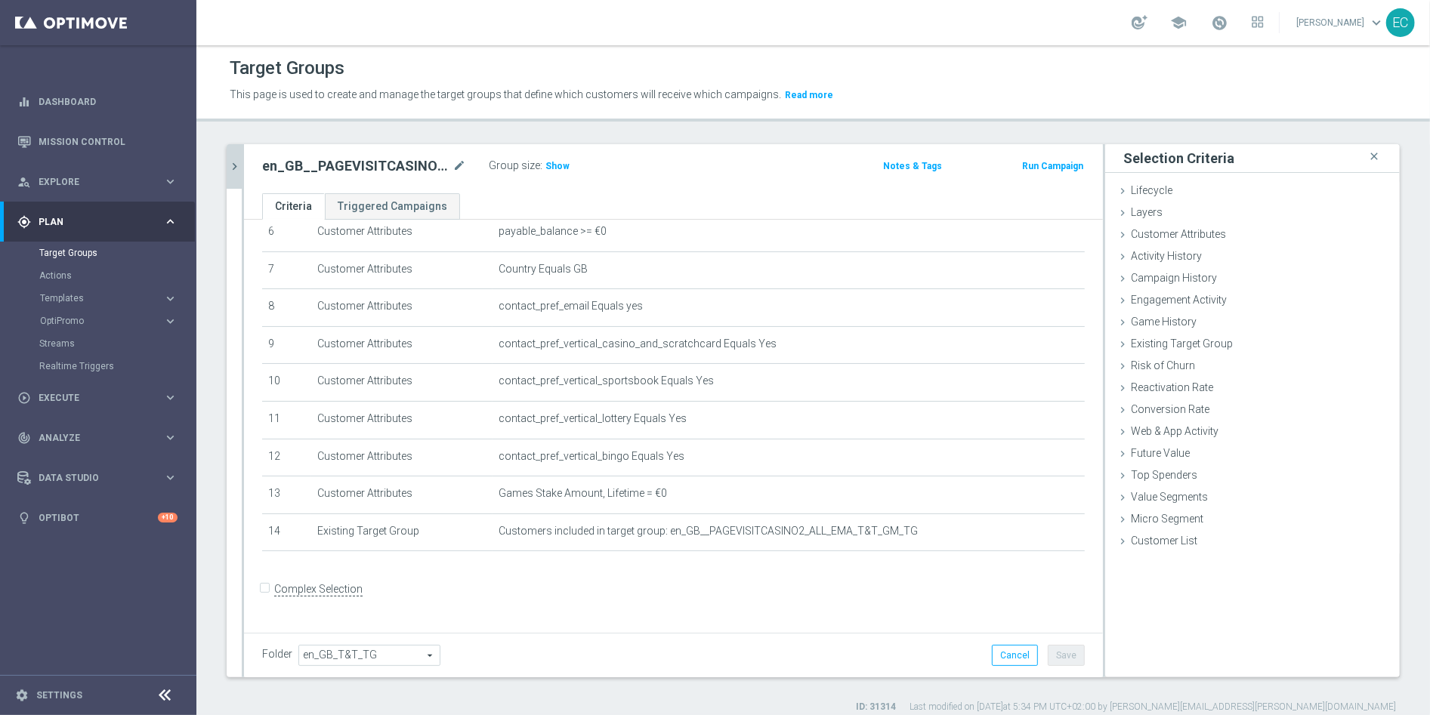
scroll to position [233, 0]
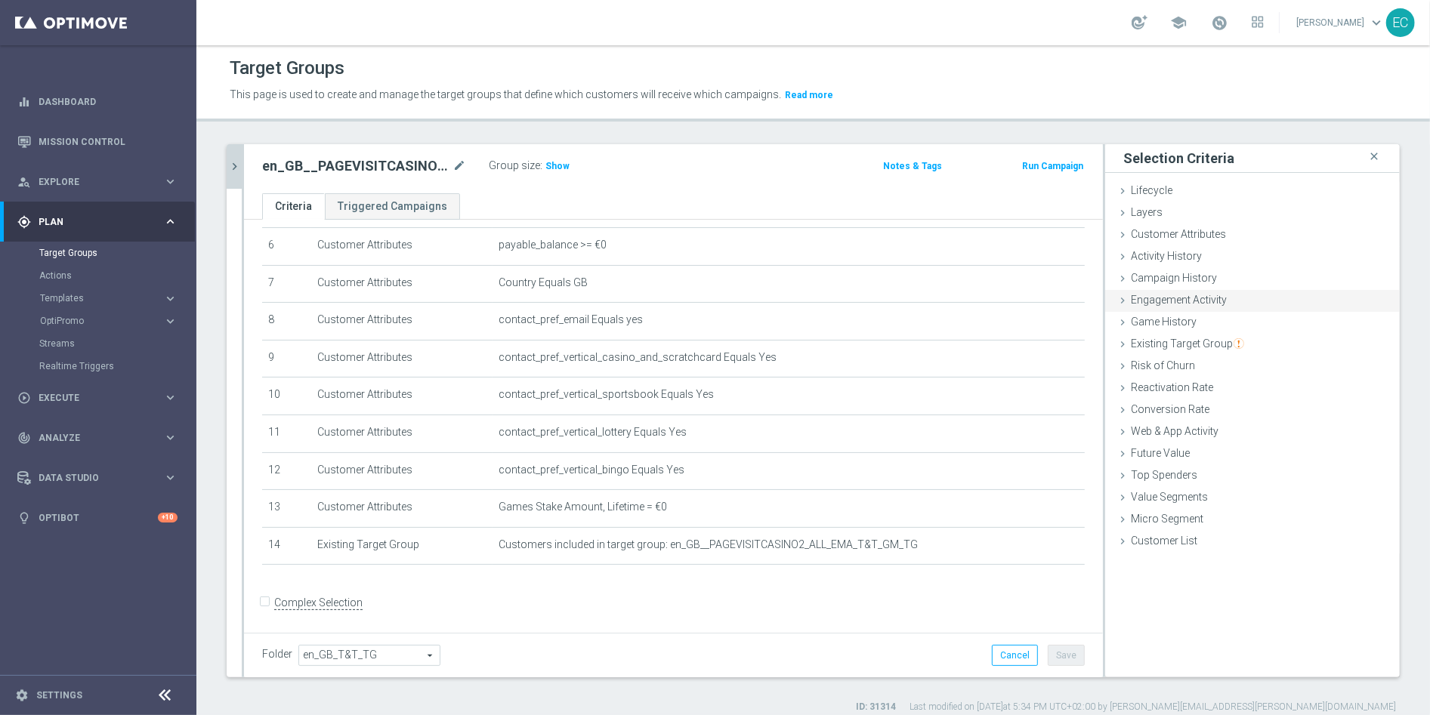
click at [1186, 294] on span "Engagement Activity" at bounding box center [1179, 300] width 96 height 12
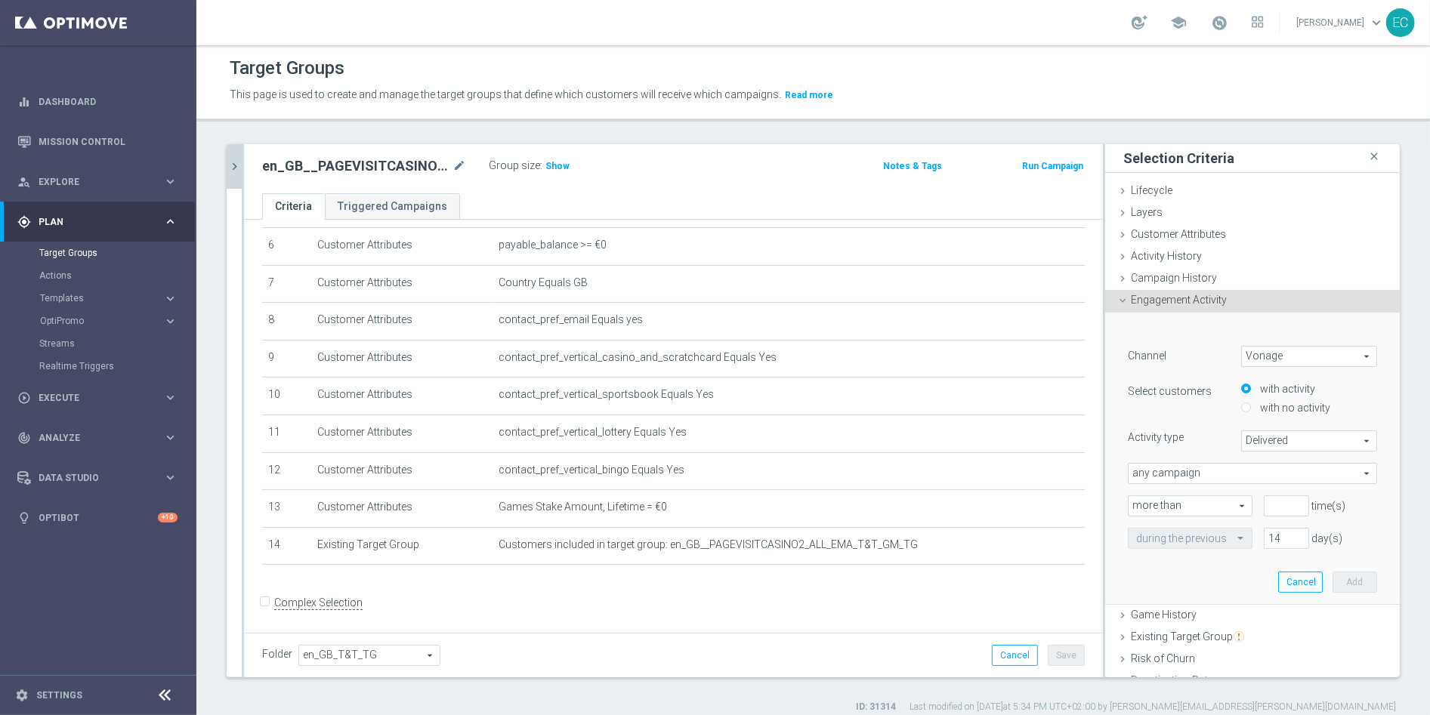
click at [1257, 306] on div "Engagement Activity done" at bounding box center [1252, 301] width 295 height 23
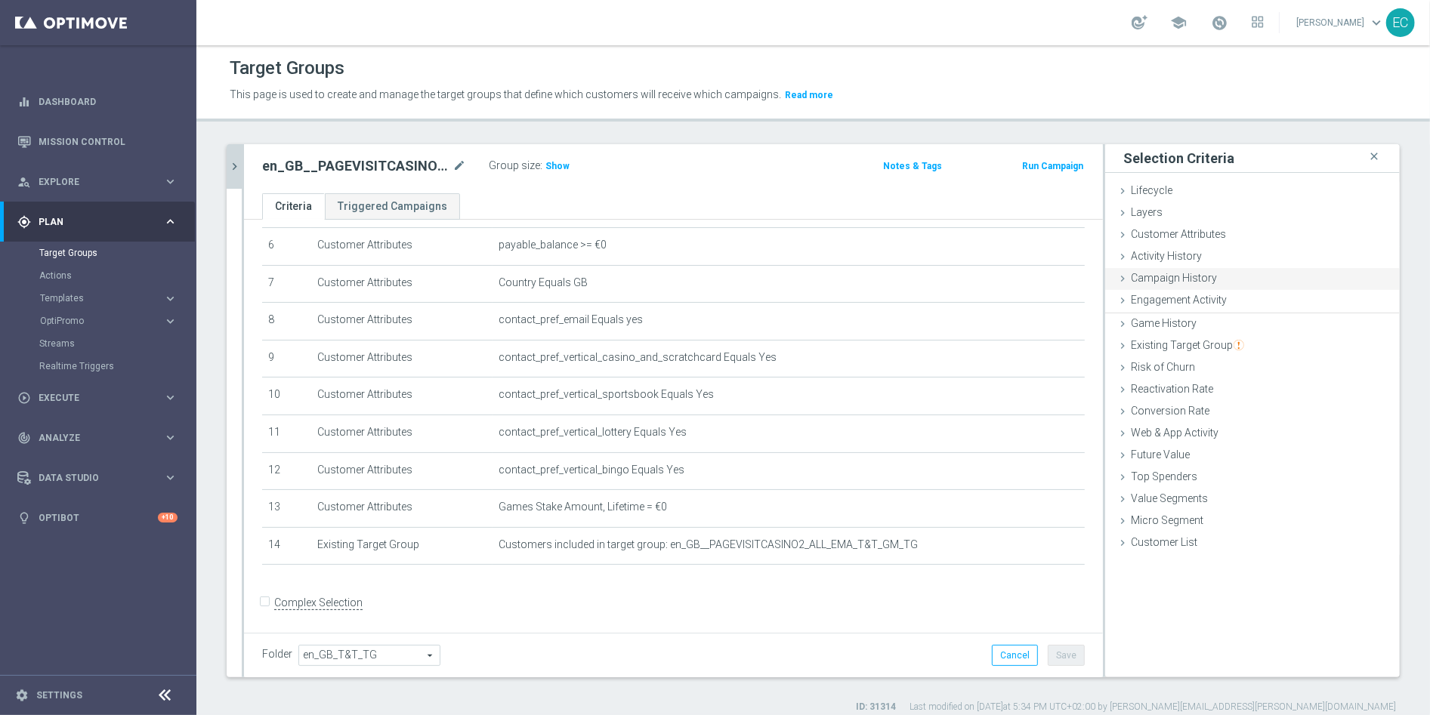
click at [1222, 271] on div "Campaign History done" at bounding box center [1252, 279] width 295 height 23
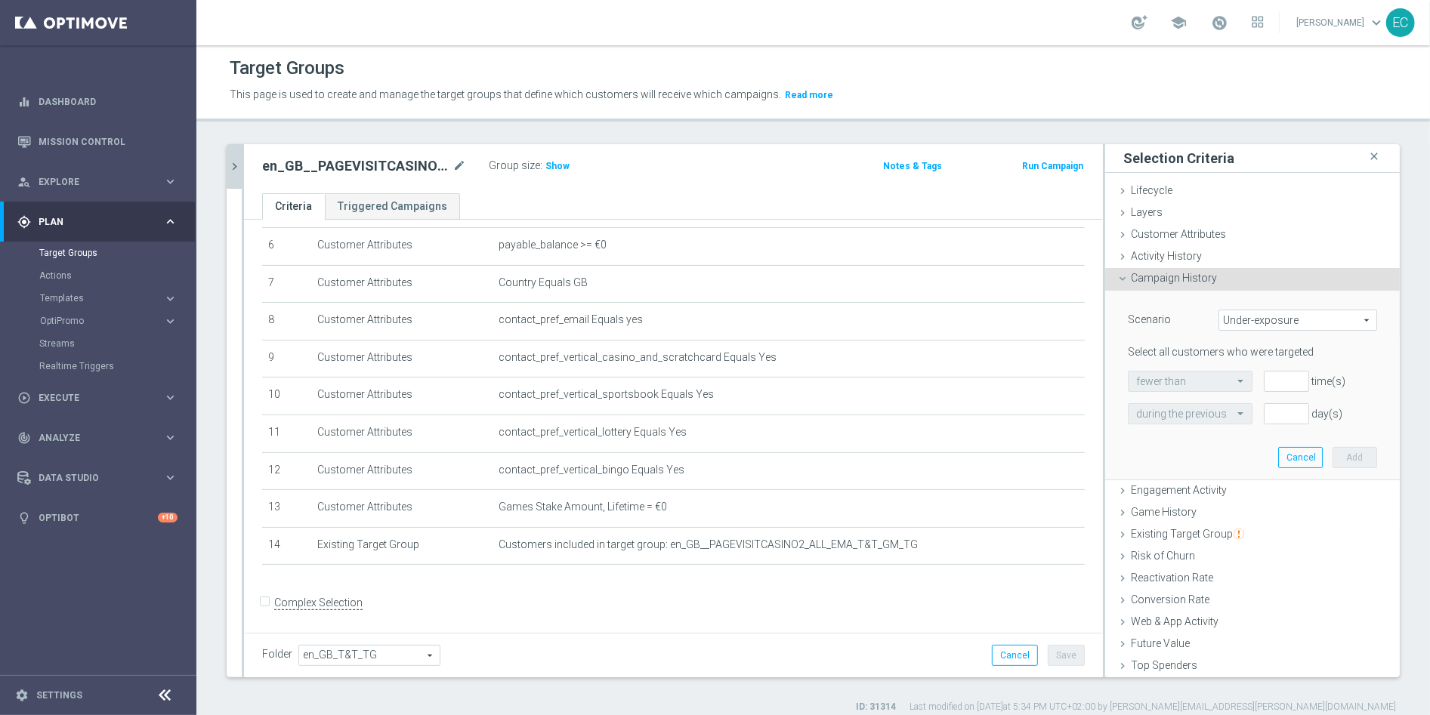
click at [1270, 322] on span "Under-exposure" at bounding box center [1297, 320] width 157 height 20
click at [1281, 418] on span "Custom" at bounding box center [1297, 421] width 142 height 12
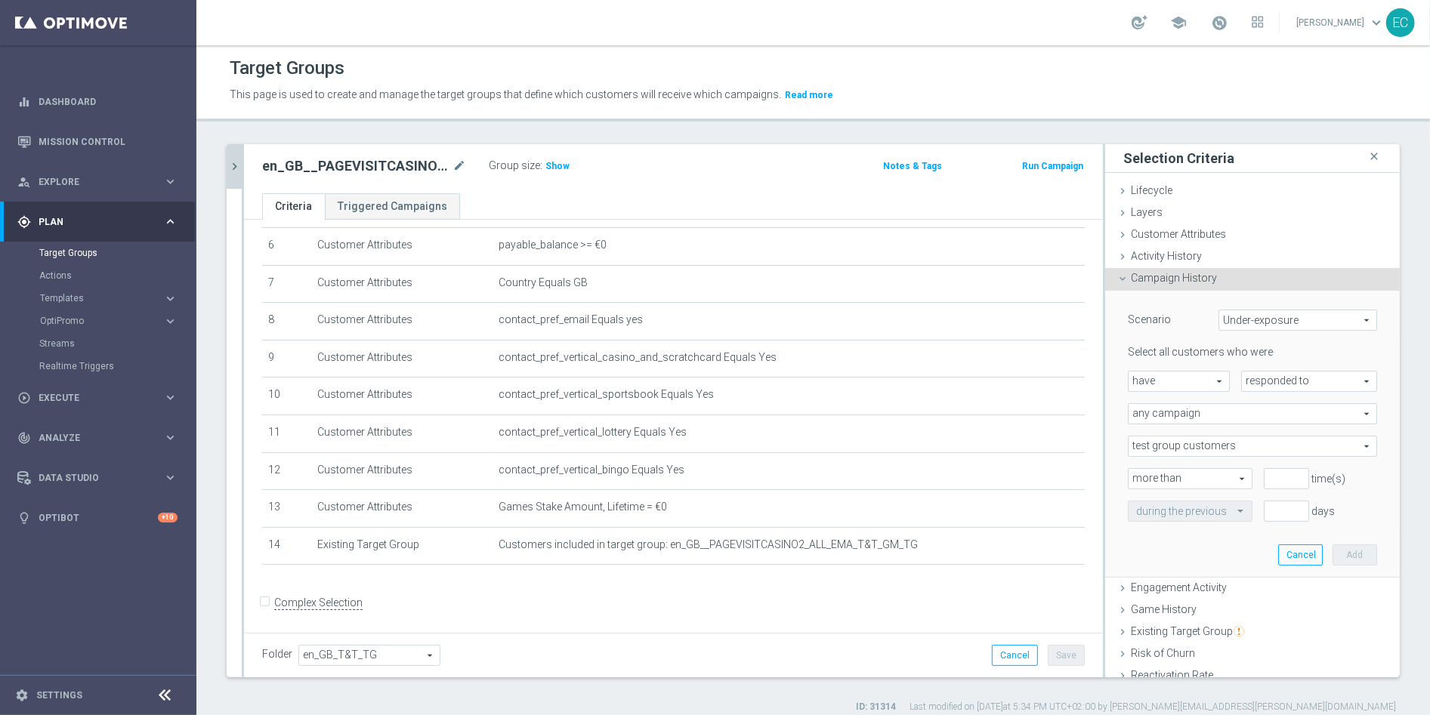
type input "Custom"
click at [1202, 375] on span "have" at bounding box center [1178, 382] width 100 height 20
click at [1172, 417] on span "have not" at bounding box center [1178, 423] width 85 height 12
type input "have not"
click at [1257, 415] on span "any campaign" at bounding box center [1252, 414] width 248 height 20
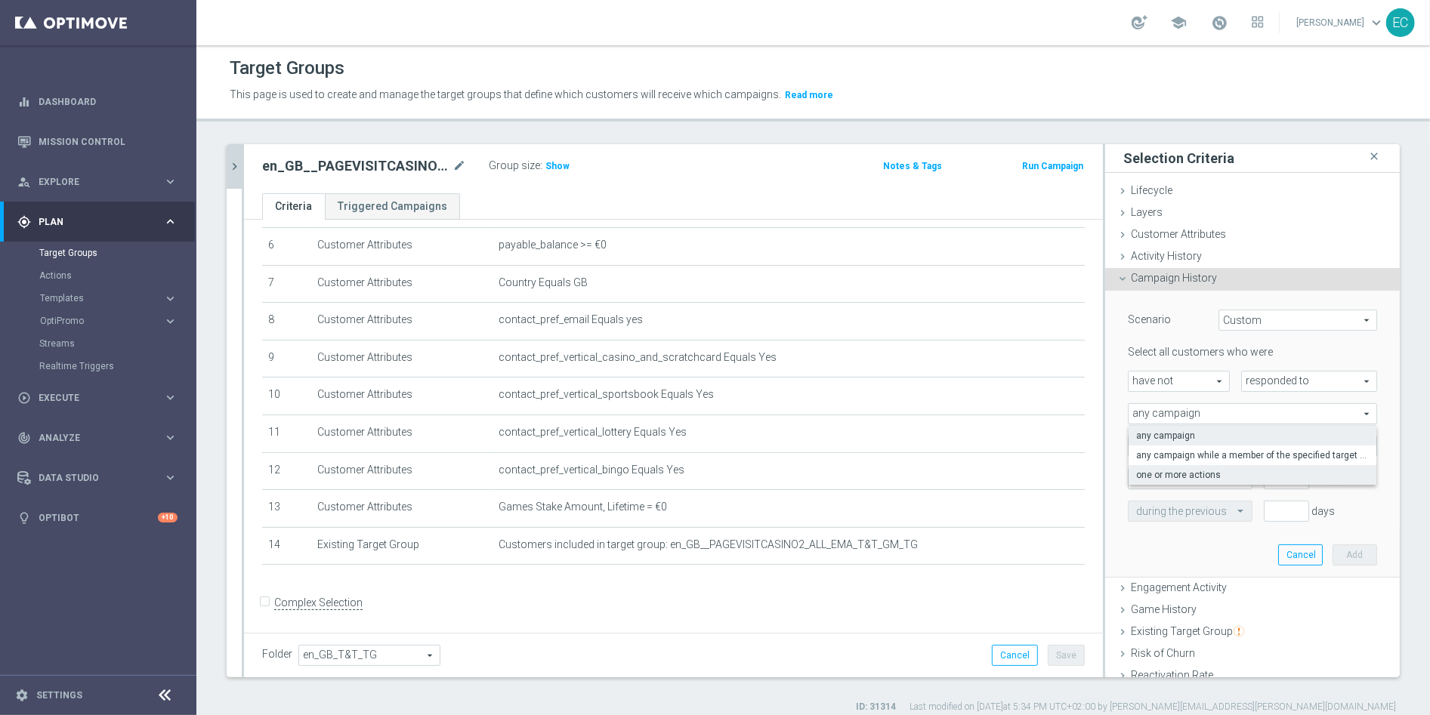
click at [1237, 474] on span "one or more actions" at bounding box center [1252, 475] width 233 height 12
type input "one or more actions"
click at [1218, 444] on span at bounding box center [1252, 447] width 248 height 20
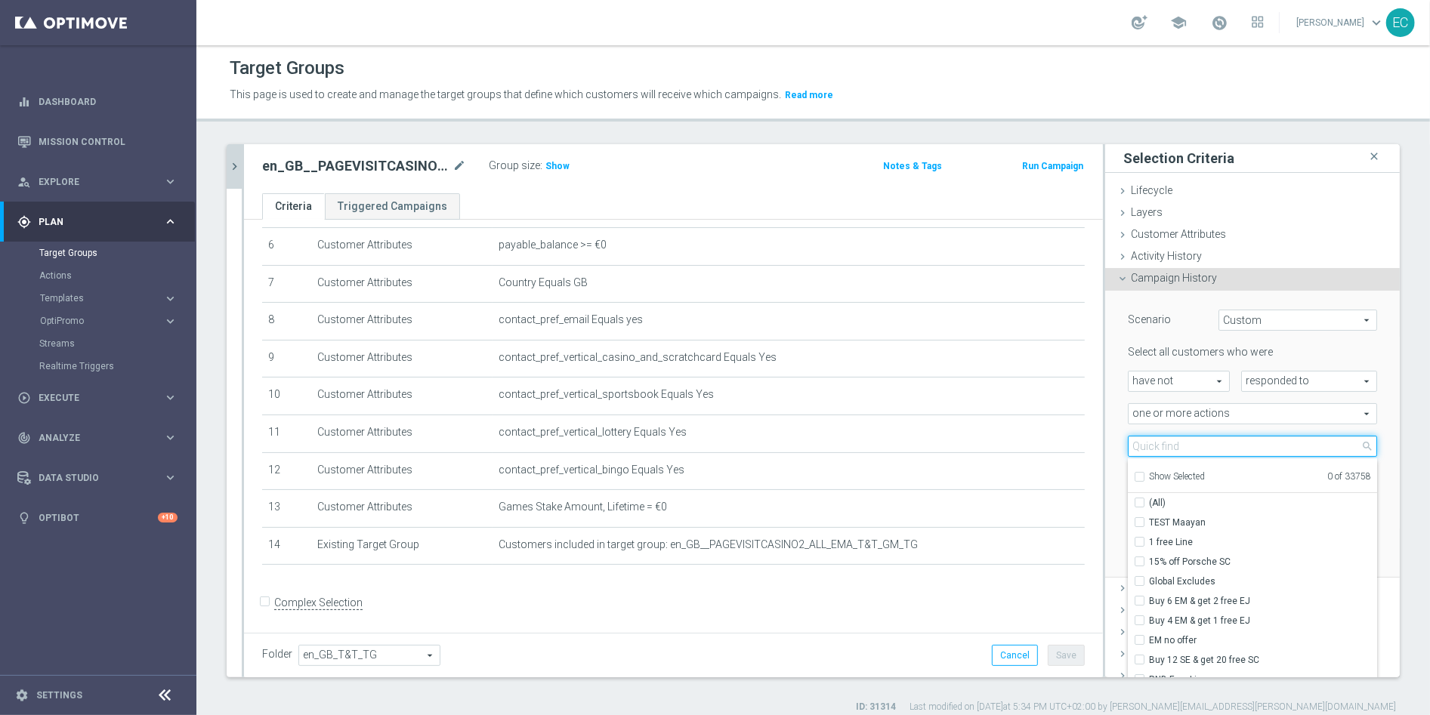
click at [1218, 444] on input "search" at bounding box center [1252, 446] width 249 height 21
paste input "Track & Trigger en_gb_set_page_visit_casino"
type input "Track & Trigger en_gb_set_page_visit_casino"
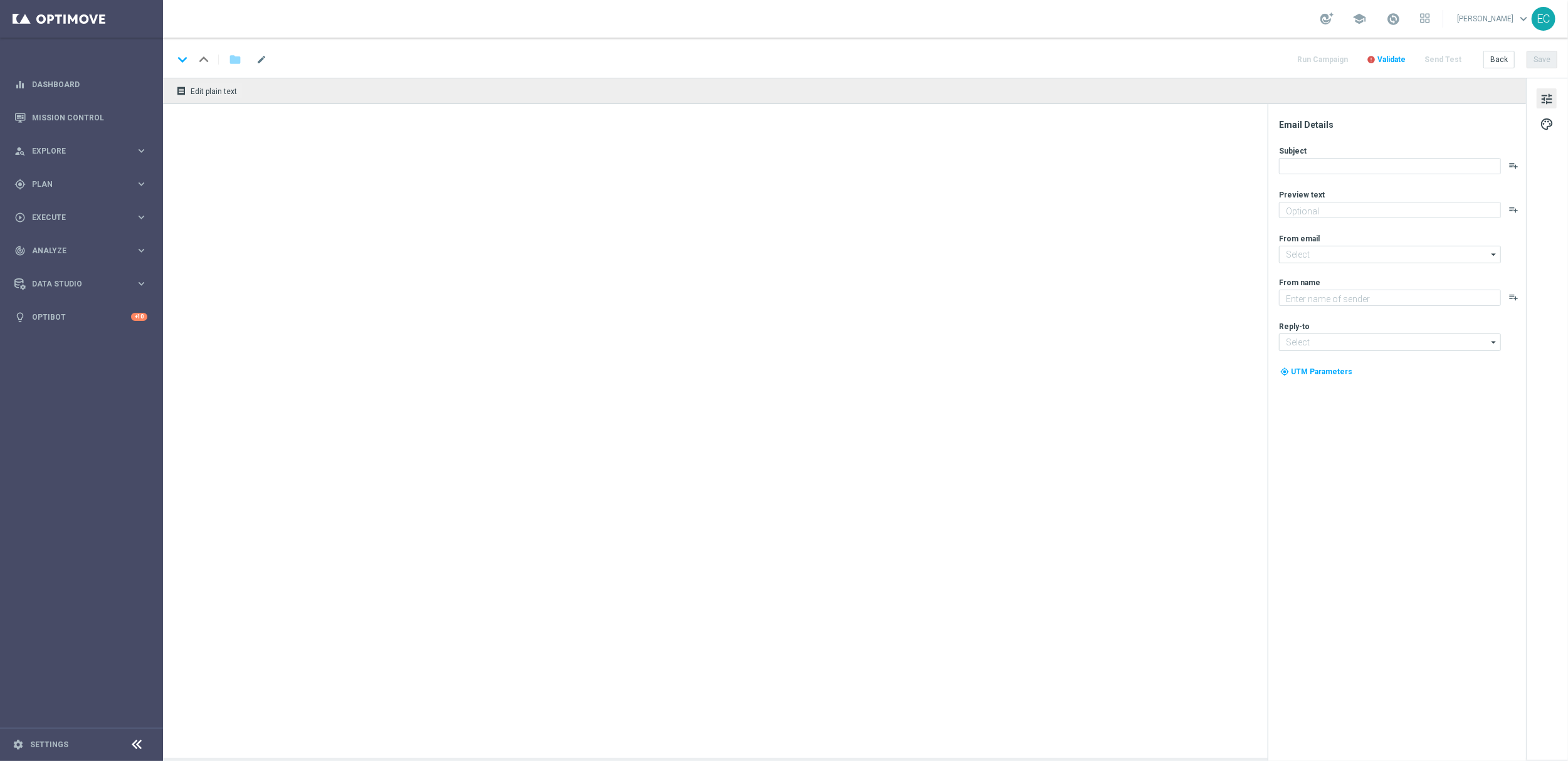
type textarea "Take a trip back in time with Ancient Tumble!"
type textarea "Lottoland"
type input "mail@crm.lottoland.com"
type input "service@lottoland.com"
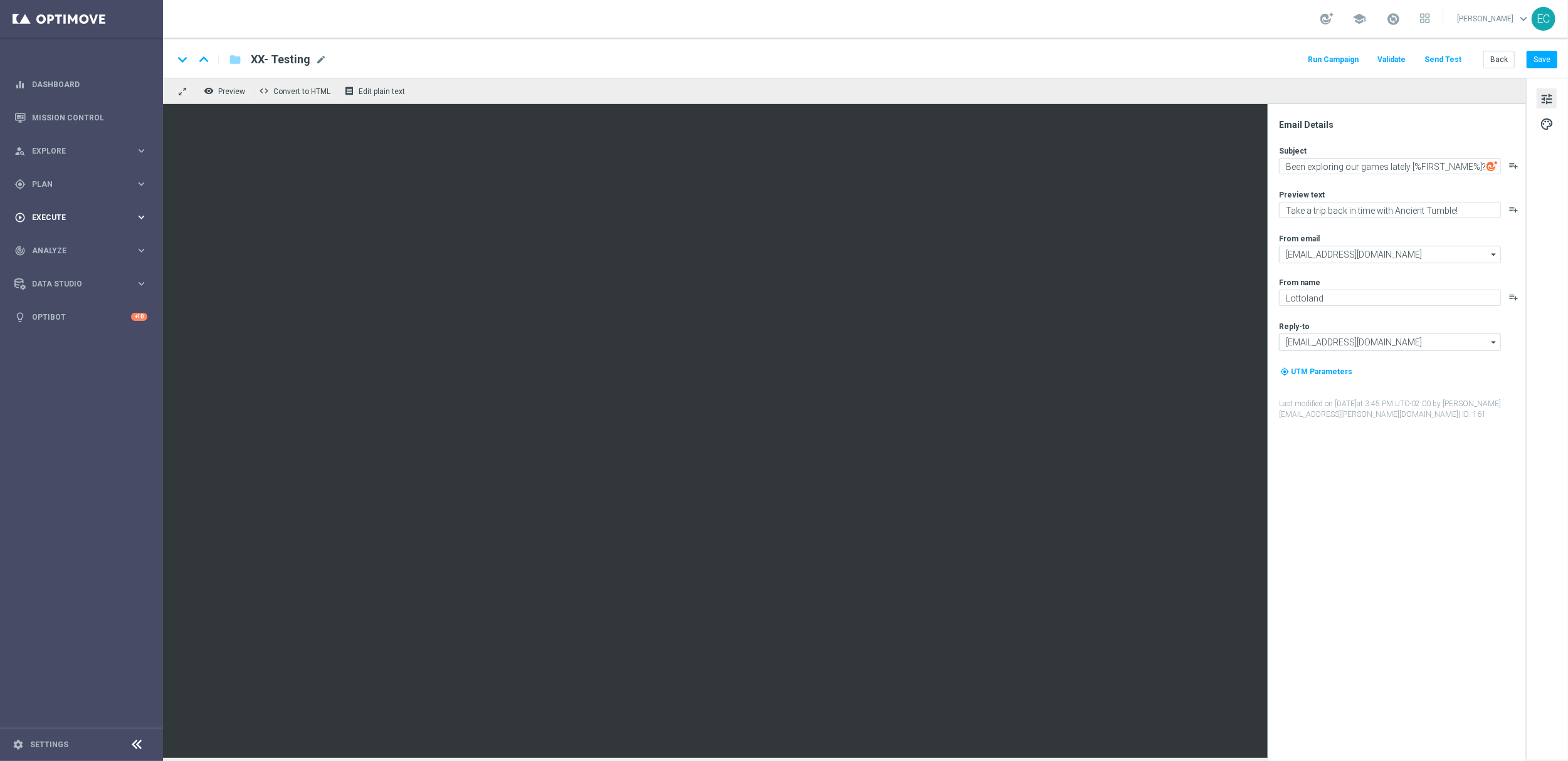
click at [97, 172] on div "gps_fixed Plan keyboard_arrow_right" at bounding box center [81, 184] width 162 height 33
click at [99, 181] on span "Plan" at bounding box center [84, 184] width 104 height 7
click at [84, 187] on span "Plan" at bounding box center [84, 184] width 104 height 7
click at [56, 224] on link "Actions" at bounding box center [81, 229] width 98 height 10
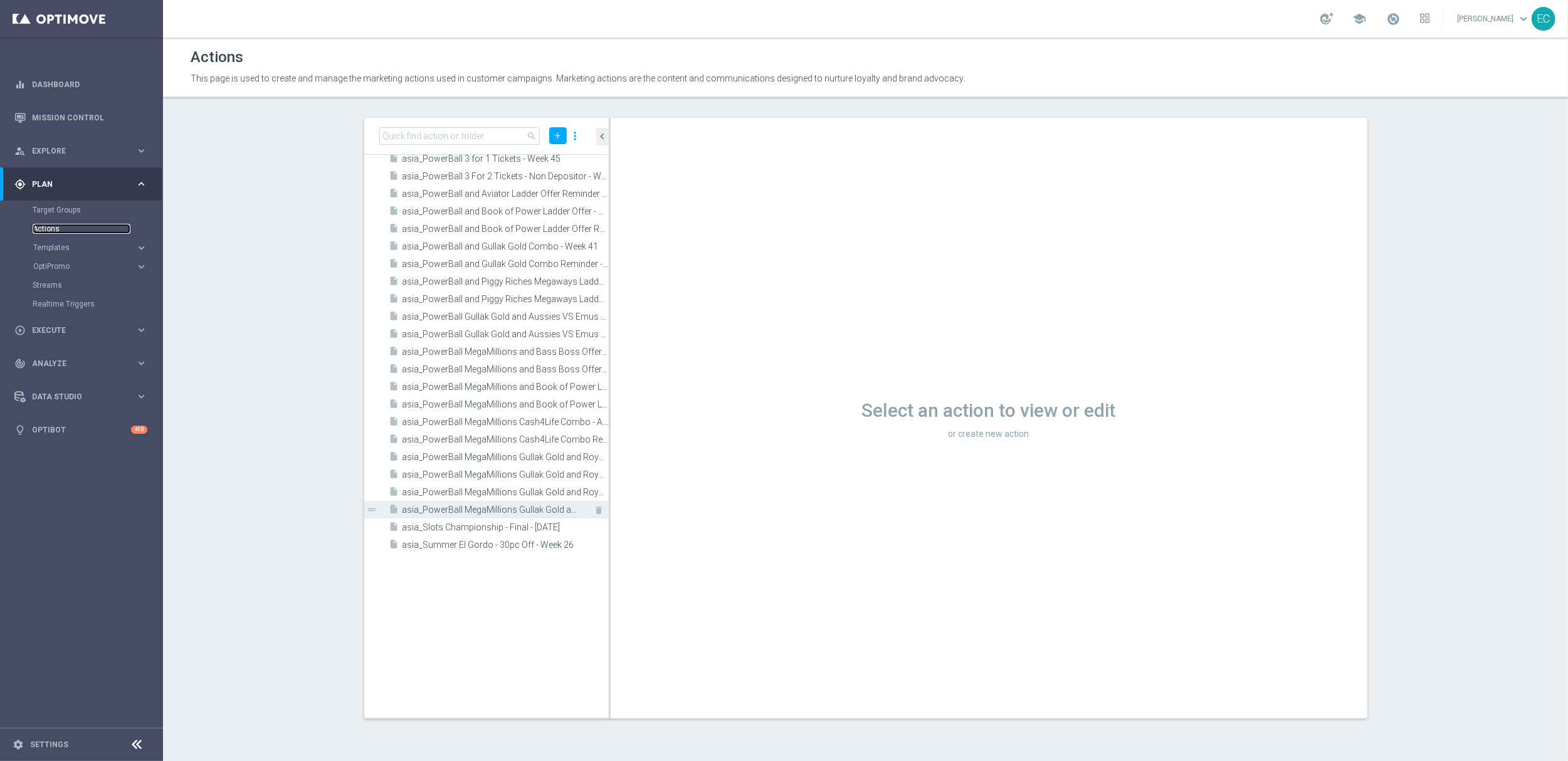
scroll to position [4595, 0]
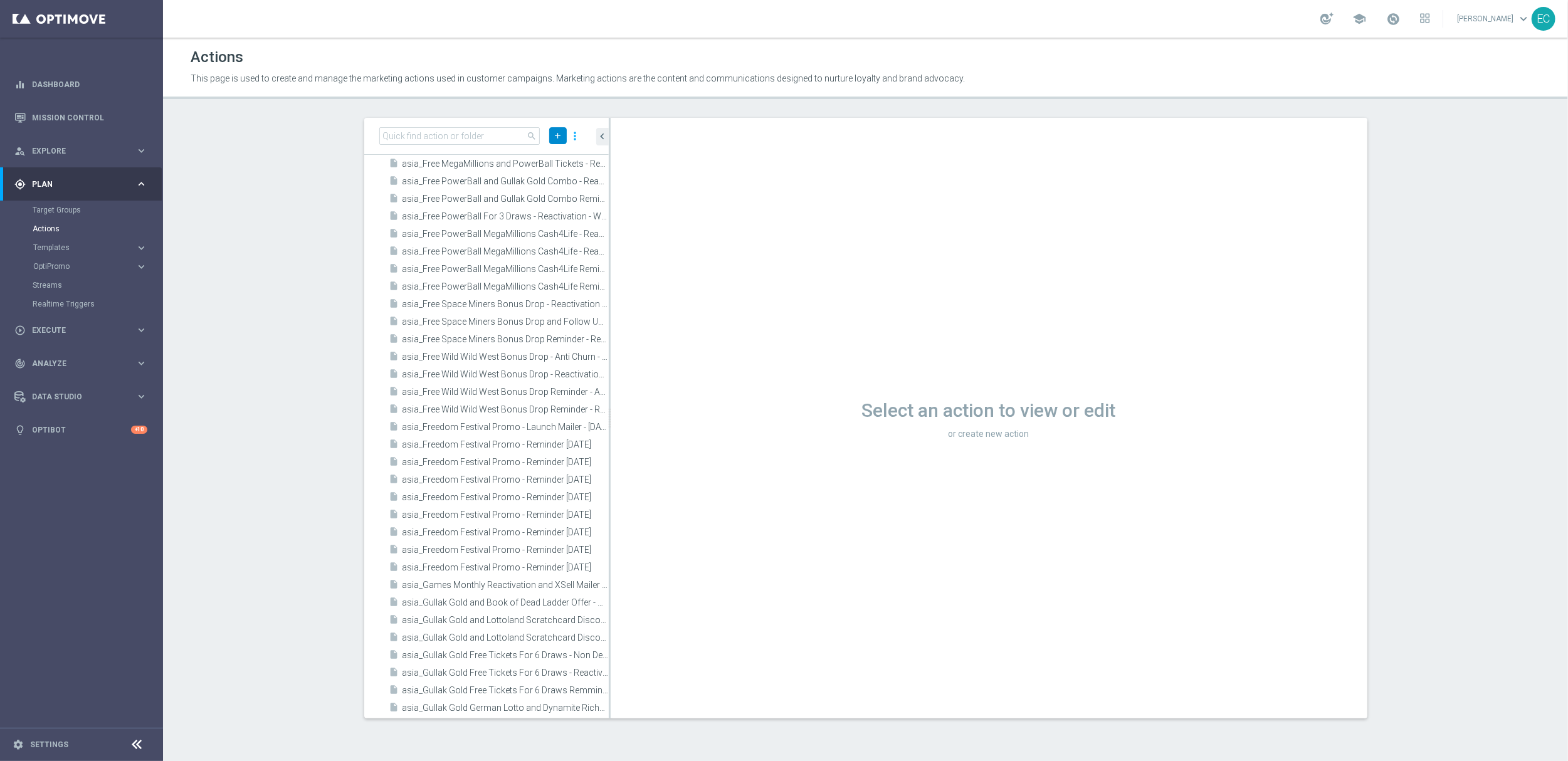
click at [559, 139] on icon "add" at bounding box center [558, 135] width 9 height 9
click at [532, 153] on span "New Action" at bounding box center [536, 157] width 40 height 9
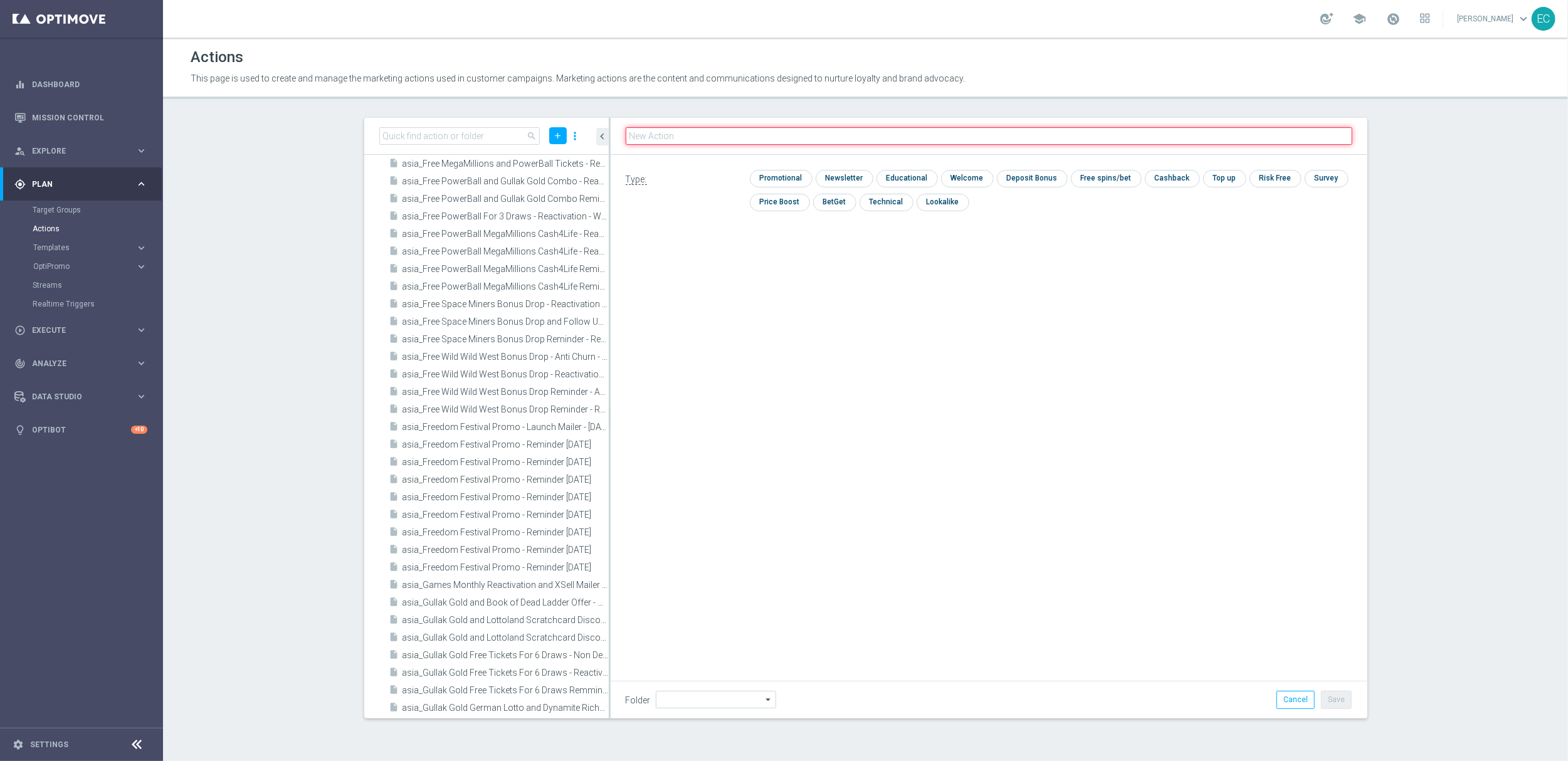
click at [694, 133] on input "text" at bounding box center [989, 135] width 726 height 17
paste input "Track & Trigger en_gb_set_page_visit_casino"
type input "Track & Trigger en_gb_set_page_visit_casino"
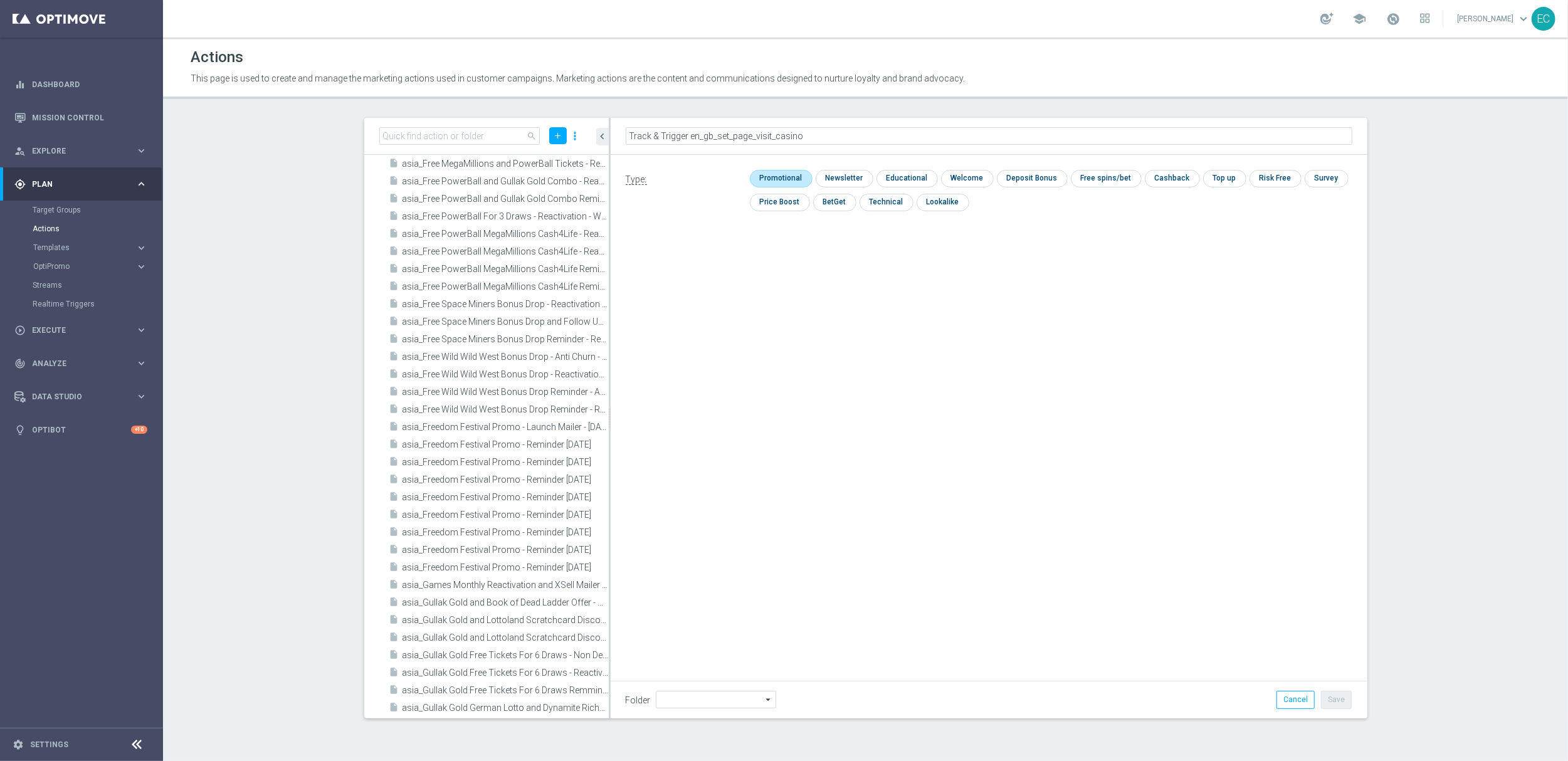
click at [768, 175] on input "checkbox" at bounding box center [779, 178] width 60 height 17
checkbox input "true"
click at [1335, 700] on button "Save" at bounding box center [1336, 699] width 31 height 17
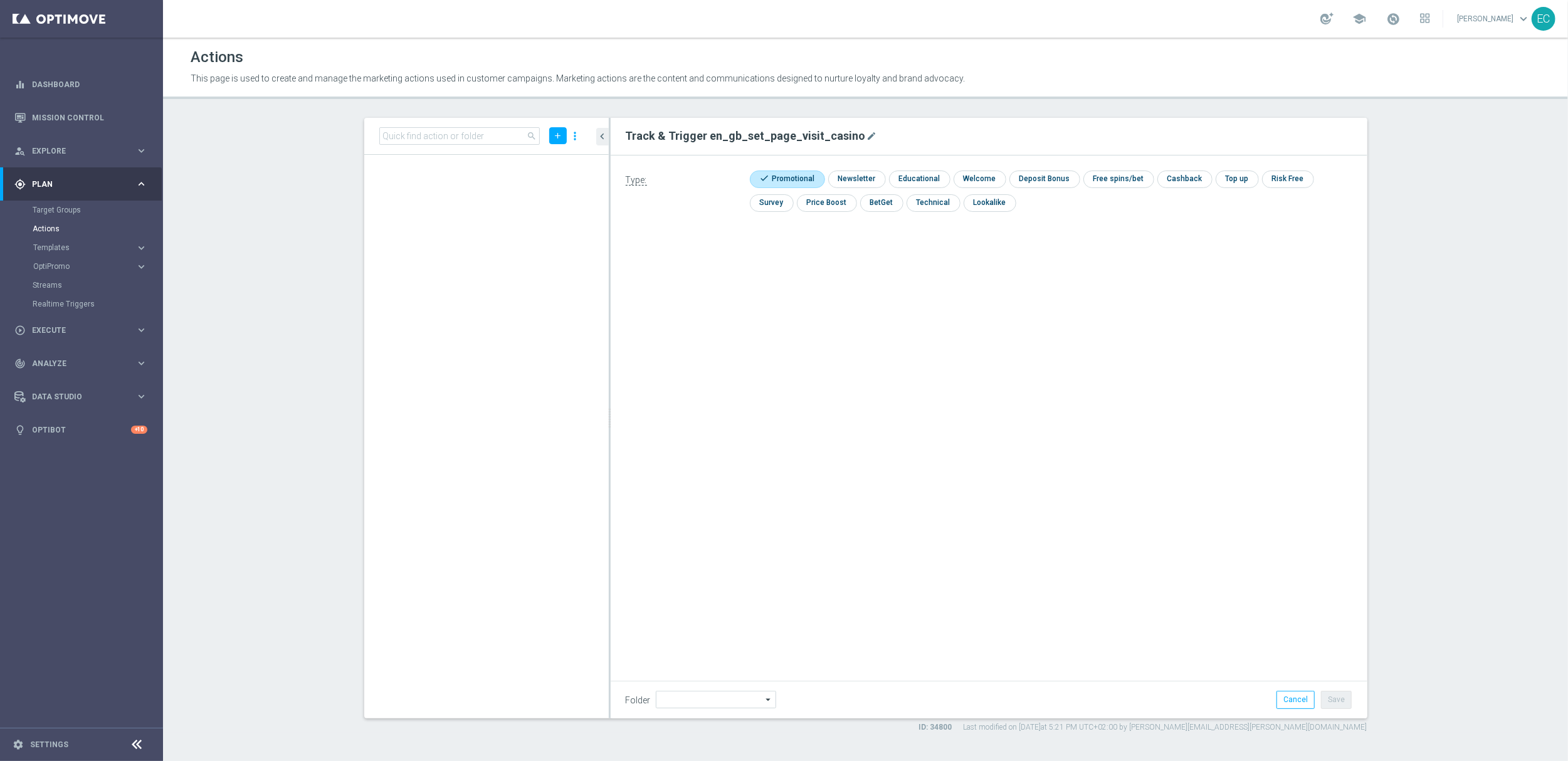
scroll to position [0, 0]
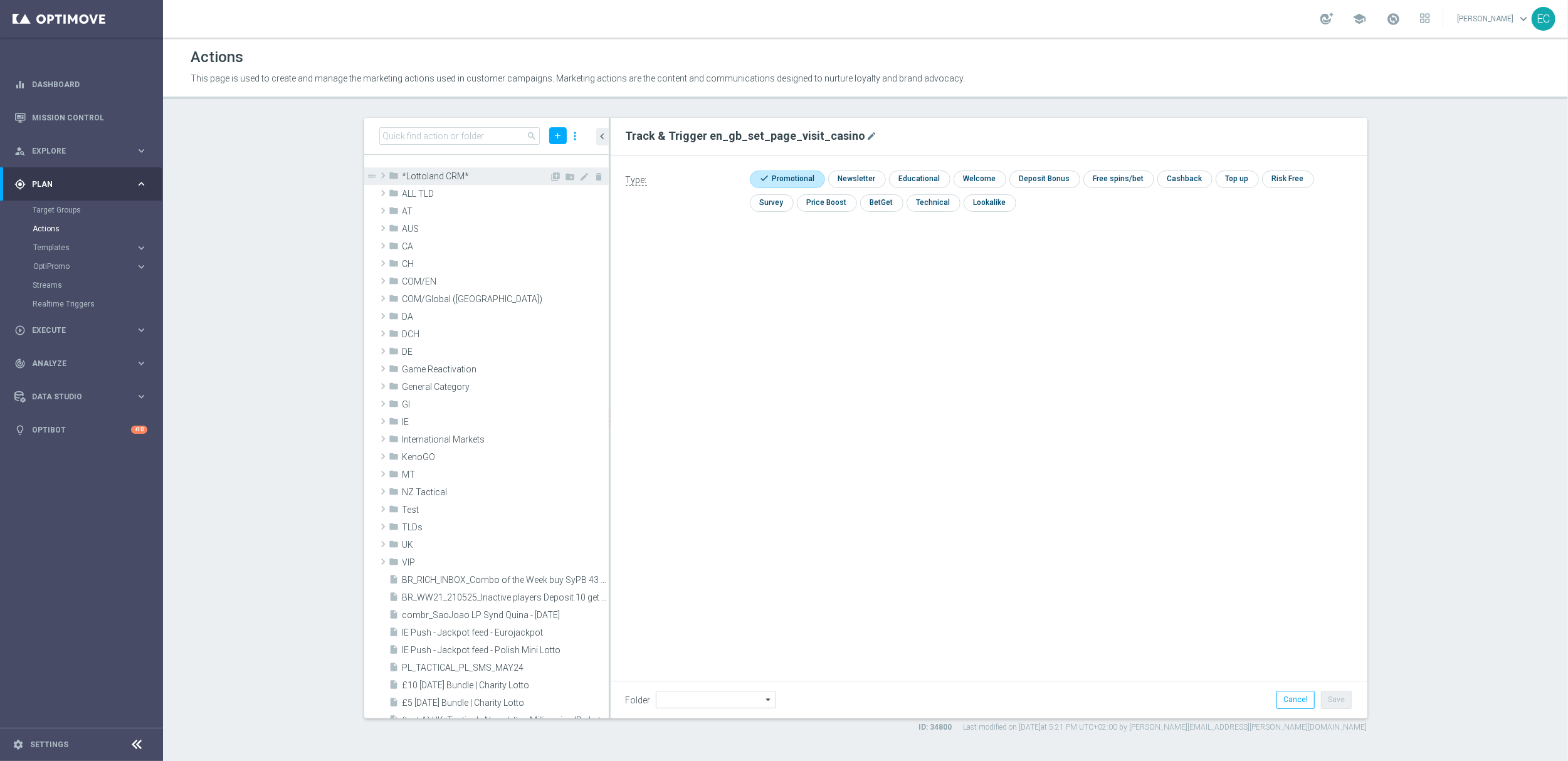
click at [460, 175] on span "*Lottoland CRM*" at bounding box center [476, 176] width 147 height 11
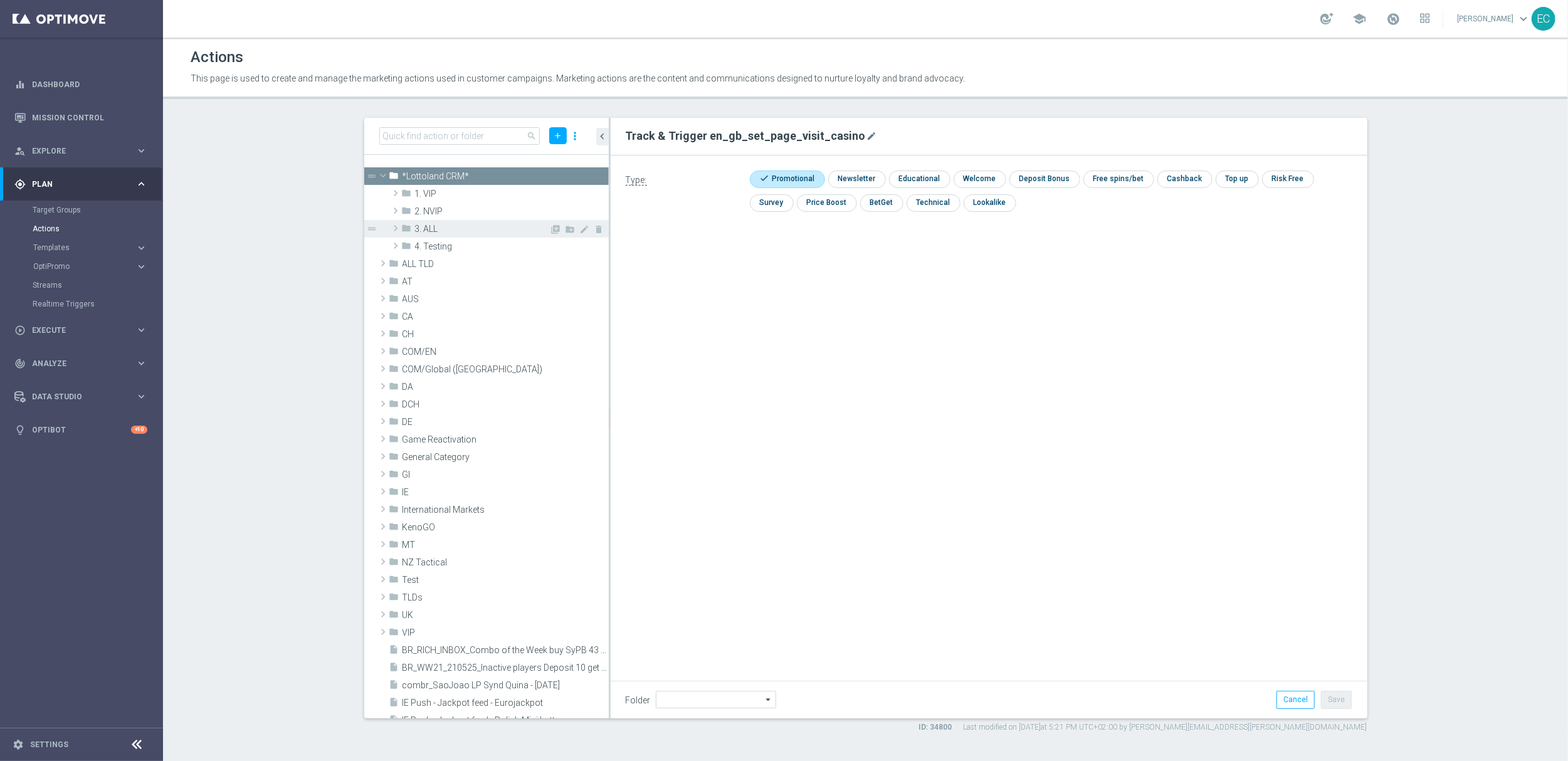
click at [447, 222] on div "folder 3. ALL" at bounding box center [476, 228] width 148 height 17
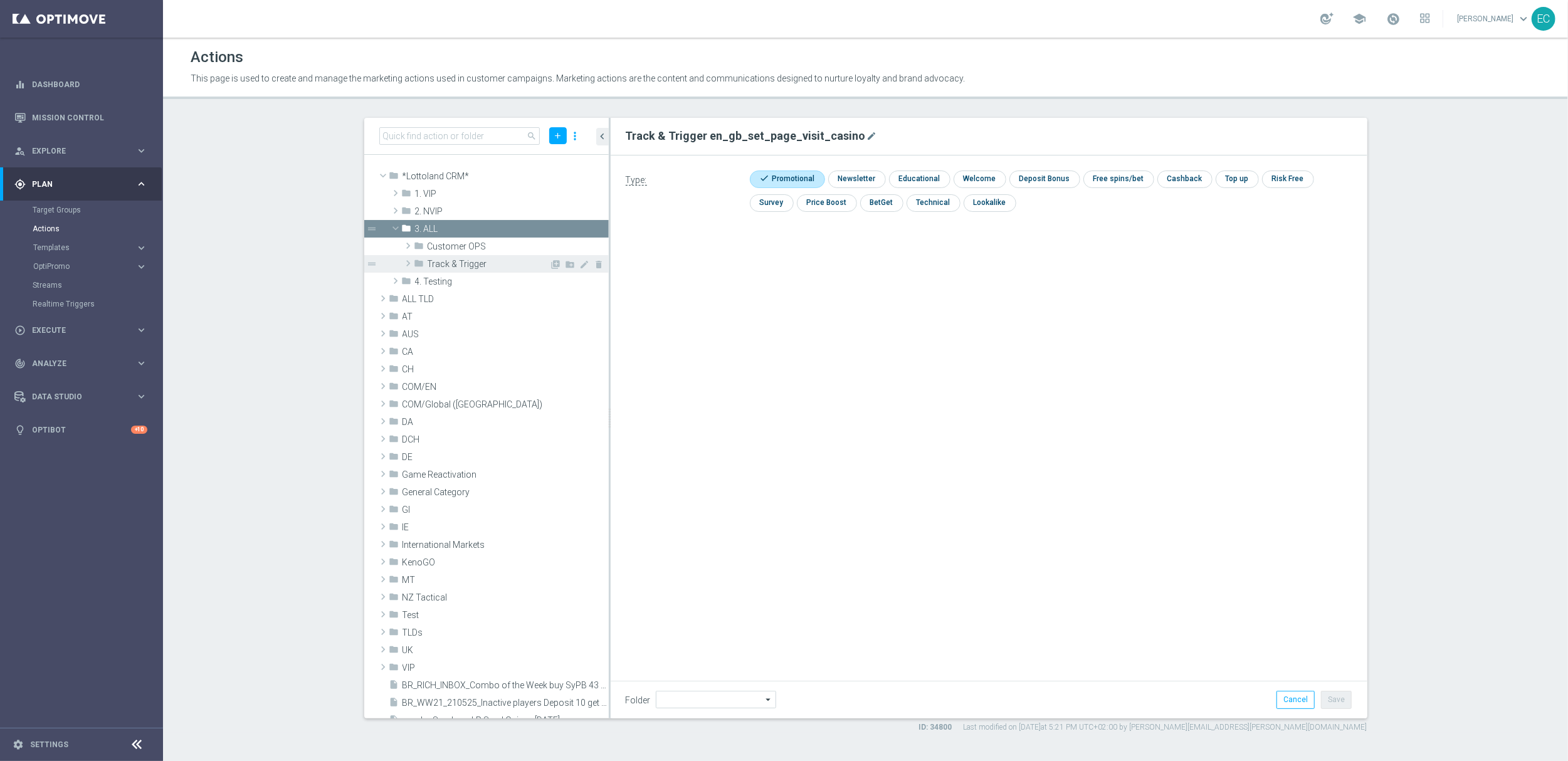
click at [465, 261] on span "Track & Trigger" at bounding box center [488, 264] width 122 height 11
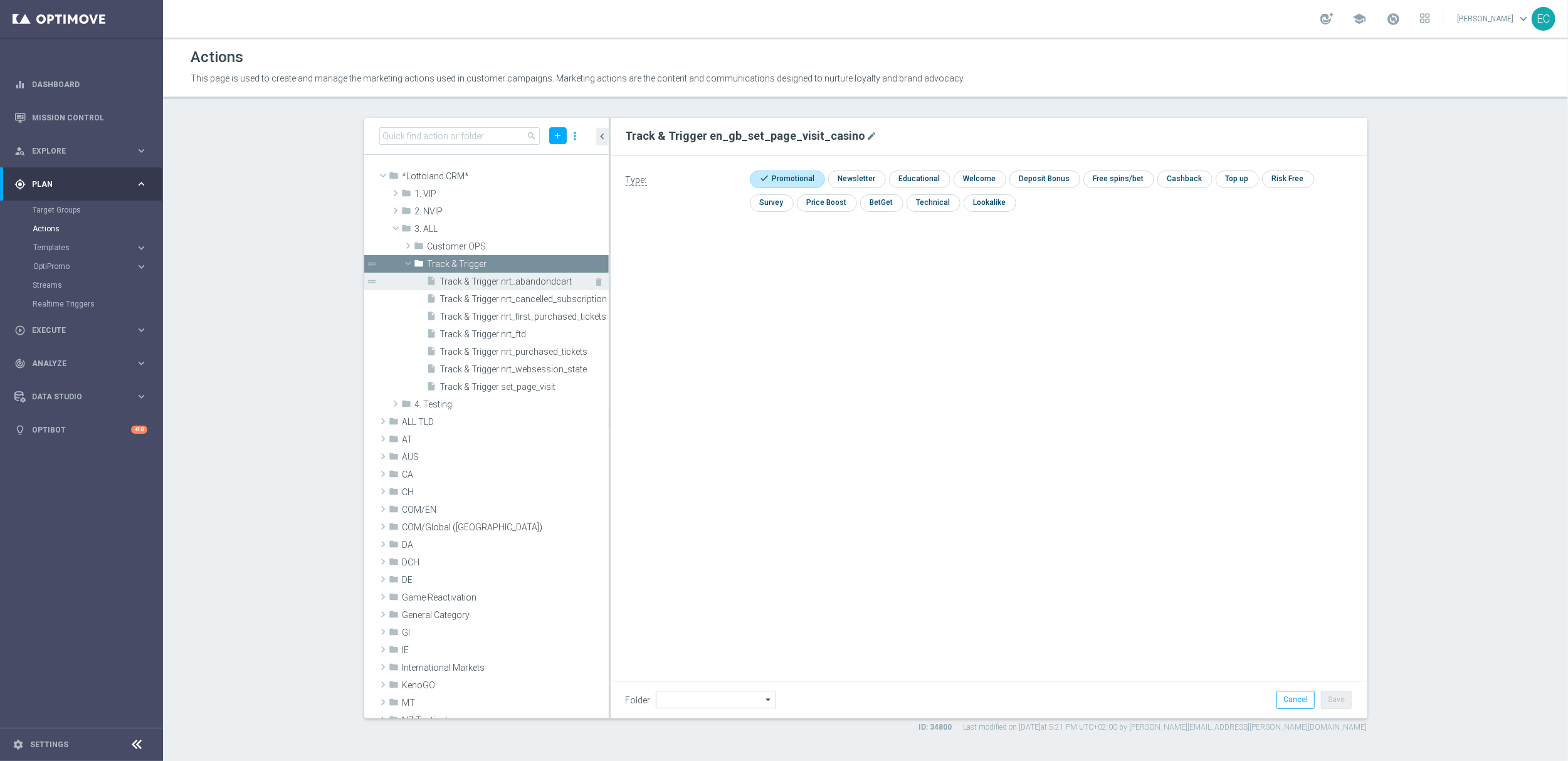
click at [525, 278] on span "Track & Trigger nrt_abandondcart" at bounding box center [510, 281] width 140 height 11
type input "Track & Trigger"
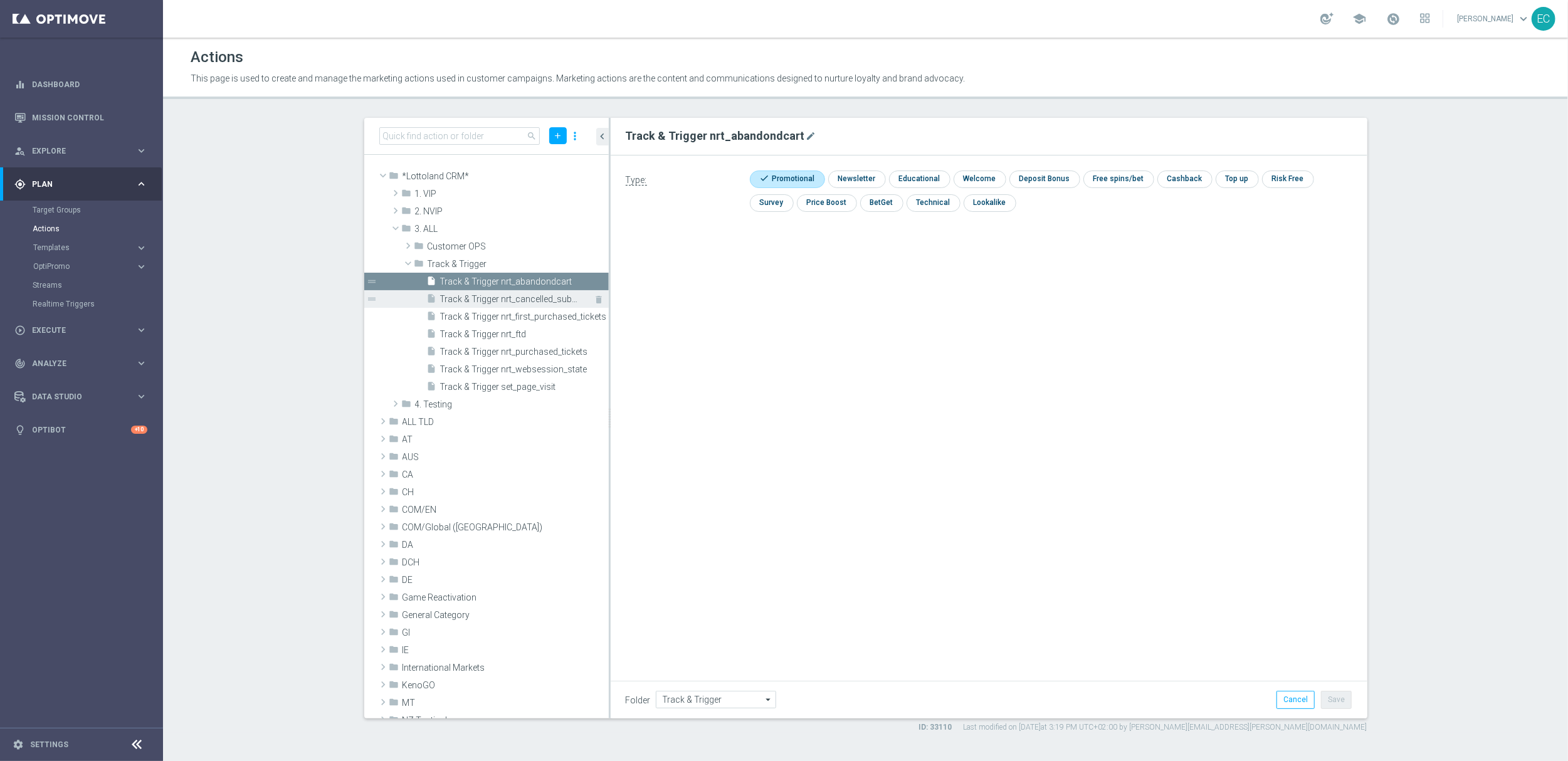
click at [521, 295] on span "Track & Trigger nrt_cancelled_subscription" at bounding box center [510, 299] width 140 height 11
click at [527, 318] on span "Track & Trigger nrt_first_purchased_tickets" at bounding box center [510, 316] width 140 height 11
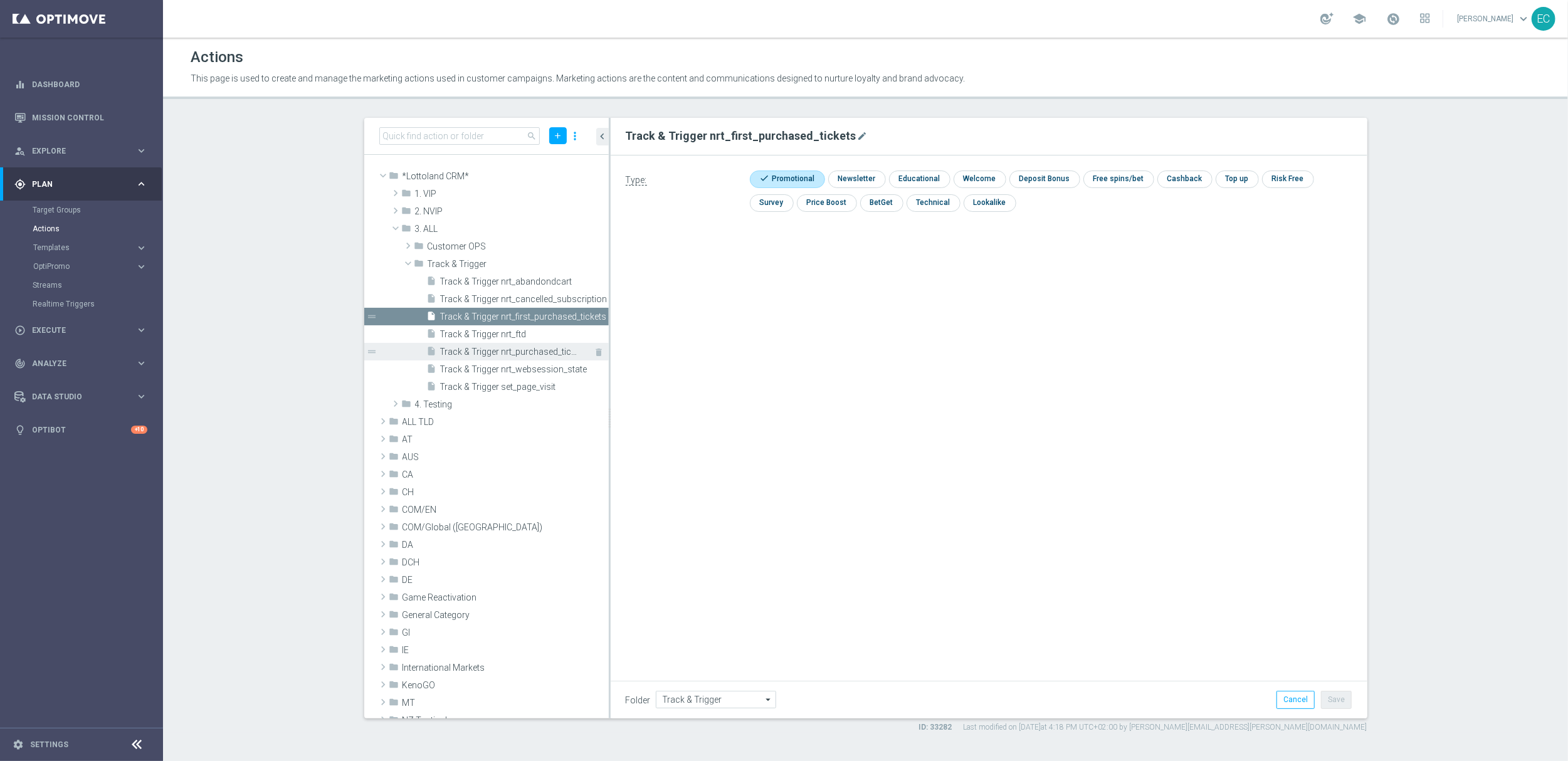
click at [521, 344] on div "insert_drive_file Track & Trigger nrt_purchased_tickets" at bounding box center [503, 351] width 154 height 17
click at [514, 330] on span "Track & Trigger nrt_ftd" at bounding box center [510, 334] width 140 height 11
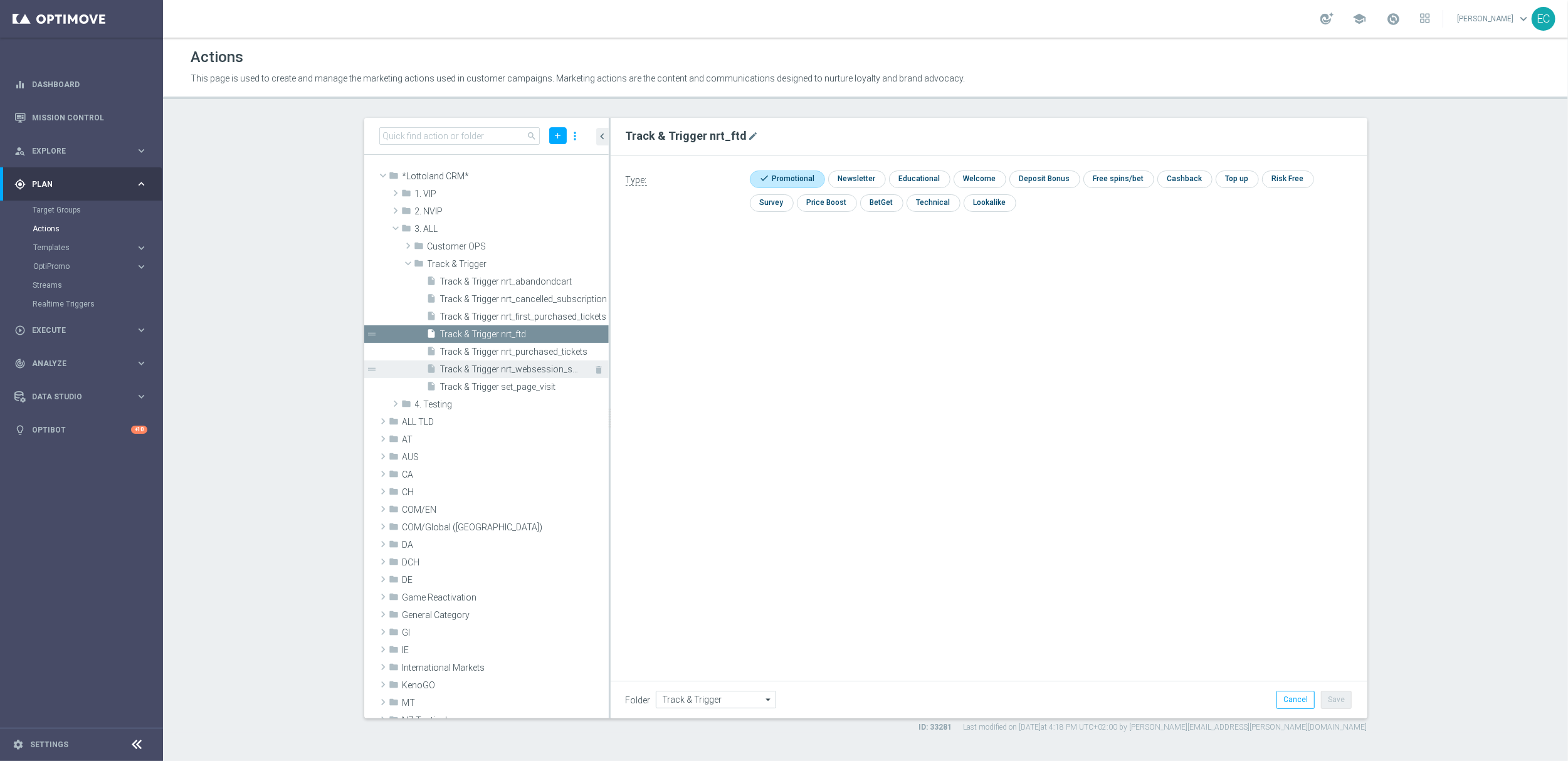
click at [516, 363] on div "insert_drive_file Track & Trigger nrt_websession_state" at bounding box center [503, 368] width 154 height 17
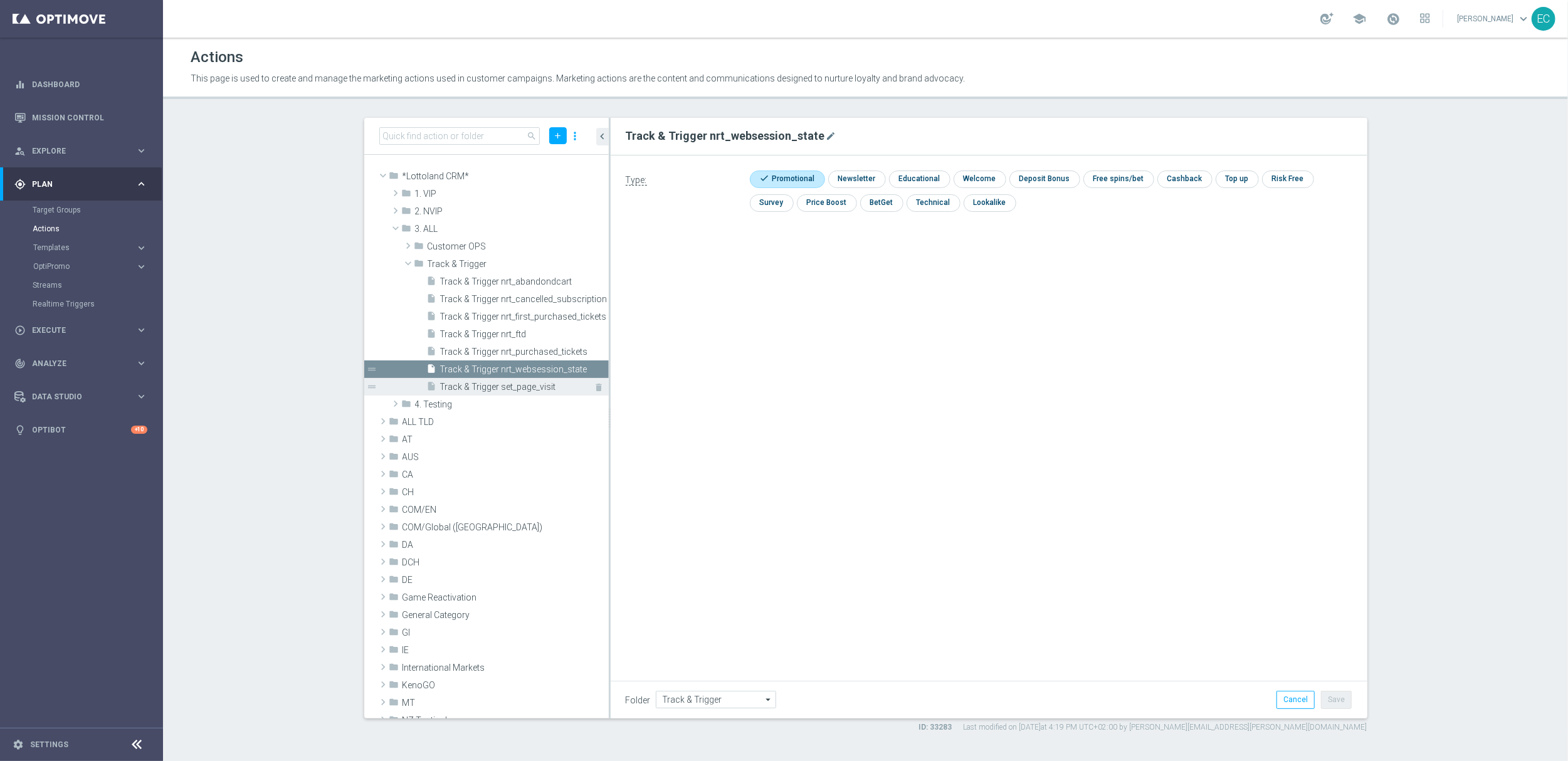
click at [516, 384] on span "Track & Trigger set_page_visit" at bounding box center [510, 387] width 140 height 11
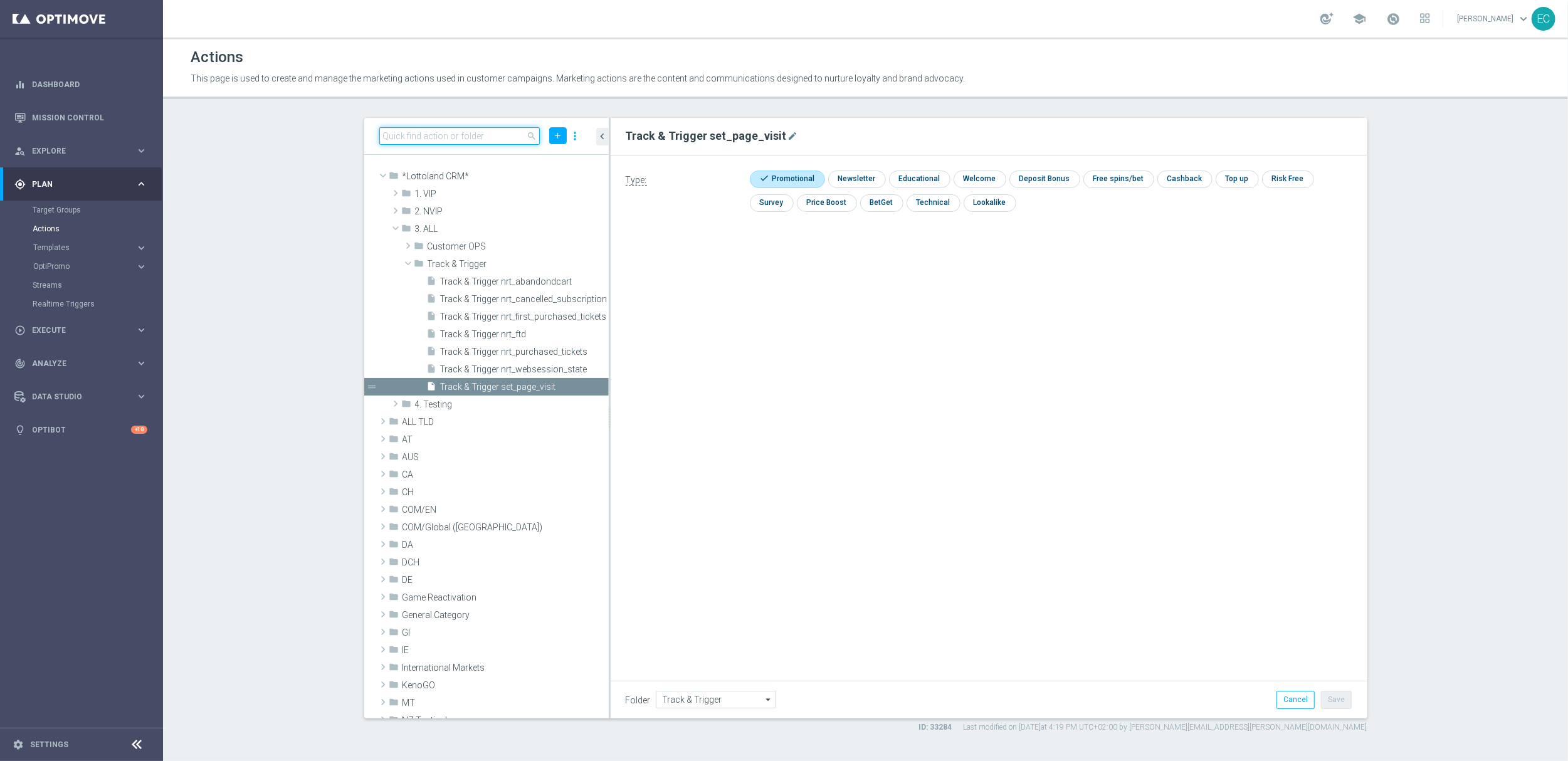
click at [463, 142] on input at bounding box center [460, 135] width 161 height 17
paste input "Track & Trigger en_gb_set_page_visit_casino"
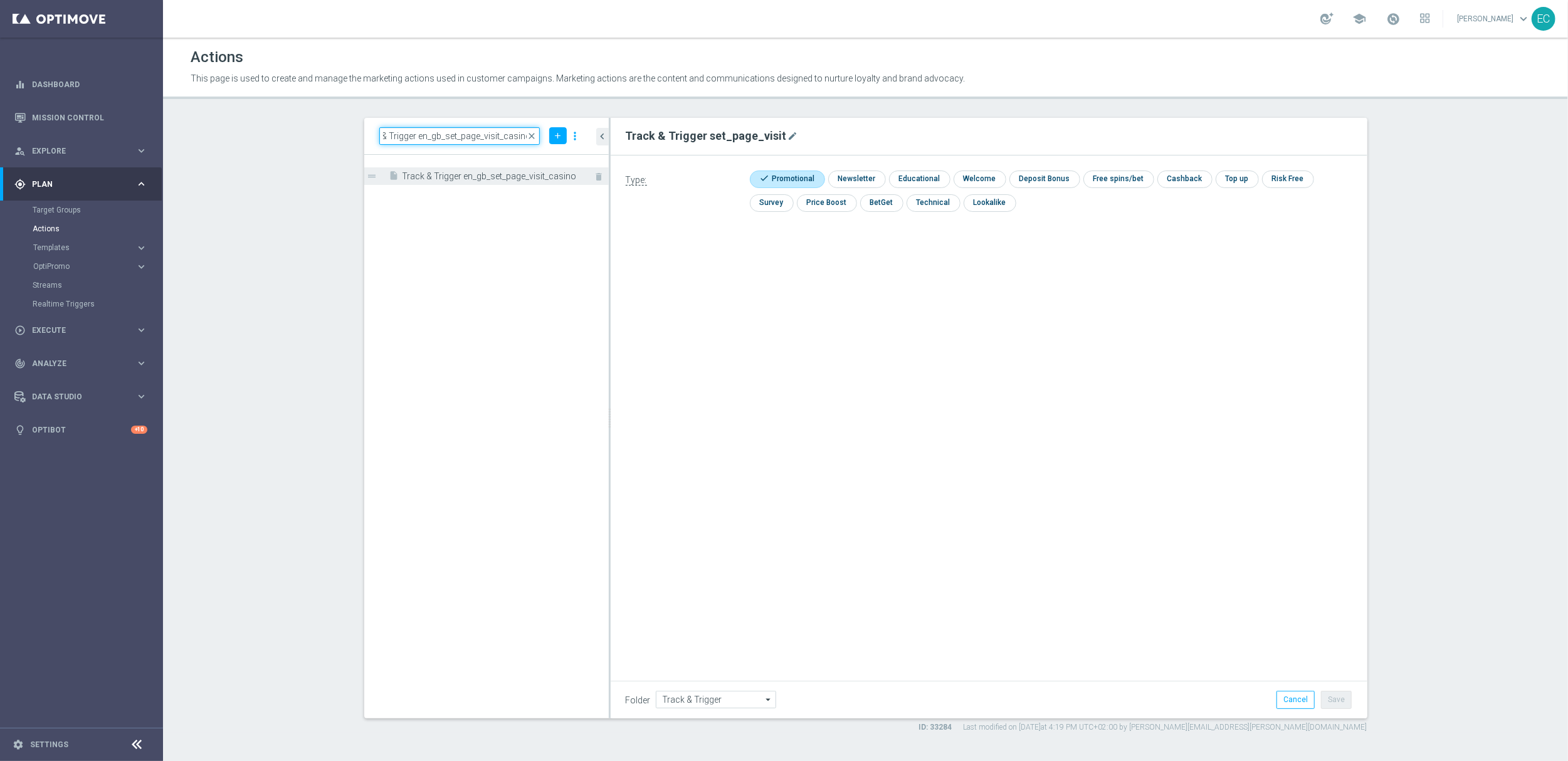
type input "Track & Trigger en_gb_set_page_visit_casino"
click at [501, 173] on span "Track & Trigger en_gb_set_page_visit_casino" at bounding box center [491, 176] width 178 height 11
click at [602, 175] on icon "delete" at bounding box center [599, 177] width 10 height 10
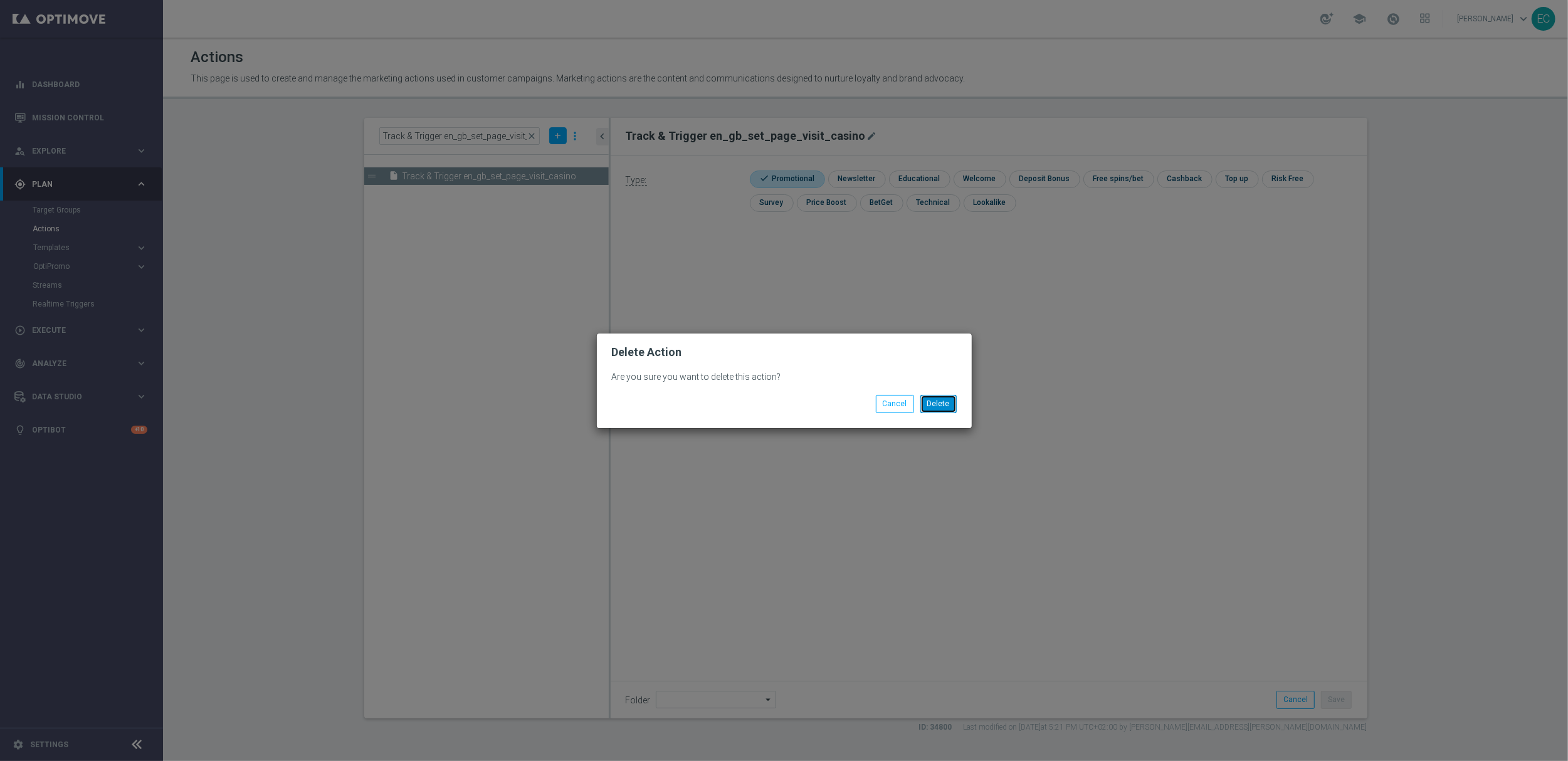
click at [928, 403] on button "Delete" at bounding box center [939, 403] width 37 height 17
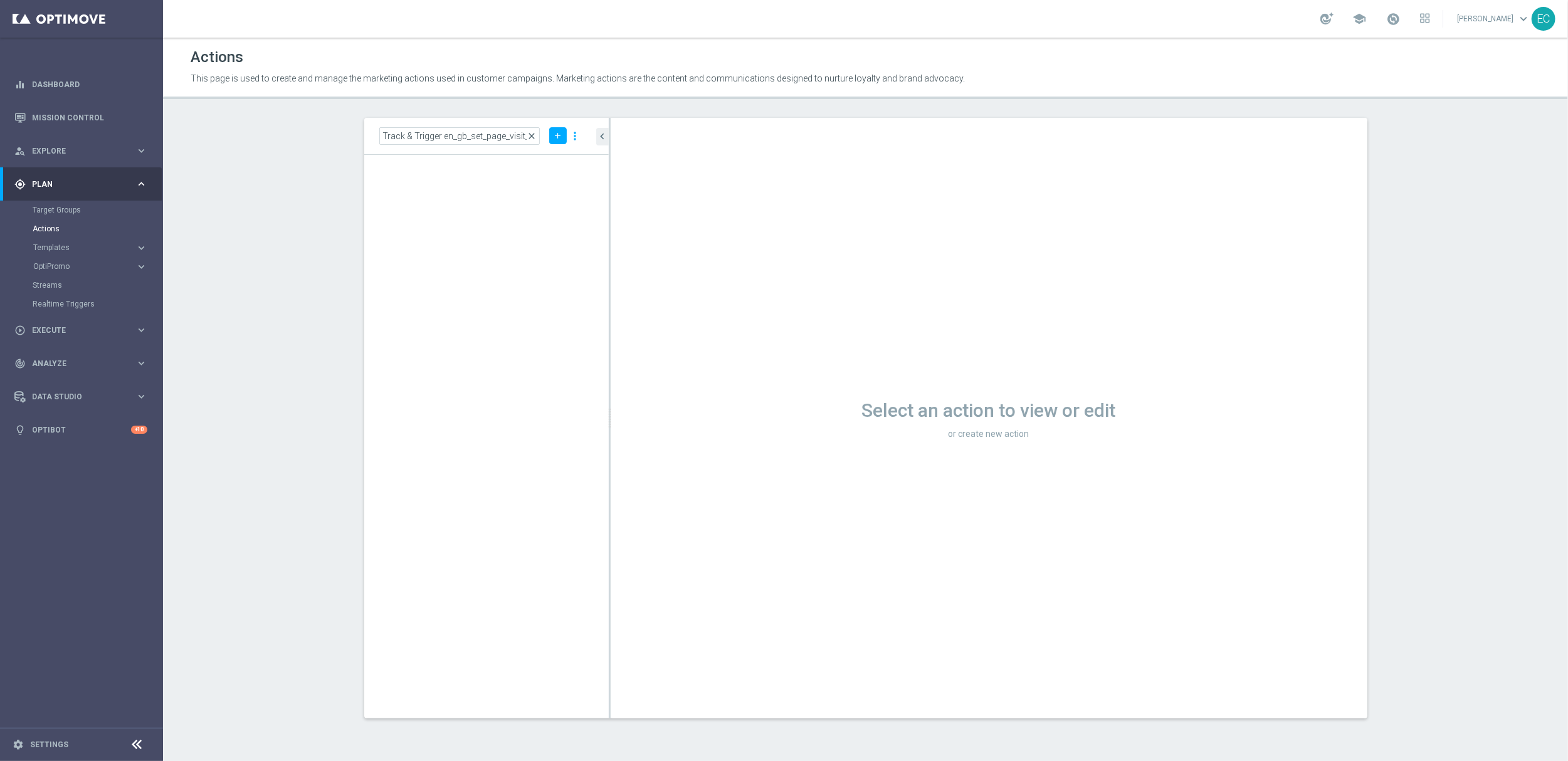
click at [531, 140] on span "close" at bounding box center [531, 136] width 10 height 10
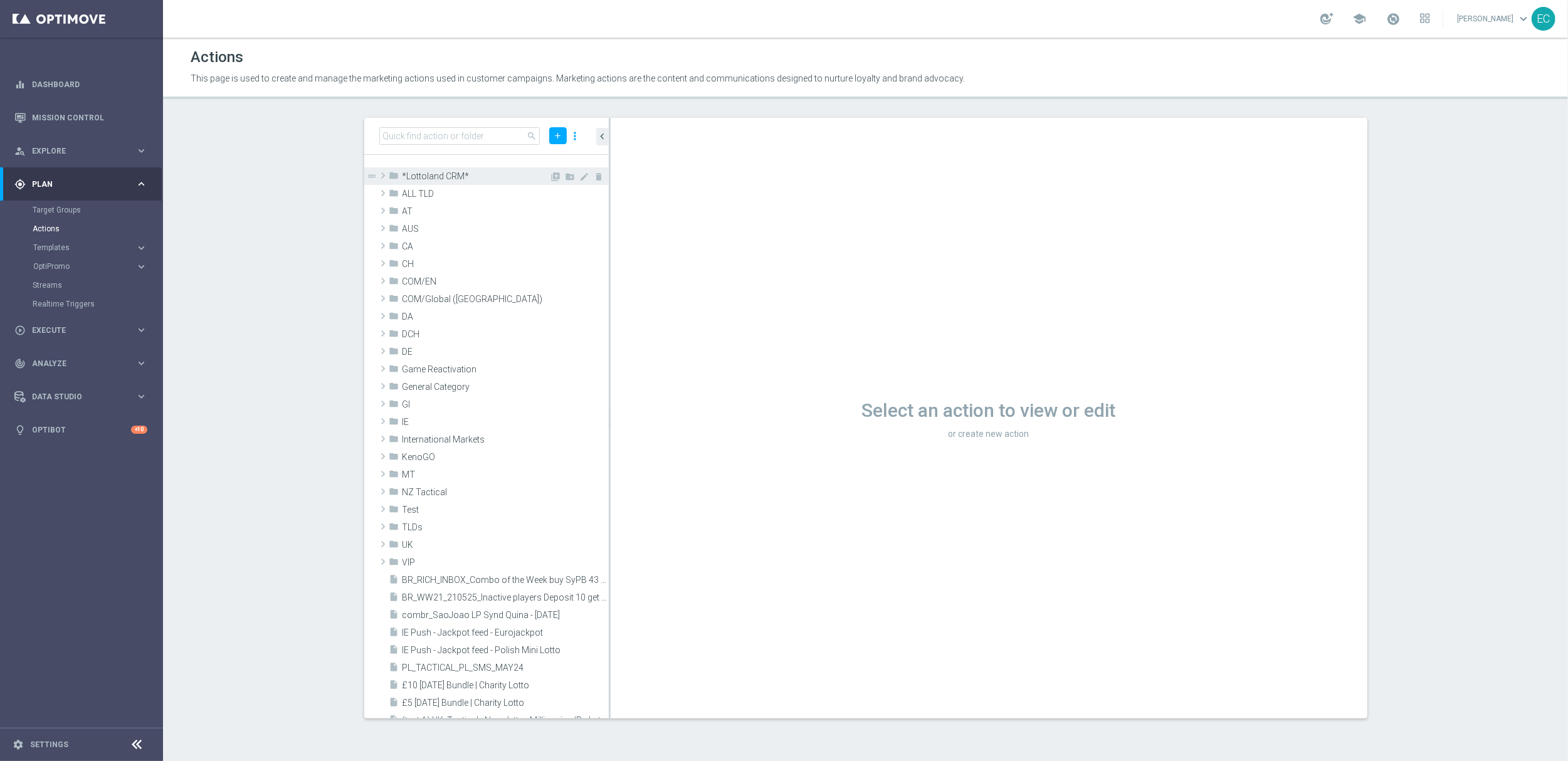
click at [428, 174] on span "*Lottoland CRM*" at bounding box center [476, 176] width 147 height 11
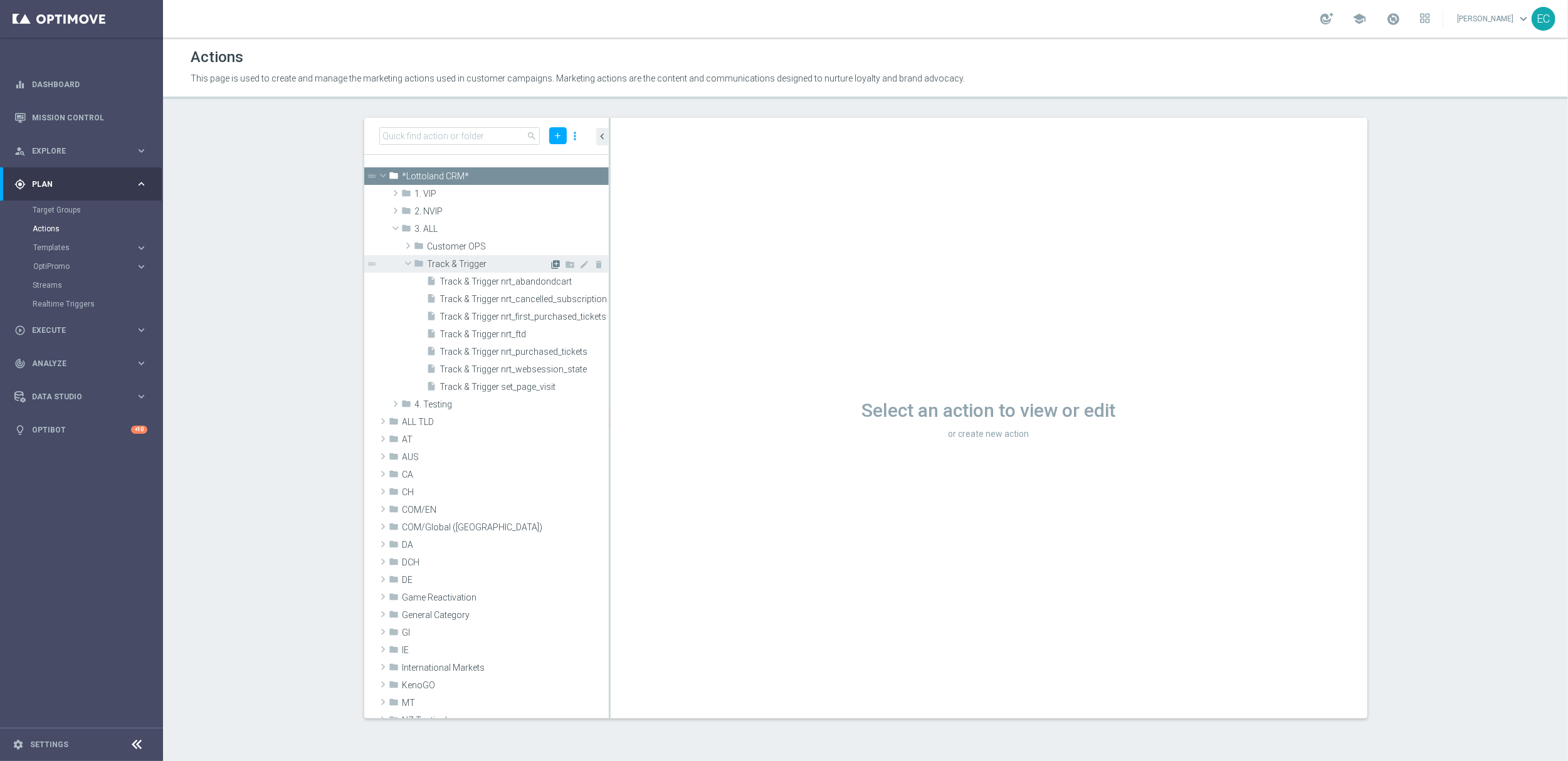
click at [551, 264] on icon "library_add" at bounding box center [556, 265] width 10 height 10
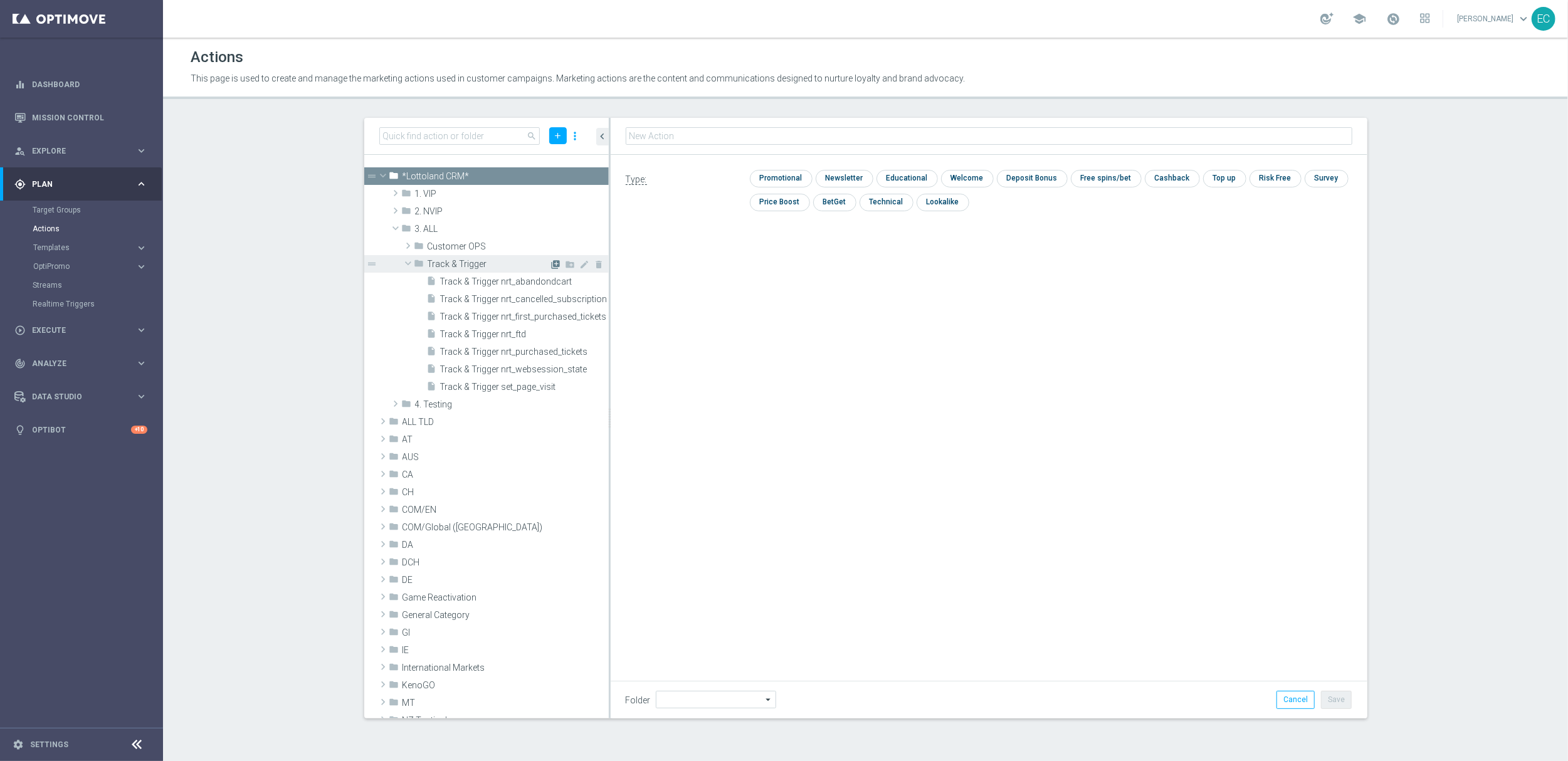
type input "Track & Trigger"
type input "Track & Trigger en_gb_set_page_visit_casino"
click at [783, 178] on input "checkbox" at bounding box center [779, 178] width 60 height 17
checkbox input "true"
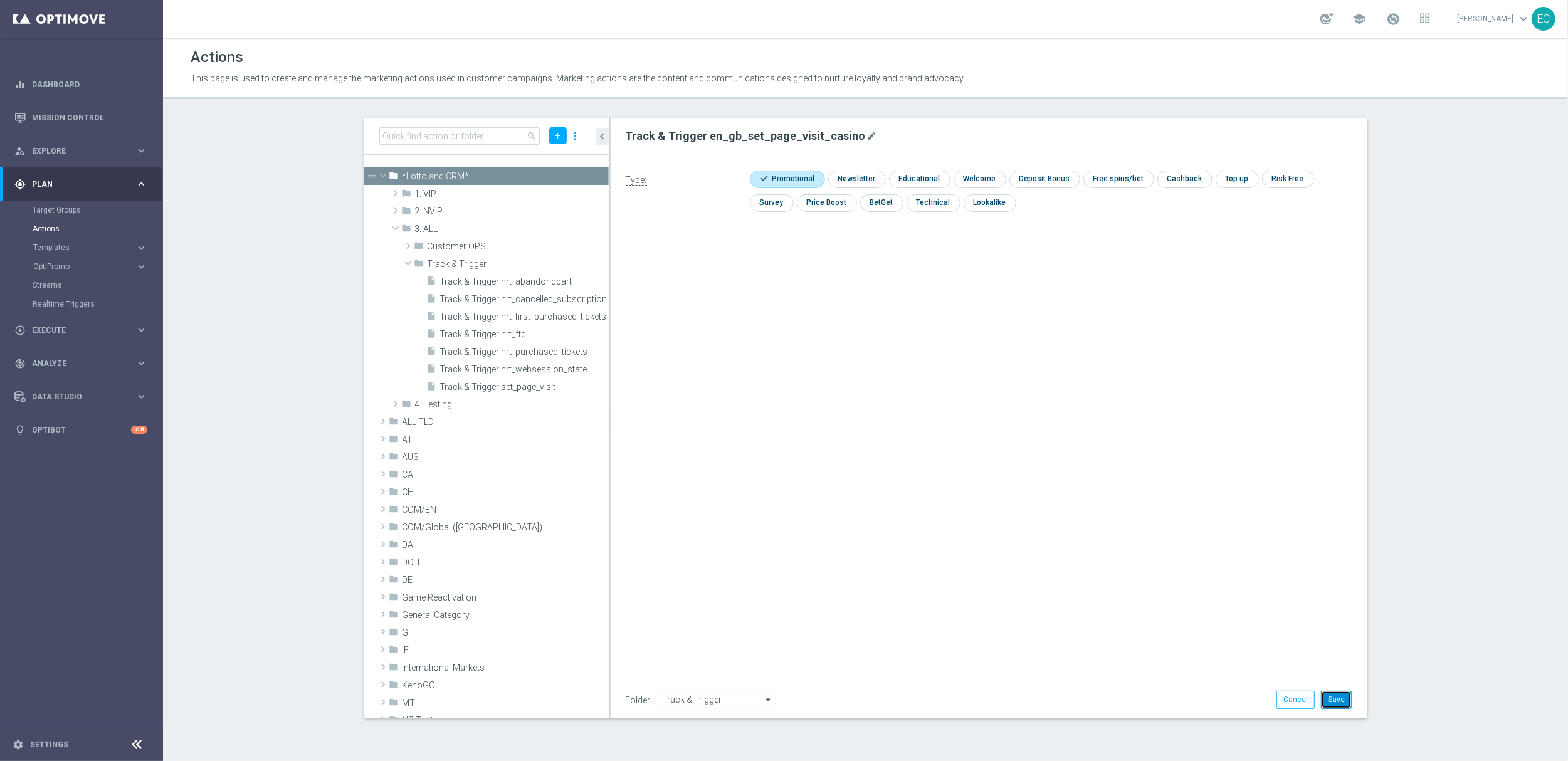
click at [1333, 698] on button "Save" at bounding box center [1336, 699] width 31 height 17
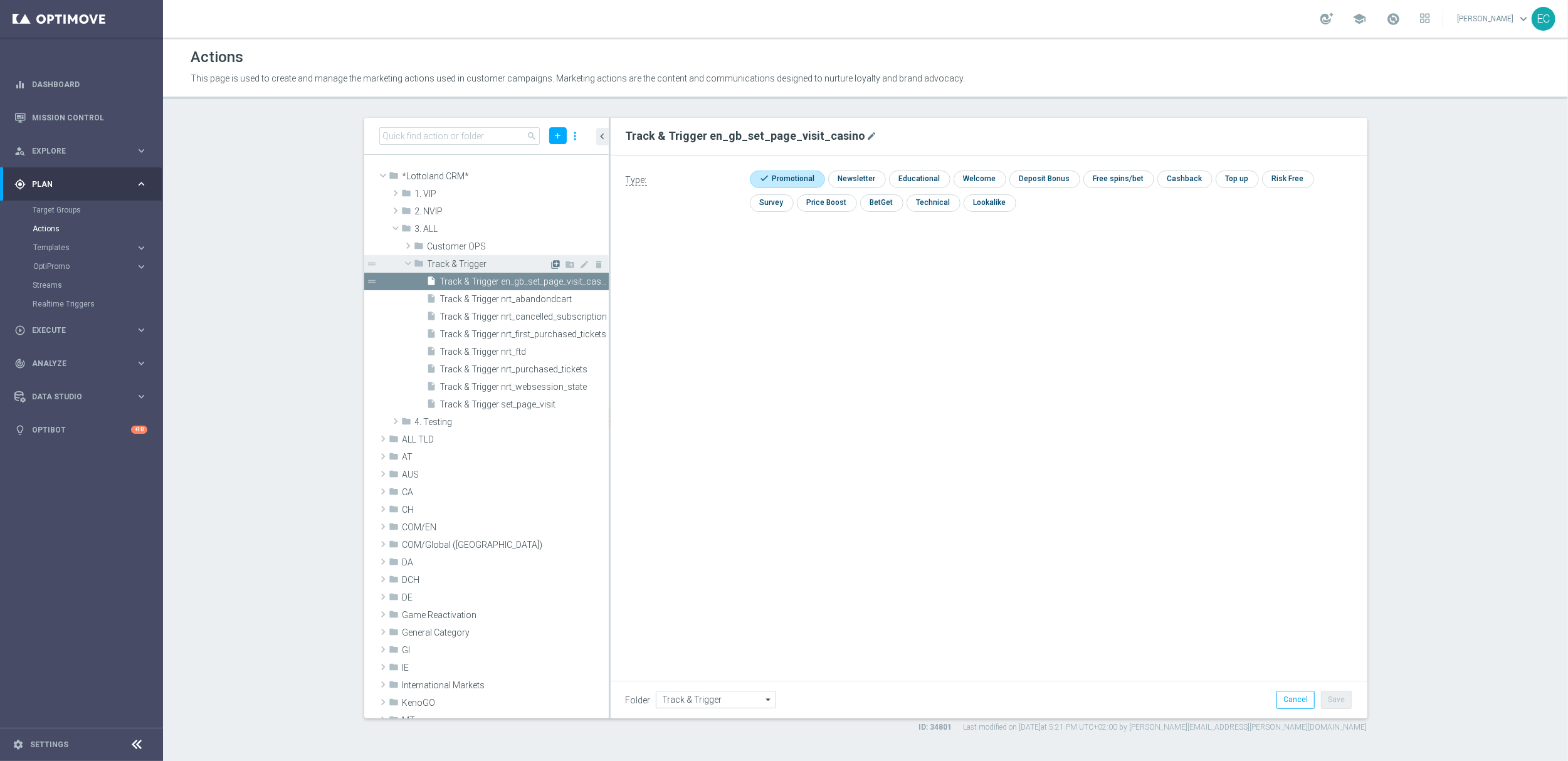
click at [551, 261] on icon "library_add" at bounding box center [556, 265] width 10 height 10
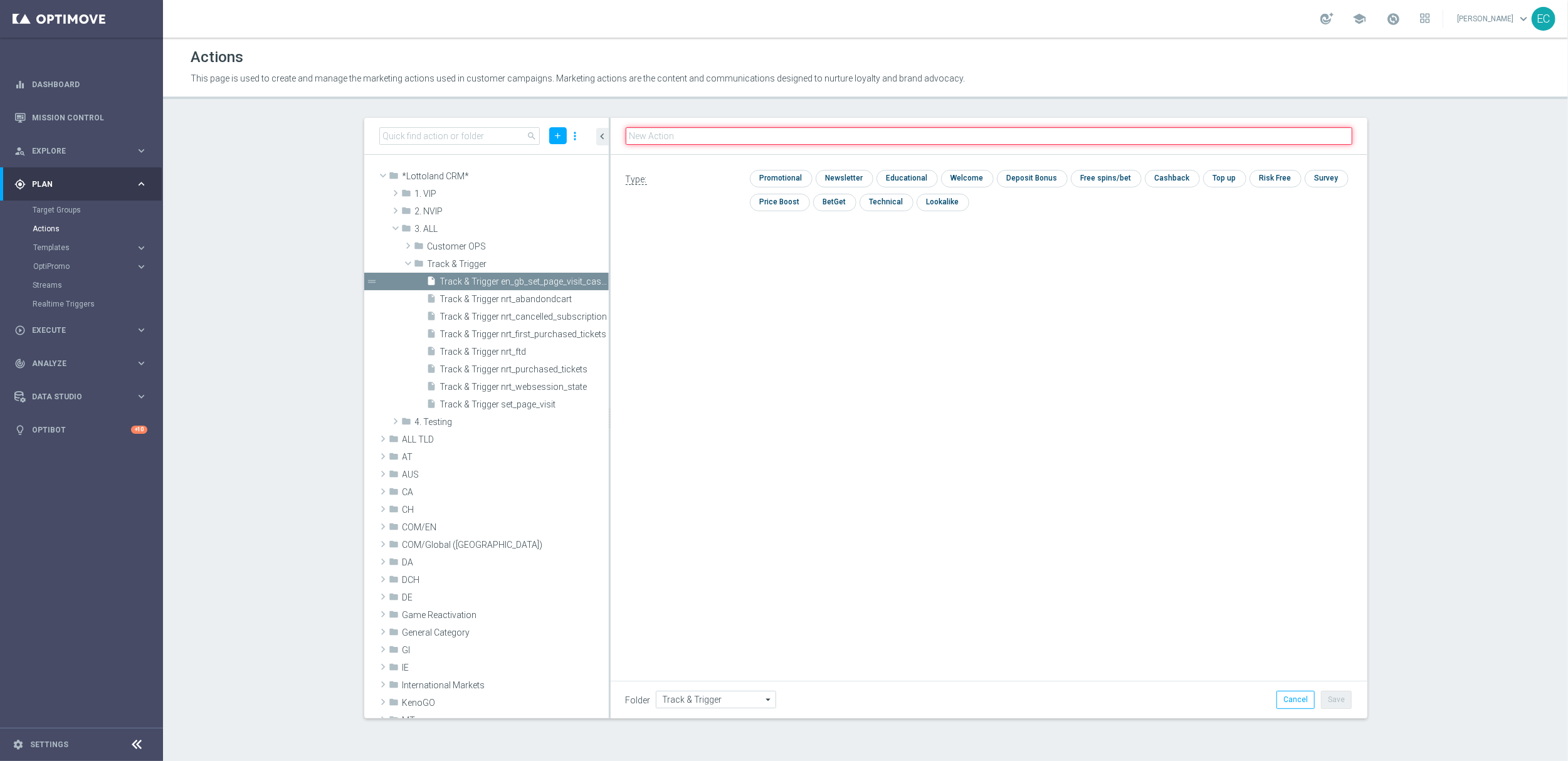
paste input "Track & Trigger en_gb_set_page_visit_lottery"
type input "Track & Trigger en_gb_set_page_visit_lottery"
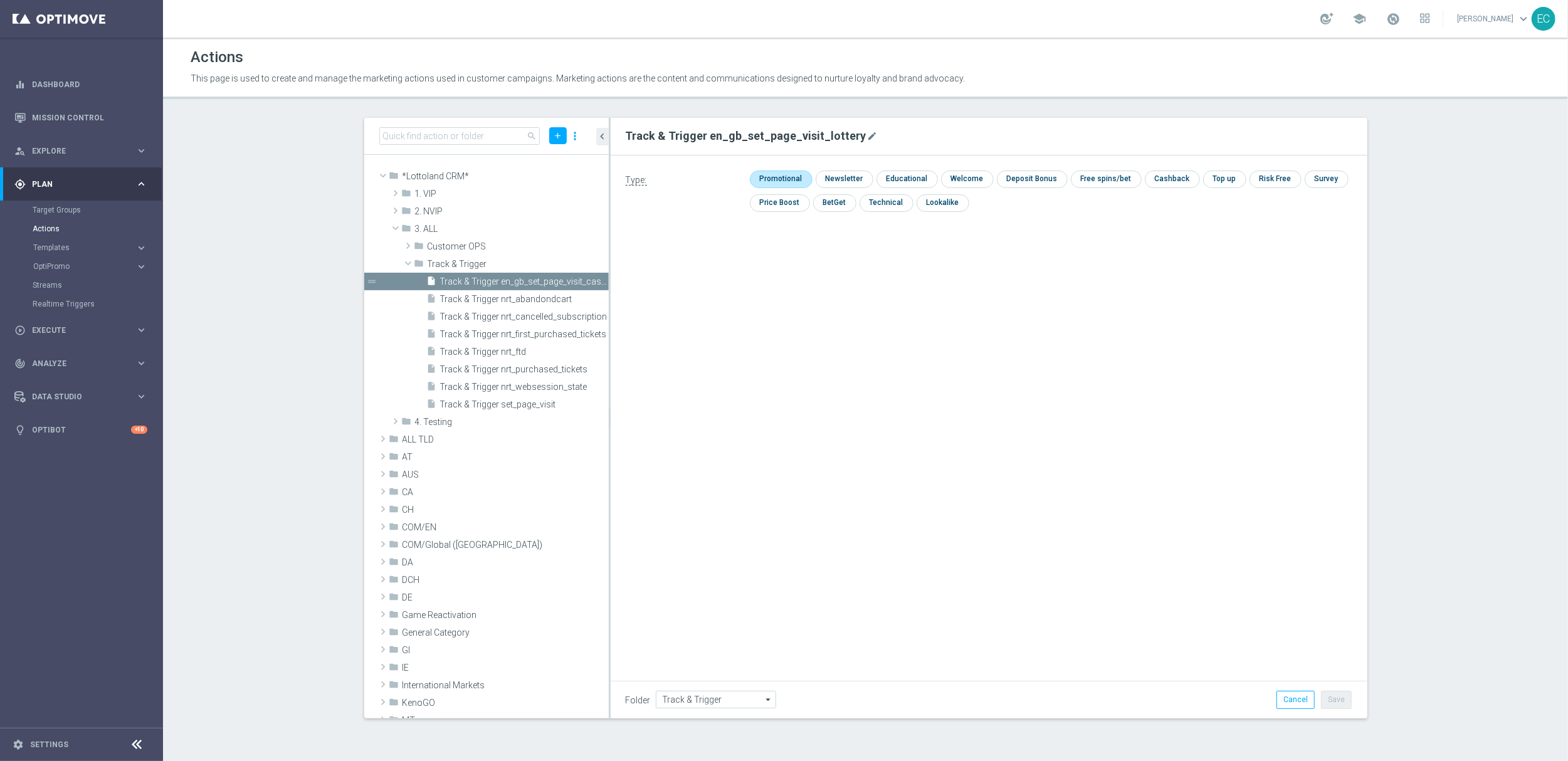
click at [795, 178] on input "checkbox" at bounding box center [779, 178] width 60 height 17
checkbox input "true"
click at [1337, 705] on button "Save" at bounding box center [1336, 699] width 31 height 17
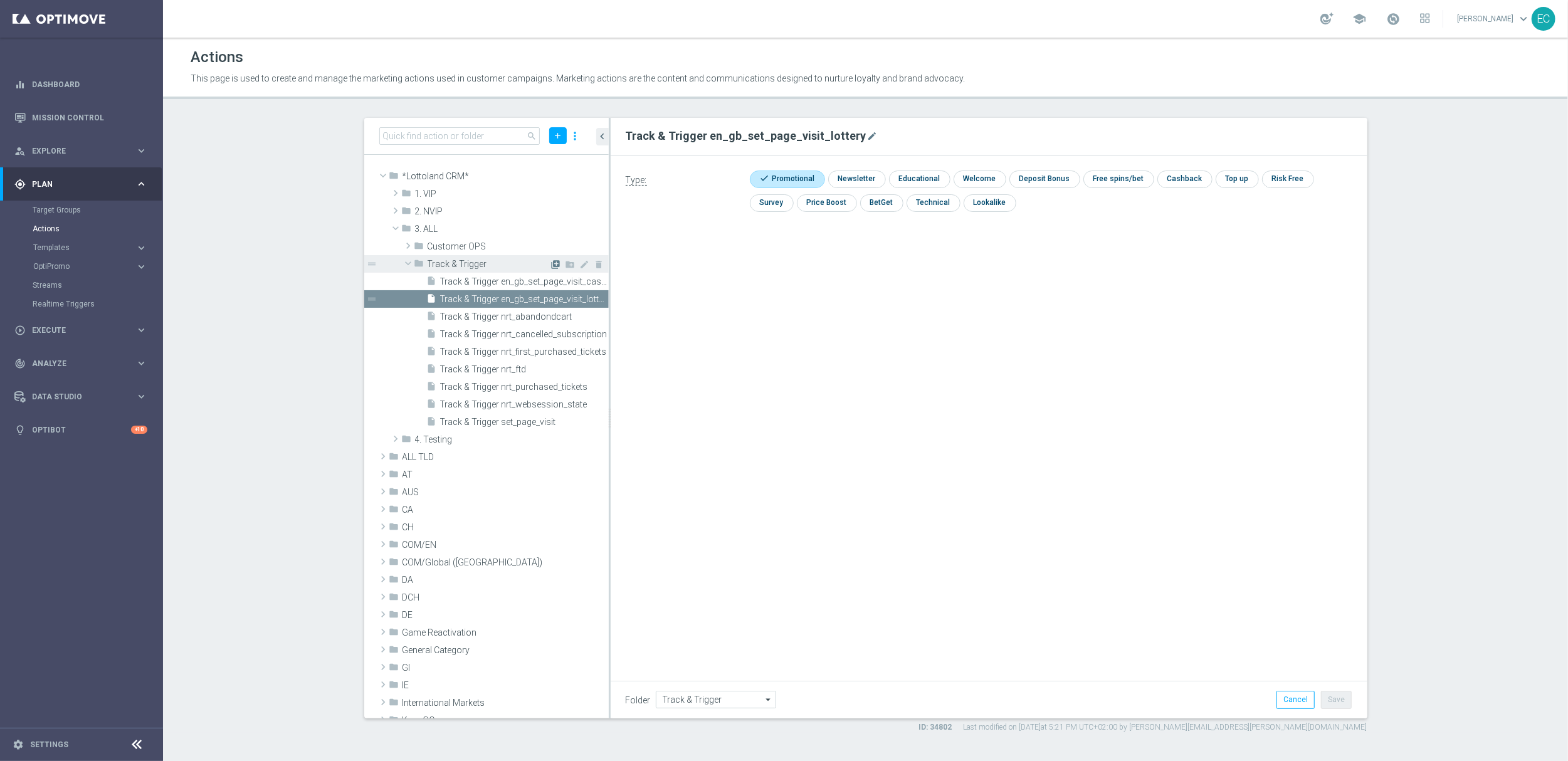
click at [551, 261] on icon "library_add" at bounding box center [556, 265] width 10 height 10
type input "Track & Trigger en_gb_set_page_visit_sportsbook"
click at [799, 170] on input "checkbox" at bounding box center [779, 178] width 60 height 17
checkbox input "true"
click at [1333, 693] on button "Save" at bounding box center [1336, 699] width 31 height 17
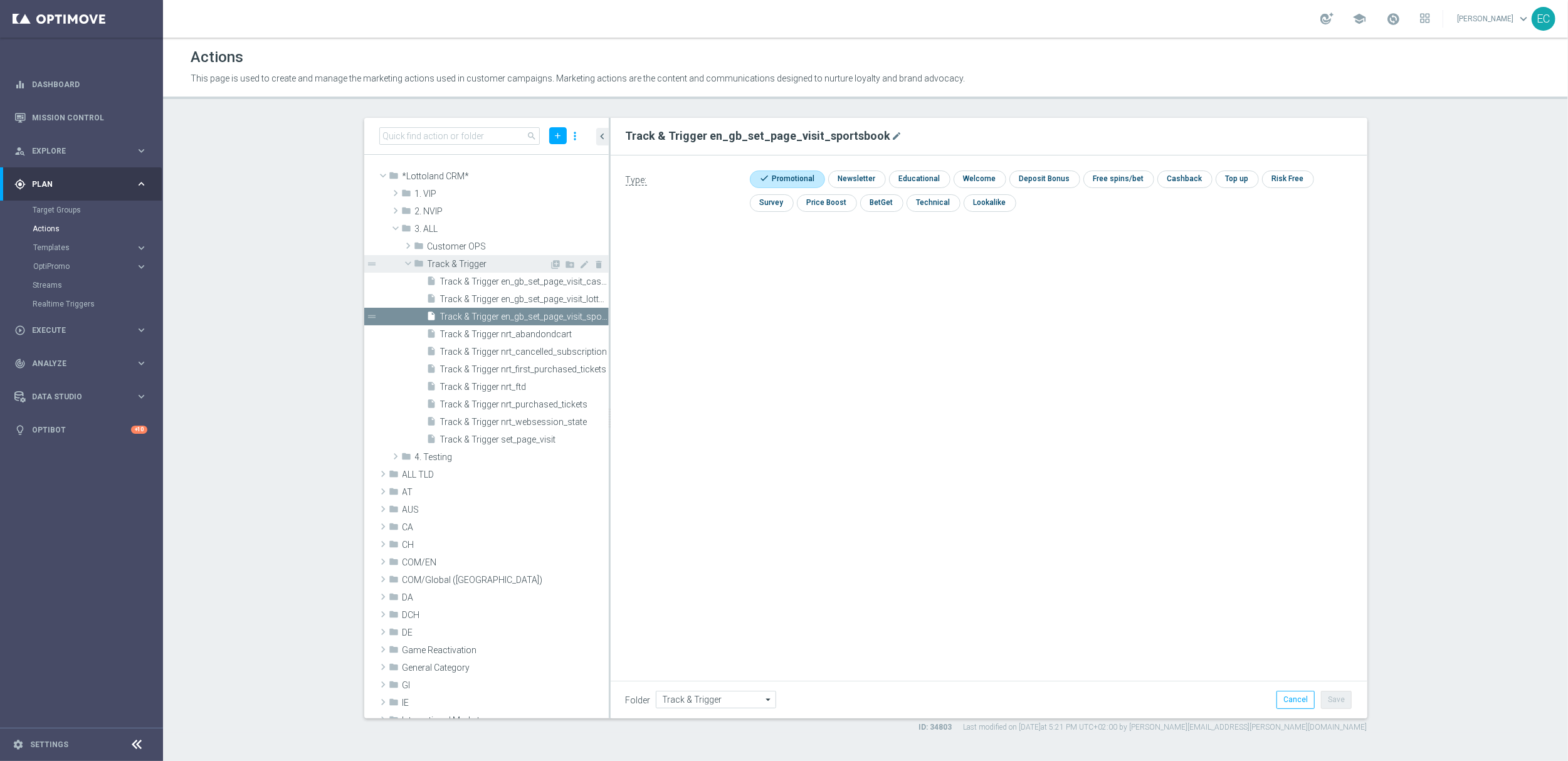
click at [476, 266] on span "Track & Trigger" at bounding box center [488, 264] width 122 height 11
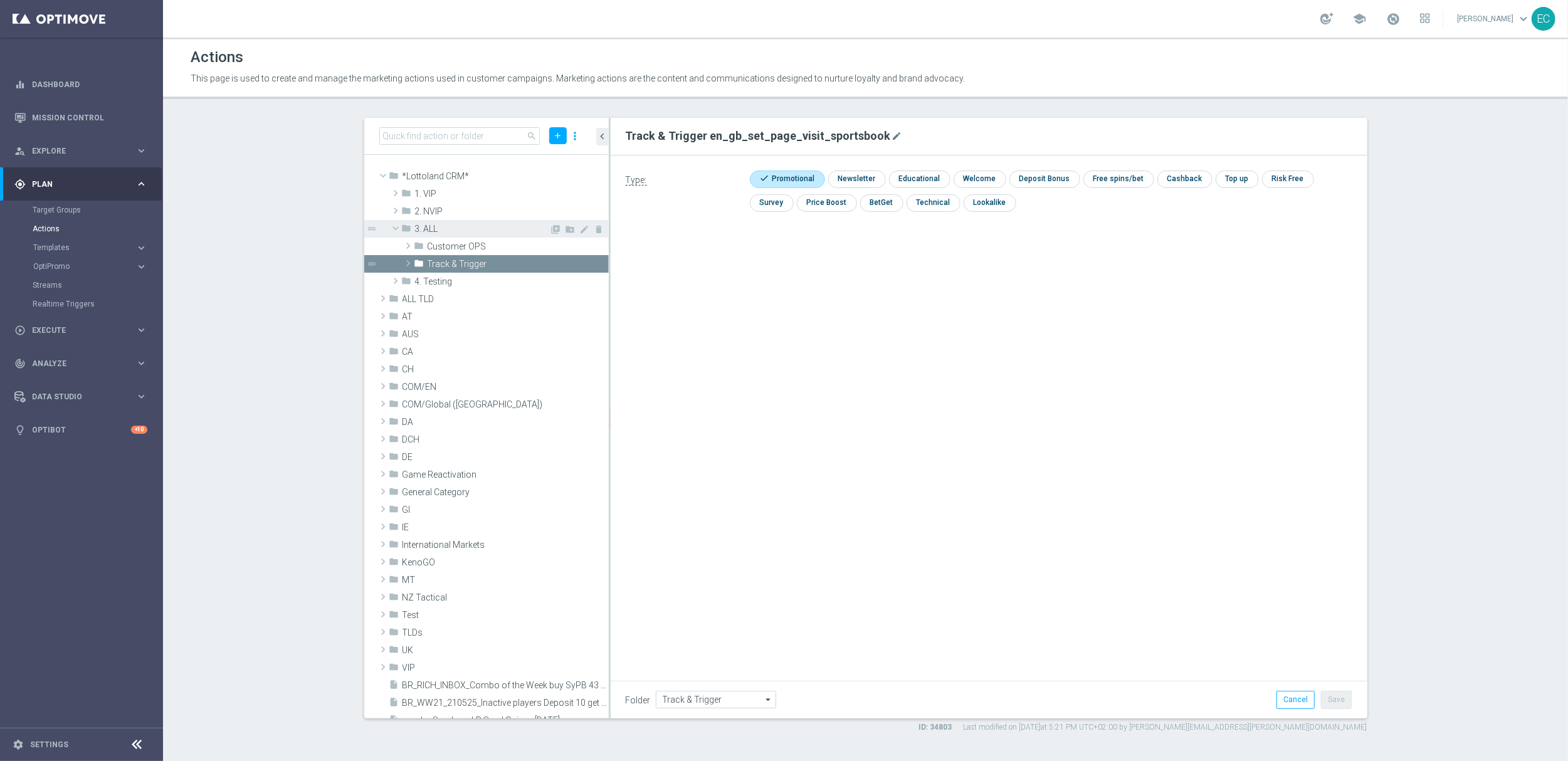
click at [399, 227] on span at bounding box center [395, 227] width 15 height 12
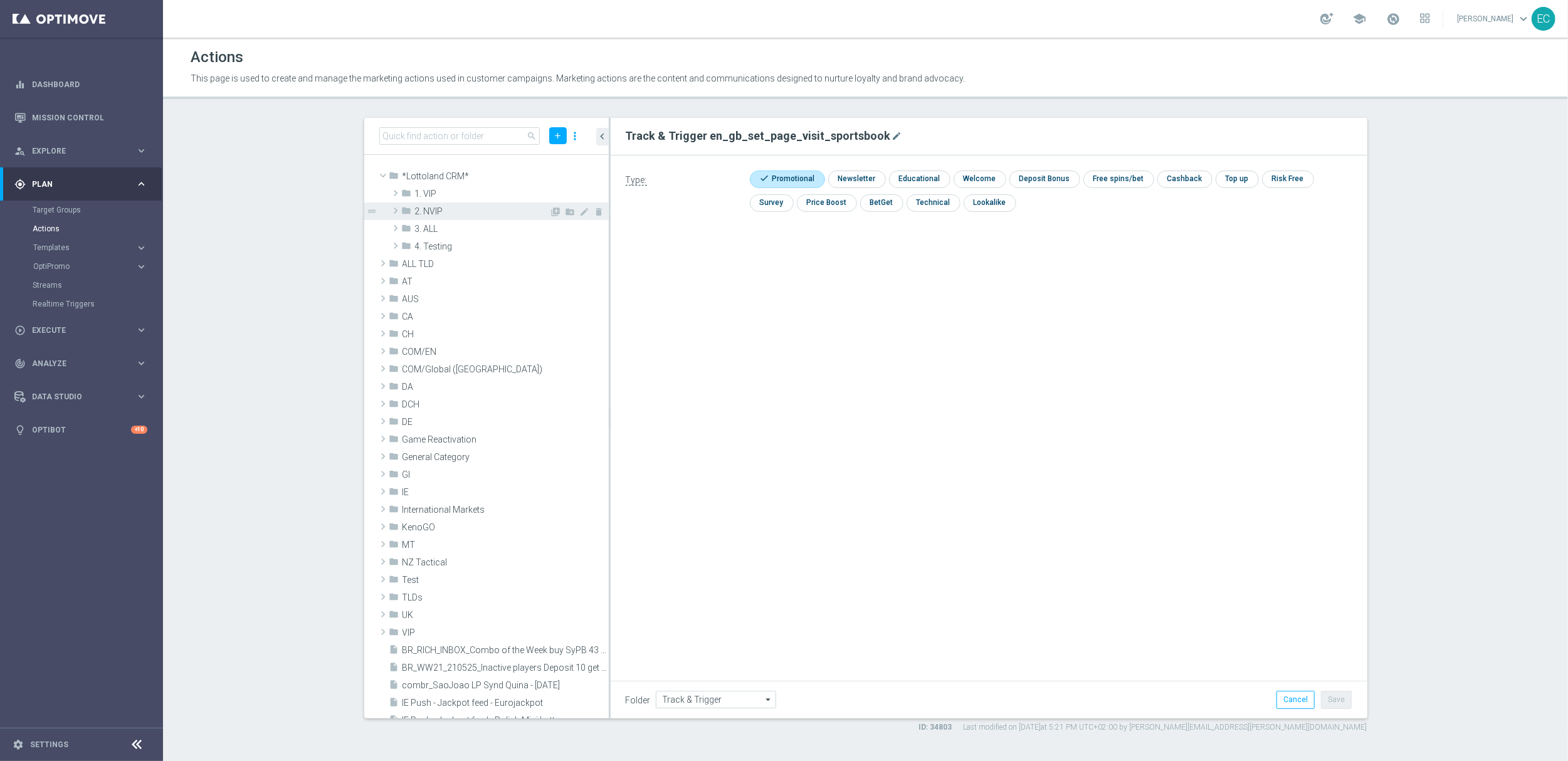
click at [467, 208] on span "2. NVIP" at bounding box center [482, 211] width 134 height 11
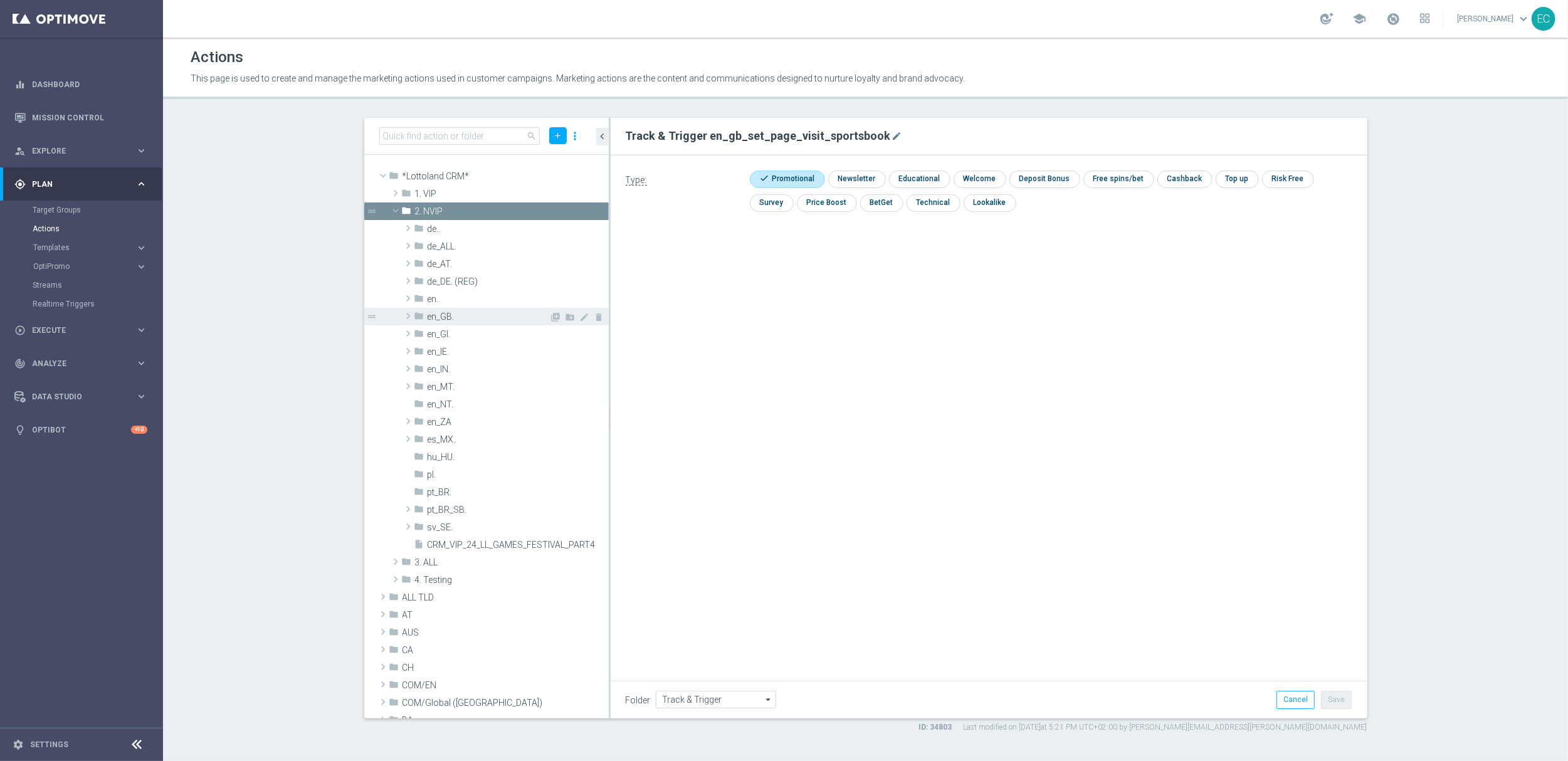
click at [460, 317] on span "en_GB." at bounding box center [488, 316] width 122 height 11
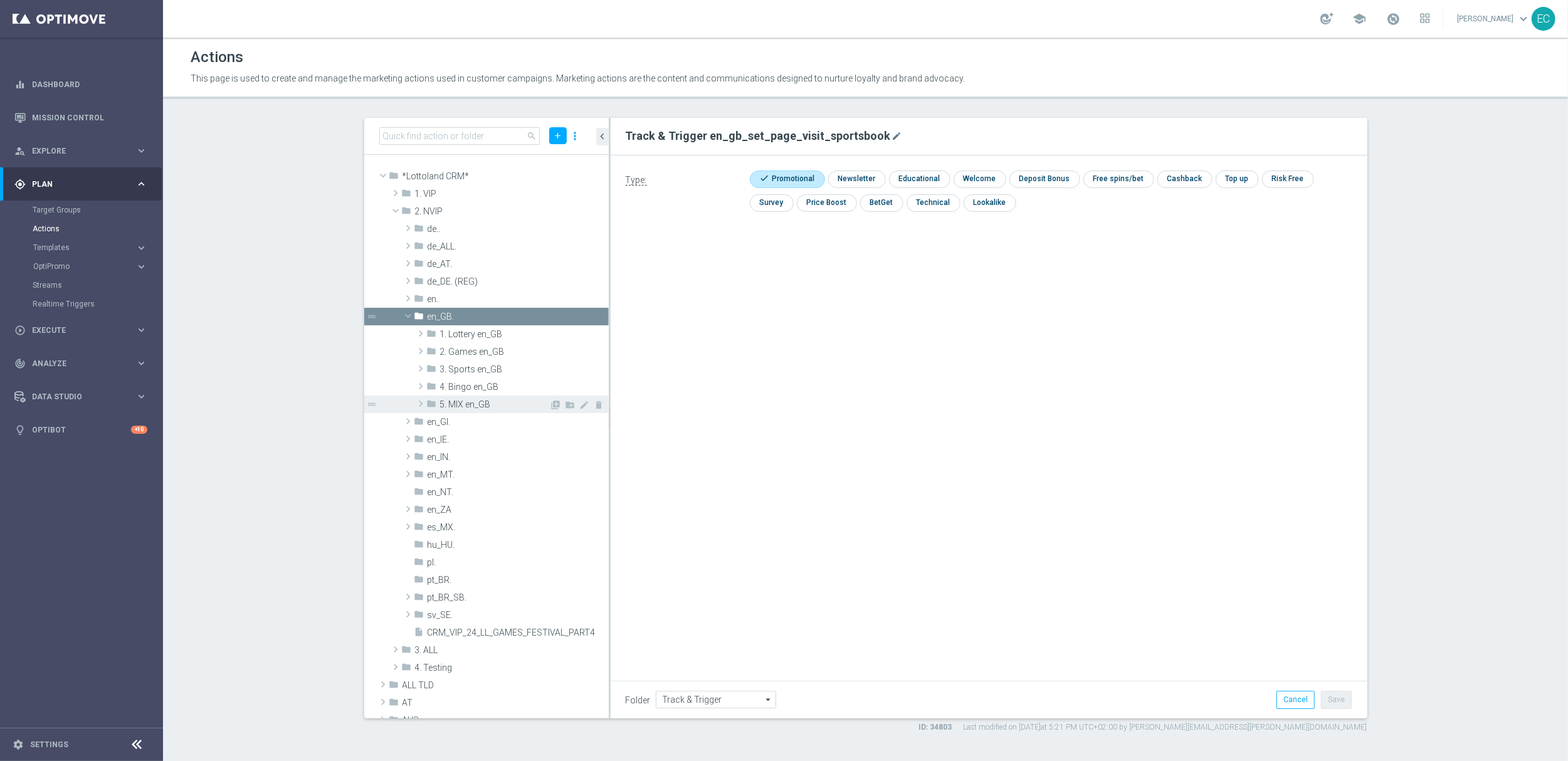
click at [483, 407] on span "5. MIX en_GB" at bounding box center [495, 404] width 110 height 11
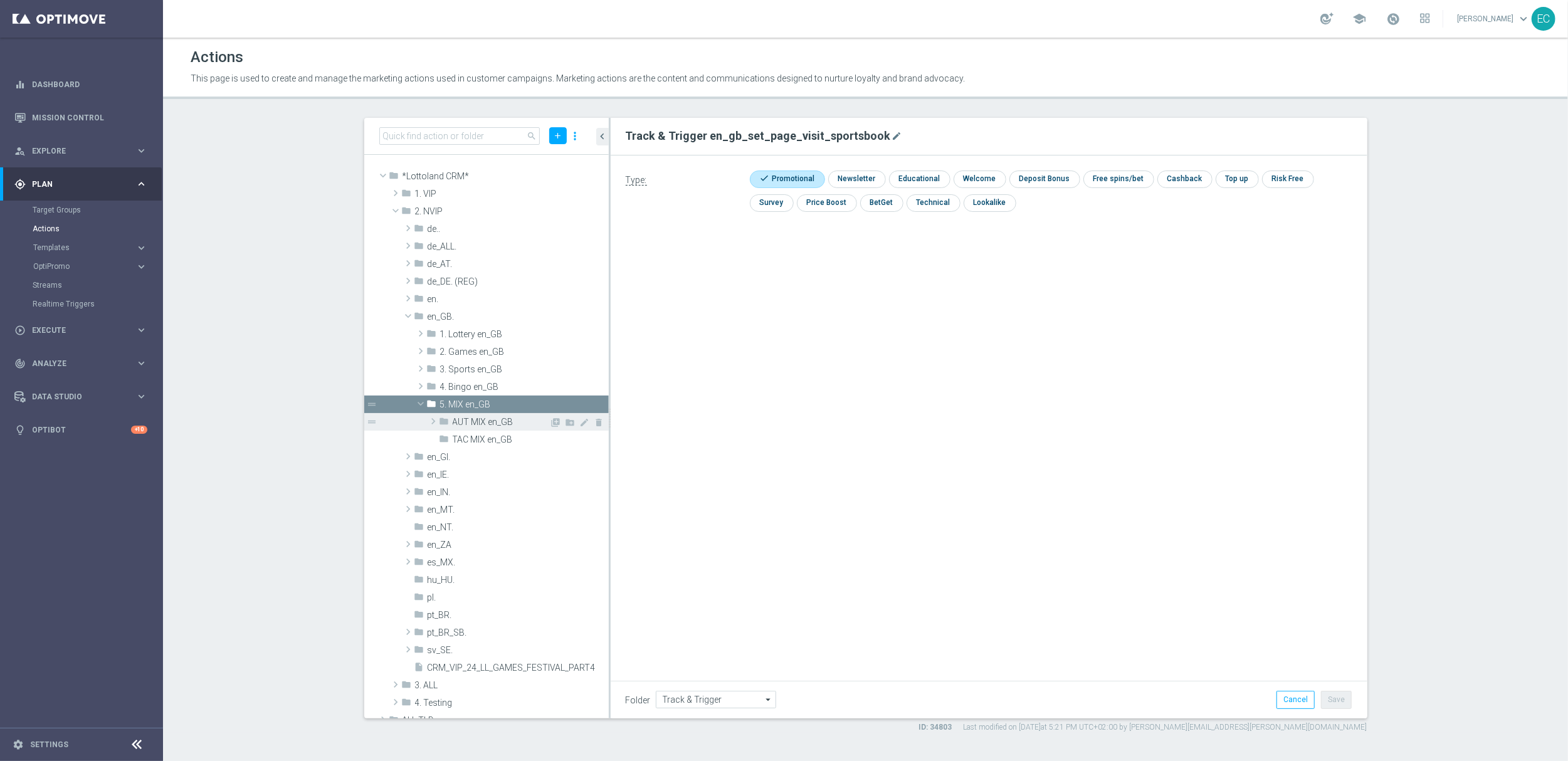
click at [483, 424] on span "AUT MIX en_GB" at bounding box center [501, 422] width 97 height 11
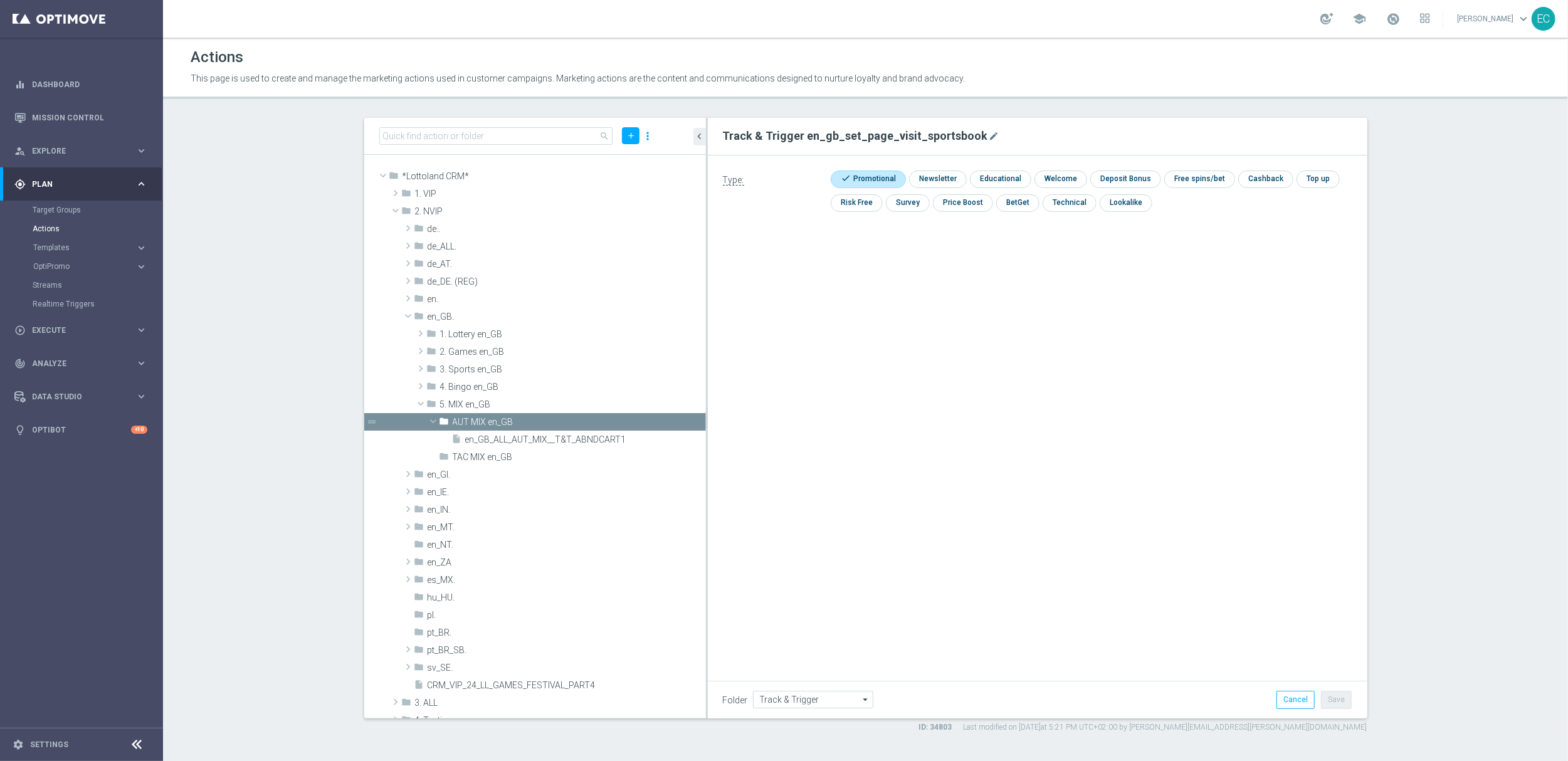
drag, startPoint x: 608, startPoint y: 427, endPoint x: 706, endPoint y: 423, distance: 98.1
click at [706, 423] on div at bounding box center [706, 417] width 2 height 600
click at [648, 421] on icon "library_add" at bounding box center [653, 422] width 10 height 10
type input "AUT MIX en_GB"
click at [807, 130] on input "text" at bounding box center [1038, 135] width 629 height 17
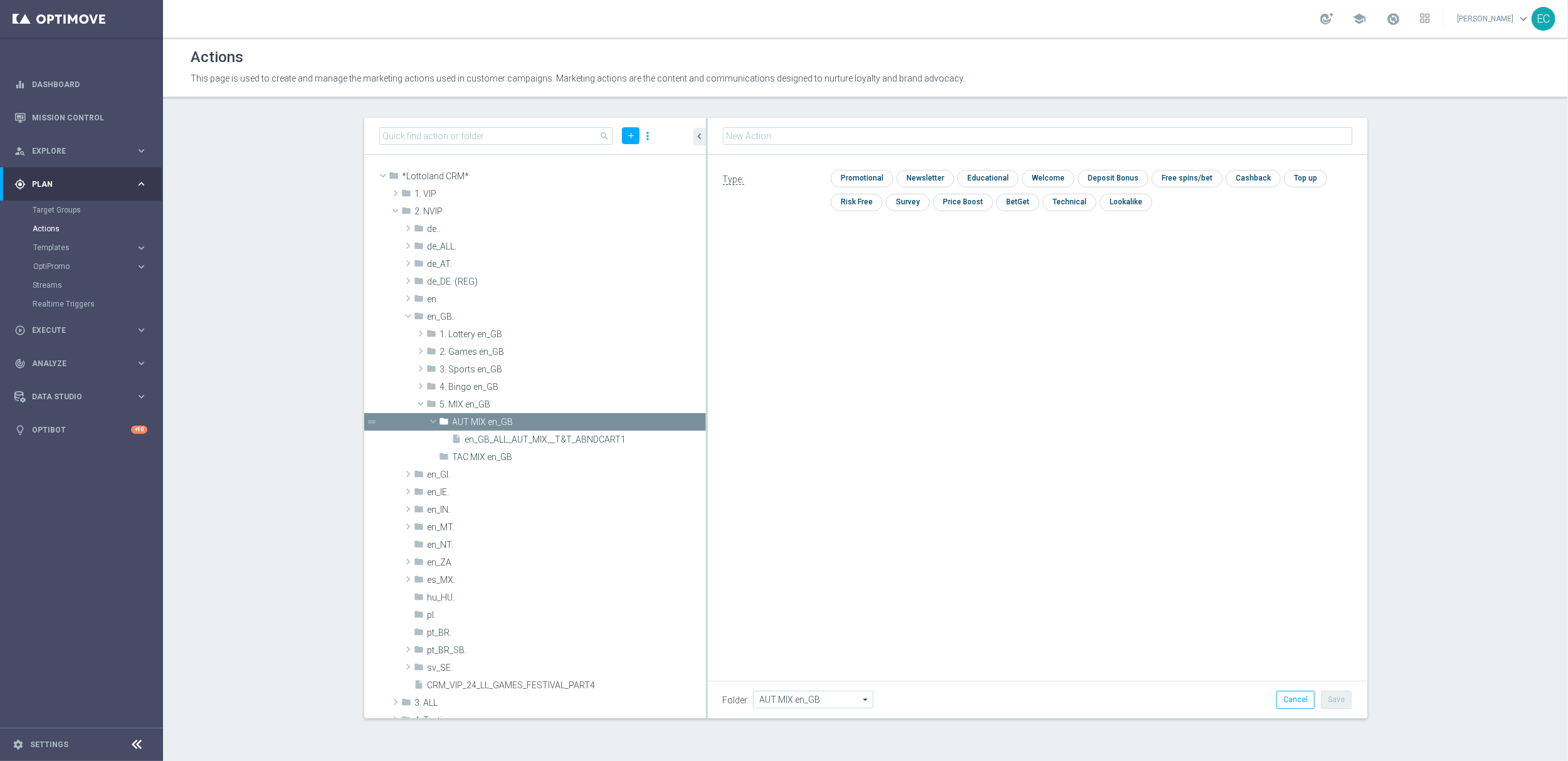
type input "en_GB__PAGEVISITCASINO2_ALL_EMA_T&T_GM_EMAIL2_B"
click at [874, 183] on input "checkbox" at bounding box center [861, 178] width 60 height 17
checkbox input "true"
click at [1339, 698] on button "Save" at bounding box center [1336, 699] width 31 height 17
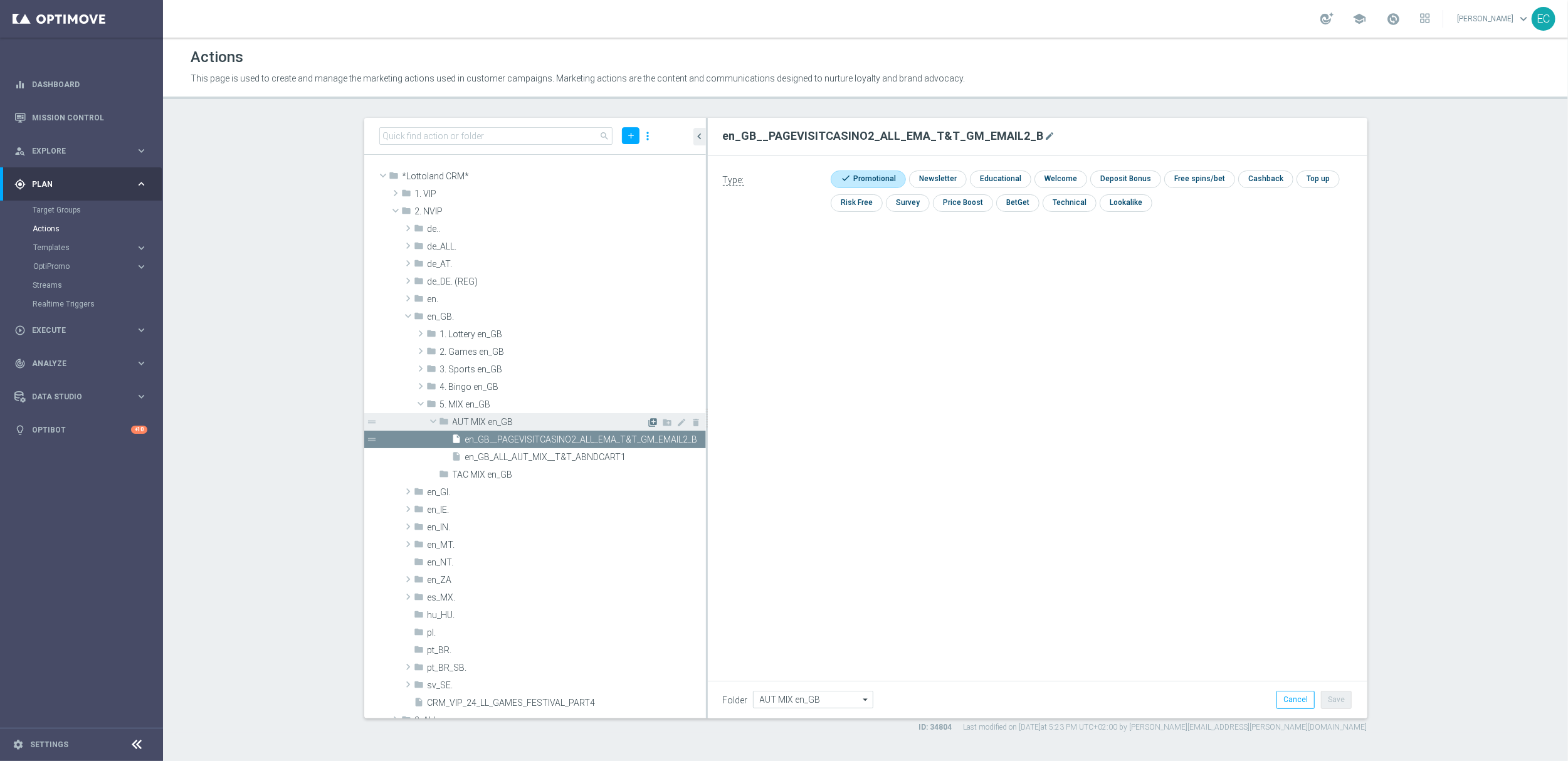
click at [648, 422] on icon "library_add" at bounding box center [653, 422] width 10 height 10
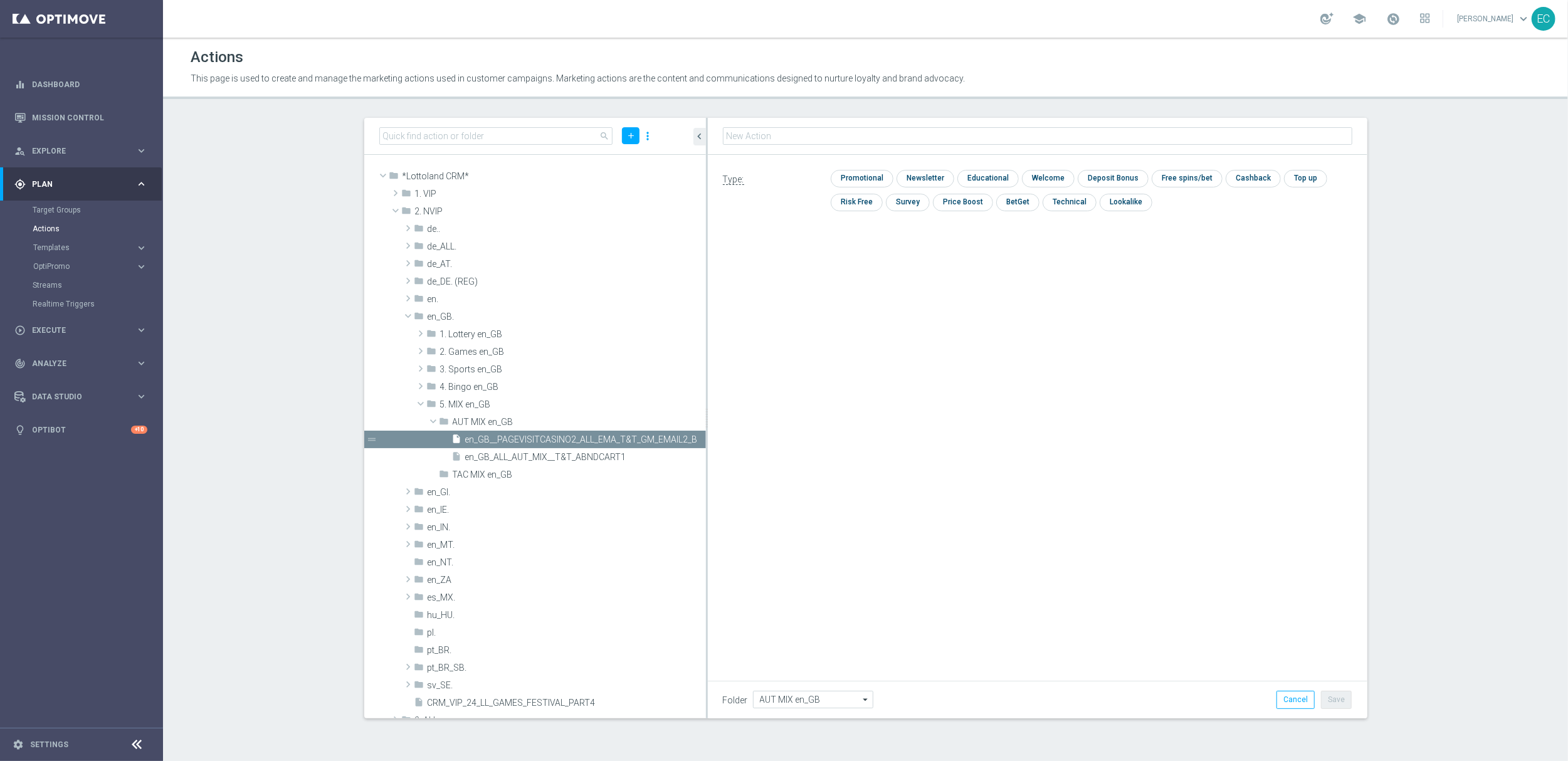
type input "en_GB__PAGEVISITCASINO2_ALL_EMA_T&T_GM_EMAIL2_B"
click at [876, 176] on input "checkbox" at bounding box center [861, 178] width 60 height 17
checkbox input "true"
click at [1356, 690] on div "Save Cancel" at bounding box center [1226, 699] width 270 height 17
click at [1349, 698] on button "Save" at bounding box center [1336, 699] width 31 height 17
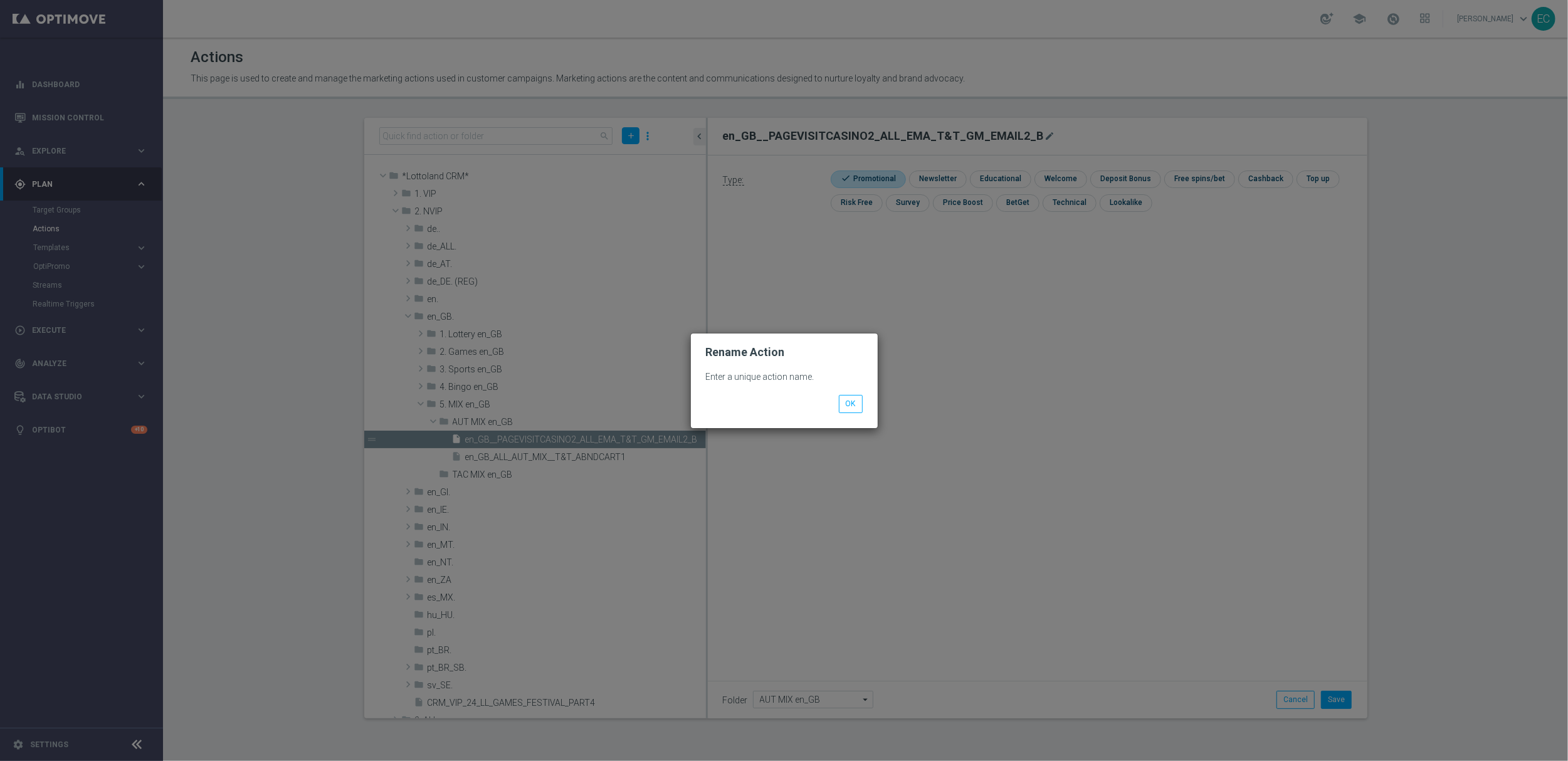
click at [867, 402] on div "OK" at bounding box center [784, 403] width 175 height 17
click at [859, 405] on button "OK" at bounding box center [850, 403] width 24 height 17
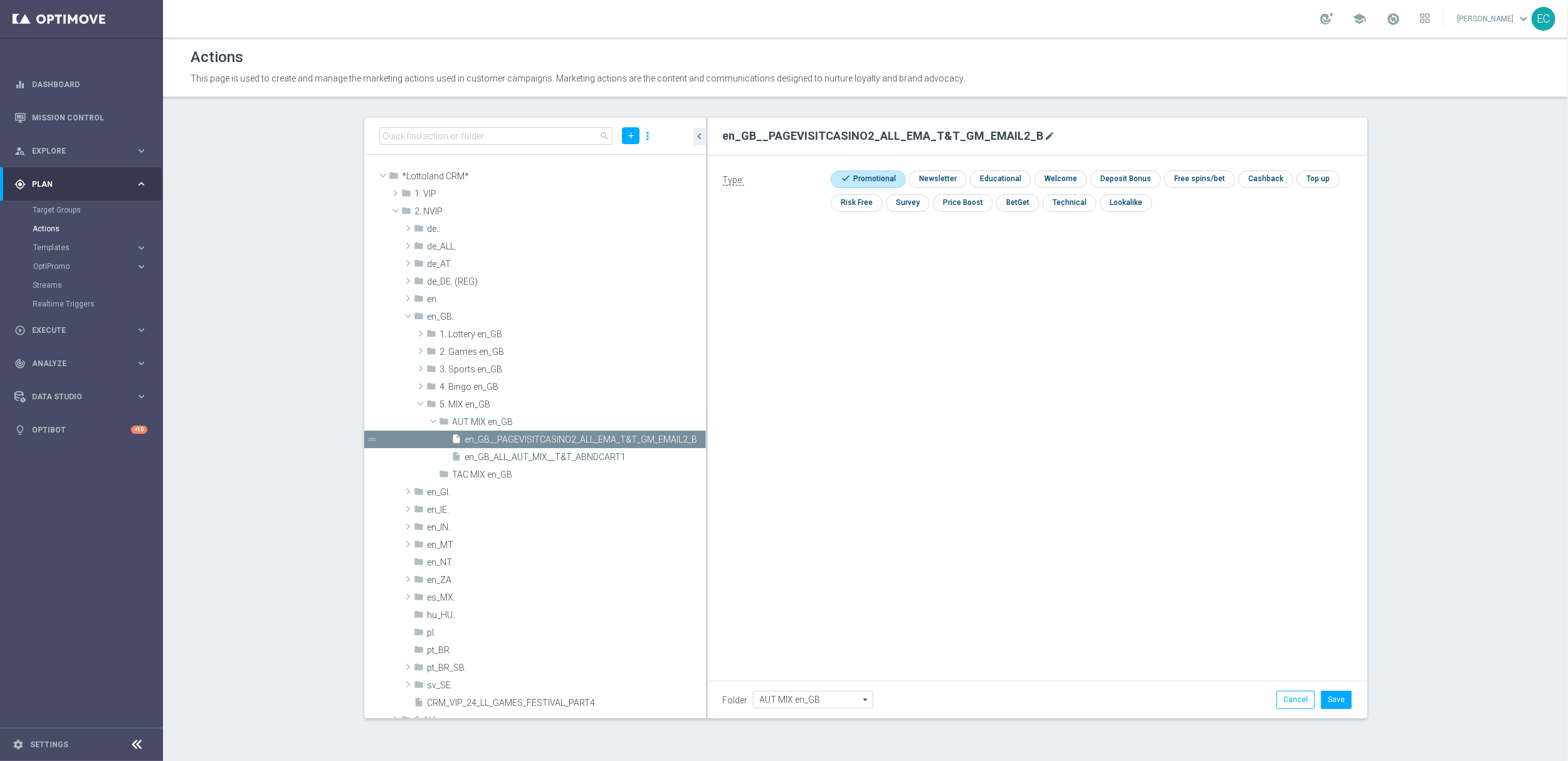
click at [1045, 134] on icon "mode_edit" at bounding box center [1050, 136] width 10 height 10
type input "en_GB__PAGEVISITCASINO2_ALL_EMA_T&T_GM_EMAIL2_A"
click at [1094, 406] on div "Type: check Promotional check Newsletter check Educational check Welcome check …" at bounding box center [1038, 296] width 659 height 282
click at [1344, 708] on button "Save" at bounding box center [1336, 699] width 31 height 17
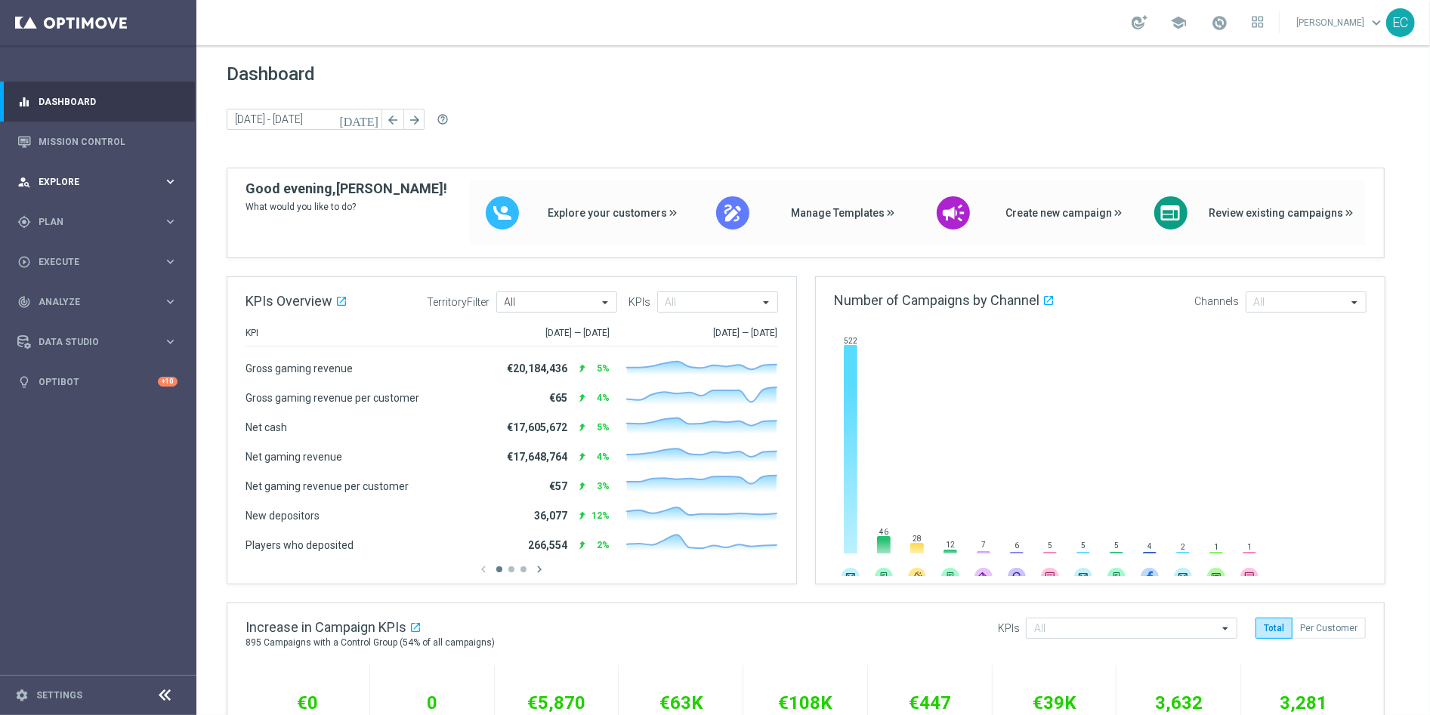
click at [87, 189] on div "person_search Explore keyboard_arrow_right" at bounding box center [97, 182] width 195 height 40
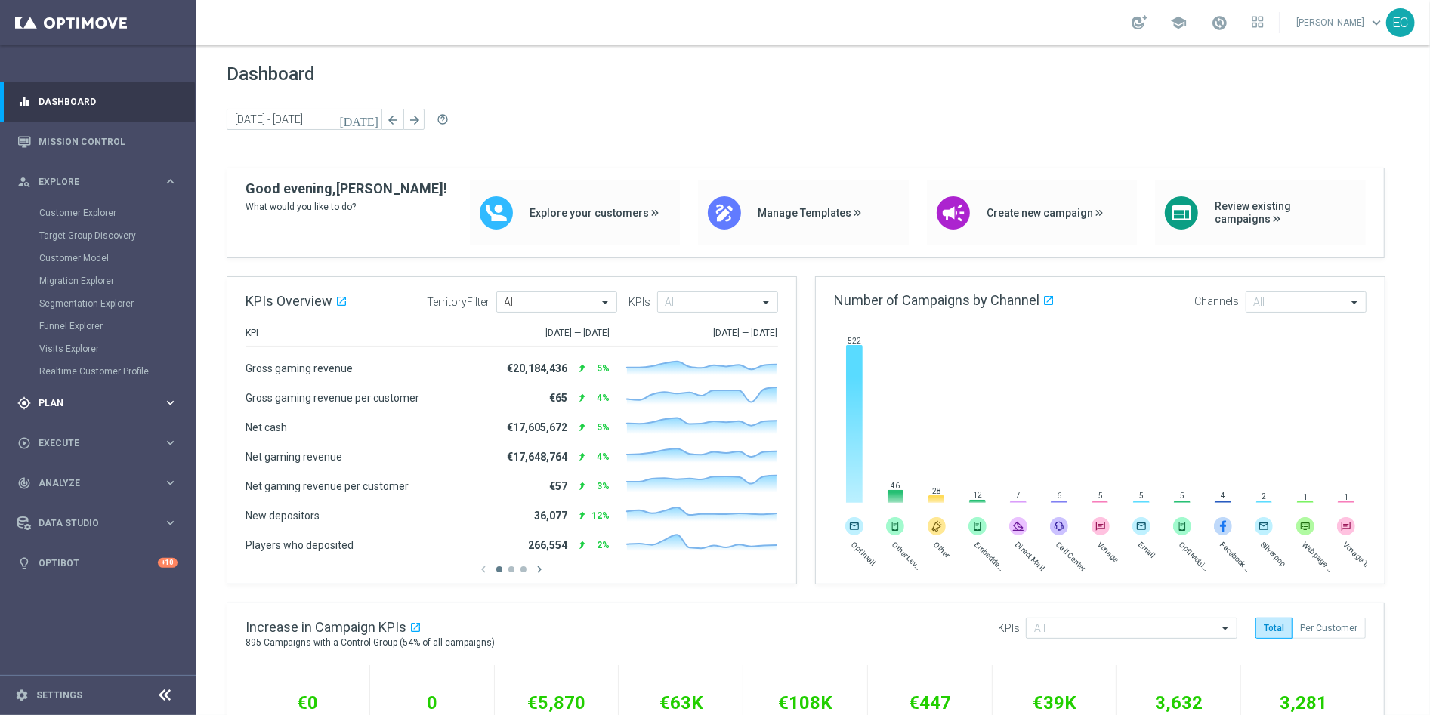
click at [107, 392] on div "gps_fixed Plan keyboard_arrow_right" at bounding box center [97, 403] width 195 height 40
click at [87, 254] on link "Target Groups" at bounding box center [98, 253] width 118 height 12
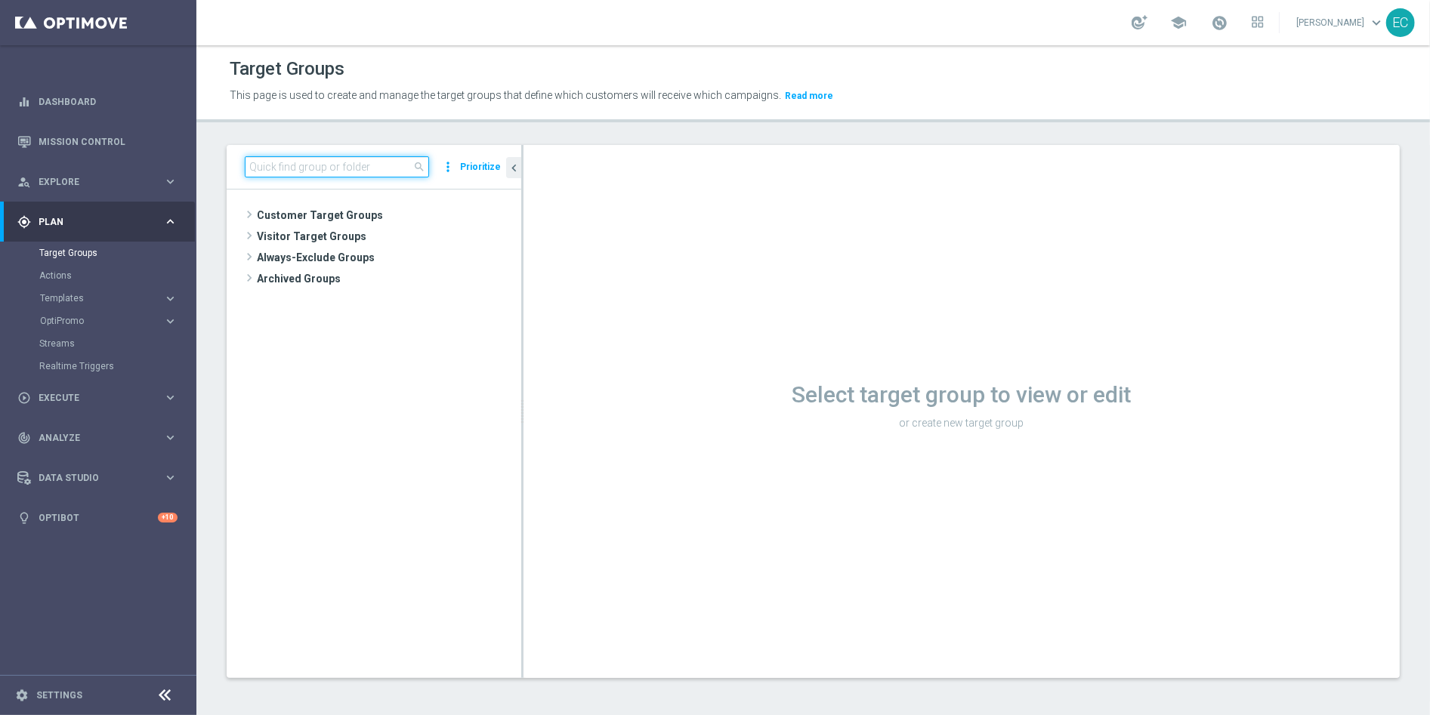
click at [363, 173] on input at bounding box center [337, 166] width 184 height 21
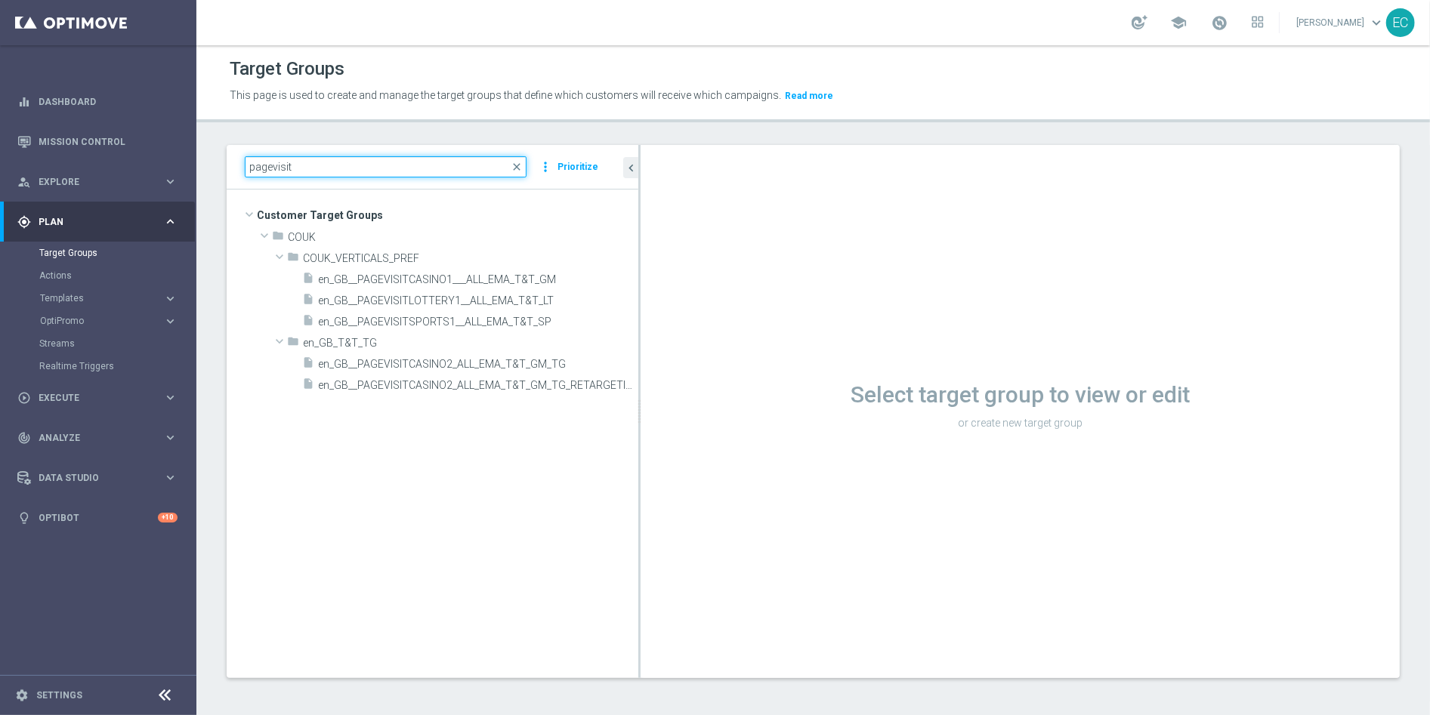
drag, startPoint x: 522, startPoint y: 321, endPoint x: 662, endPoint y: 320, distance: 140.5
click at [662, 320] on as-split "pagevisit close more_vert Prioritize Customer Target Groups library_add create_…" at bounding box center [813, 411] width 1173 height 533
type input "pagevisit"
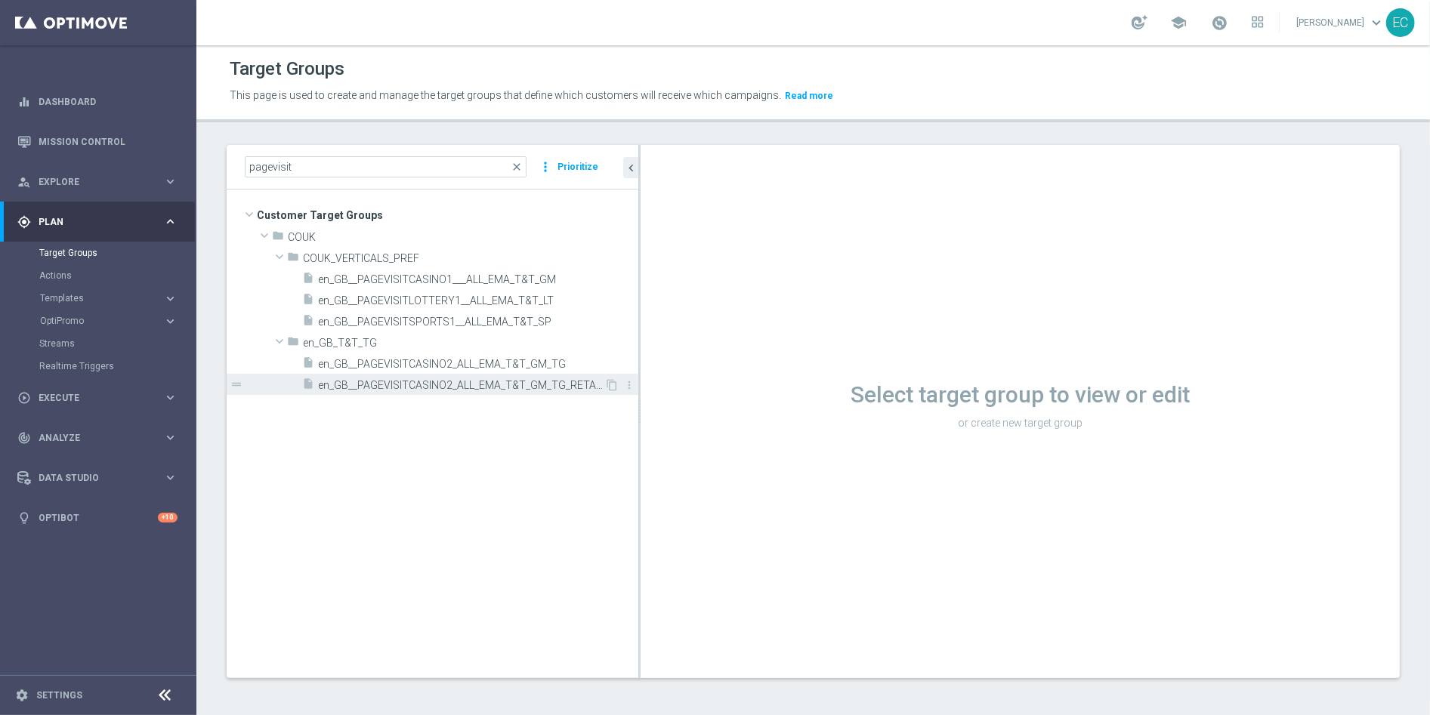
click at [537, 385] on span "en_GB__PAGEVISITCASINO2_ALL_EMA_T&T_GM_TG_RETARGETING" at bounding box center [461, 385] width 286 height 13
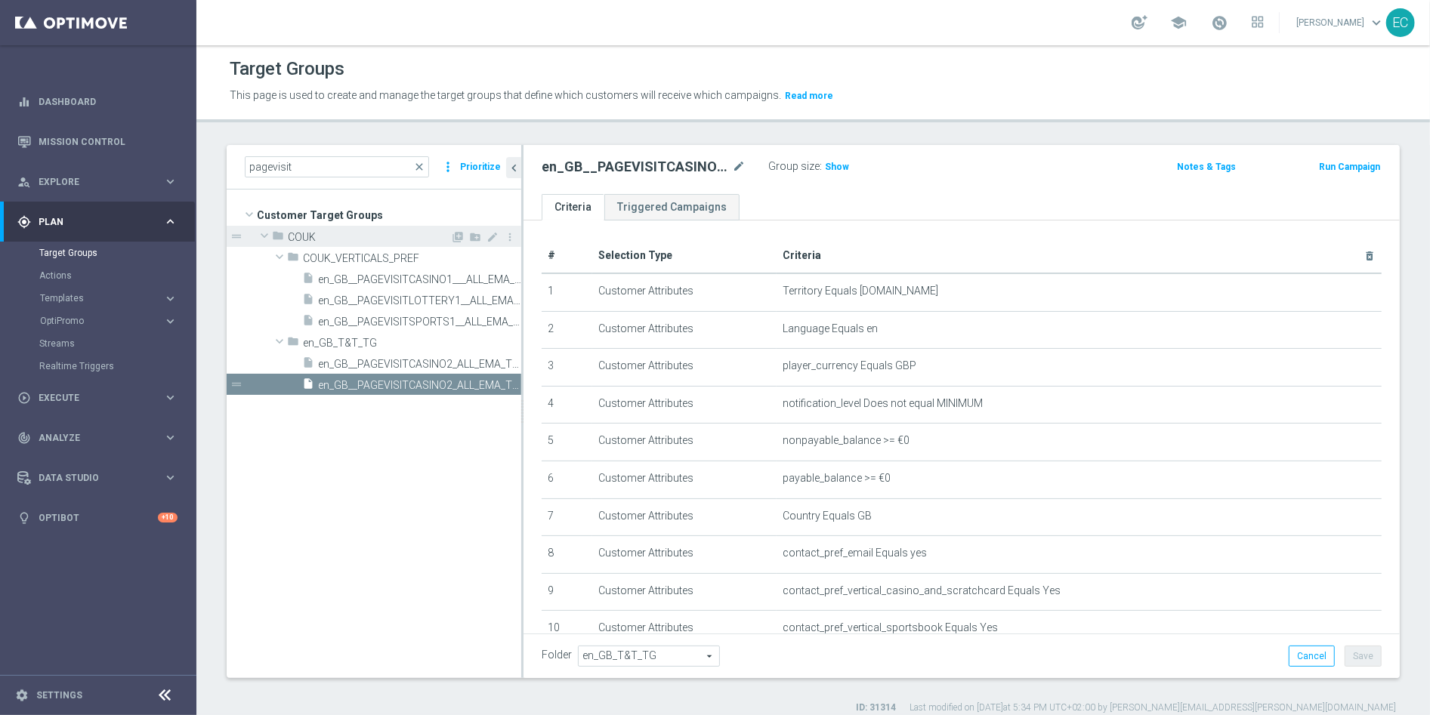
drag, startPoint x: 639, startPoint y: 239, endPoint x: 482, endPoint y: 227, distance: 157.5
click at [482, 227] on as-split "pagevisit close more_vert Prioritize Customer Target Groups library_add create_…" at bounding box center [813, 411] width 1173 height 533
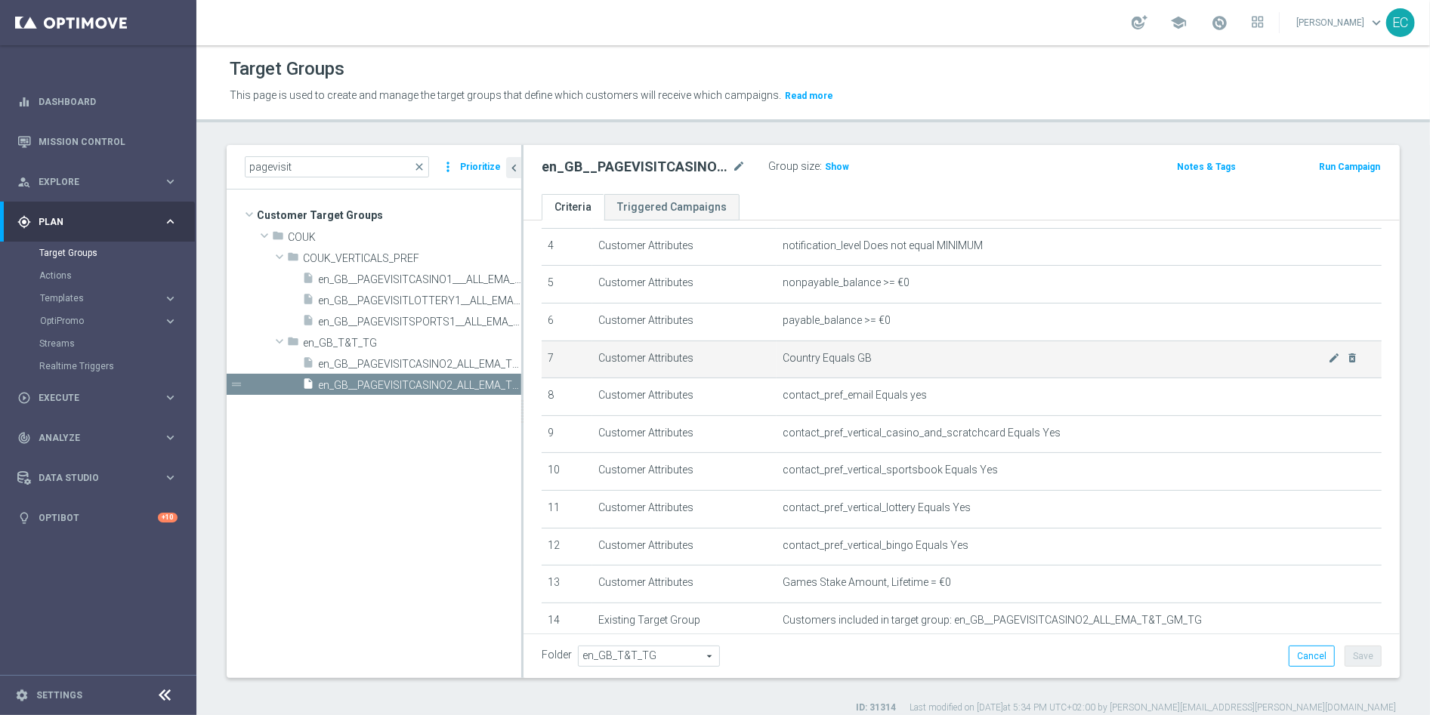
scroll to position [248, 0]
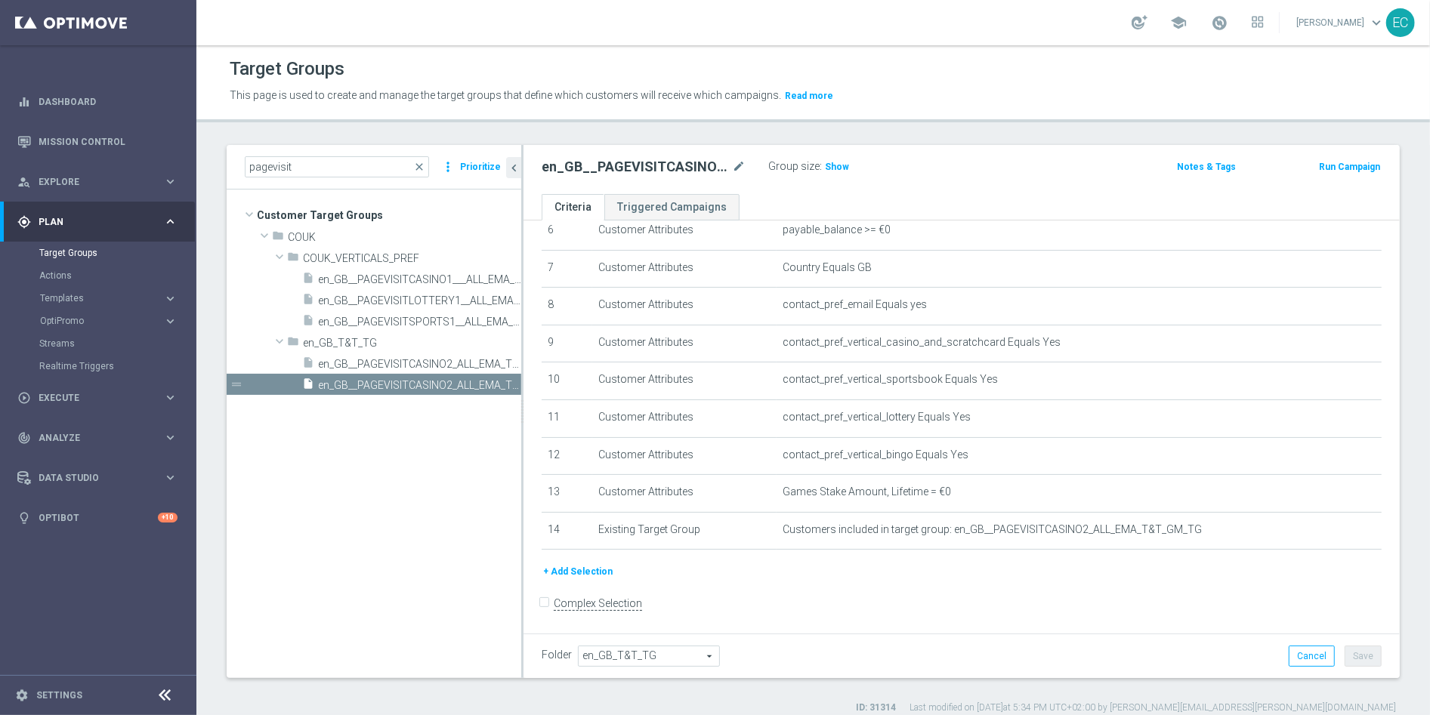
click at [588, 569] on button "+ Add Selection" at bounding box center [577, 571] width 73 height 17
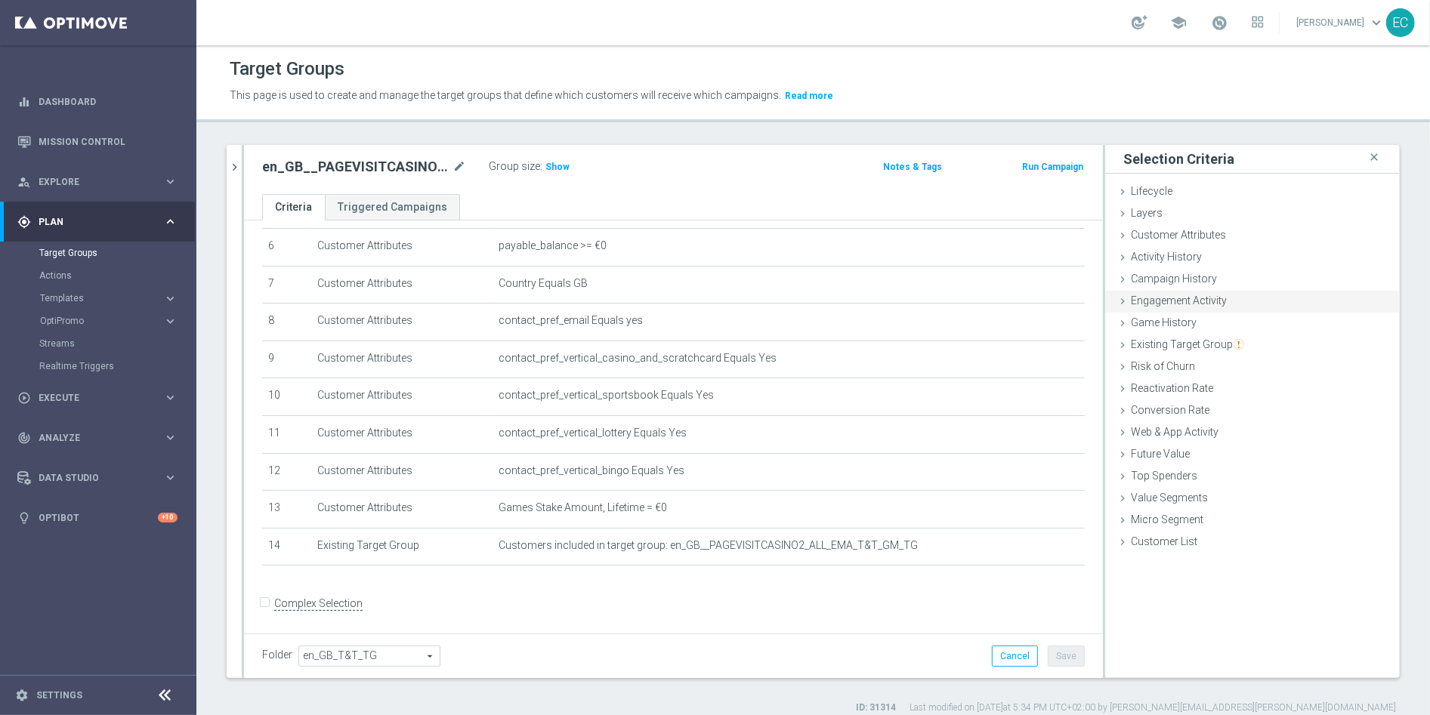
click at [1176, 310] on div "Engagement Activity done" at bounding box center [1252, 302] width 295 height 23
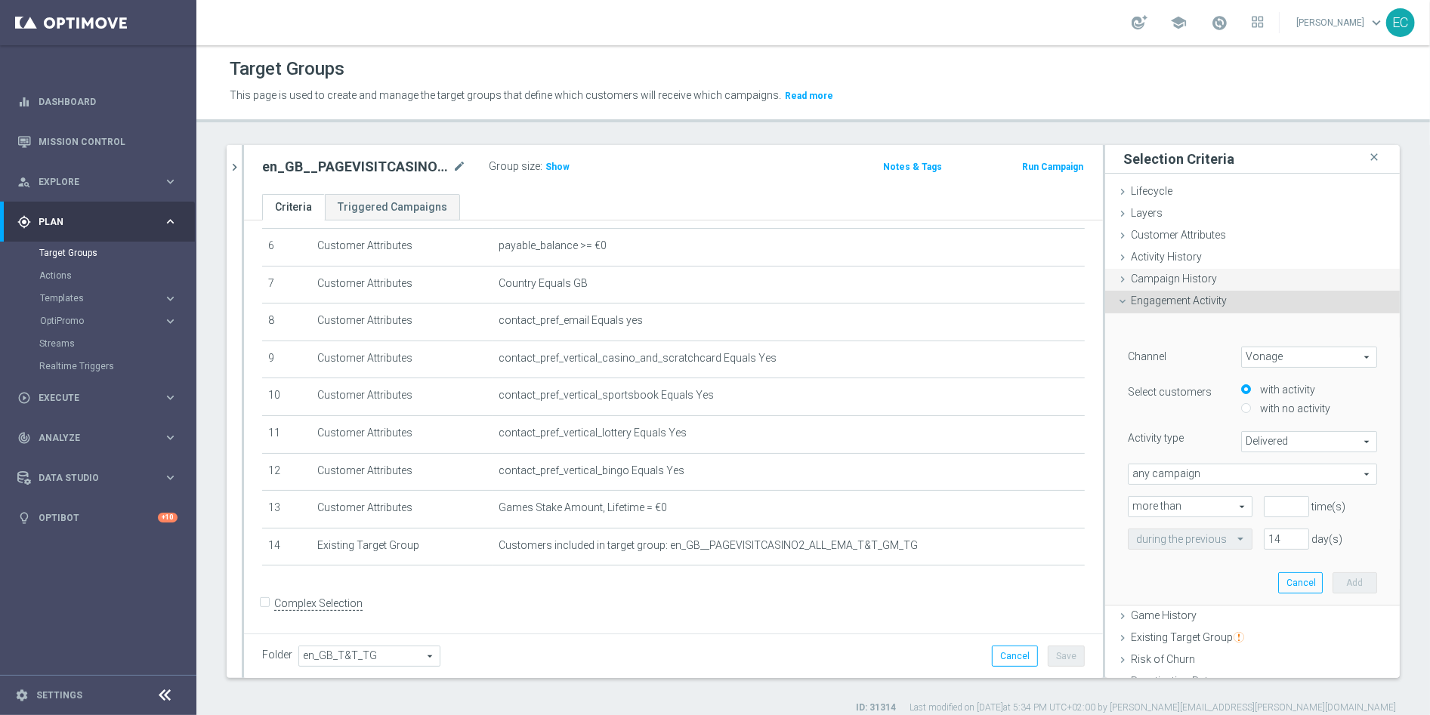
click at [1199, 281] on span "Campaign History" at bounding box center [1174, 279] width 86 height 12
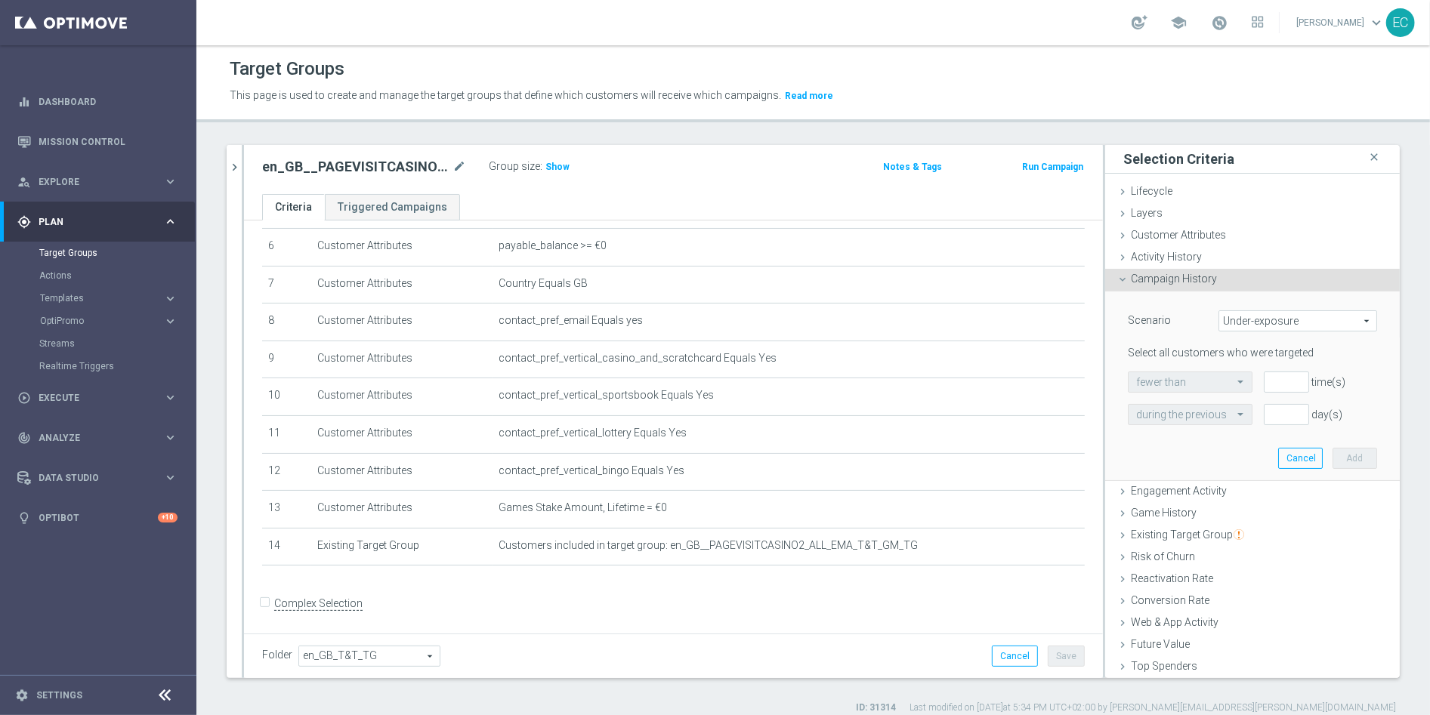
click at [1248, 328] on span "Under-exposure" at bounding box center [1297, 321] width 157 height 20
click at [1260, 421] on span "Custom" at bounding box center [1297, 421] width 142 height 12
type input "Custom"
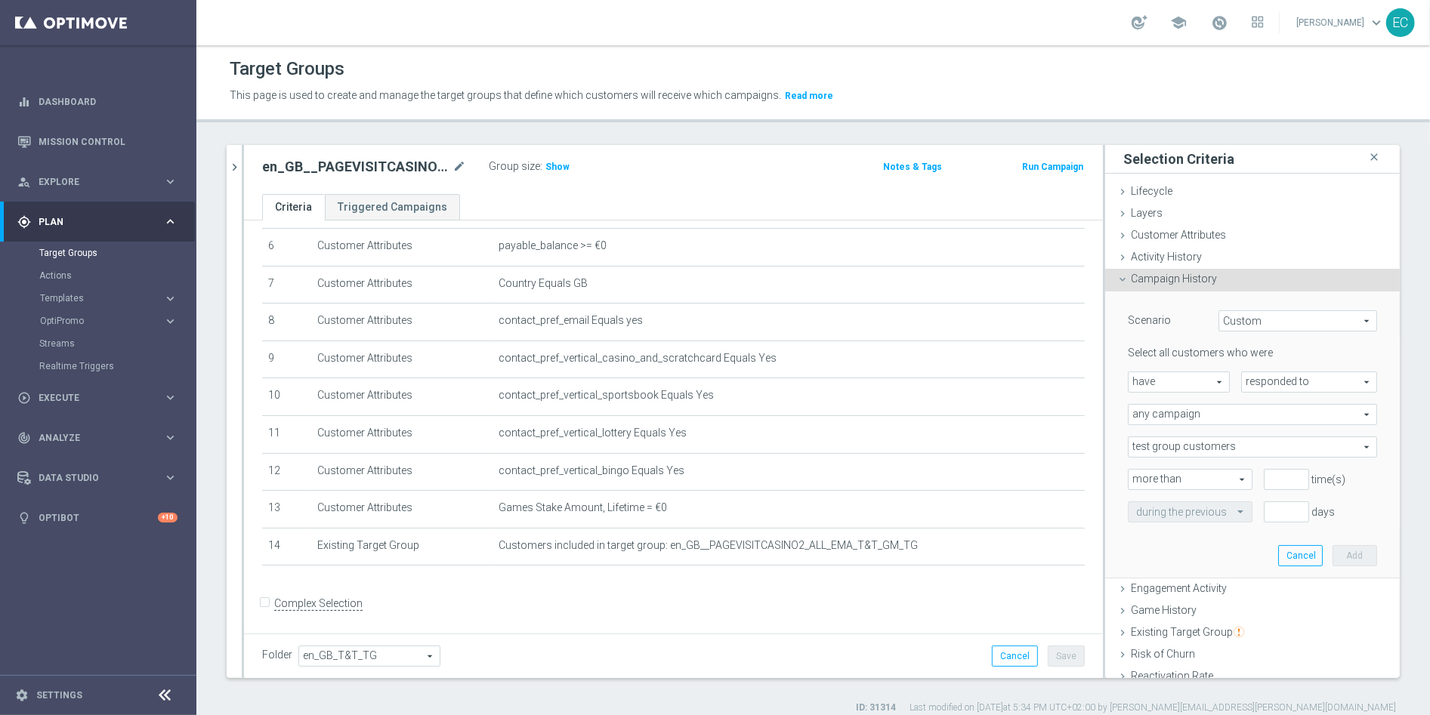
click at [1226, 413] on span "any campaign" at bounding box center [1252, 415] width 248 height 20
click at [1219, 470] on span "one or more actions" at bounding box center [1252, 476] width 233 height 12
type input "one or more actions"
click at [1210, 444] on span at bounding box center [1252, 447] width 248 height 20
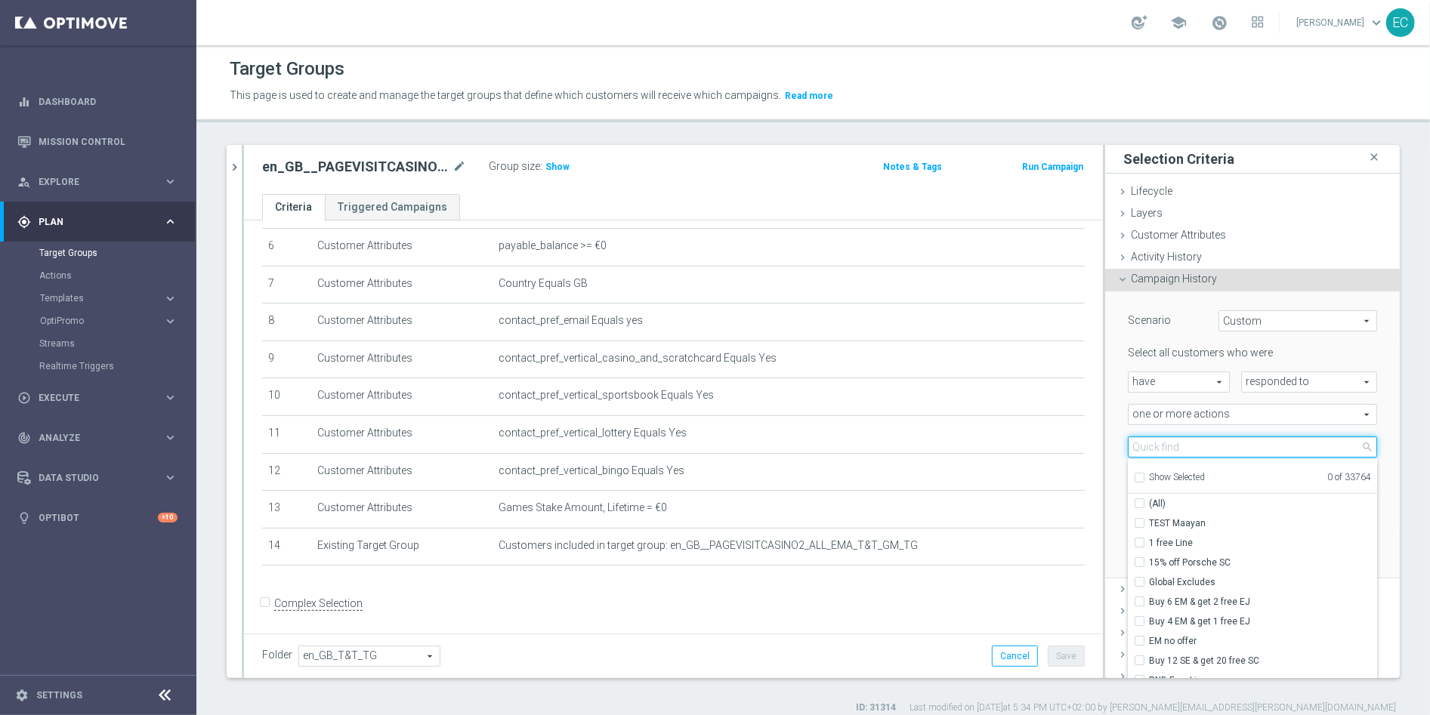
click at [1217, 442] on input "search" at bounding box center [1252, 447] width 249 height 21
paste input "Track & Trigger en_gb_set_page_visit_casino"
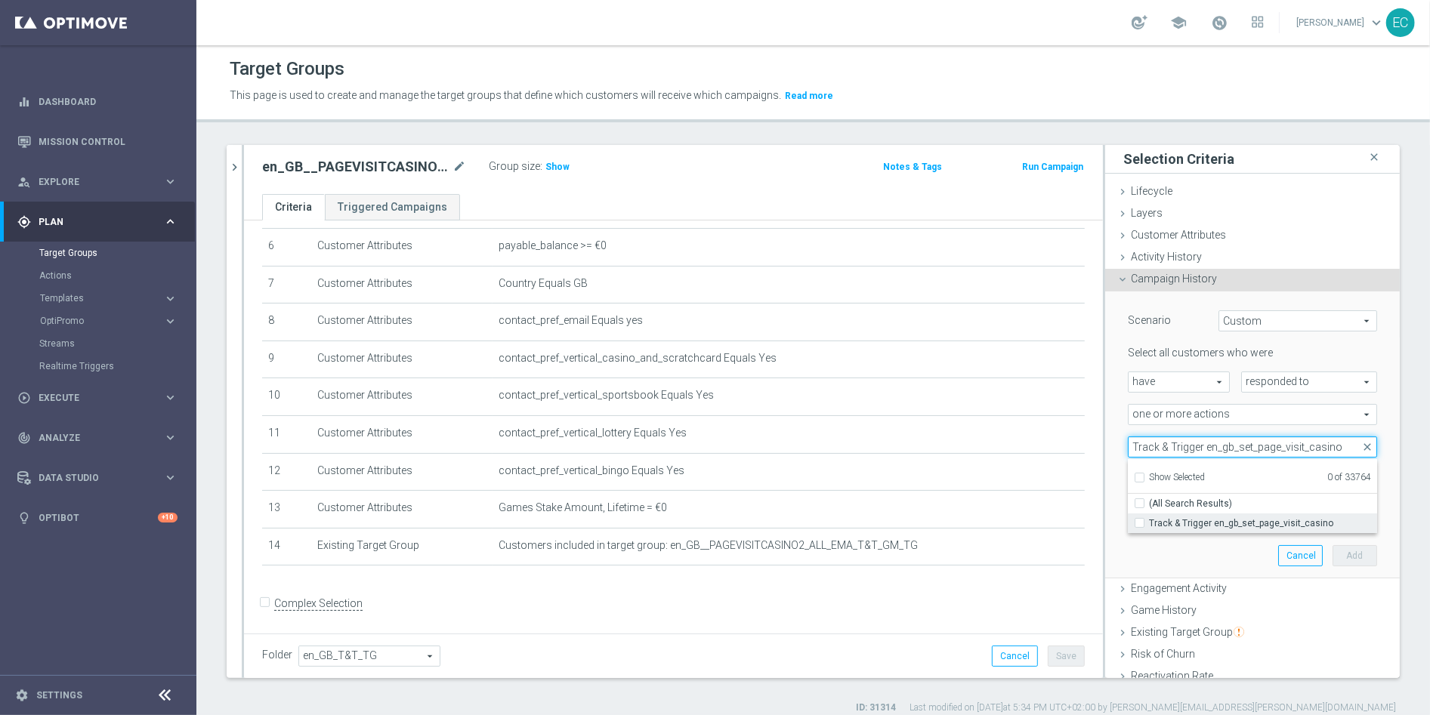
type input "Track & Trigger en_gb_set_page_visit_casino"
click at [1196, 526] on span "Track & Trigger en_gb_set_page_visit_casino" at bounding box center [1263, 523] width 228 height 12
click at [1149, 526] on input "Track & Trigger en_gb_set_page_visit_casino" at bounding box center [1144, 523] width 10 height 10
checkbox input "true"
type input "Track & Trigger en_gb_set_page_visit_casino"
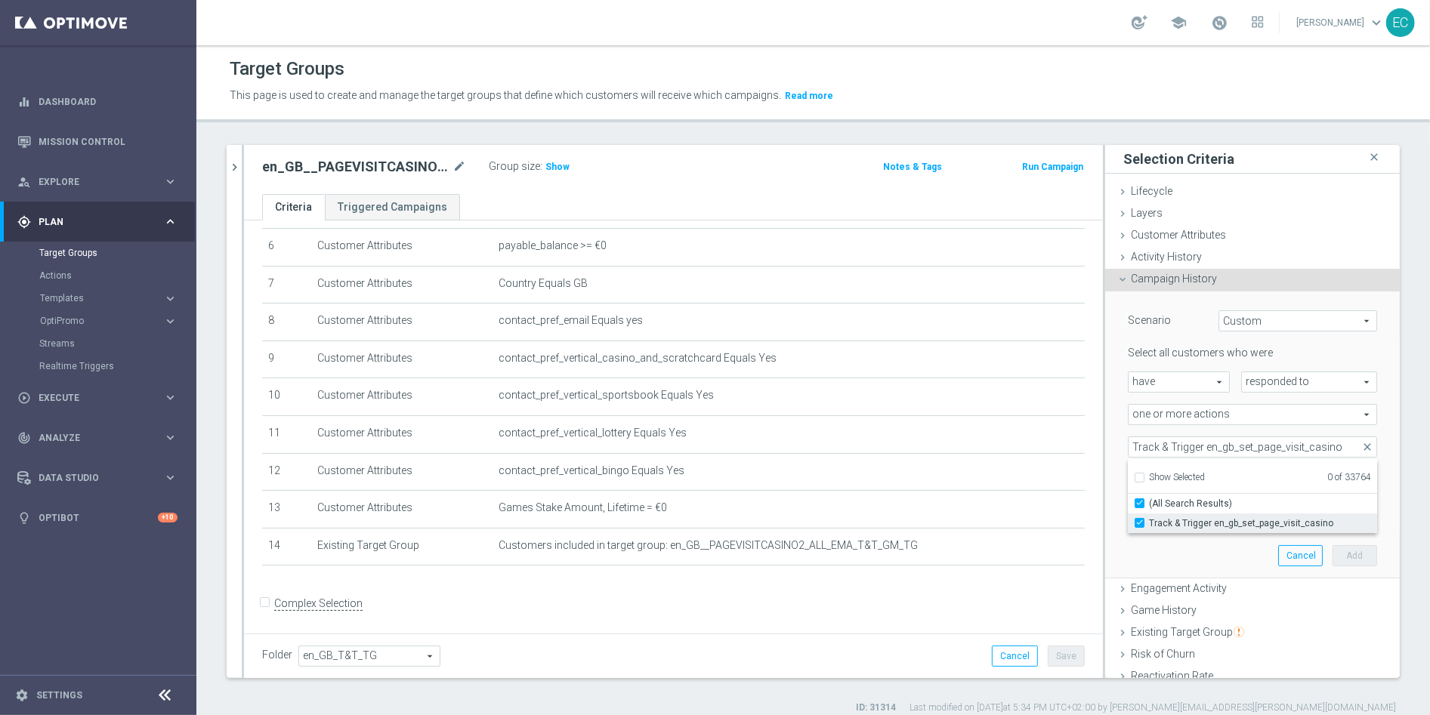
checkbox input "true"
click at [1105, 403] on div "Scenario Custom Custom arrow_drop_down search Select all customers who were hav…" at bounding box center [1252, 436] width 295 height 288
click at [1263, 478] on input "number" at bounding box center [1285, 479] width 45 height 21
type input "0"
click at [1263, 510] on input "1" at bounding box center [1285, 511] width 45 height 21
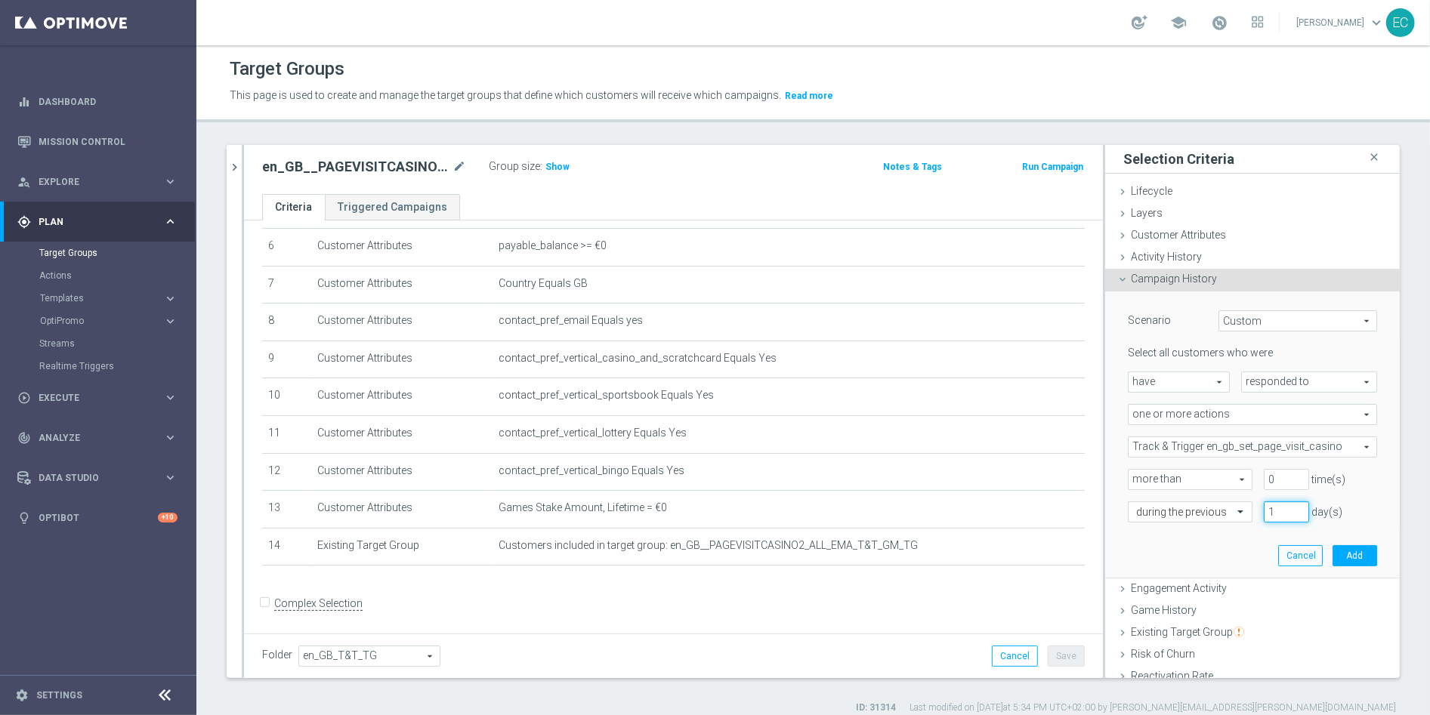
click at [1263, 510] on input "1" at bounding box center [1285, 511] width 45 height 21
type input "2"
click at [1332, 557] on button "Add" at bounding box center [1354, 555] width 45 height 21
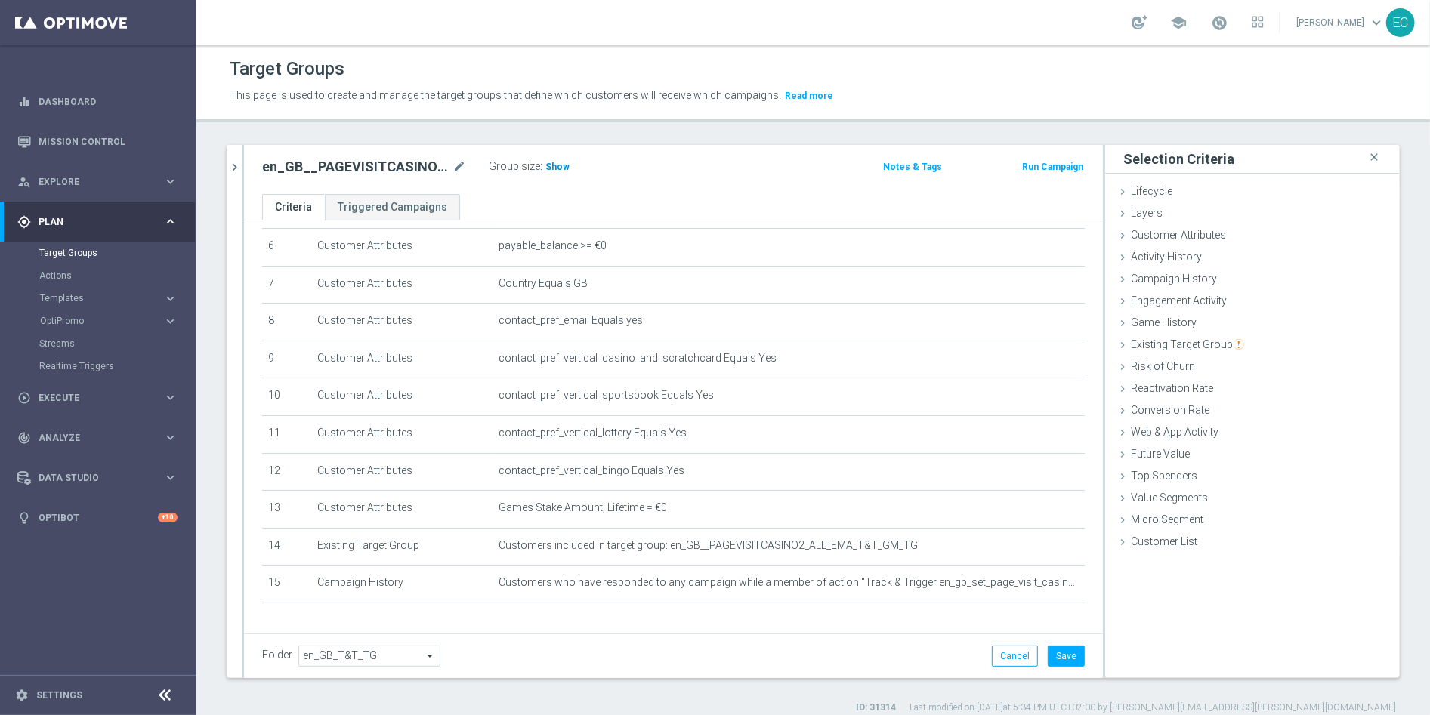
click at [554, 165] on span "Show" at bounding box center [557, 167] width 24 height 11
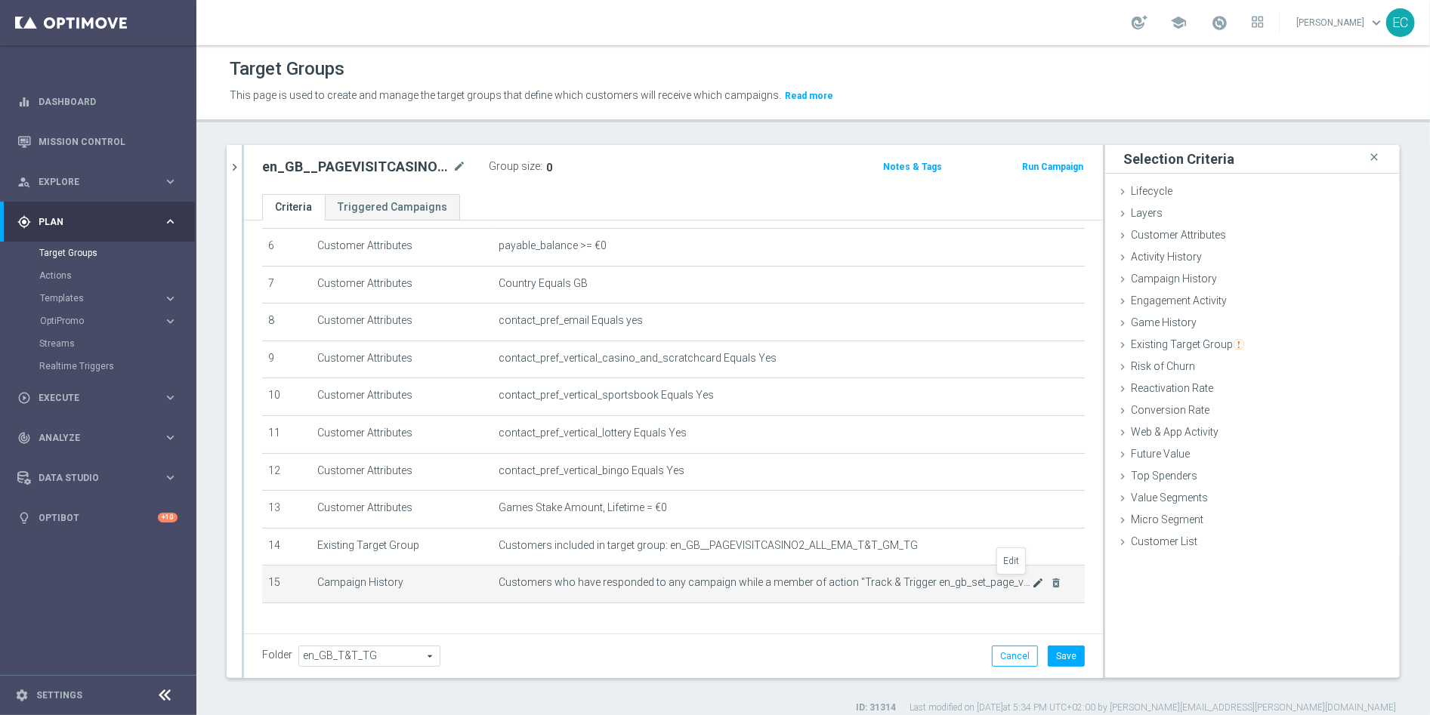
click at [1032, 582] on icon "mode_edit" at bounding box center [1038, 583] width 12 height 12
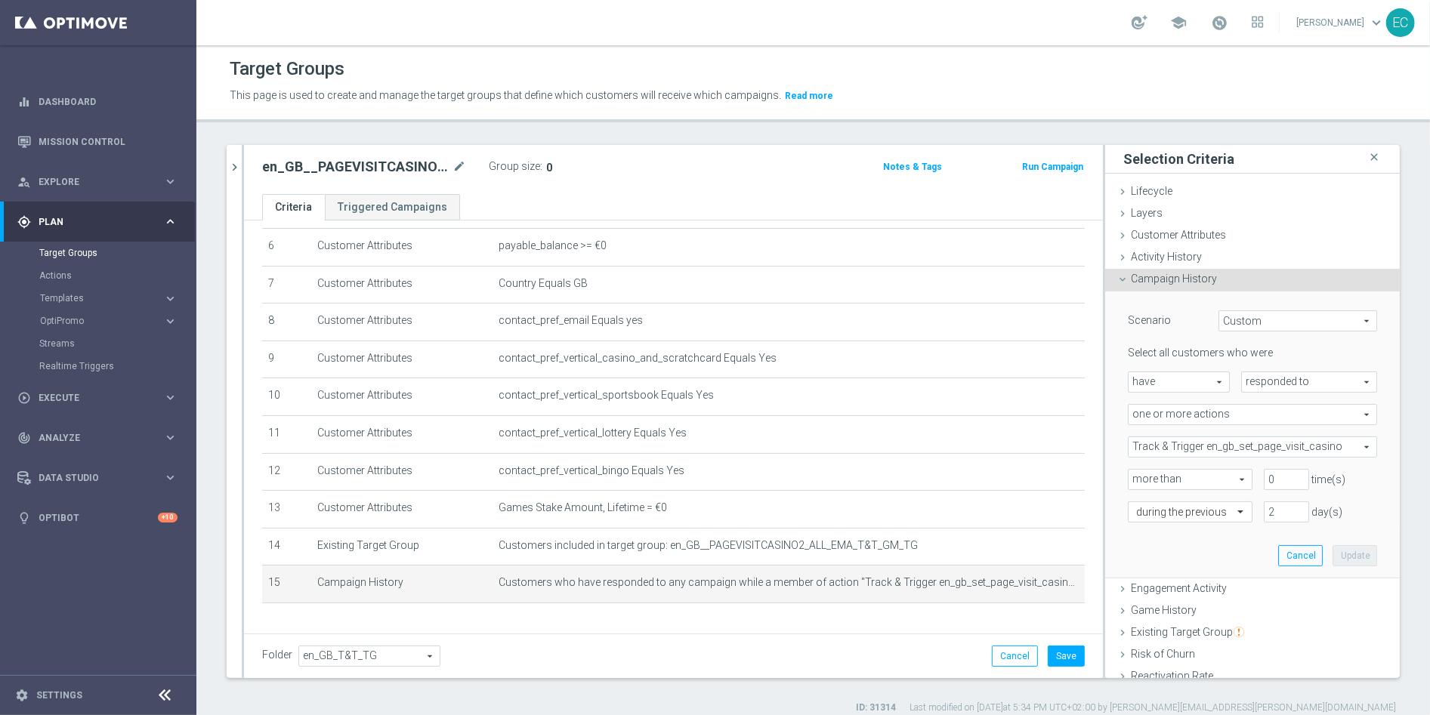
click at [1266, 380] on span "responded to" at bounding box center [1309, 382] width 134 height 20
click at [1177, 372] on span "have" at bounding box center [1178, 382] width 100 height 20
click at [1174, 415] on label "have not" at bounding box center [1178, 424] width 100 height 20
type input "have not"
click at [1332, 551] on button "Update" at bounding box center [1354, 555] width 45 height 21
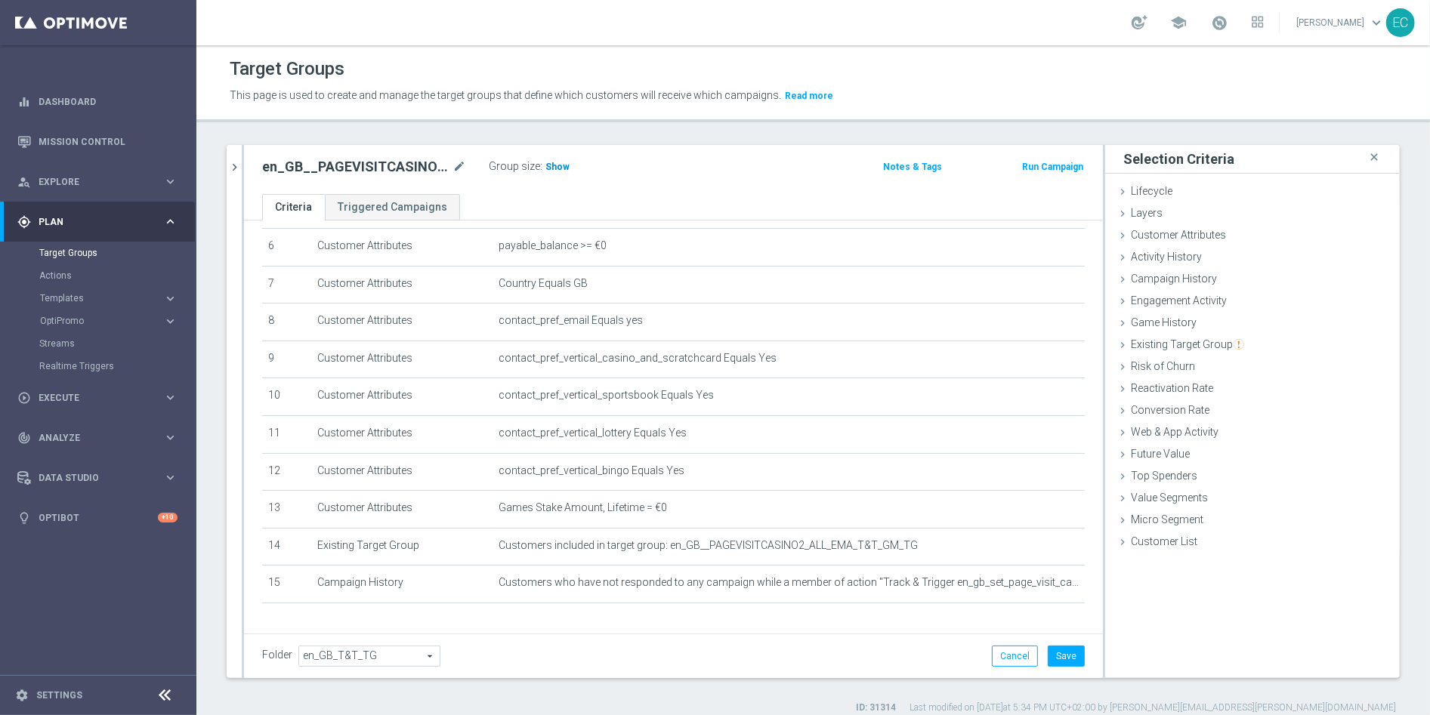
click at [555, 166] on span "Show" at bounding box center [557, 167] width 24 height 11
click at [1048, 654] on button "Save" at bounding box center [1065, 656] width 37 height 21
click at [242, 156] on div at bounding box center [243, 411] width 2 height 533
click at [239, 160] on icon "chevron_right" at bounding box center [234, 167] width 14 height 14
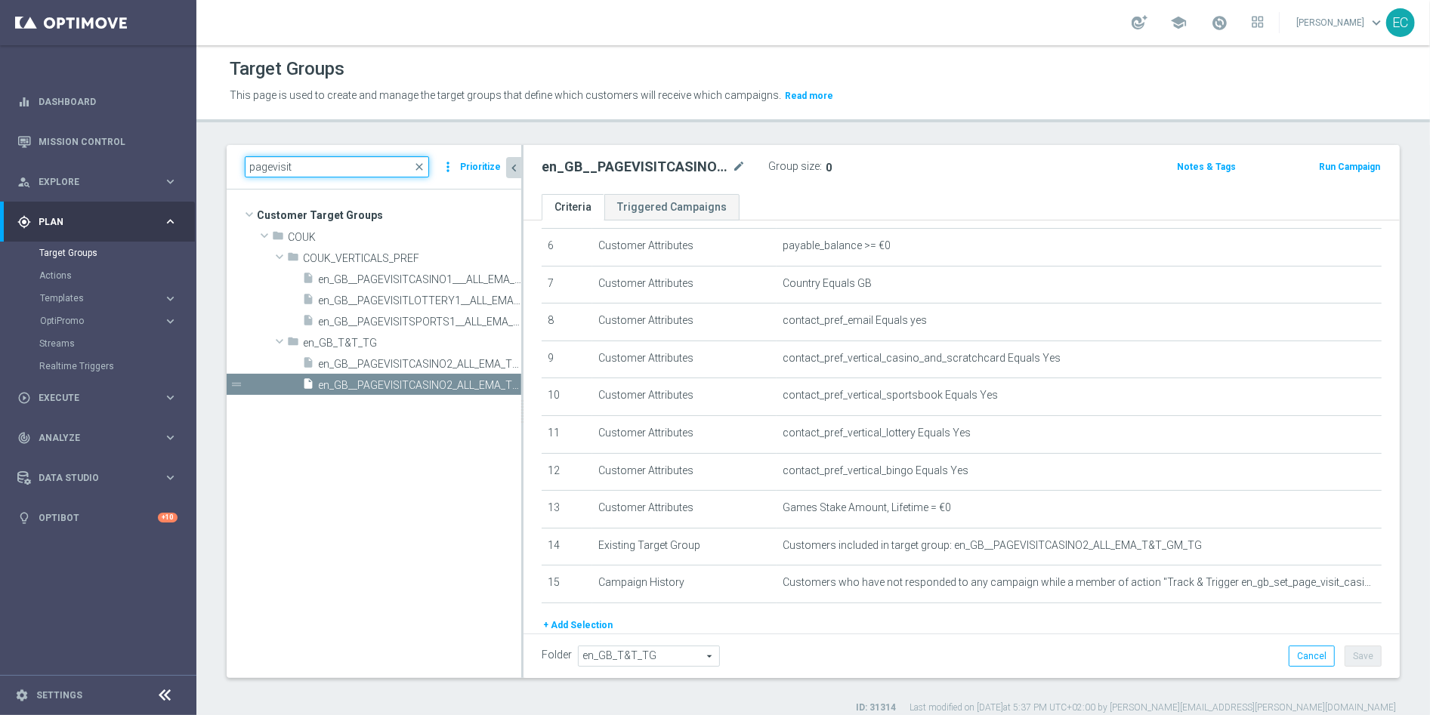
click at [326, 160] on input "pagevisit" at bounding box center [337, 166] width 184 height 21
paste input "en_GB__PAGEVISITCASINO2_ALL_EMA_T&T_GM_TG"
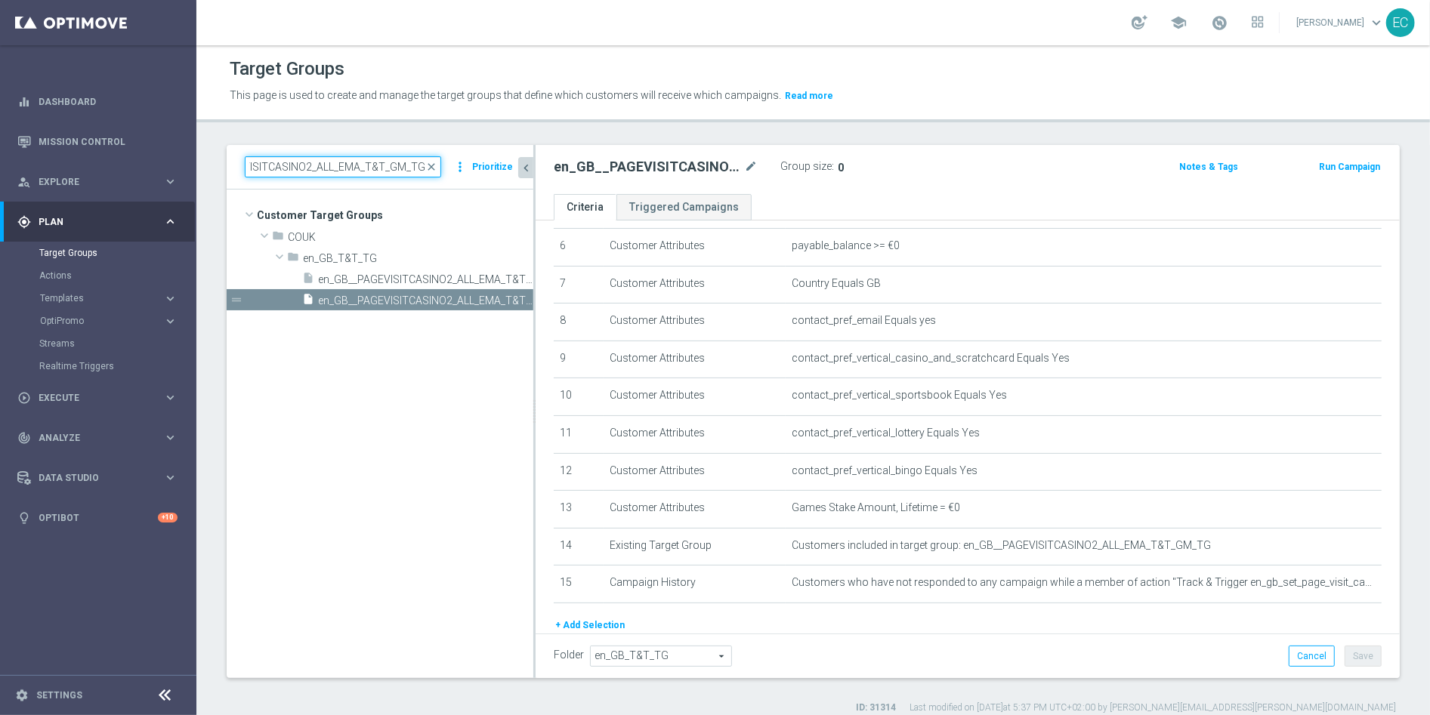
scroll to position [0, 0]
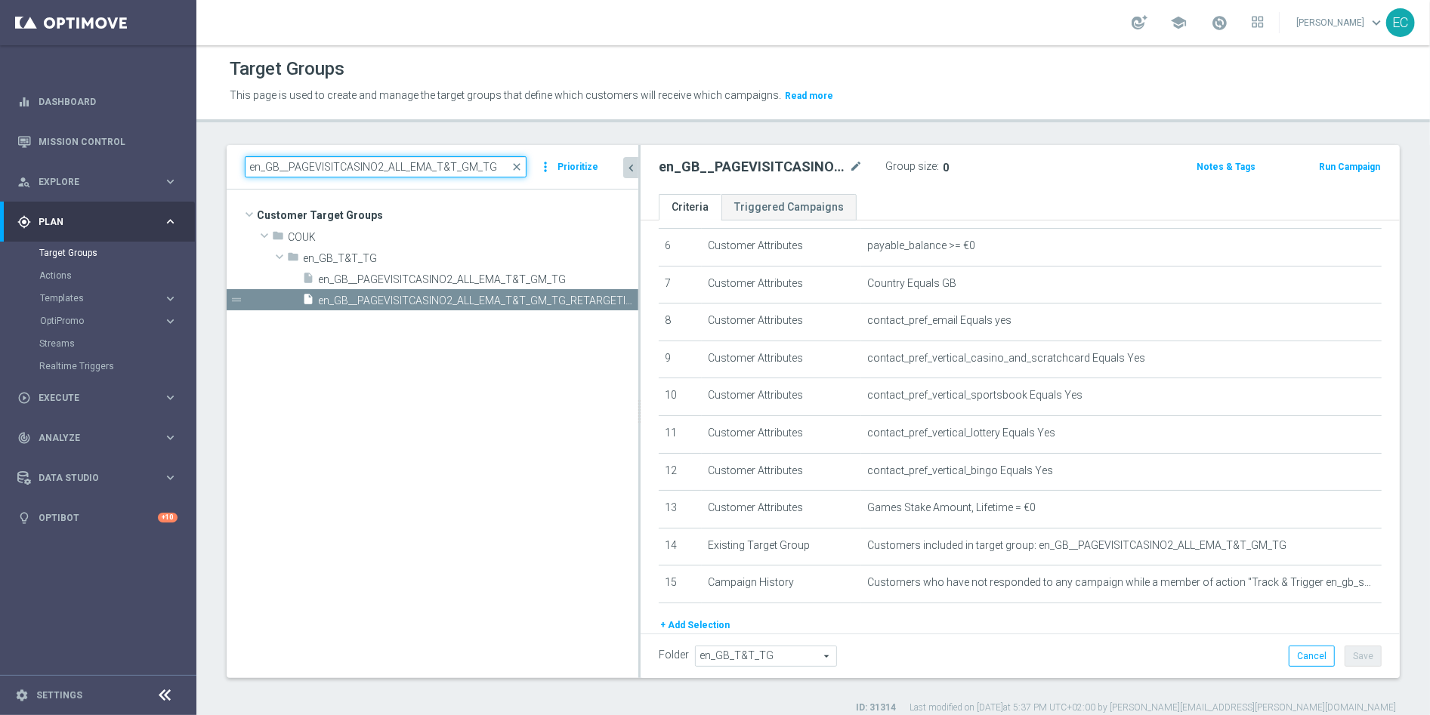
drag, startPoint x: 523, startPoint y: 242, endPoint x: 650, endPoint y: 242, distance: 127.6
click at [650, 242] on as-split "en_GB__PAGEVISITCASINO2_ALL_EMA_T&T_GM_TG close more_vert Prioritize Customer T…" at bounding box center [813, 411] width 1173 height 533
type input "en_GB__PAGEVISITCASINO2_ALL_EMA_T&T_GM_TG"
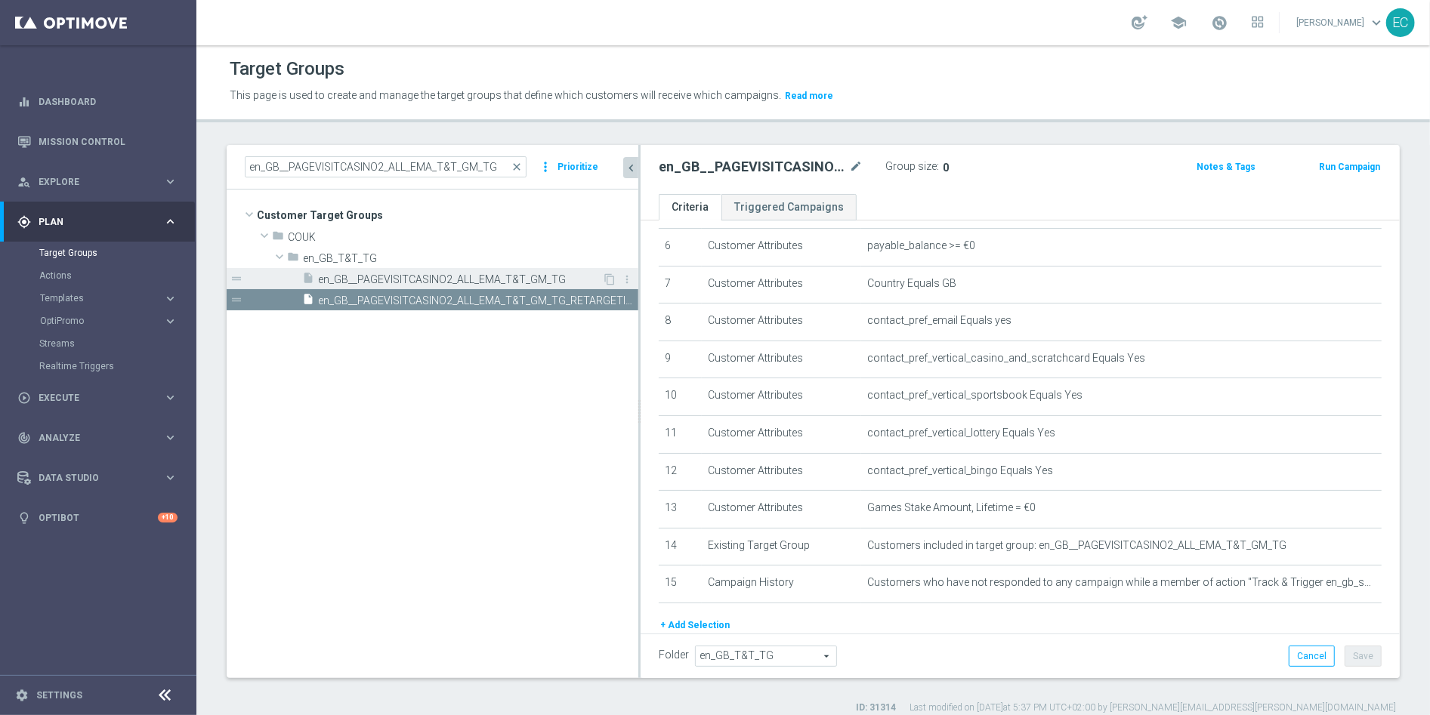
click at [563, 279] on span "en_GB__PAGEVISITCASINO2_ALL_EMA_T&T_GM_TG" at bounding box center [460, 279] width 284 height 13
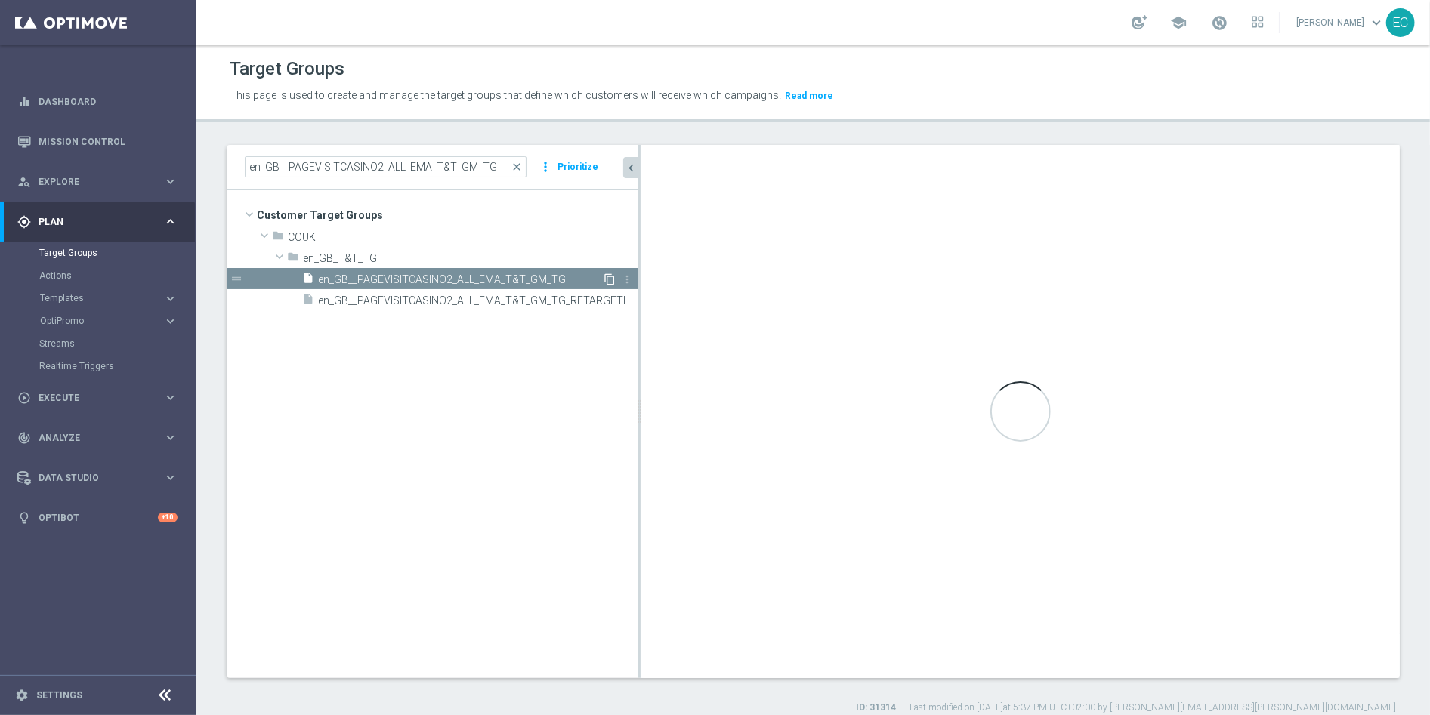
checkbox input "true"
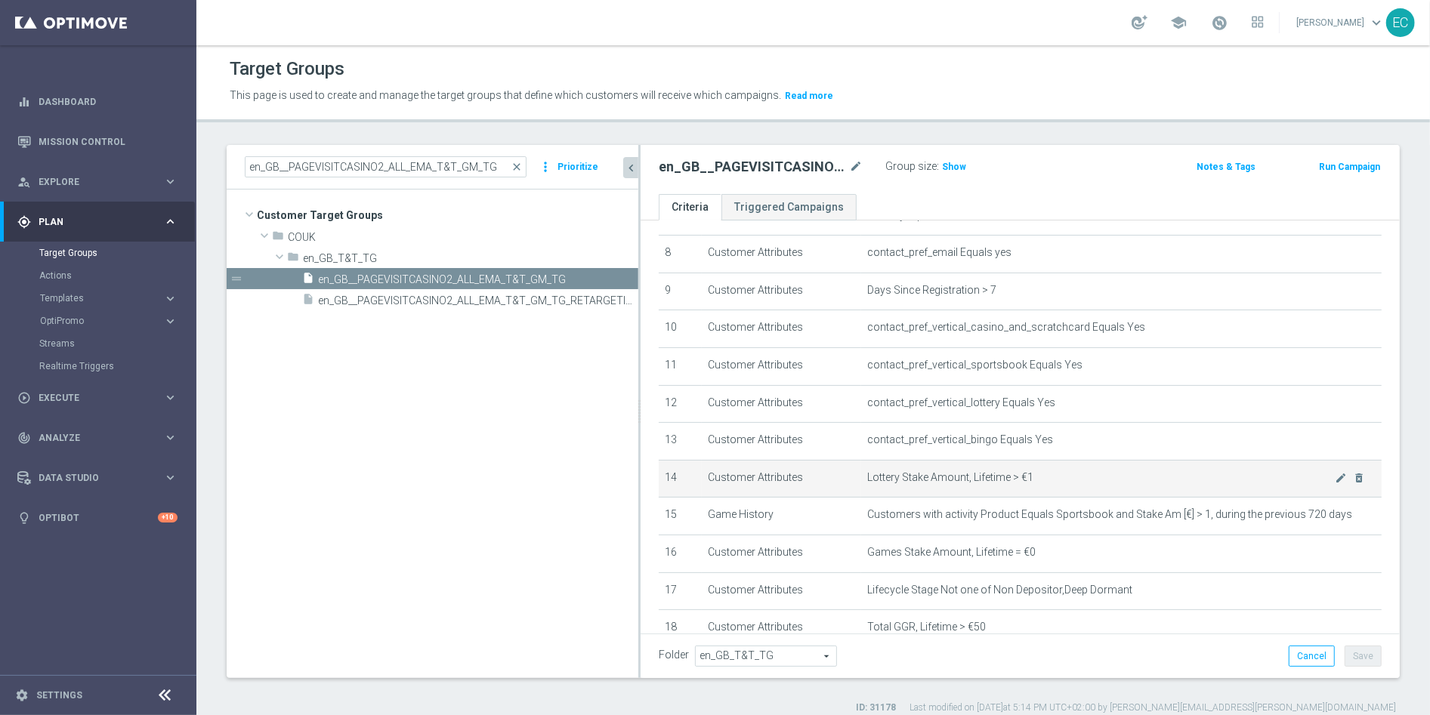
scroll to position [399, 0]
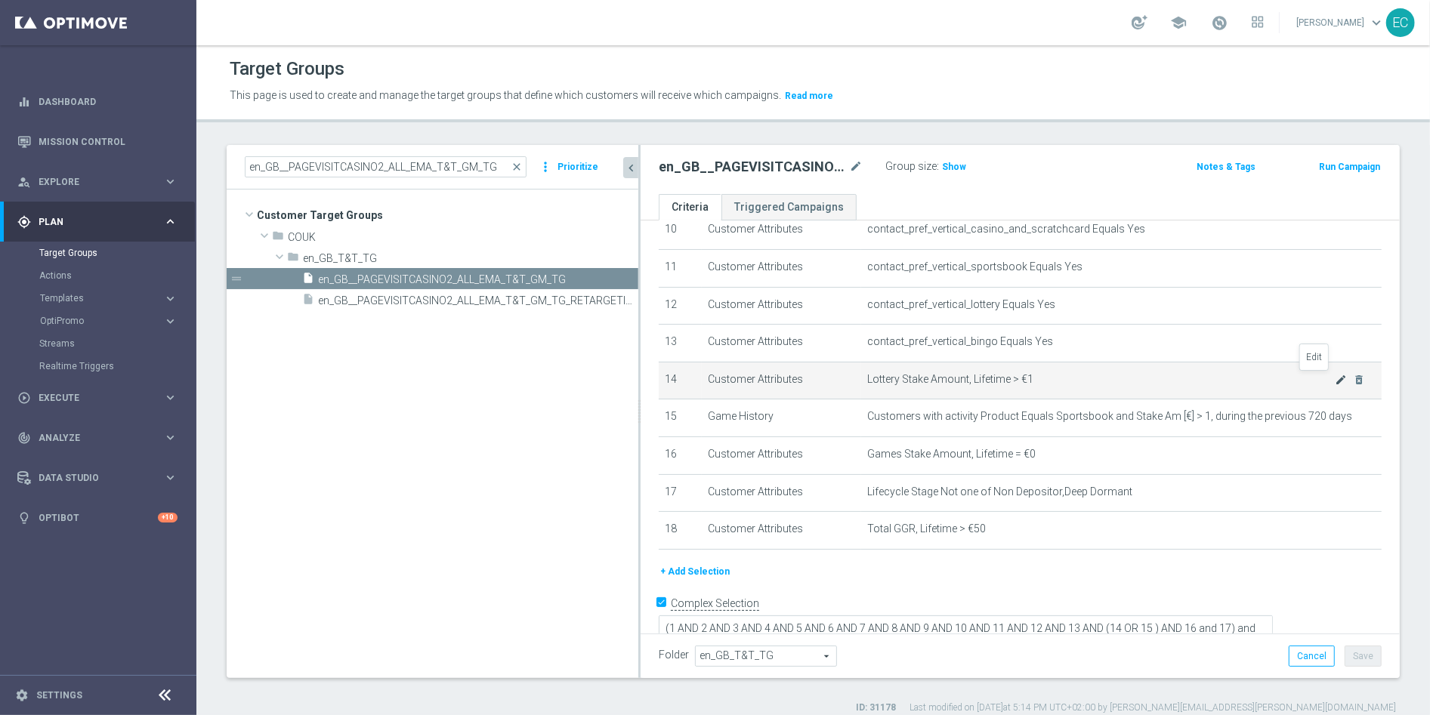
click at [1334, 376] on icon "mode_edit" at bounding box center [1340, 380] width 12 height 12
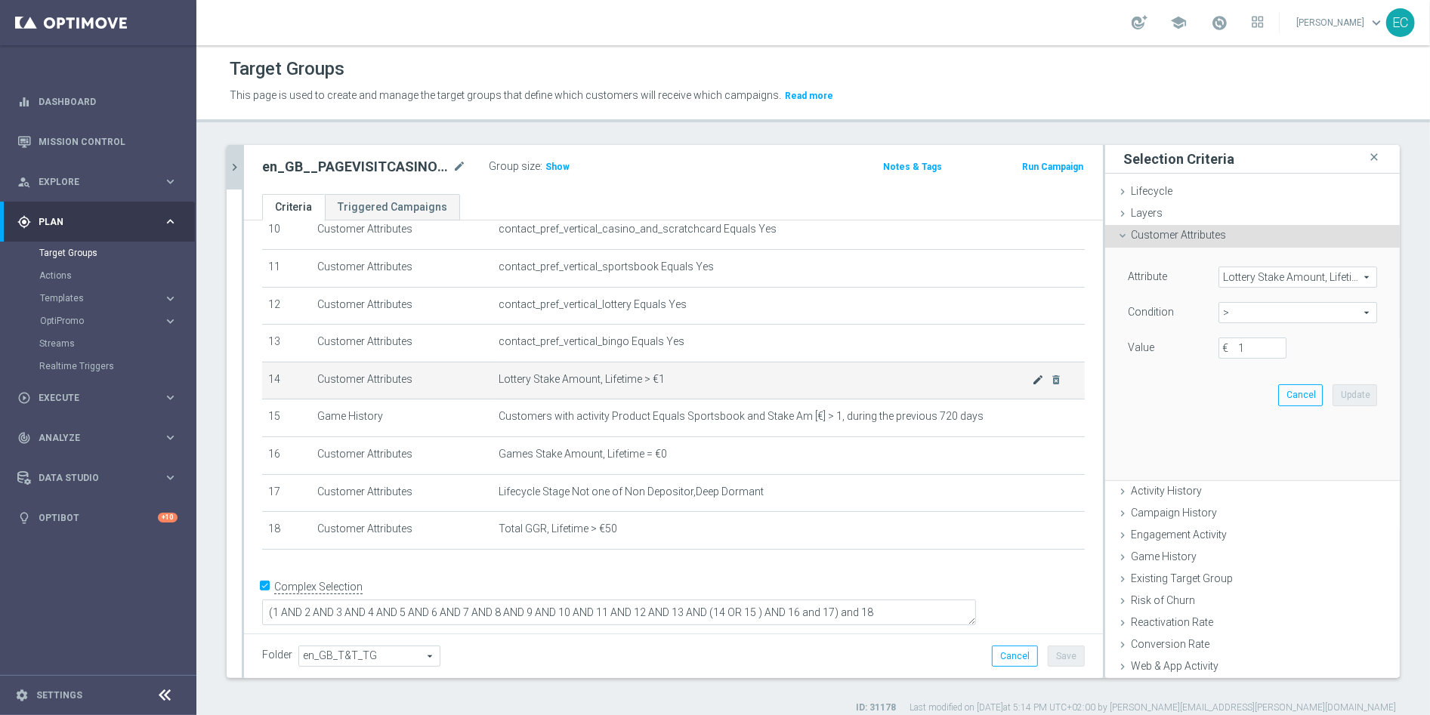
scroll to position [384, 0]
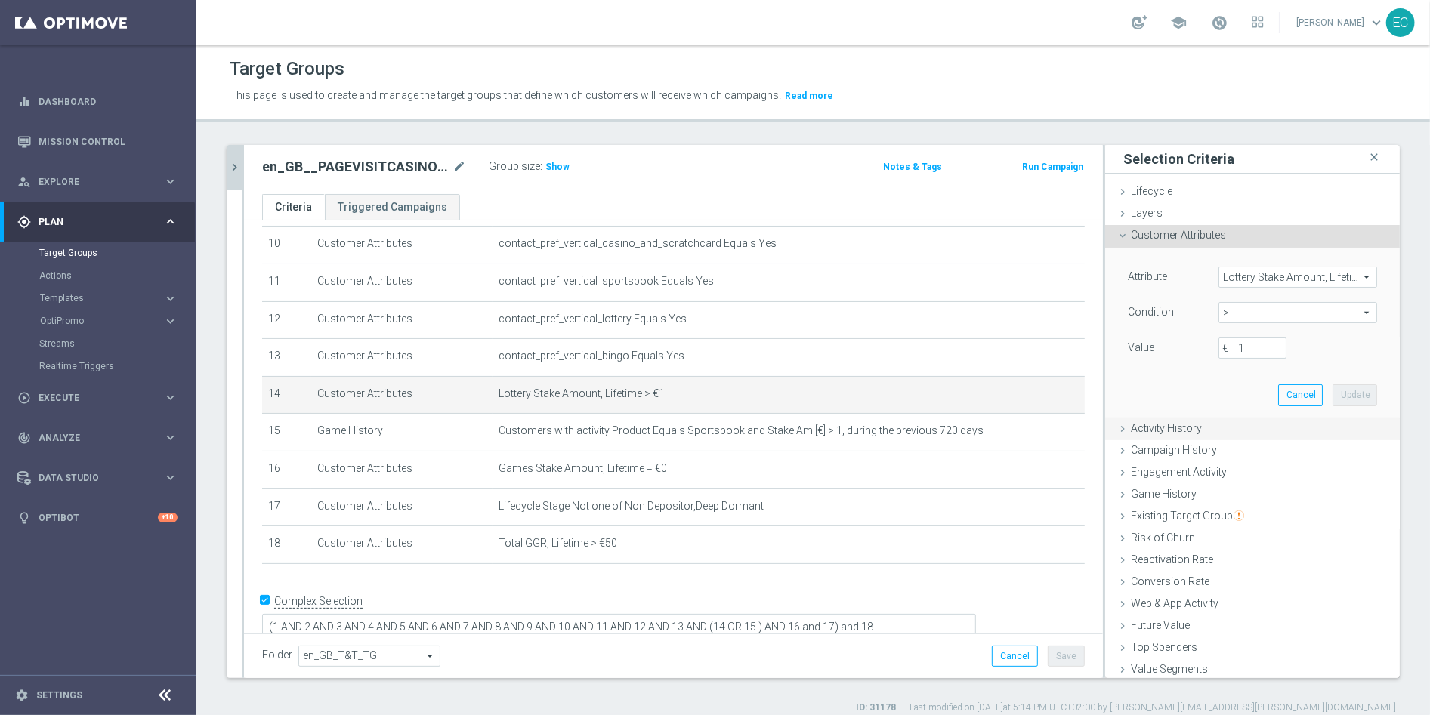
click at [1216, 429] on div "Activity History done" at bounding box center [1252, 429] width 295 height 23
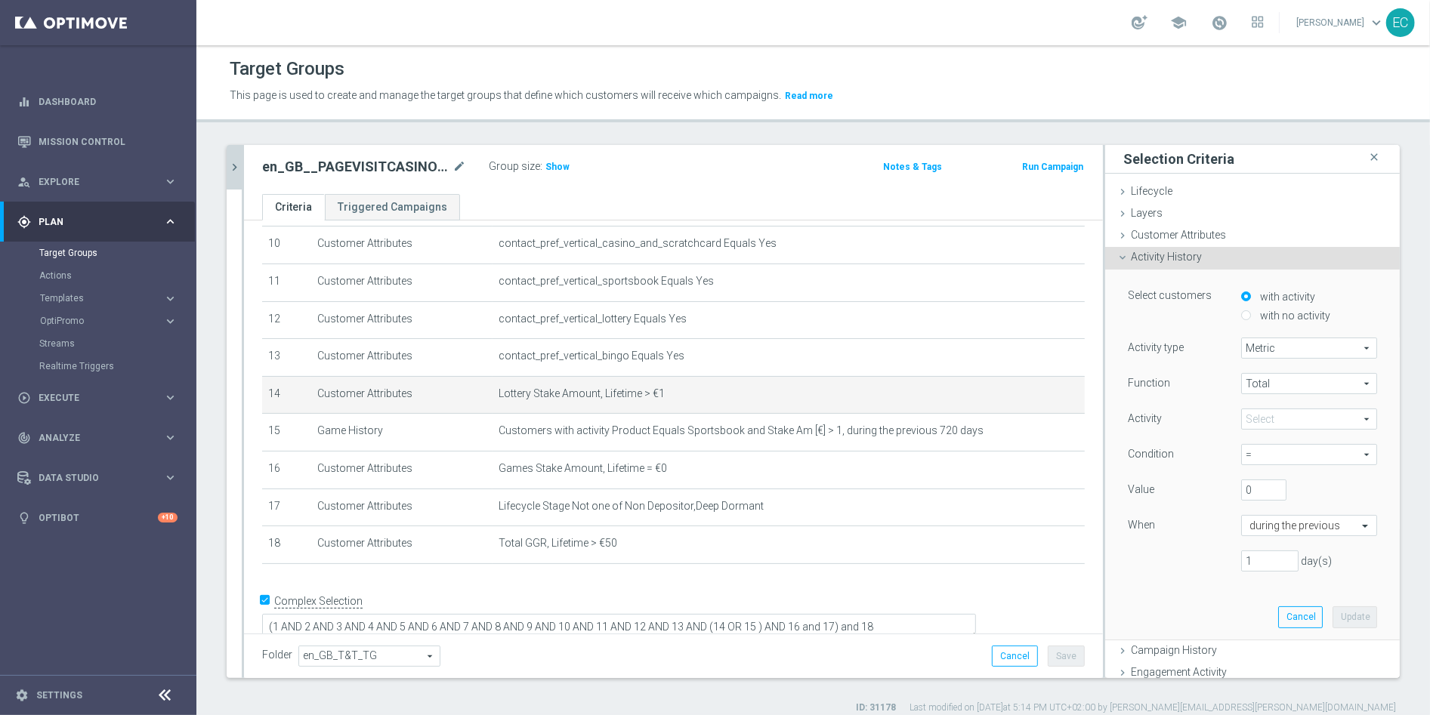
click at [1233, 261] on div "Activity History done" at bounding box center [1252, 258] width 295 height 23
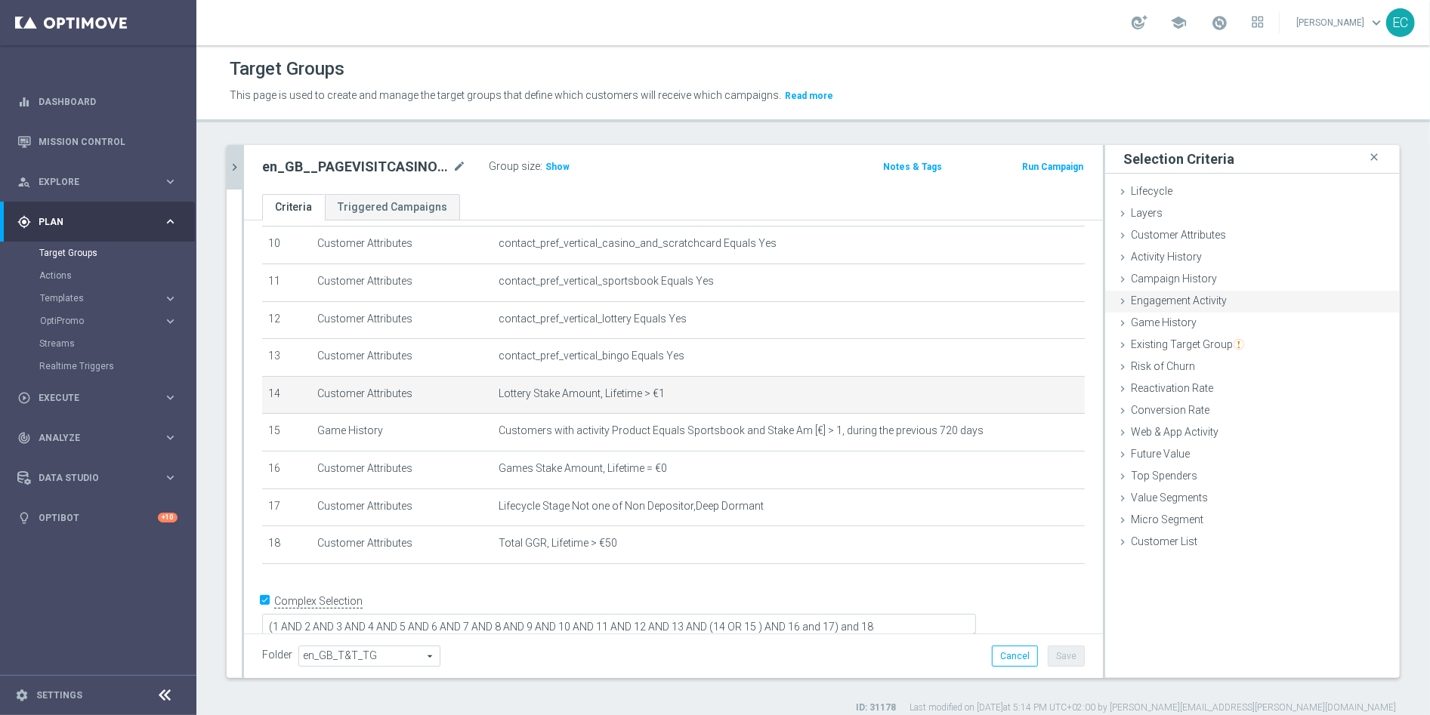
click at [1210, 298] on span "Engagement Activity" at bounding box center [1179, 301] width 96 height 12
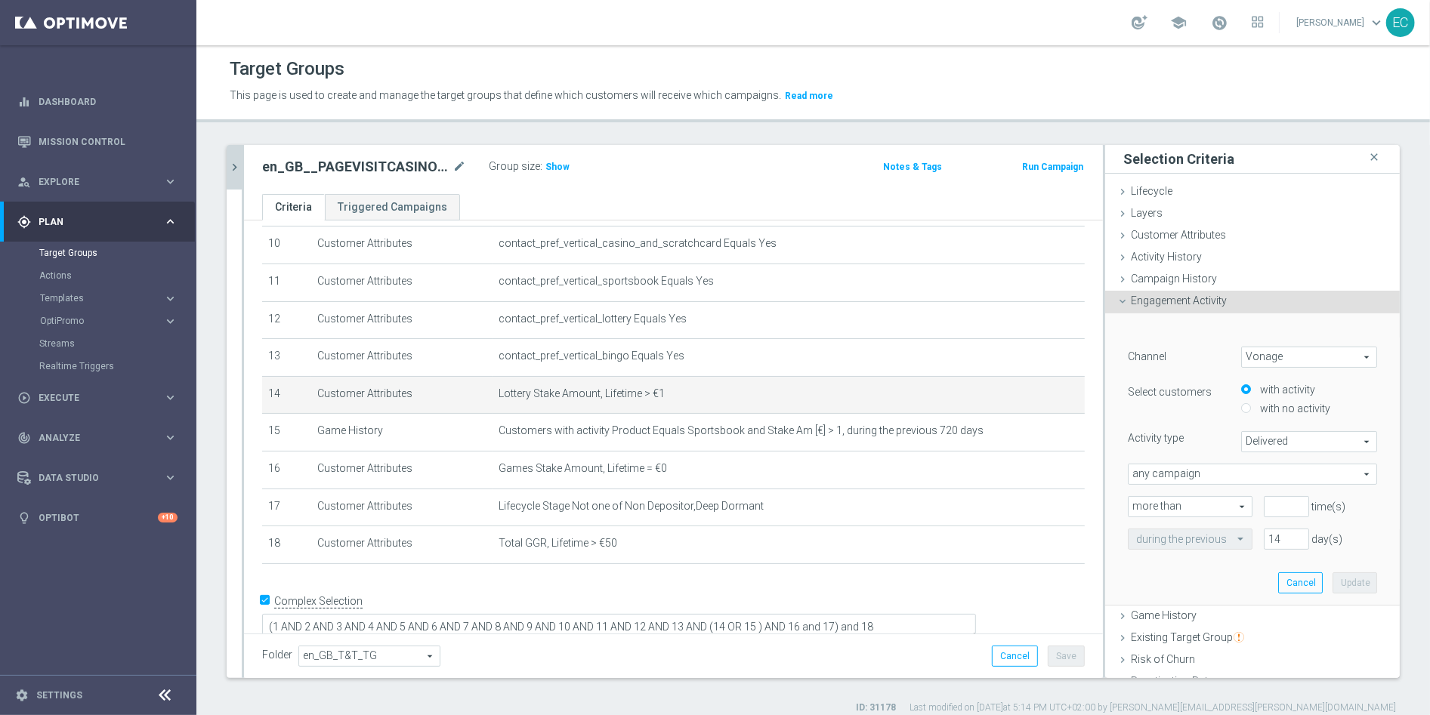
click at [1210, 298] on span "Engagement Activity" at bounding box center [1179, 301] width 96 height 12
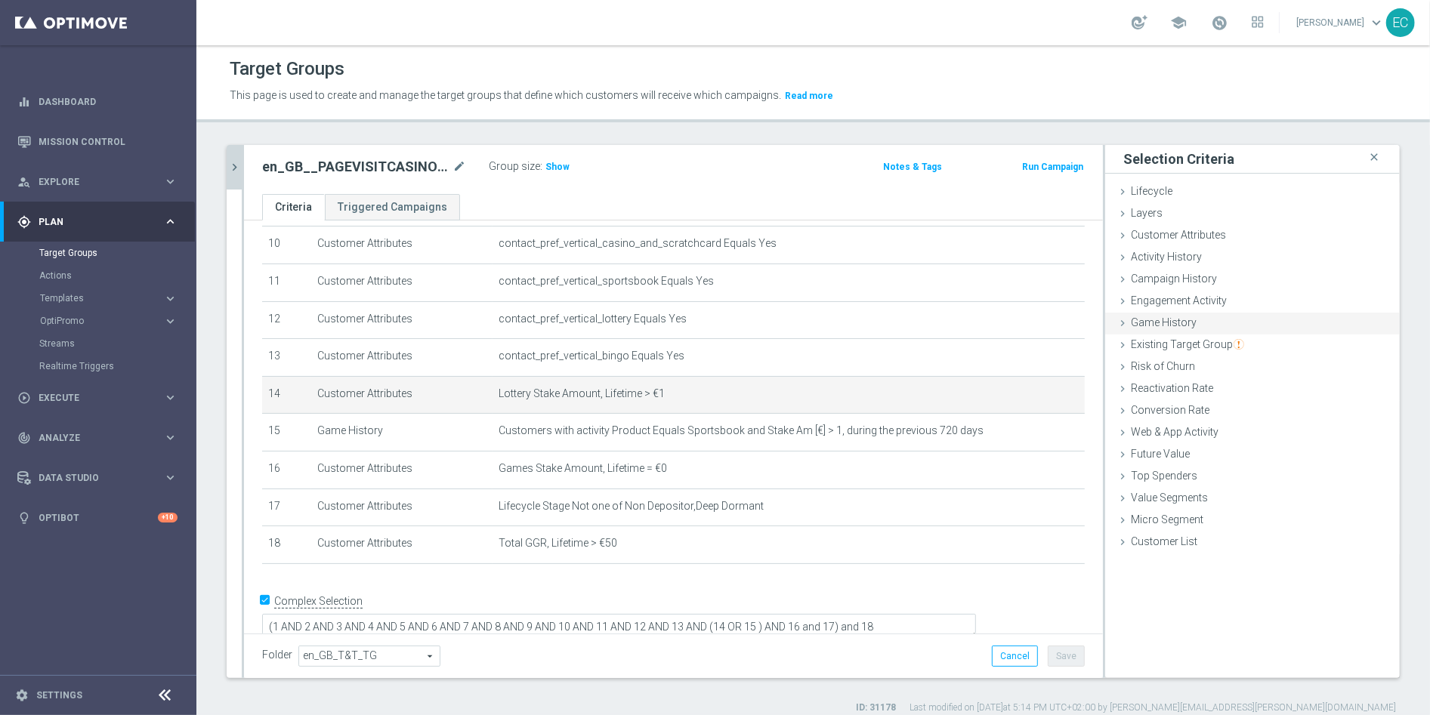
click at [1207, 325] on div "Game History done" at bounding box center [1252, 324] width 295 height 23
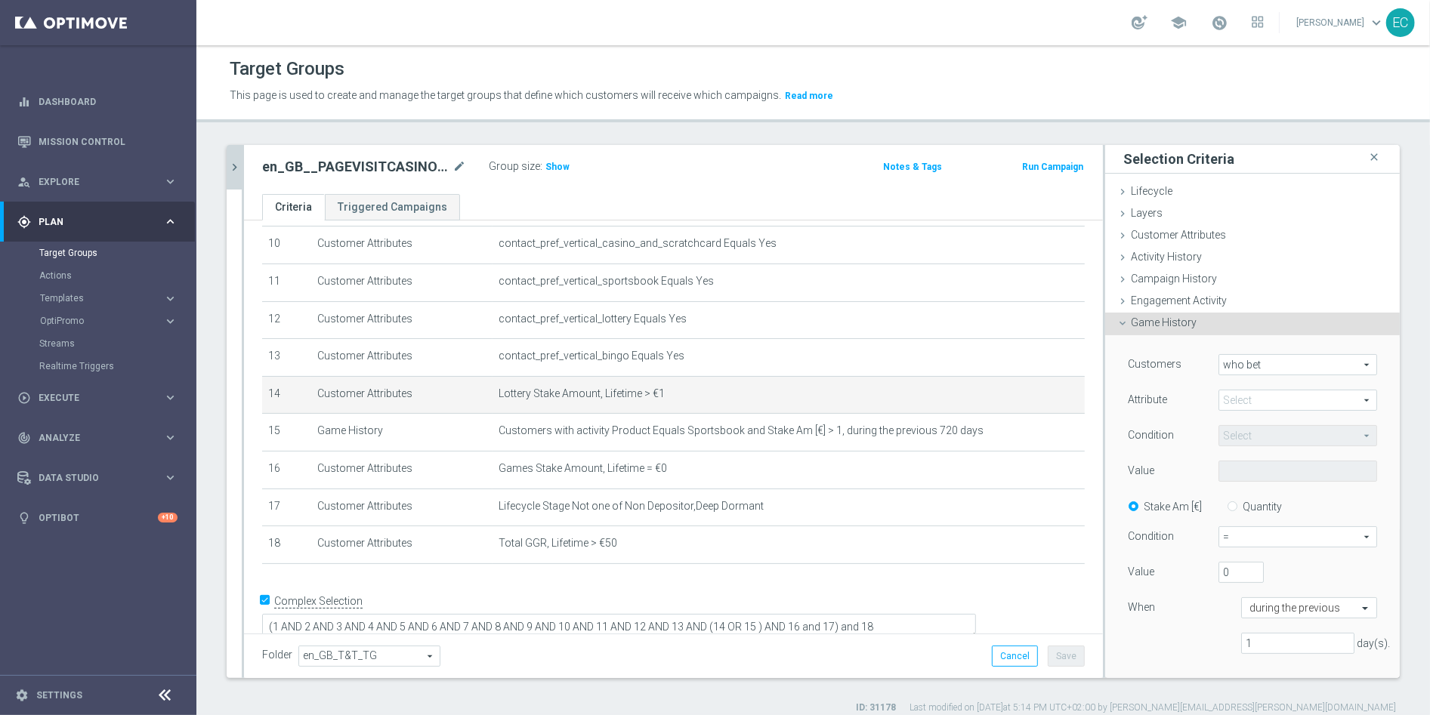
click at [1300, 381] on div "Customers who bet who bet arrow_drop_down search Attribute Select arrow_drop_do…" at bounding box center [1252, 510] width 249 height 312
click at [1307, 403] on span at bounding box center [1297, 400] width 157 height 20
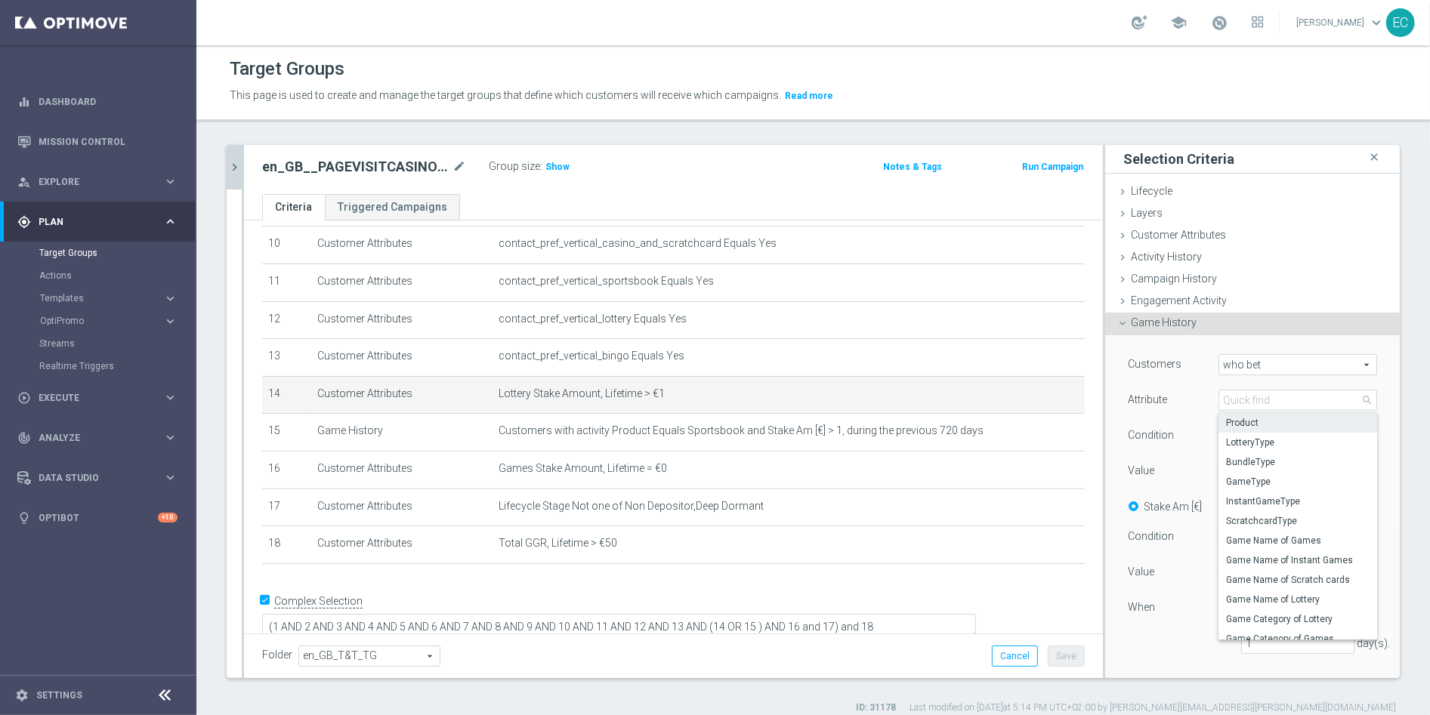
click at [1274, 424] on span "Product" at bounding box center [1297, 423] width 143 height 12
type input "Product"
type input "Equals"
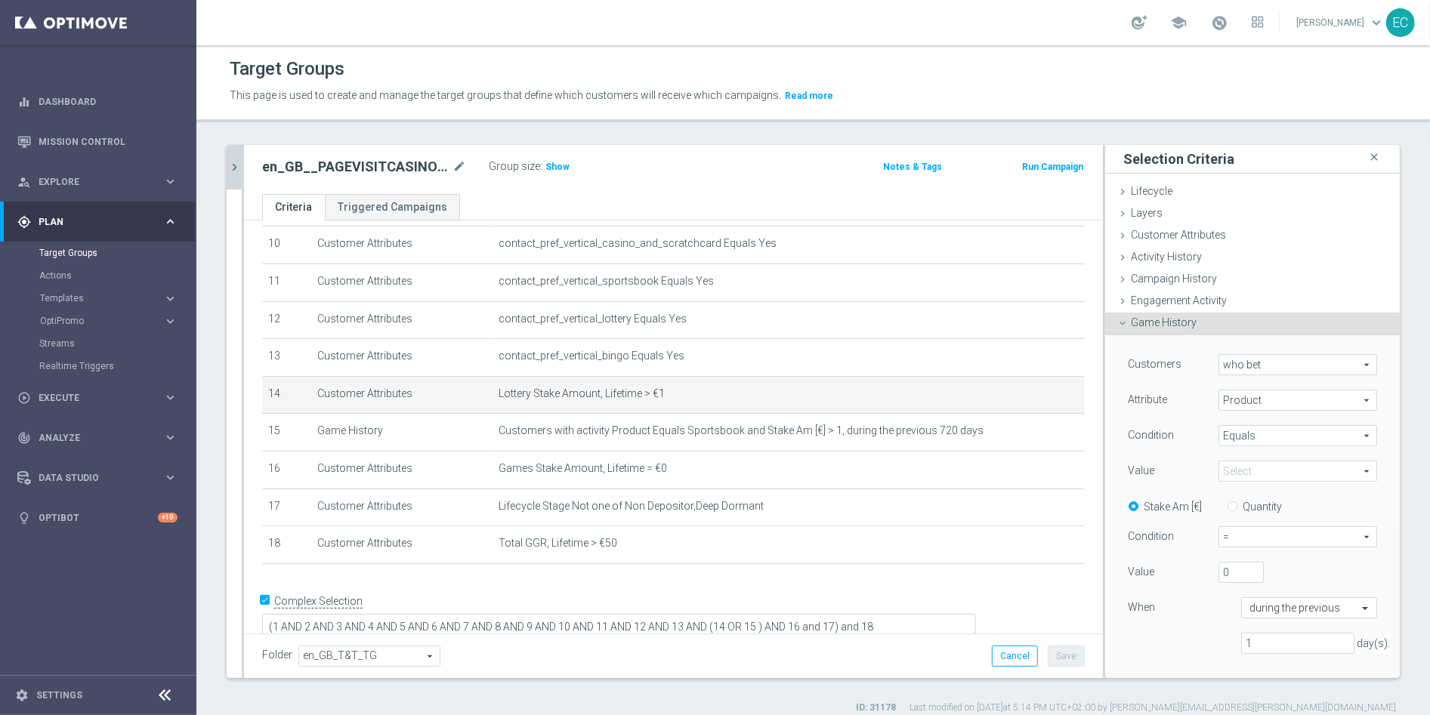
click at [1261, 468] on span at bounding box center [1297, 471] width 157 height 20
click at [1260, 567] on span "Lottery" at bounding box center [1297, 572] width 143 height 12
type input "Lottery"
click at [1263, 469] on span "Lottery" at bounding box center [1297, 471] width 157 height 20
click at [1260, 437] on span "Equals" at bounding box center [1297, 436] width 157 height 20
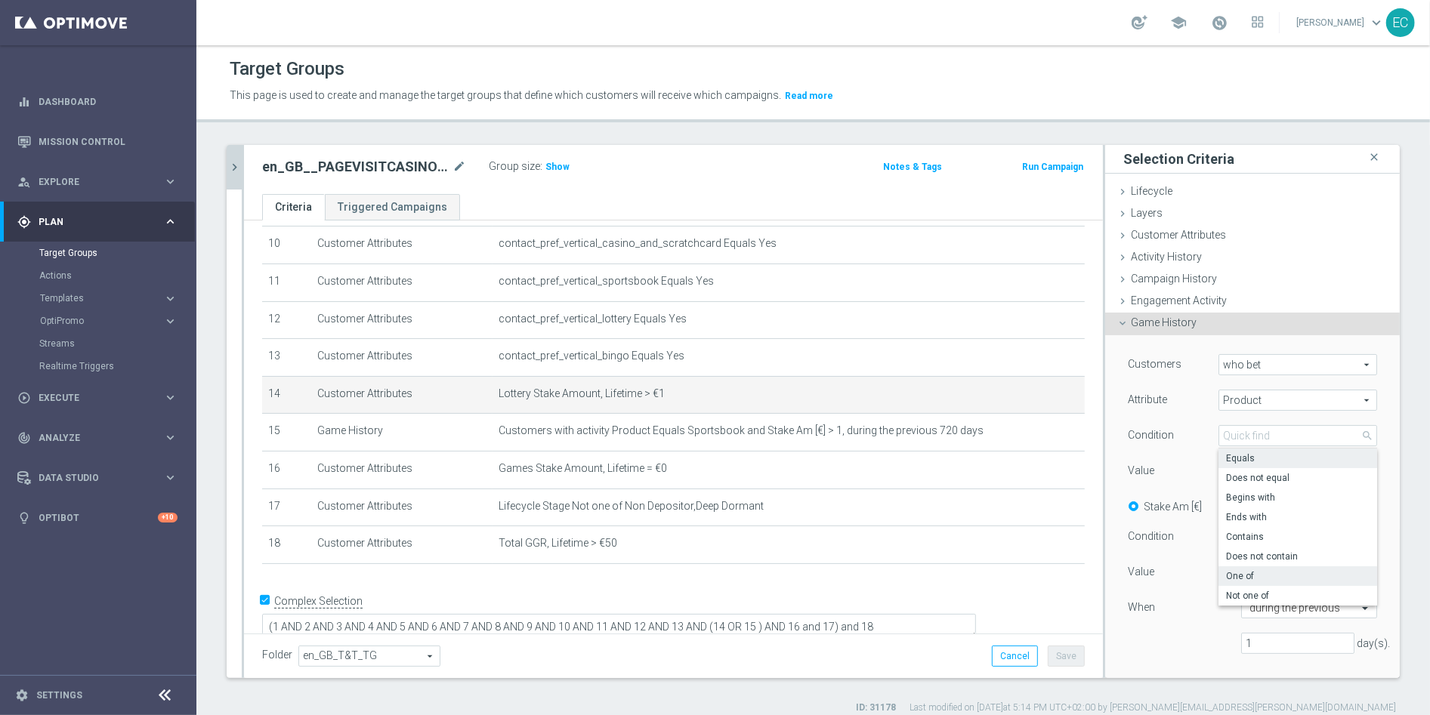
click at [1246, 572] on span "One of" at bounding box center [1297, 576] width 143 height 12
type input "One of"
click at [1256, 476] on span "Lottery" at bounding box center [1297, 471] width 157 height 20
click at [1260, 538] on span "bundles" at bounding box center [1307, 533] width 137 height 12
click at [1239, 538] on input "bundles" at bounding box center [1234, 534] width 10 height 10
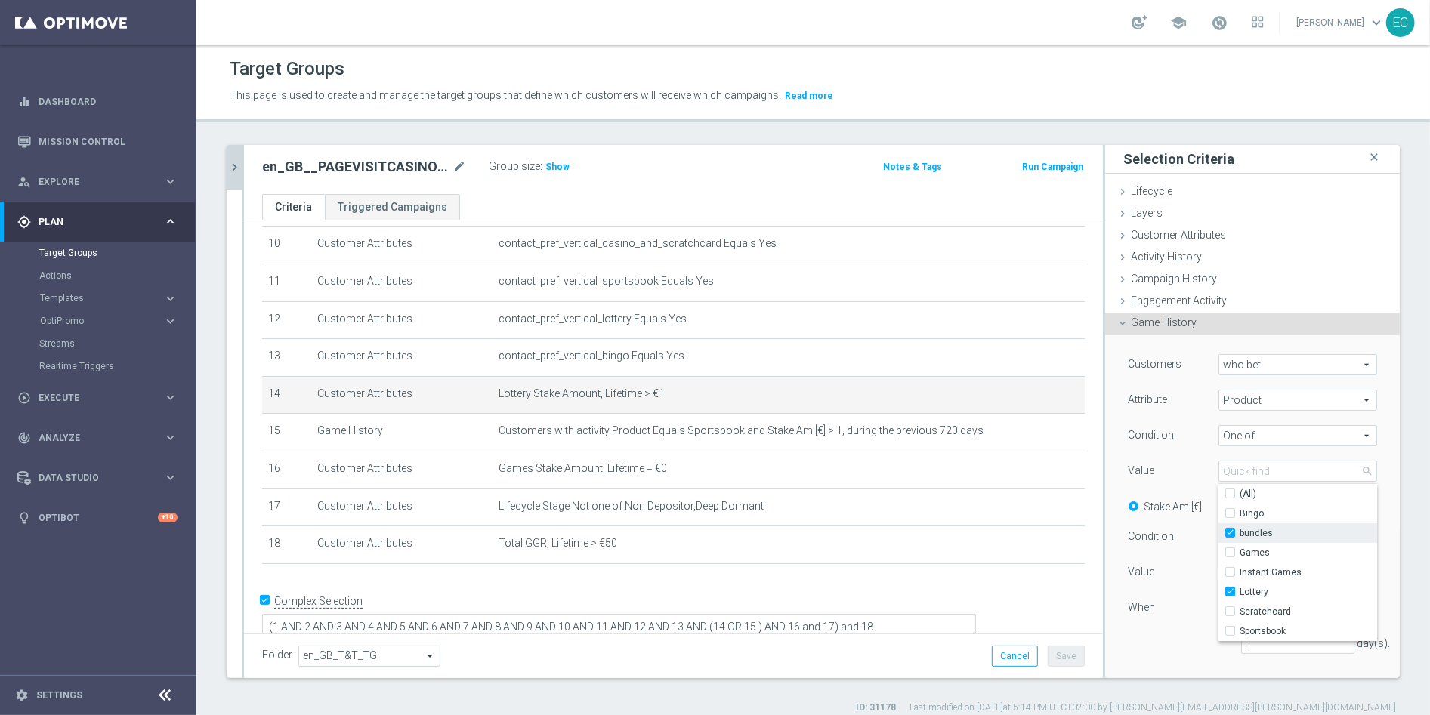
checkbox input "true"
type input "Selected 2 of 7"
click at [1159, 461] on div "Value" at bounding box center [1161, 473] width 91 height 24
click at [1252, 535] on span "=" at bounding box center [1297, 537] width 157 height 20
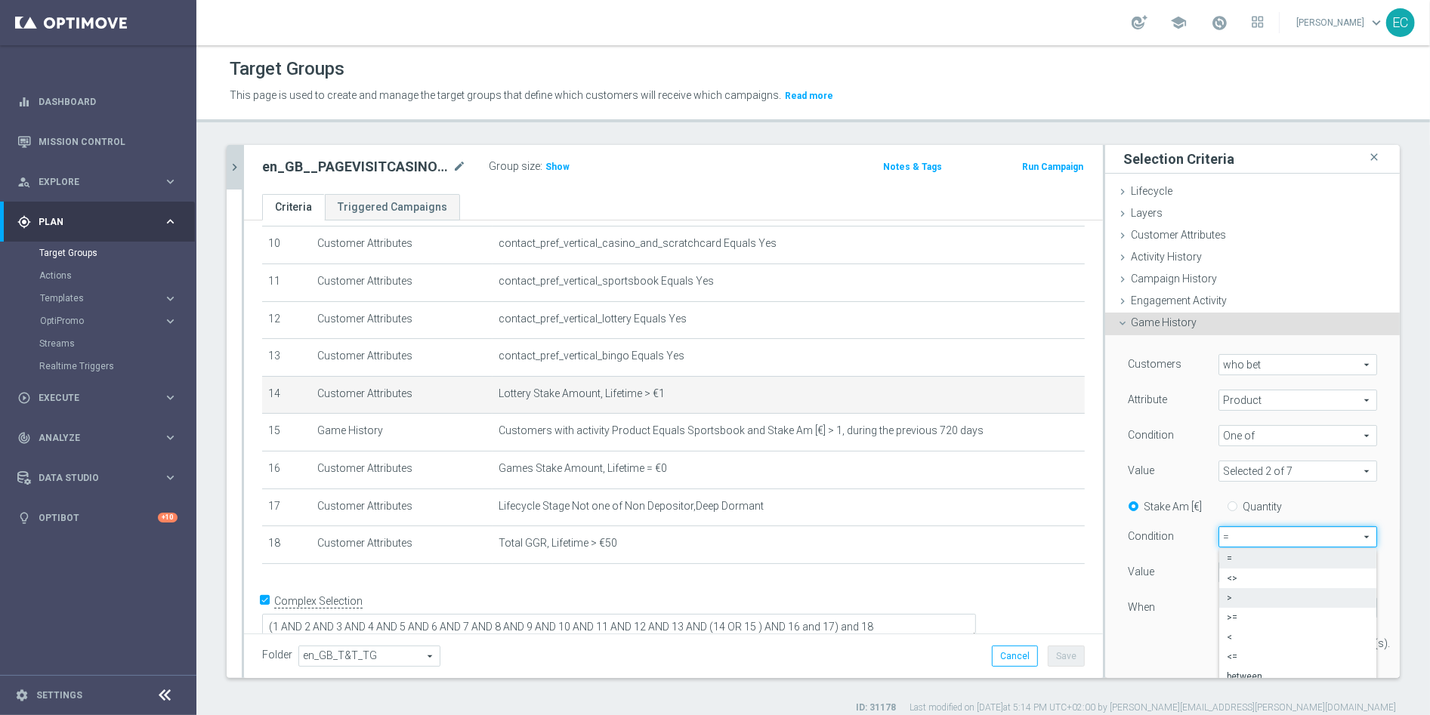
click at [1239, 592] on span ">" at bounding box center [1297, 598] width 142 height 12
type input ">"
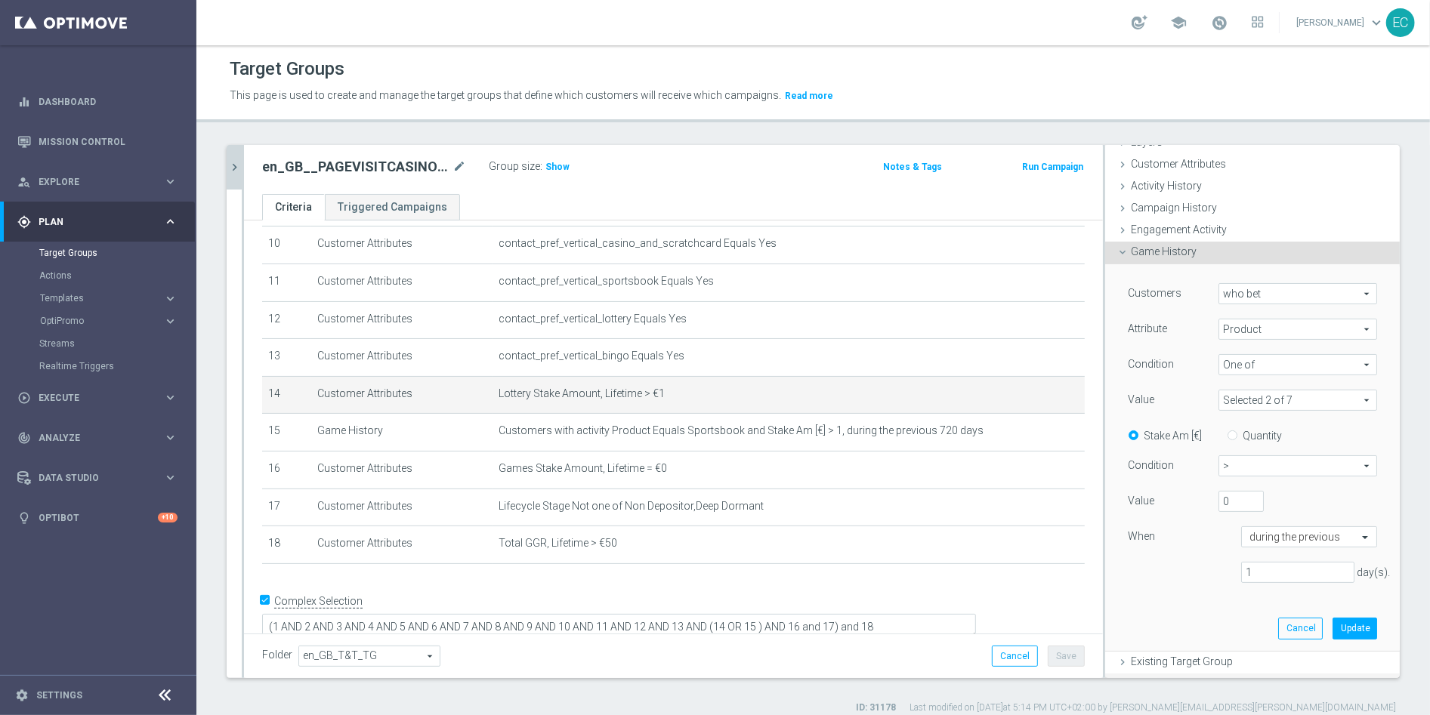
scroll to position [169, 0]
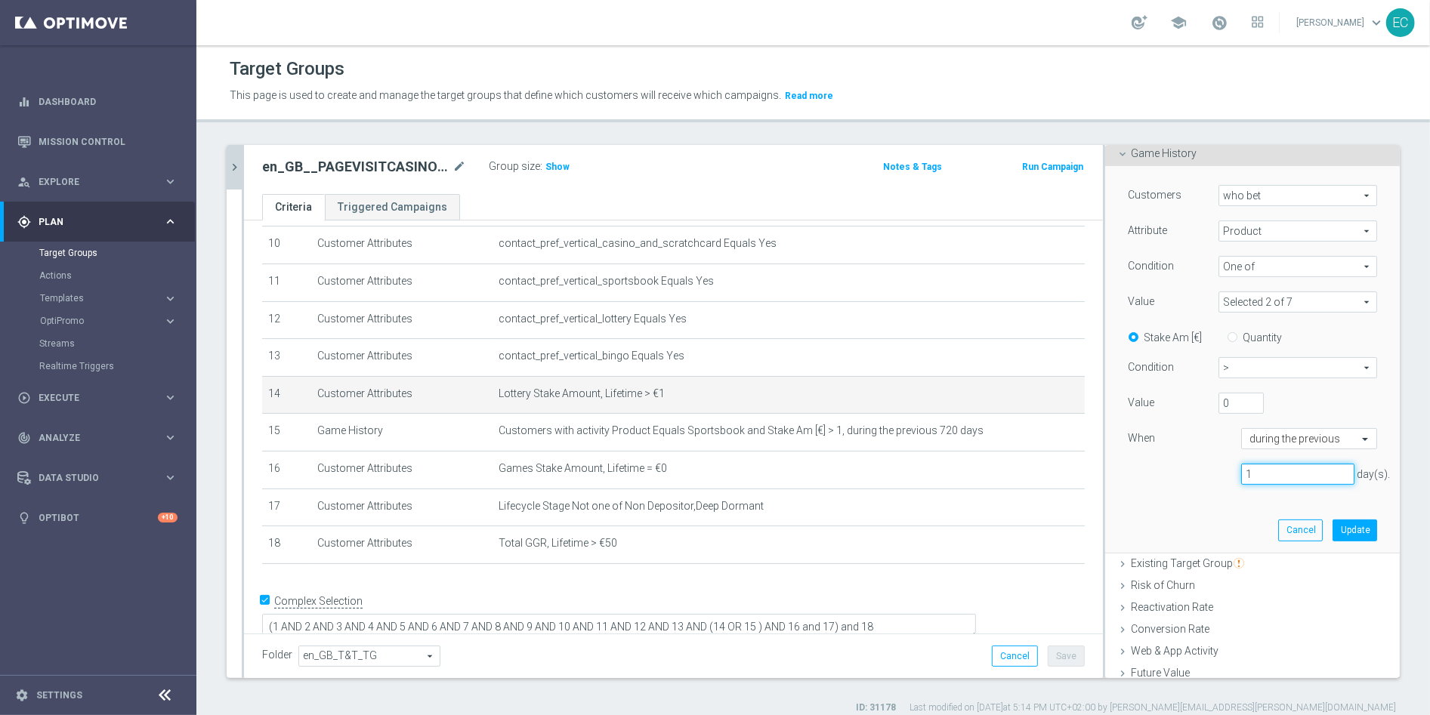
click at [1263, 468] on input "1" at bounding box center [1297, 474] width 113 height 21
type input "720"
click at [1332, 526] on button "Update" at bounding box center [1354, 530] width 45 height 21
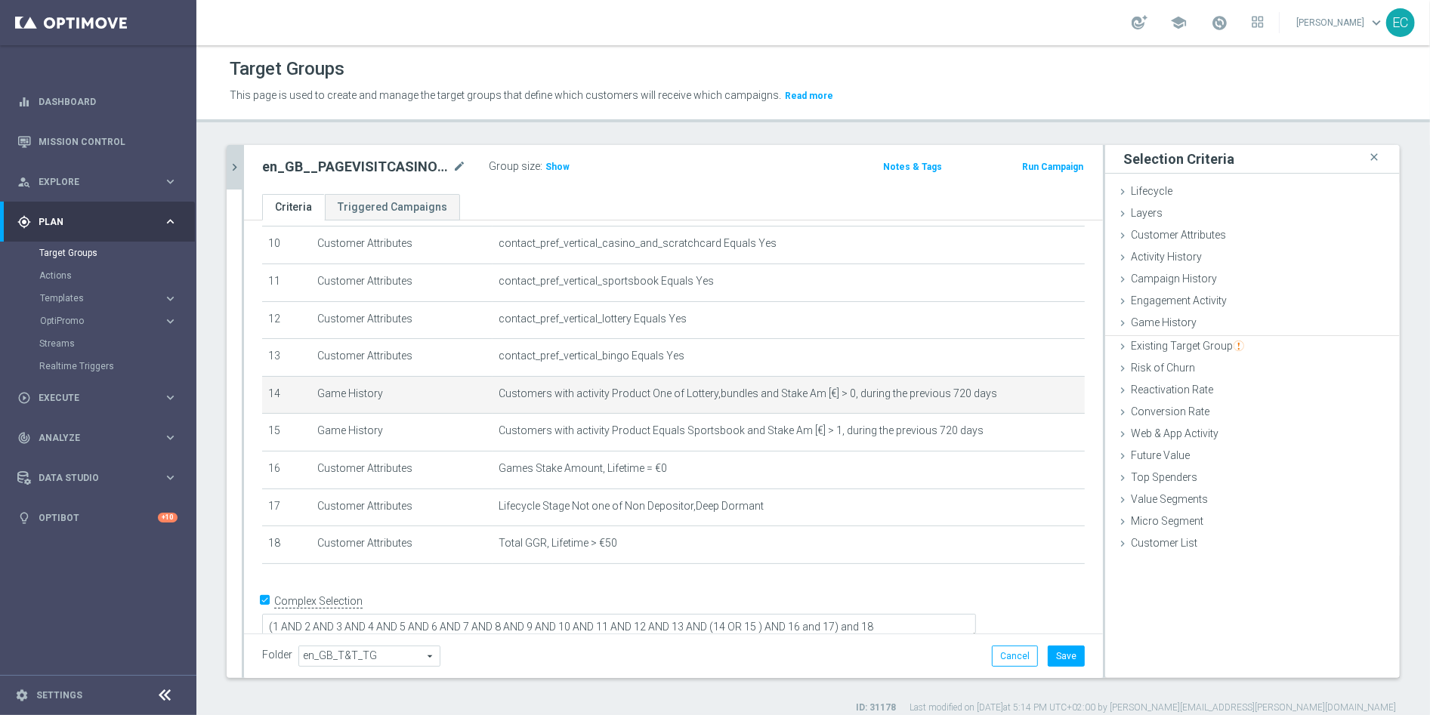
scroll to position [0, 0]
click at [558, 159] on h3 "Show" at bounding box center [557, 167] width 27 height 17
click at [1052, 653] on button "Save" at bounding box center [1065, 656] width 37 height 21
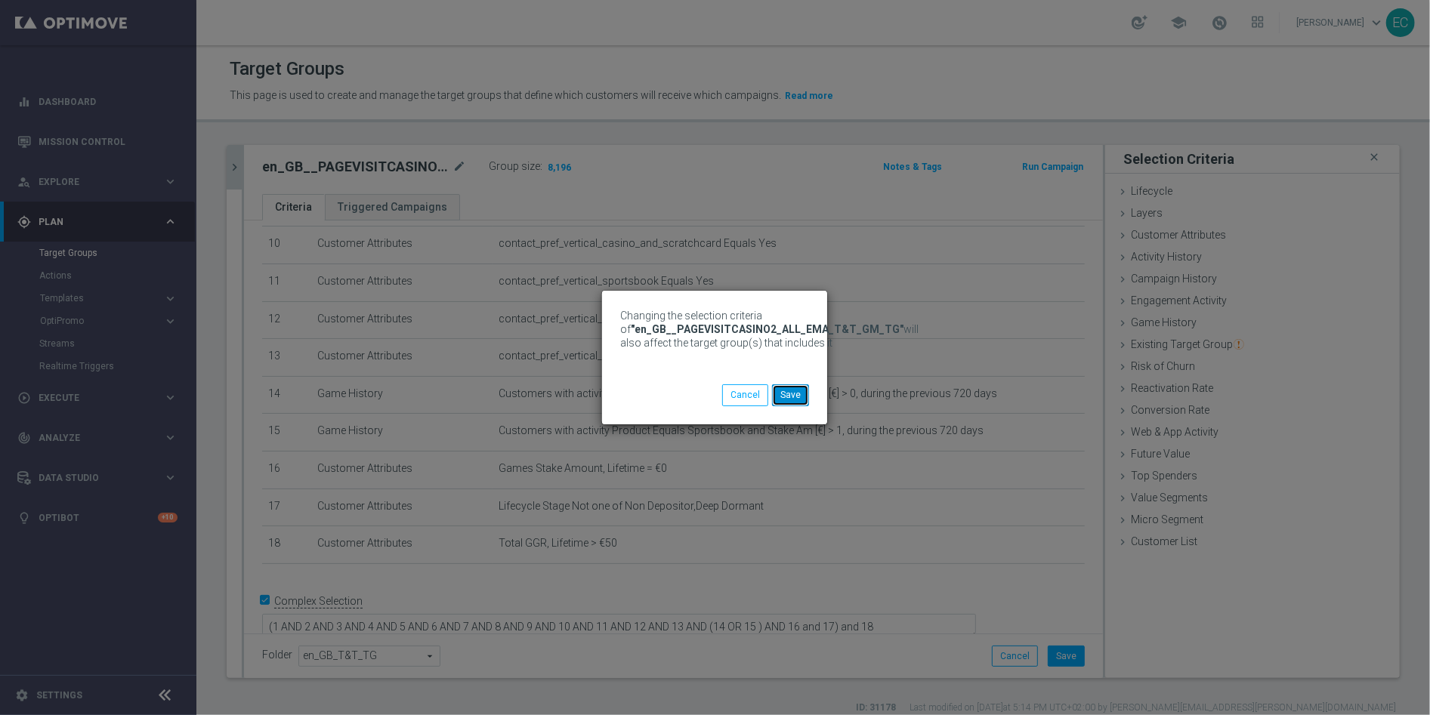
click at [791, 391] on button "Save" at bounding box center [790, 394] width 37 height 21
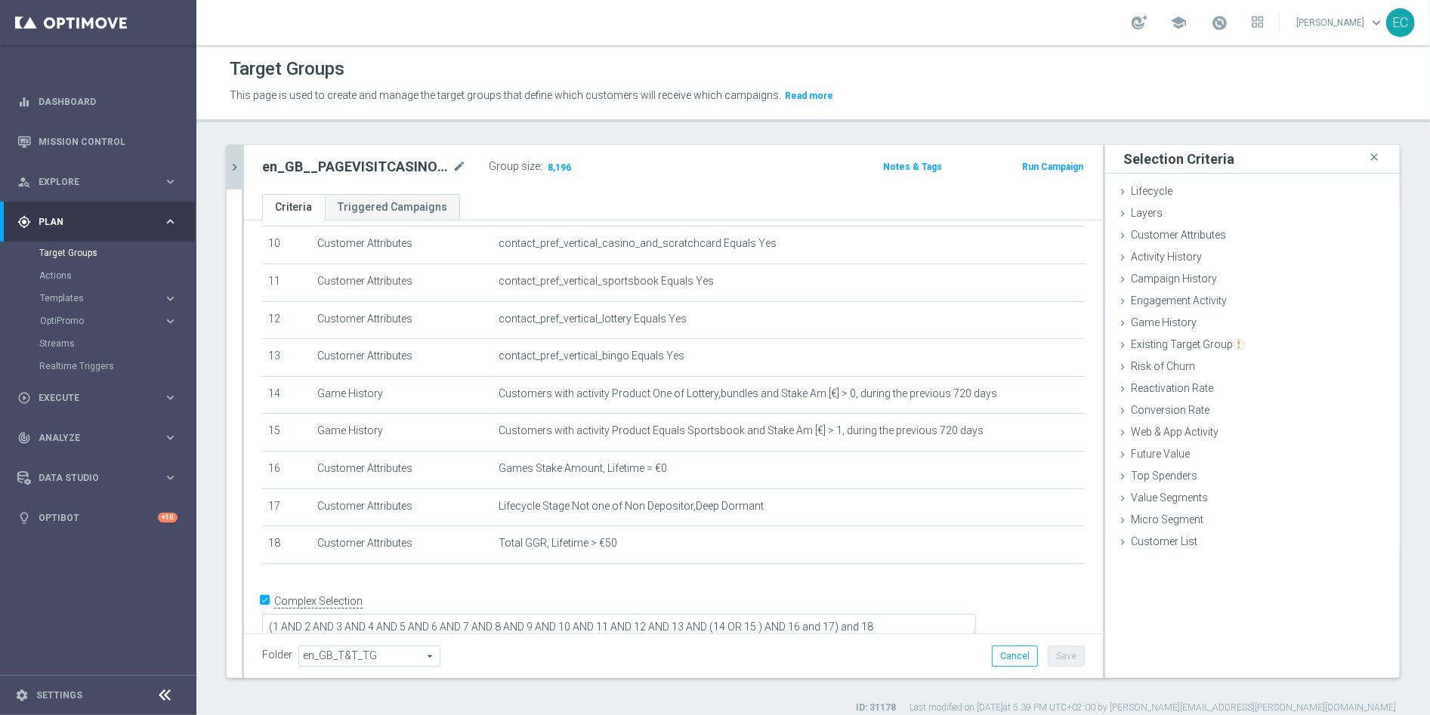
click at [230, 162] on icon "chevron_right" at bounding box center [234, 167] width 14 height 14
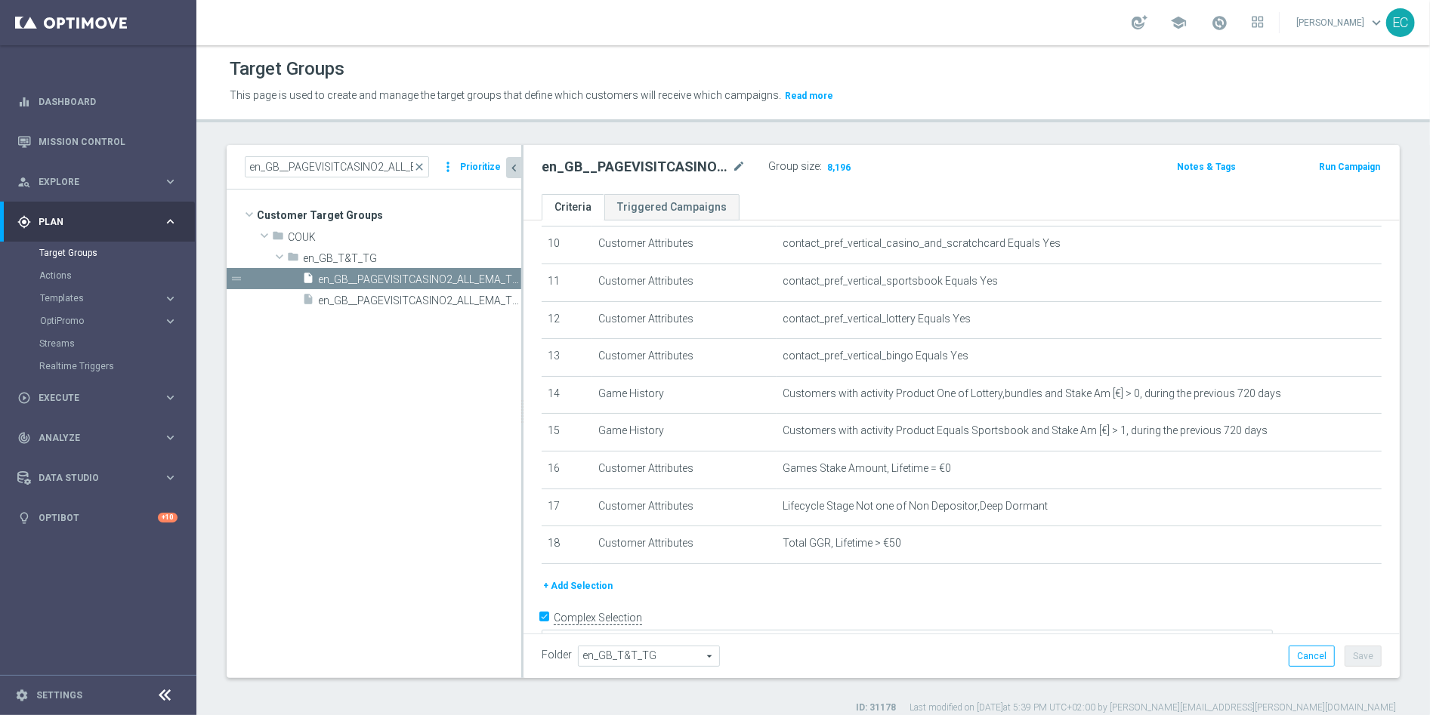
scroll to position [399, 0]
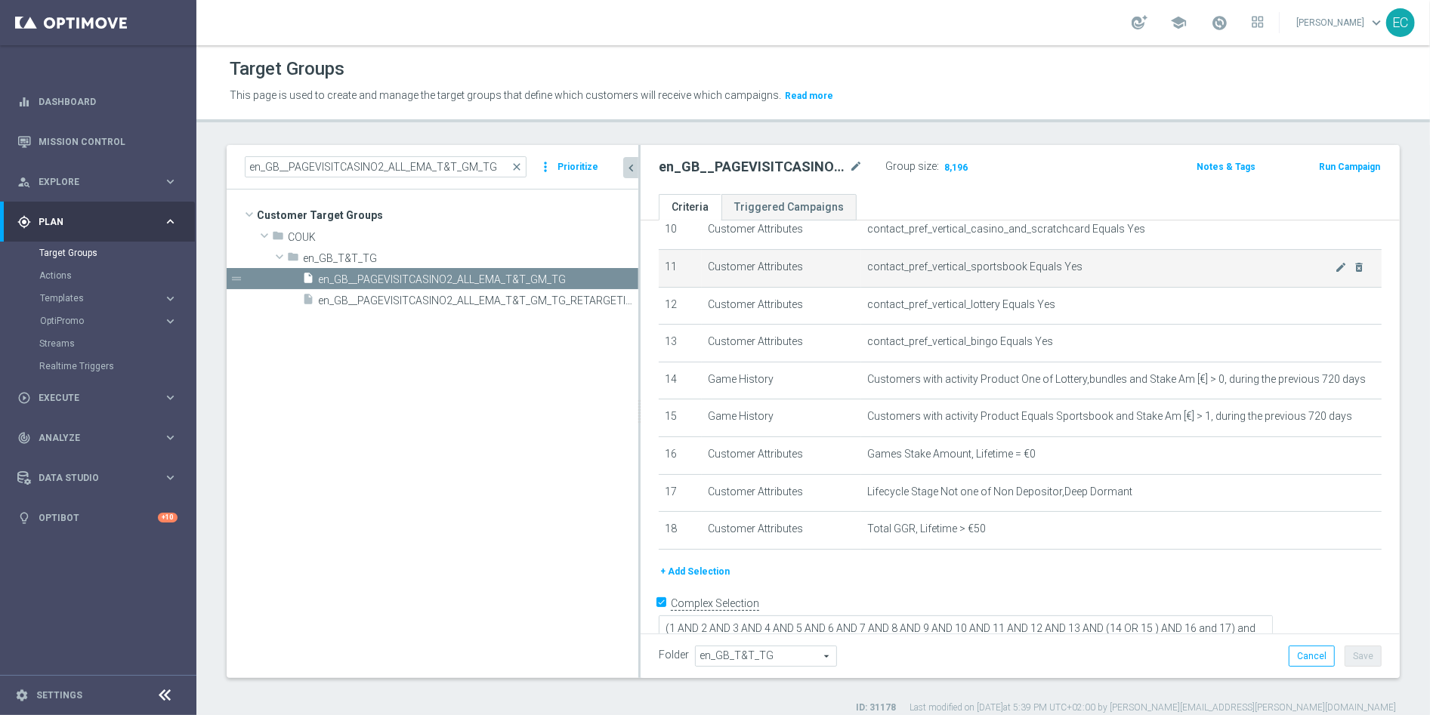
drag, startPoint x: 522, startPoint y: 298, endPoint x: 687, endPoint y: 282, distance: 166.2
click at [687, 282] on as-split "en_GB__PAGEVISITCASINO2_ALL_EMA_T&T_GM_TG close more_vert Prioritize Customer T…" at bounding box center [813, 411] width 1173 height 533
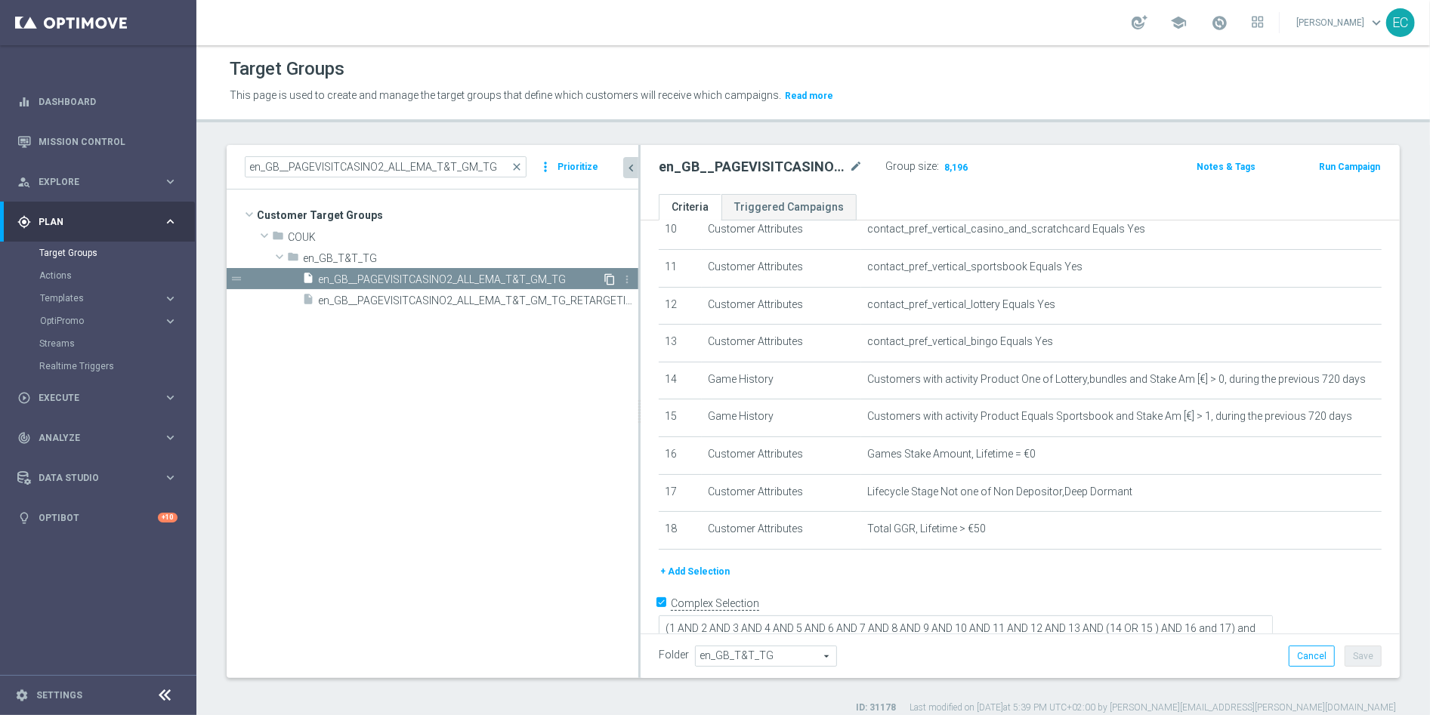
click at [610, 278] on icon "content_copy" at bounding box center [609, 279] width 12 height 12
click at [856, 160] on icon "mode_edit" at bounding box center [856, 167] width 14 height 18
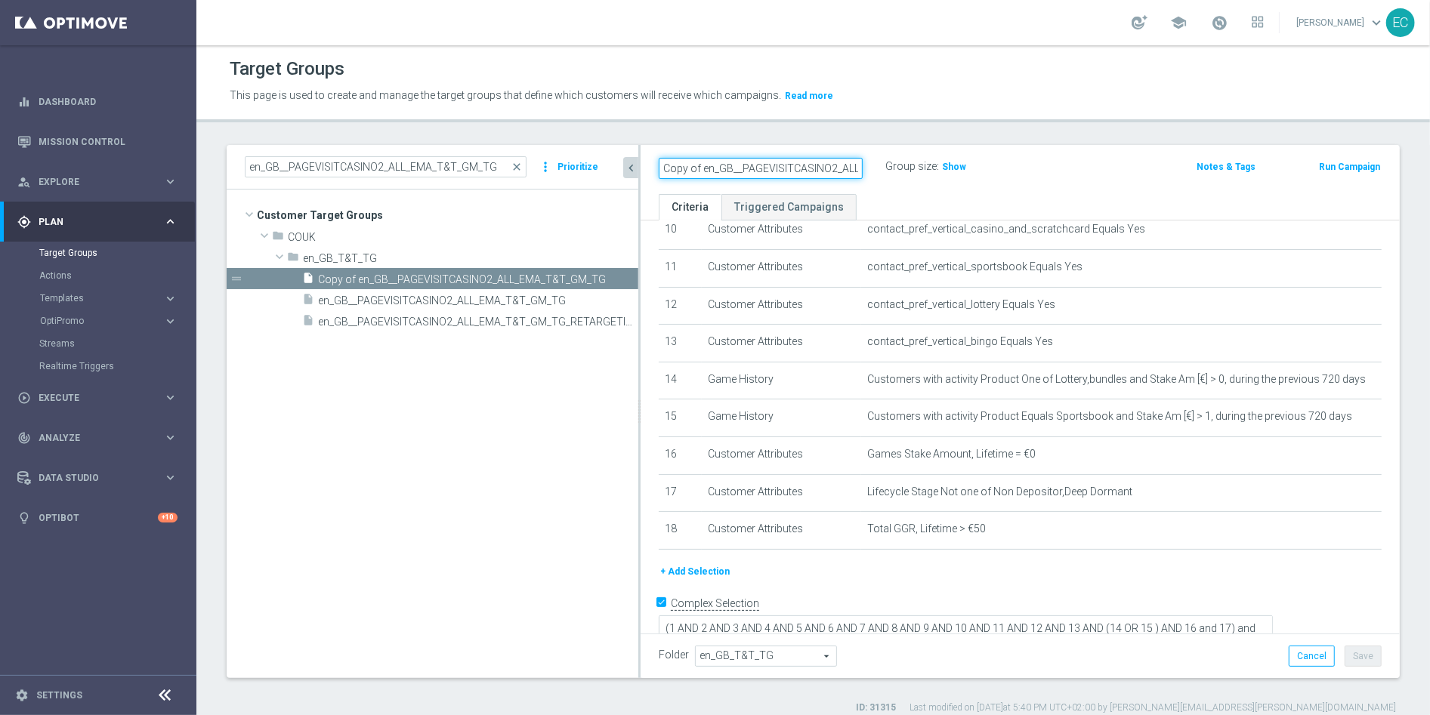
scroll to position [0, 86]
paste input "text"
click at [755, 171] on input "text" at bounding box center [761, 168] width 204 height 21
paste input "en_GB__PAGEVISITLOTTERY2_ALL_EMA_T&T_LT_TG"
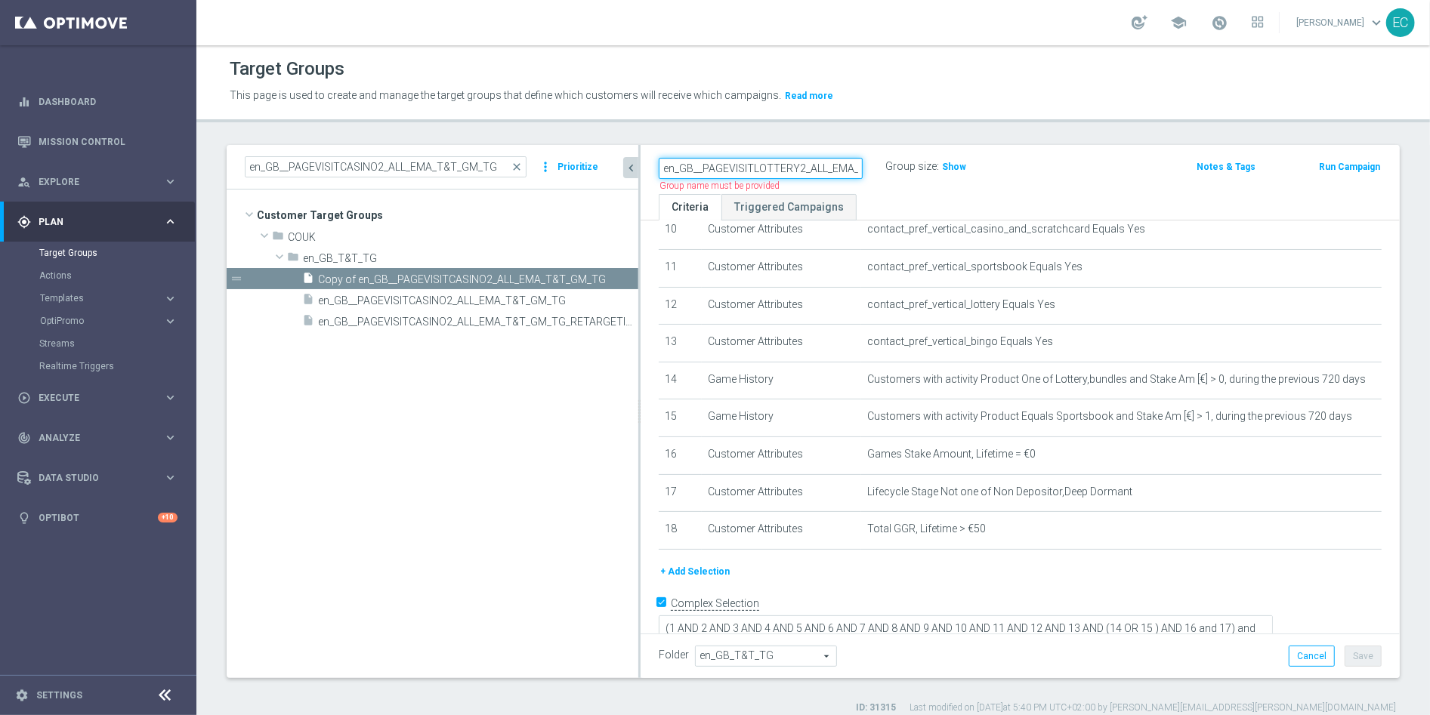
scroll to position [0, 48]
type input "en_GB__PAGEVISITLOTTERY2_ALL_EMA_T&T_LT_TG"
click at [924, 178] on div "Group size : Show" at bounding box center [960, 167] width 151 height 23
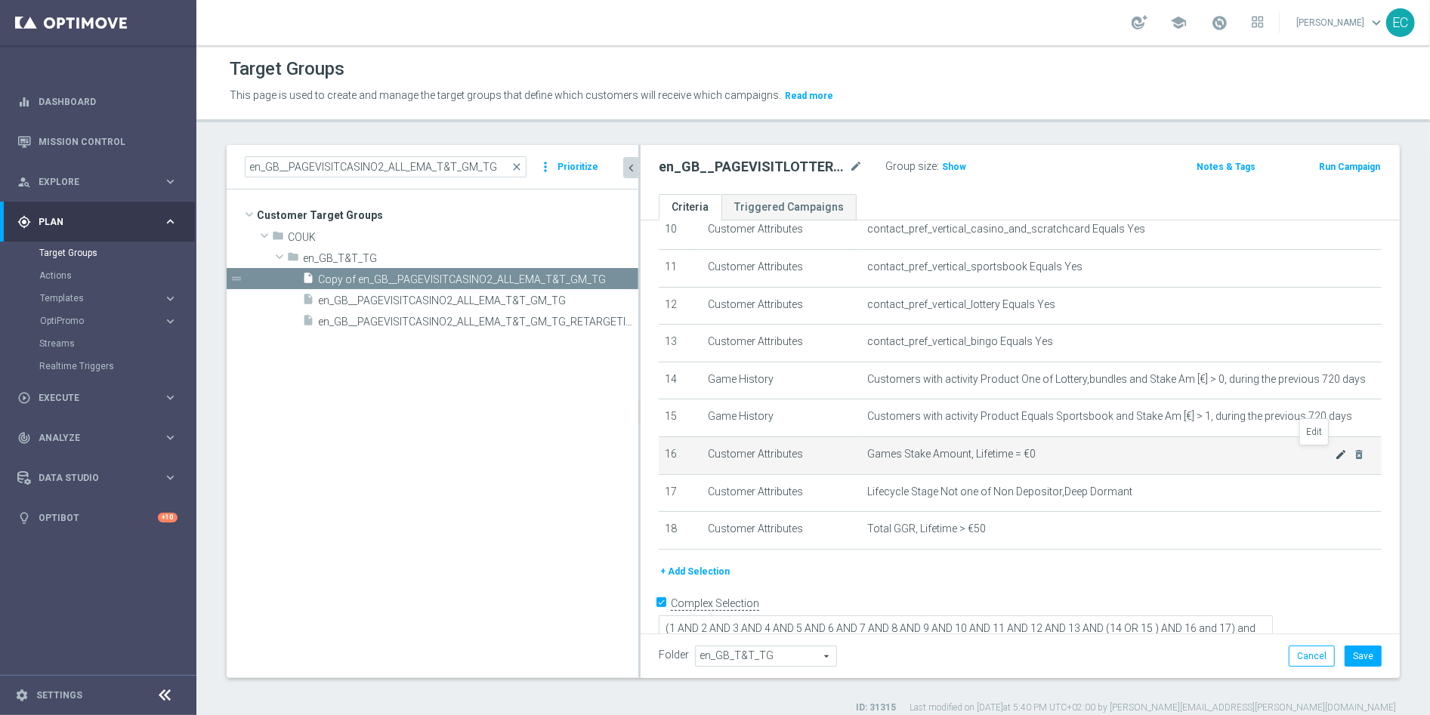
click at [1334, 454] on icon "mode_edit" at bounding box center [1340, 455] width 12 height 12
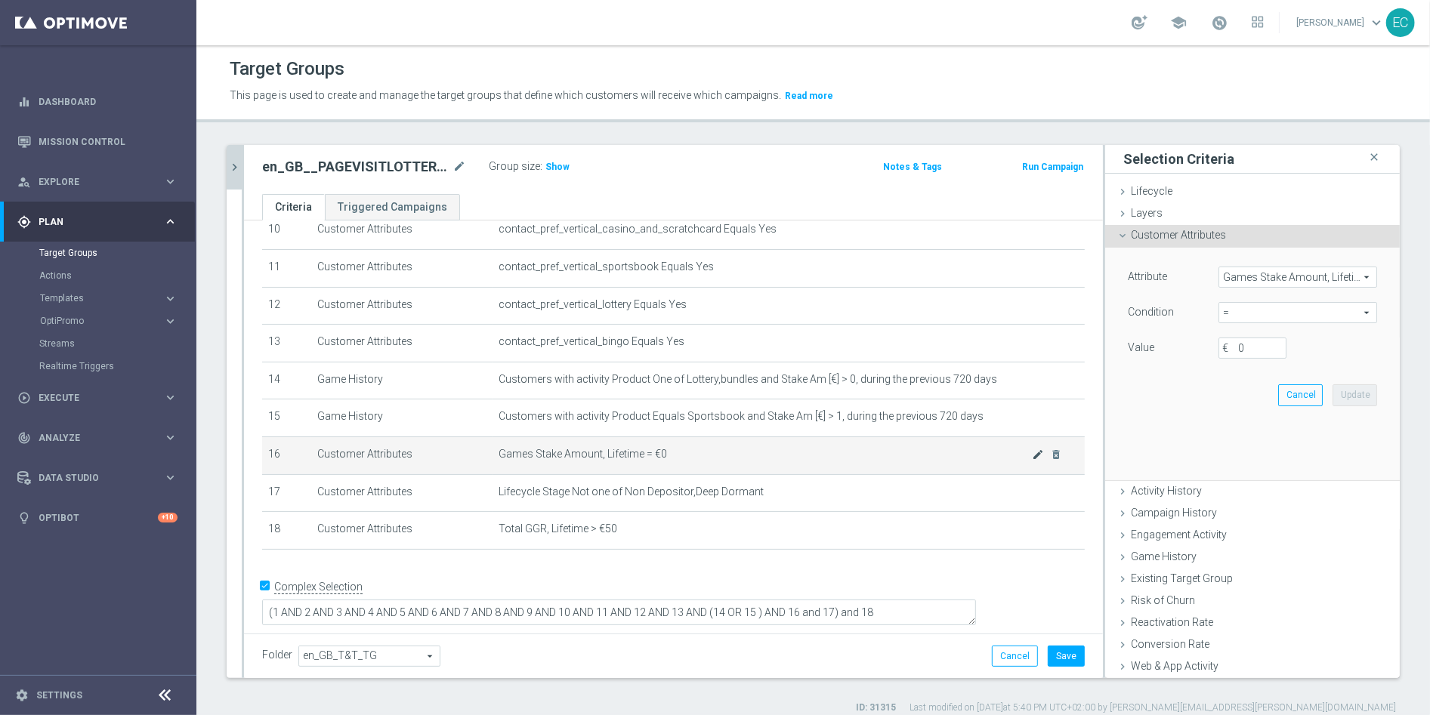
scroll to position [384, 0]
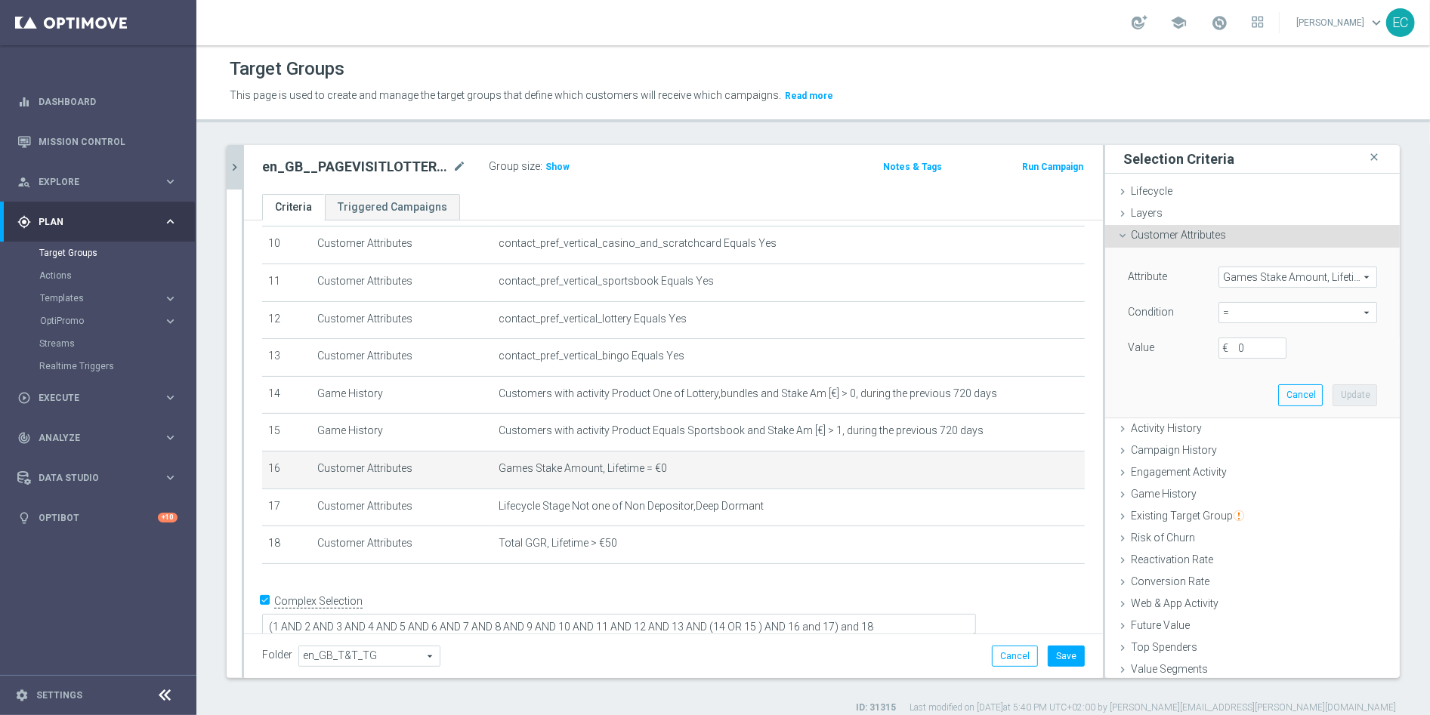
click at [1284, 276] on span "Games Stake Amount, Lifetime" at bounding box center [1297, 277] width 157 height 20
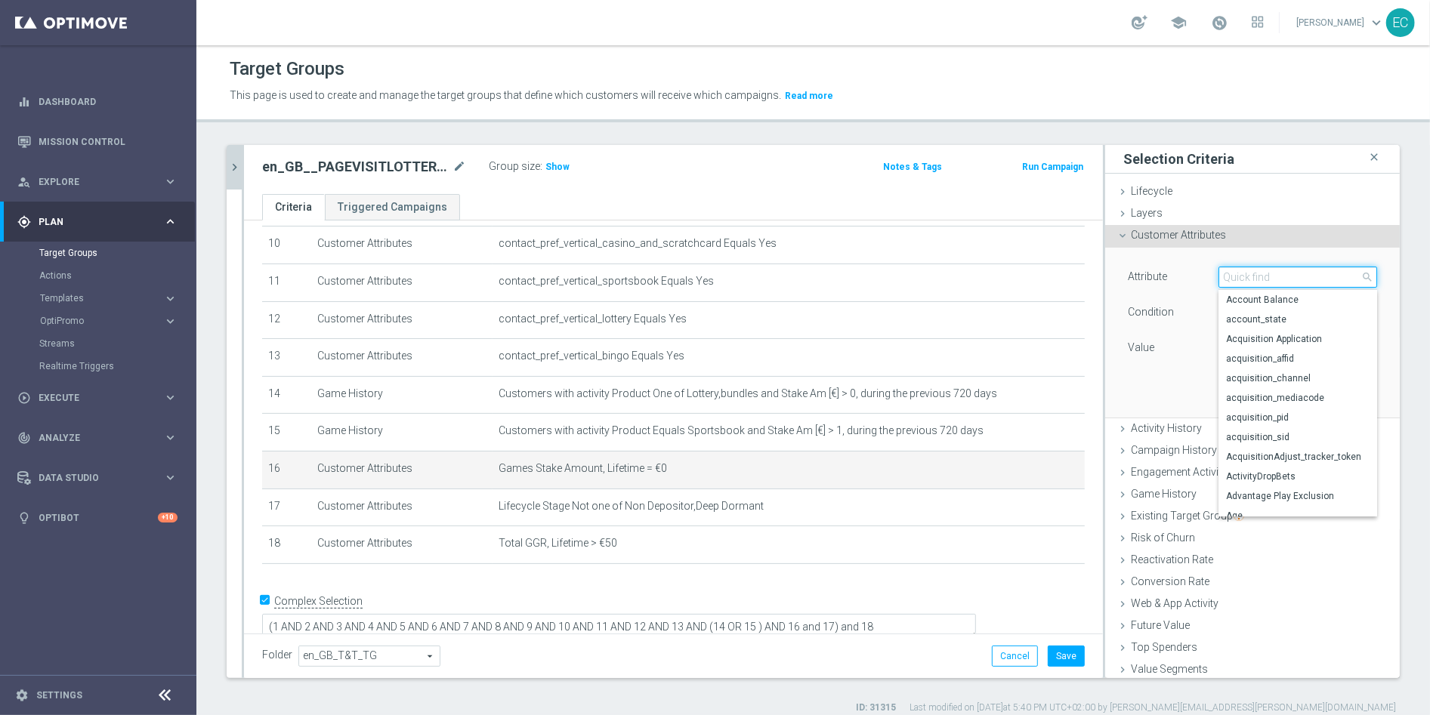
click at [1260, 279] on input "search" at bounding box center [1297, 277] width 159 height 21
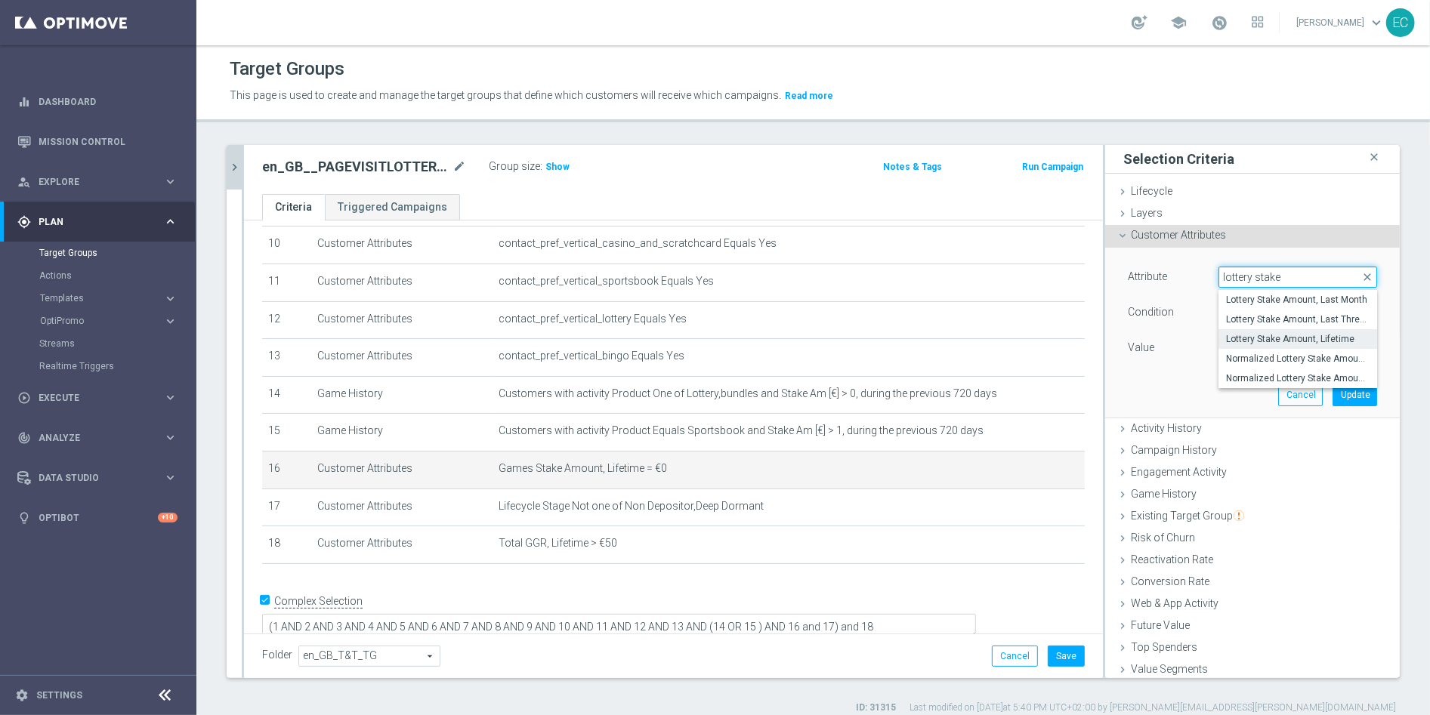
type input "lottery stake"
click at [1254, 342] on span "Lottery Stake Amount, Lifetime" at bounding box center [1297, 339] width 143 height 12
type input "Lottery Stake Amount, Lifetime"
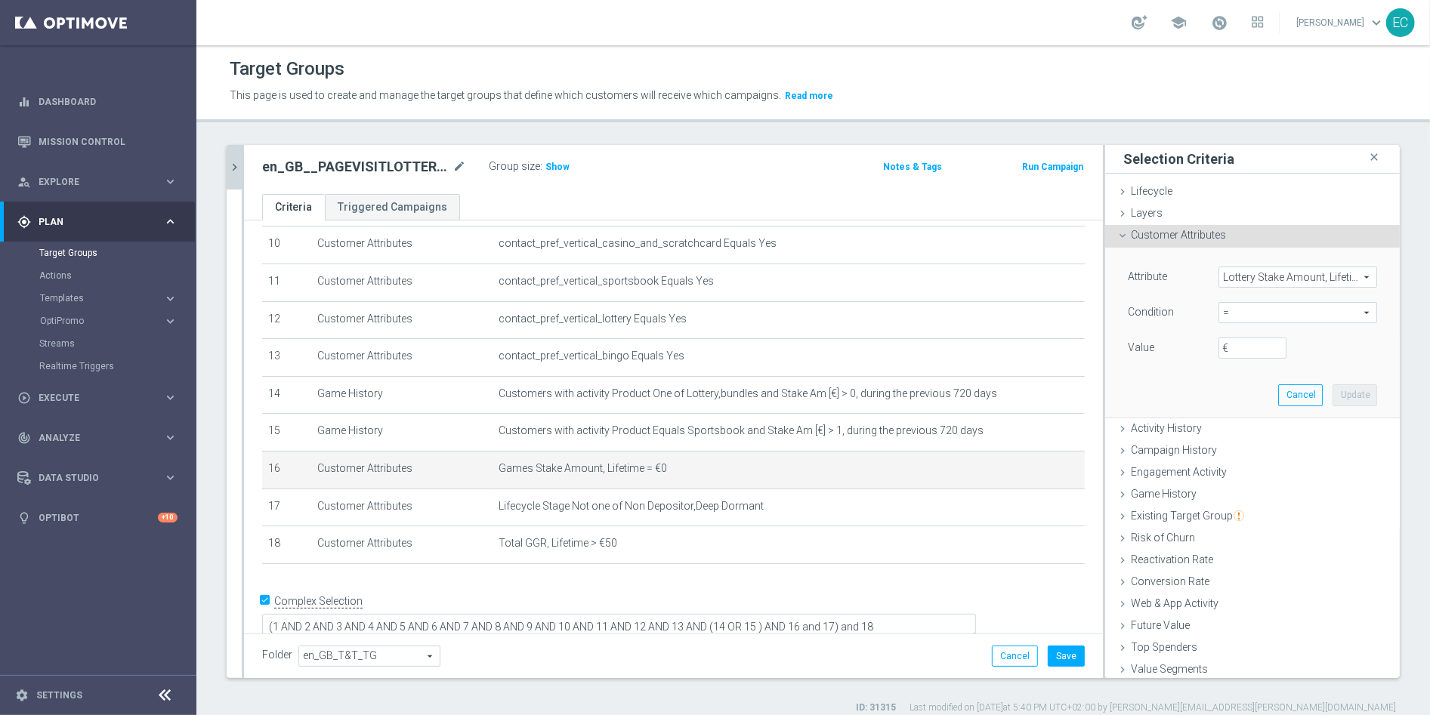
click at [1222, 354] on label "€" at bounding box center [1229, 348] width 15 height 14
click at [1218, 354] on input "€" at bounding box center [1252, 348] width 68 height 21
type input "0"
click at [1332, 403] on button "Update" at bounding box center [1354, 394] width 45 height 21
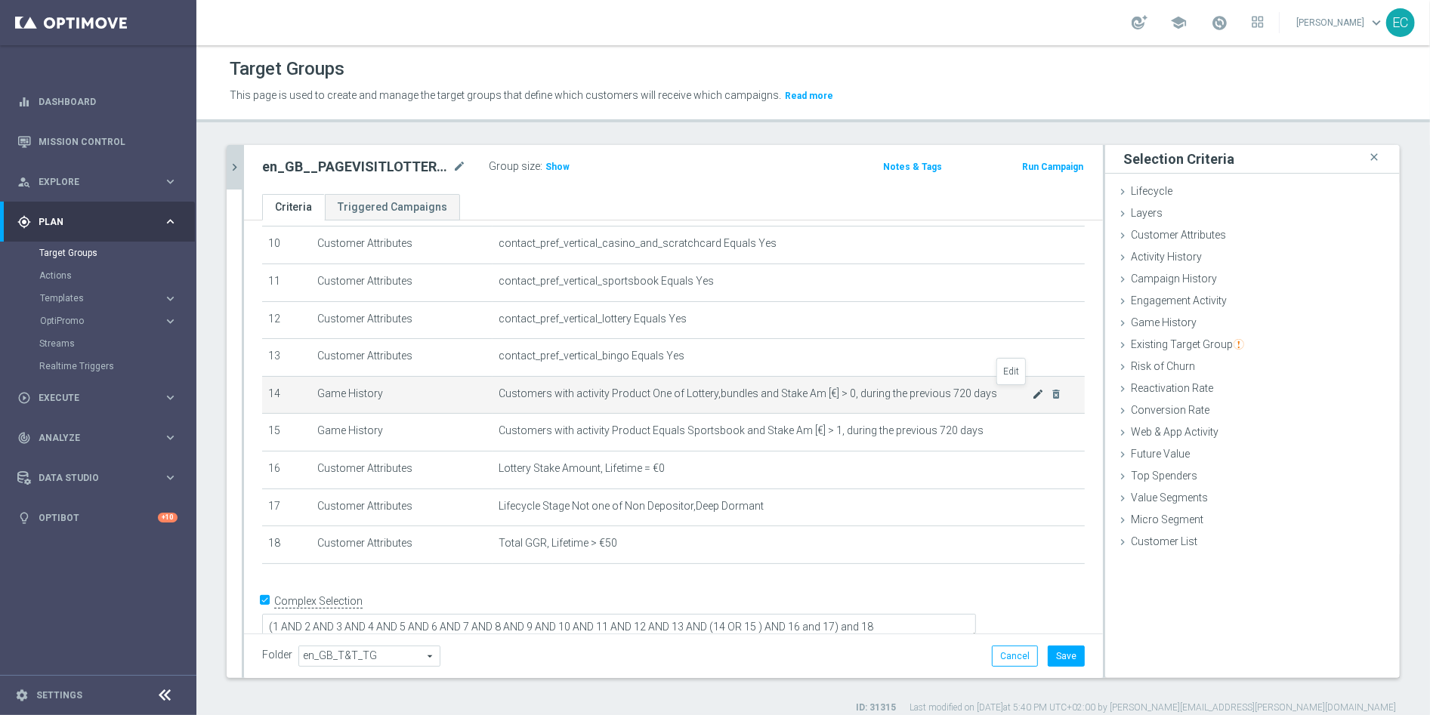
click at [1032, 393] on icon "mode_edit" at bounding box center [1038, 394] width 12 height 12
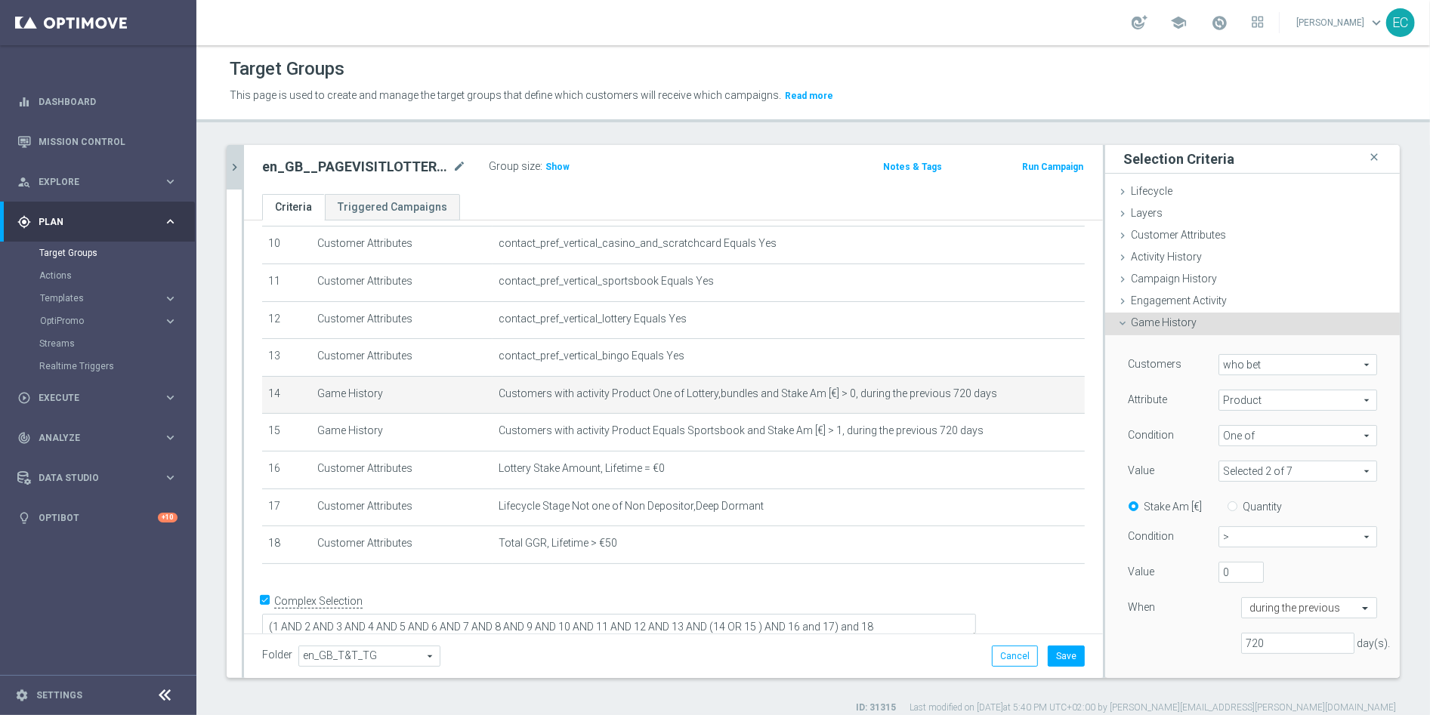
click at [1257, 468] on span at bounding box center [1297, 471] width 157 height 20
click at [1239, 539] on label "bundles" at bounding box center [1307, 533] width 137 height 20
click at [1232, 538] on input "bundles" at bounding box center [1234, 534] width 10 height 10
checkbox input "false"
type input "Lottery"
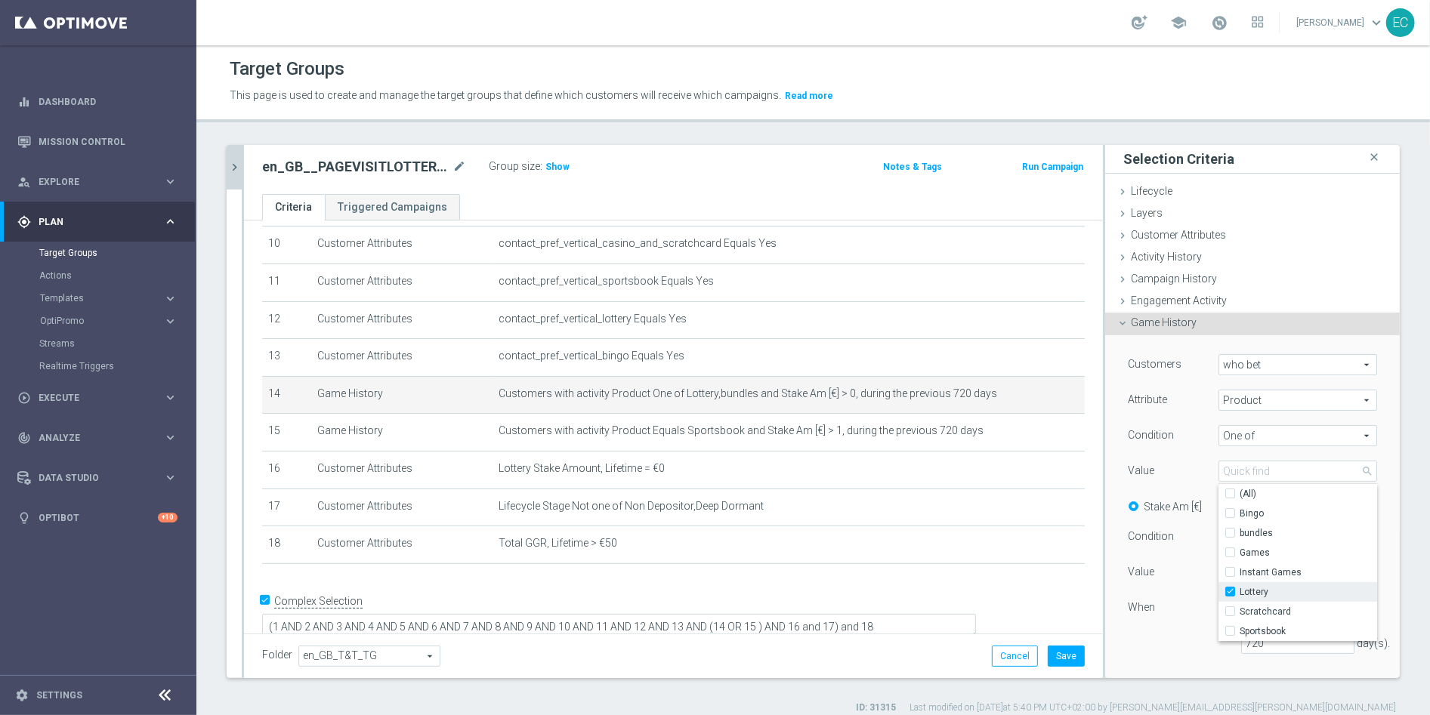
click at [1255, 592] on span "Lottery" at bounding box center [1307, 592] width 137 height 12
click at [1239, 592] on input "Lottery" at bounding box center [1234, 593] width 10 height 10
checkbox input "false"
type input "Select"
click at [1276, 547] on span "Games" at bounding box center [1307, 553] width 137 height 12
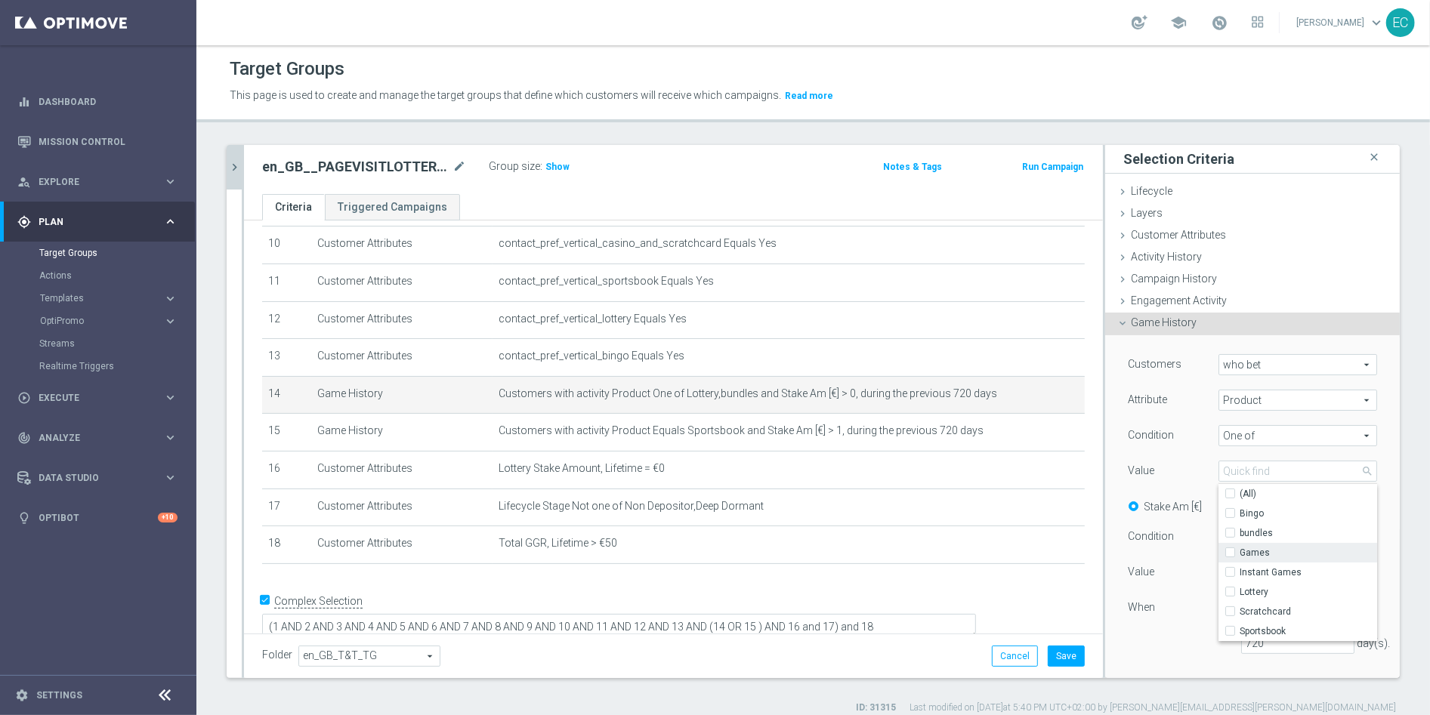
click at [1239, 548] on input "Games" at bounding box center [1234, 553] width 10 height 10
checkbox input "true"
type input "Games"
click at [1302, 576] on span "Instant Games" at bounding box center [1307, 572] width 137 height 12
click at [1239, 576] on input "Instant Games" at bounding box center [1234, 573] width 10 height 10
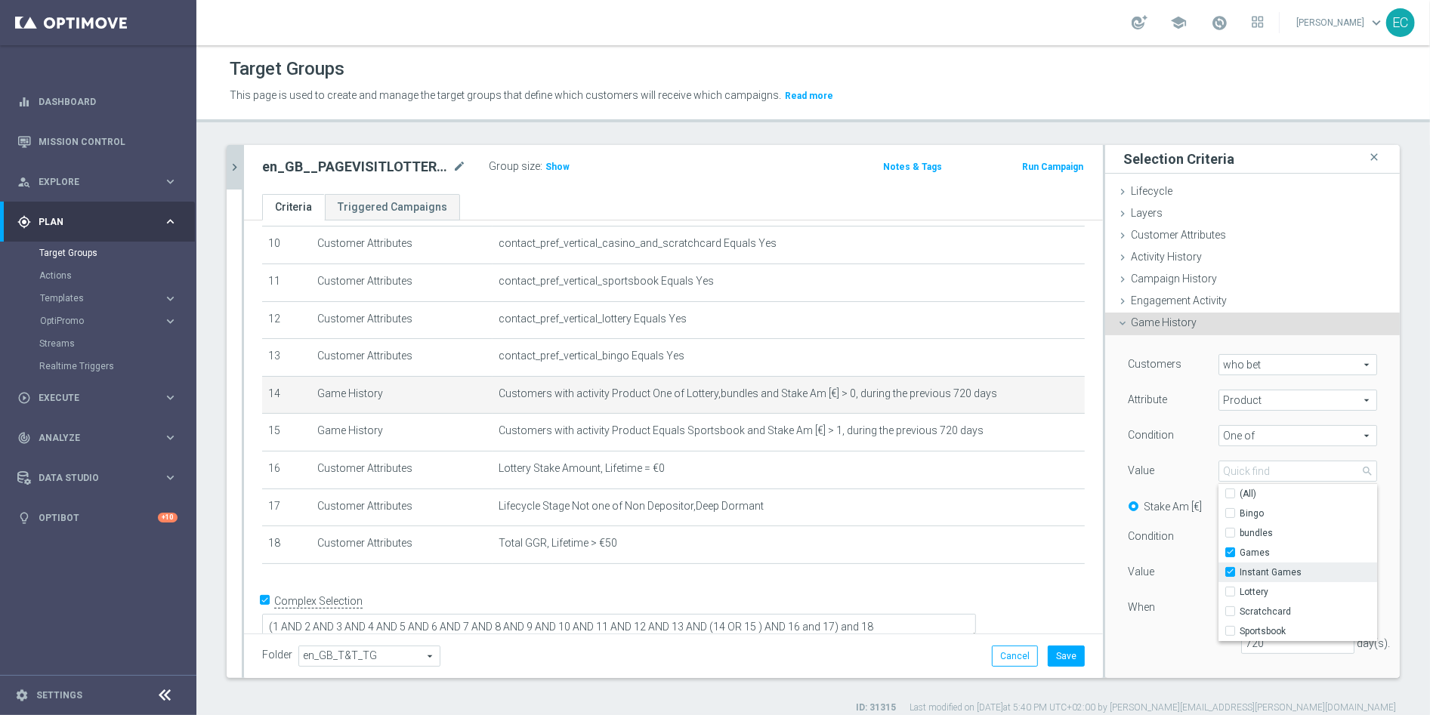
checkbox input "true"
type input "Selected 2 of 7"
click at [1172, 458] on div "Customers who bet who bet arrow_drop_down search Attribute Product Product arro…" at bounding box center [1252, 510] width 249 height 312
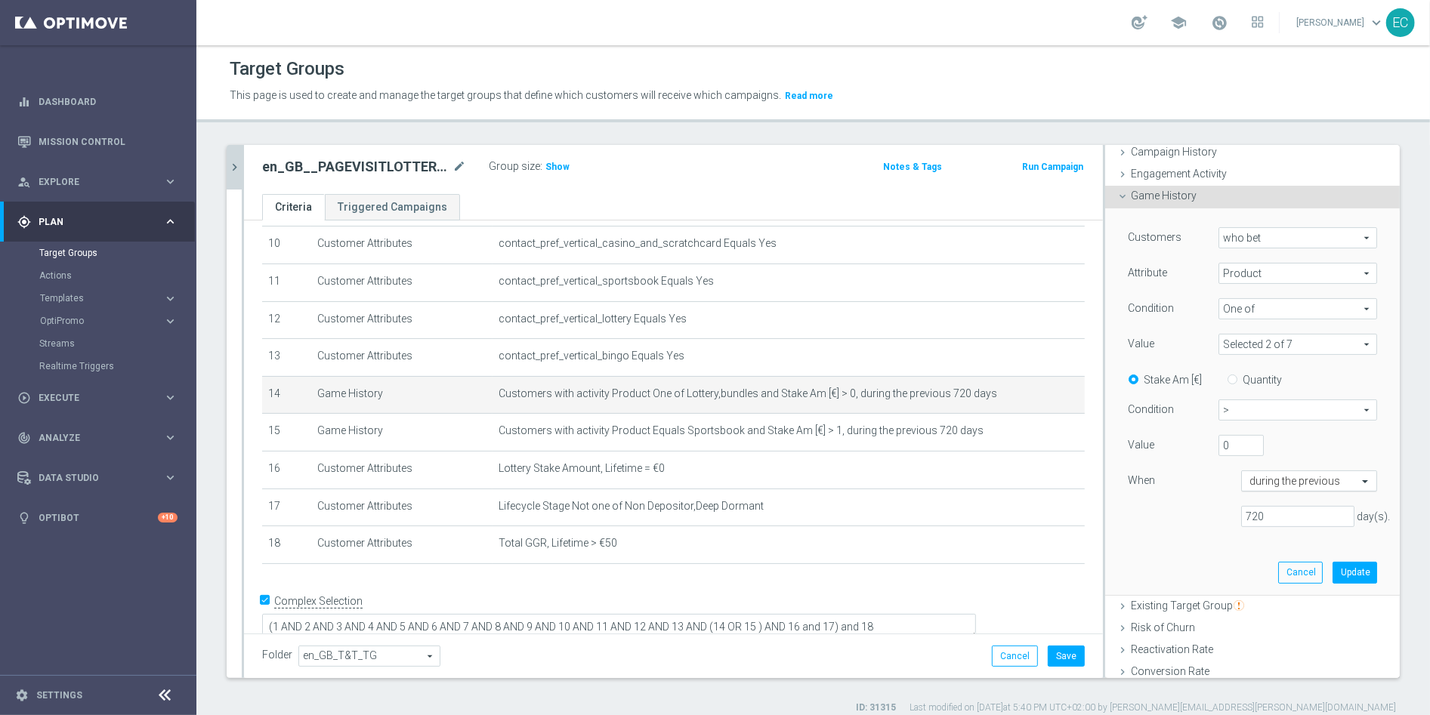
scroll to position [130, 0]
click at [1332, 572] on button "Update" at bounding box center [1354, 569] width 45 height 21
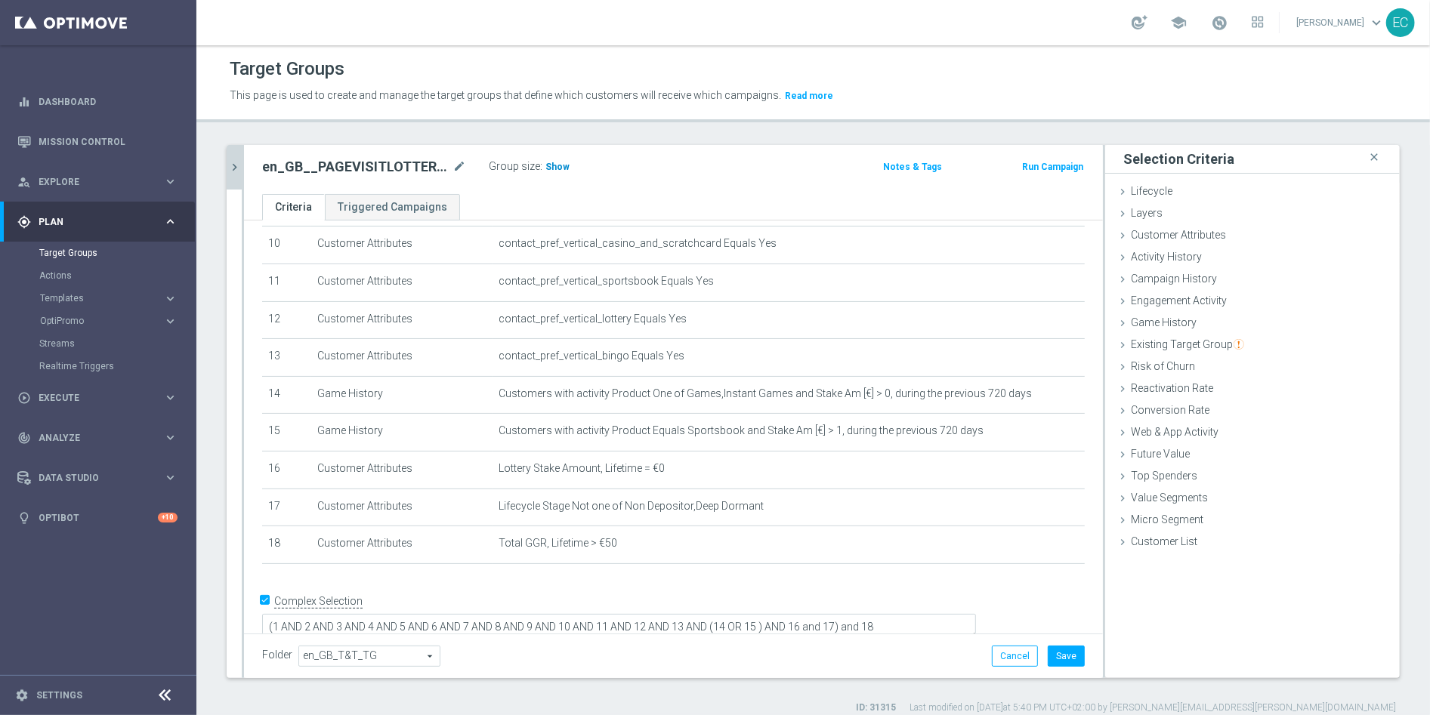
click at [552, 165] on span "Show" at bounding box center [557, 167] width 24 height 11
click at [1048, 664] on button "Save" at bounding box center [1065, 656] width 37 height 21
click at [1229, 237] on div "Customer Attributes done selection updated" at bounding box center [1252, 236] width 295 height 23
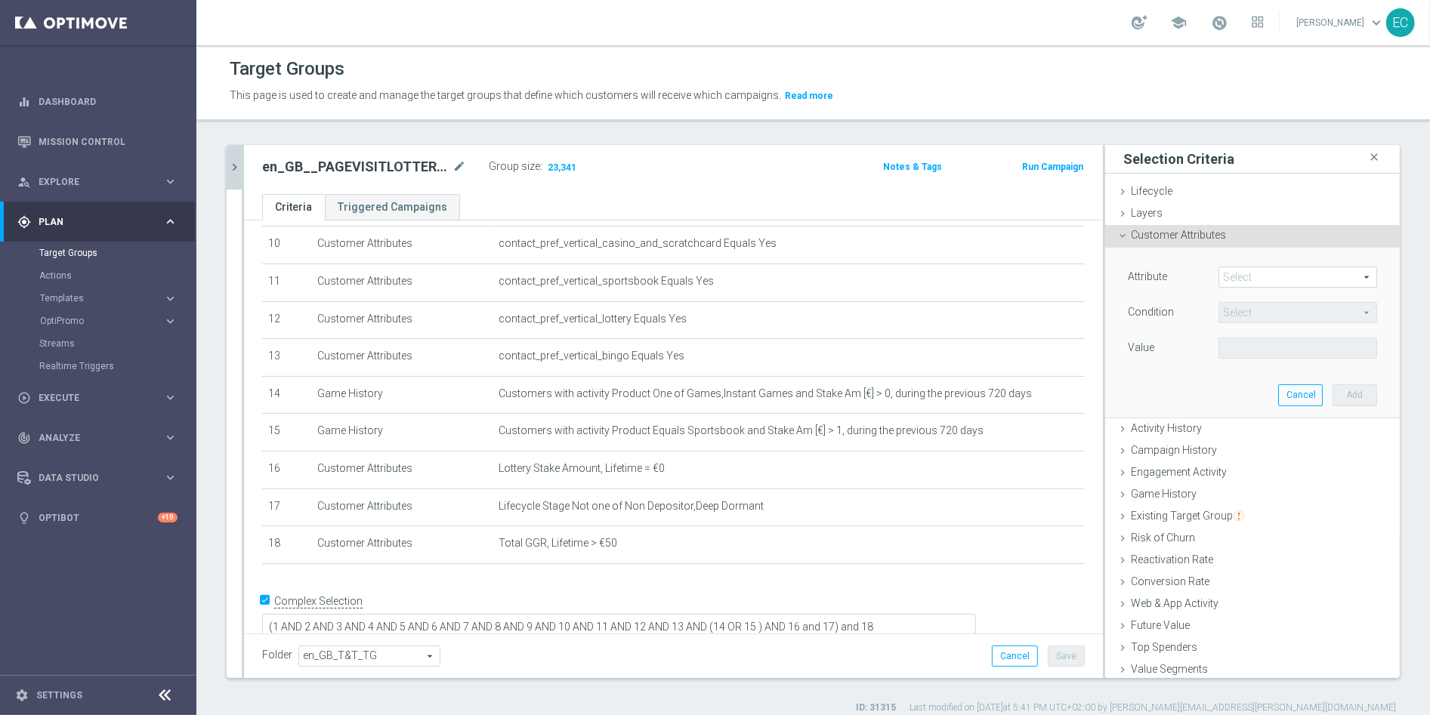
click at [1248, 274] on span at bounding box center [1297, 277] width 157 height 20
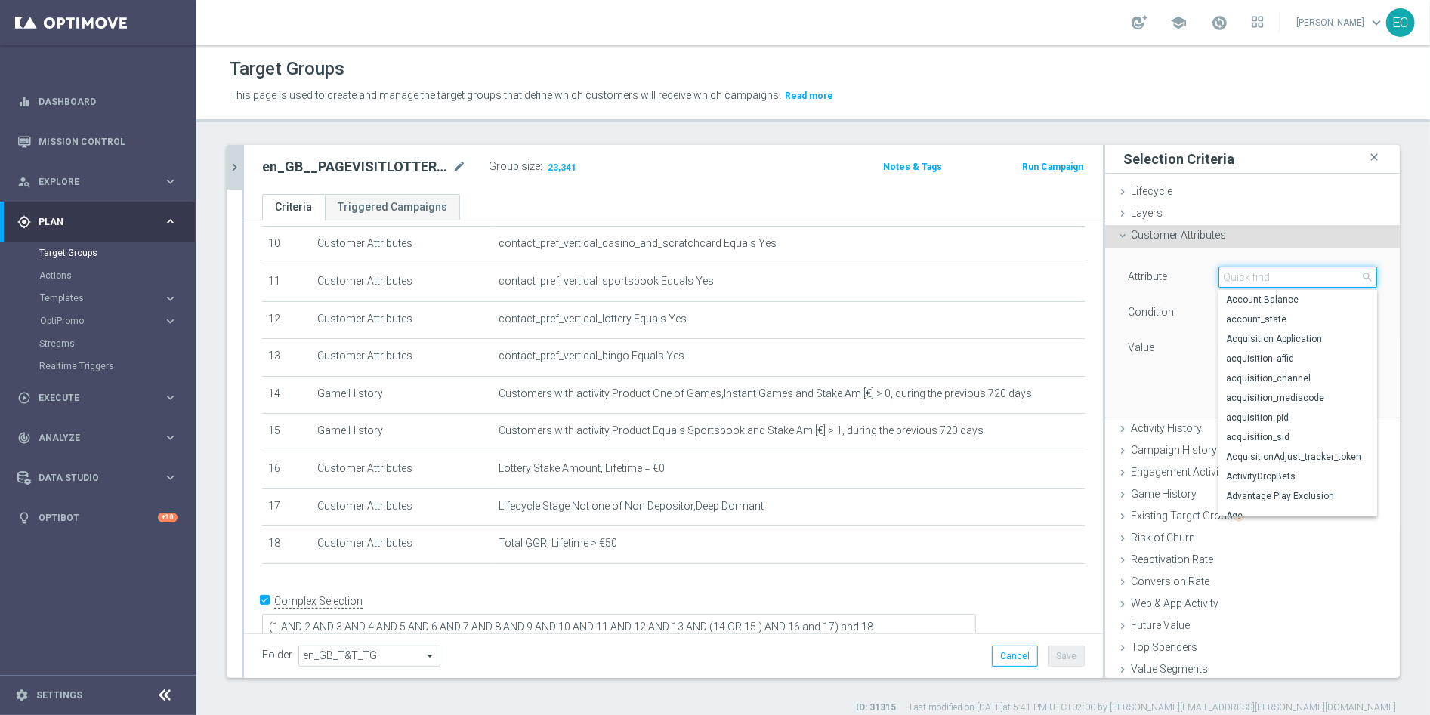
click at [1248, 274] on input "search" at bounding box center [1297, 277] width 159 height 21
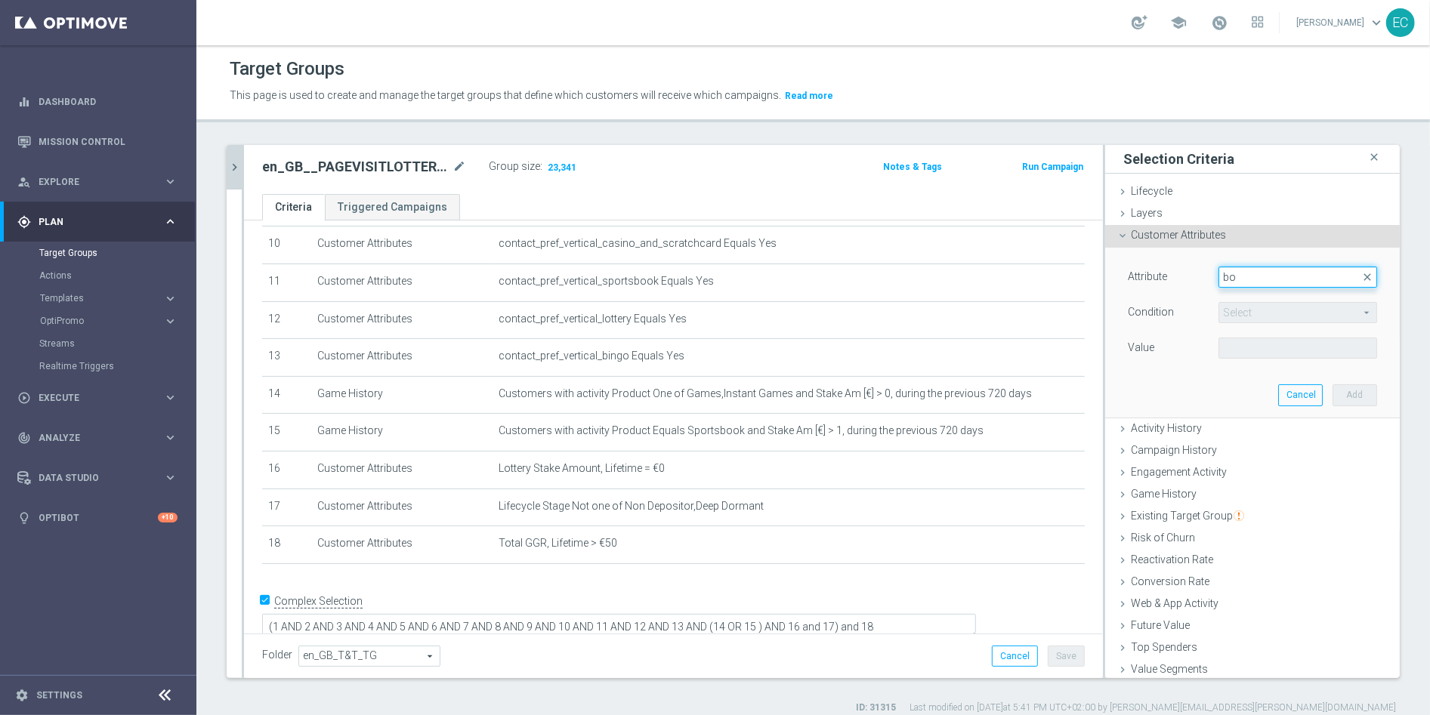
type input "b"
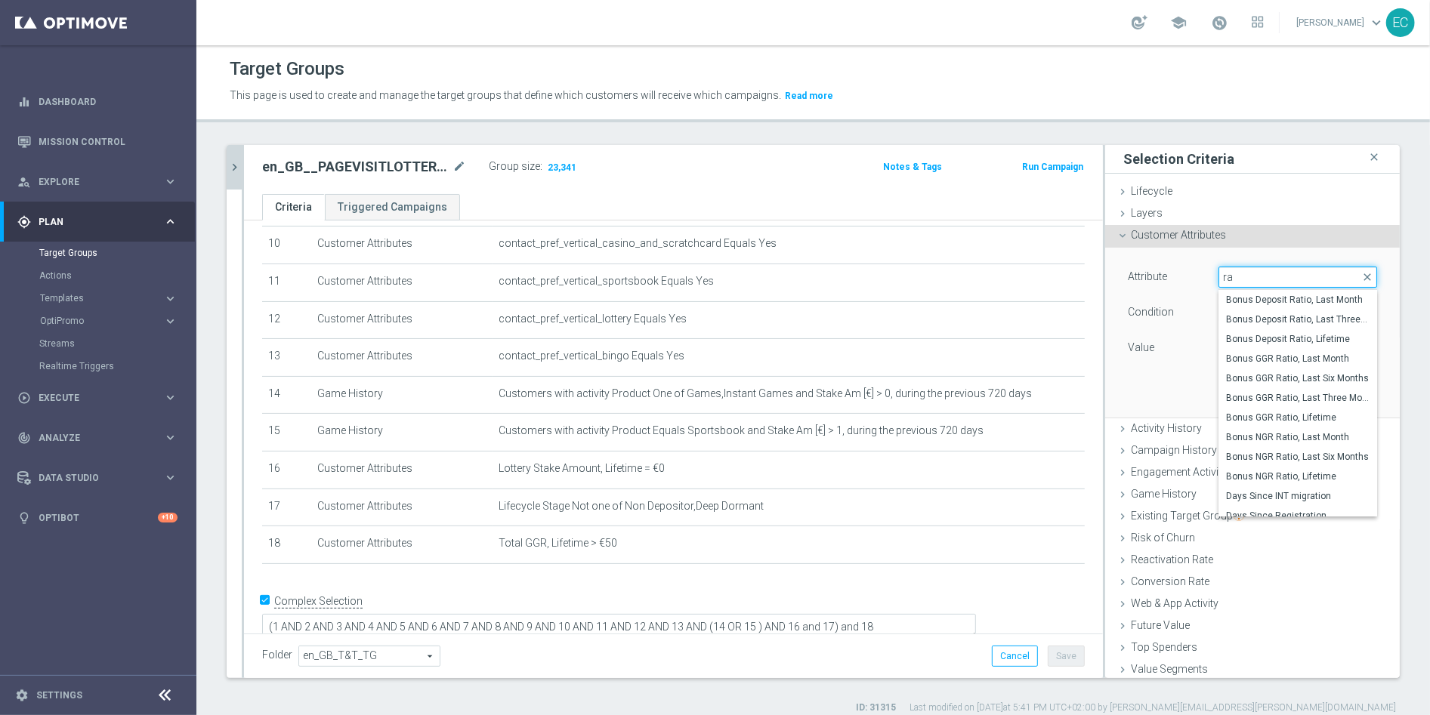
type input "r"
type input "bonus"
click at [1123, 381] on div "Attribute Select arrow_drop_down bonus close Bonus Amount, Lifetime Bonus Depos…" at bounding box center [1252, 332] width 272 height 169
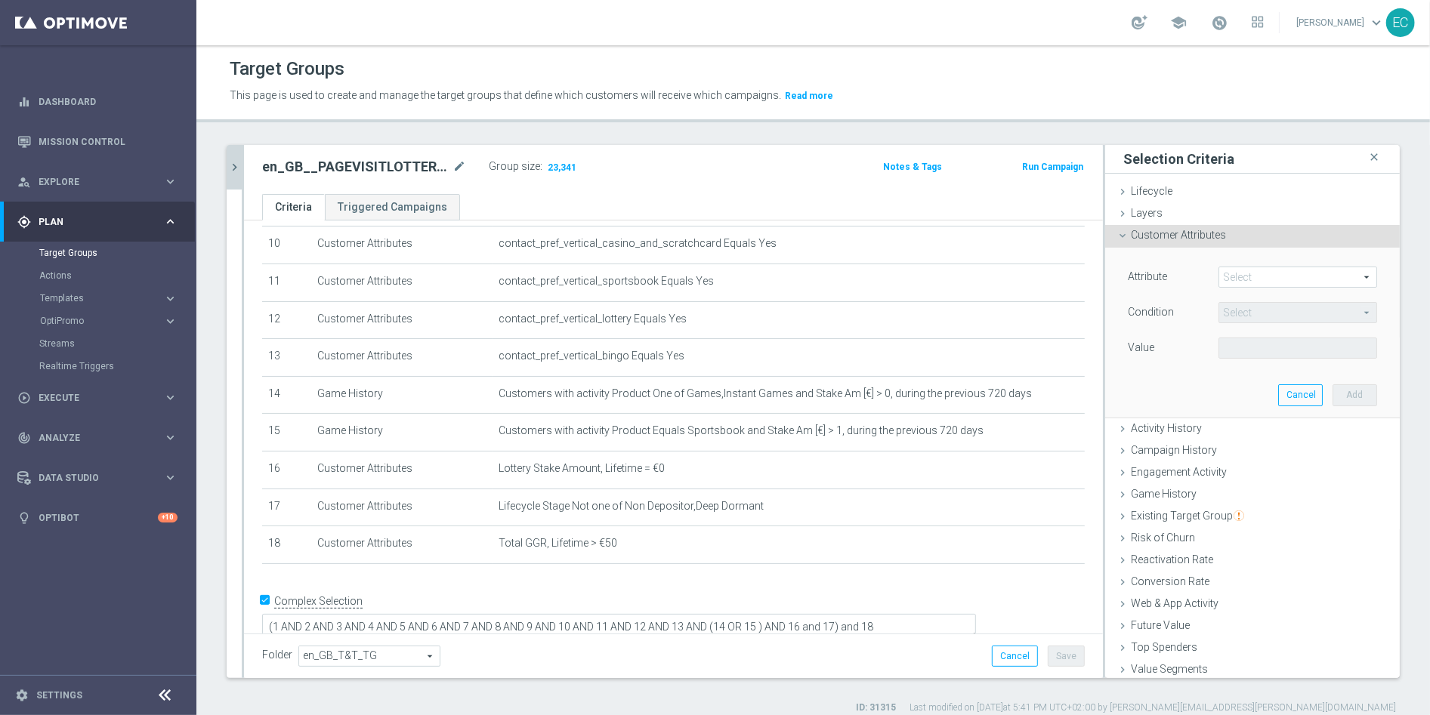
click at [1246, 276] on span at bounding box center [1297, 277] width 157 height 20
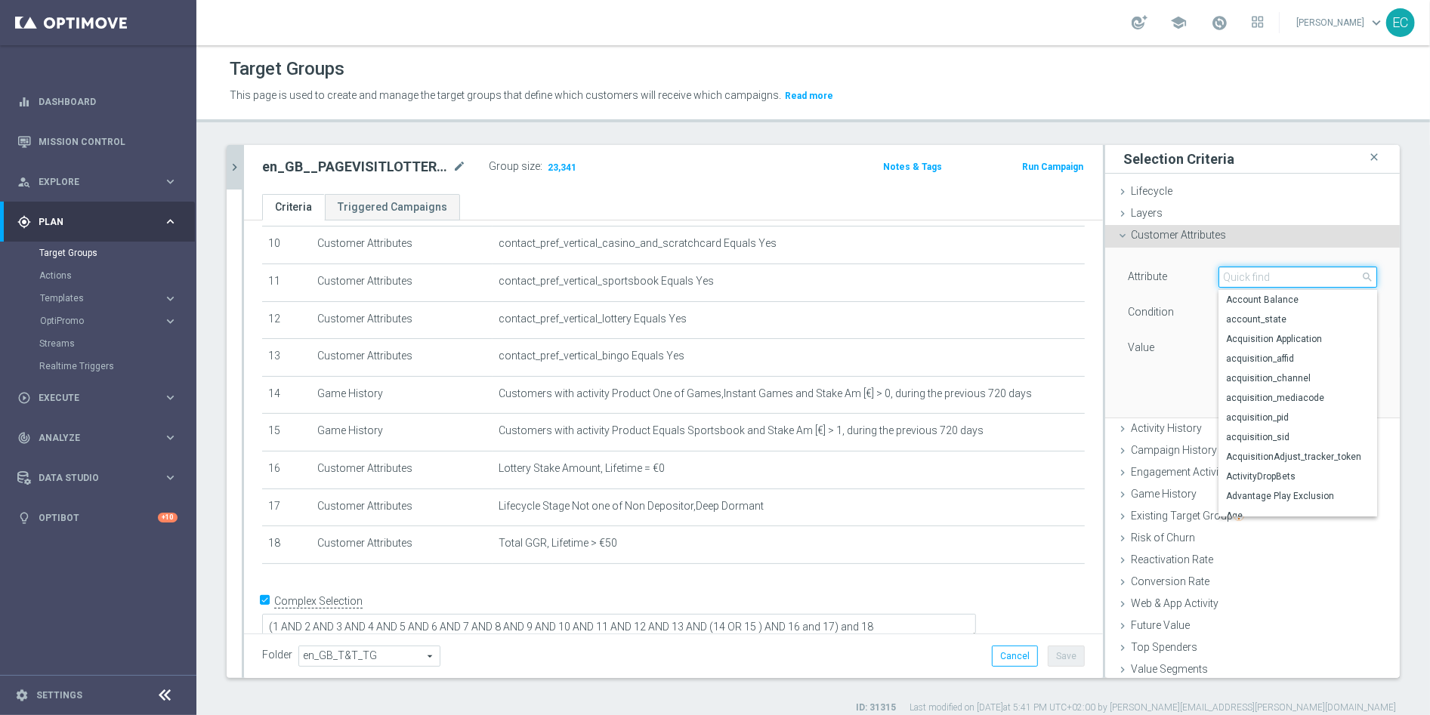
click at [1248, 274] on input "search" at bounding box center [1297, 277] width 159 height 21
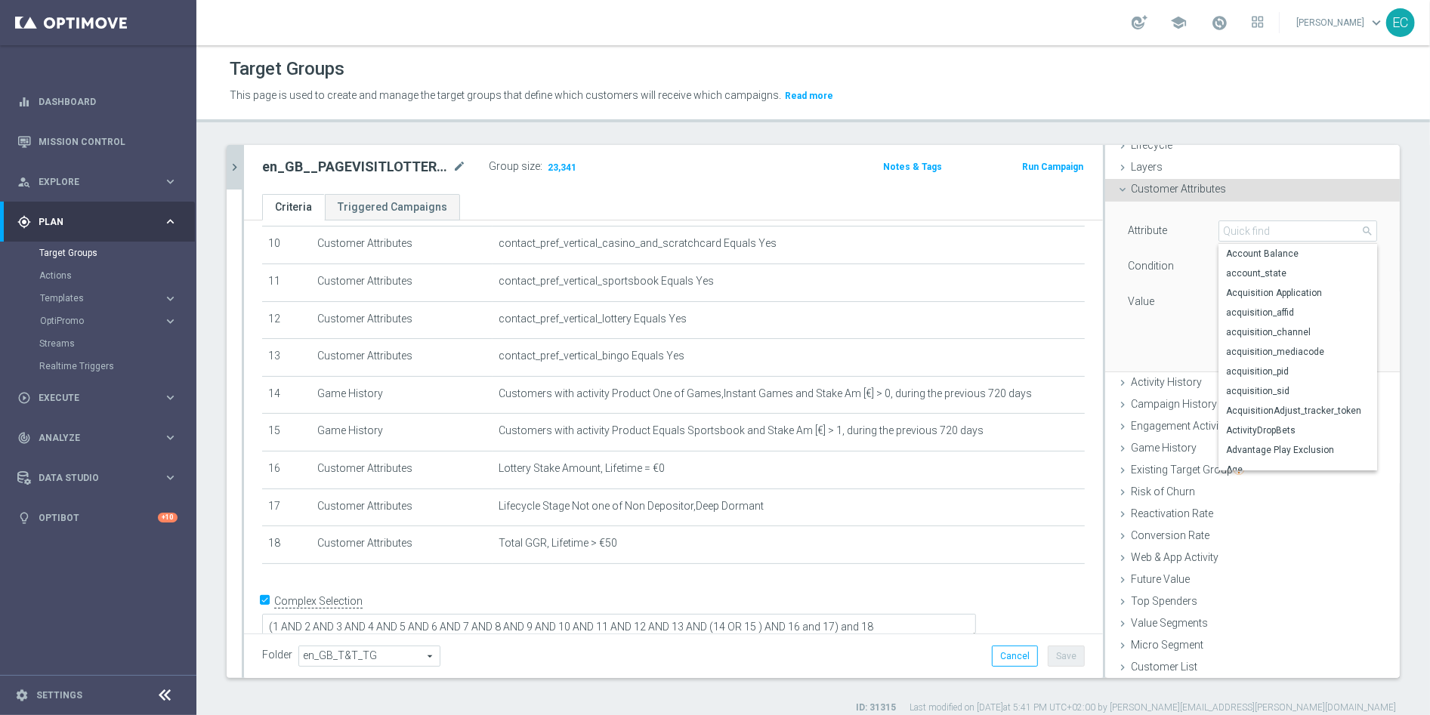
click at [1176, 185] on span "Customer Attributes" at bounding box center [1178, 189] width 95 height 12
